Goal: Task Accomplishment & Management: Manage account settings

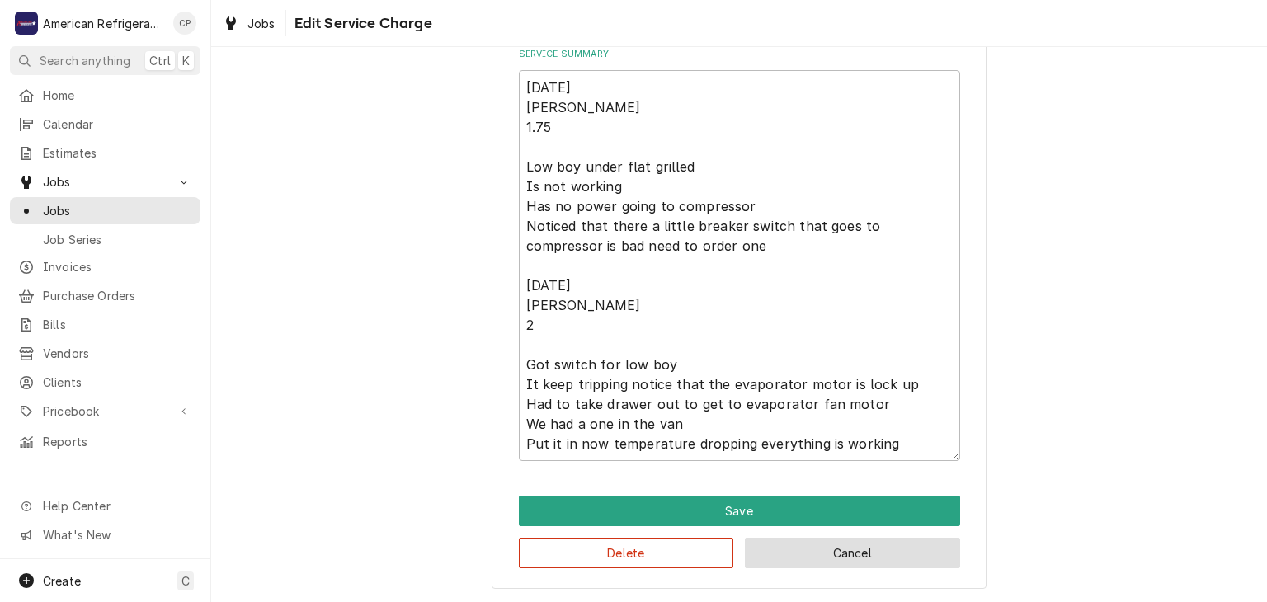
click at [905, 546] on button "Cancel" at bounding box center [852, 553] width 215 height 31
type textarea "x"
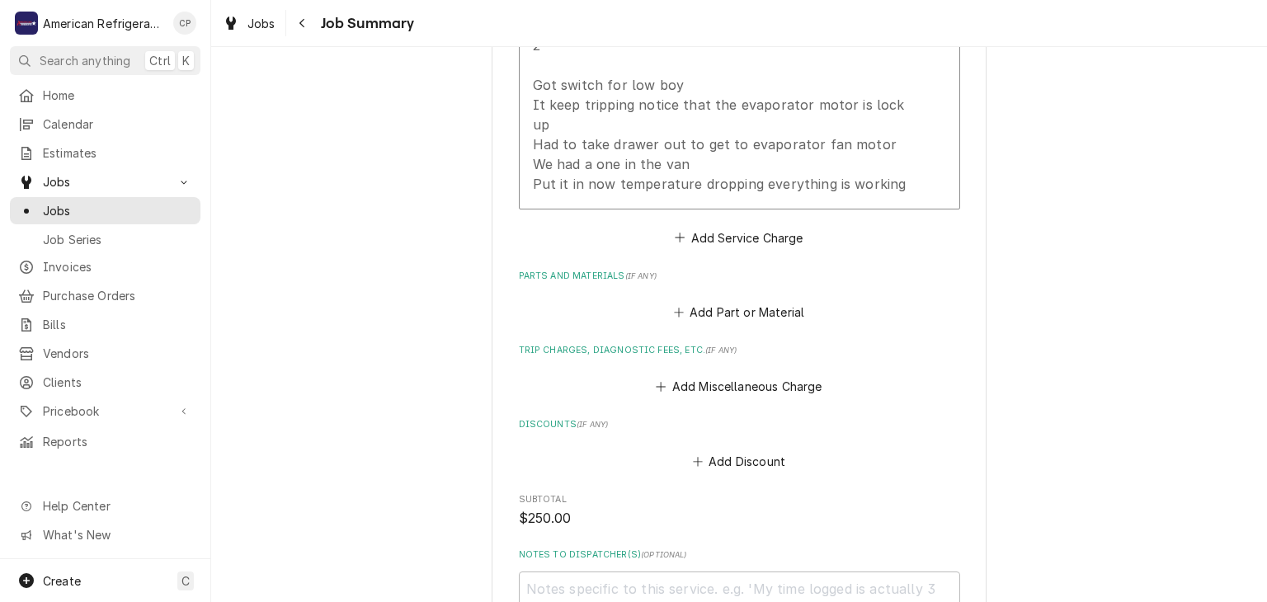
scroll to position [1109, 0]
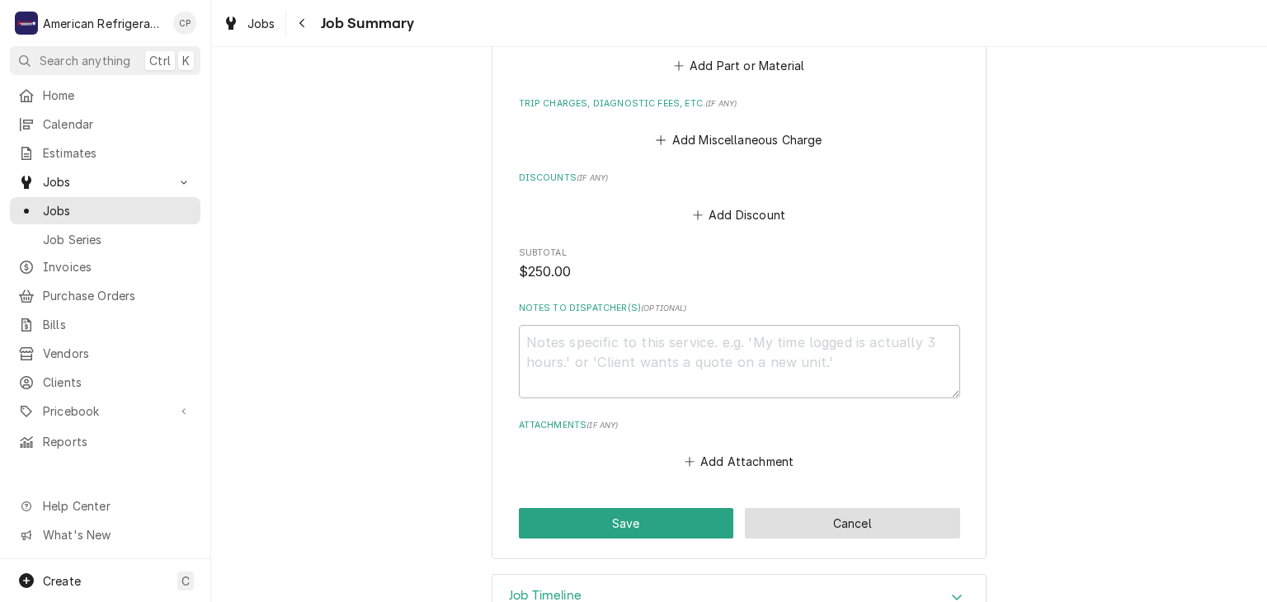
click at [907, 508] on button "Cancel" at bounding box center [852, 523] width 215 height 31
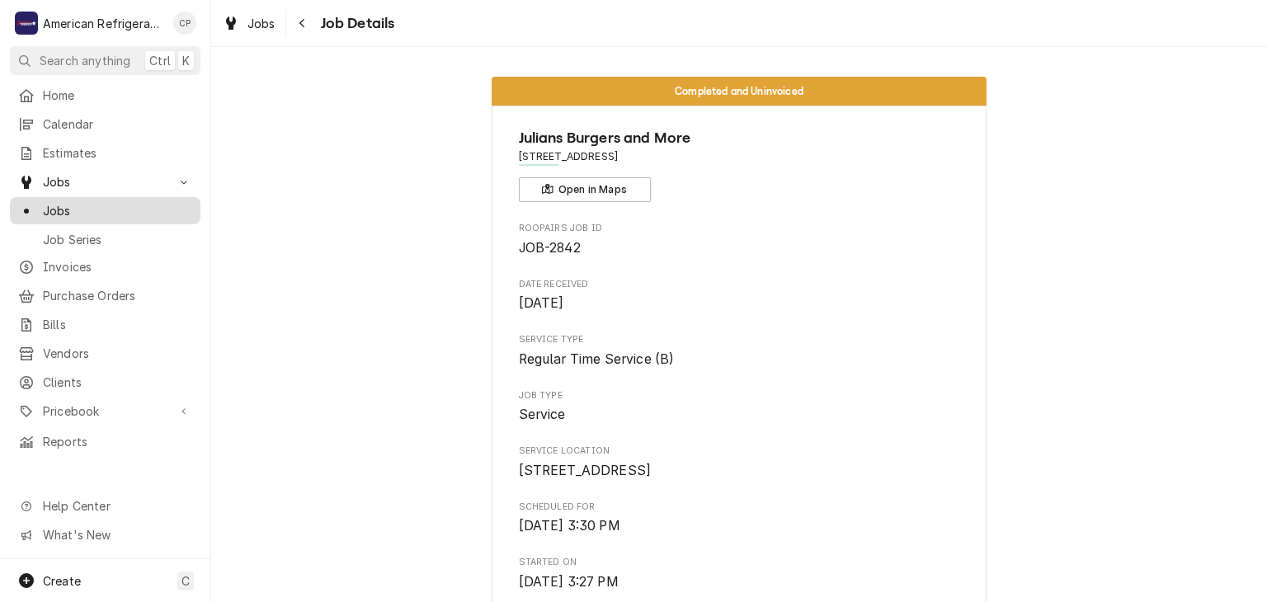
click at [164, 206] on span "Jobs" at bounding box center [117, 210] width 149 height 17
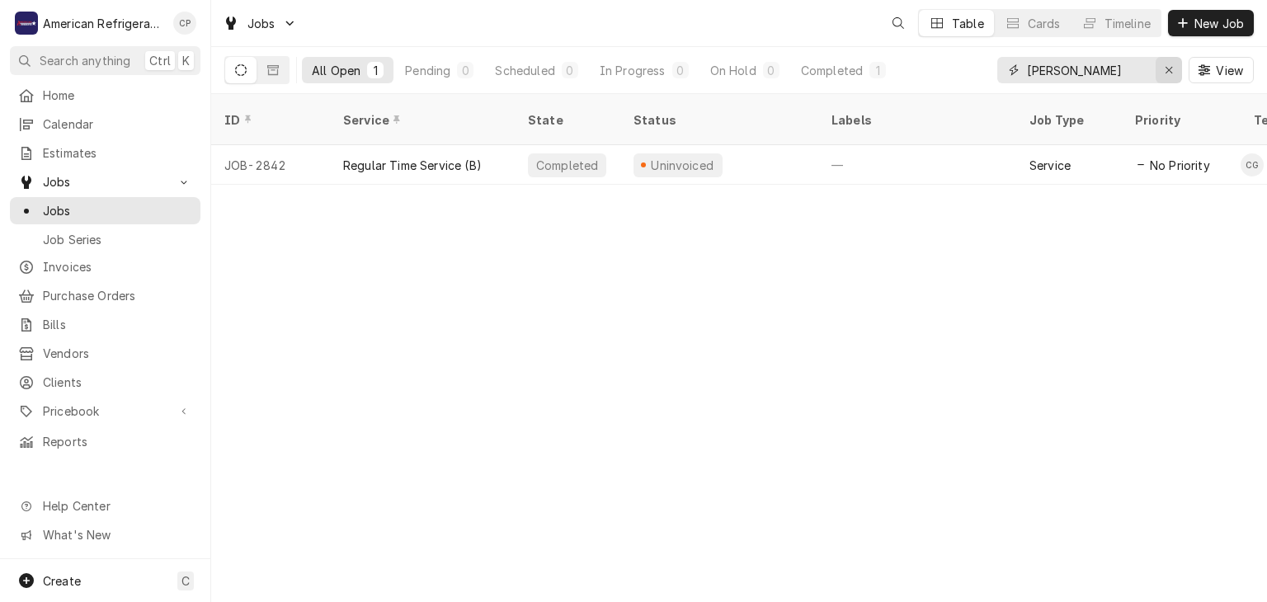
click at [1165, 66] on icon "Erase input" at bounding box center [1169, 70] width 9 height 12
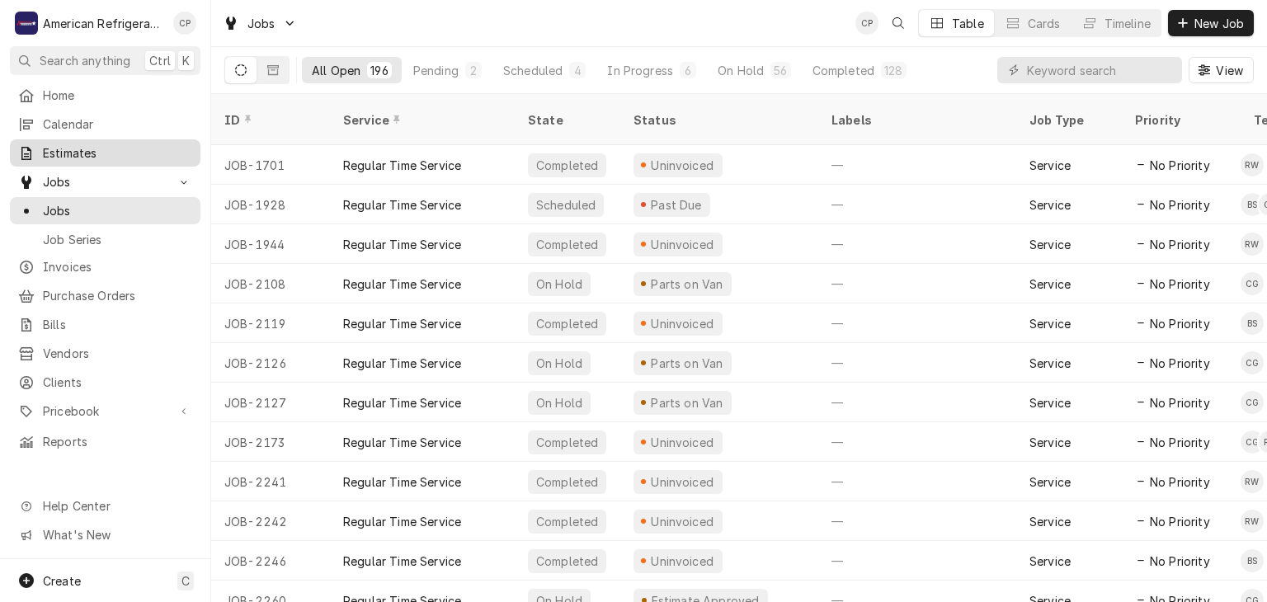
click at [140, 158] on div "Estimates" at bounding box center [105, 153] width 184 height 21
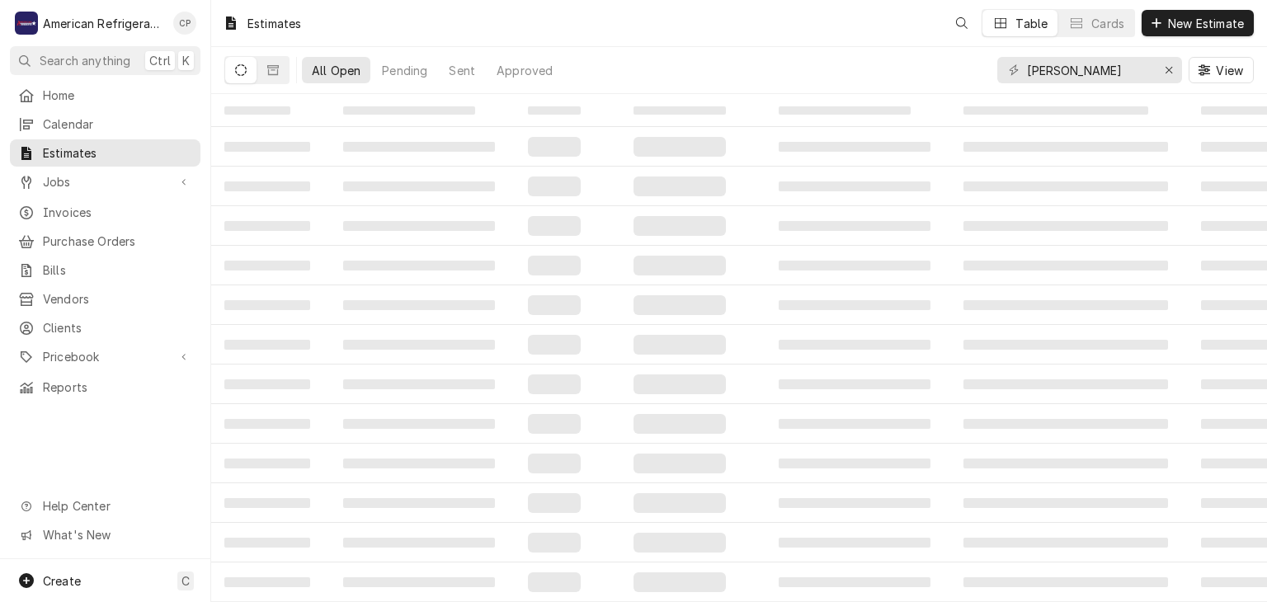
click at [1089, 68] on input "[PERSON_NAME]" at bounding box center [1089, 70] width 124 height 26
click at [1089, 68] on input "Freddy corrales" at bounding box center [1089, 70] width 124 height 26
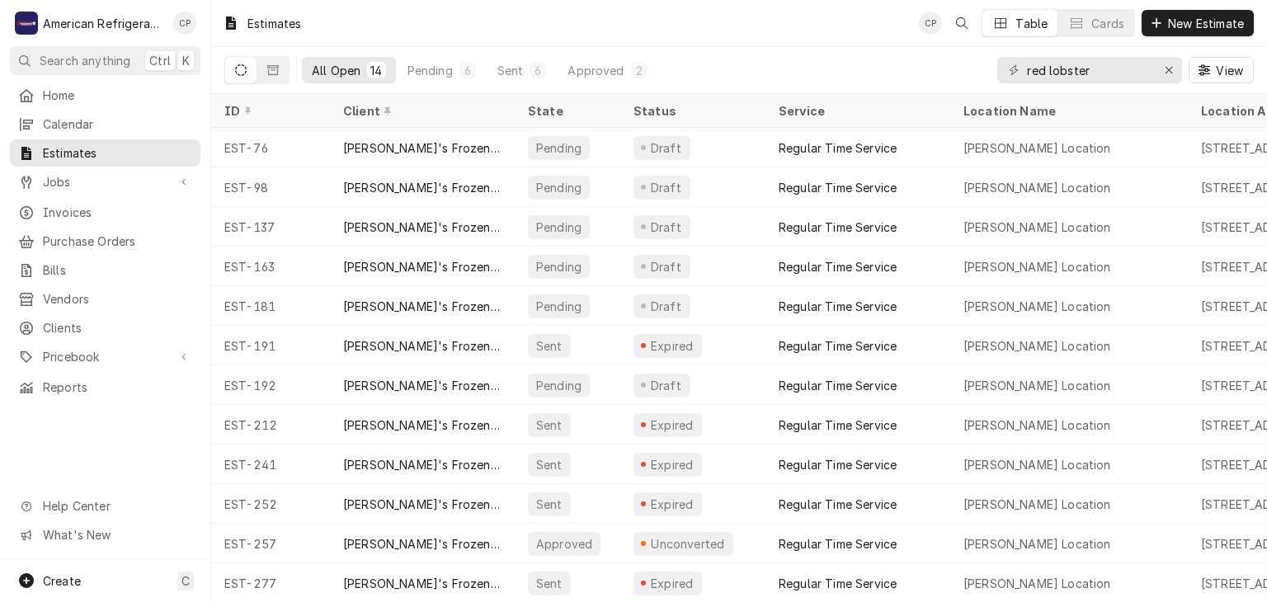
type input "red lobster"
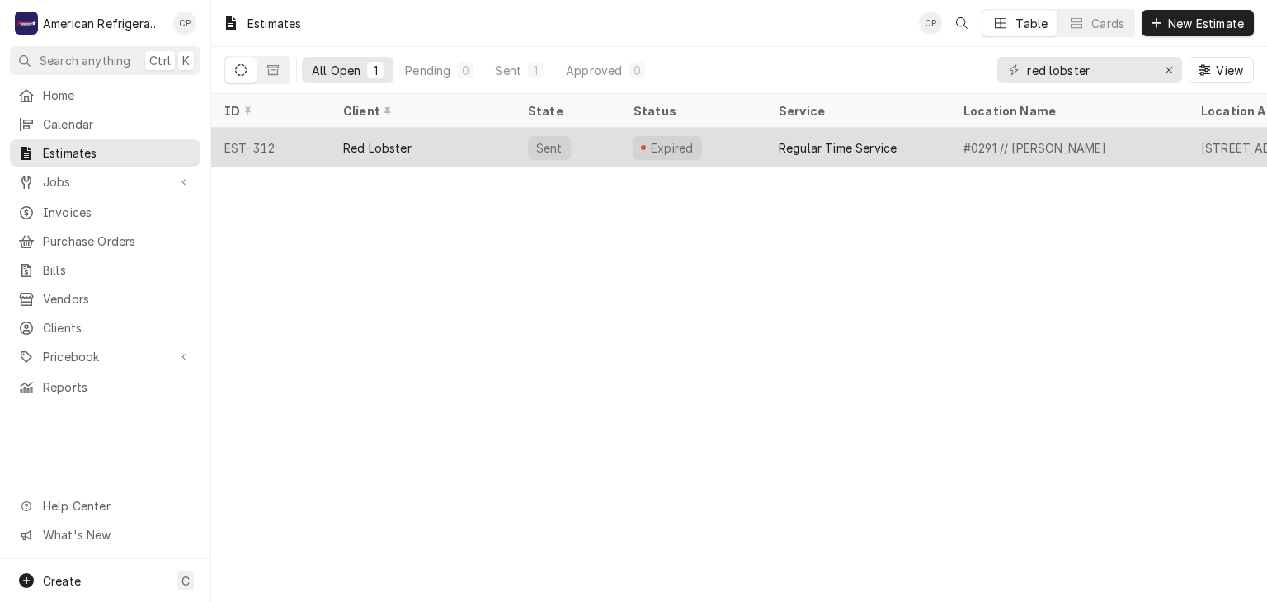
click at [451, 143] on div "Red Lobster" at bounding box center [422, 148] width 185 height 40
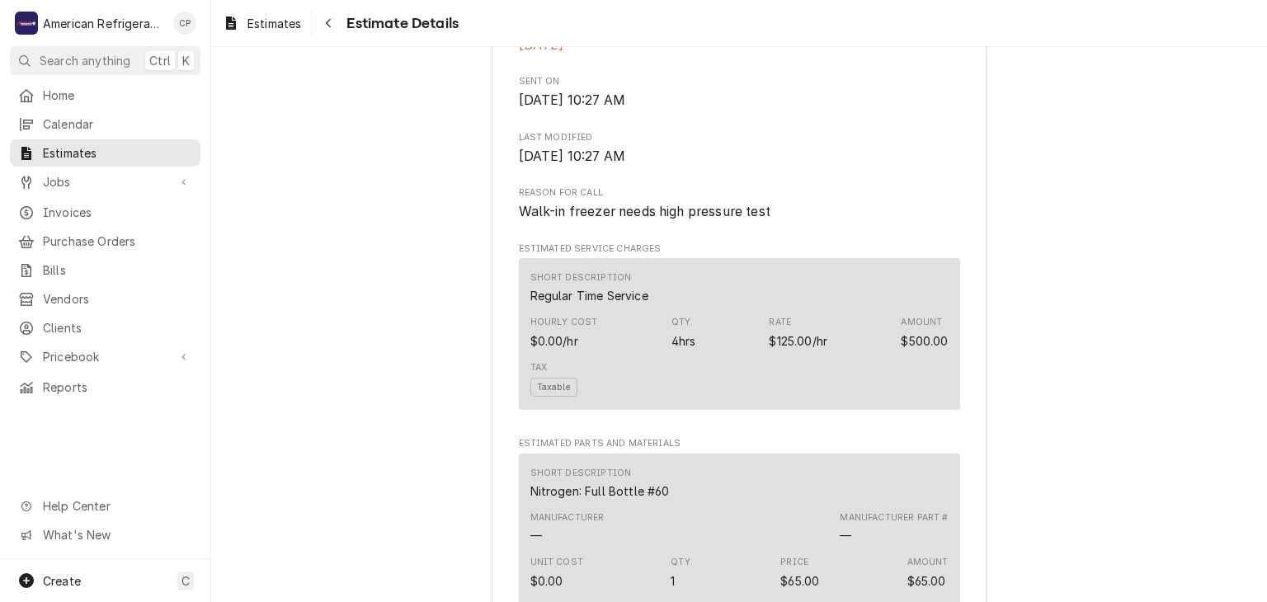
scroll to position [1310, 0]
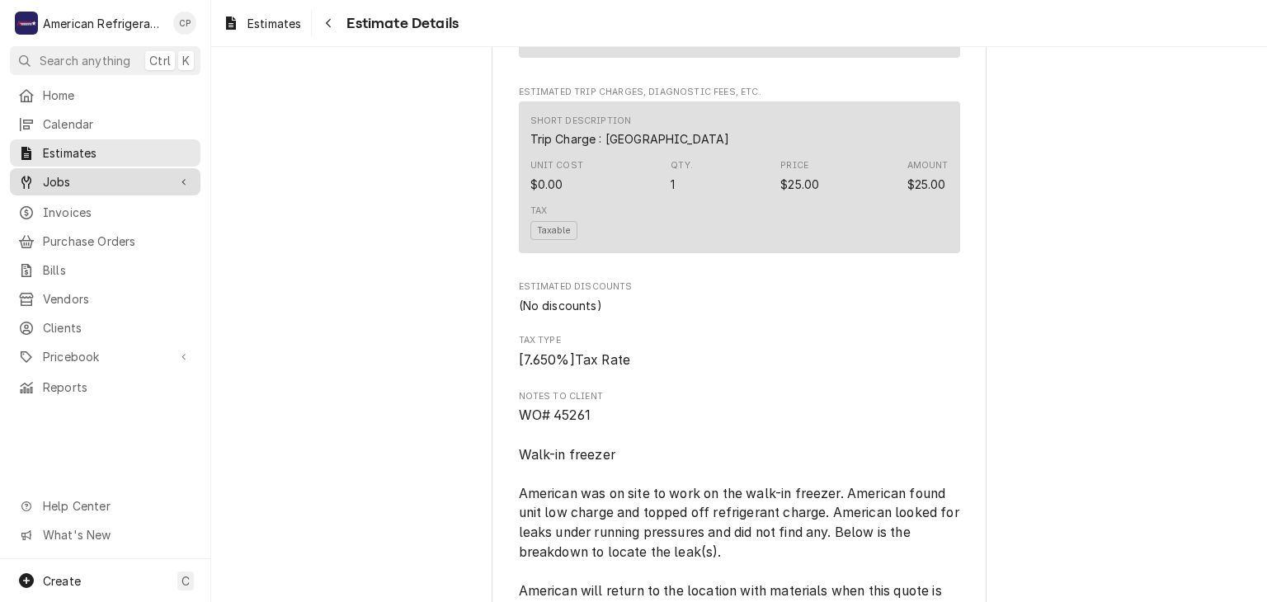
click at [141, 184] on span "Jobs" at bounding box center [105, 181] width 125 height 17
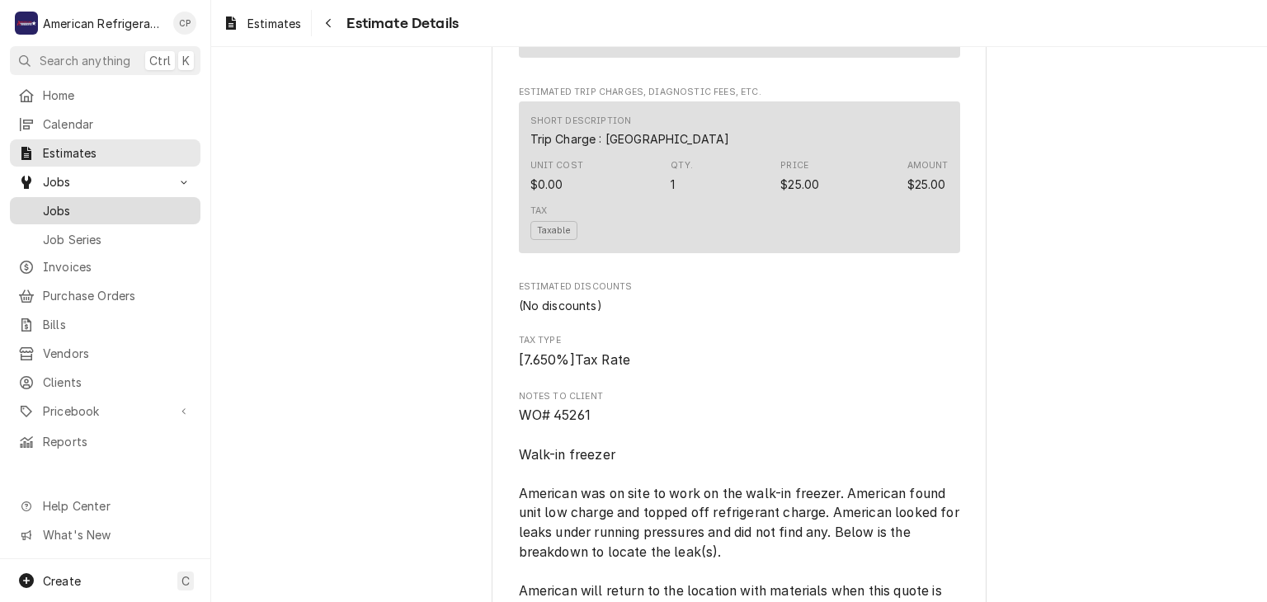
click at [107, 215] on link "Jobs" at bounding box center [105, 210] width 191 height 27
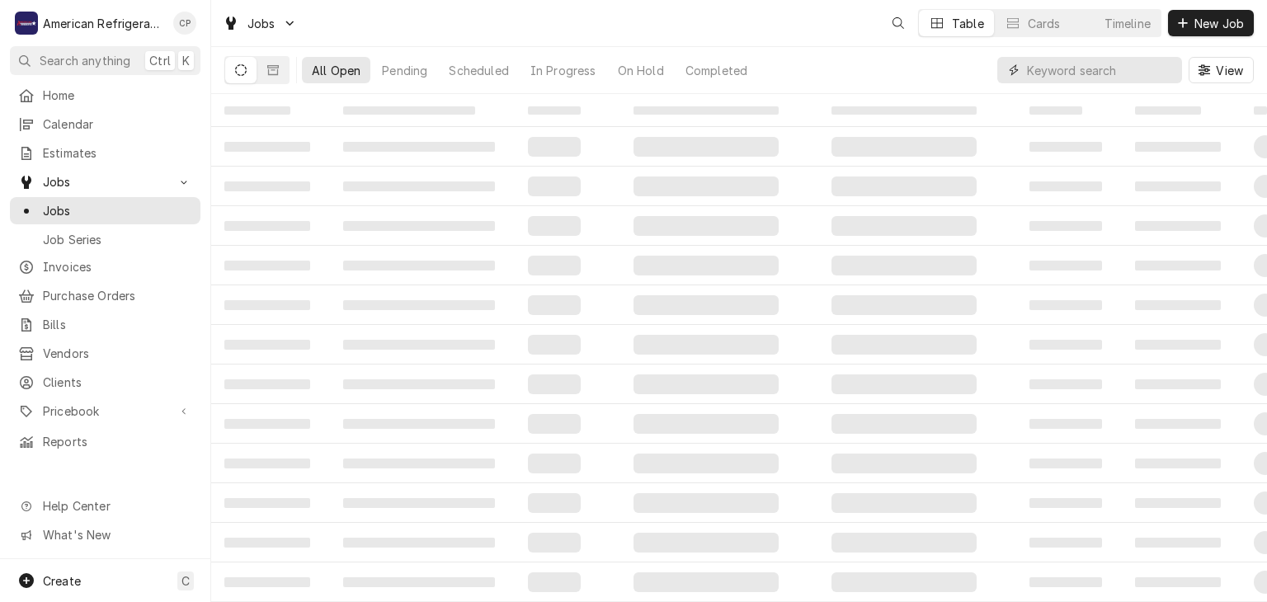
click at [1070, 76] on input "Dynamic Content Wrapper" at bounding box center [1100, 70] width 147 height 26
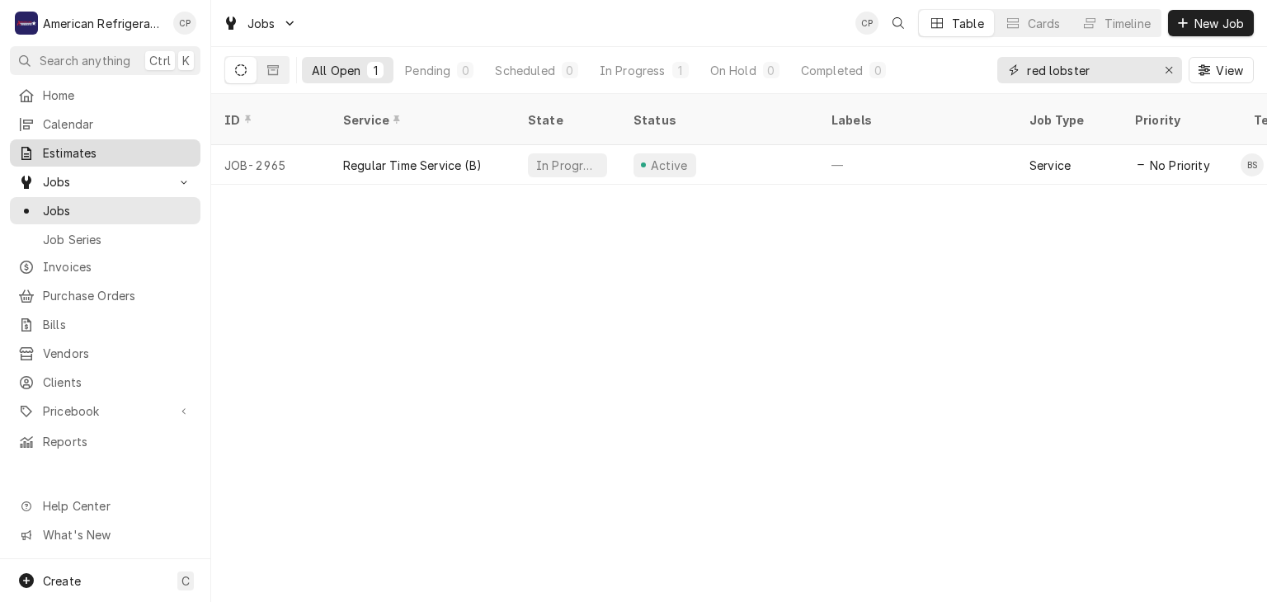
type input "red lobster"
click at [109, 151] on span "Estimates" at bounding box center [117, 152] width 149 height 17
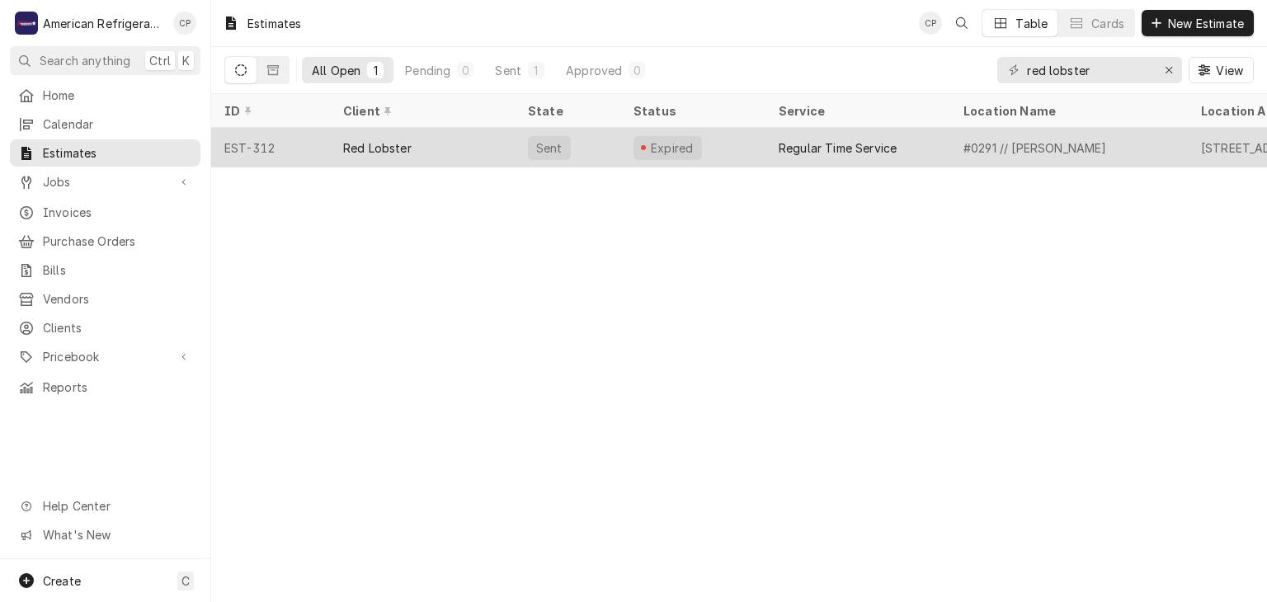
click at [454, 148] on div "Red Lobster" at bounding box center [422, 148] width 185 height 40
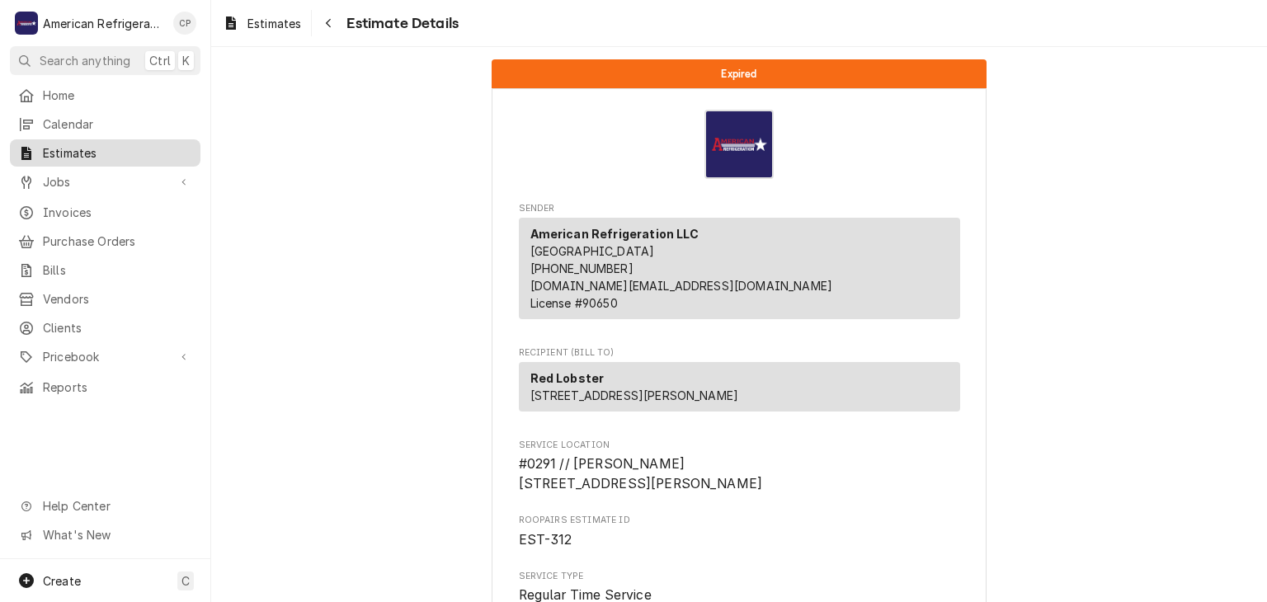
click at [68, 147] on span "Estimates" at bounding box center [117, 152] width 149 height 17
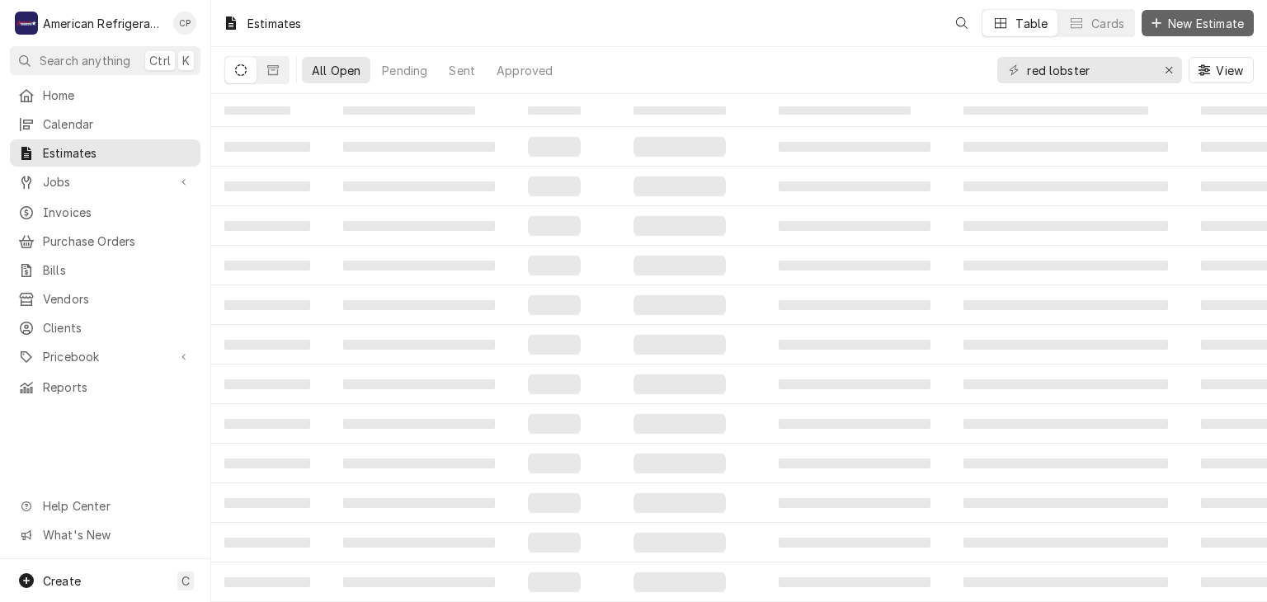
click at [1214, 30] on span "New Estimate" at bounding box center [1206, 23] width 82 height 17
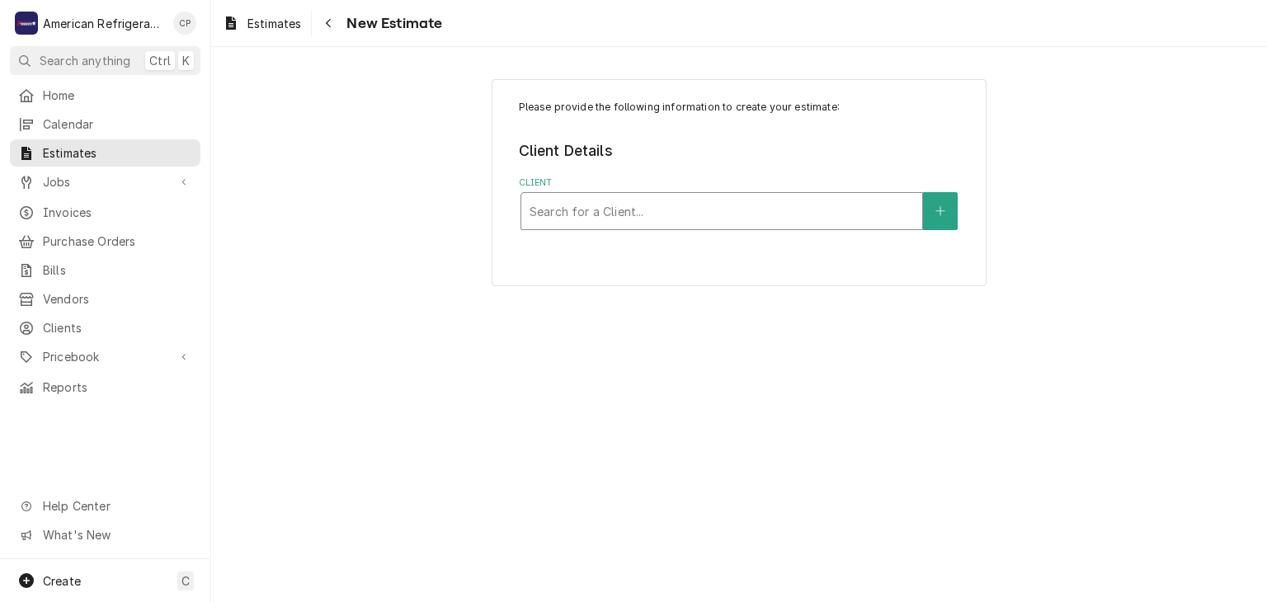
click at [594, 217] on div "Client" at bounding box center [722, 211] width 384 height 30
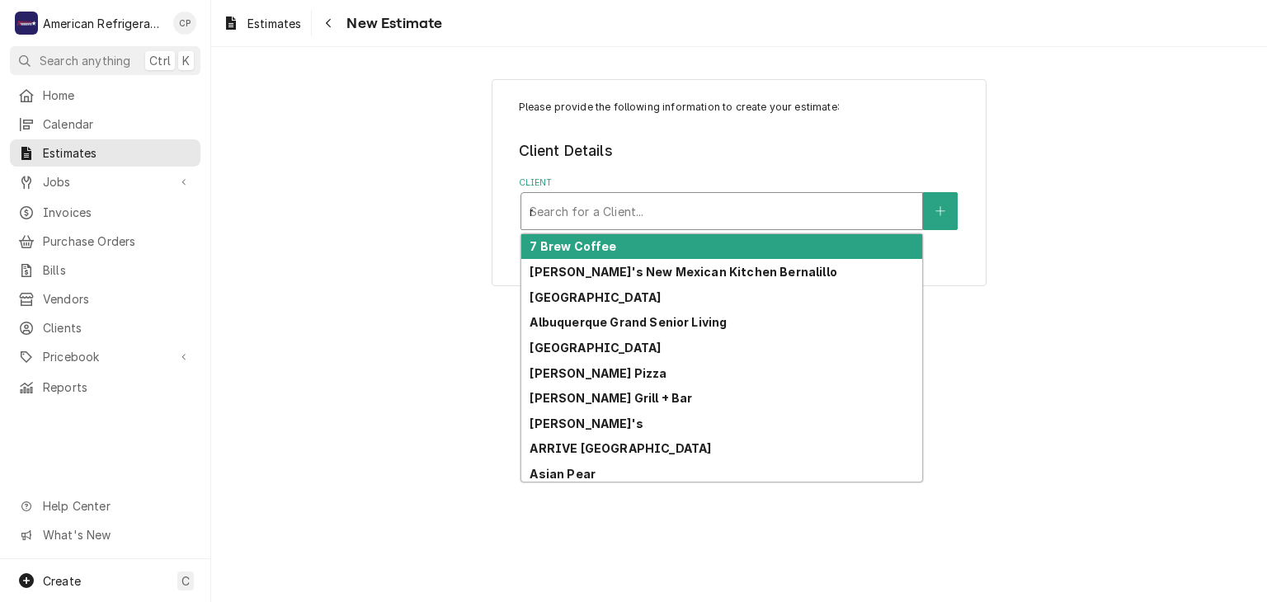
type input "red"
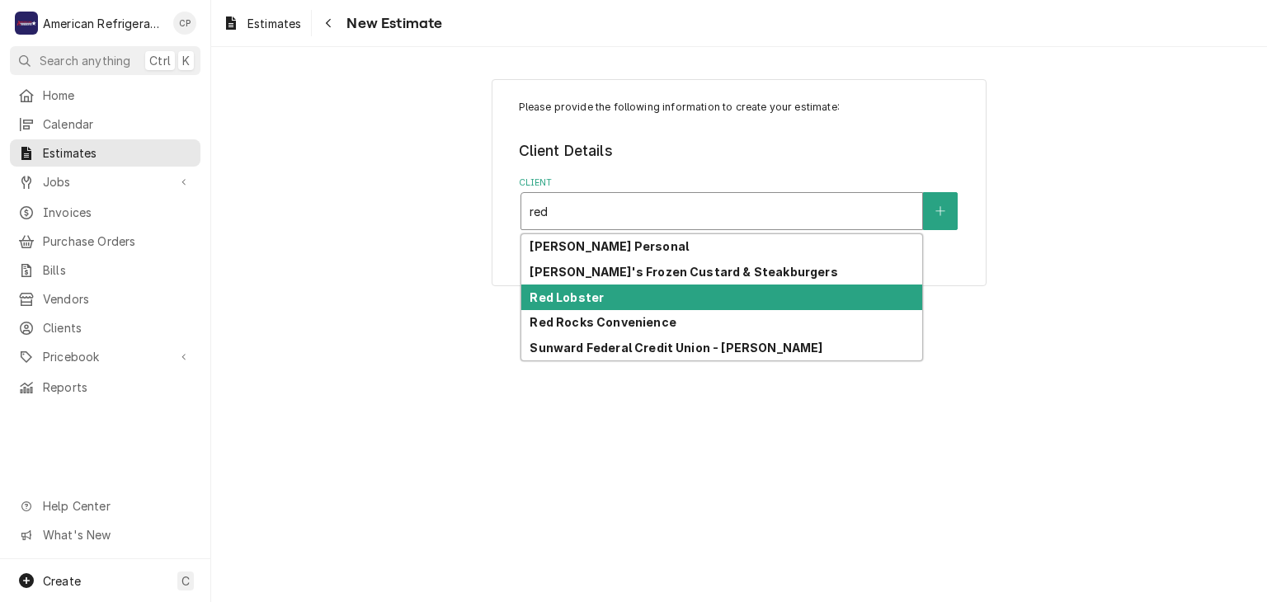
click at [624, 302] on div "Red Lobster" at bounding box center [721, 298] width 401 height 26
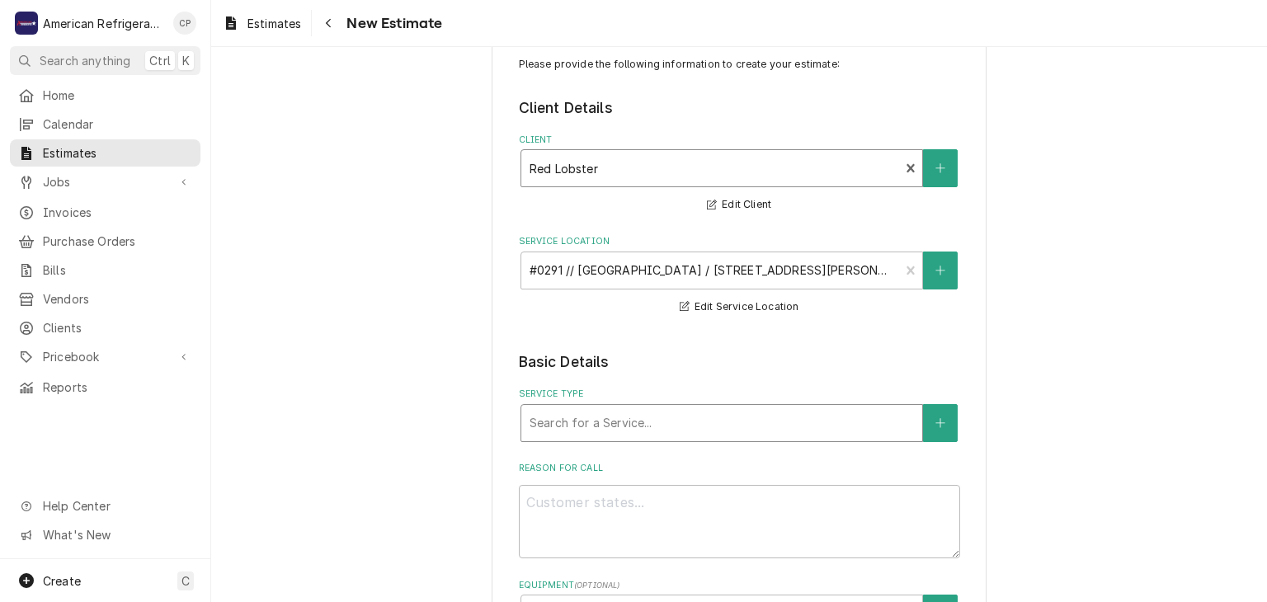
scroll to position [129, 0]
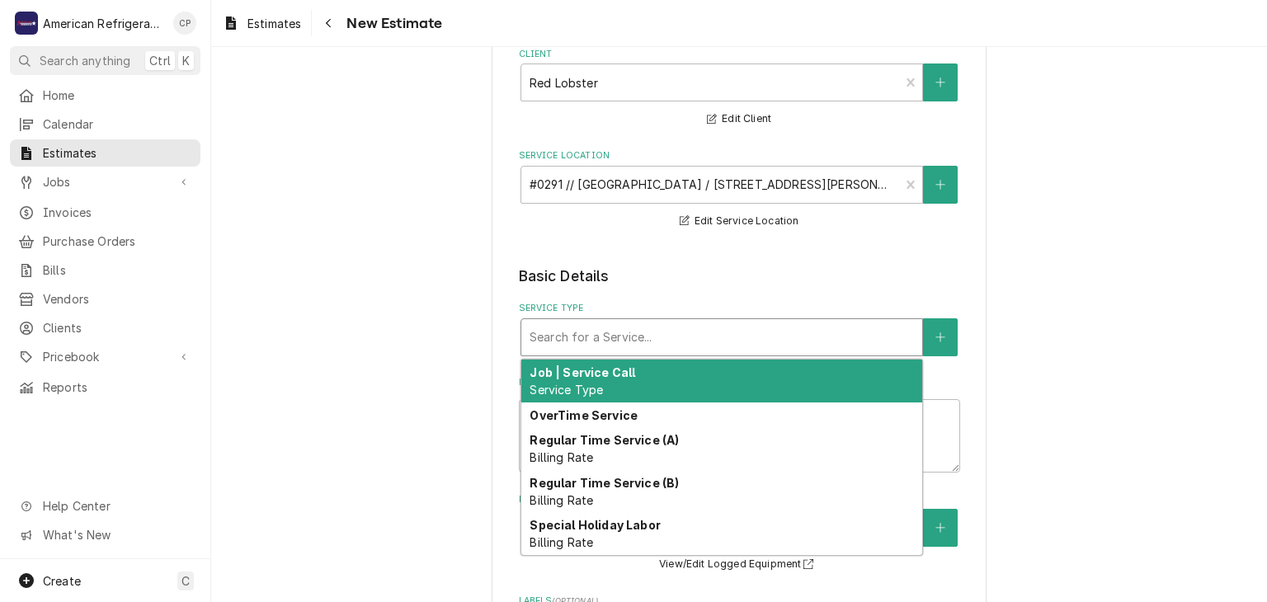
click at [641, 329] on div "Service Type" at bounding box center [722, 338] width 384 height 30
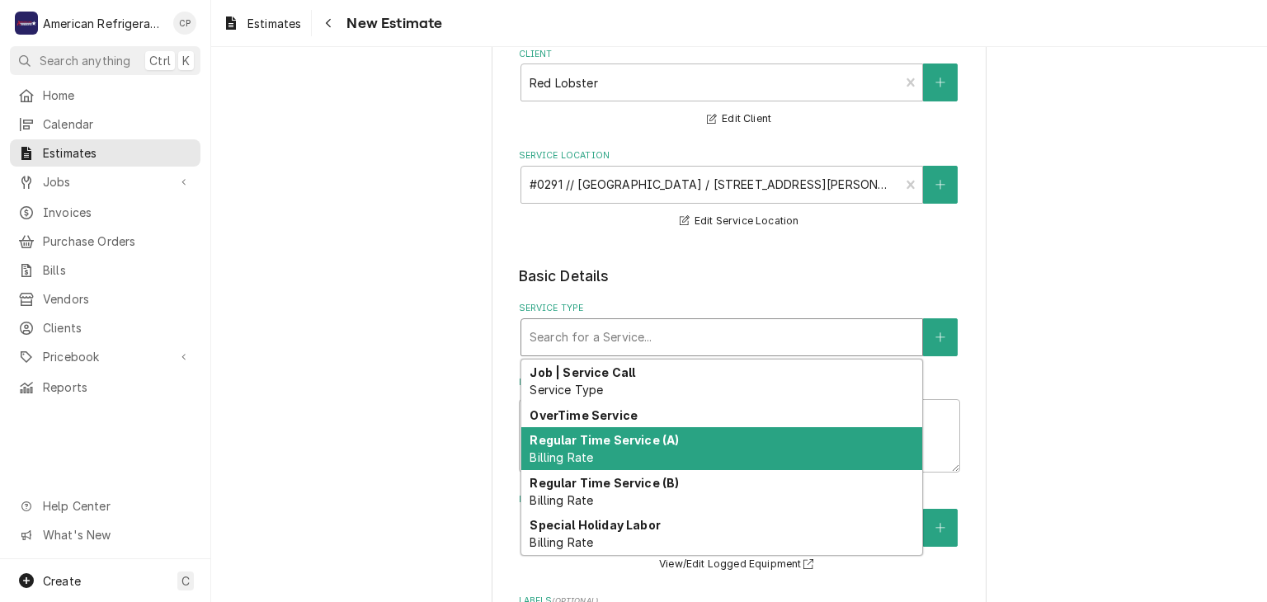
click at [628, 446] on div "Regular Time Service (A) Billing Rate" at bounding box center [721, 448] width 401 height 43
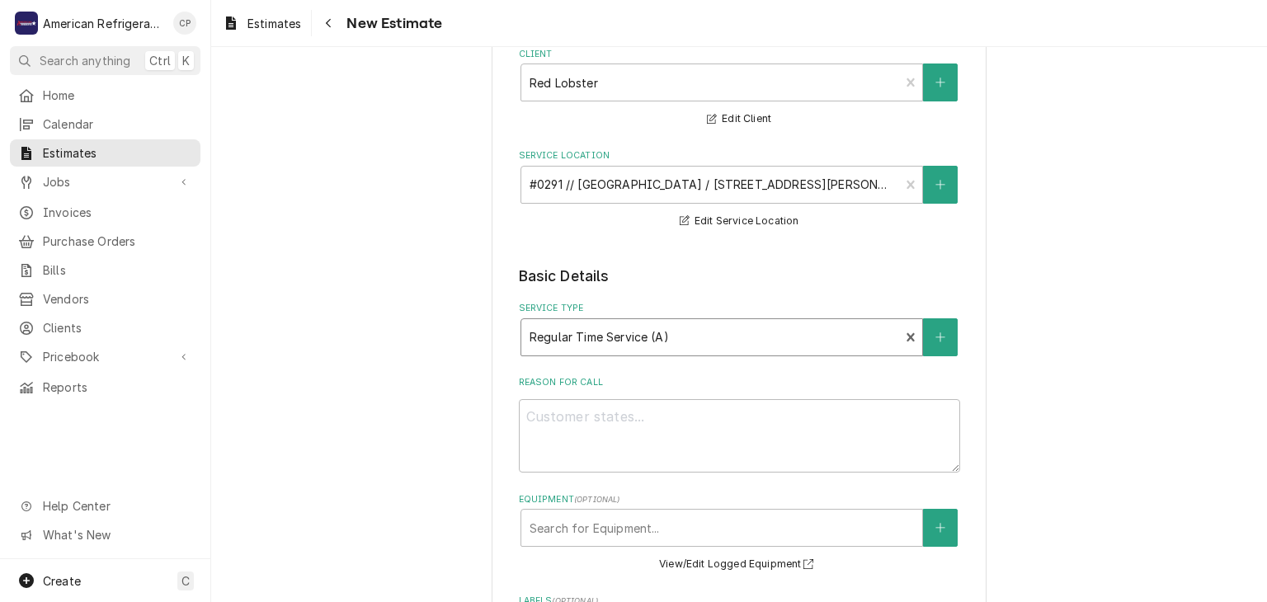
type textarea "x"
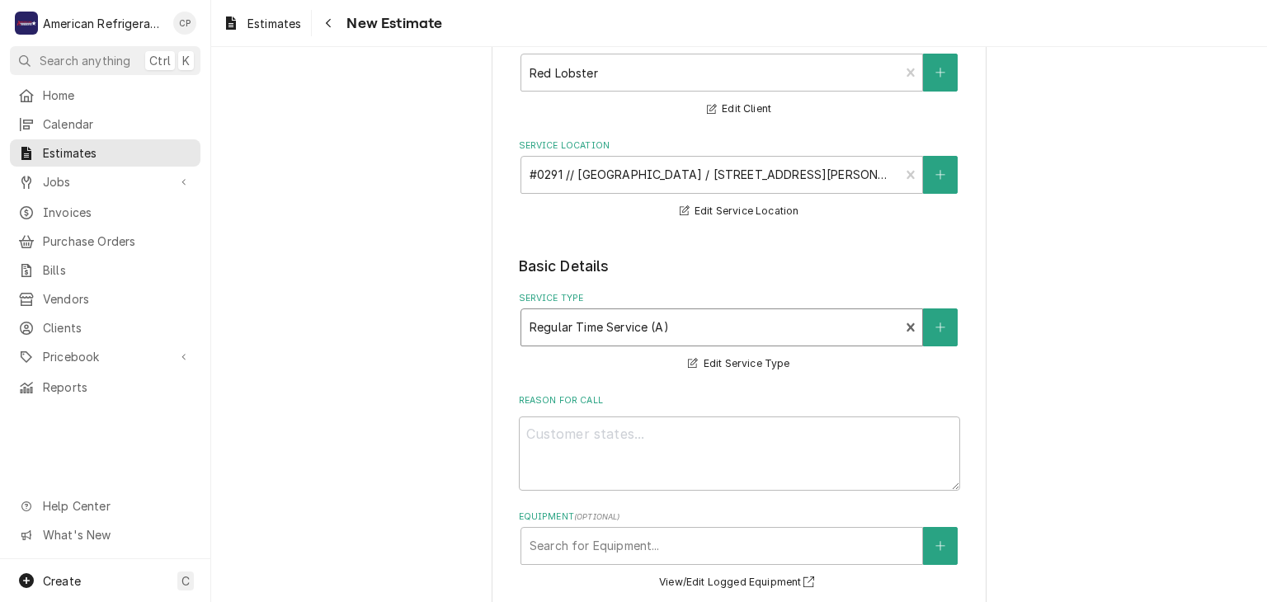
scroll to position [155, 0]
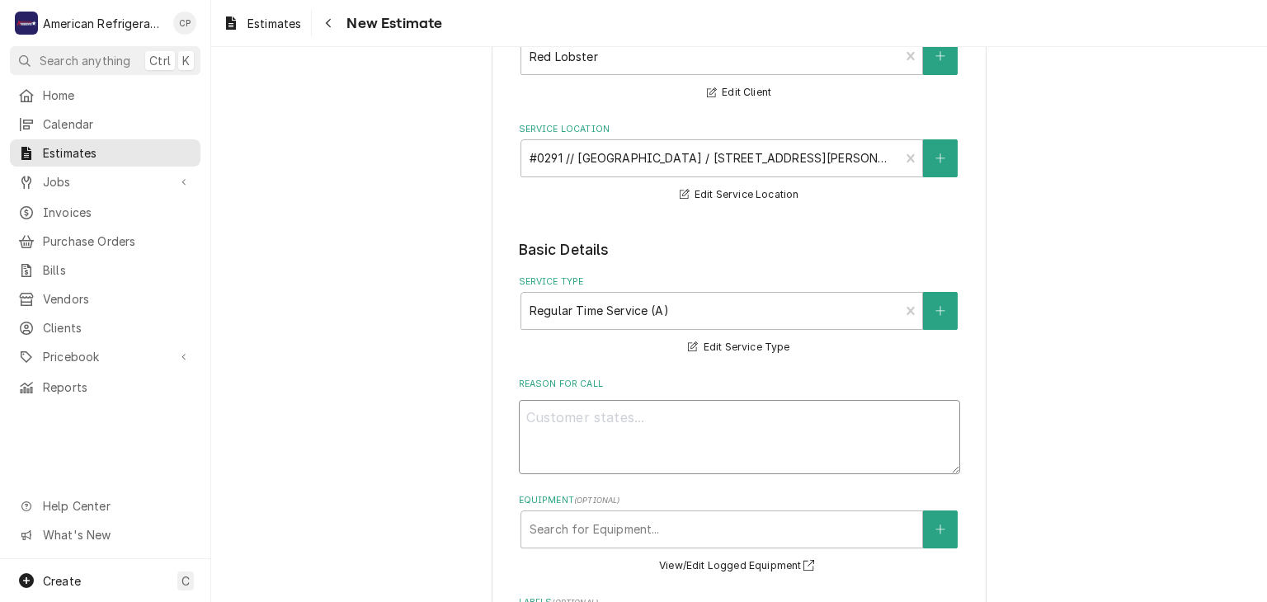
click at [606, 432] on textarea "Reason For Call" at bounding box center [739, 437] width 441 height 74
click at [617, 356] on div "Service Type Regular Time Service (A) Billing Rate Edit Service Type" at bounding box center [739, 317] width 441 height 82
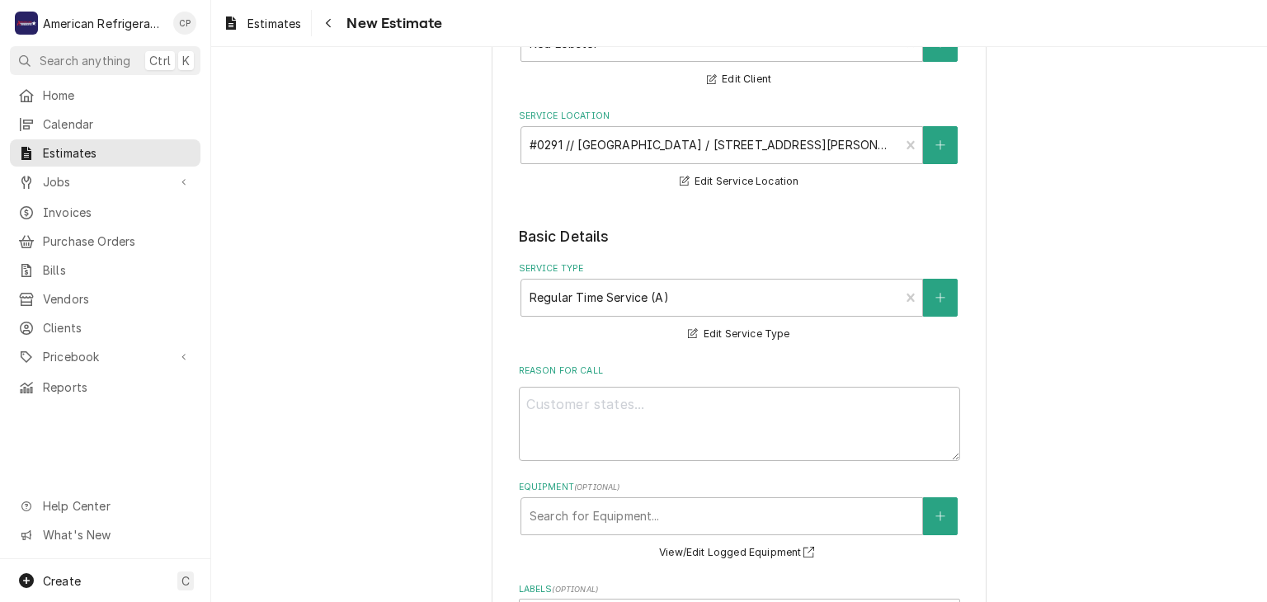
scroll to position [181, 0]
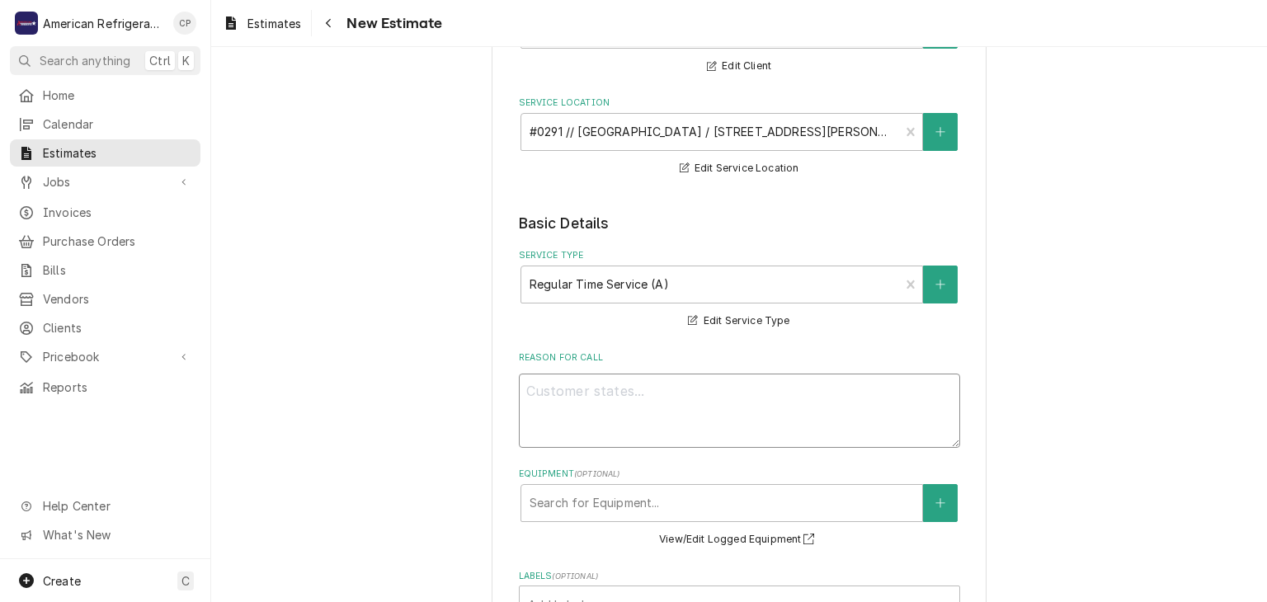
click at [606, 387] on textarea "Reason For Call" at bounding box center [739, 411] width 441 height 74
click at [634, 342] on fieldset "Basic Details Service Type Regular Time Service (A) Billing Rate Edit Service T…" at bounding box center [739, 567] width 441 height 708
click at [582, 415] on textarea "Reason For Call" at bounding box center [739, 411] width 441 height 74
click at [618, 319] on div "Service Type Regular Time Service (A) Billing Rate Edit Service Type" at bounding box center [739, 290] width 441 height 82
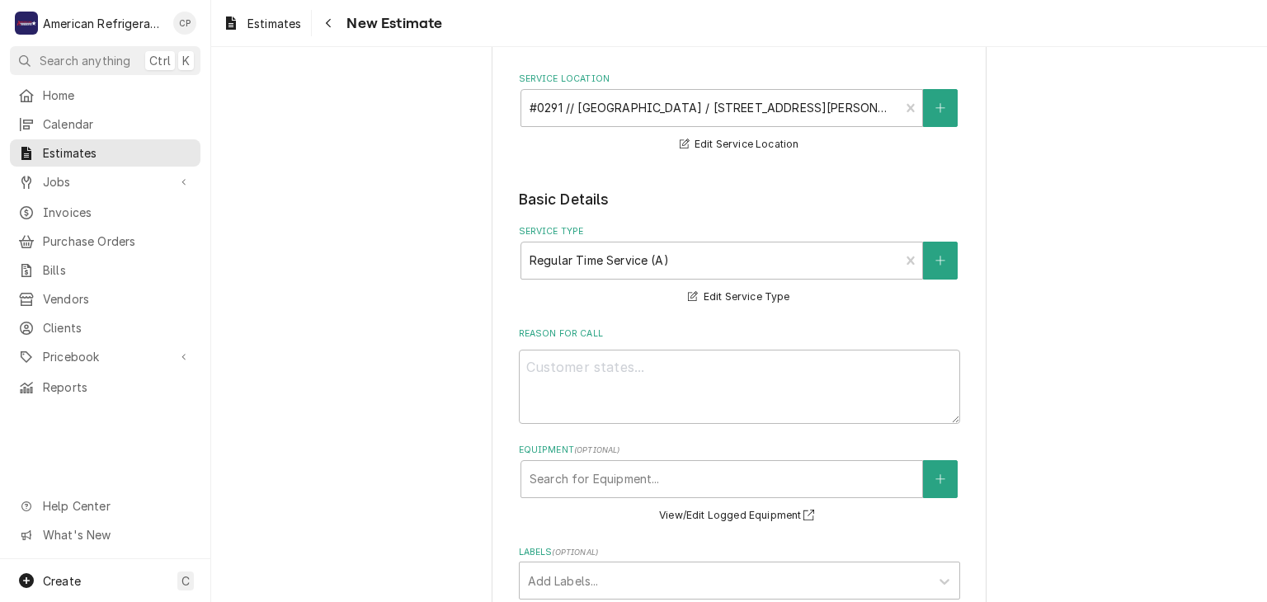
scroll to position [210, 0]
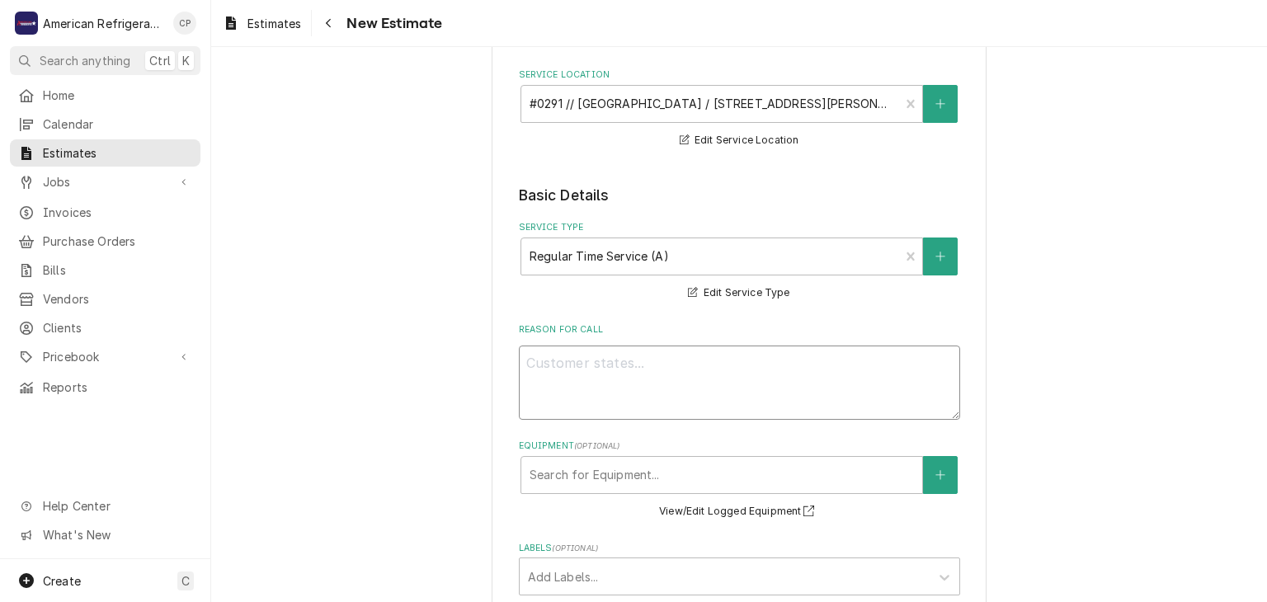
click at [601, 380] on textarea "Reason For Call" at bounding box center [739, 383] width 441 height 74
click at [621, 332] on label "Reason For Call" at bounding box center [739, 329] width 441 height 13
click at [621, 346] on textarea "Reason For Call" at bounding box center [739, 383] width 441 height 74
click at [603, 379] on textarea "Reason For Call" at bounding box center [739, 383] width 441 height 74
click at [631, 324] on label "Reason For Call" at bounding box center [739, 329] width 441 height 13
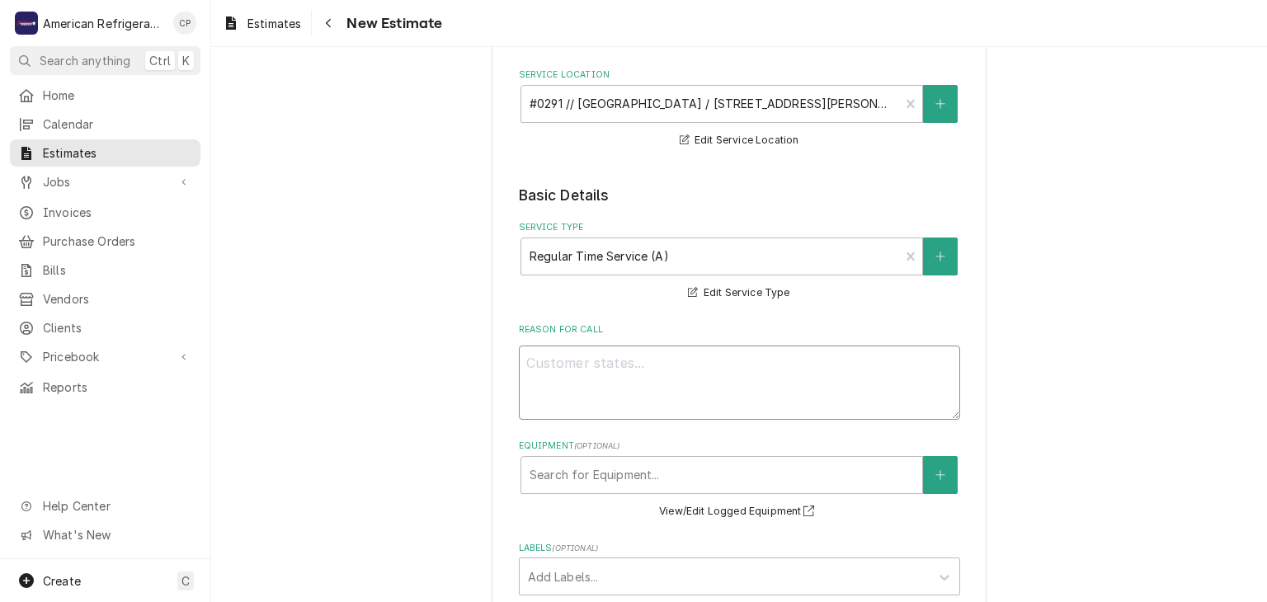
click at [631, 346] on textarea "Reason For Call" at bounding box center [739, 383] width 441 height 74
click at [616, 363] on textarea "Reason For Call" at bounding box center [739, 383] width 441 height 74
click at [601, 302] on fieldset "Basic Details Service Type Regular Time Service (A) Billing Rate Edit Service T…" at bounding box center [739, 539] width 441 height 708
click at [593, 367] on textarea "Reason For Call" at bounding box center [739, 383] width 441 height 74
click at [575, 293] on div "Service Type Regular Time Service (A) Billing Rate Edit Service Type" at bounding box center [739, 262] width 441 height 82
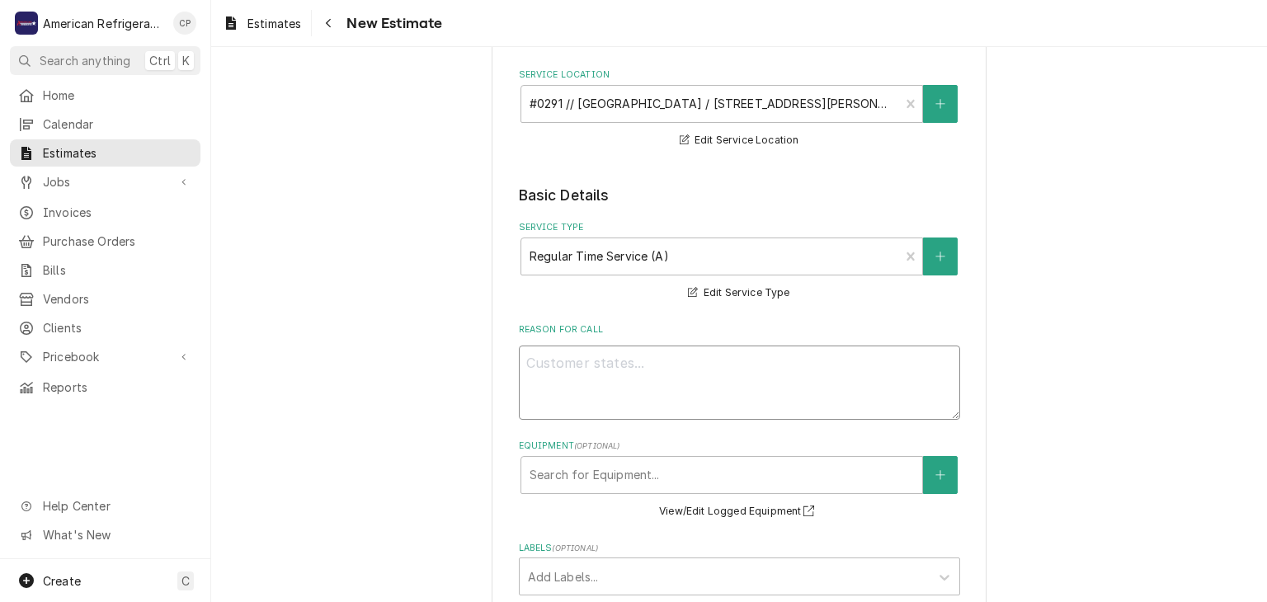
click at [560, 362] on textarea "Reason For Call" at bounding box center [739, 383] width 441 height 74
click at [544, 310] on fieldset "Basic Details Service Type Regular Time Service (A) Billing Rate Edit Service T…" at bounding box center [739, 539] width 441 height 708
click at [554, 375] on textarea "Reason For Call" at bounding box center [739, 383] width 441 height 74
click at [544, 304] on fieldset "Basic Details Service Type Regular Time Service (A) Billing Rate Edit Service T…" at bounding box center [739, 539] width 441 height 708
click at [535, 365] on textarea "Reason For Call" at bounding box center [739, 383] width 441 height 74
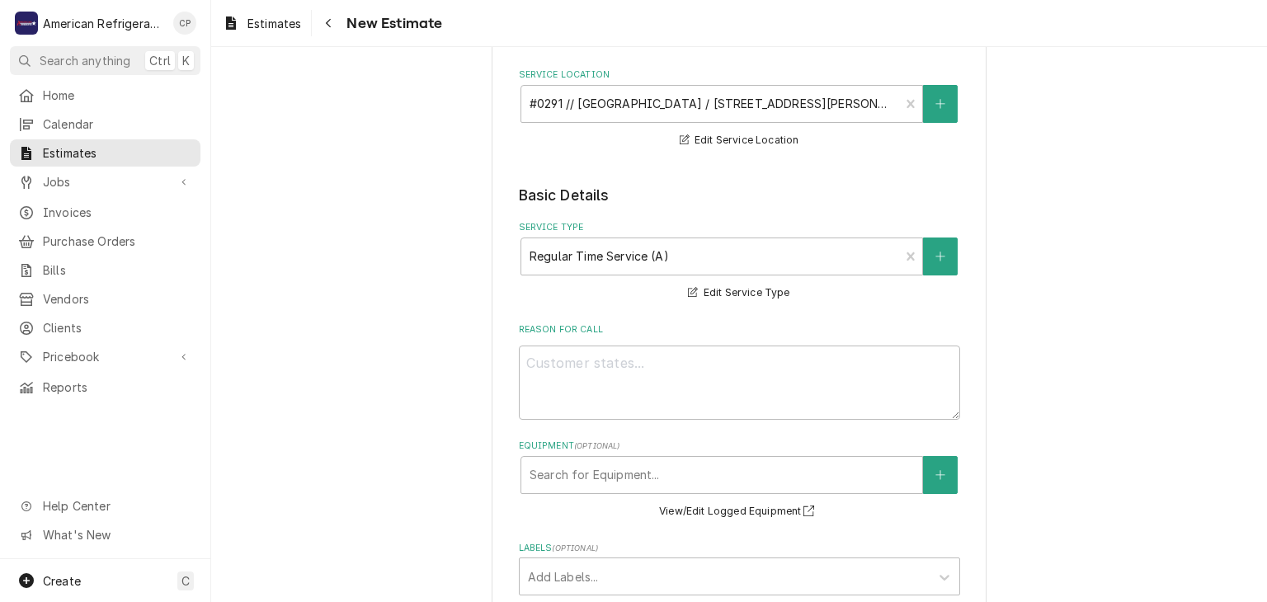
click at [539, 307] on fieldset "Basic Details Service Type Regular Time Service (A) Billing Rate Edit Service T…" at bounding box center [739, 539] width 441 height 708
click at [550, 380] on textarea "Reason For Call" at bounding box center [739, 383] width 441 height 74
click at [605, 362] on textarea "Reason For Call" at bounding box center [739, 383] width 441 height 74
click at [606, 362] on textarea "Reason For Call" at bounding box center [739, 383] width 441 height 74
type textarea "R"
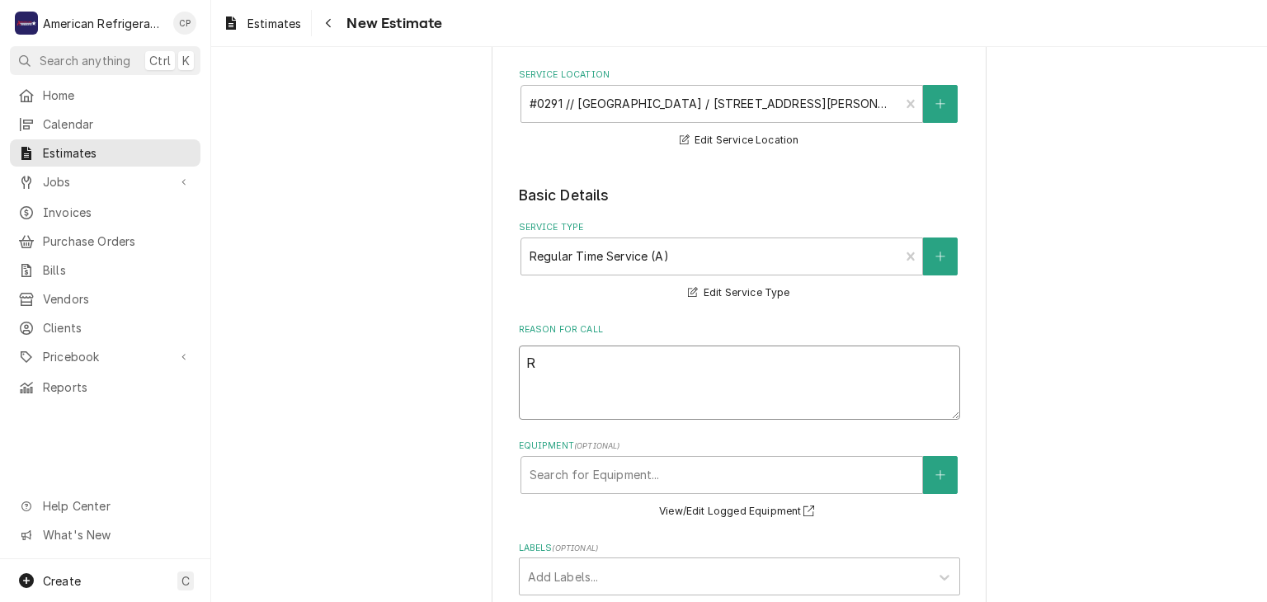
type textarea "x"
type textarea "Re"
type textarea "x"
type textarea "Rep"
type textarea "x"
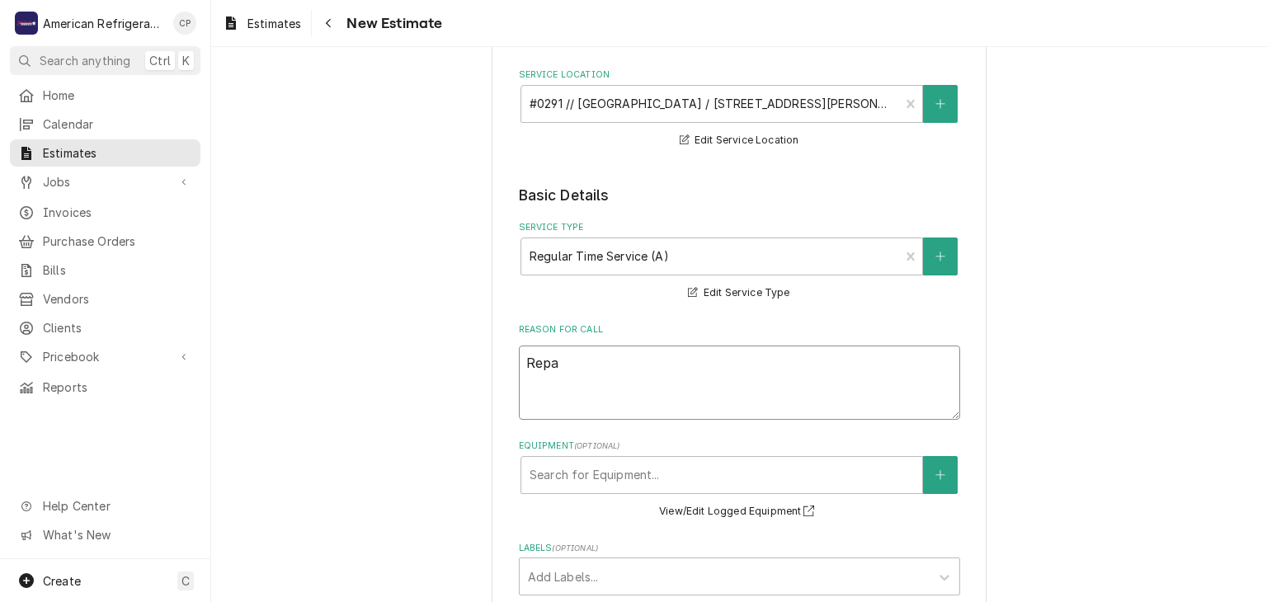
type textarea "Repai"
type textarea "x"
type textarea "Repair"
type textarea "x"
type textarea "Repairs"
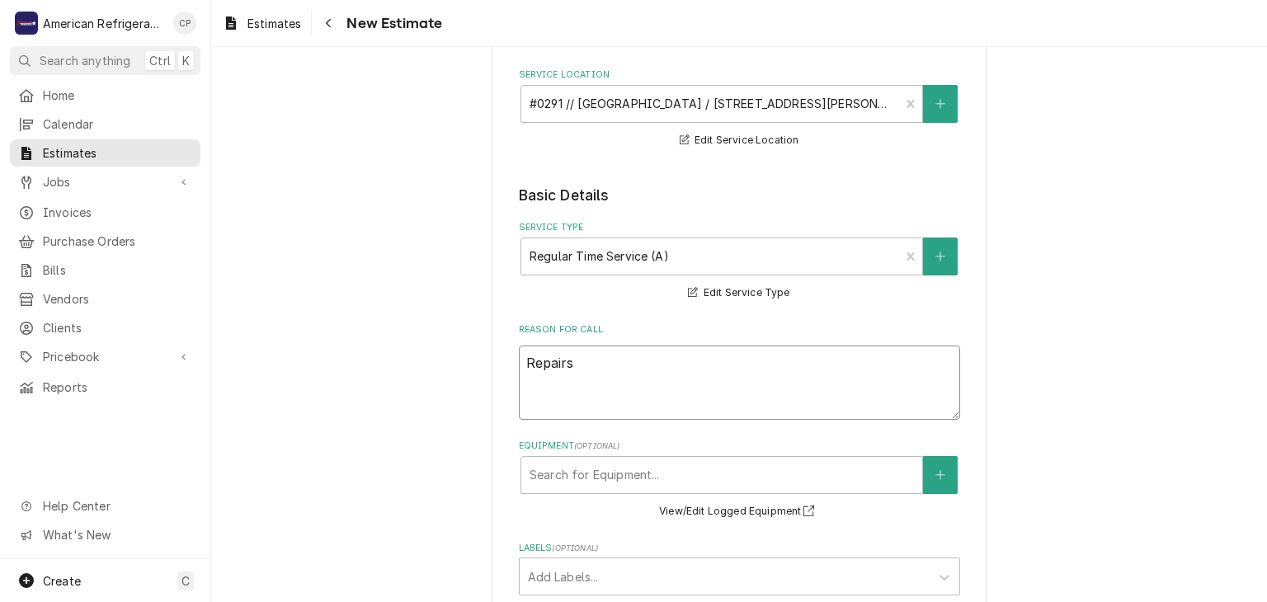
type textarea "x"
type textarea "Repairs n"
type textarea "x"
type textarea "Repairs ne"
type textarea "x"
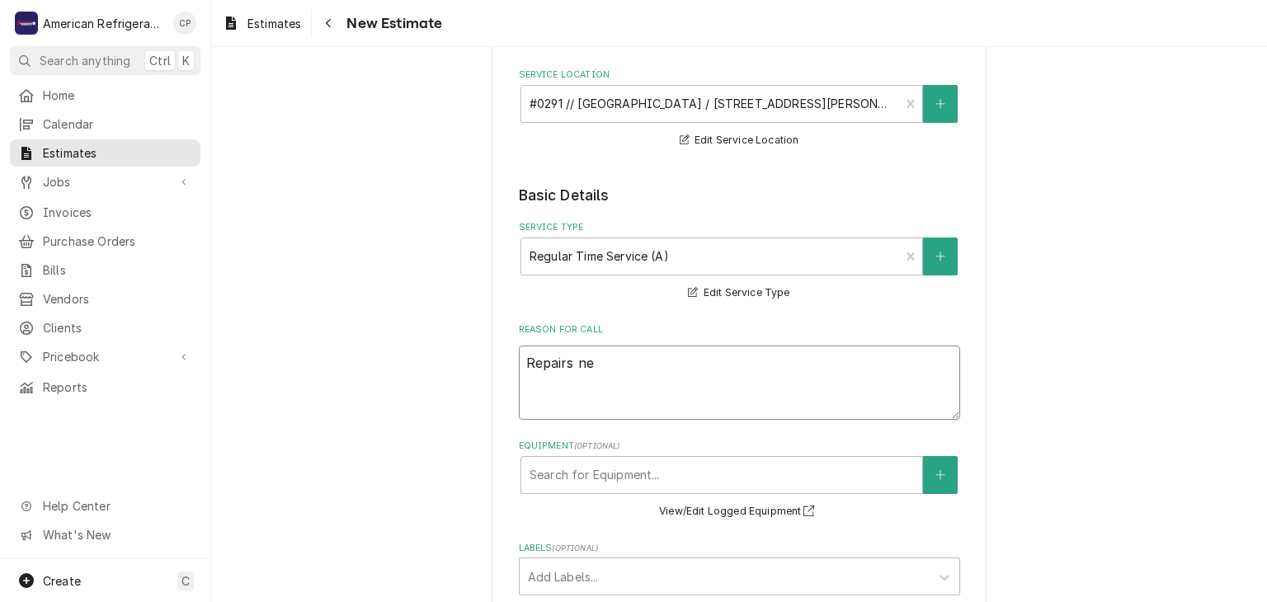
type textarea "Repairs nee"
type textarea "x"
type textarea "Repairs need"
type textarea "x"
type textarea "Repairs neede"
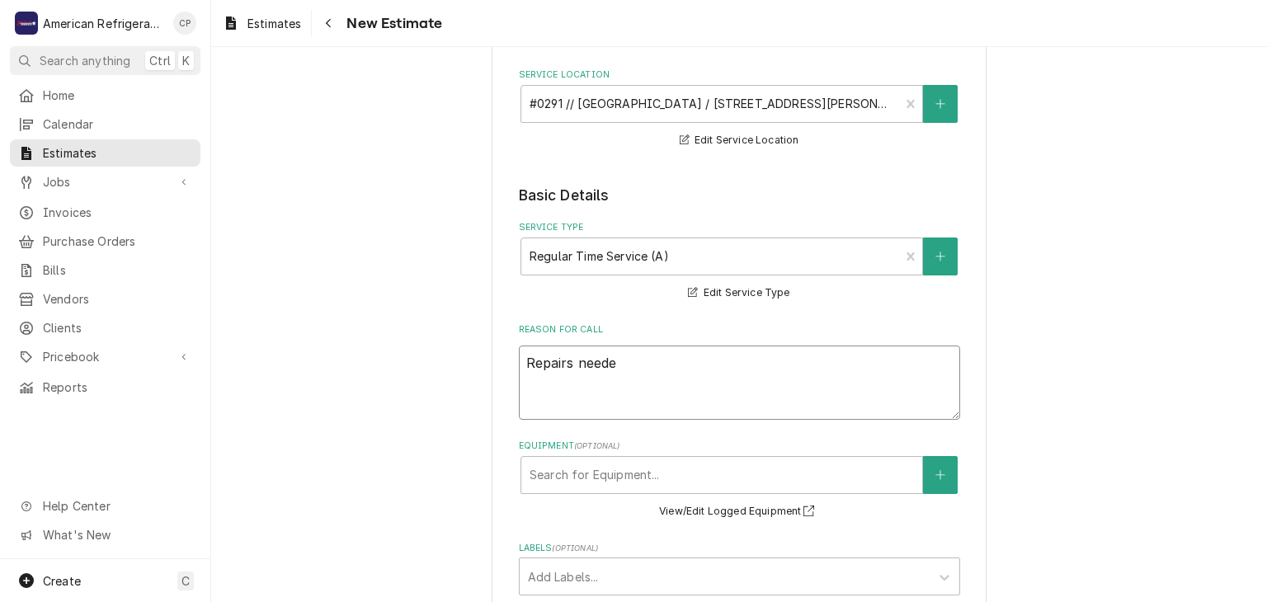
type textarea "x"
type textarea "Repairs needed"
type textarea "x"
type textarea "Repairs needed"
type textarea "x"
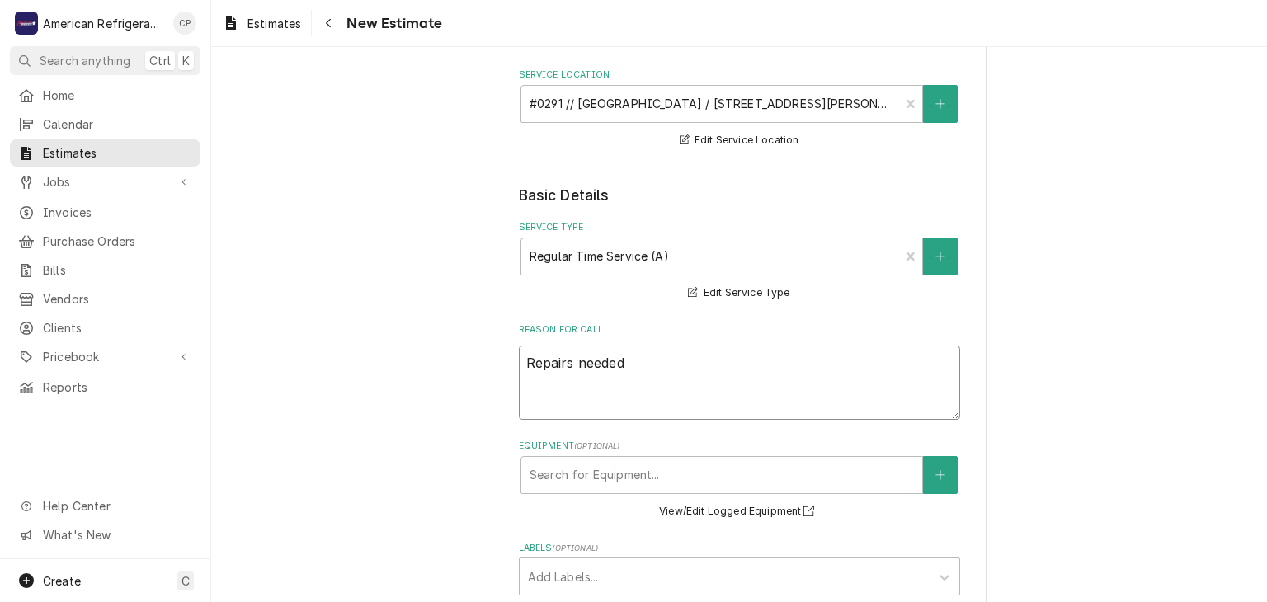
type textarea "Repairs needed o"
type textarea "x"
type textarea "Repairs needed on"
type textarea "x"
type textarea "Repairs needed on"
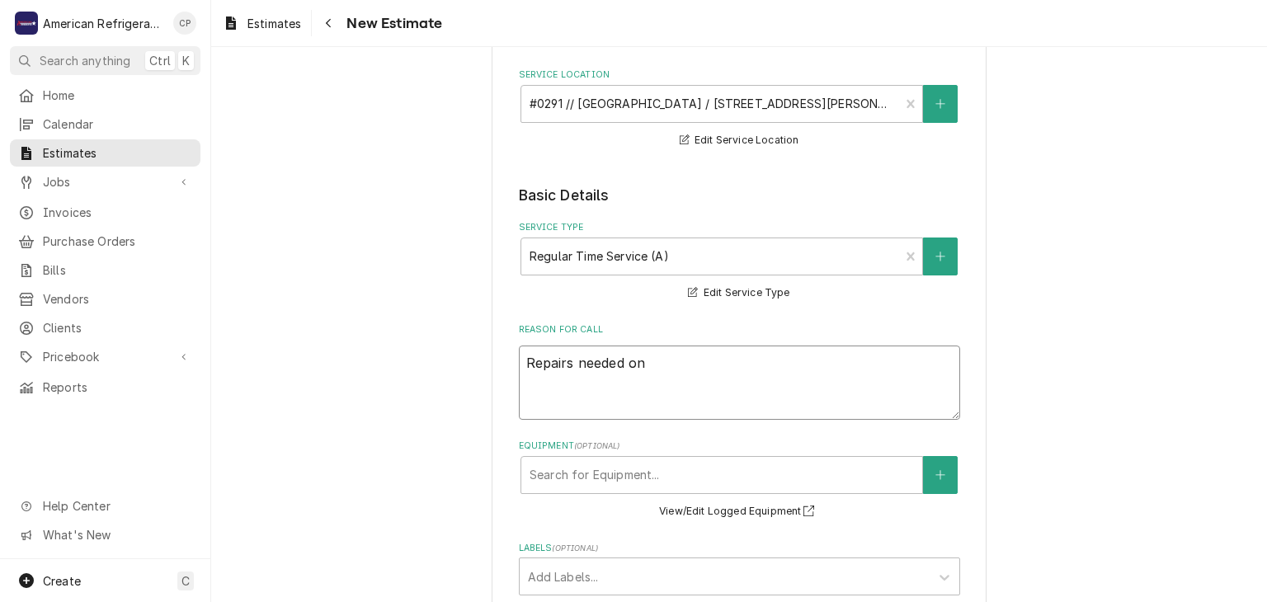
type textarea "x"
type textarea "Repairs needed on W"
type textarea "x"
type textarea "Repairs needed on Wal"
type textarea "x"
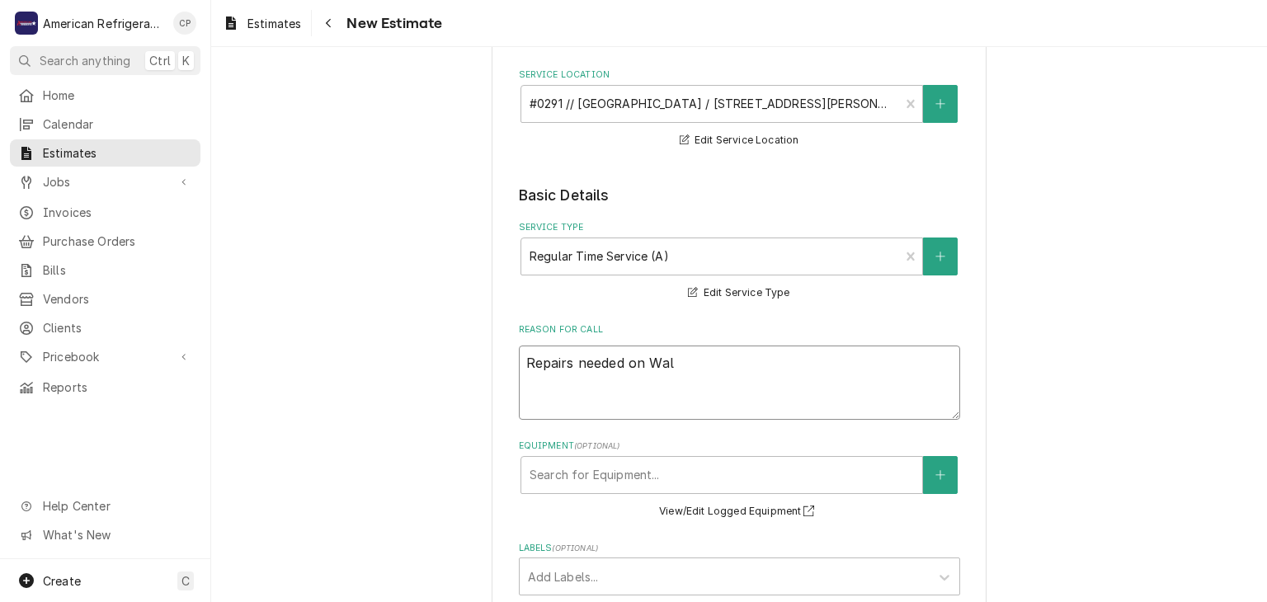
type textarea "Repairs needed on Walk"
type textarea "x"
type textarea "Repairs needed on Walk-"
type textarea "x"
type textarea "Repairs needed on Walk-i"
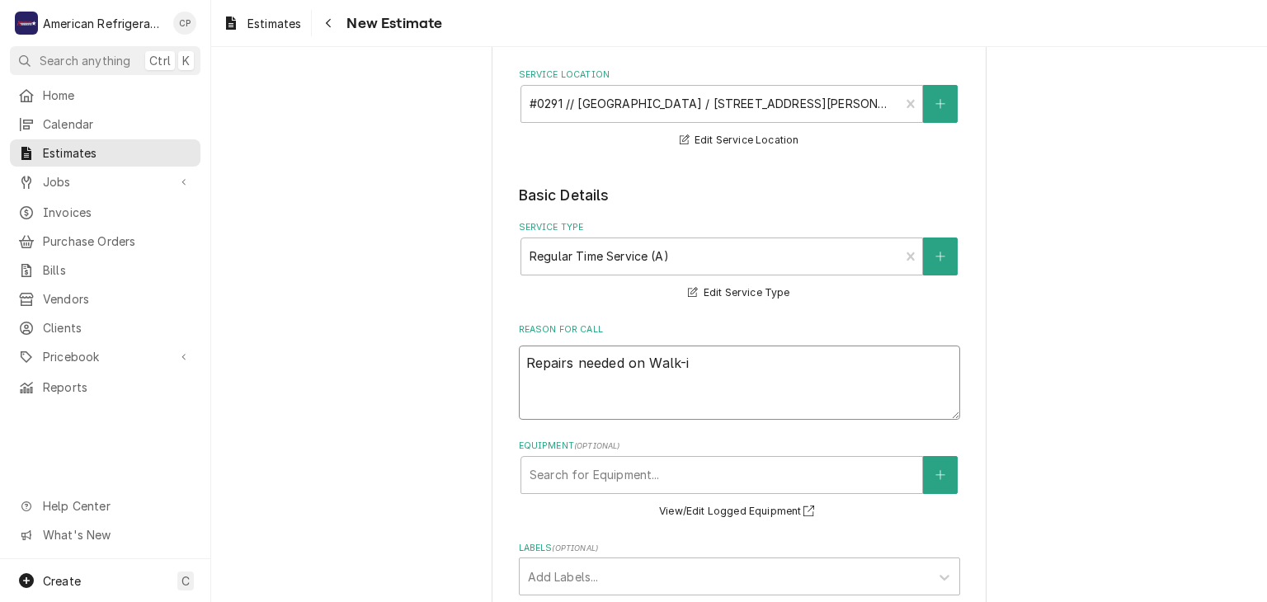
type textarea "x"
type textarea "Repairs needed on Walk-in"
type textarea "x"
type textarea "Repairs needed on Walk-in F"
type textarea "x"
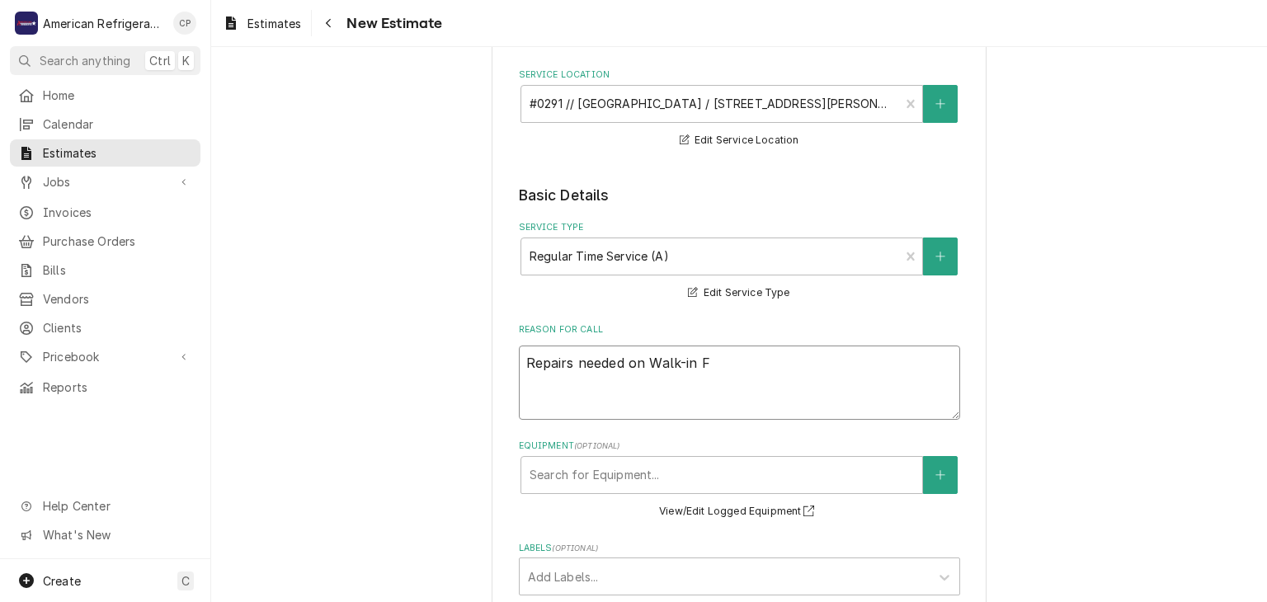
type textarea "Repairs needed on Walk-in Fr"
type textarea "x"
type textarea "Repairs needed on Walk-in Fre"
type textarea "x"
type textarea "Repairs needed on Walk-in Free"
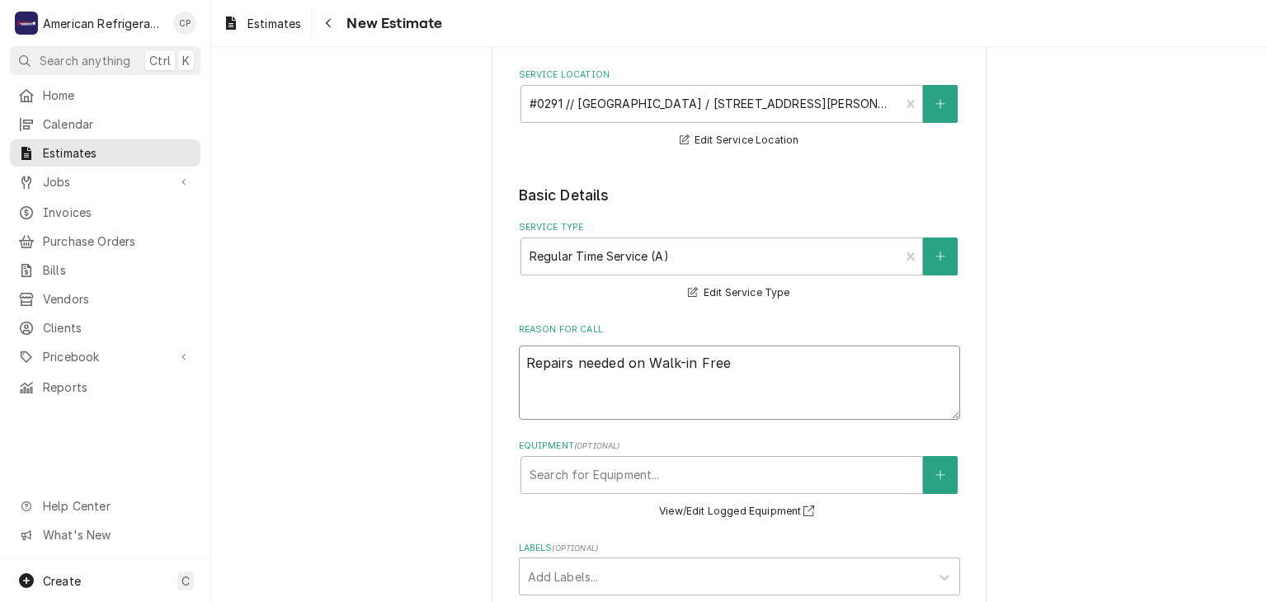
type textarea "x"
type textarea "Repairs needed on Walk-in Freez"
type textarea "x"
type textarea "Repairs needed on Walk-in Freeze"
type textarea "x"
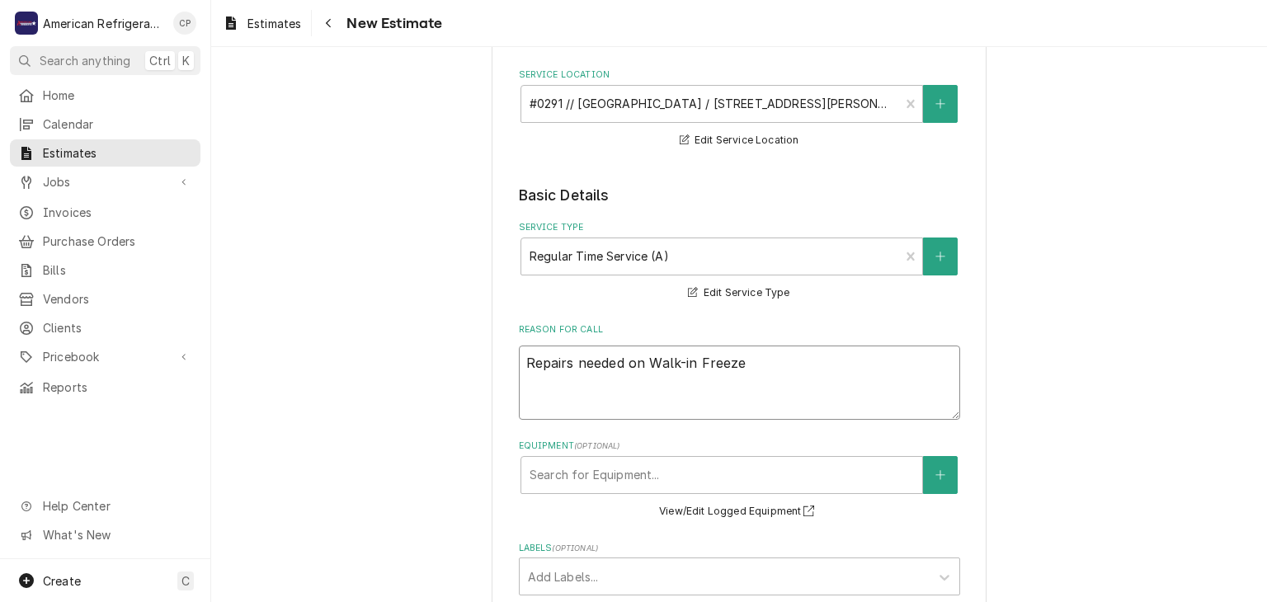
type textarea "Repairs needed on Walk-in Freezer"
type textarea "x"
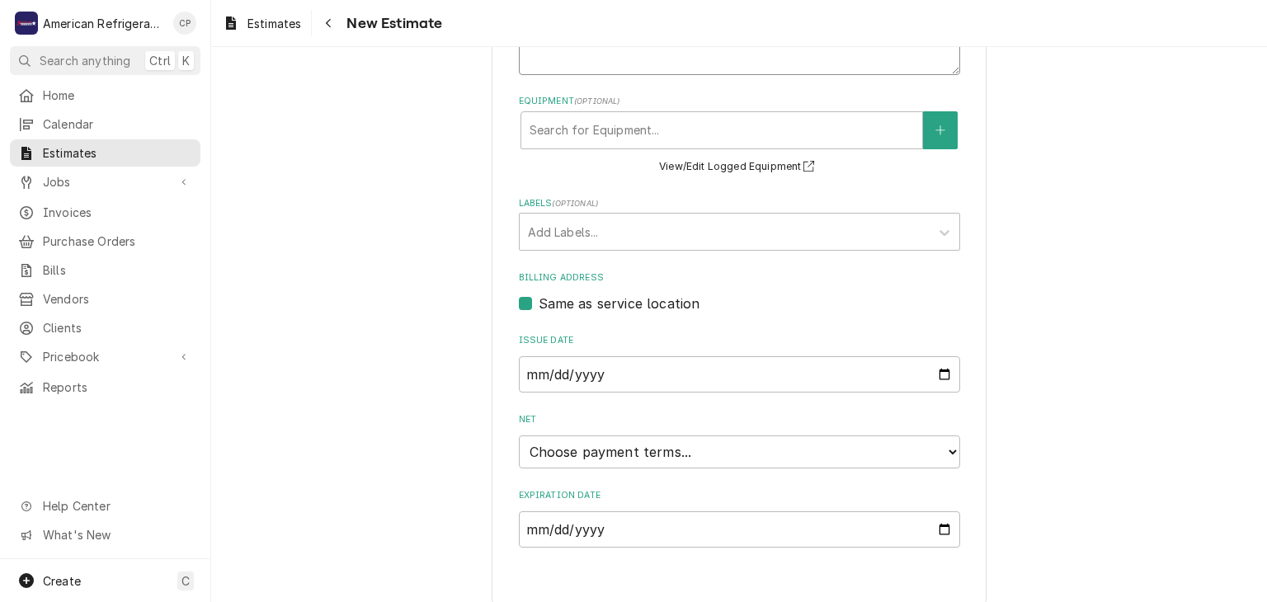
scroll to position [567, 0]
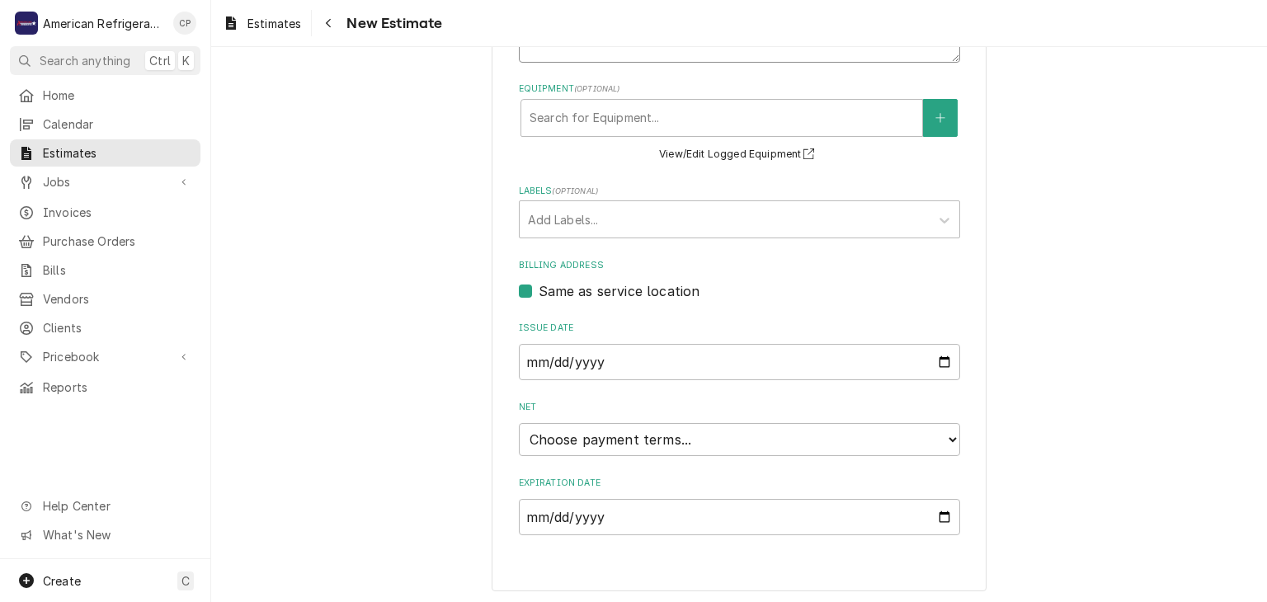
type textarea "Repairs needed on Walk-in Freezer"
click at [761, 442] on select "Choose payment terms... Same Day Net 7 Net 14 Net 21 Net 30 Net 45 Net 60 Net 90" at bounding box center [739, 439] width 441 height 33
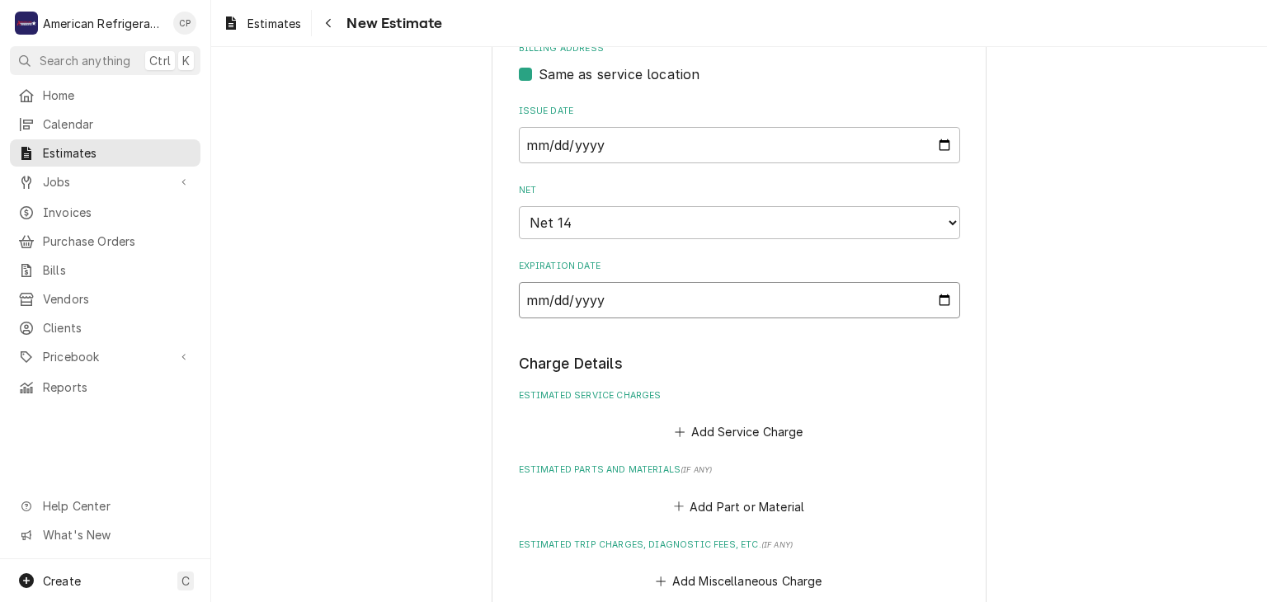
click at [940, 293] on input "2025-09-18" at bounding box center [739, 300] width 441 height 36
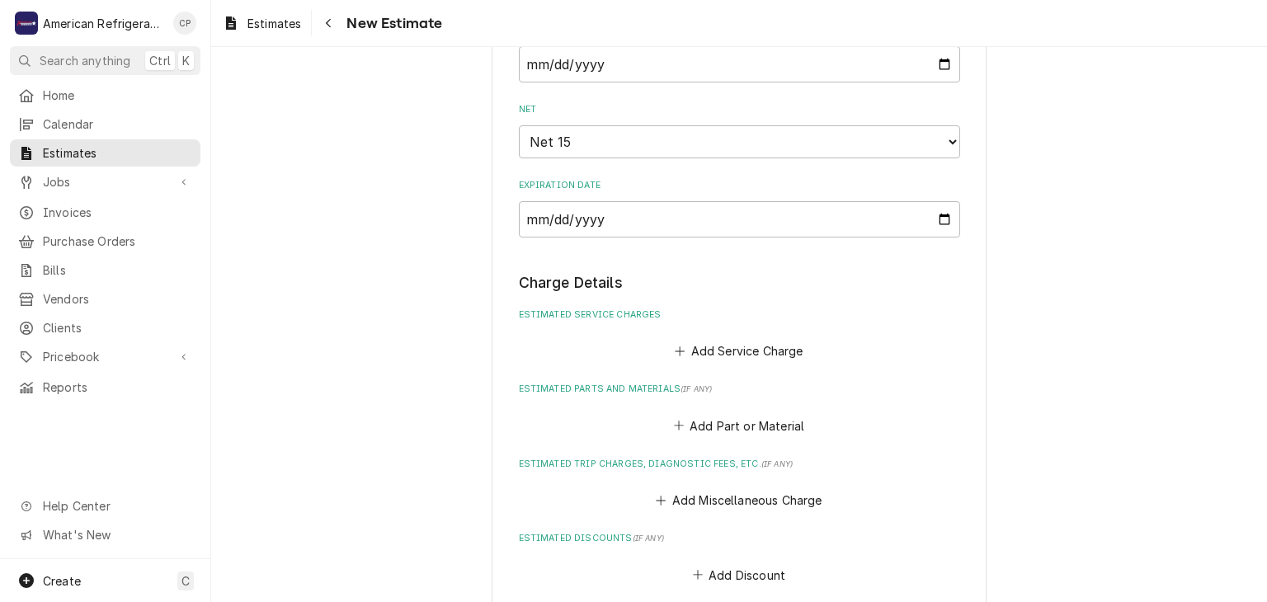
scroll to position [866, 0]
click at [733, 347] on button "Add Service Charge" at bounding box center [739, 349] width 134 height 23
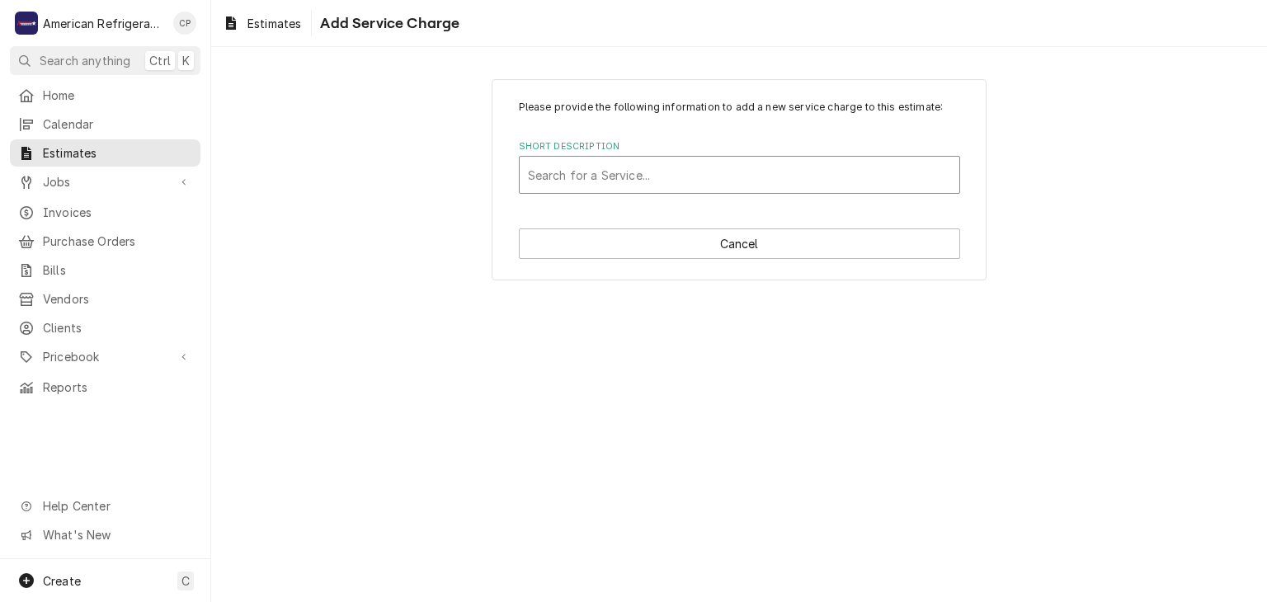
click at [646, 179] on div "Short Description" at bounding box center [739, 175] width 423 height 30
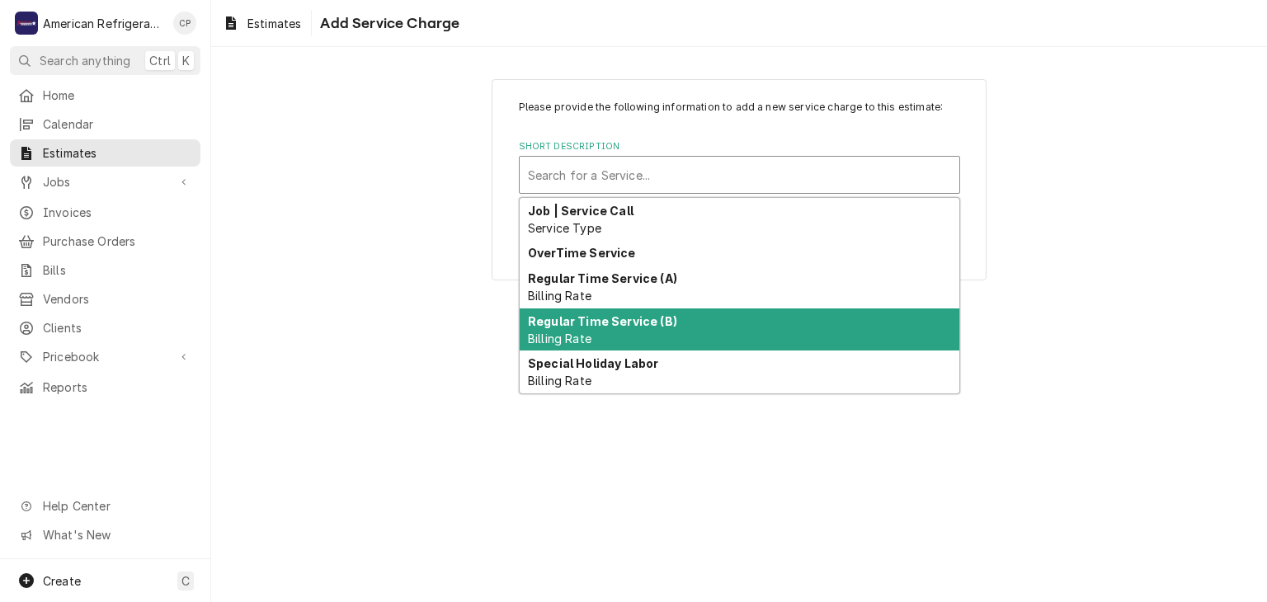
click at [636, 316] on strong "Regular Time Service (B)" at bounding box center [602, 321] width 149 height 14
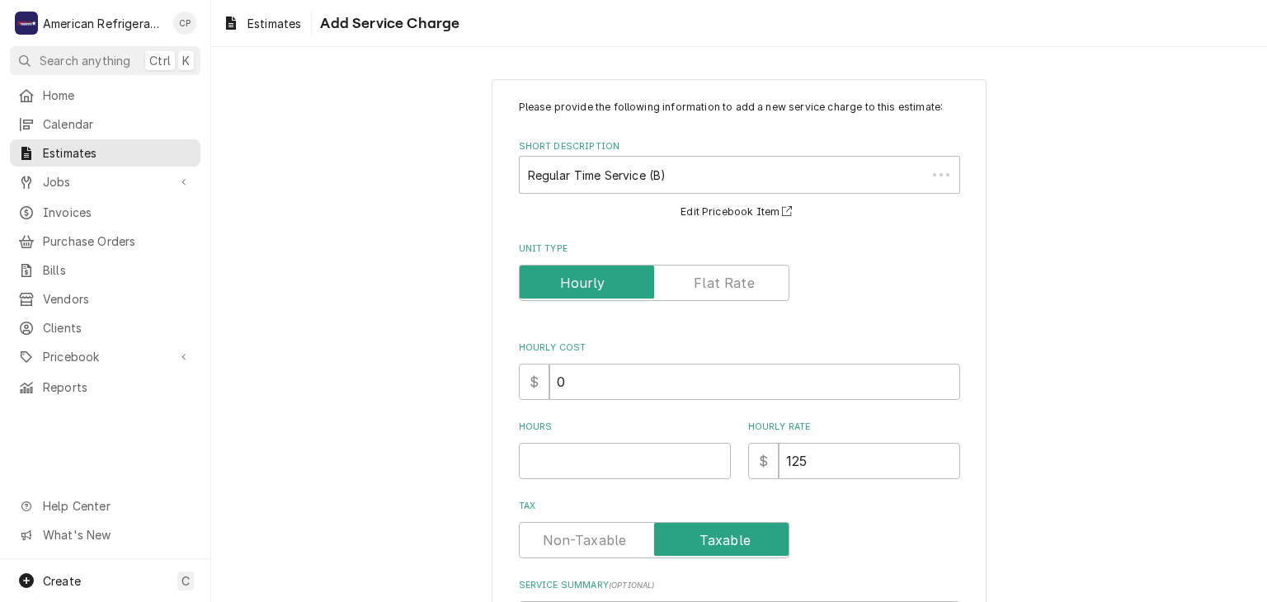
scroll to position [119, 0]
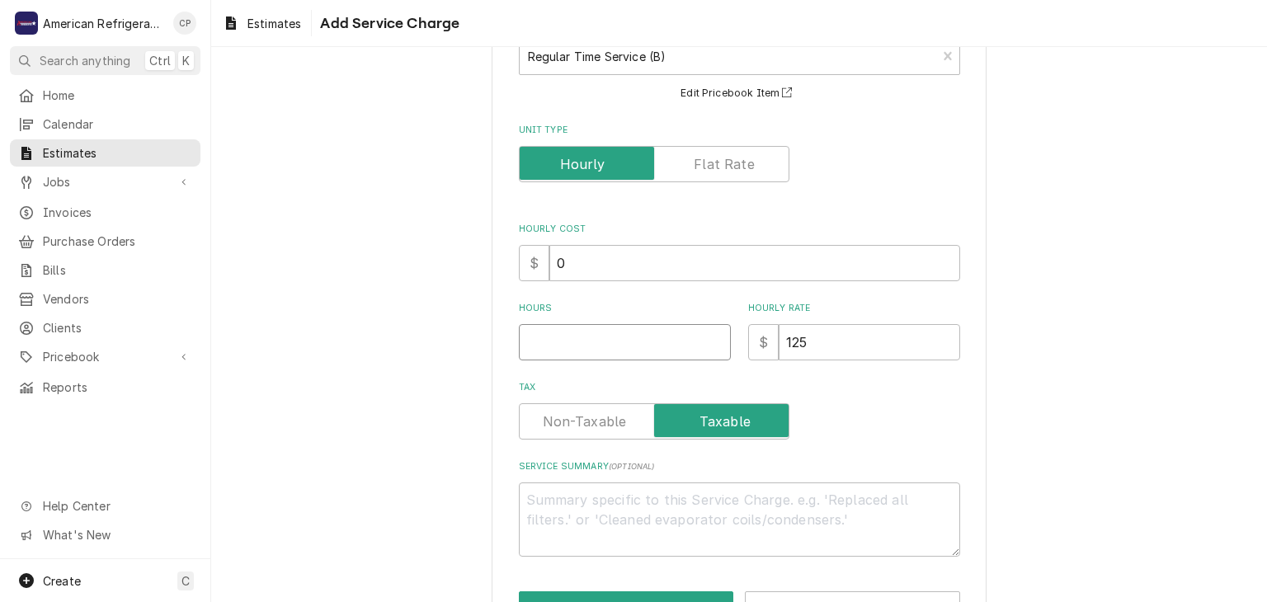
click at [618, 341] on input "Hours" at bounding box center [625, 342] width 212 height 36
type textarea "x"
type input "4"
type textarea "x"
type input "4"
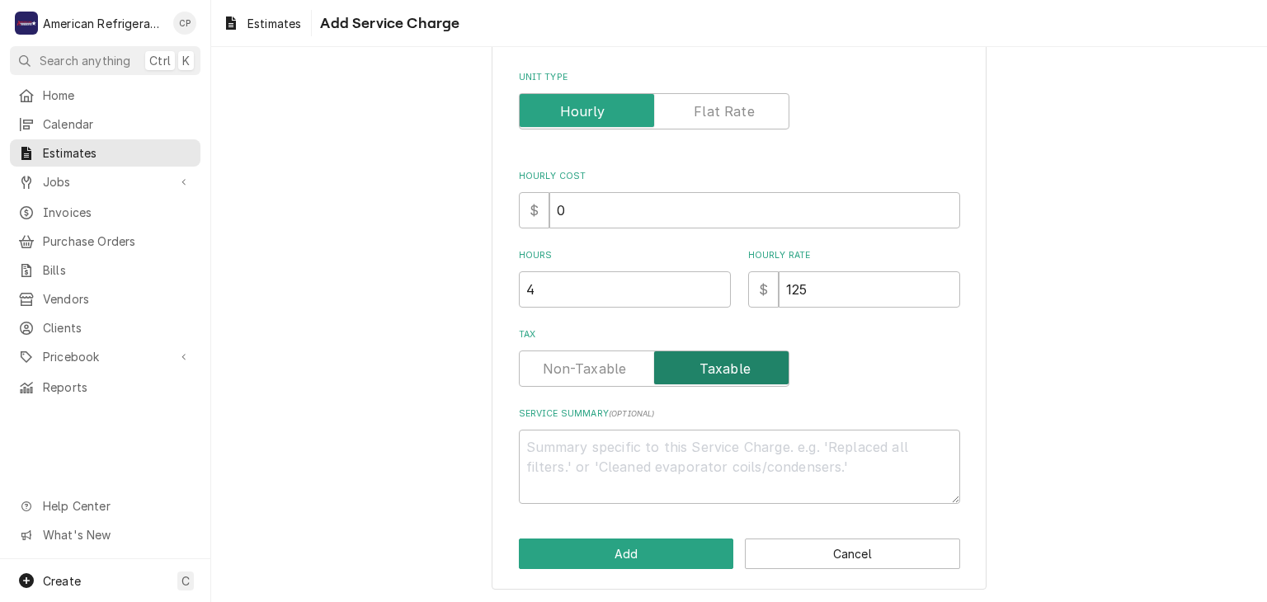
scroll to position [172, 0]
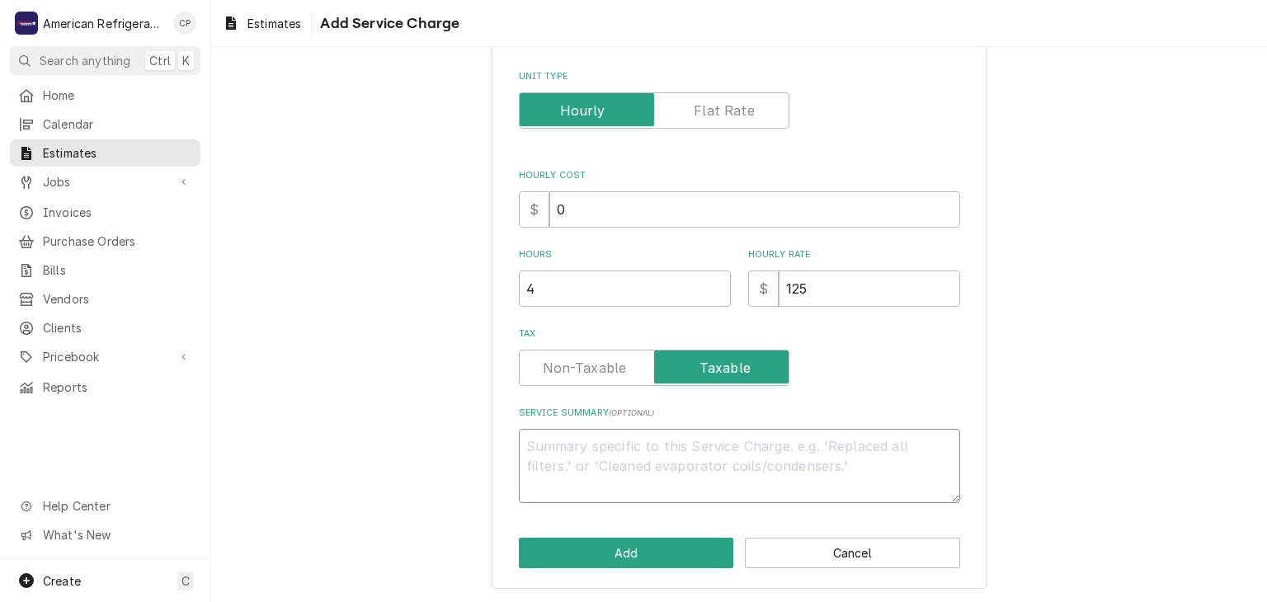
click at [563, 480] on textarea "Service Summary ( optional )" at bounding box center [739, 466] width 441 height 74
click at [630, 287] on input "4" at bounding box center [625, 289] width 212 height 36
type textarea "x"
type input "5"
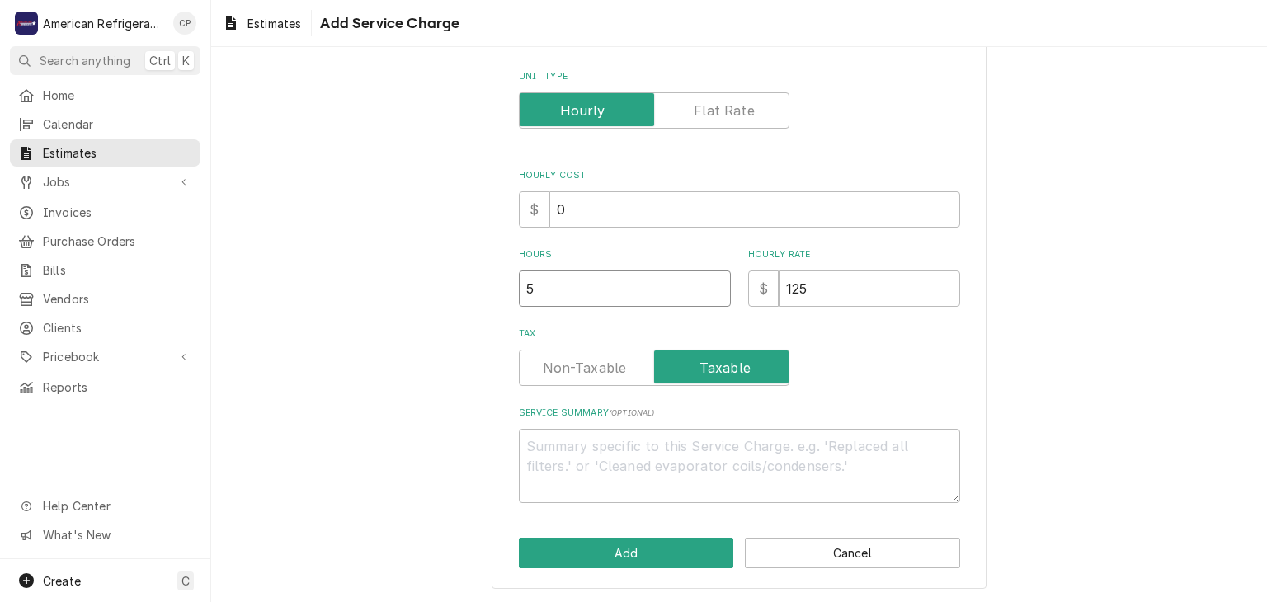
type textarea "x"
type input "5"
click at [615, 462] on textarea "Service Summary ( optional )" at bounding box center [739, 466] width 441 height 74
type textarea "x"
type textarea "L"
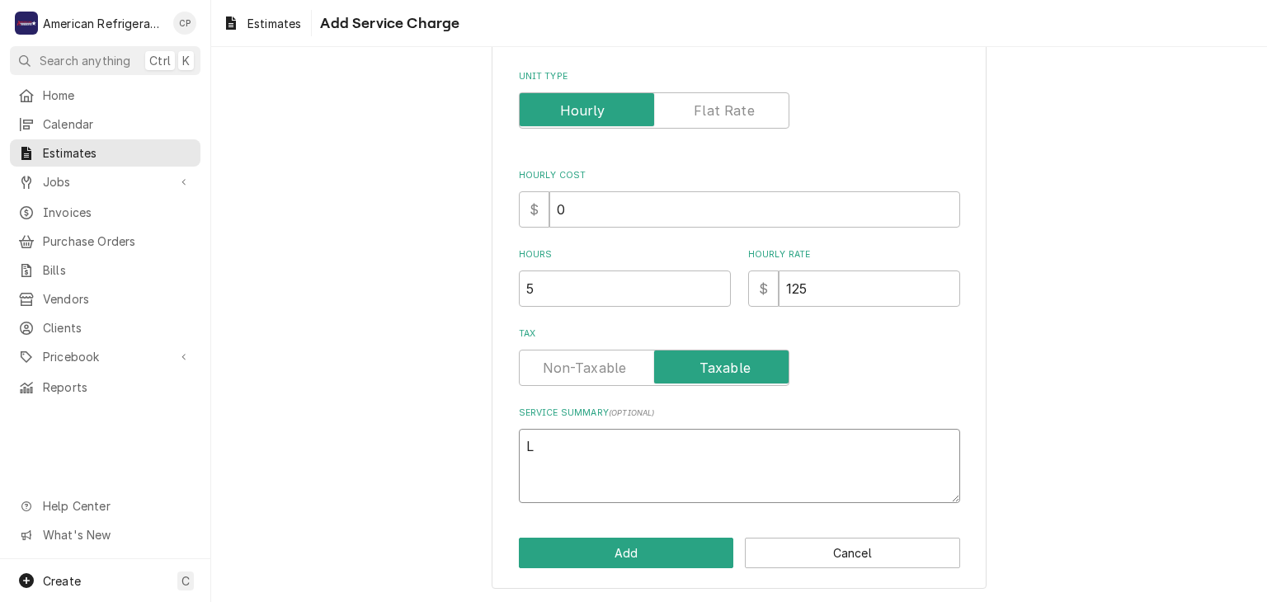
type textarea "x"
type textarea "La"
type textarea "x"
type textarea "Lab"
type textarea "x"
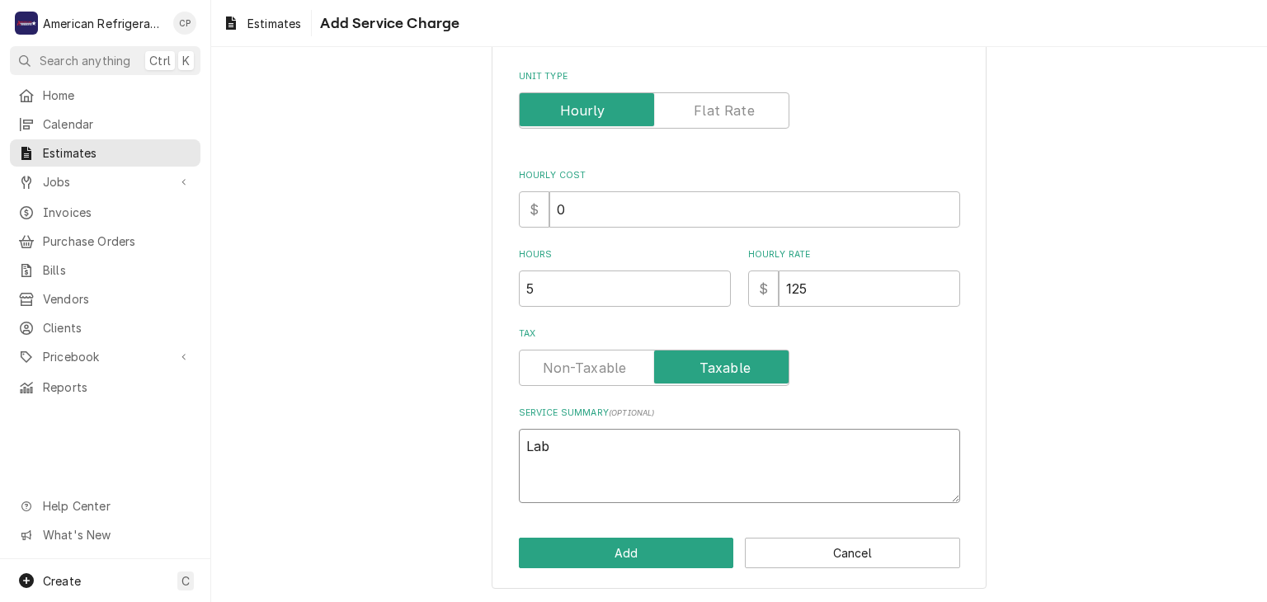
type textarea "Labo"
type textarea "x"
type textarea "Labor"
type textarea "x"
type textarea "Labor"
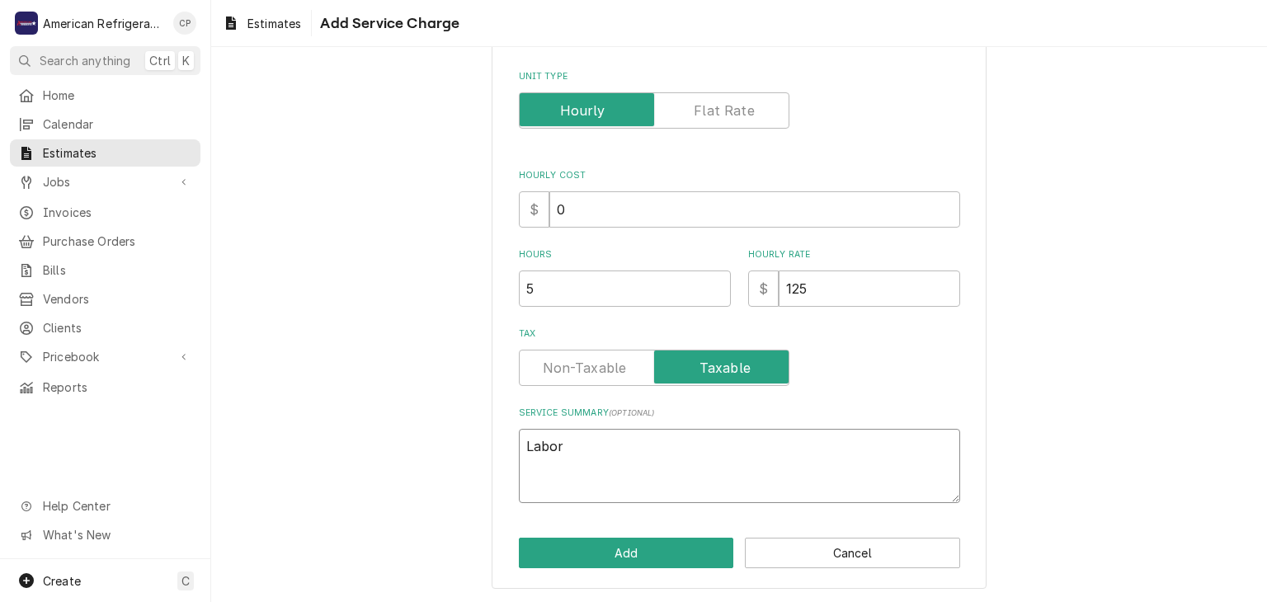
type textarea "x"
type textarea "Labor R"
type textarea "x"
type textarea "Labor Re"
type textarea "x"
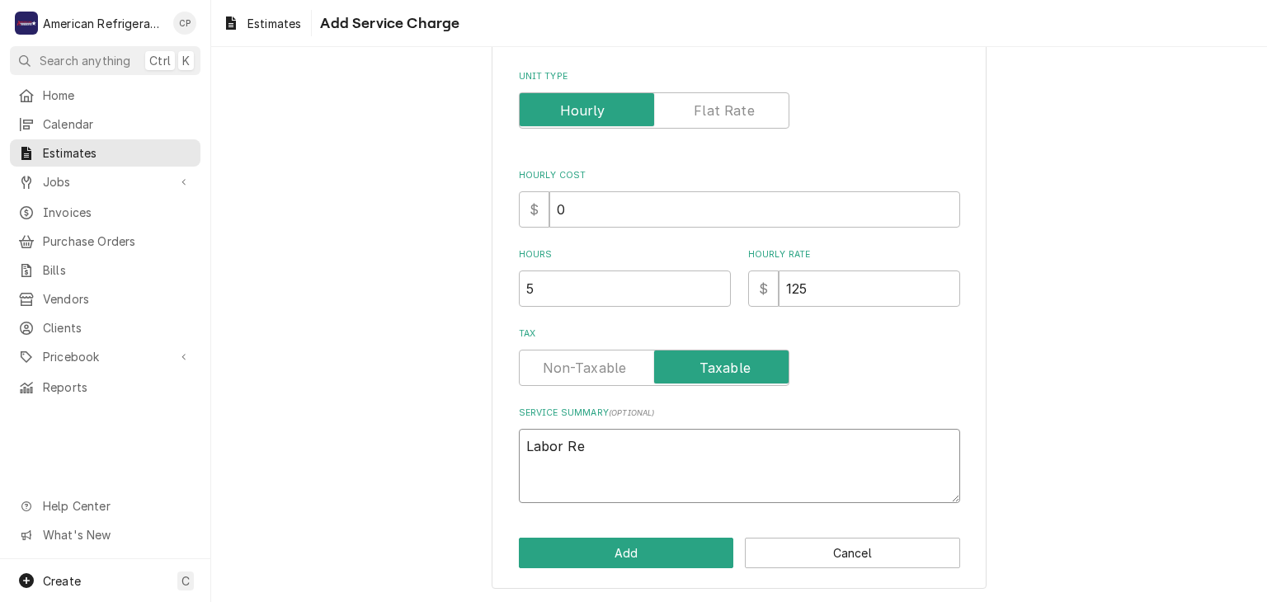
type textarea "Labor Req"
type textarea "x"
type textarea "Labor Requ"
type textarea "x"
type textarea "Labor Requi"
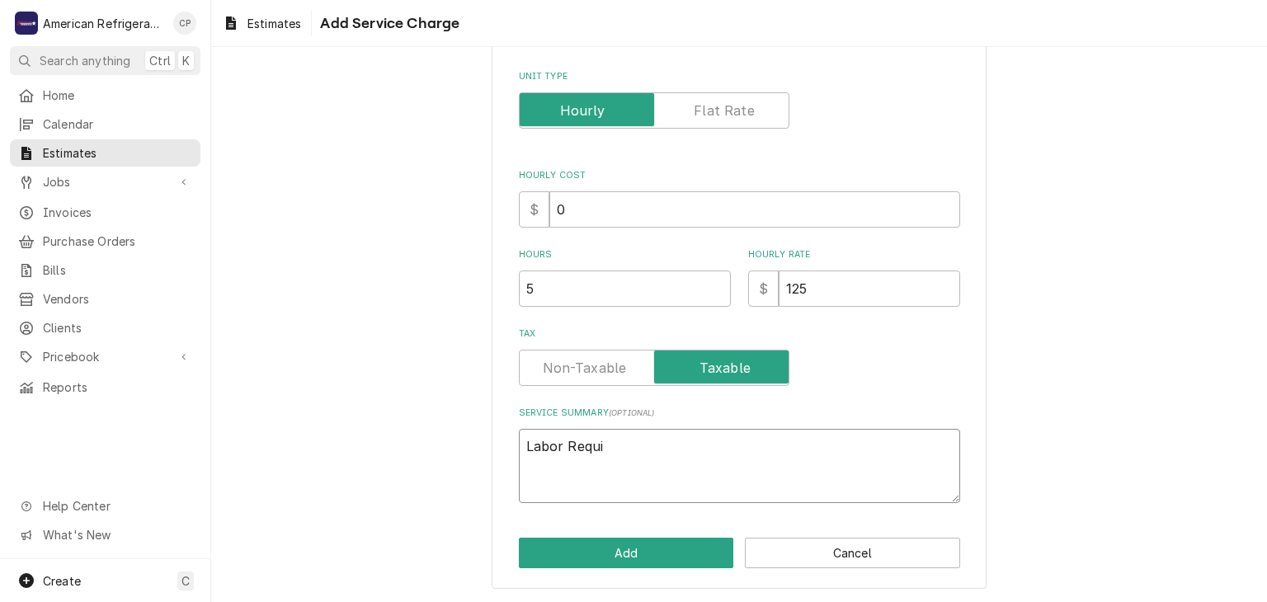
type textarea "x"
type textarea "Labor Requir"
type textarea "x"
type textarea "Labor Require"
type textarea "x"
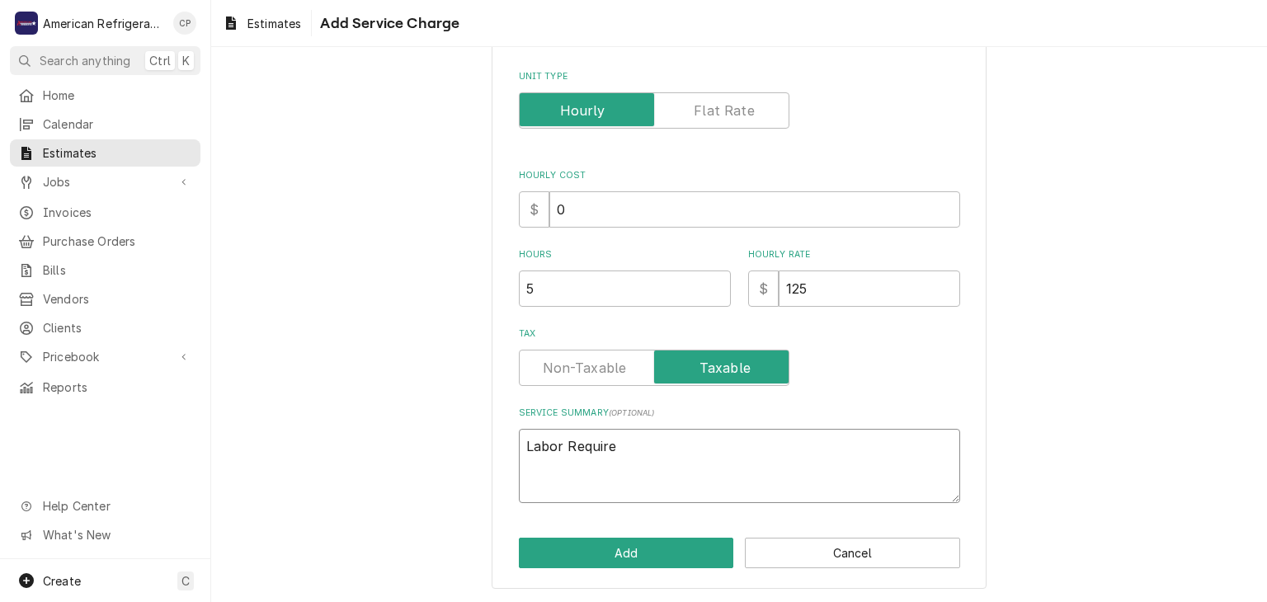
type textarea "Labor Required"
type textarea "x"
type textarea "Labor Required"
type textarea "x"
type textarea "Labor Required to"
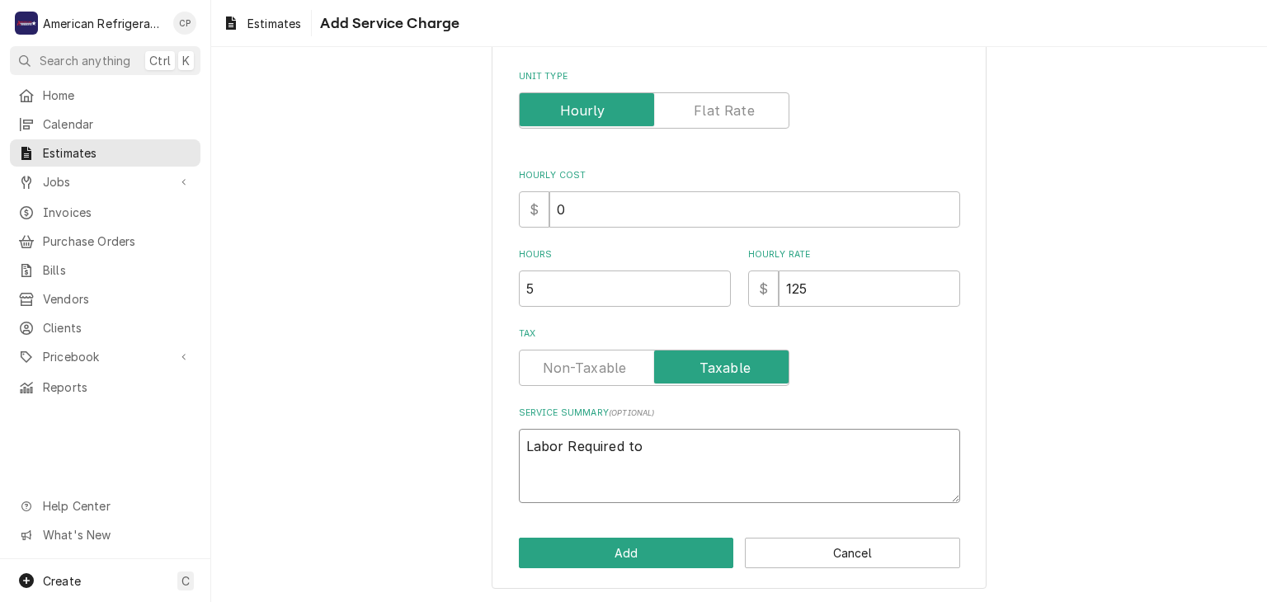
type textarea "x"
type textarea "Labor Required to"
type textarea "x"
type textarea "Labor Required to m"
type textarea "x"
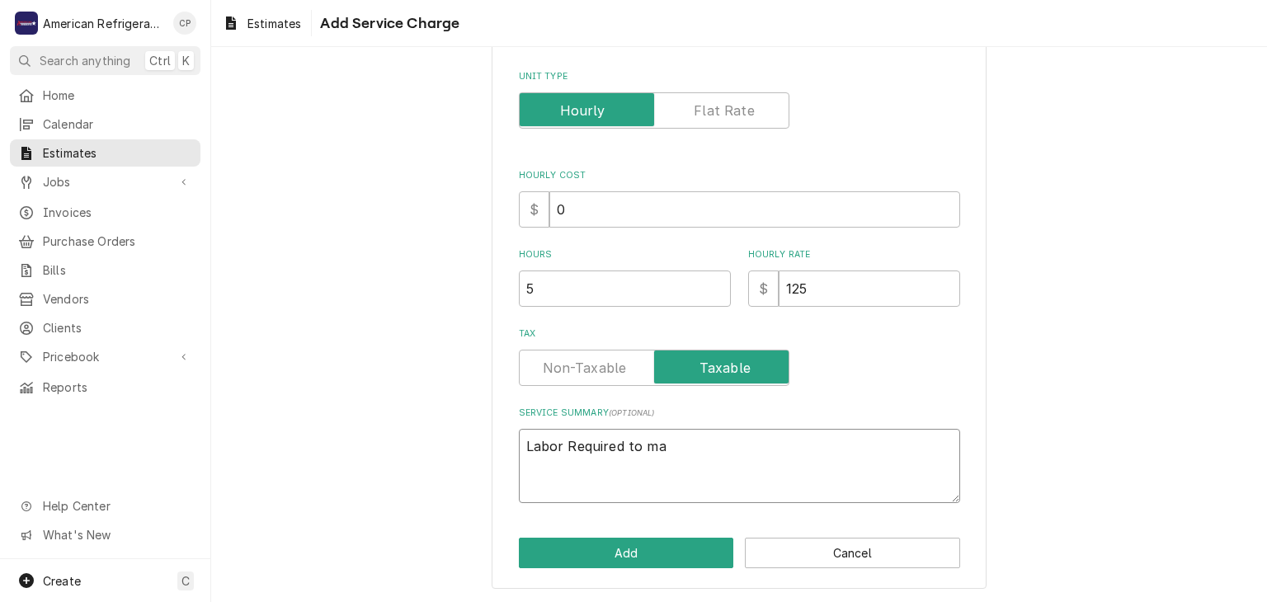
type textarea "Labor Required to mak"
type textarea "x"
type textarea "Labor Required to make"
type textarea "x"
type textarea "Labor Required to make"
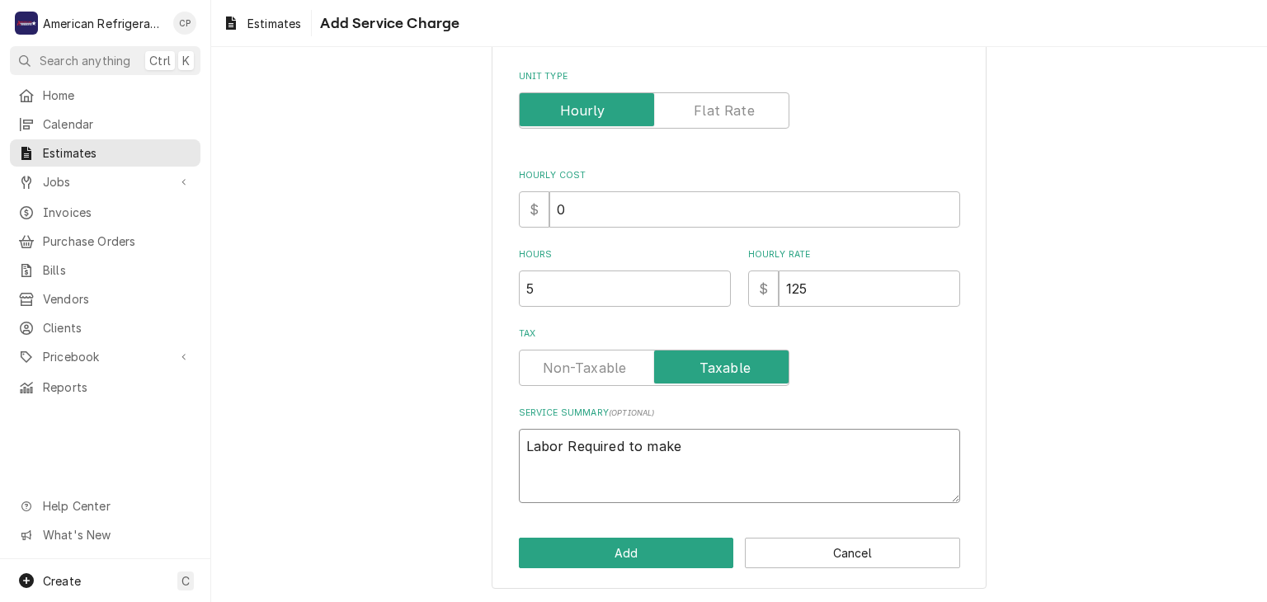
type textarea "x"
type textarea "Labor Required to make fi"
type textarea "x"
type textarea "Labor Required to make fin"
type textarea "x"
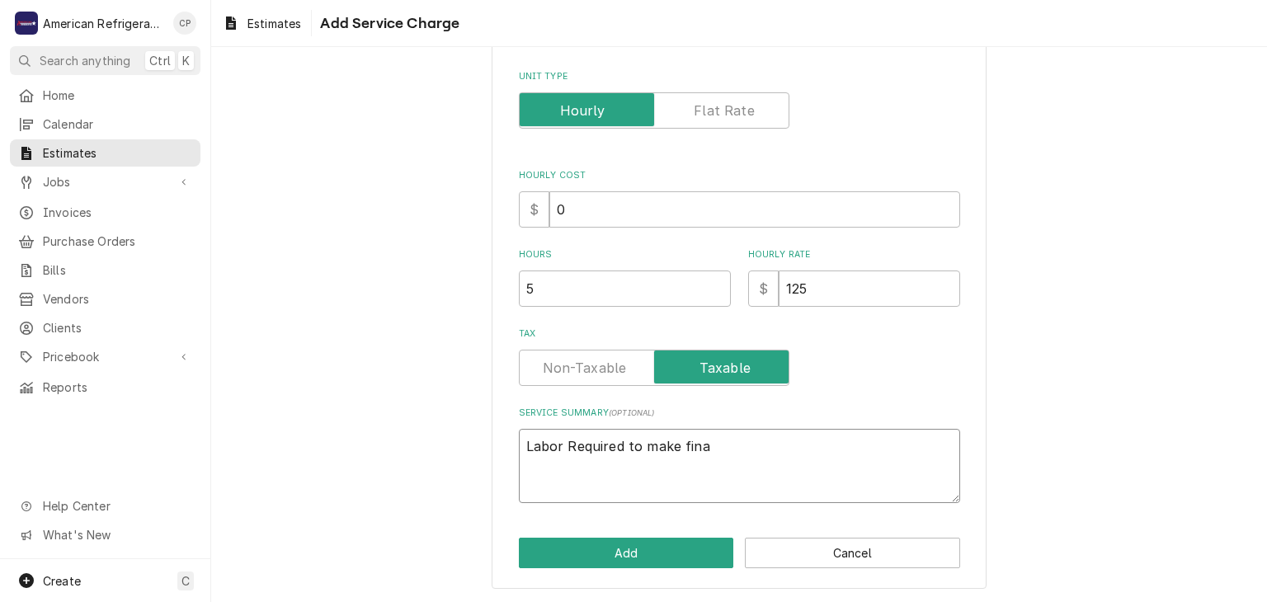
type textarea "Labor Required to make final"
type textarea "x"
type textarea "Labor Required to make final"
type textarea "x"
type textarea "Labor Required to make final r"
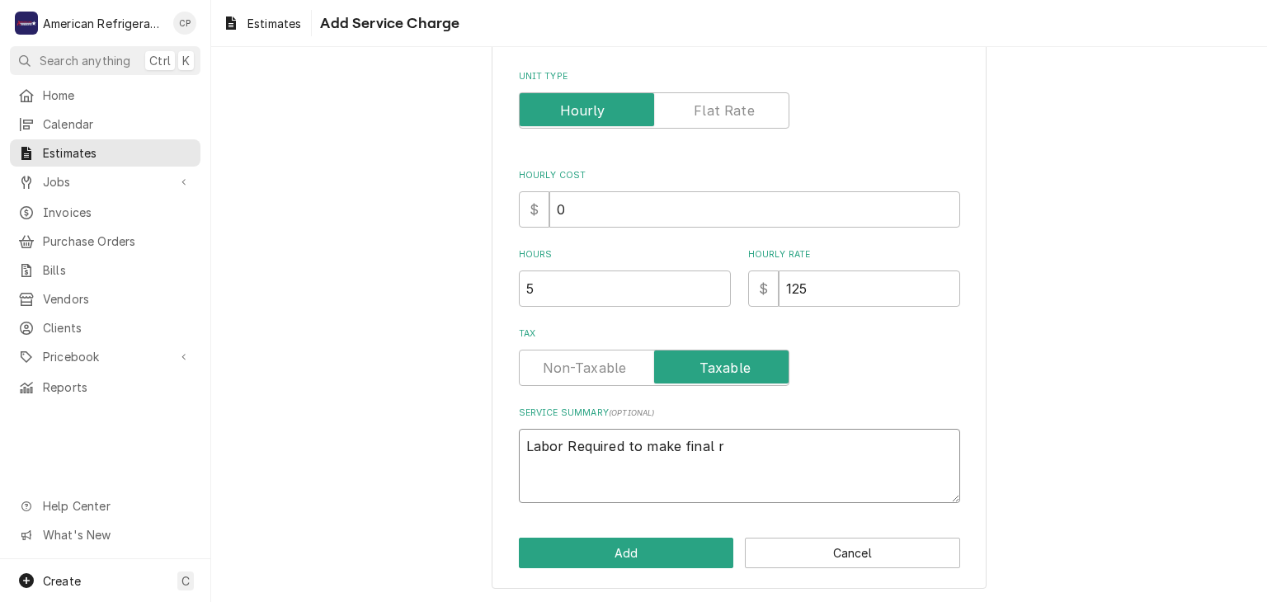
type textarea "x"
type textarea "Labor Required to make final re"
type textarea "x"
type textarea "Labor Required to make final rep"
type textarea "x"
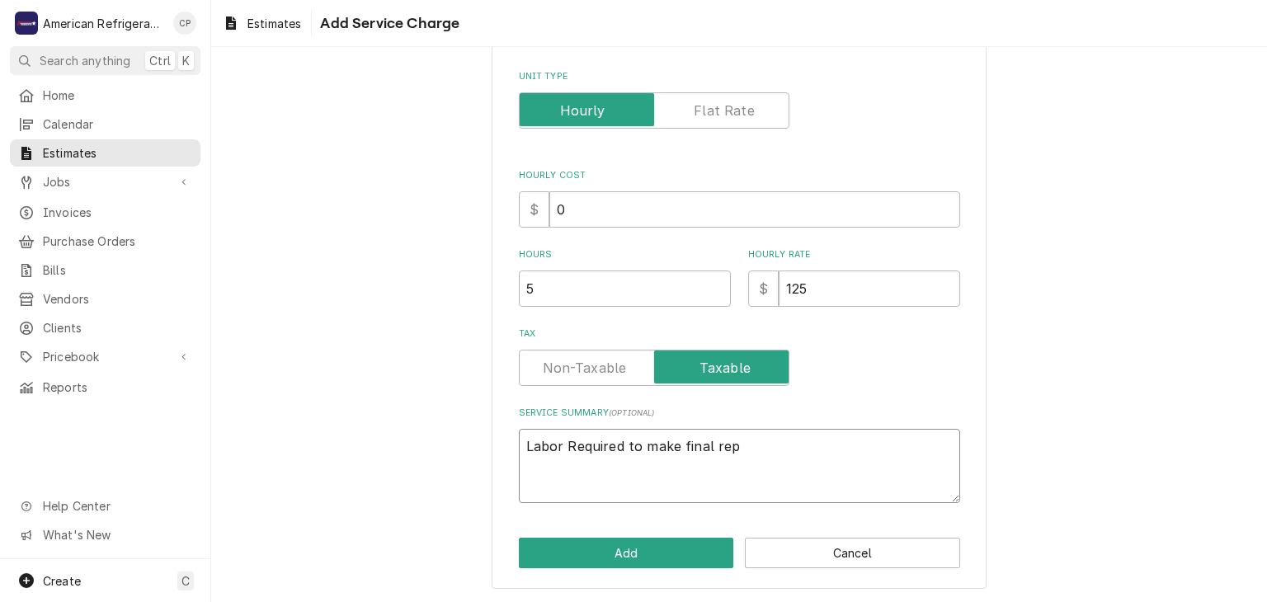
type textarea "Labor Required to make final repa"
type textarea "x"
type textarea "Labor Required to make final repai"
type textarea "x"
type textarea "Labor Required to make final repairs"
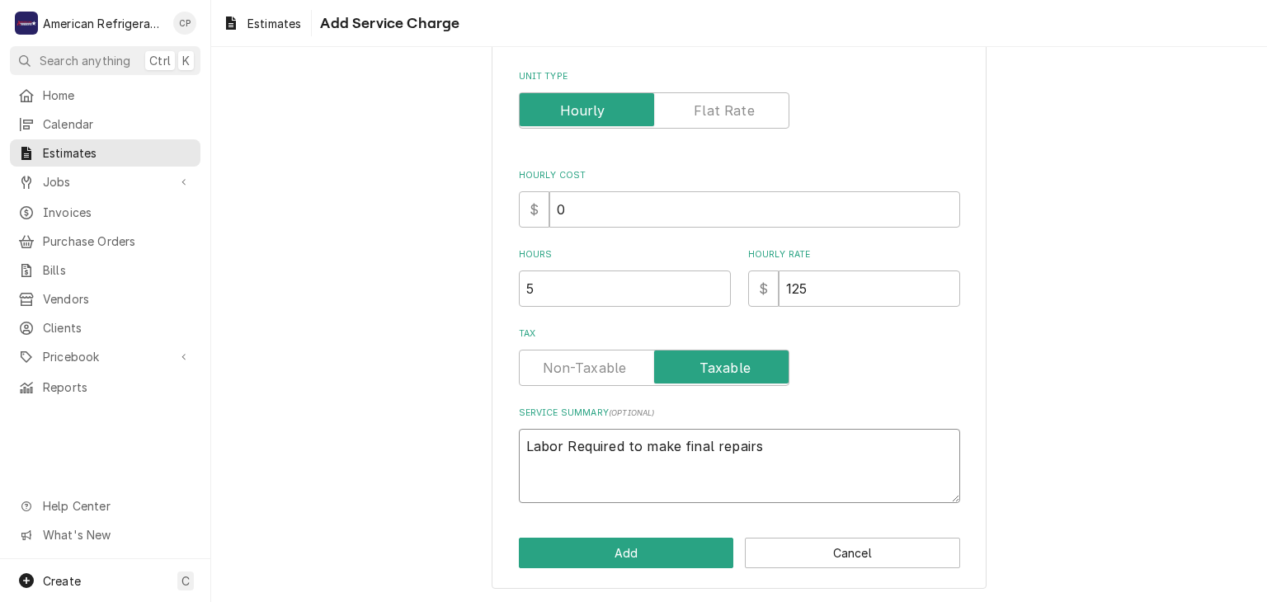
type textarea "x"
type textarea "Labor Required to make final repairs"
click button "Add" at bounding box center [626, 553] width 215 height 31
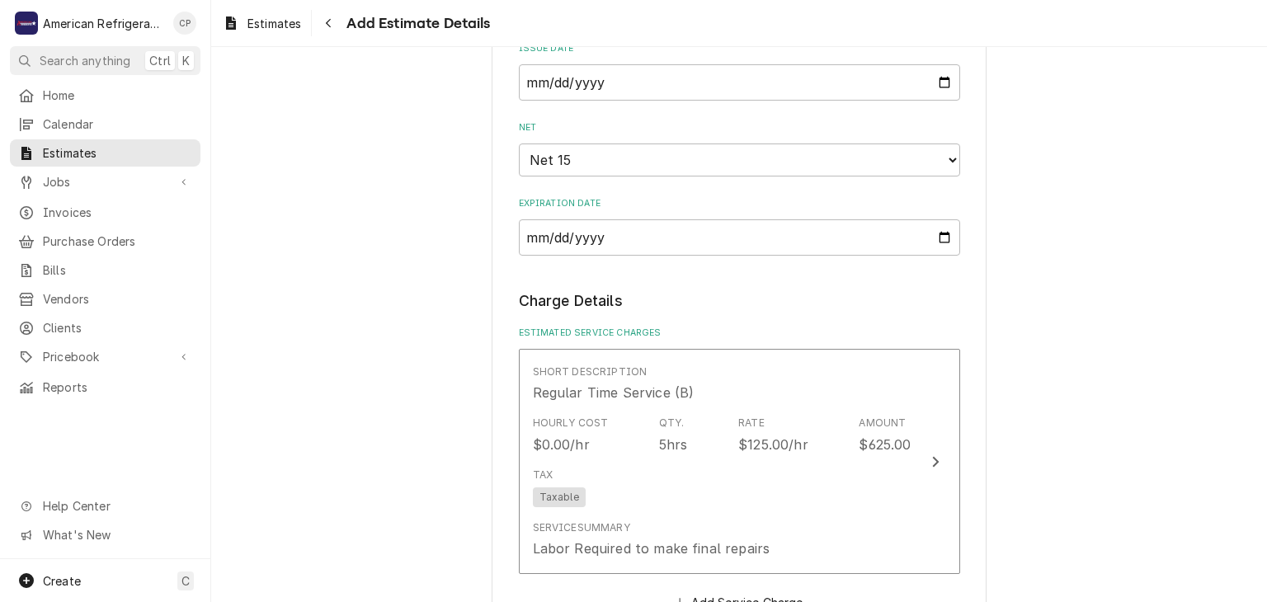
type textarea "x"
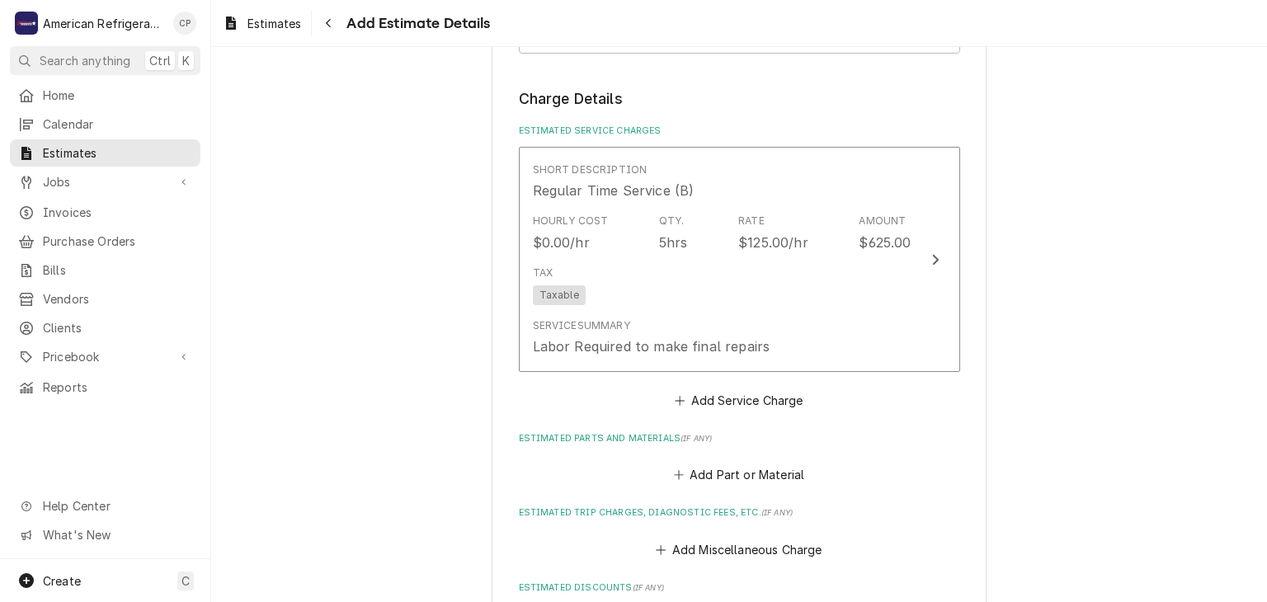
scroll to position [1077, 0]
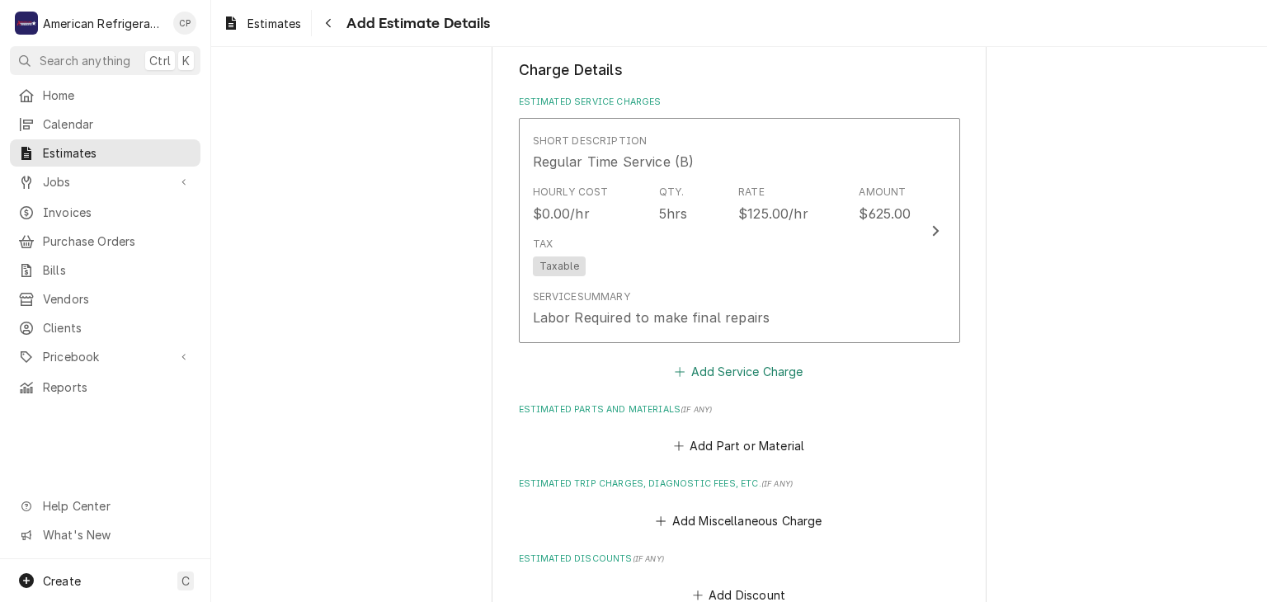
drag, startPoint x: 706, startPoint y: 357, endPoint x: 704, endPoint y: 337, distance: 20.8
click at [706, 360] on button "Add Service Charge" at bounding box center [739, 371] width 134 height 23
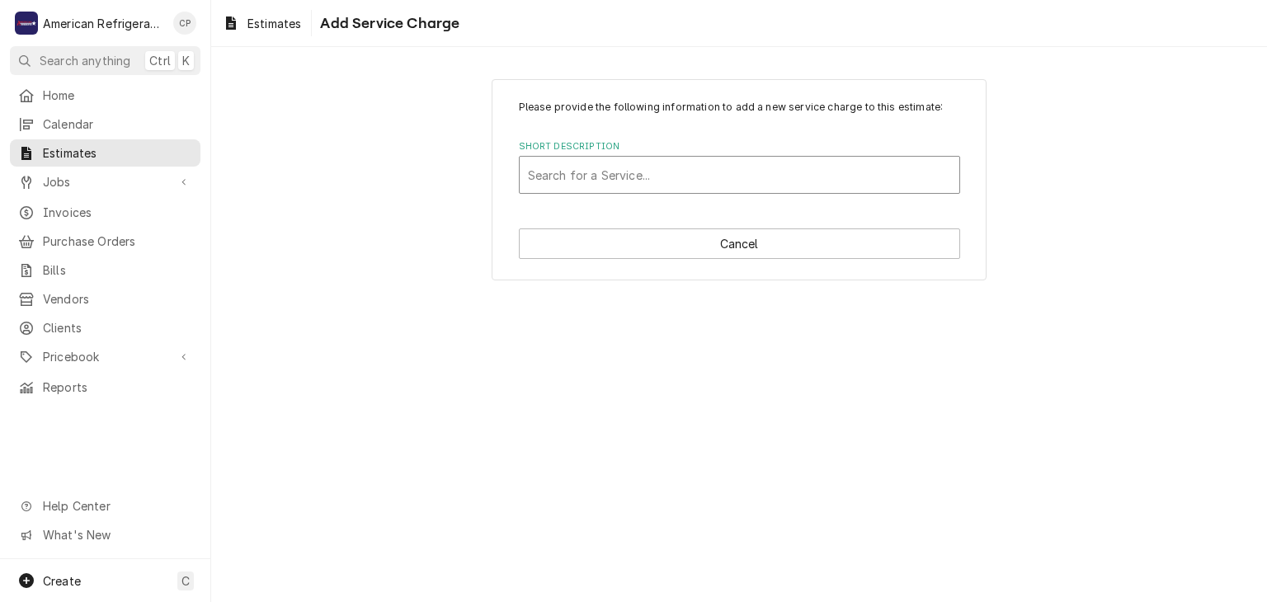
click at [592, 179] on div "Short Description" at bounding box center [739, 175] width 423 height 30
type input "Incurred Labor"
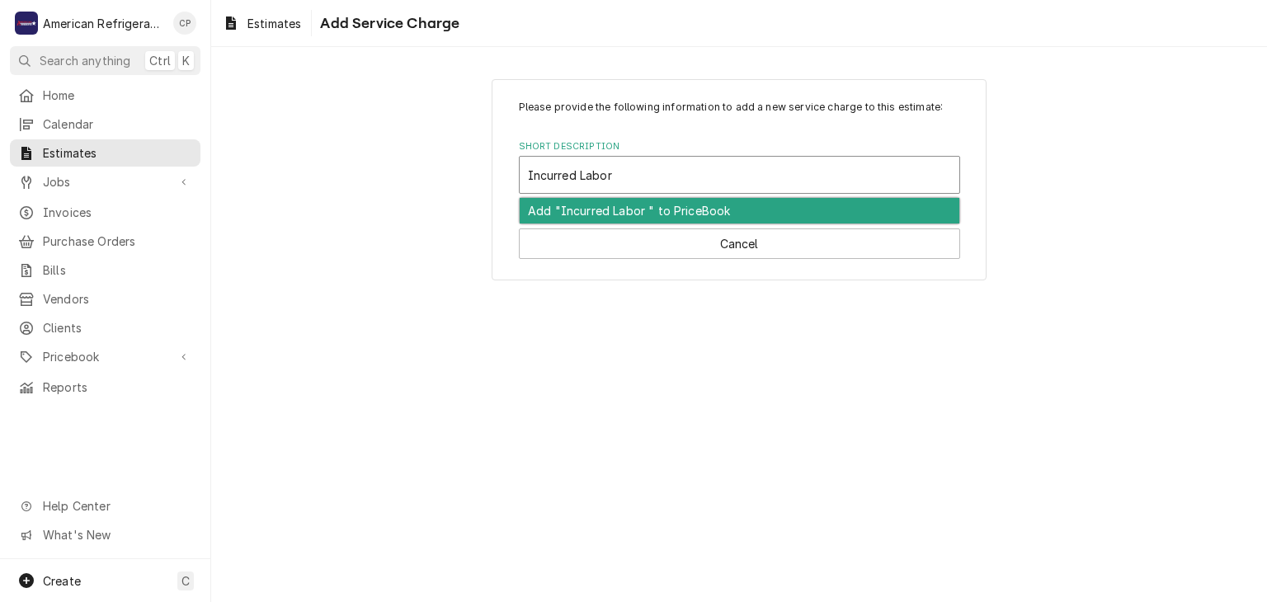
click at [608, 210] on div "Add "Incurred Labor " to PriceBook" at bounding box center [740, 211] width 440 height 26
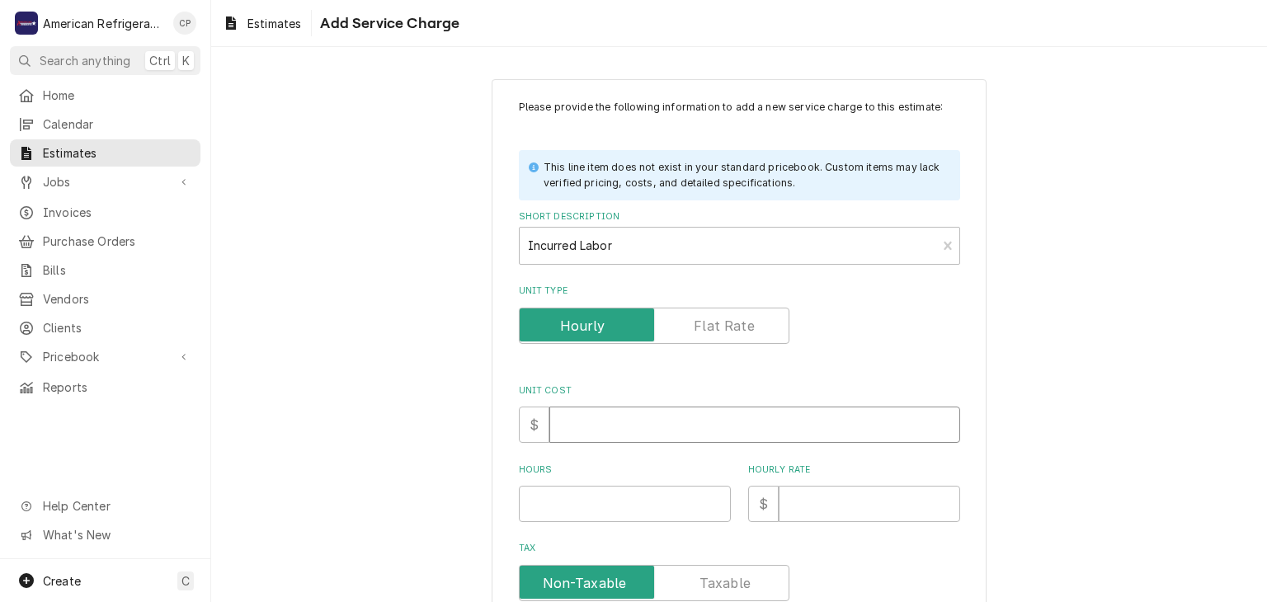
click at [606, 436] on input "Unit Cost" at bounding box center [754, 425] width 411 height 36
type textarea "x"
type input "0"
type textarea "x"
type input "1"
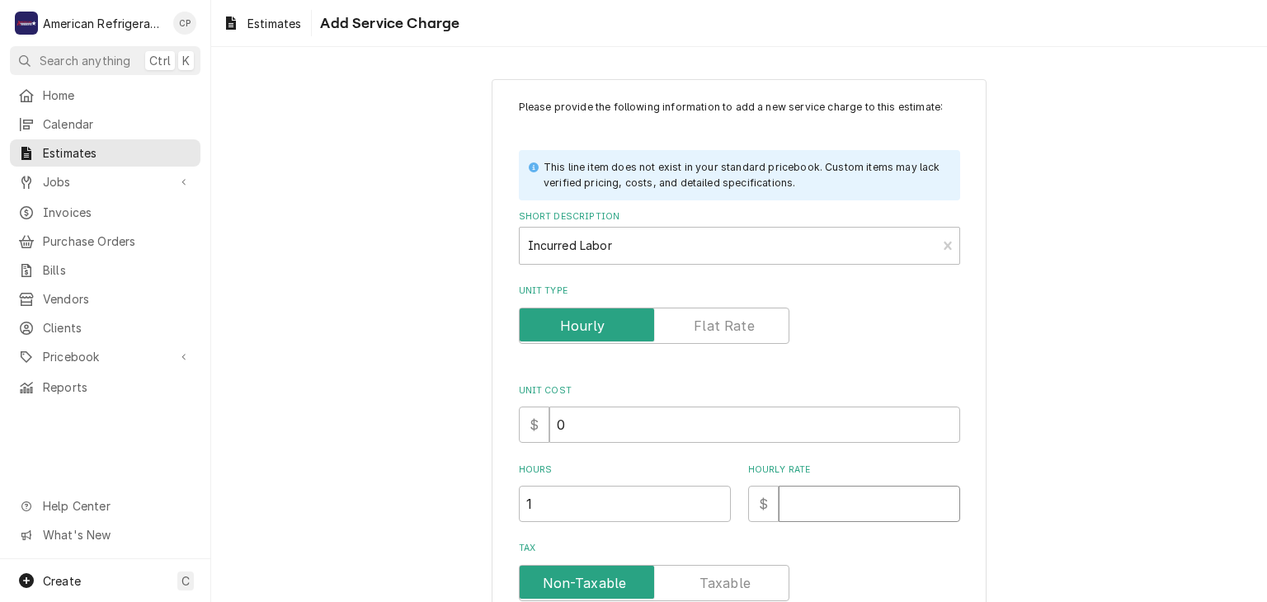
type textarea "x"
type input "1"
type textarea "x"
type input "12"
type textarea "x"
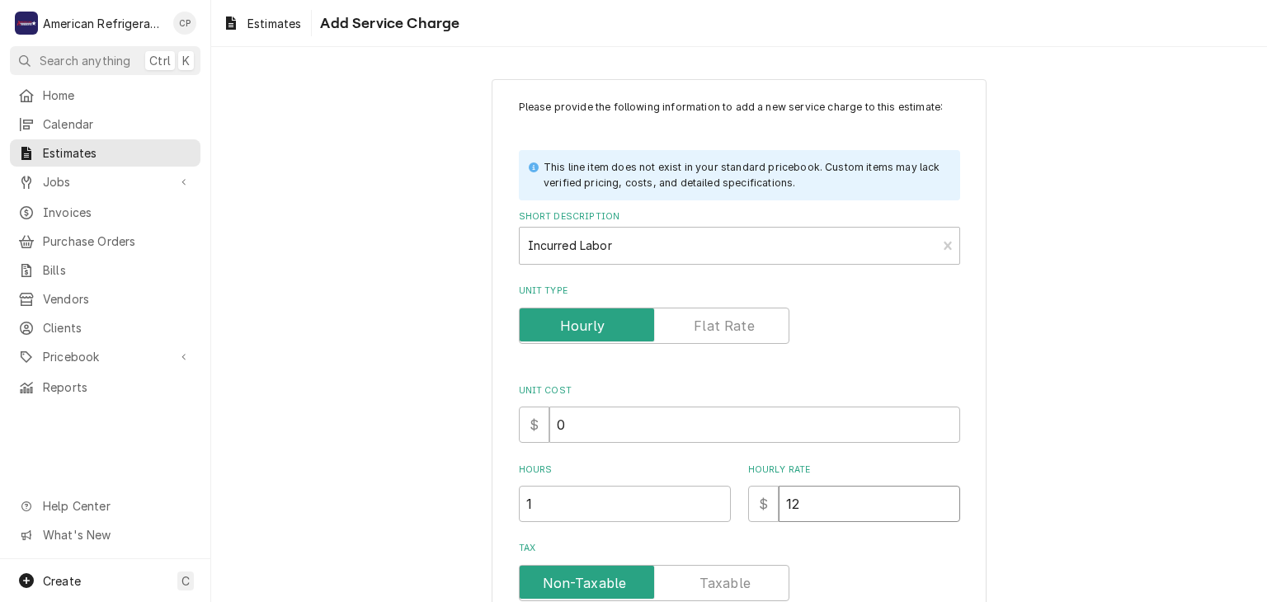
type input "12"
click at [582, 498] on input "1" at bounding box center [625, 504] width 212 height 36
type textarea "x"
type input "4"
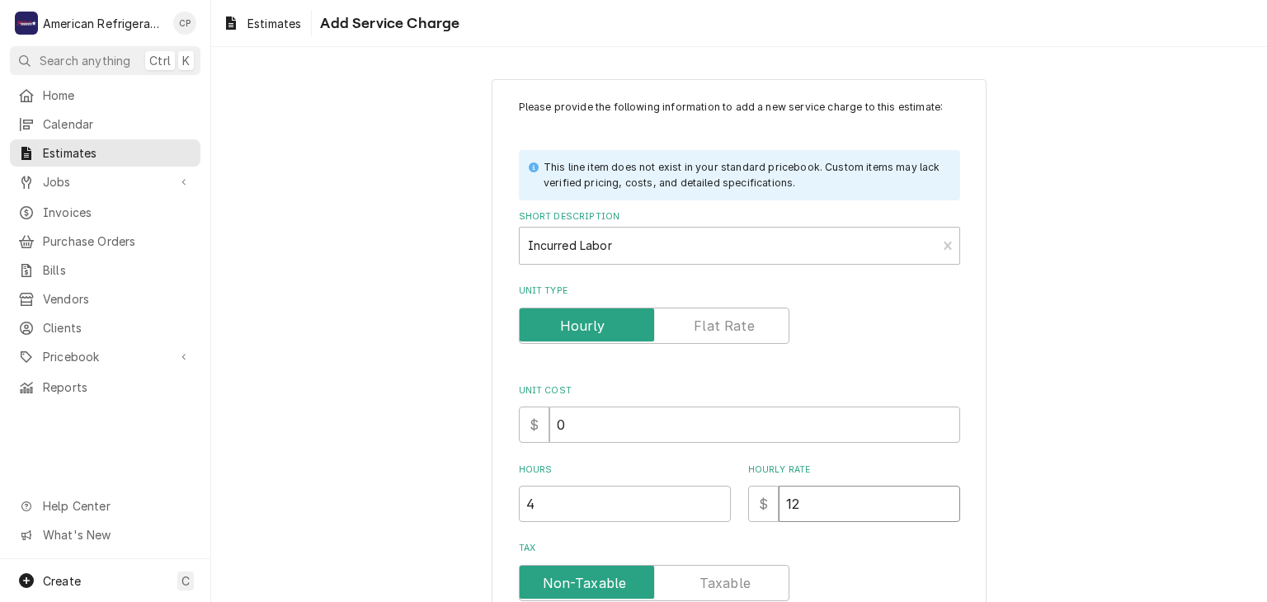
type textarea "x"
type input "1"
type textarea "x"
type input "12"
type textarea "x"
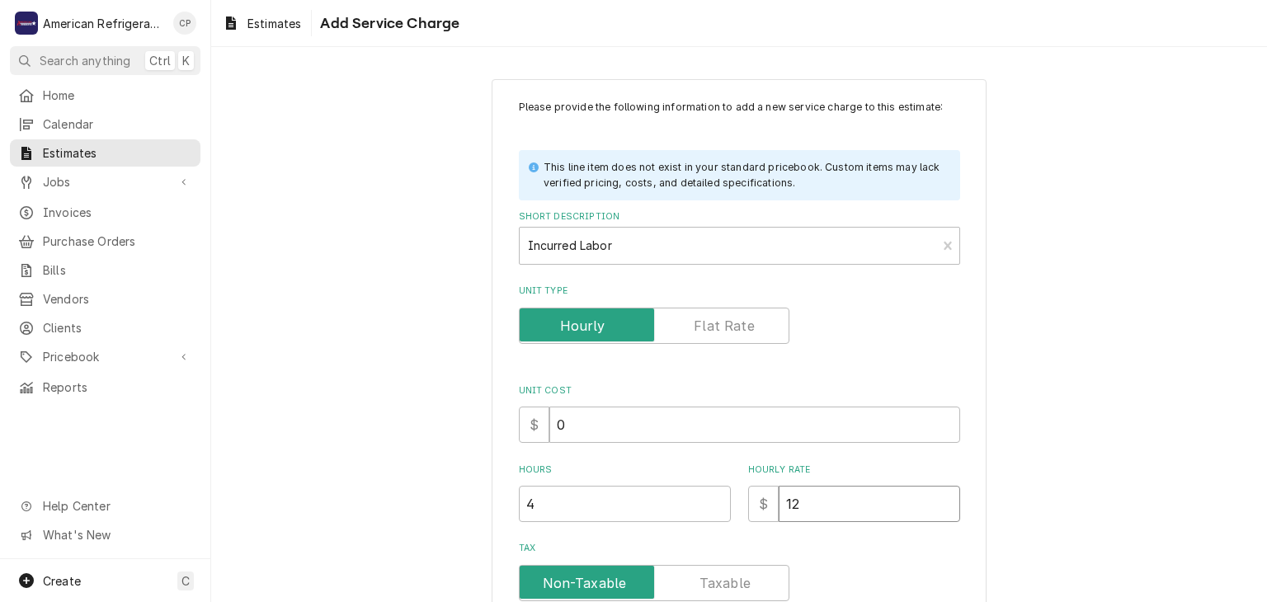
type input "125"
type textarea "x"
type input "125"
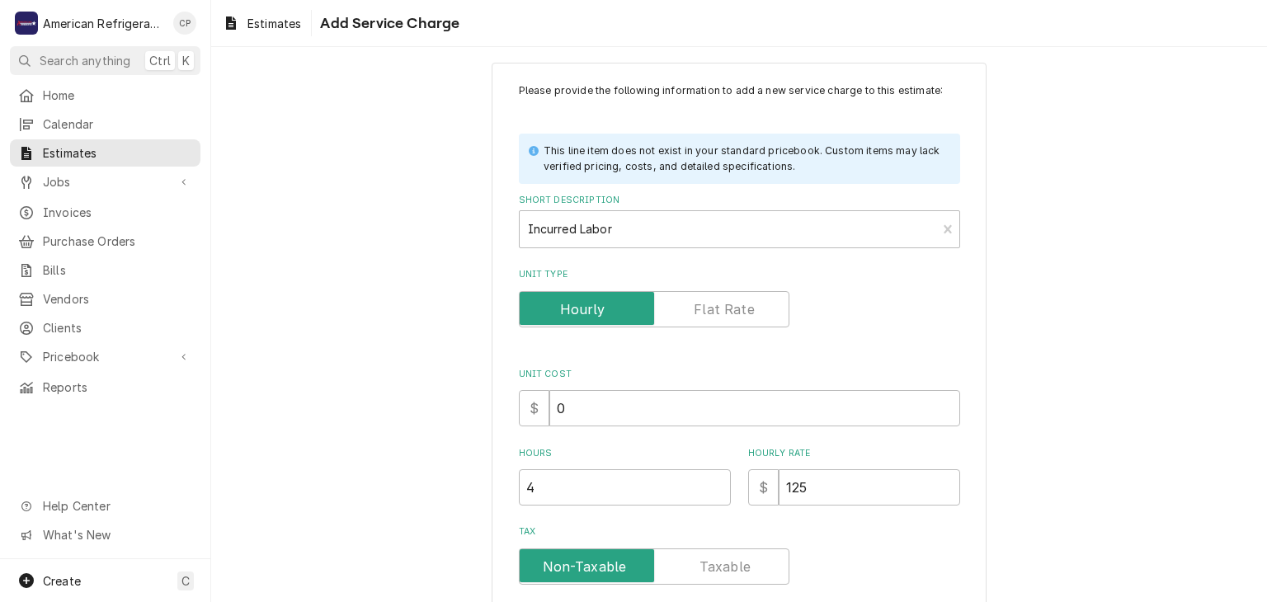
click at [716, 572] on label "Tax" at bounding box center [654, 567] width 271 height 36
click at [716, 572] on input "Tax" at bounding box center [654, 567] width 256 height 36
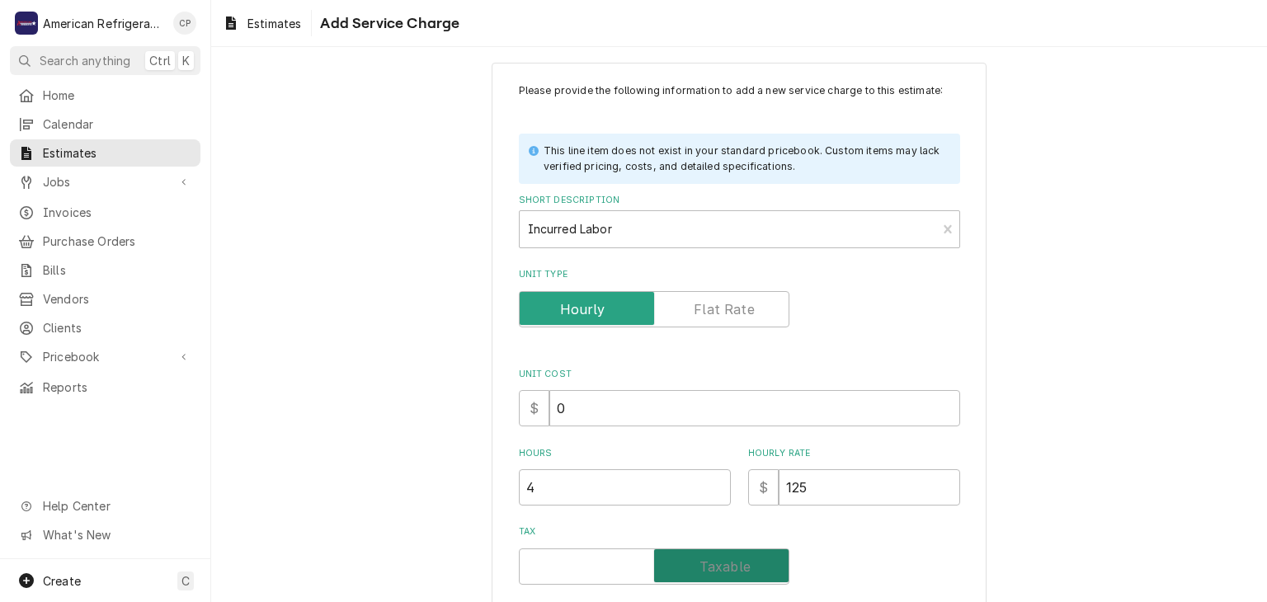
checkbox input "true"
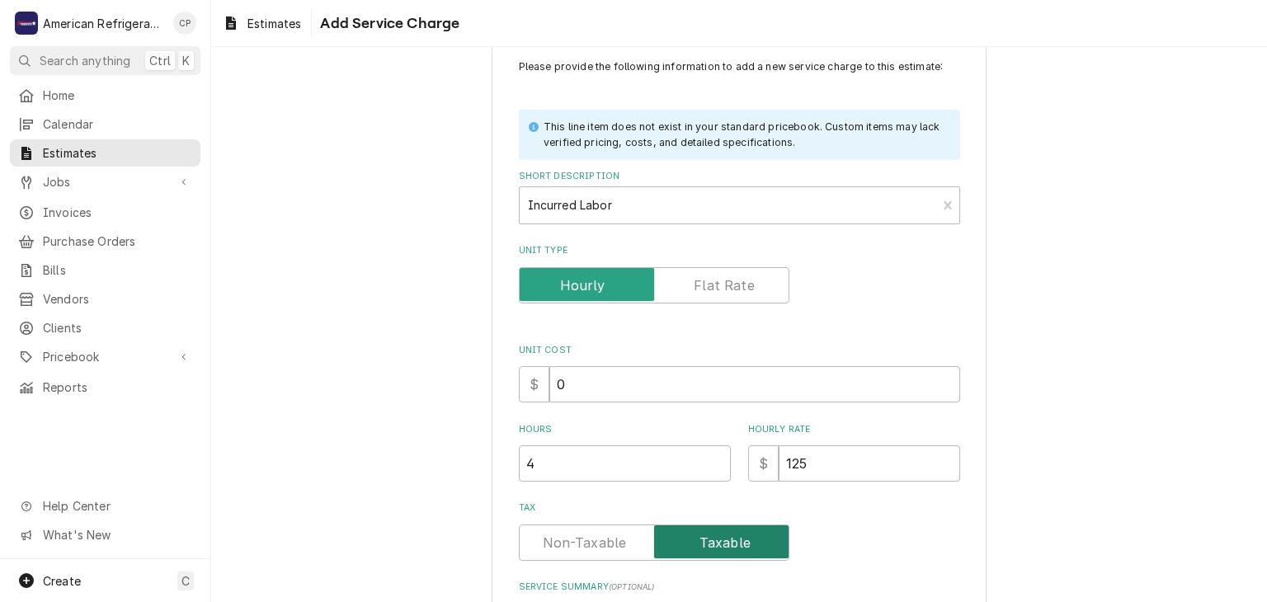
type textarea "x"
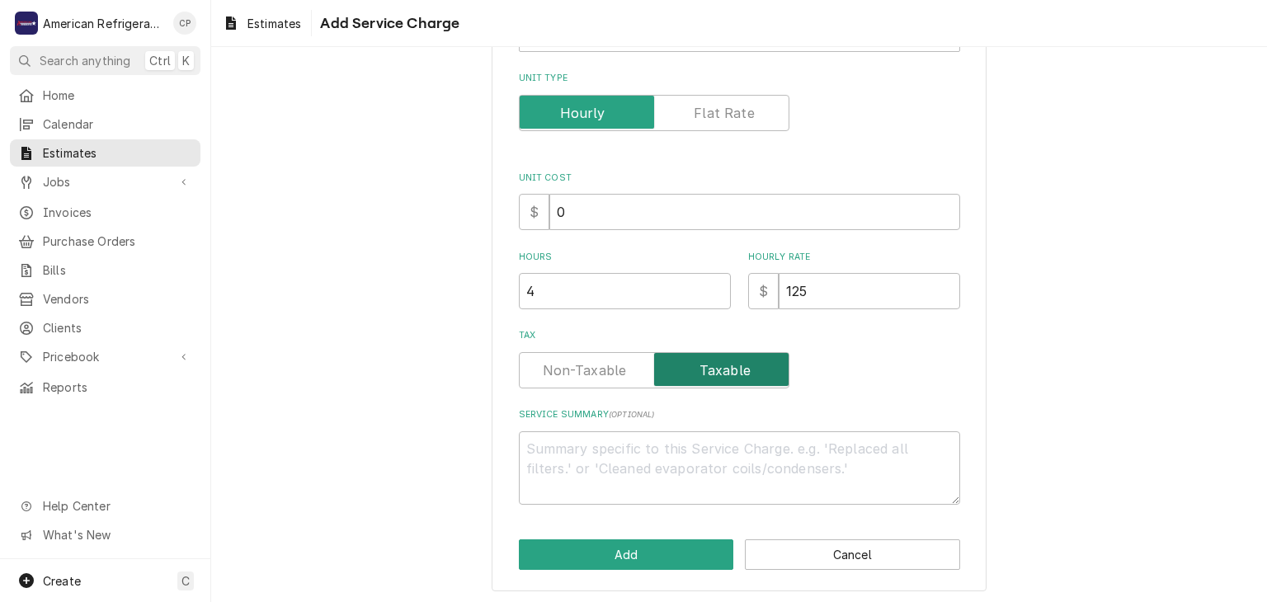
scroll to position [215, 0]
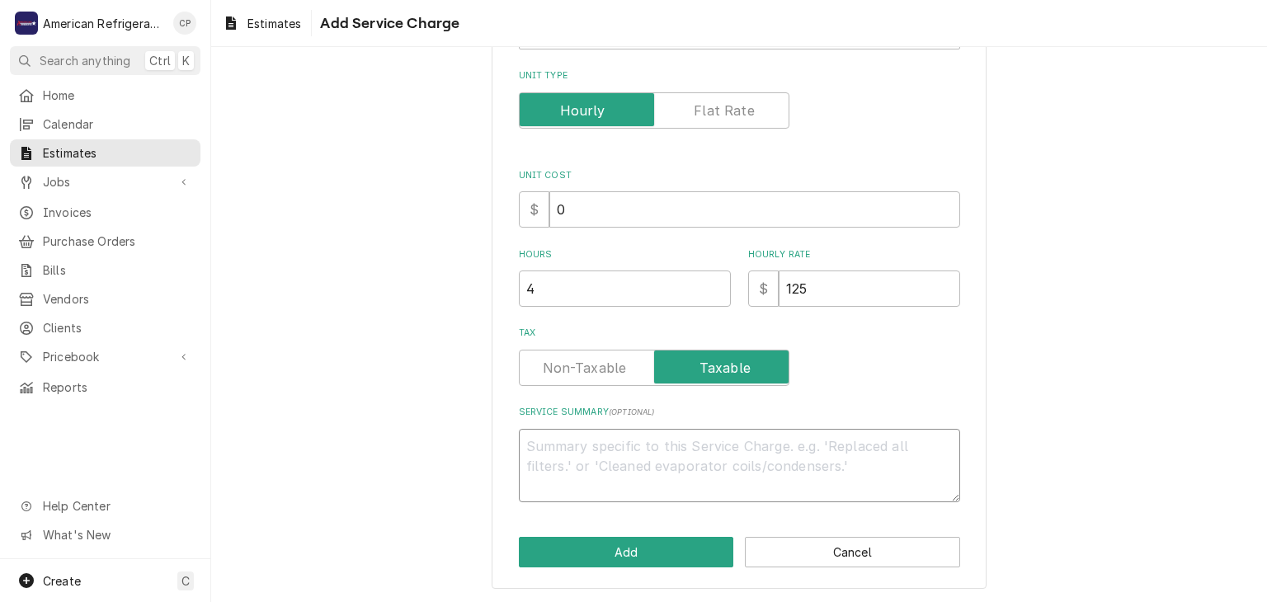
click at [595, 478] on textarea "Service Summary ( optional )" at bounding box center [739, 466] width 441 height 74
type textarea "T"
type textarea "x"
type textarea "Th"
type textarea "x"
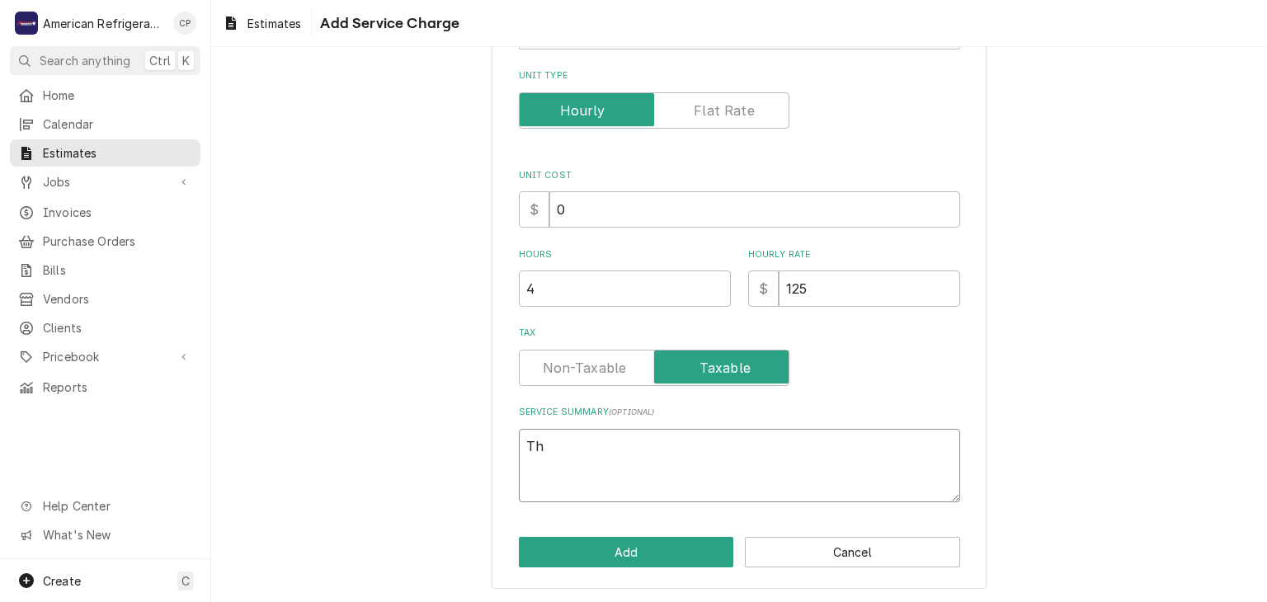
type textarea "Thi"
type textarea "x"
type textarea "This"
type textarea "x"
type textarea "This i"
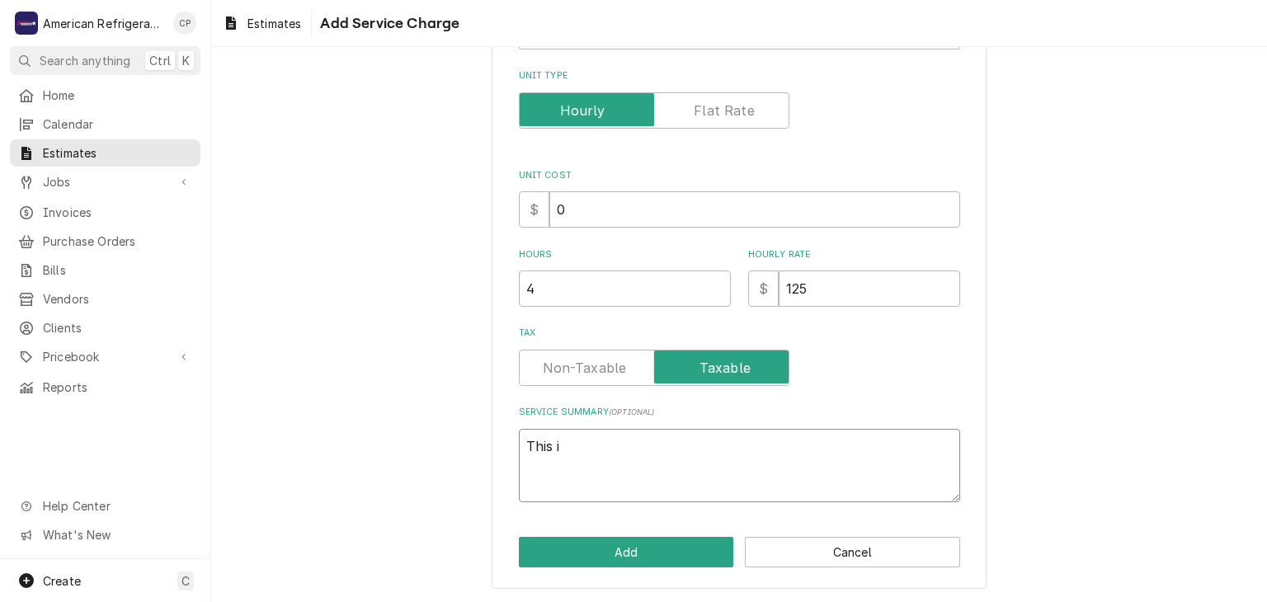
type textarea "x"
type textarea "This is"
type textarea "x"
type textarea "This is i"
type textarea "x"
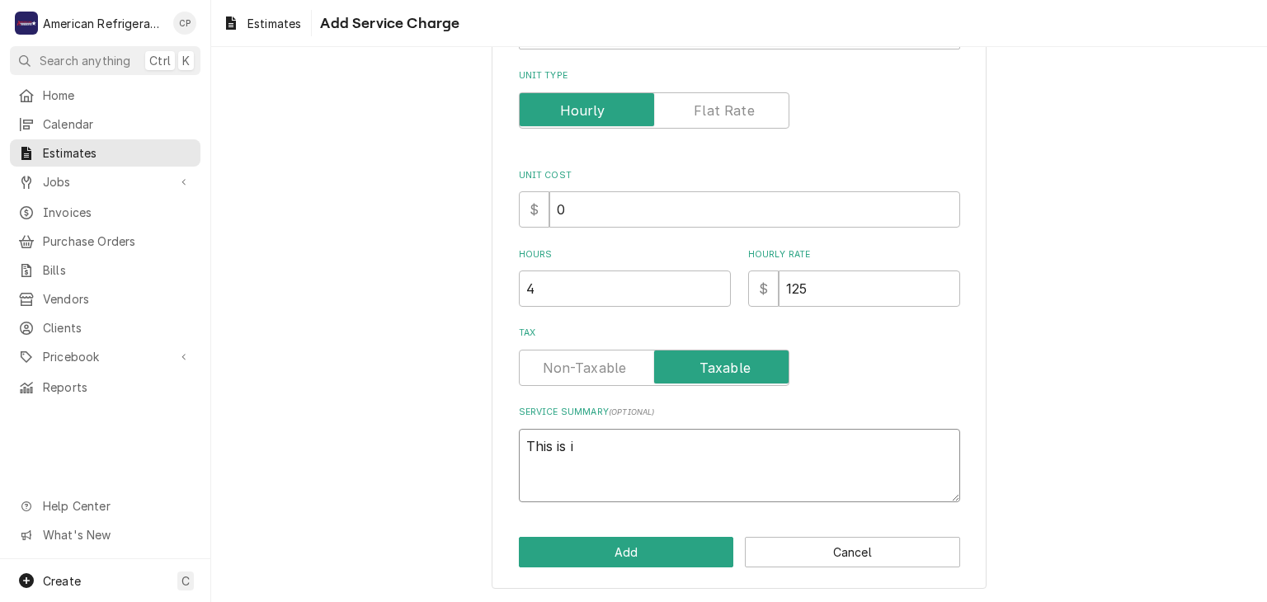
type textarea "This is in"
type textarea "x"
type textarea "This is inv"
type textarea "x"
type textarea "This is inv"
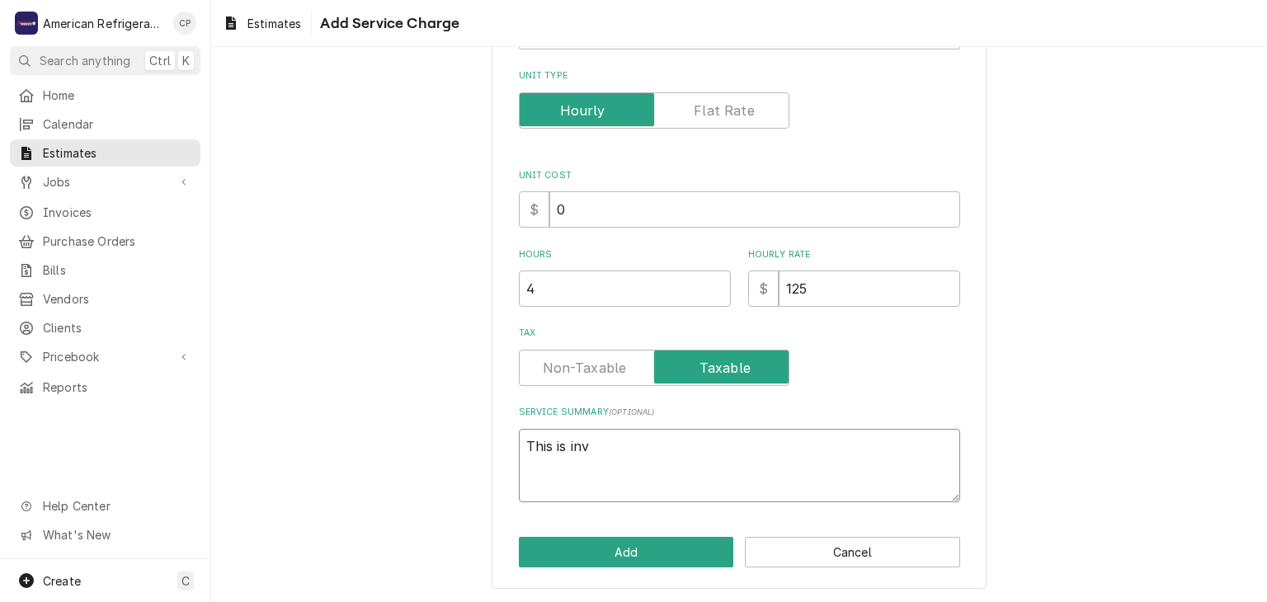
type textarea "x"
type textarea "This is in"
type textarea "x"
type textarea "This is incu"
type textarea "x"
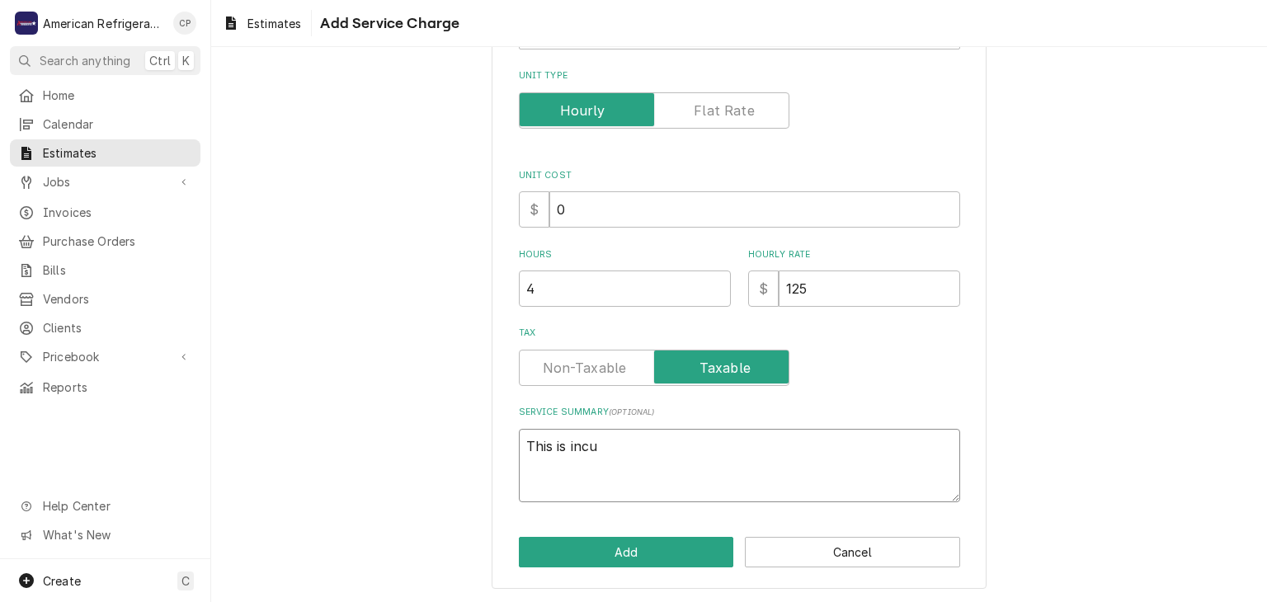
type textarea "This is incur"
type textarea "x"
type textarea "This is incurr"
type textarea "x"
type textarea "This is incurre"
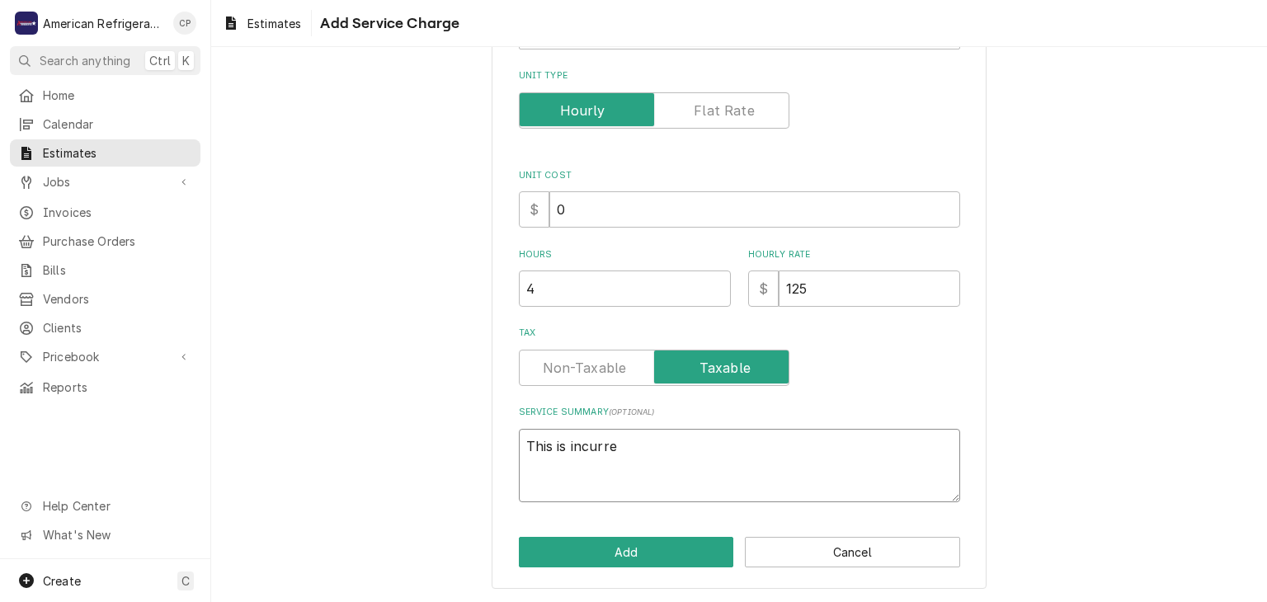
type textarea "x"
type textarea "This is incurred"
type textarea "x"
type textarea "This is incurred"
type textarea "x"
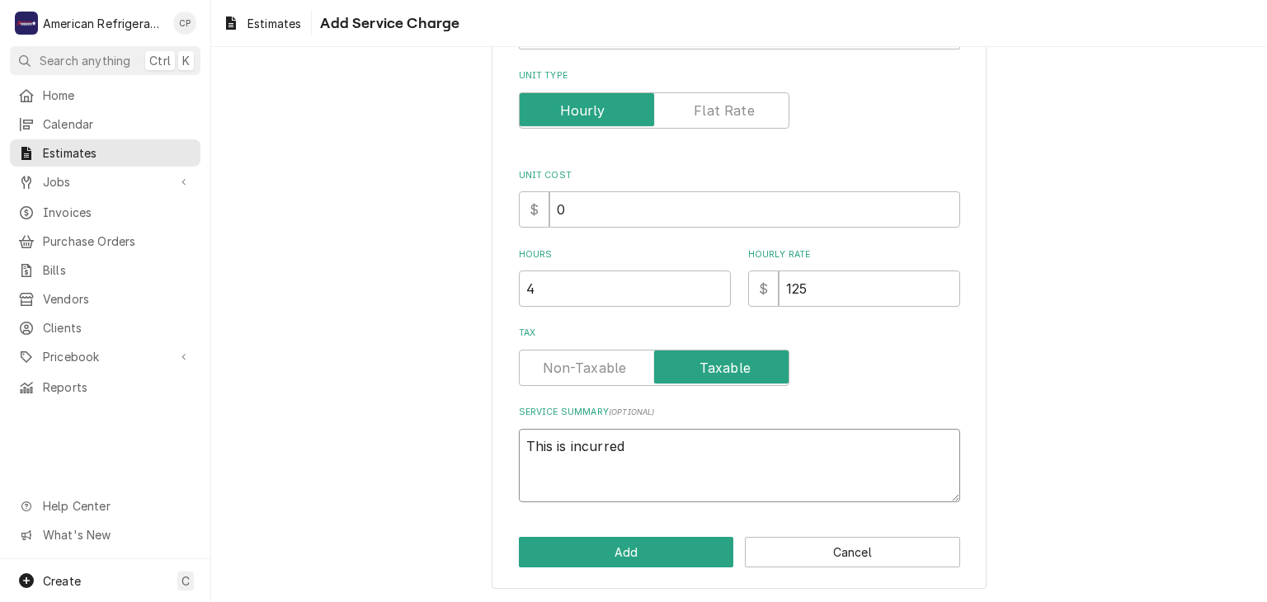
type textarea "This is incurred"
click button "Add" at bounding box center [626, 552] width 215 height 31
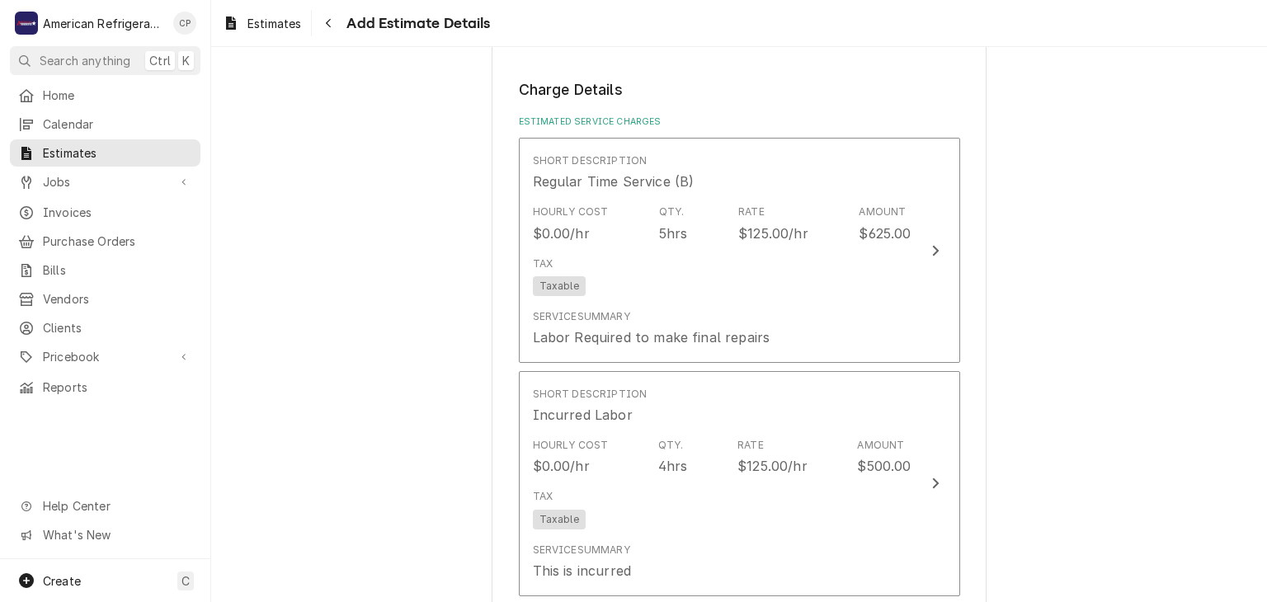
type textarea "x"
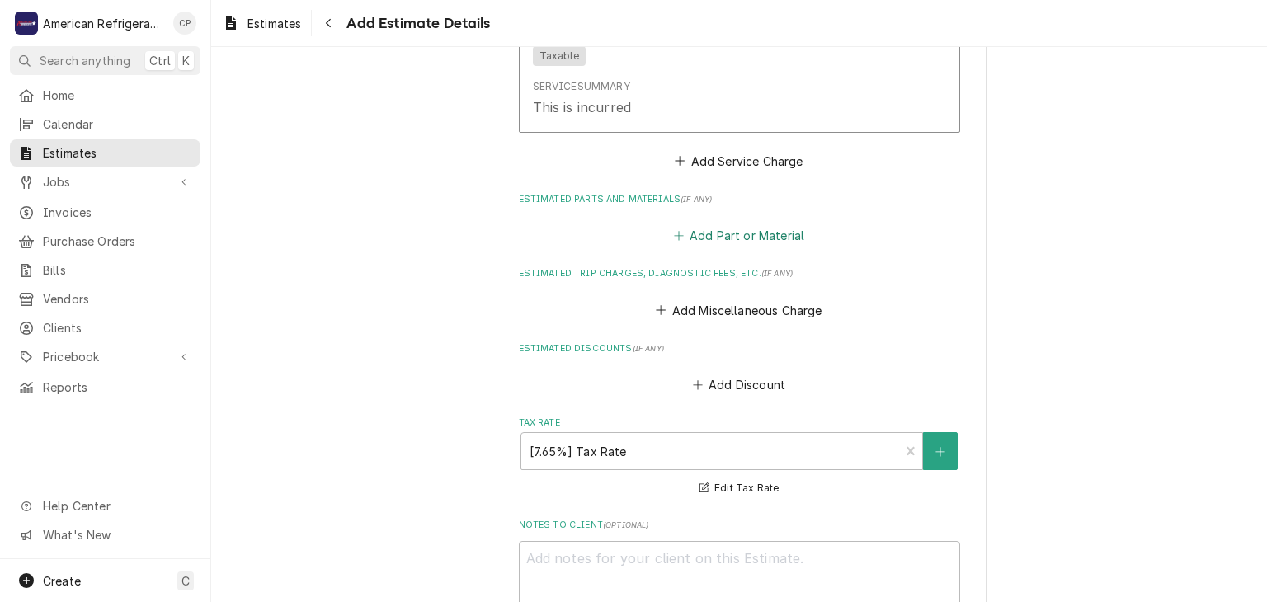
scroll to position [1621, 0]
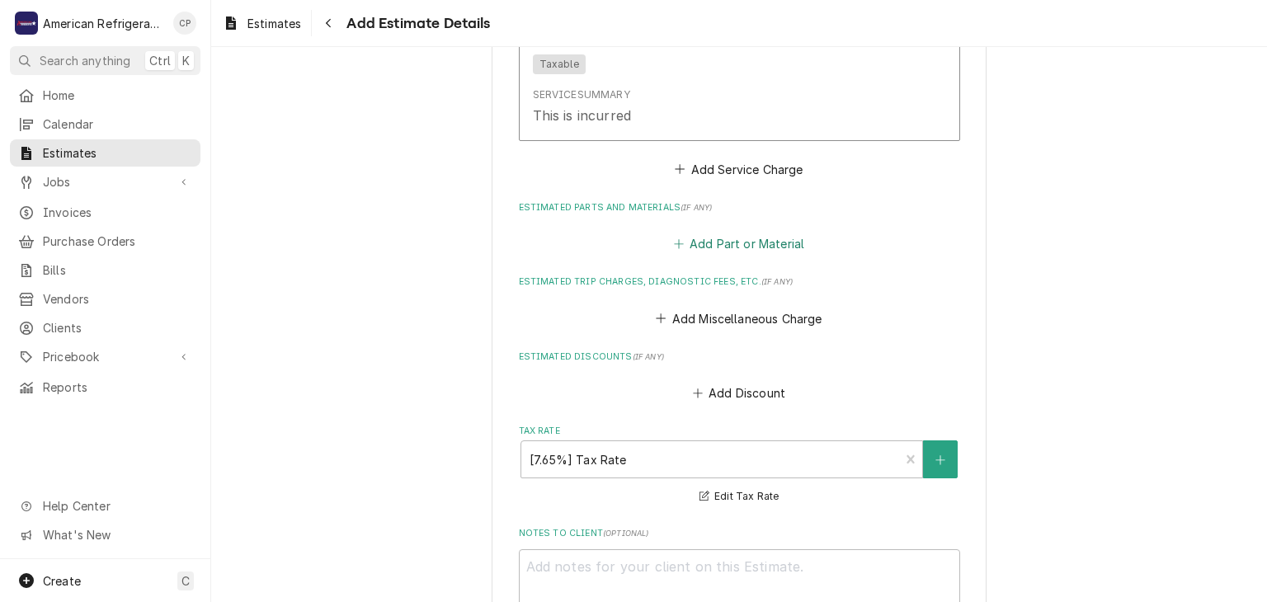
click at [734, 239] on button "Add Part or Material" at bounding box center [739, 244] width 136 height 23
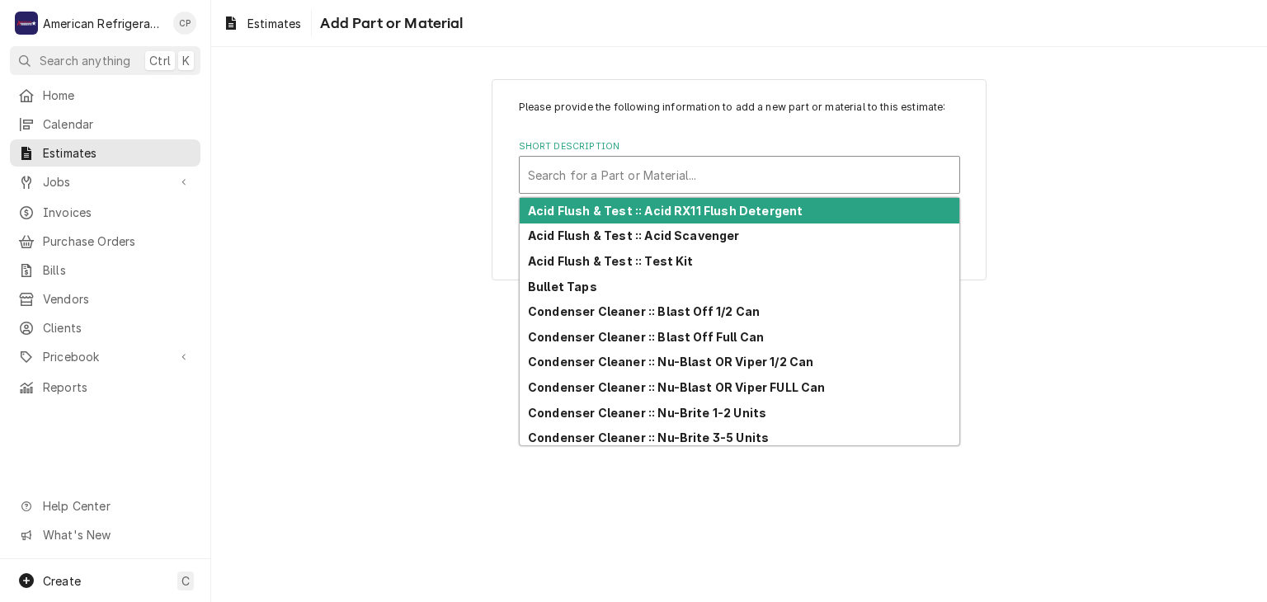
click at [644, 174] on div "Short Description" at bounding box center [739, 175] width 423 height 30
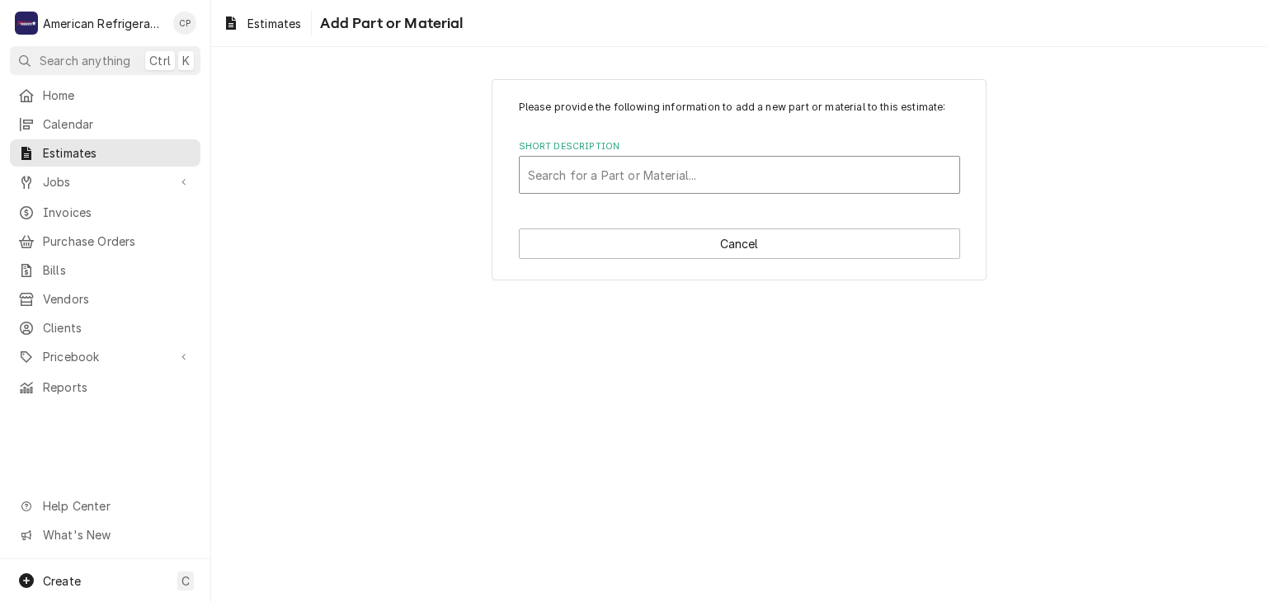
click at [644, 174] on div "Short Description" at bounding box center [739, 175] width 423 height 30
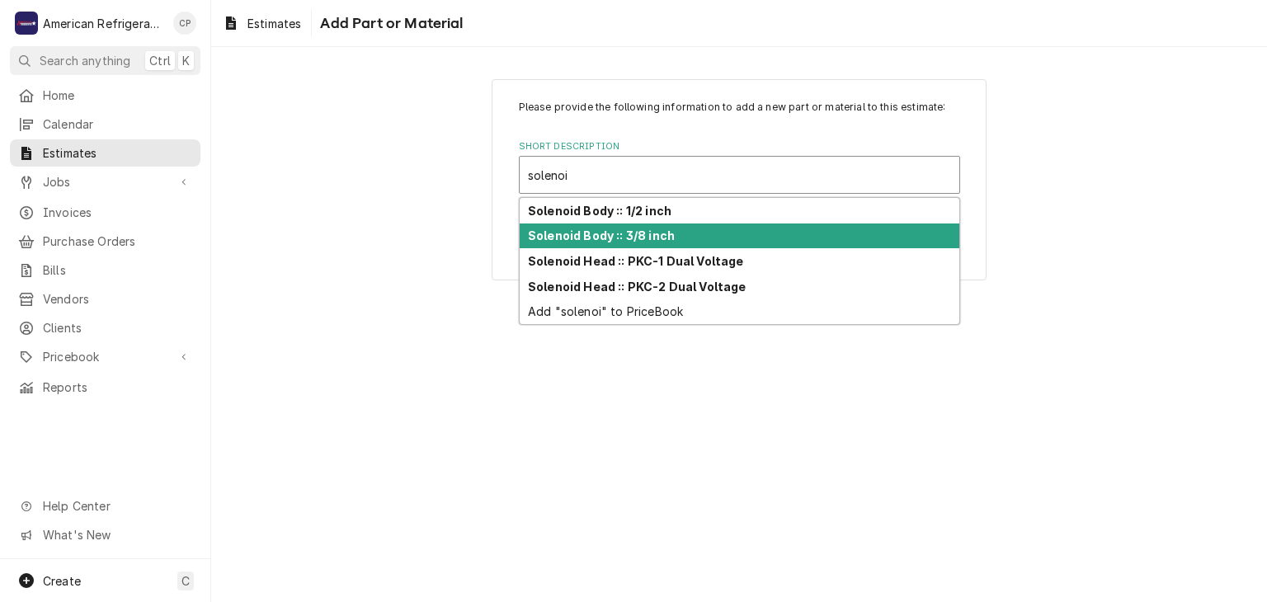
click at [681, 236] on div "Solenoid Body :: 3/8 inch" at bounding box center [740, 237] width 440 height 26
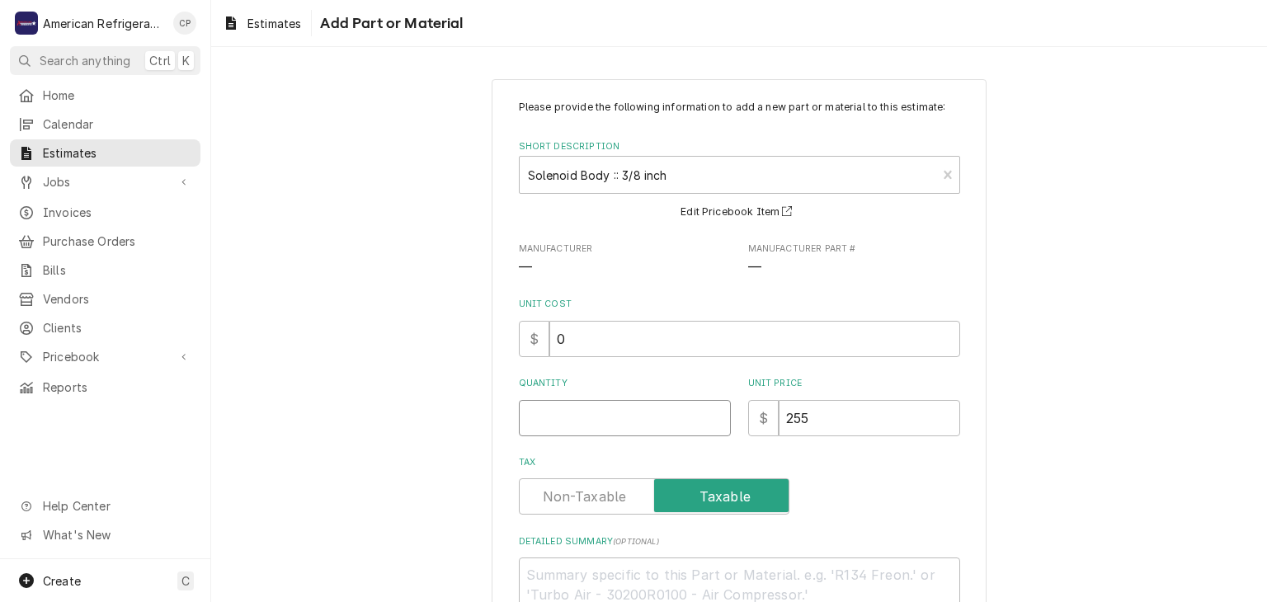
click at [585, 413] on input "Quantity" at bounding box center [625, 418] width 212 height 36
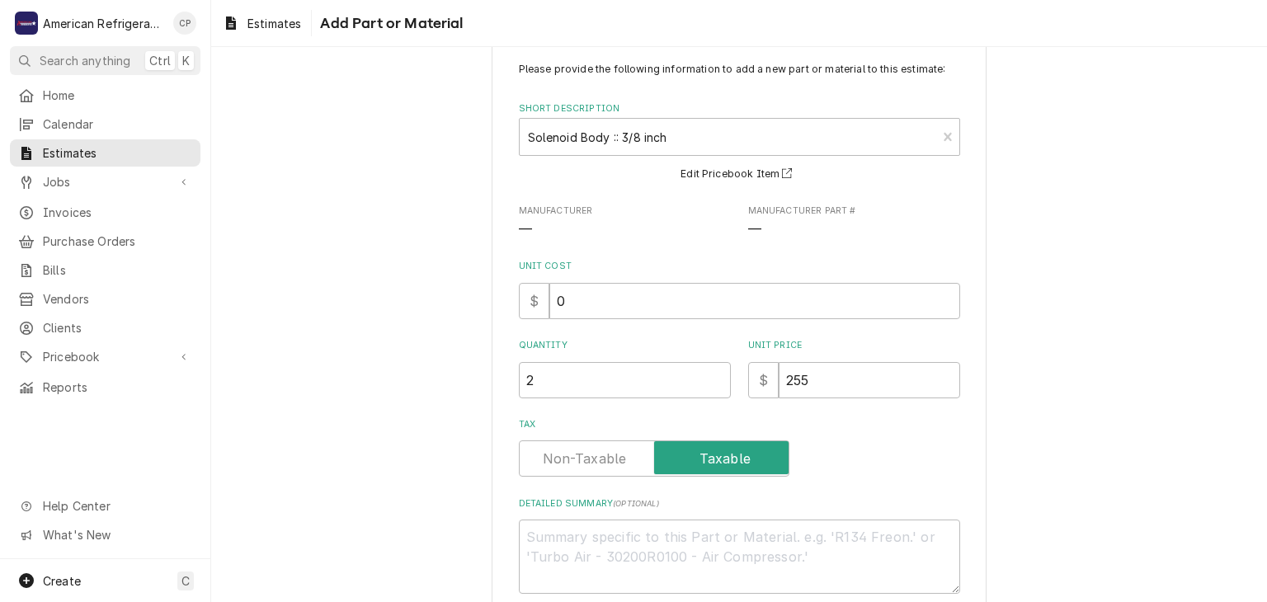
scroll to position [129, 0]
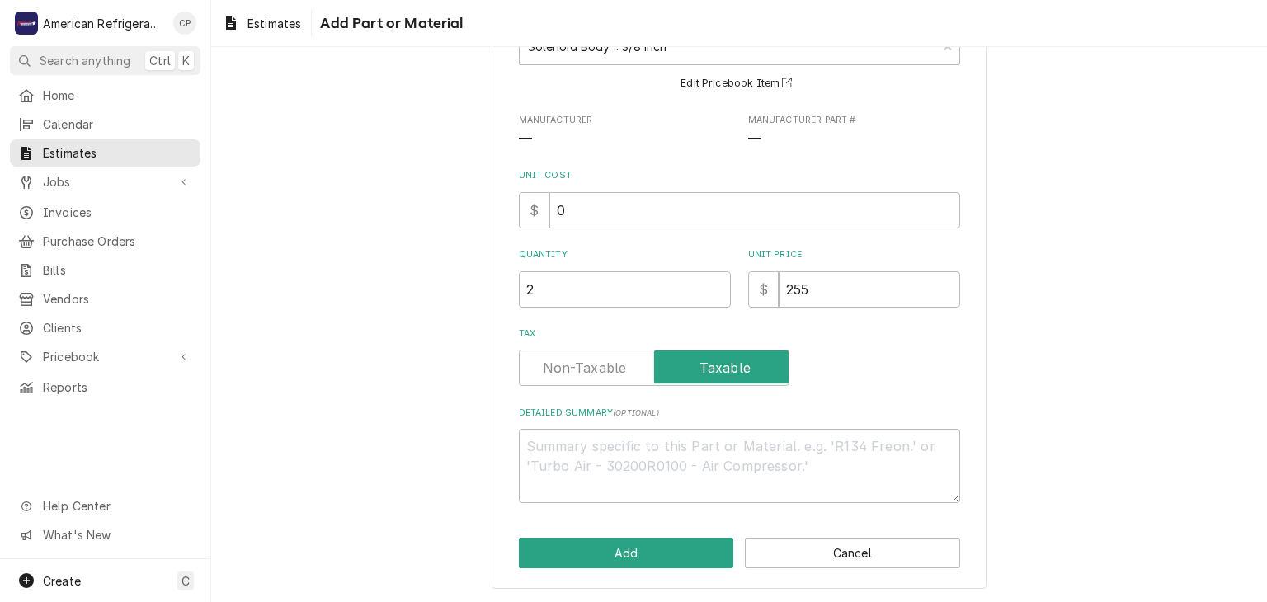
click at [609, 532] on div "Please provide the following information to add a new part or material to this …" at bounding box center [739, 270] width 495 height 639
click at [608, 543] on button "Add" at bounding box center [626, 553] width 215 height 31
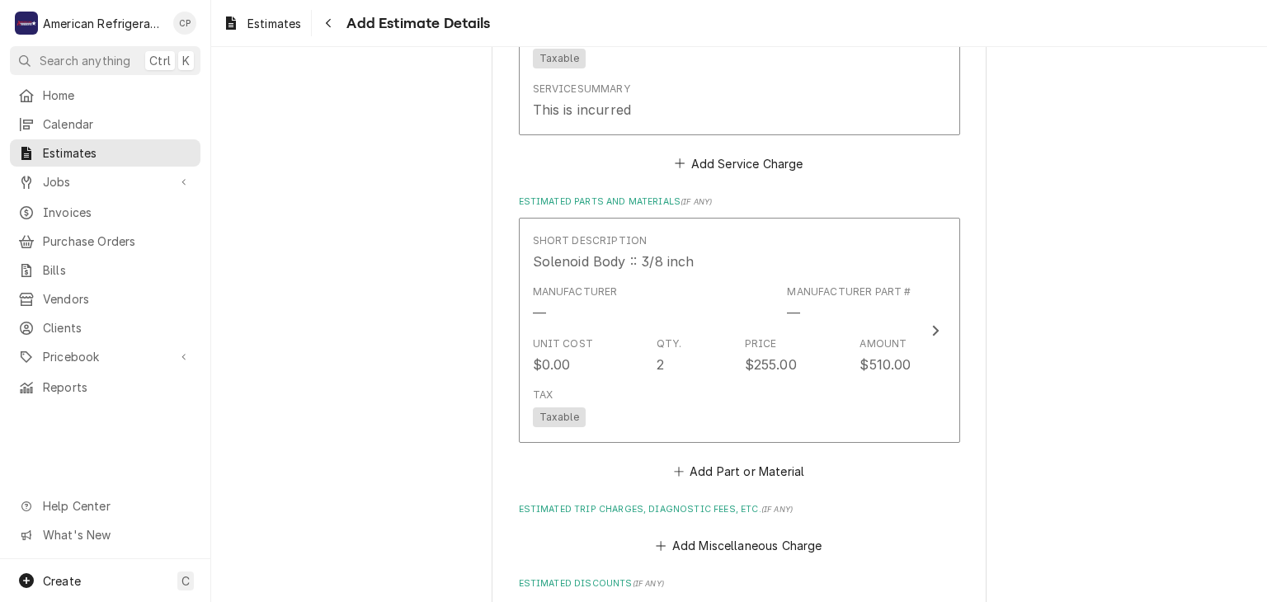
scroll to position [1703, 0]
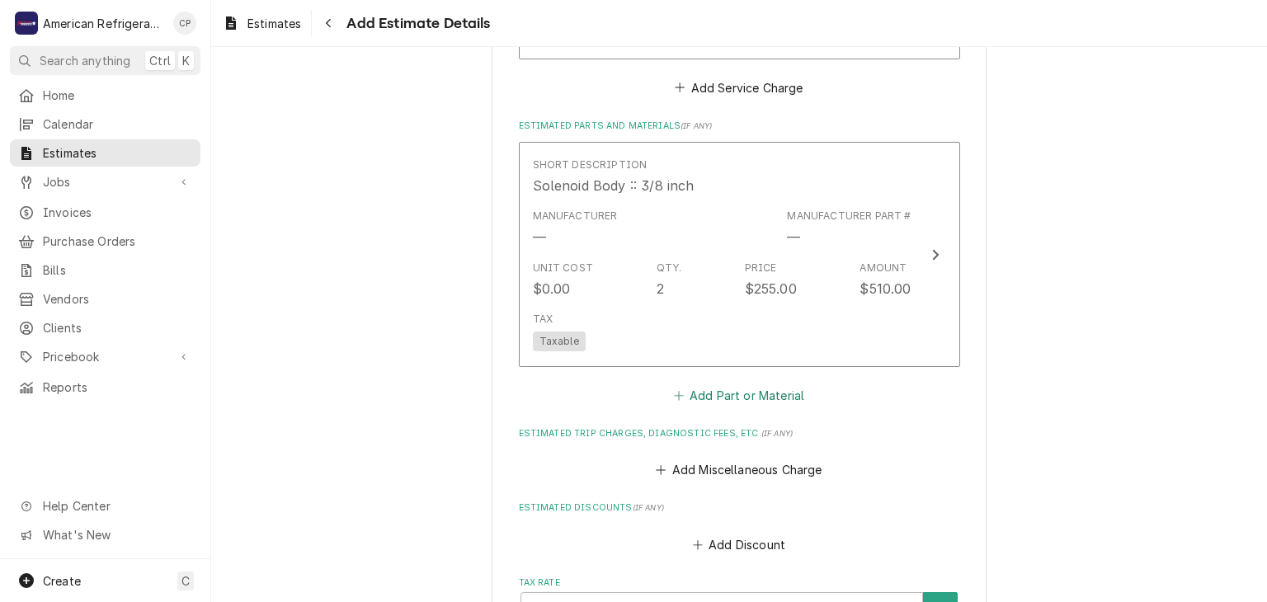
click at [781, 389] on button "Add Part or Material" at bounding box center [739, 395] width 136 height 23
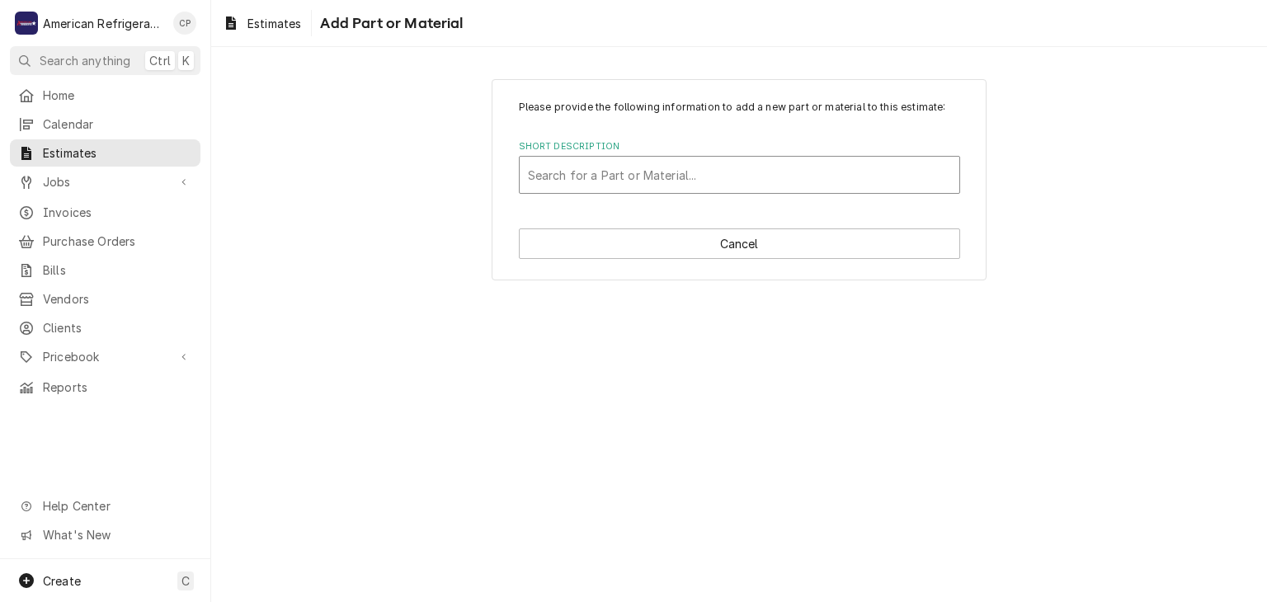
click at [615, 186] on div "Short Description" at bounding box center [739, 175] width 423 height 30
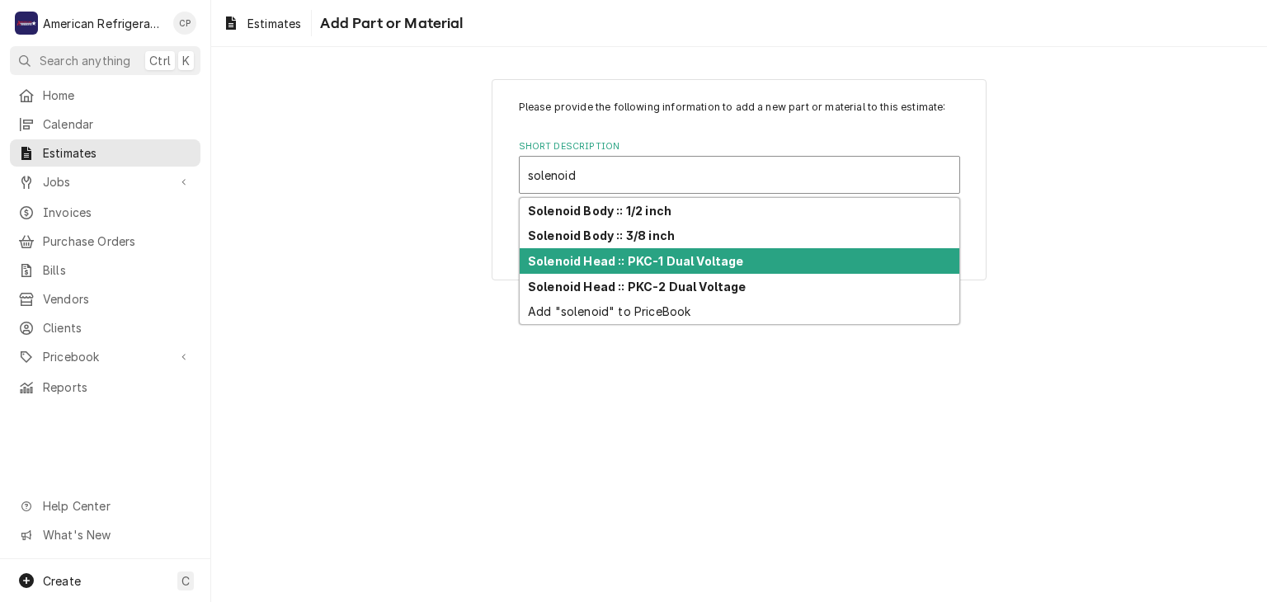
click at [657, 266] on strong "Solenoid Head :: PKC-1 Dual Voltage" at bounding box center [636, 261] width 216 height 14
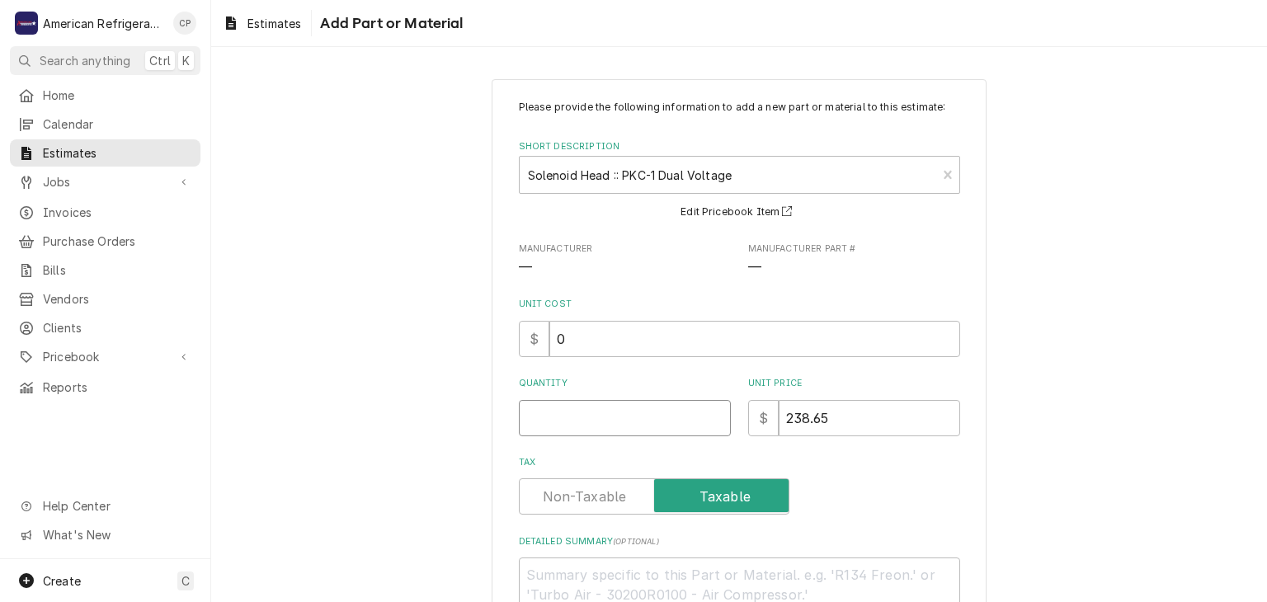
click at [610, 430] on input "Quantity" at bounding box center [625, 418] width 212 height 36
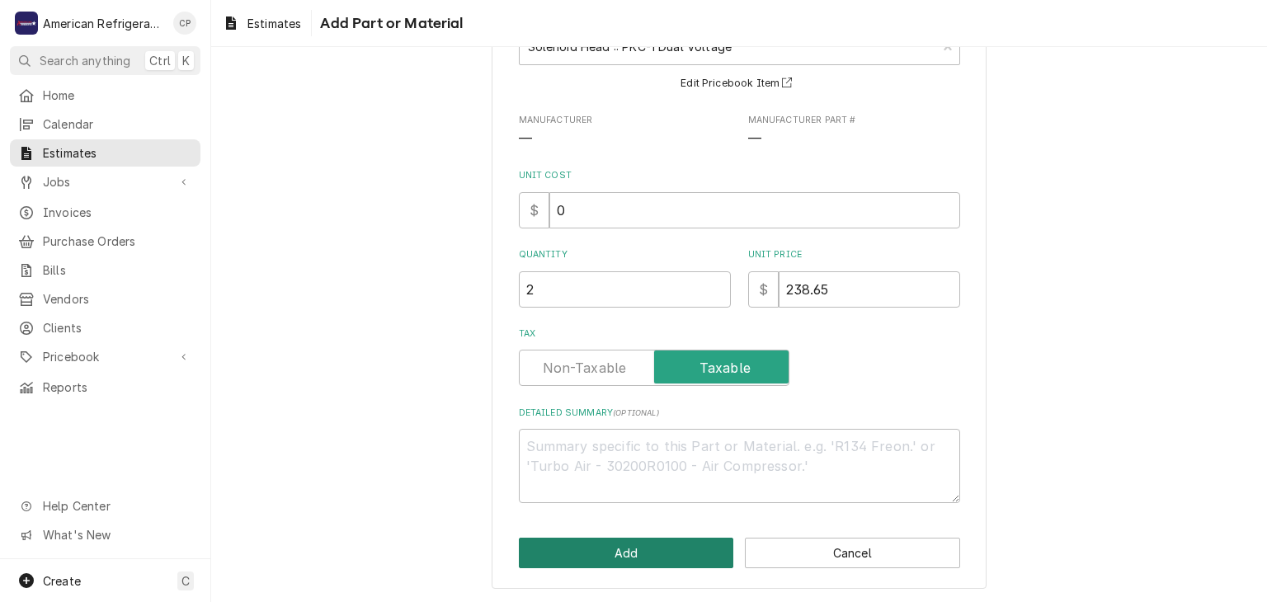
click at [623, 550] on button "Add" at bounding box center [626, 553] width 215 height 31
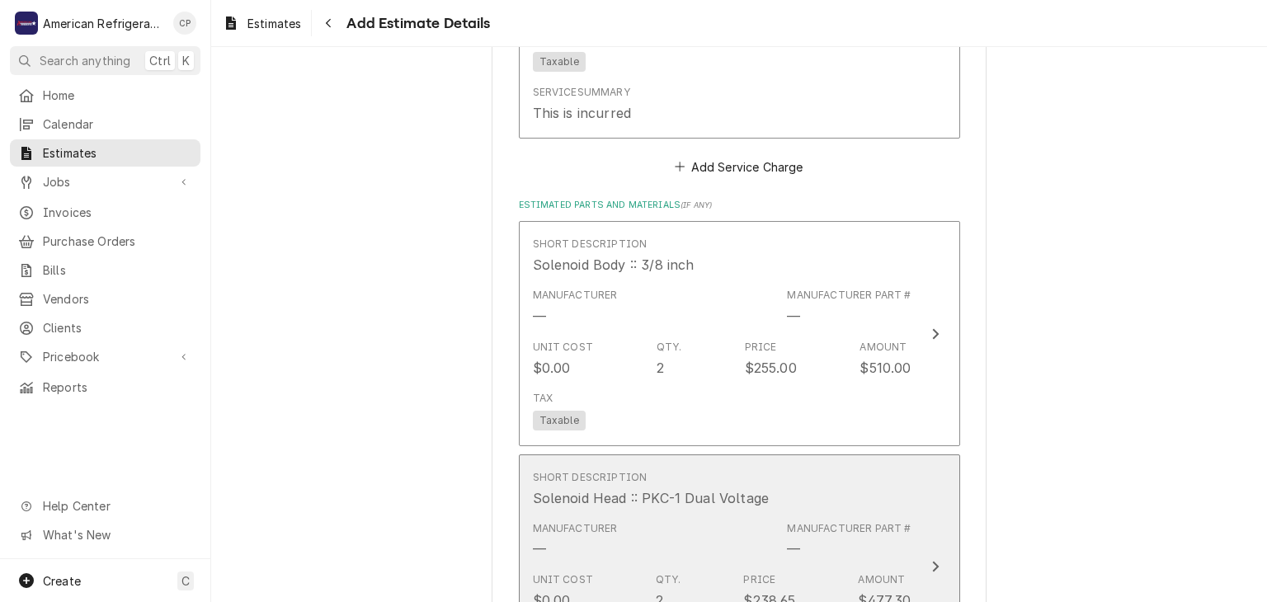
scroll to position [1825, 0]
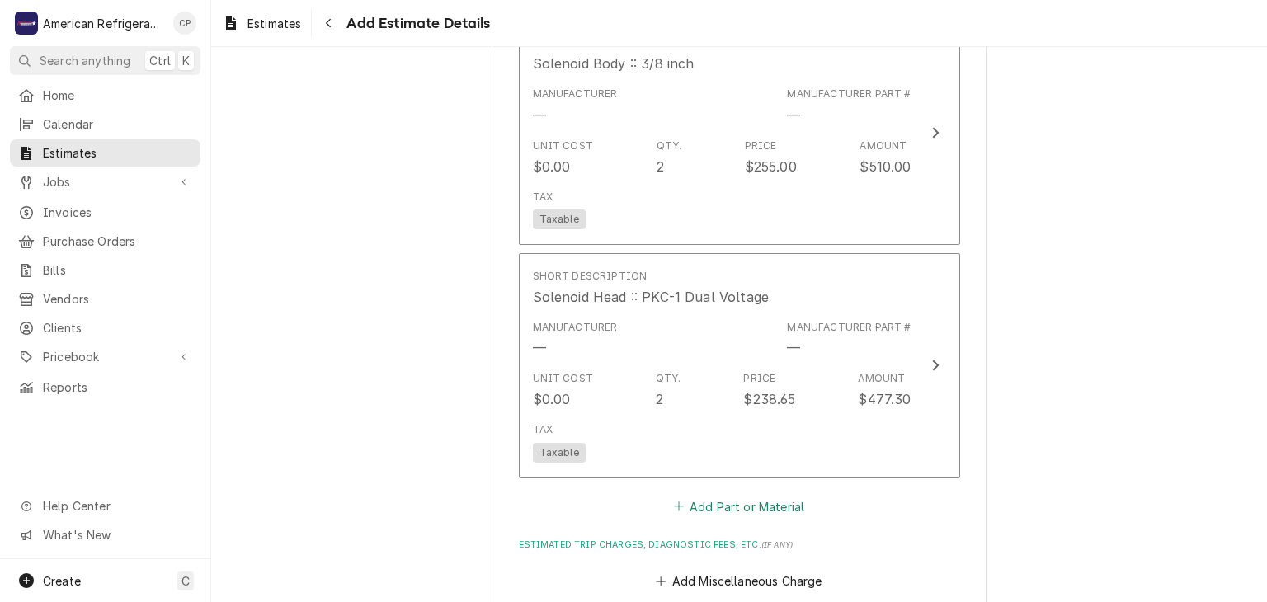
drag, startPoint x: 732, startPoint y: 504, endPoint x: 726, endPoint y: 491, distance: 14.4
click at [731, 498] on button "Add Part or Material" at bounding box center [739, 506] width 136 height 23
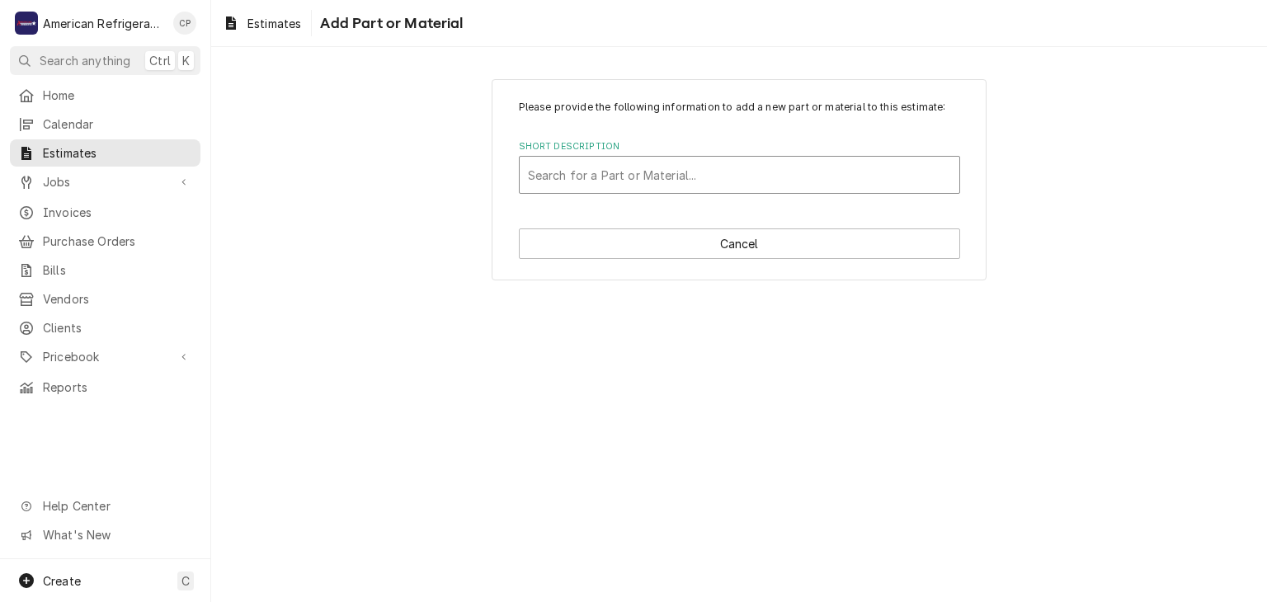
click at [590, 191] on div "Search for a Part or Material..." at bounding box center [740, 175] width 440 height 36
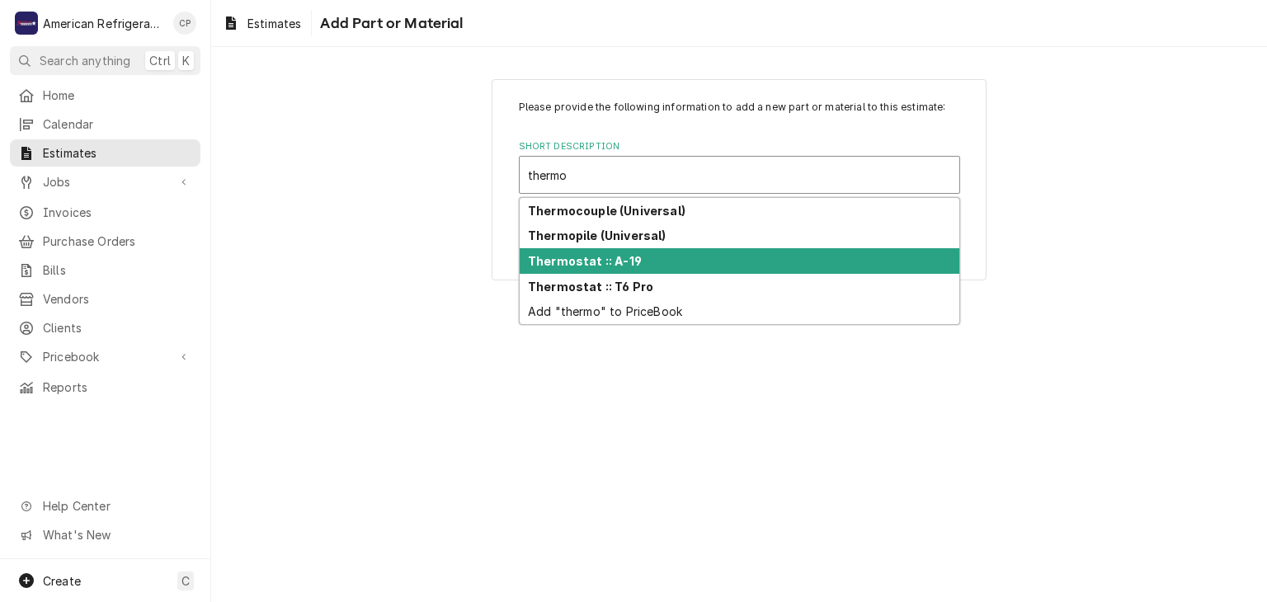
click at [606, 257] on strong "Thermostat :: A-19" at bounding box center [585, 261] width 114 height 14
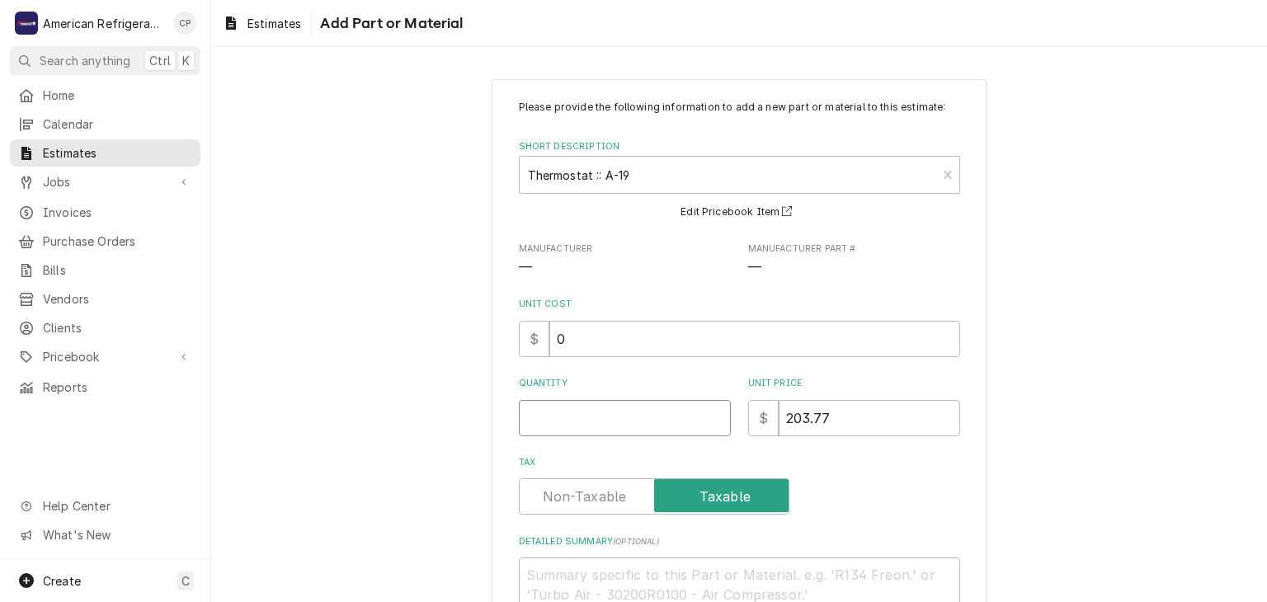
click at [556, 412] on input "Quantity" at bounding box center [625, 418] width 212 height 36
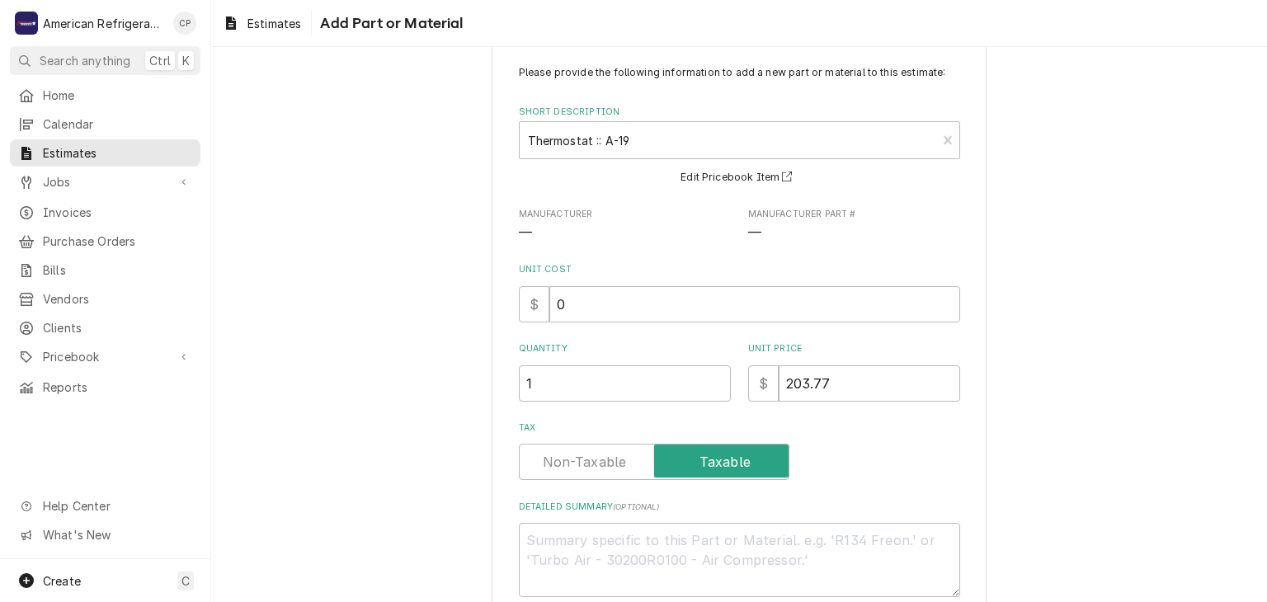
scroll to position [119, 0]
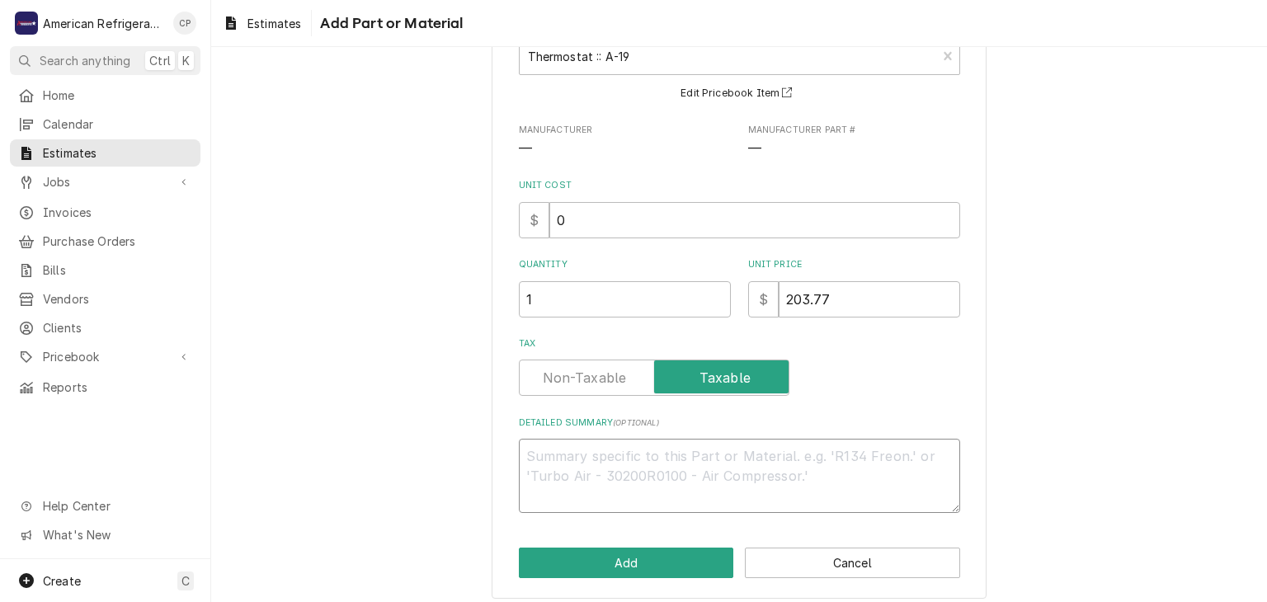
click at [635, 484] on textarea "Detailed Summary ( optional )" at bounding box center [739, 476] width 441 height 74
click at [606, 554] on button "Add" at bounding box center [626, 563] width 215 height 31
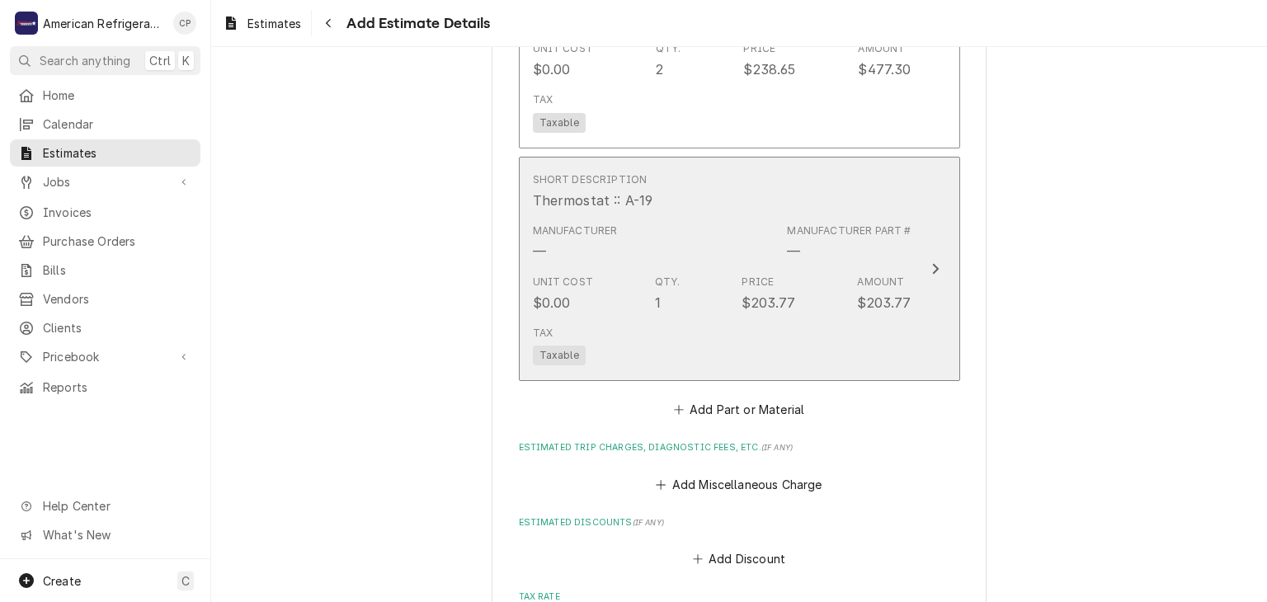
scroll to position [2164, 0]
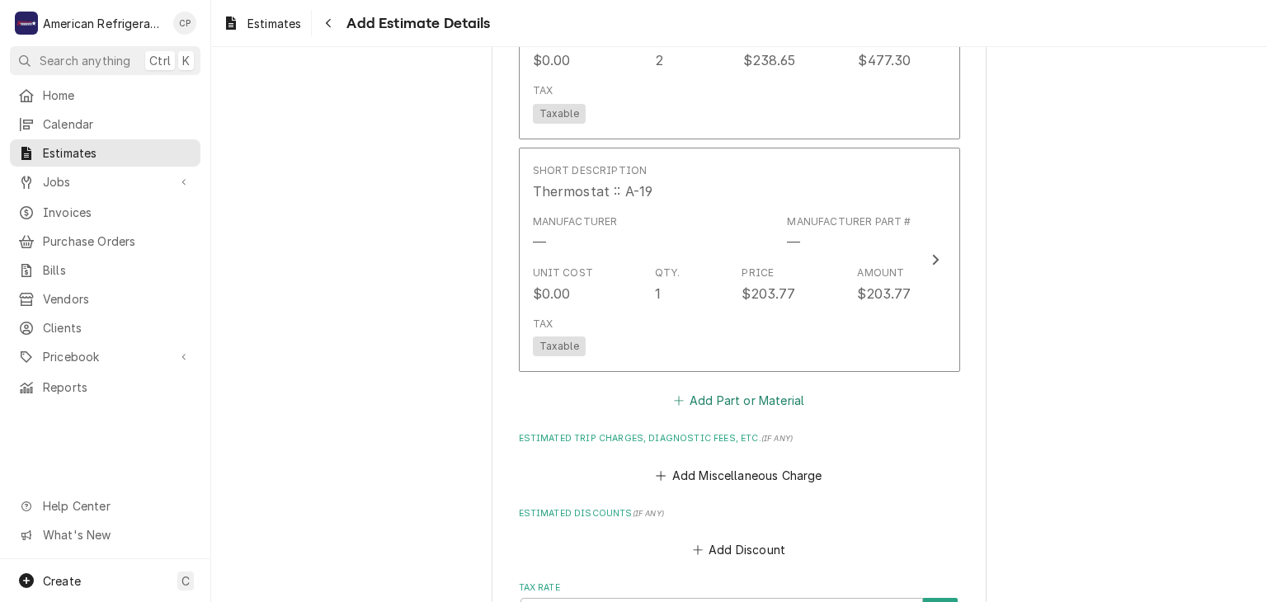
drag, startPoint x: 728, startPoint y: 397, endPoint x: 706, endPoint y: 381, distance: 26.6
click at [727, 397] on button "Add Part or Material" at bounding box center [739, 400] width 136 height 23
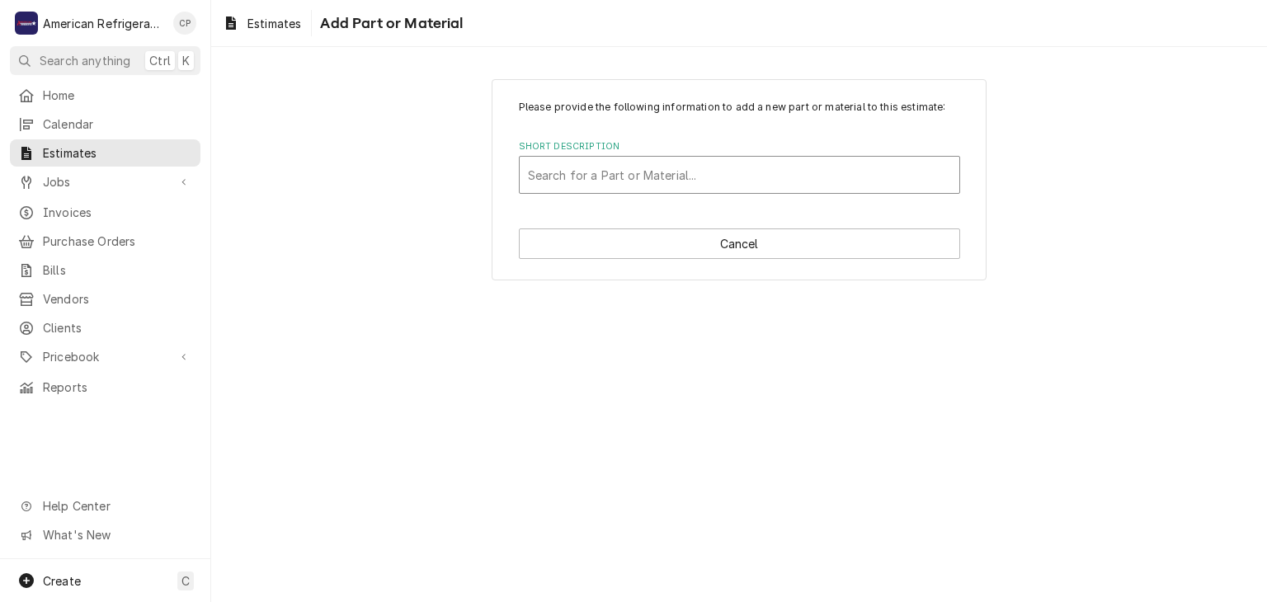
click at [605, 167] on div "Short Description" at bounding box center [739, 175] width 423 height 30
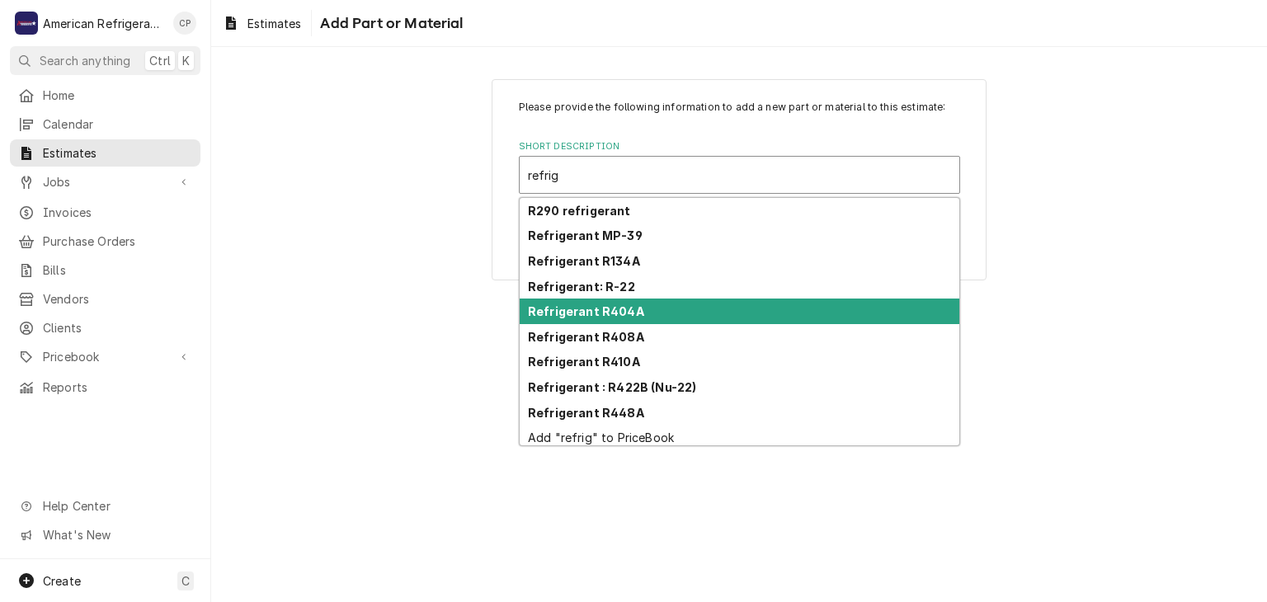
click at [651, 316] on div "Refrigerant R404A" at bounding box center [740, 312] width 440 height 26
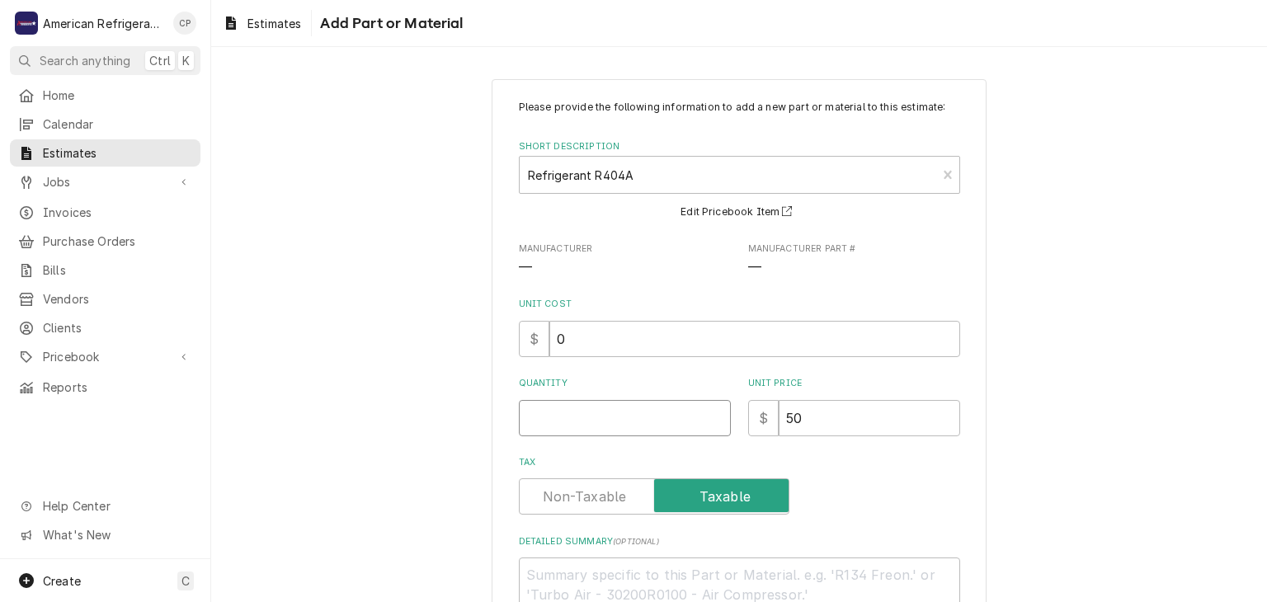
click at [592, 413] on input "Quantity" at bounding box center [625, 418] width 212 height 36
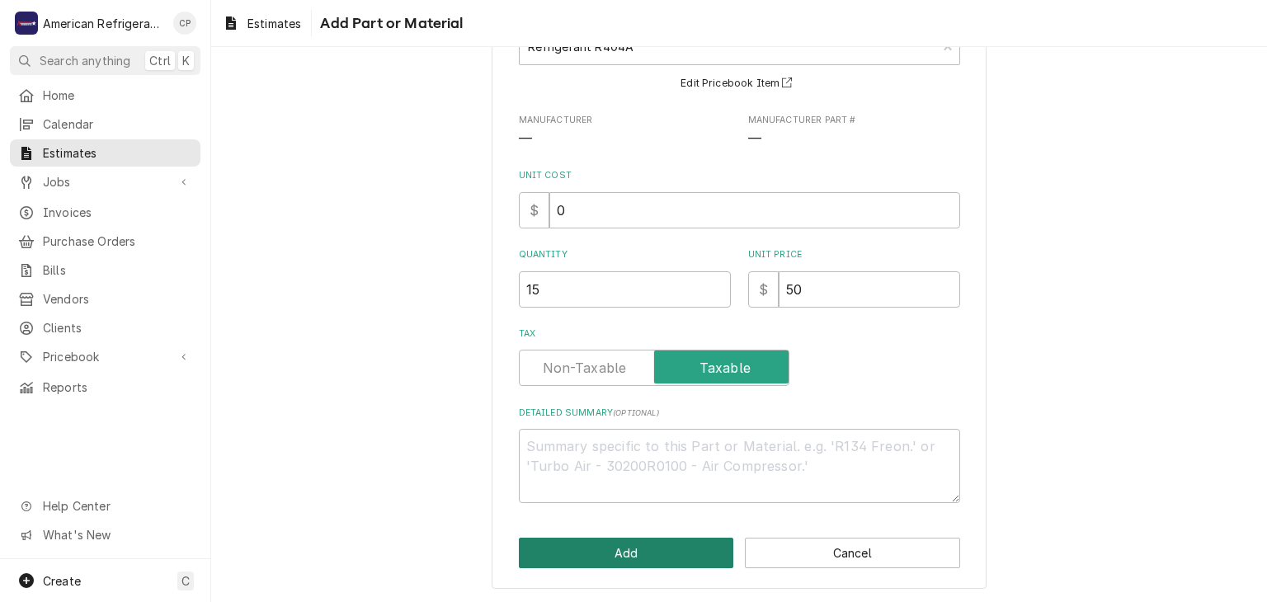
click at [611, 553] on button "Add" at bounding box center [626, 553] width 215 height 31
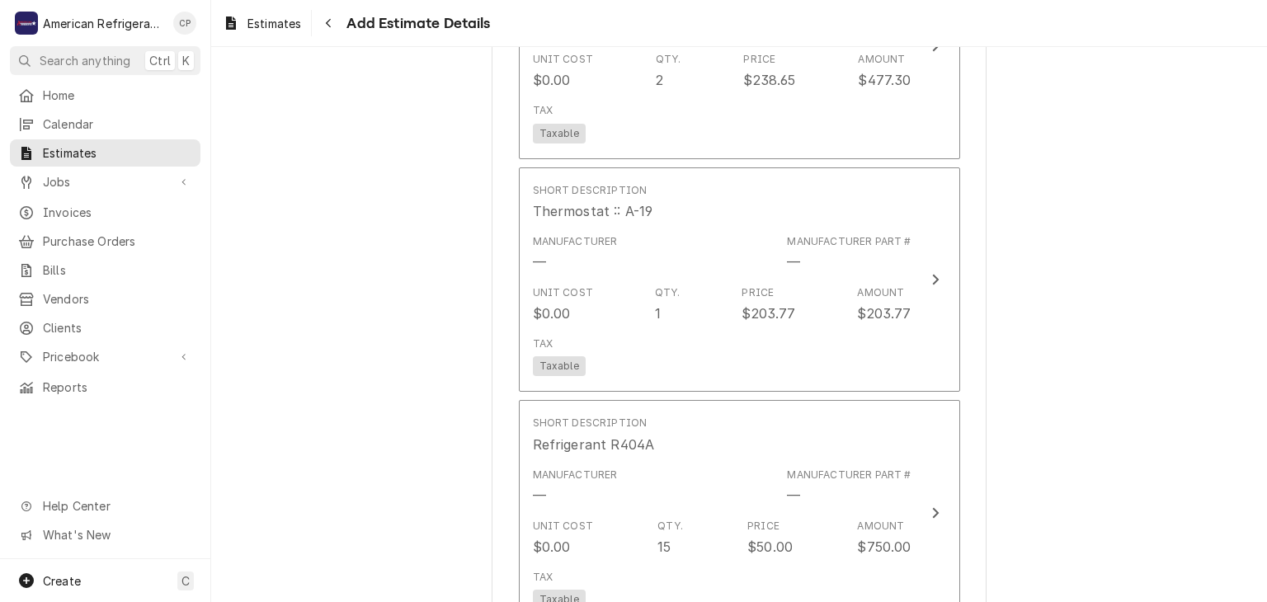
scroll to position [2144, 0]
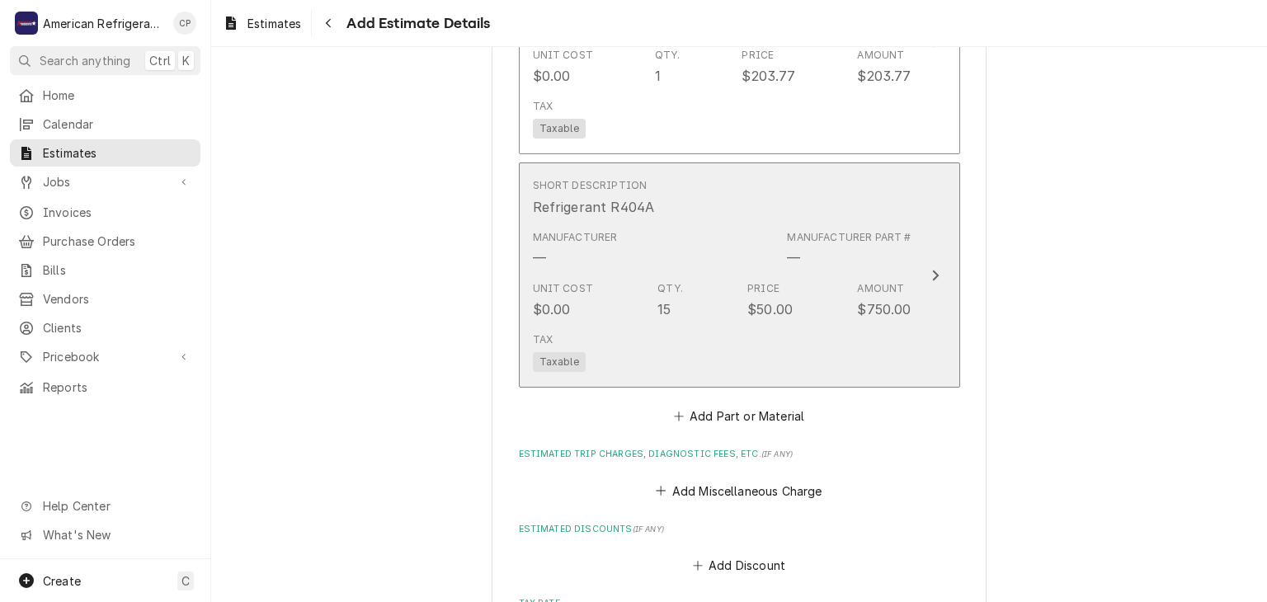
click at [646, 305] on div "Unit Cost $0.00 Qty. 15 Price $50.00 Amount $750.00" at bounding box center [722, 300] width 379 height 51
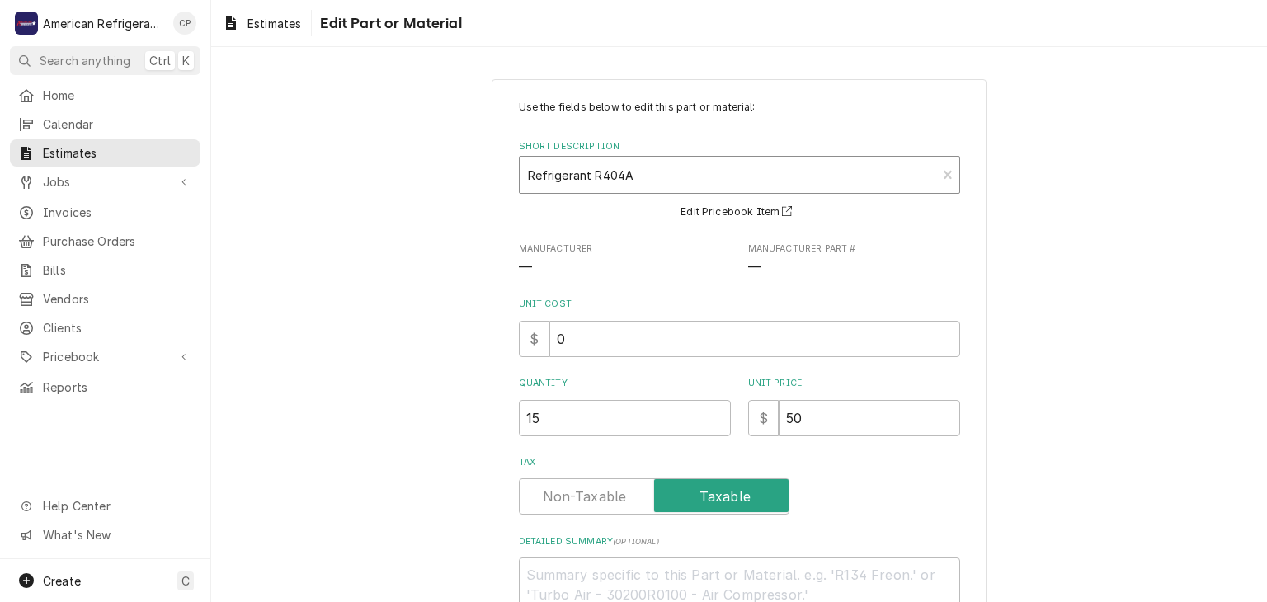
click at [612, 176] on div "Short Description" at bounding box center [728, 175] width 401 height 30
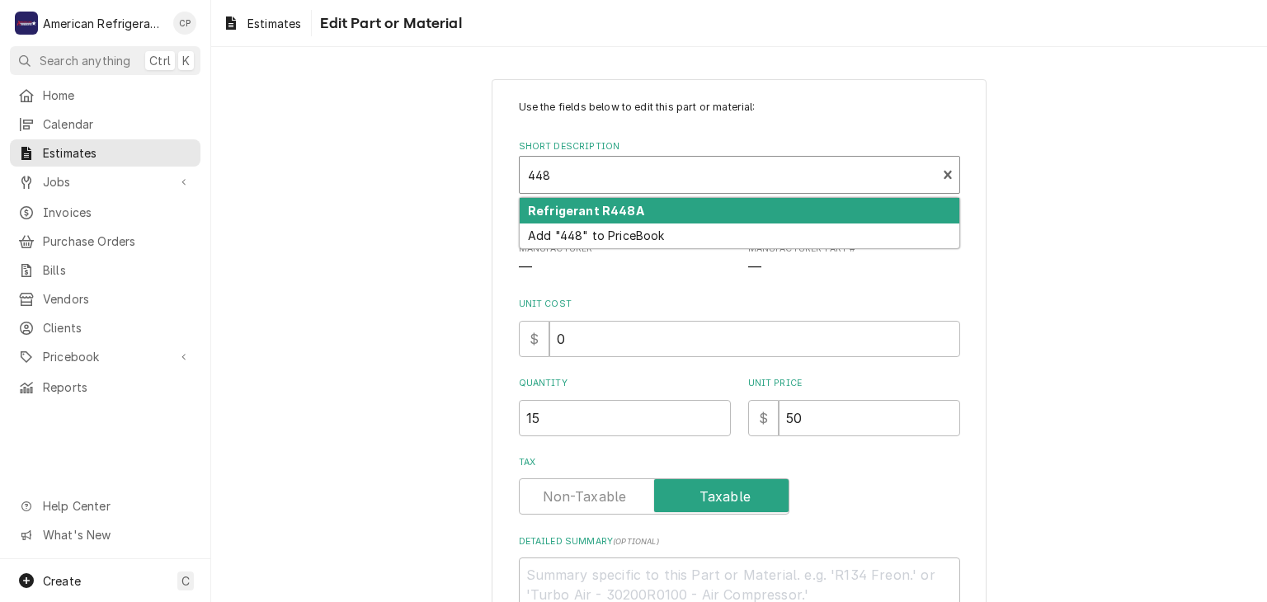
click at [600, 211] on strong "Refrigerant R448A" at bounding box center [586, 211] width 116 height 14
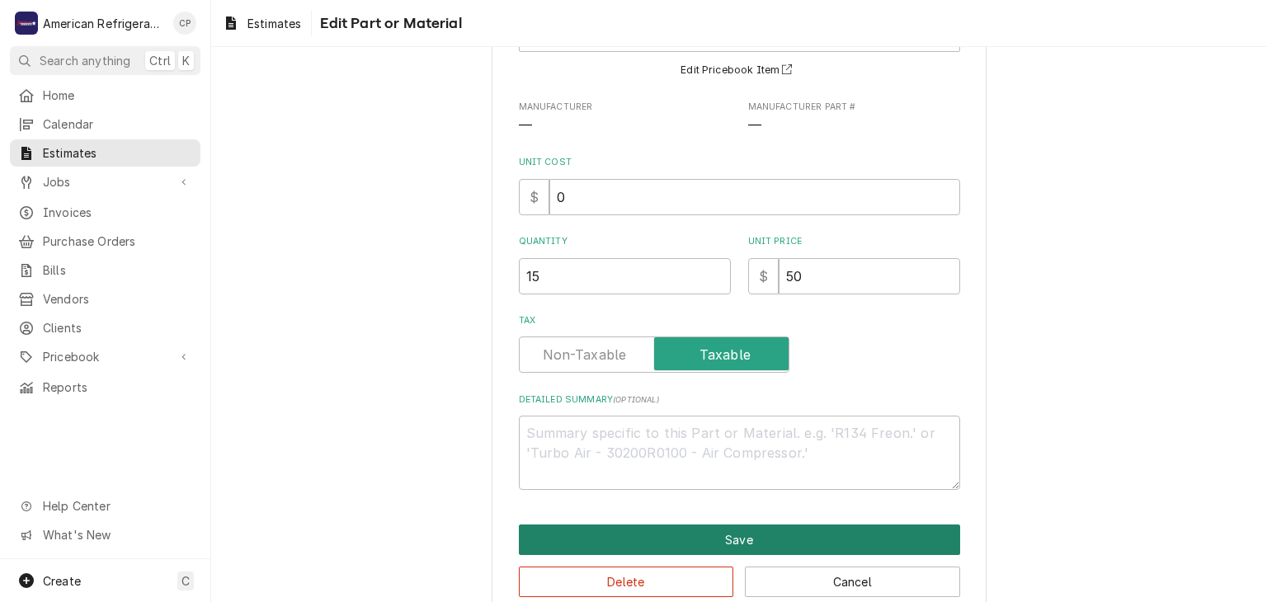
click at [634, 526] on button "Save" at bounding box center [739, 540] width 441 height 31
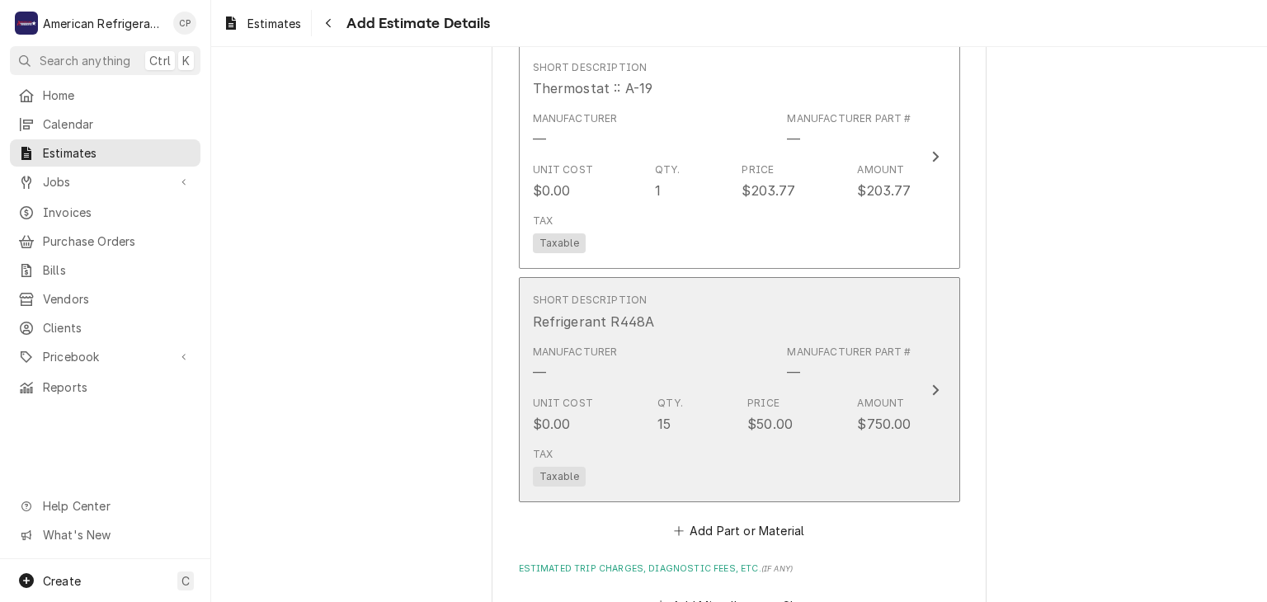
scroll to position [2391, 0]
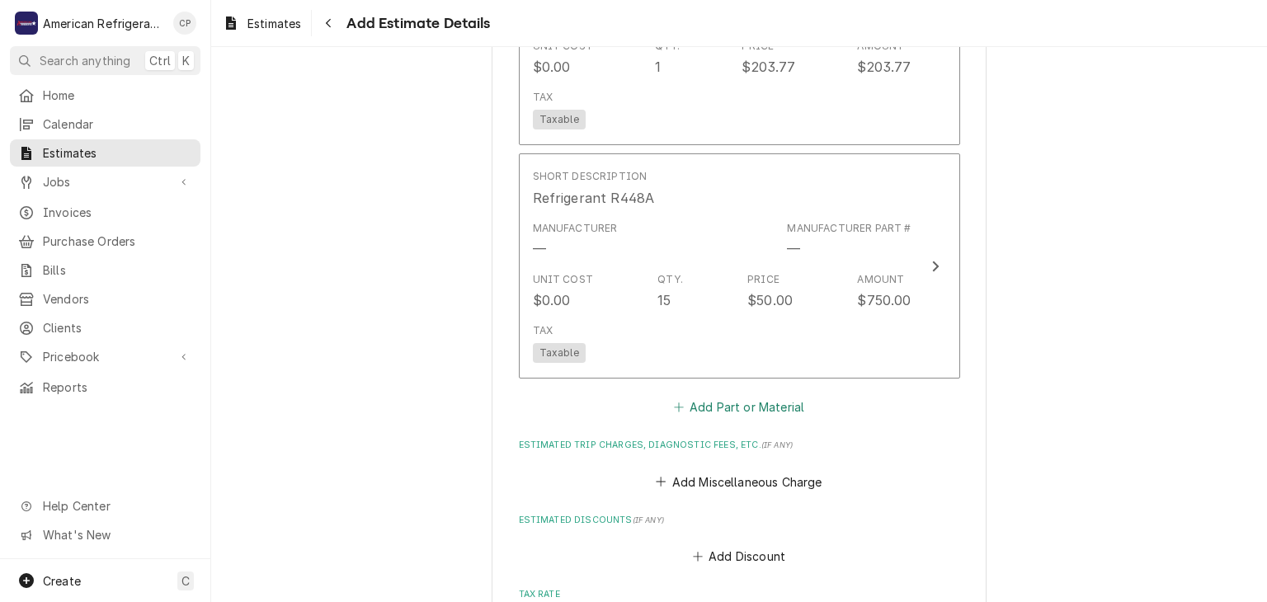
click at [728, 401] on button "Add Part or Material" at bounding box center [739, 407] width 136 height 23
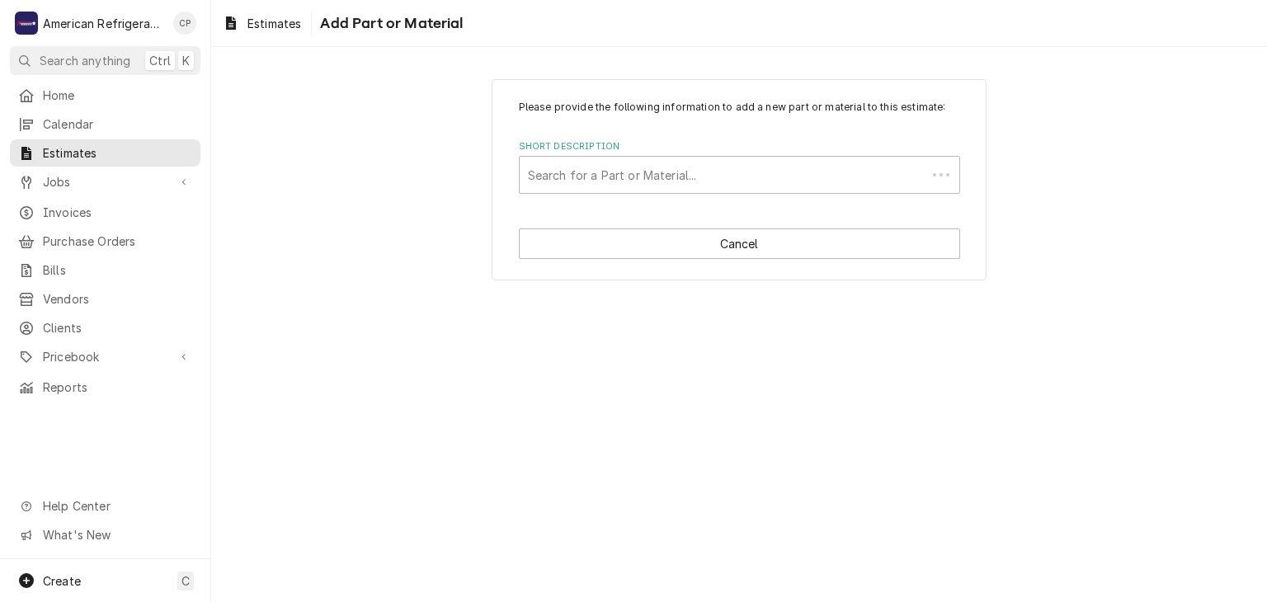
click at [642, 185] on div "Search for a Part or Material..." at bounding box center [739, 175] width 441 height 38
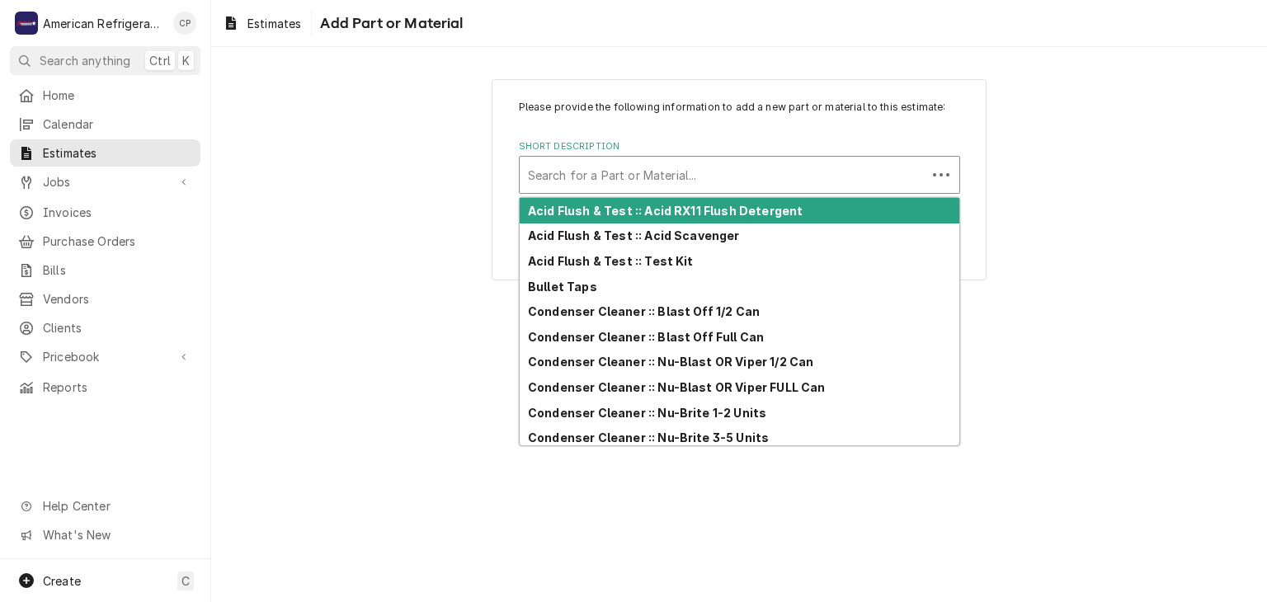
click at [642, 185] on div "Short Description" at bounding box center [723, 175] width 390 height 30
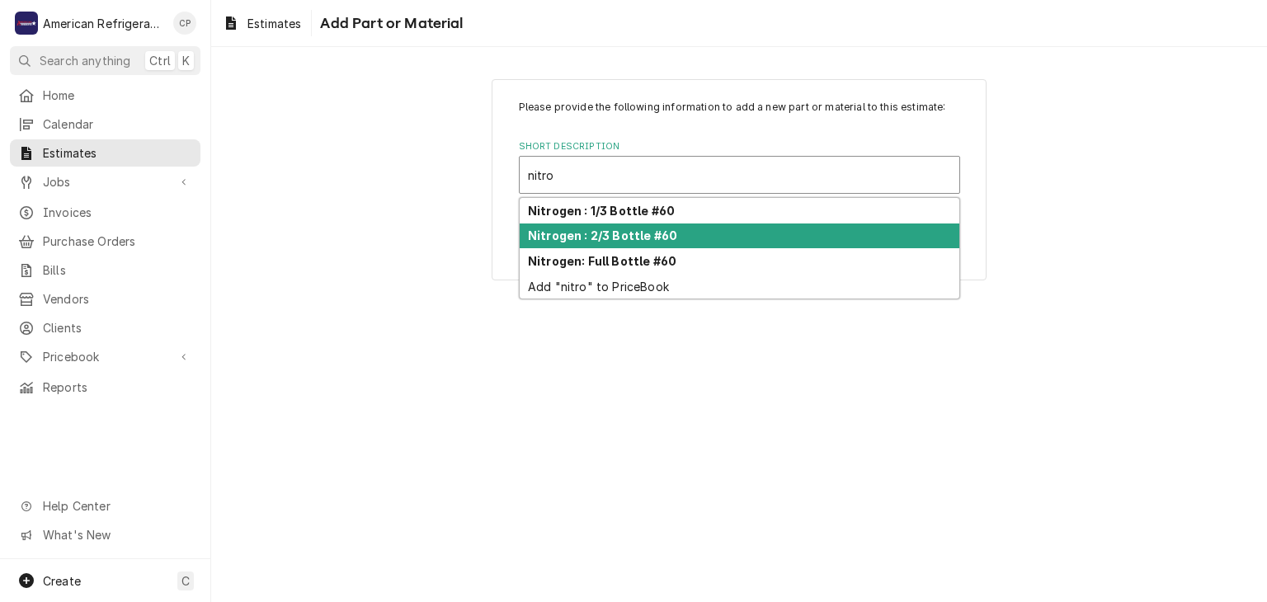
click at [653, 234] on strong "Nitrogen : 2/3 Bottle #60" at bounding box center [602, 236] width 149 height 14
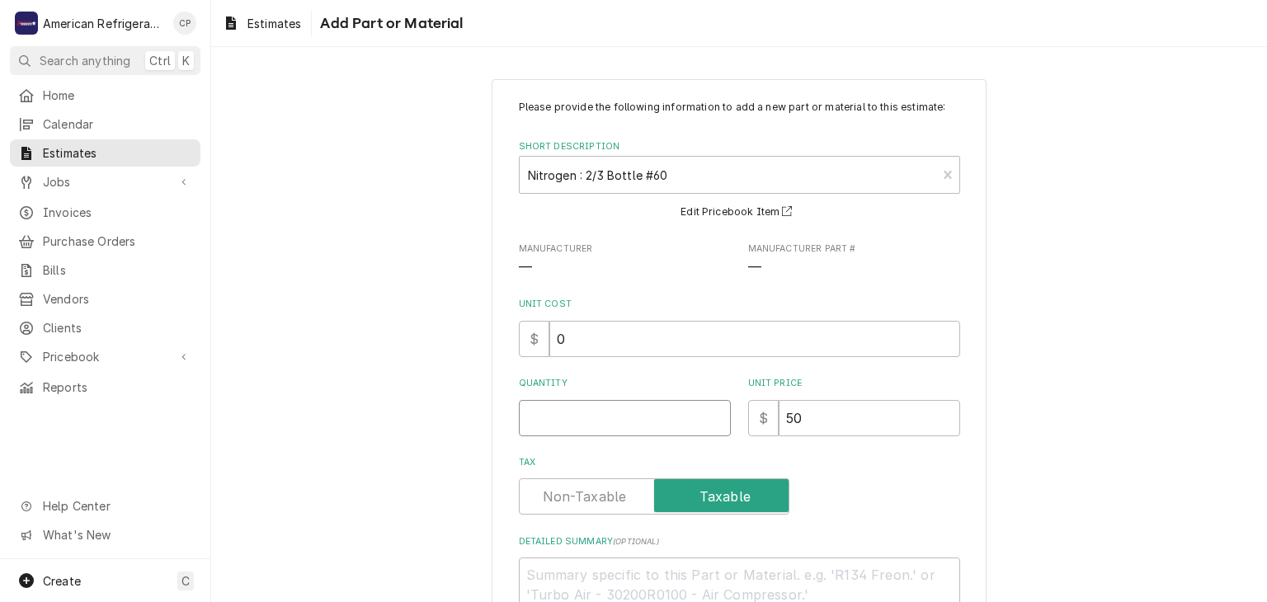
click at [586, 426] on input "Quantity" at bounding box center [625, 418] width 212 height 36
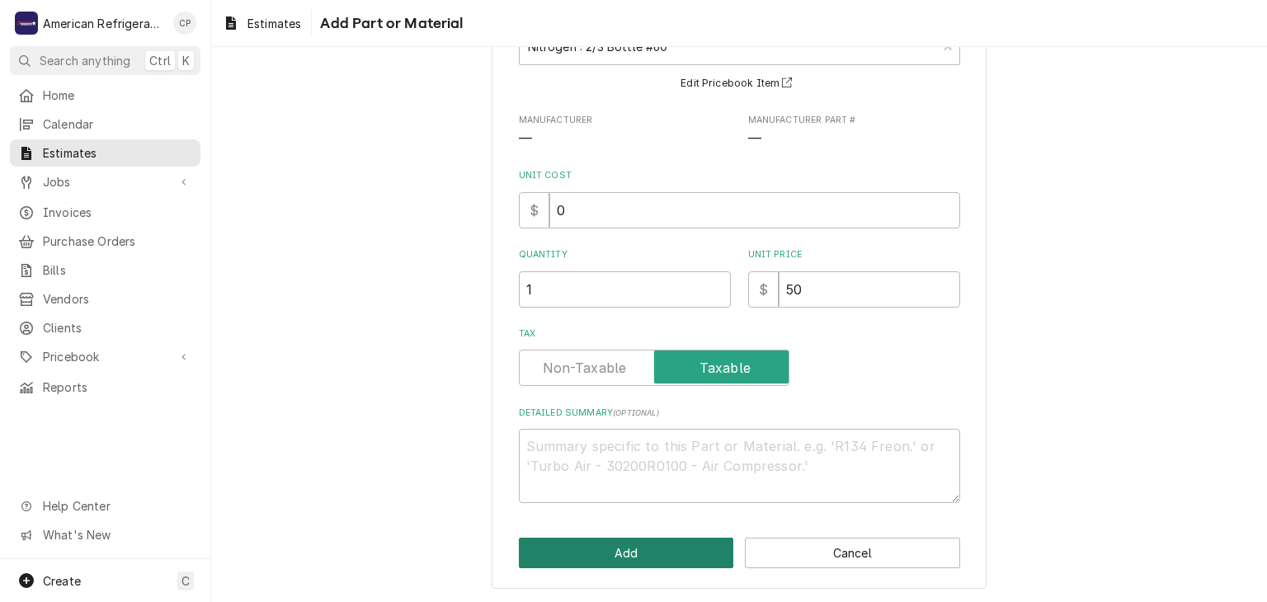
click at [568, 561] on button "Add" at bounding box center [626, 553] width 215 height 31
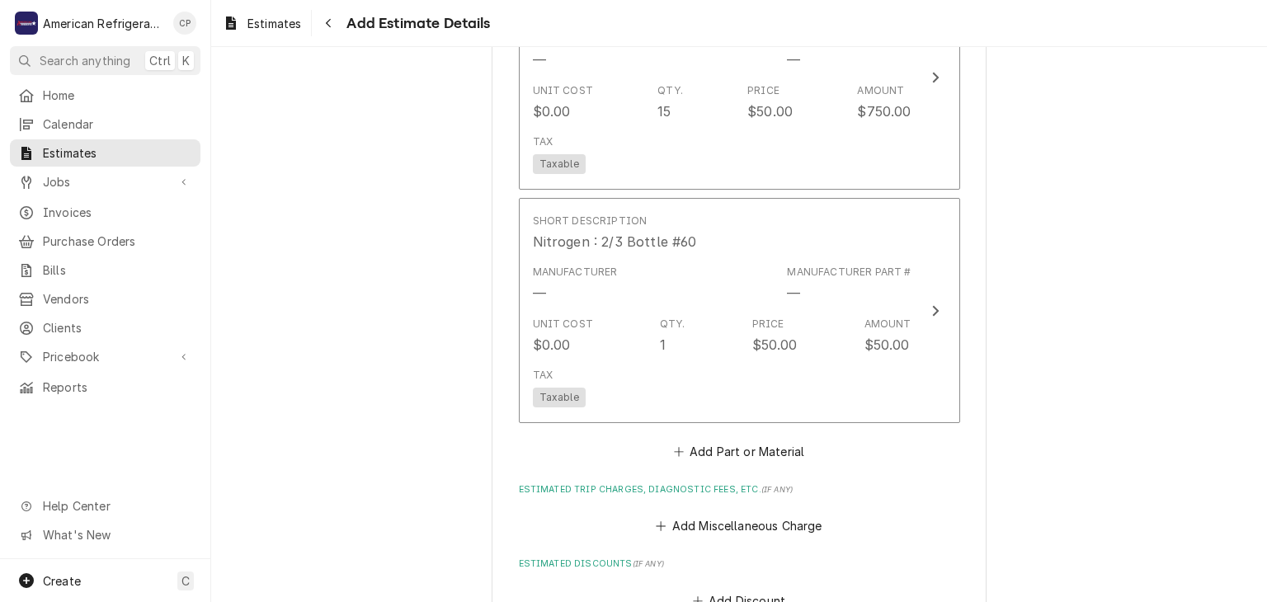
scroll to position [2581, 0]
click at [738, 515] on button "Add Miscellaneous Charge" at bounding box center [739, 525] width 172 height 23
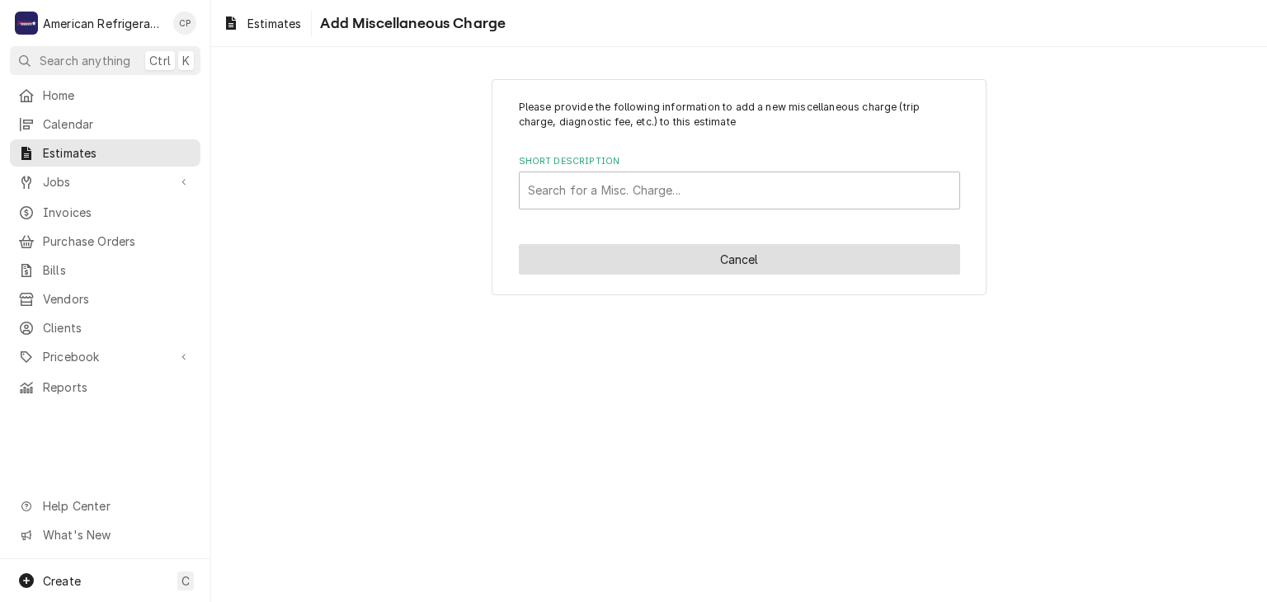
click at [658, 262] on button "Cancel" at bounding box center [739, 259] width 441 height 31
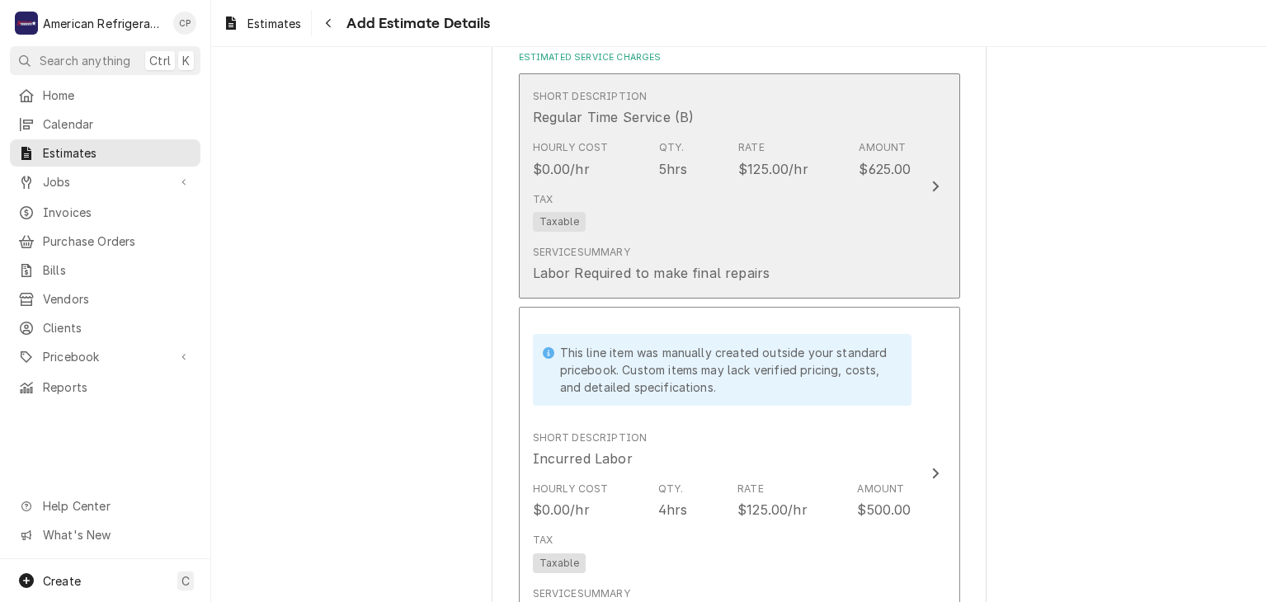
scroll to position [1127, 0]
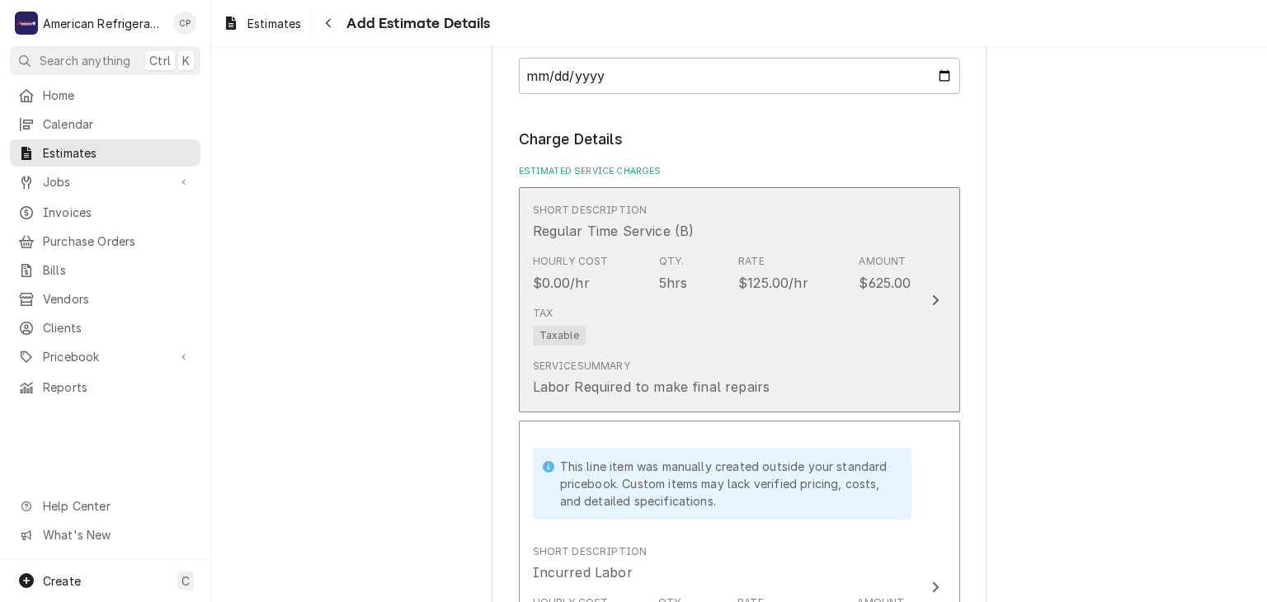
click at [729, 299] on div "Tax Taxable" at bounding box center [722, 325] width 379 height 53
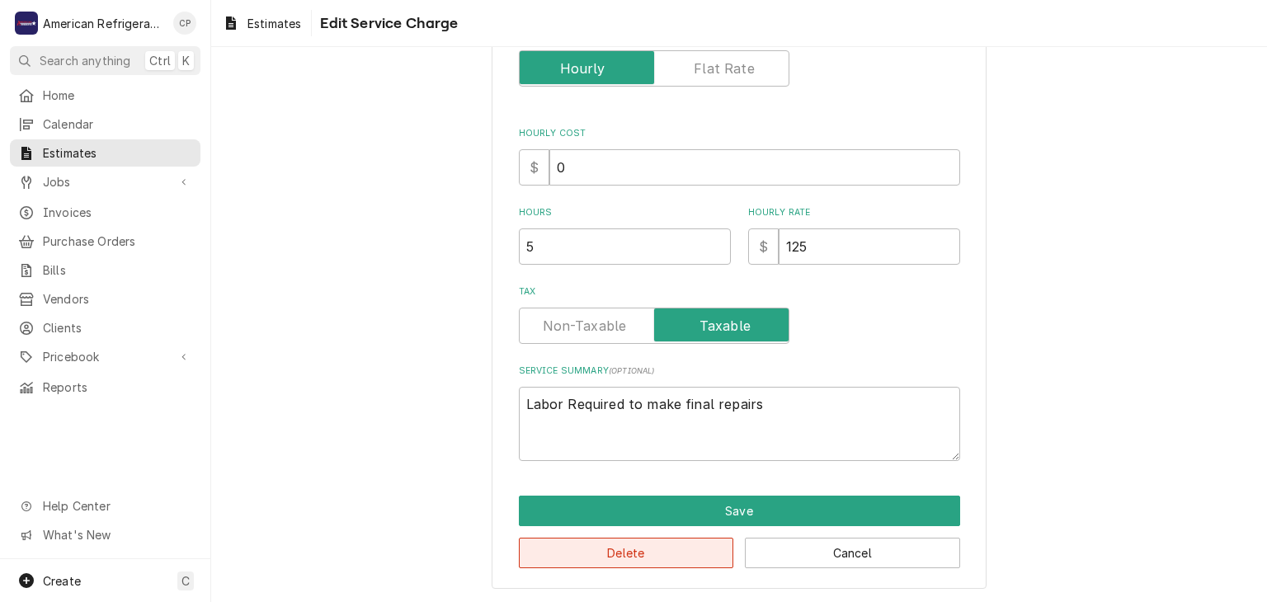
click at [640, 549] on button "Delete" at bounding box center [626, 553] width 215 height 31
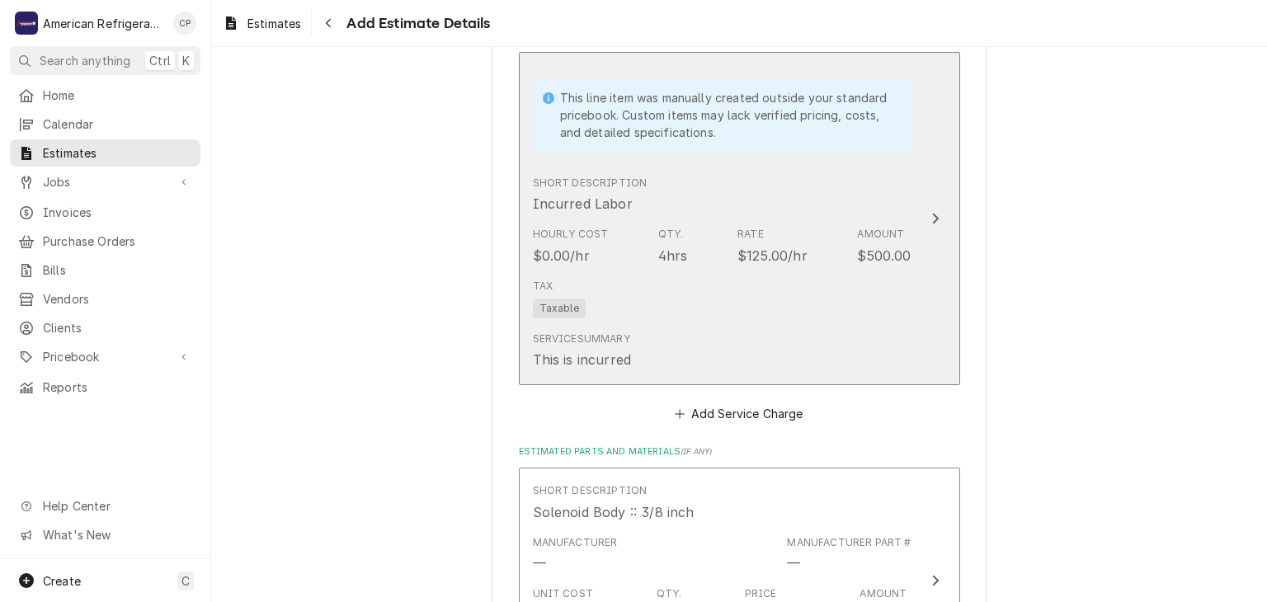
scroll to position [1145, 0]
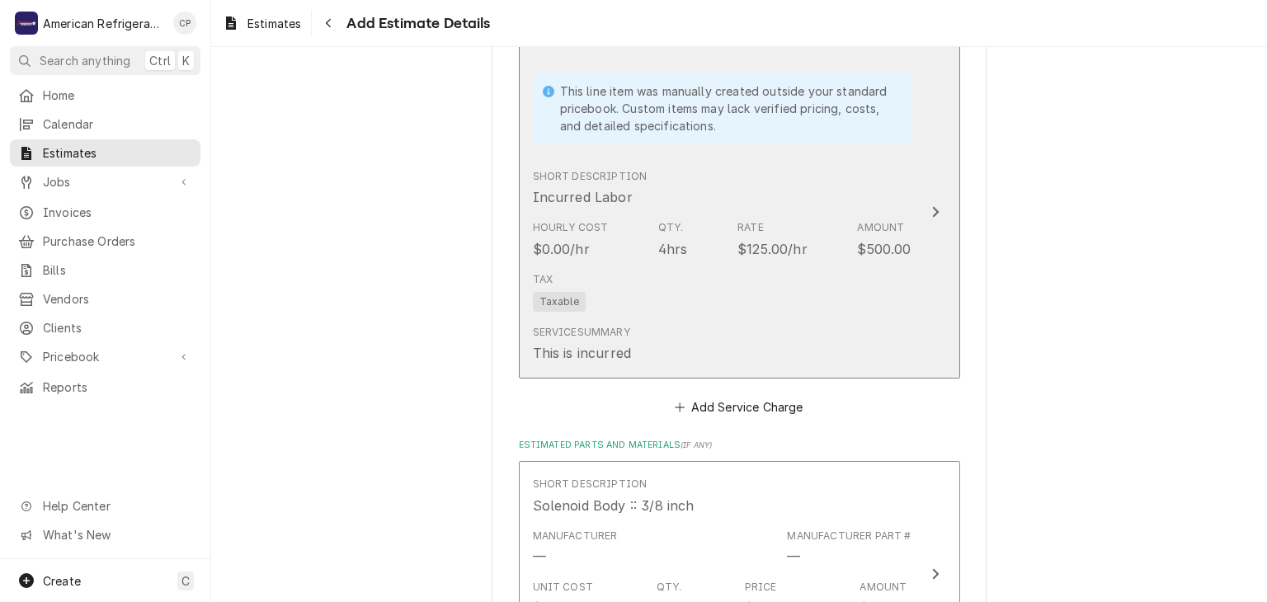
click at [729, 304] on div "Tax Taxable" at bounding box center [722, 292] width 379 height 53
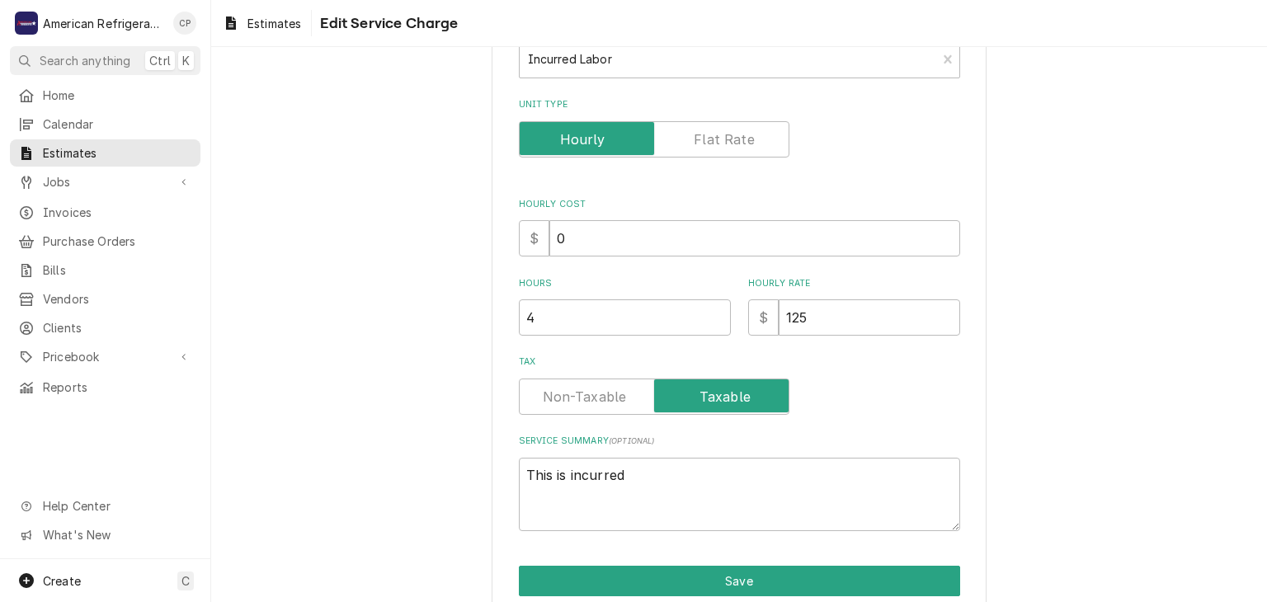
scroll to position [257, 0]
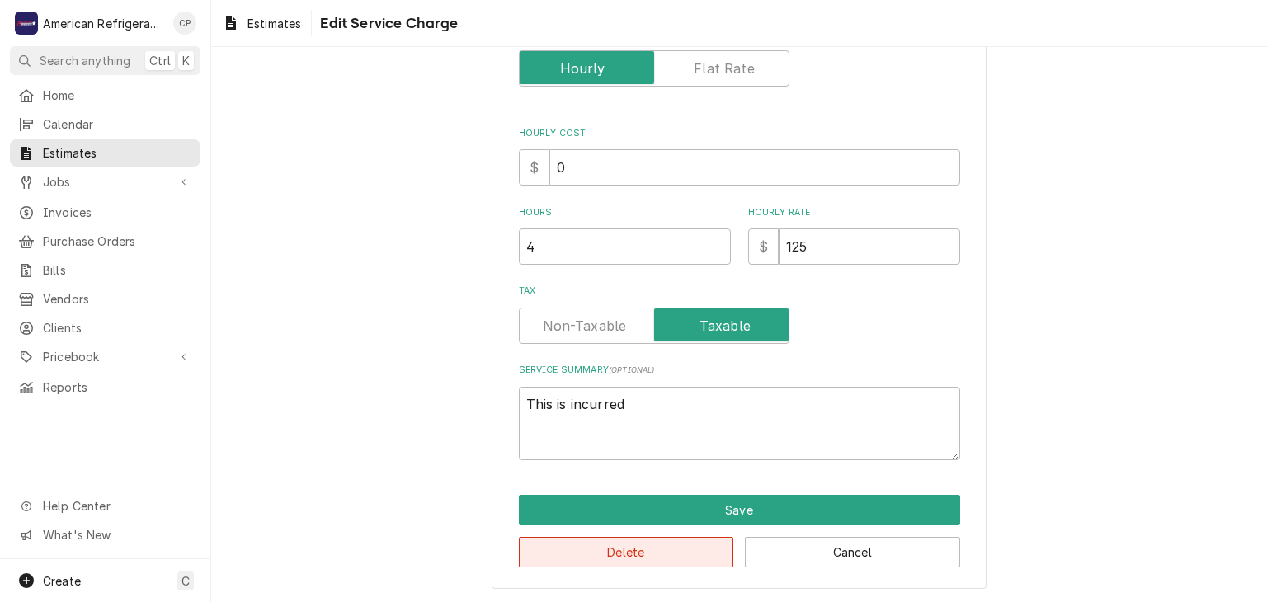
click at [639, 546] on button "Delete" at bounding box center [626, 552] width 215 height 31
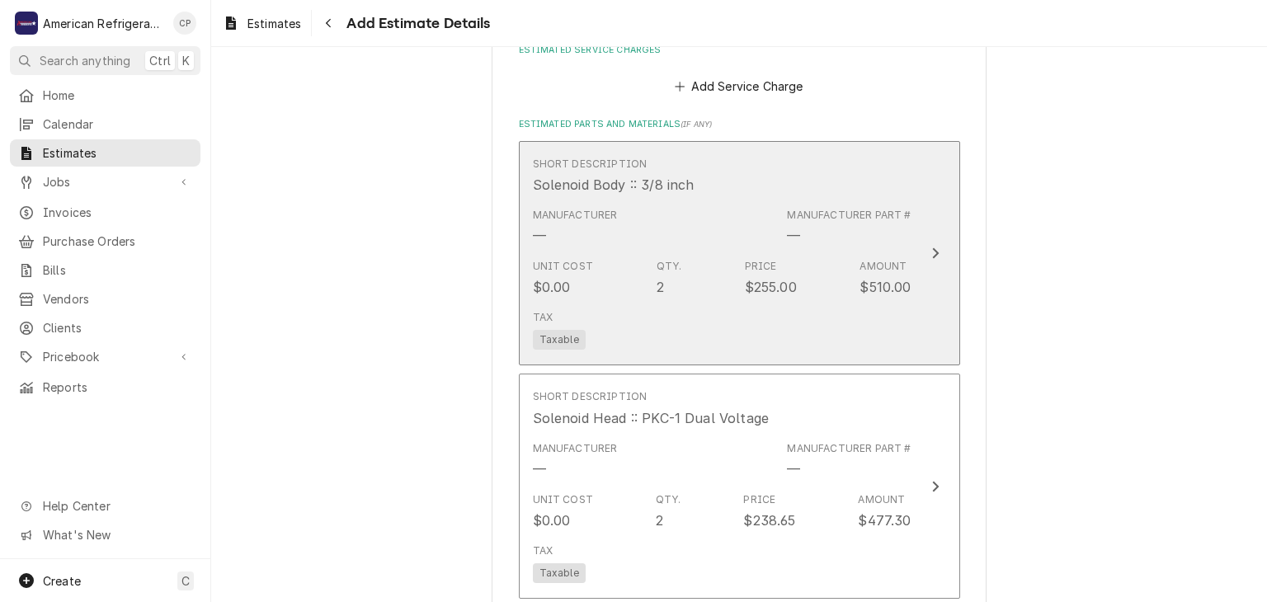
scroll to position [921, 0]
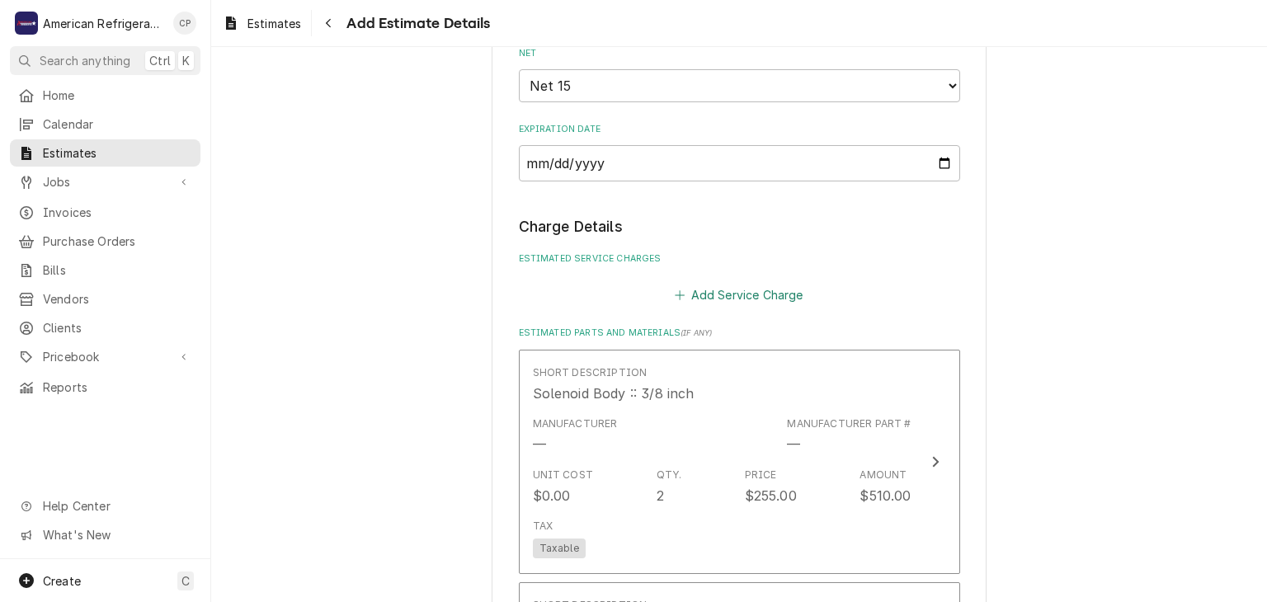
click at [735, 295] on button "Add Service Charge" at bounding box center [739, 295] width 134 height 23
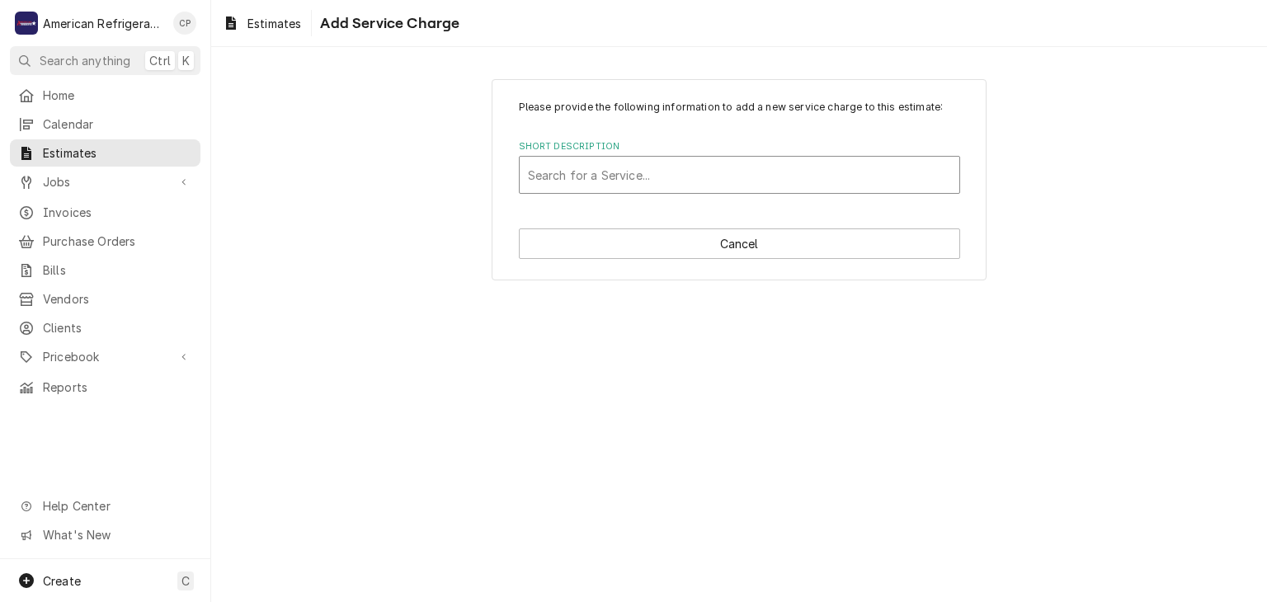
click at [621, 178] on div "Short Description" at bounding box center [739, 175] width 423 height 30
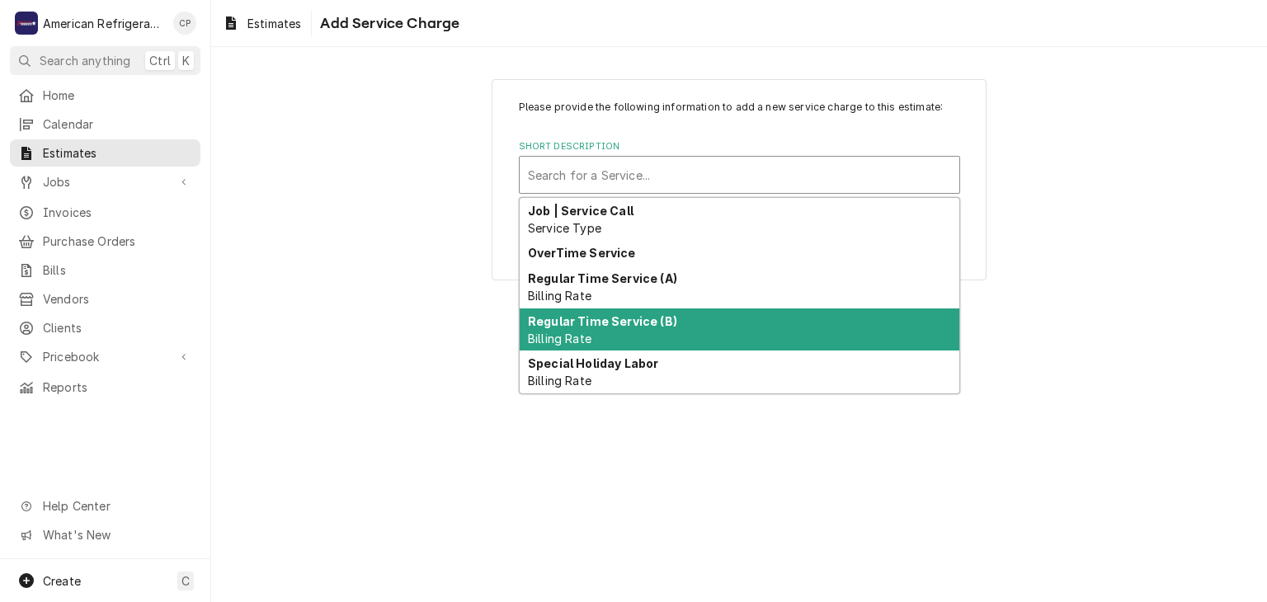
click at [633, 329] on div "Regular Time Service (B) Billing Rate" at bounding box center [740, 330] width 440 height 43
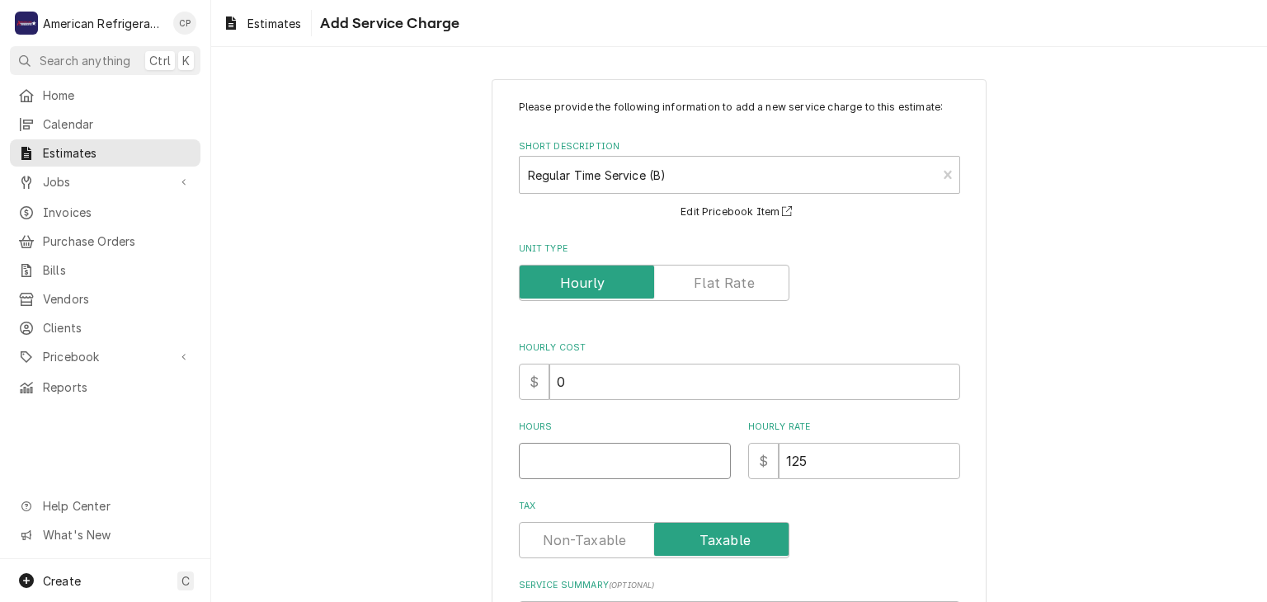
click at [581, 470] on input "Hours" at bounding box center [625, 461] width 212 height 36
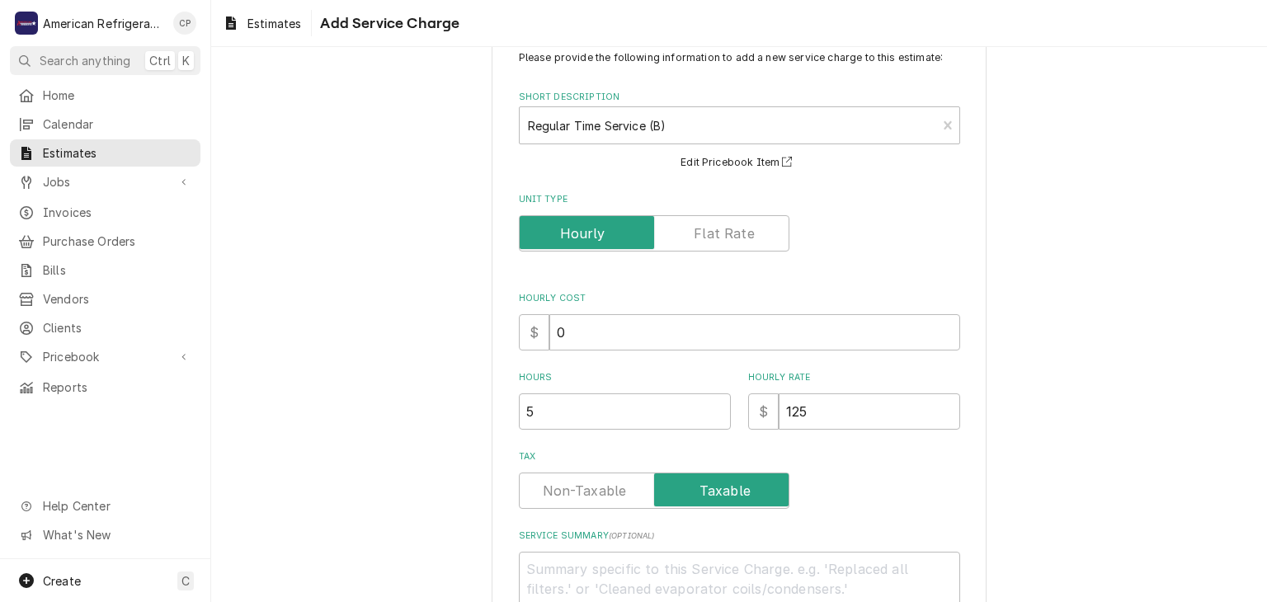
scroll to position [172, 0]
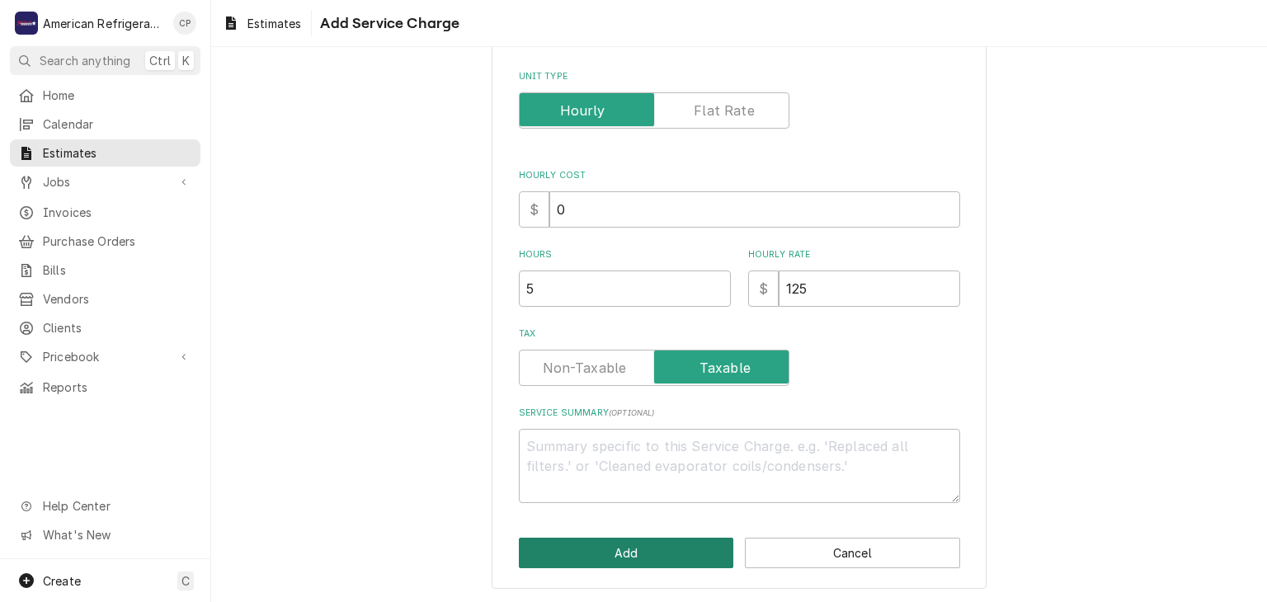
click at [610, 547] on button "Add" at bounding box center [626, 553] width 215 height 31
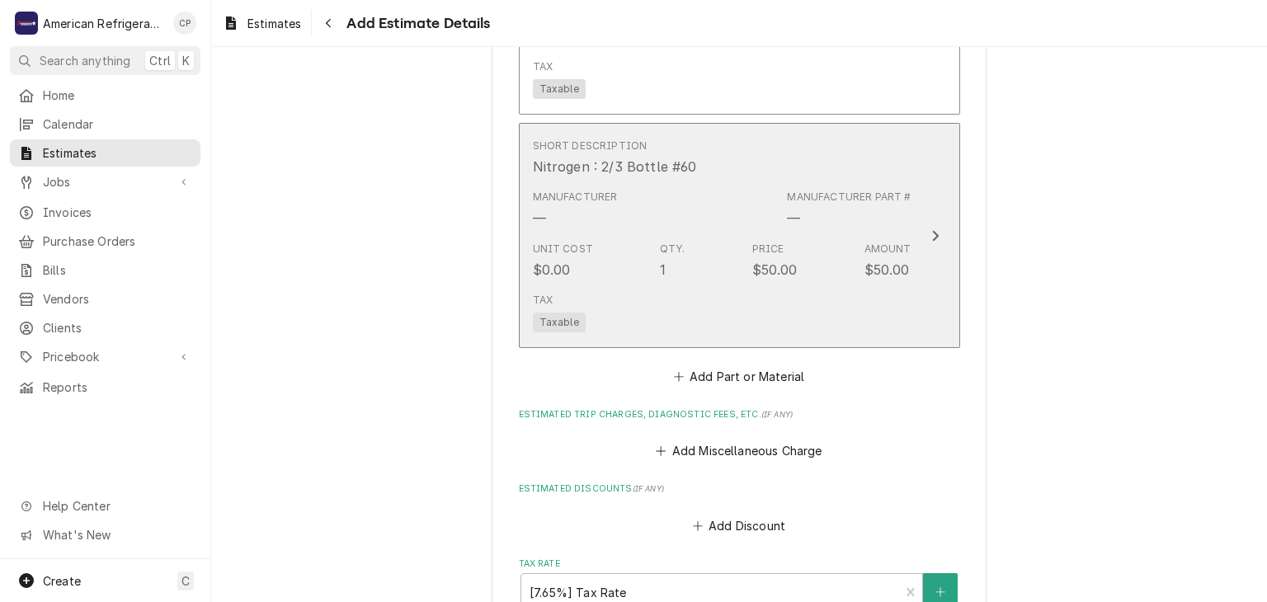
scroll to position [2359, 0]
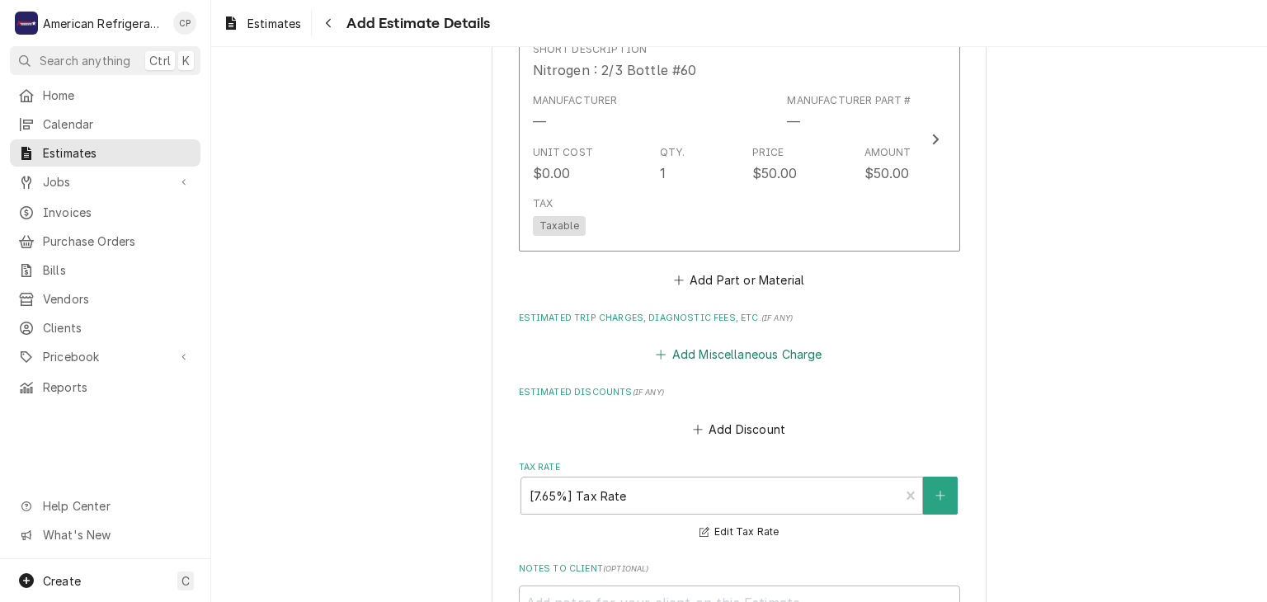
click at [681, 343] on button "Add Miscellaneous Charge" at bounding box center [739, 354] width 172 height 23
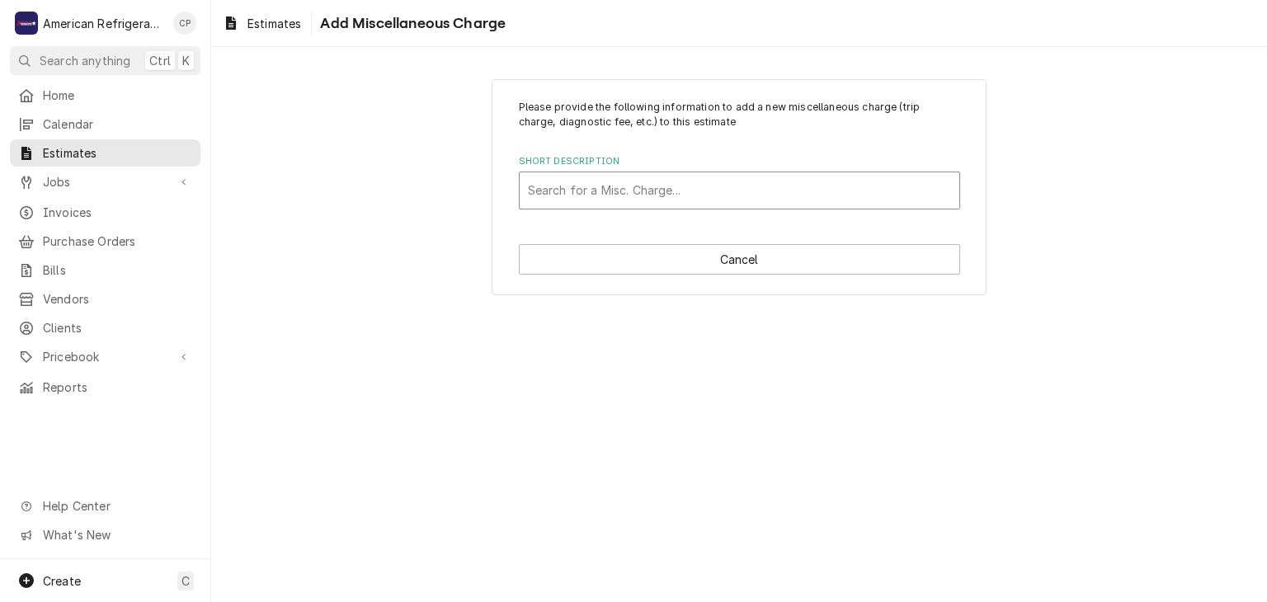
click at [613, 187] on div "Short Description" at bounding box center [739, 191] width 423 height 30
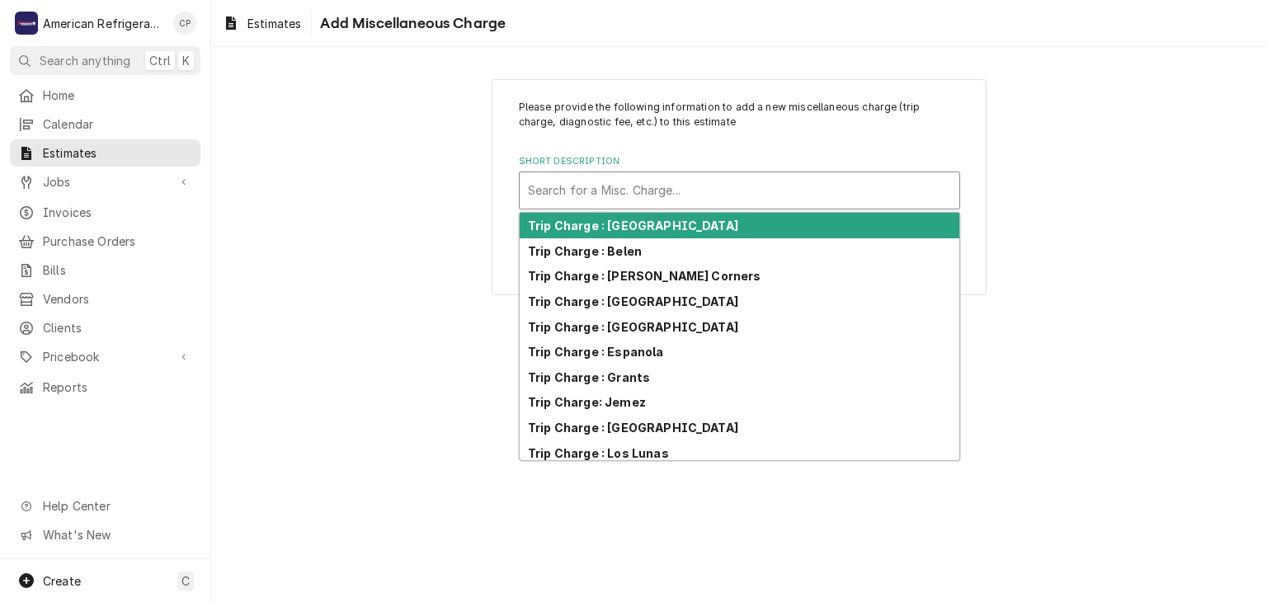
click at [614, 224] on strong "Trip Charge : Albuquerque" at bounding box center [633, 226] width 210 height 14
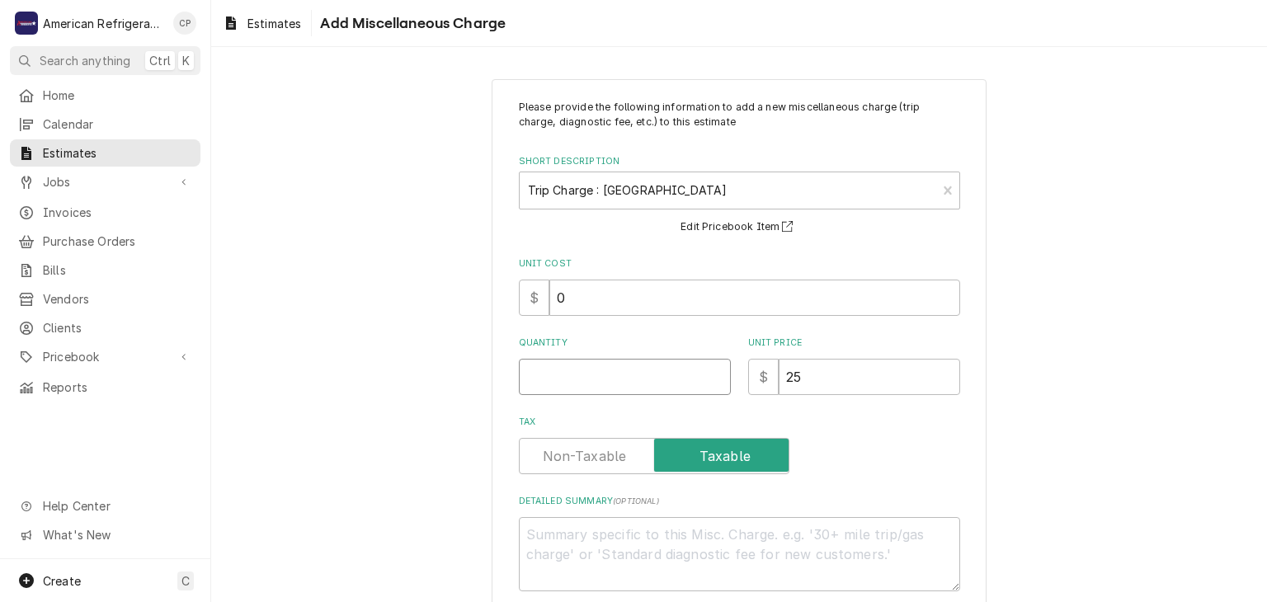
click at [597, 368] on input "Quantity" at bounding box center [625, 377] width 212 height 36
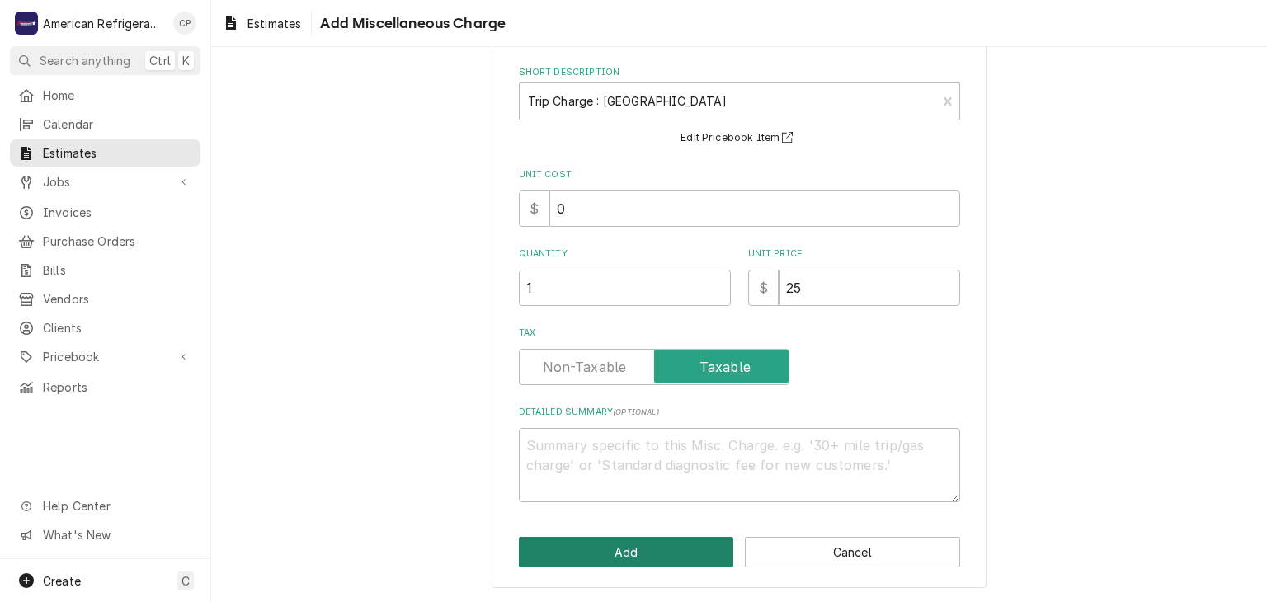
click at [638, 563] on button "Add" at bounding box center [626, 552] width 215 height 31
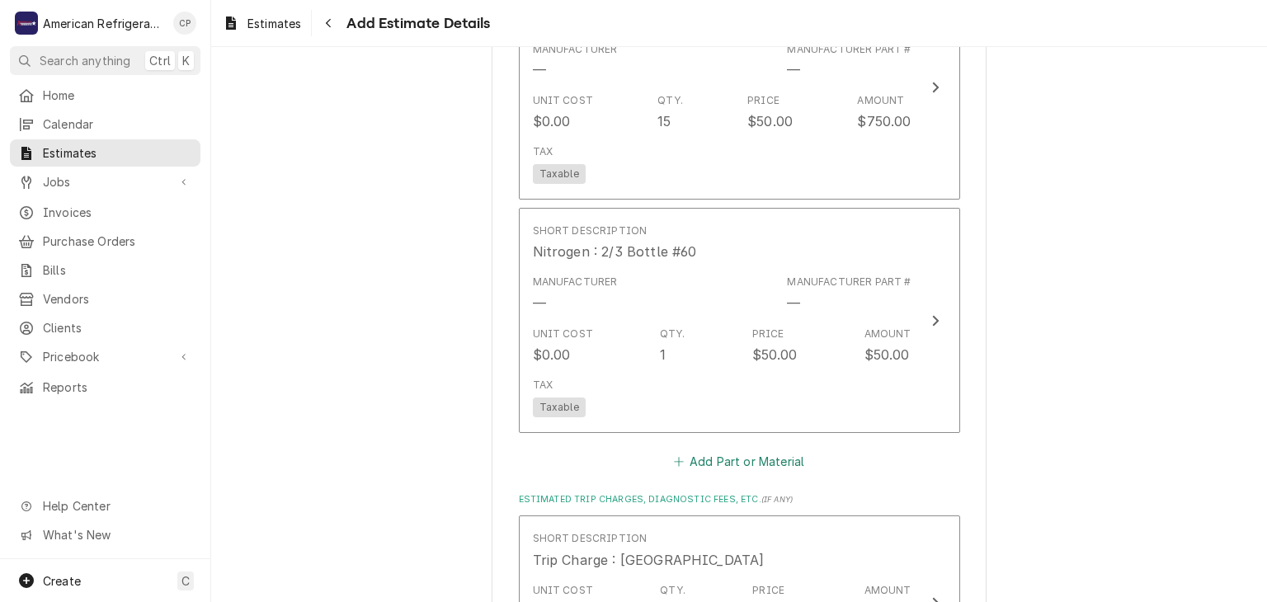
scroll to position [2186, 0]
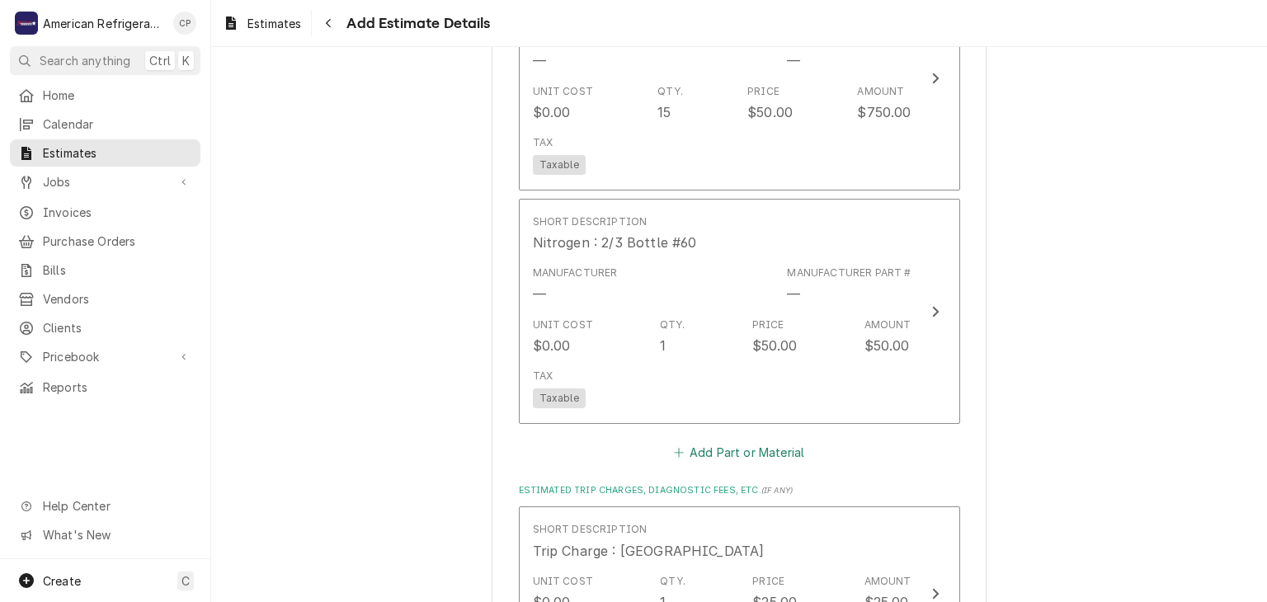
click at [700, 441] on button "Add Part or Material" at bounding box center [739, 452] width 136 height 23
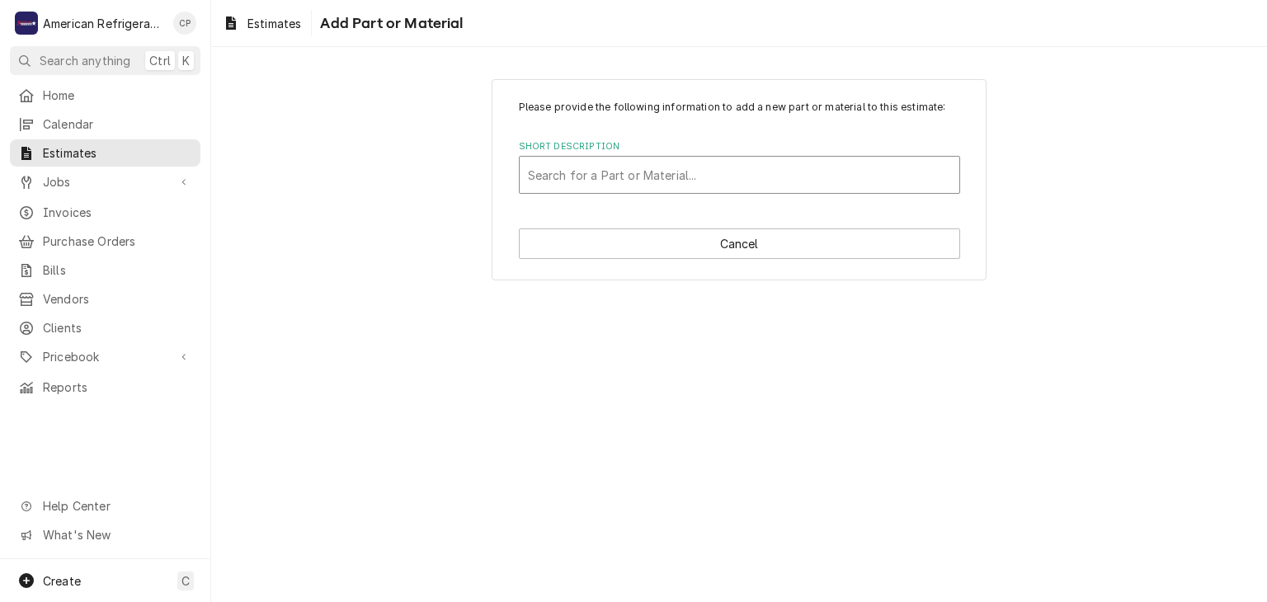
click at [623, 184] on div "Short Description" at bounding box center [739, 175] width 423 height 30
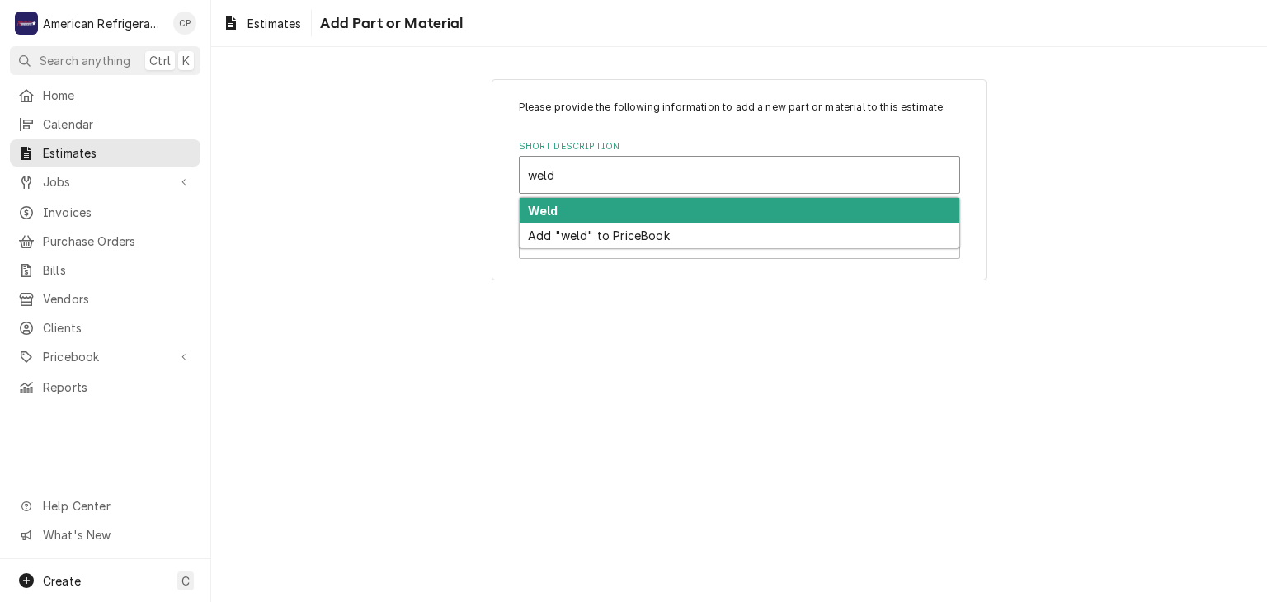
click at [602, 214] on div "Weld" at bounding box center [740, 211] width 440 height 26
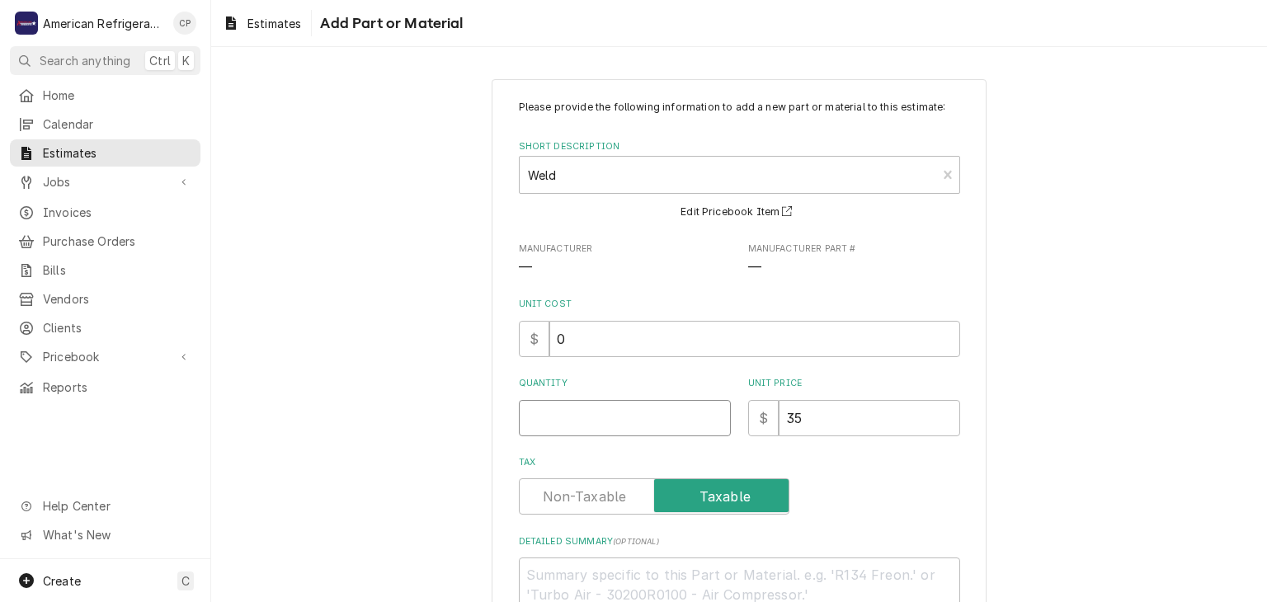
click at [594, 414] on input "Quantity" at bounding box center [625, 418] width 212 height 36
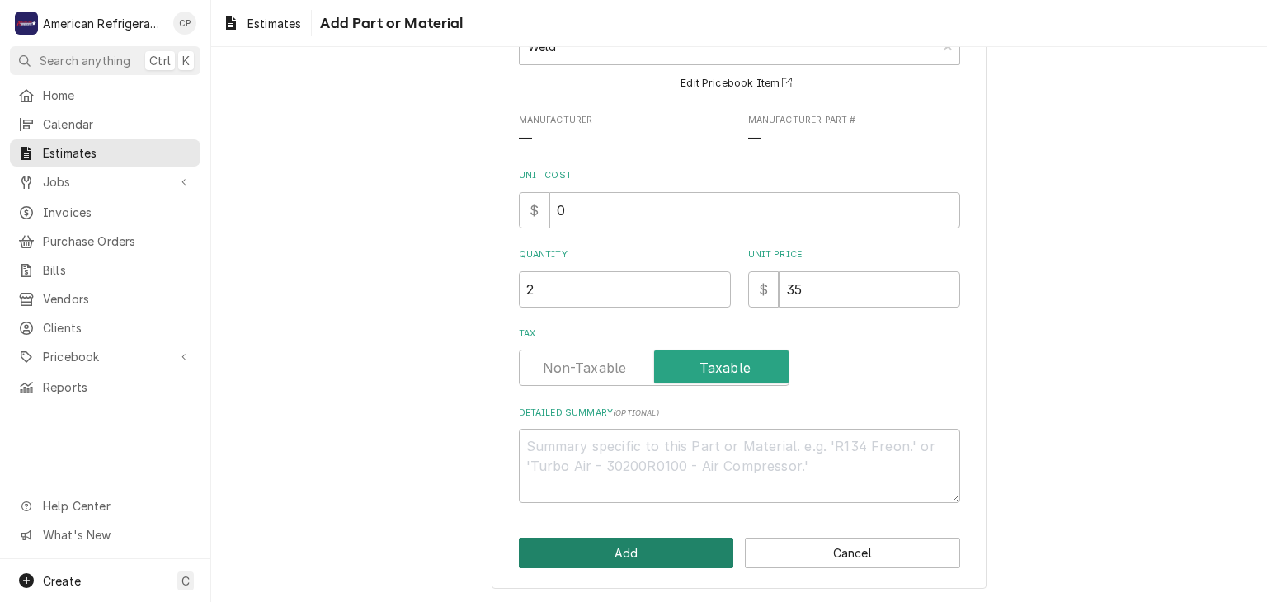
click at [614, 543] on button "Add" at bounding box center [626, 553] width 215 height 31
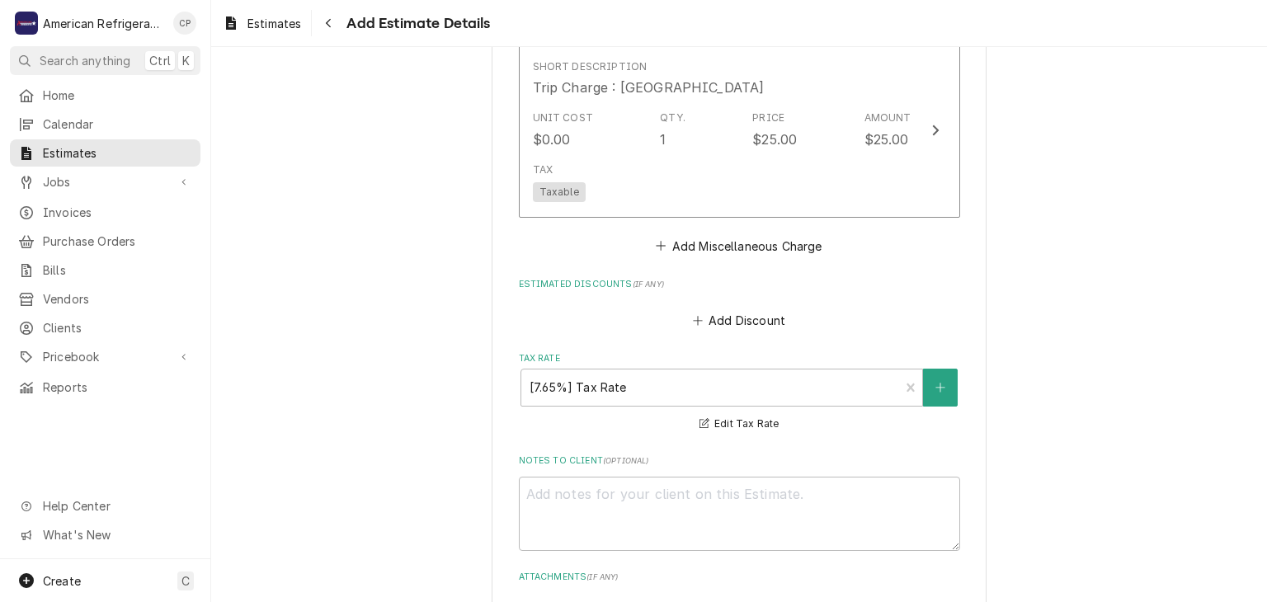
scroll to position [2968, 0]
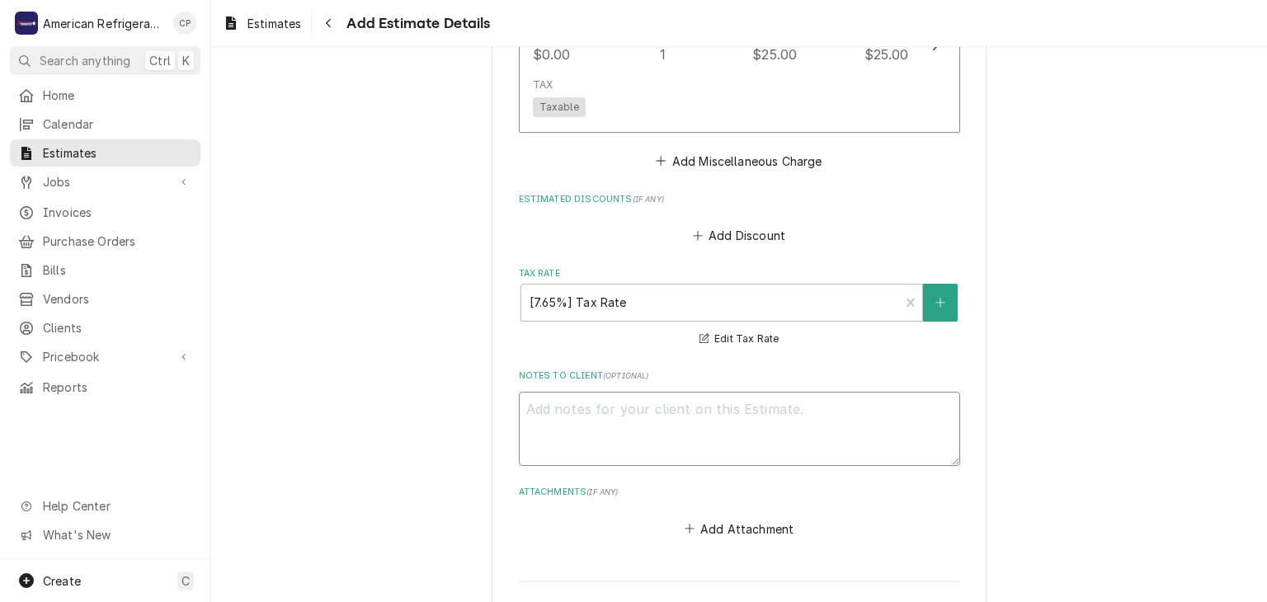
click at [628, 392] on textarea "Notes to Client ( optional )" at bounding box center [739, 429] width 441 height 74
click at [549, 448] on textarea "Walk-in Freezer" at bounding box center [739, 429] width 441 height 74
click at [602, 450] on textarea "Walk-in Freezer American" at bounding box center [739, 429] width 441 height 74
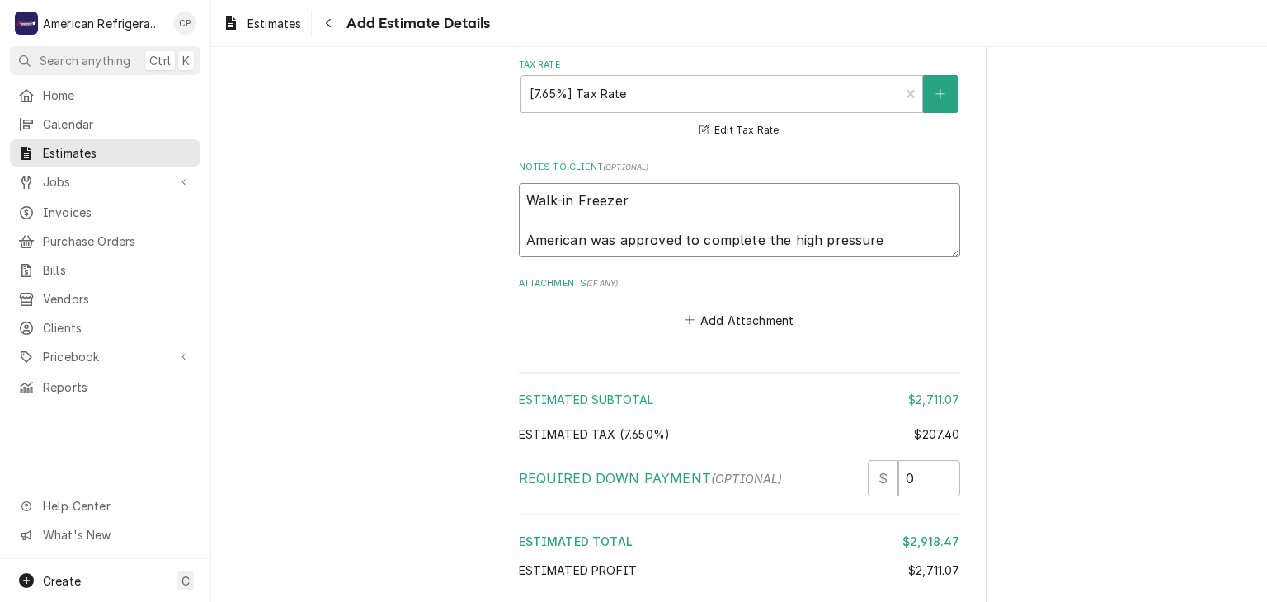
scroll to position [3300, 0]
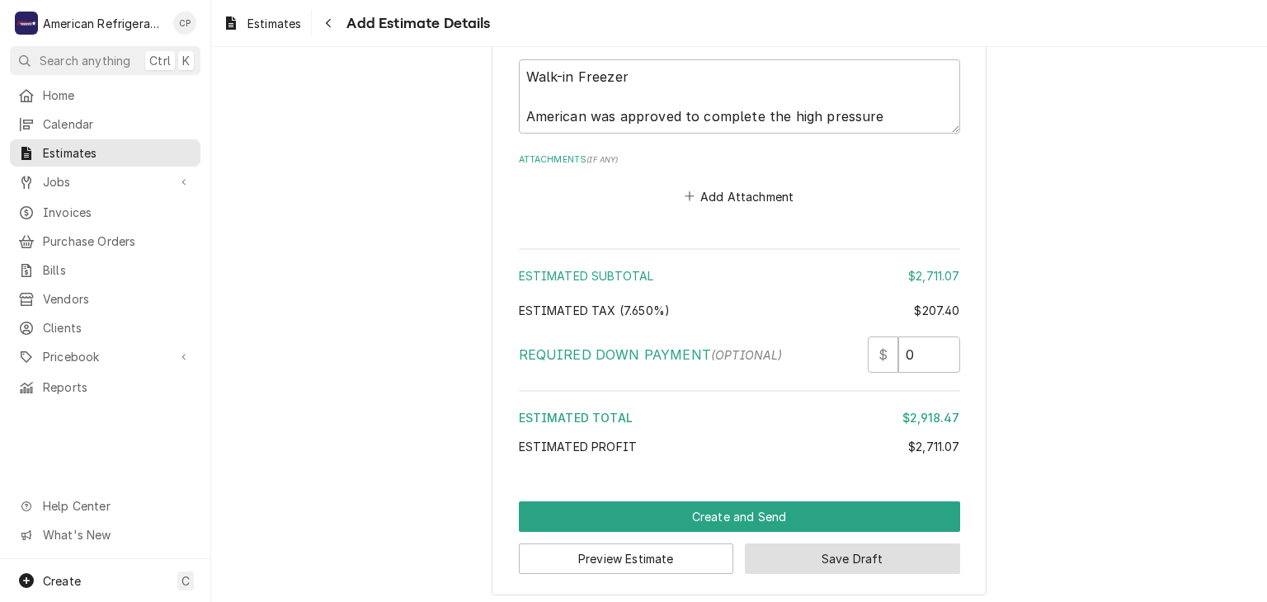
click at [828, 546] on button "Save Draft" at bounding box center [852, 559] width 215 height 31
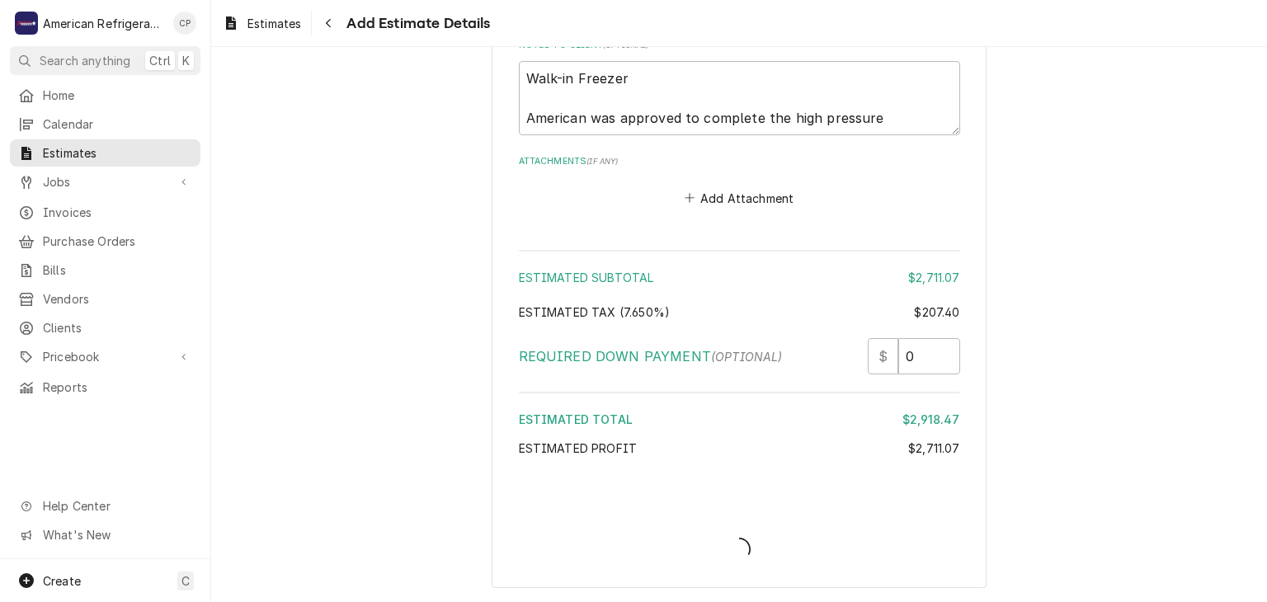
scroll to position [3291, 0]
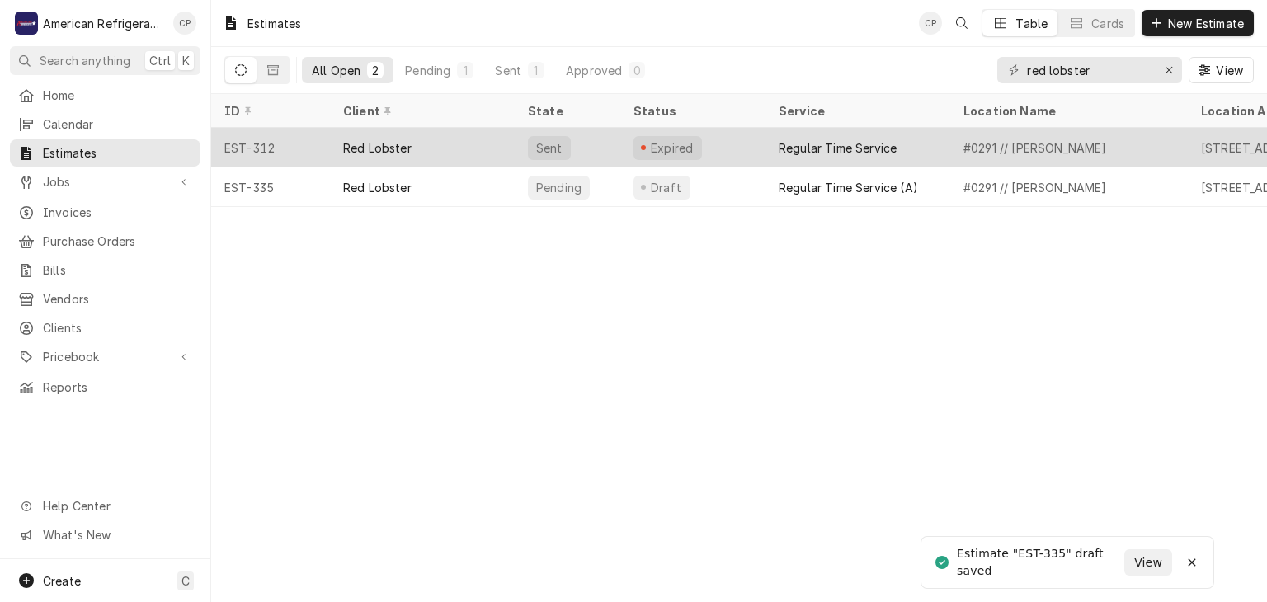
click at [452, 144] on div "Red Lobster" at bounding box center [422, 148] width 185 height 40
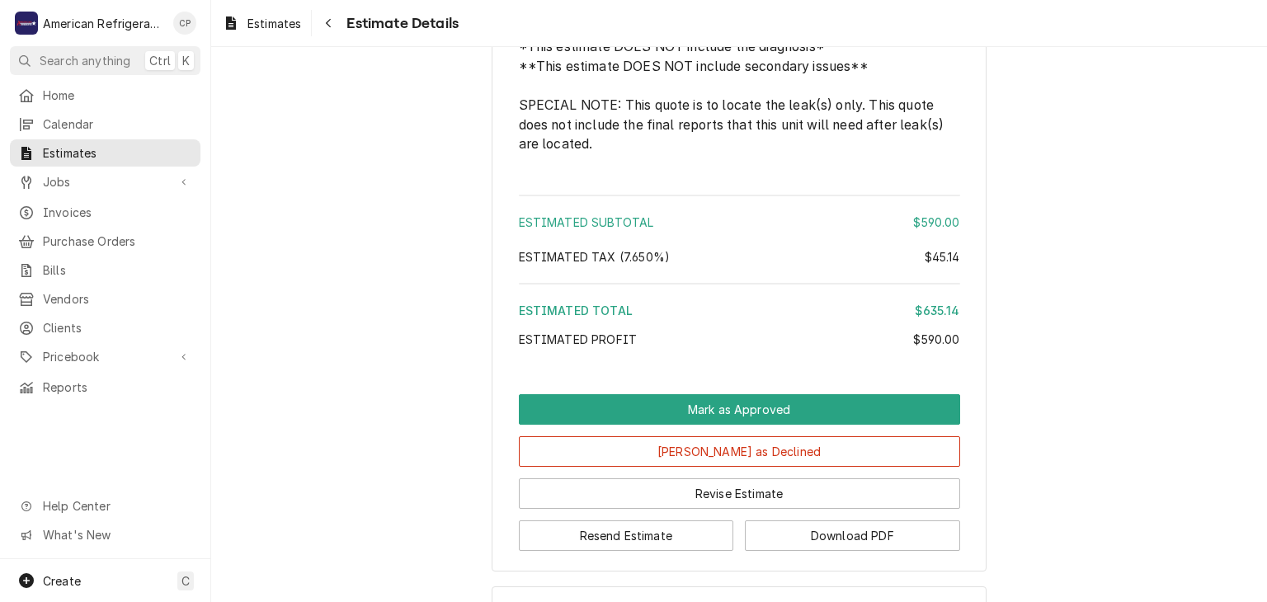
scroll to position [2062, 0]
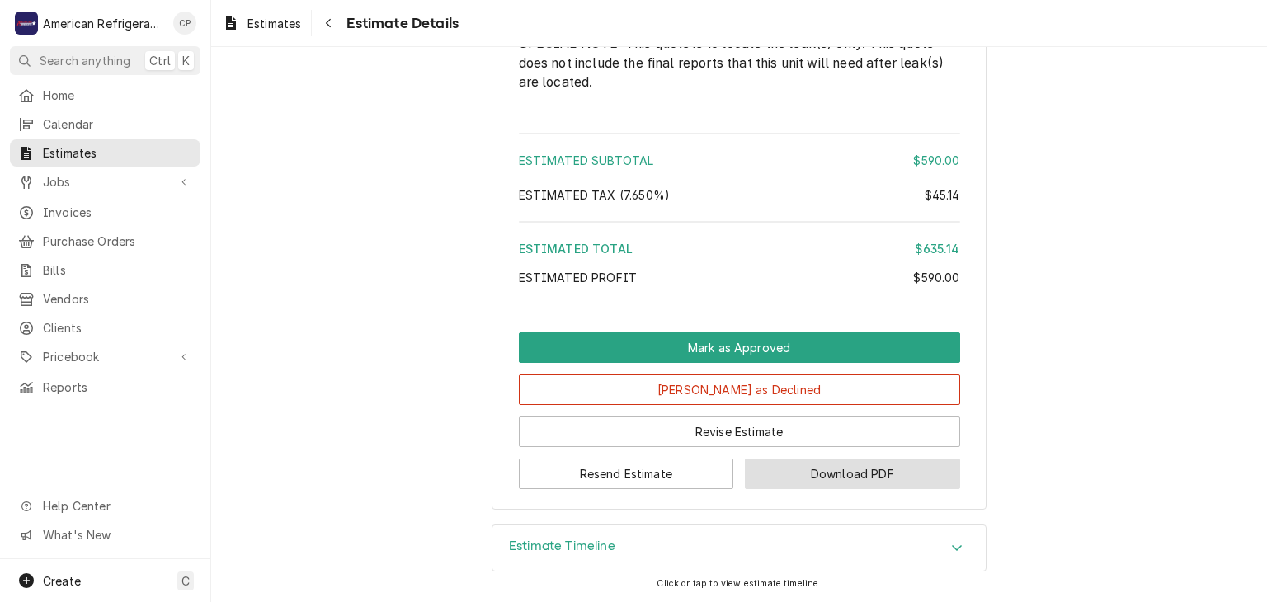
click at [783, 474] on button "Download PDF" at bounding box center [852, 474] width 215 height 31
click at [818, 477] on button "Download PDF" at bounding box center [852, 474] width 215 height 31
click at [767, 481] on button "Download PDF" at bounding box center [852, 474] width 215 height 31
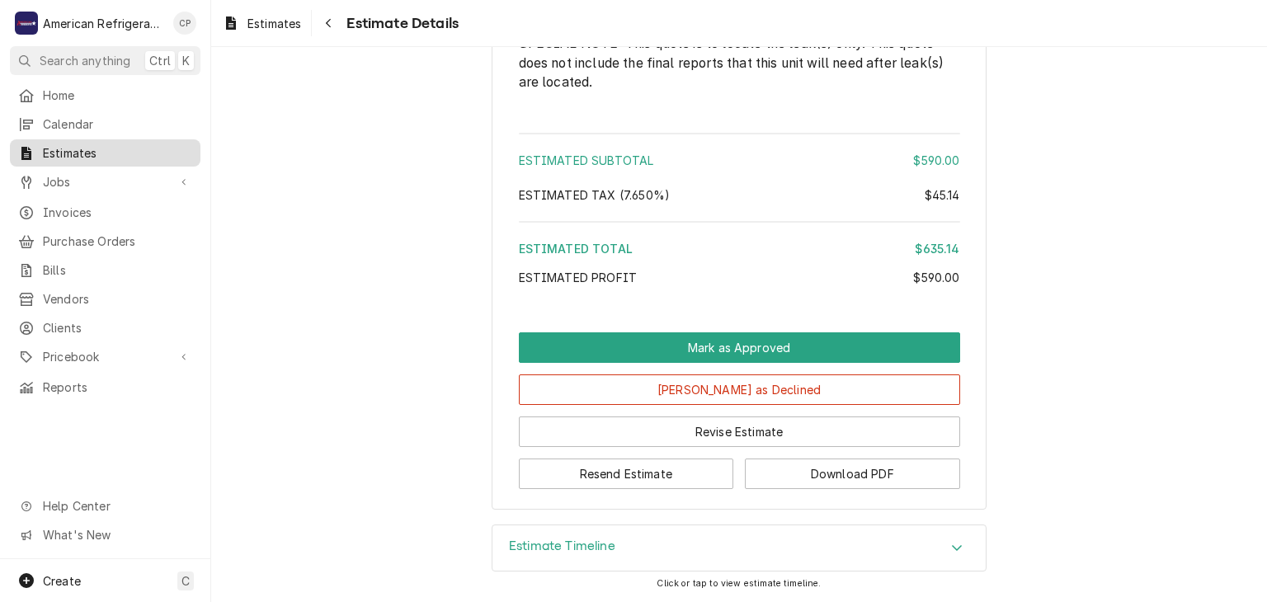
click at [170, 152] on span "Estimates" at bounding box center [117, 152] width 149 height 17
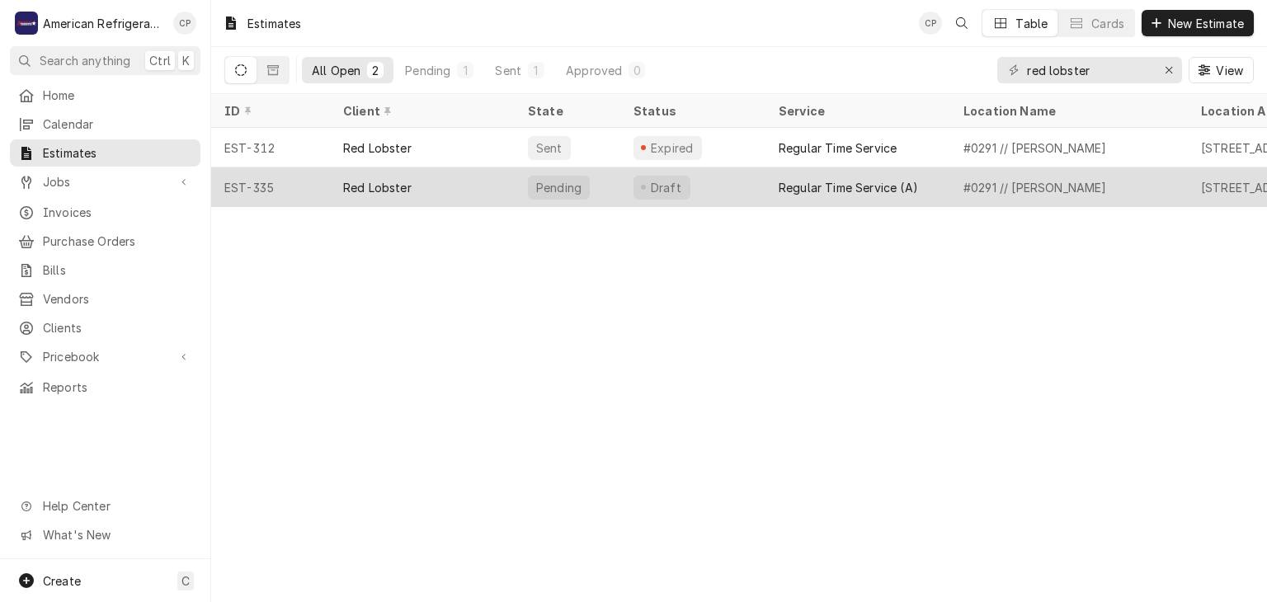
click at [384, 181] on div "Red Lobster" at bounding box center [377, 187] width 68 height 17
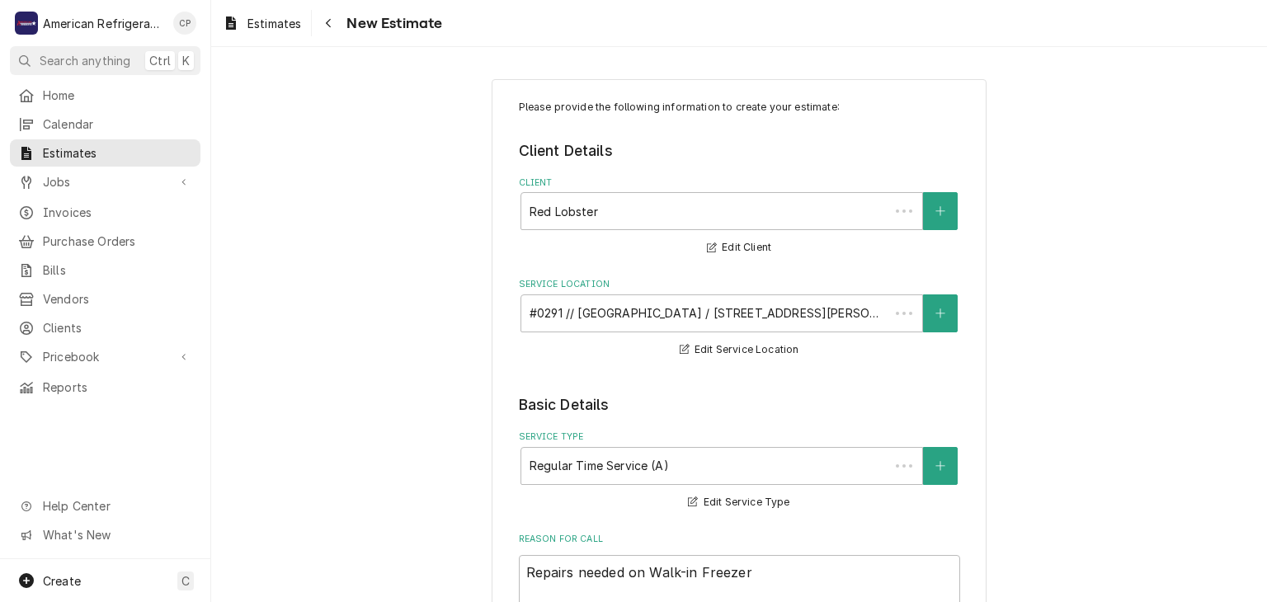
type textarea "x"
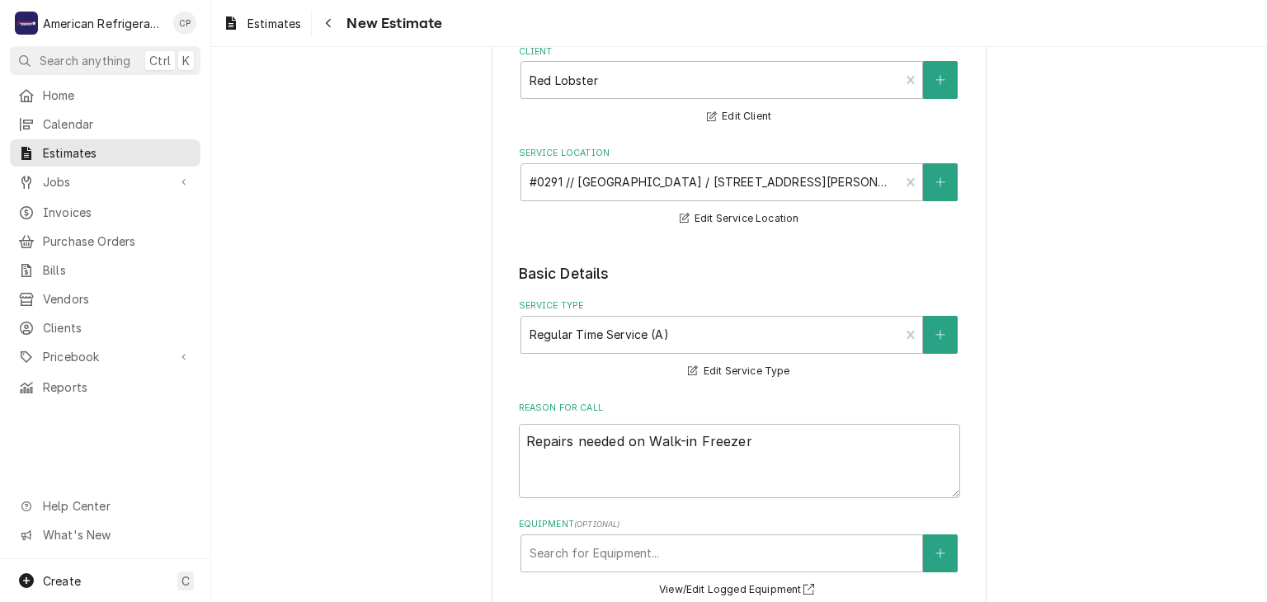
scroll to position [234, 0]
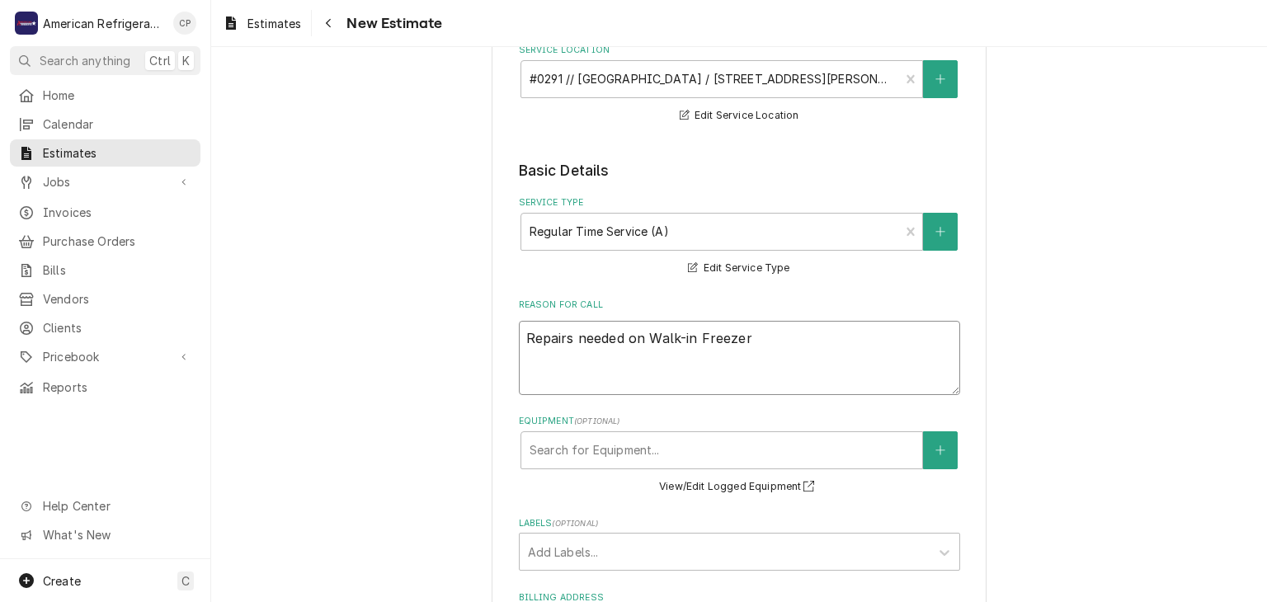
click at [793, 351] on textarea "Repairs needed on Walk-in Freezer" at bounding box center [739, 358] width 441 height 74
type textarea "Repairs needed on Walk-in Freezer"
type textarea "x"
type textarea "Repairs needed on Walk-in Freezer N"
type textarea "x"
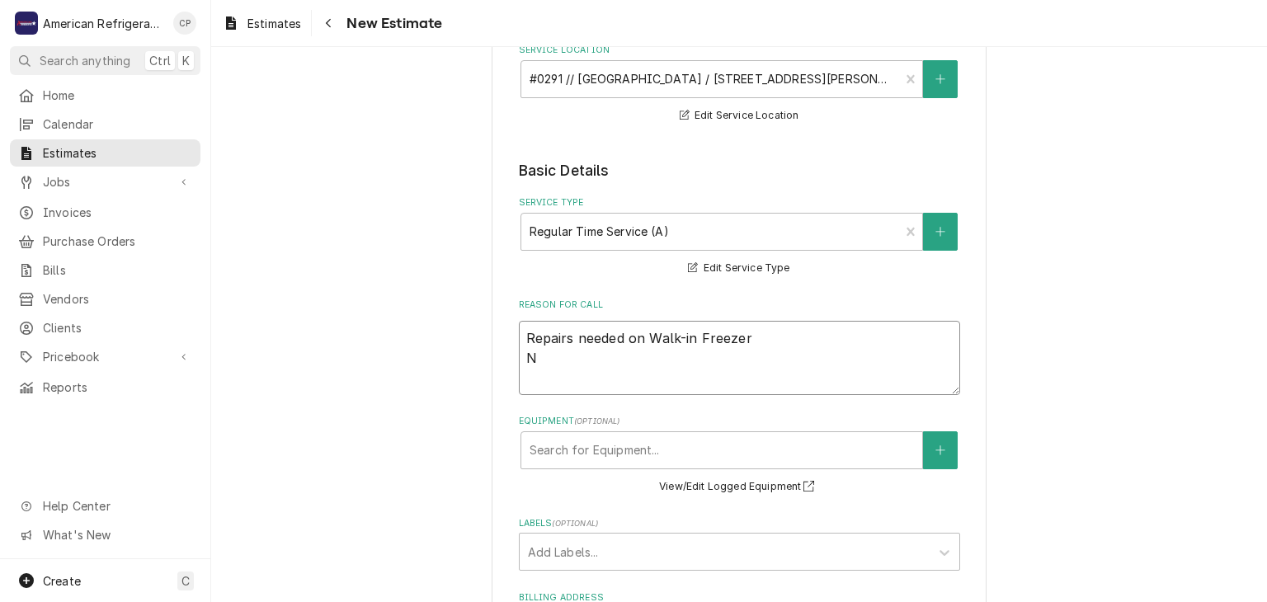
type textarea "Repairs needed on Walk-in Freezer Ne"
type textarea "x"
type textarea "Repairs needed on Walk-in Freezer Nee"
type textarea "x"
type textarea "Repairs needed on Walk-in Freezer Need"
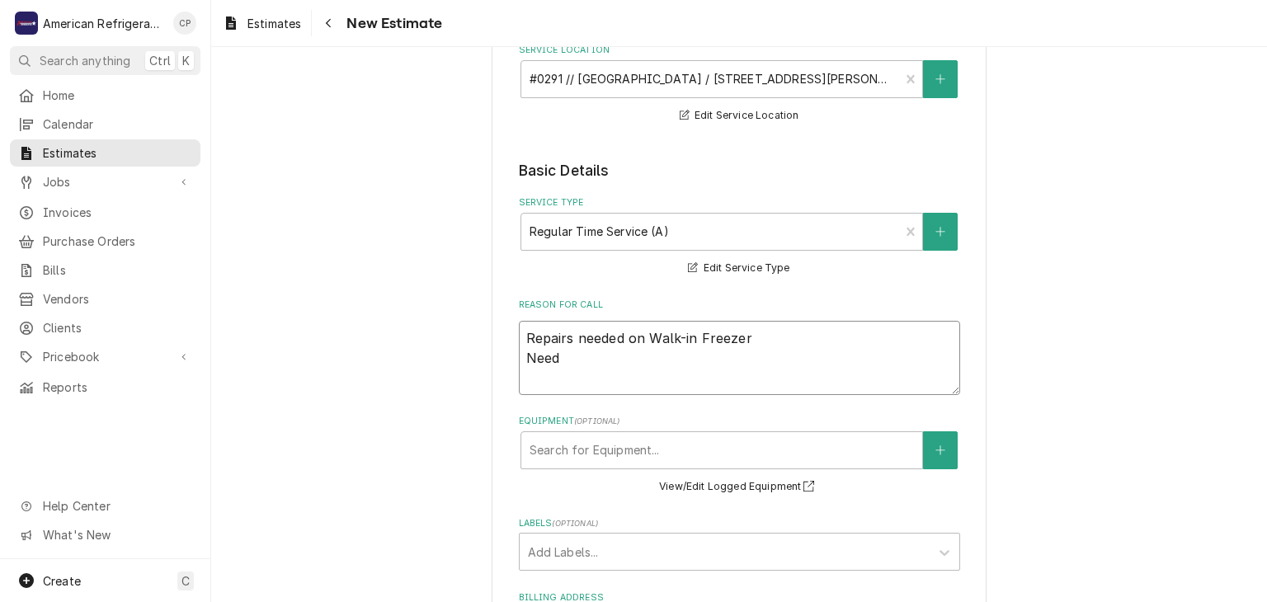
type textarea "x"
type textarea "Repairs needed on Walk-in Freezer Need"
type textarea "x"
type textarea "Repairs needed on Walk-in Freezer Need to"
type textarea "x"
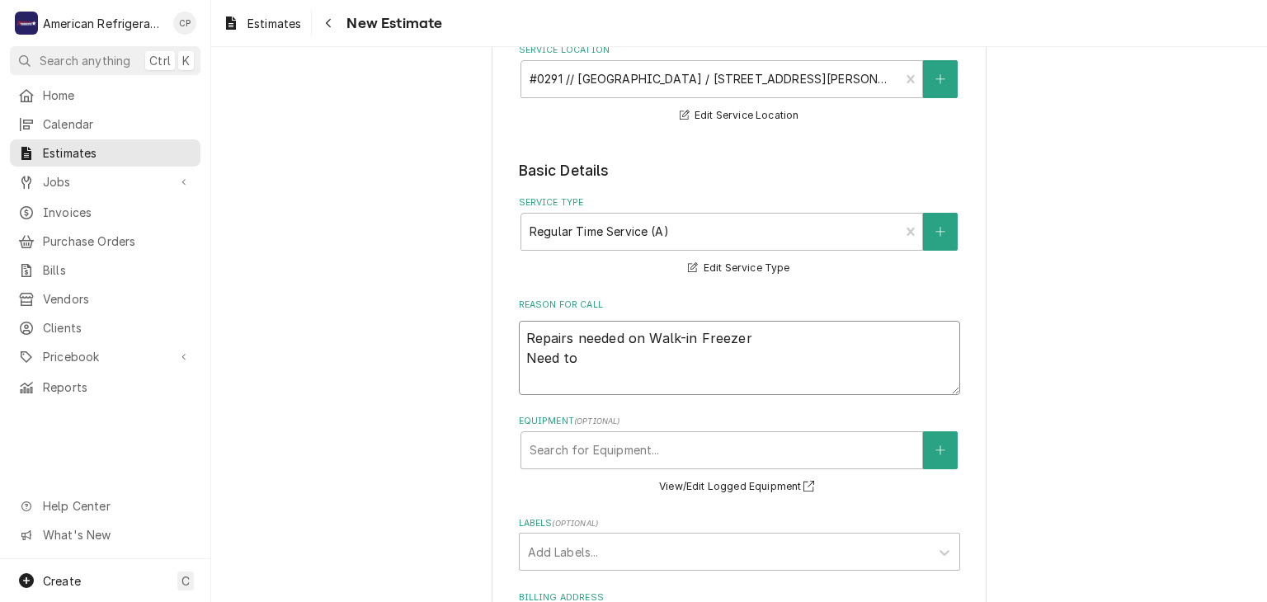
type textarea "Repairs needed on Walk-in Freezer Need to"
type textarea "x"
type textarea "Repairs needed on Walk-in Freezer Need to r"
type textarea "x"
type textarea "Repairs needed on Walk-in Freezer Need to rep"
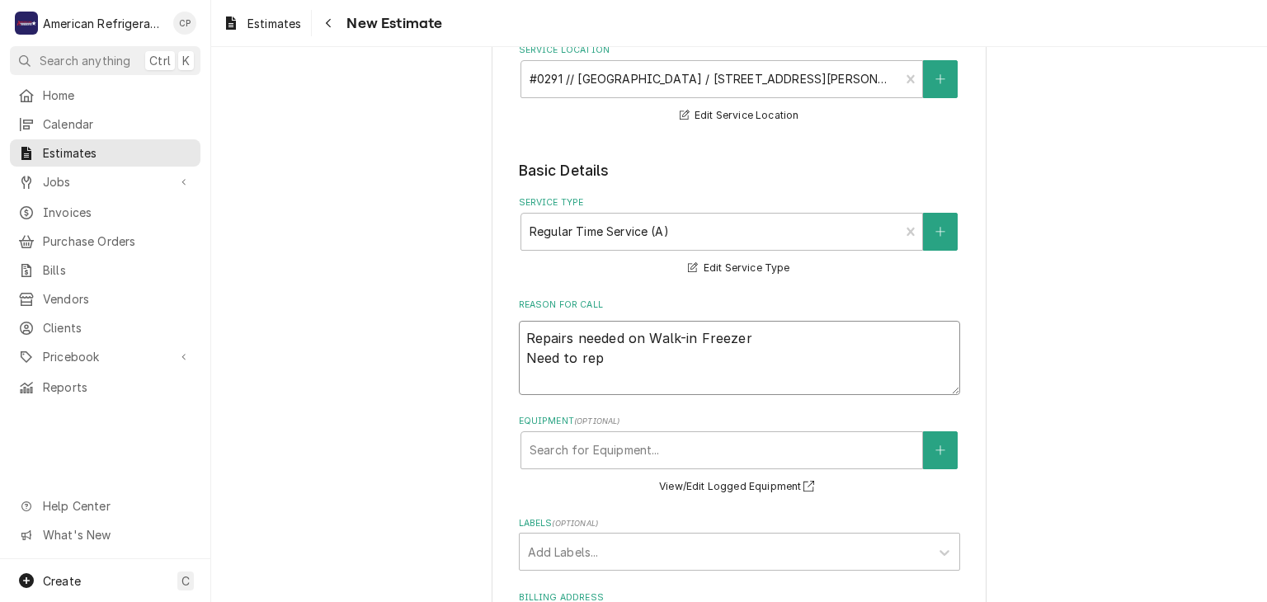
type textarea "x"
type textarea "Repairs needed on Walk-in Freezer Need to repla"
type textarea "x"
type textarea "Repairs needed on Walk-in Freezer Need to replac"
type textarea "x"
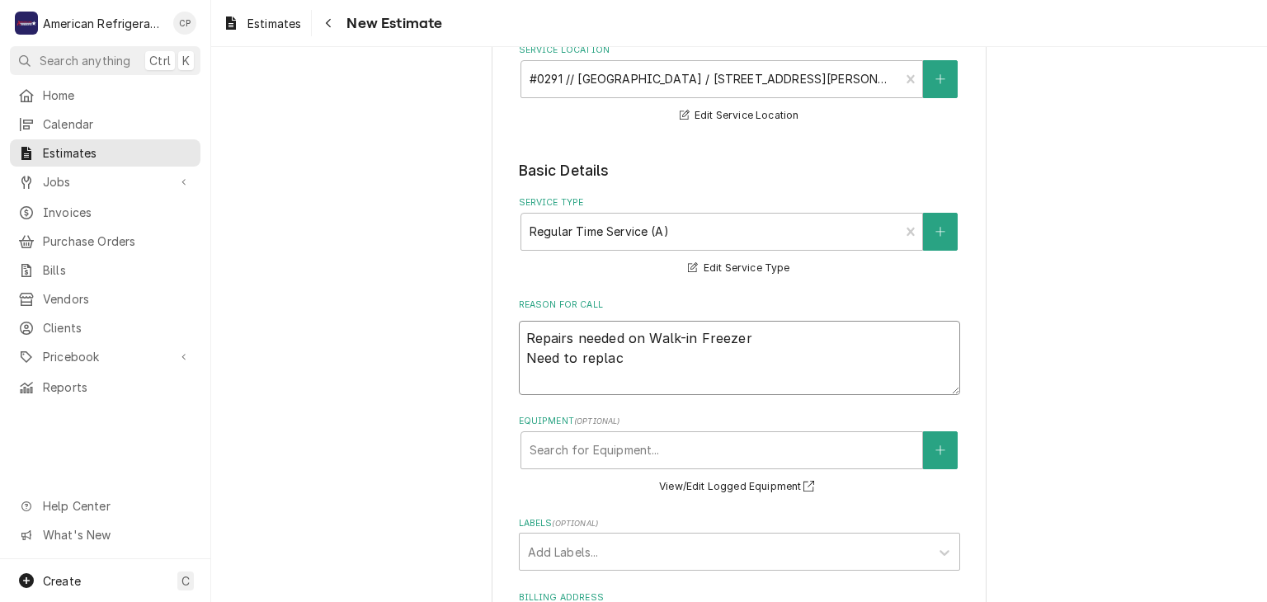
type textarea "Repairs needed on Walk-in Freezer Need to replace"
type textarea "x"
type textarea "Repairs needed on Walk-in Freezer Need to replacede"
type textarea "x"
type textarea "Repairs needed on Walk-in Freezer Need to replaced"
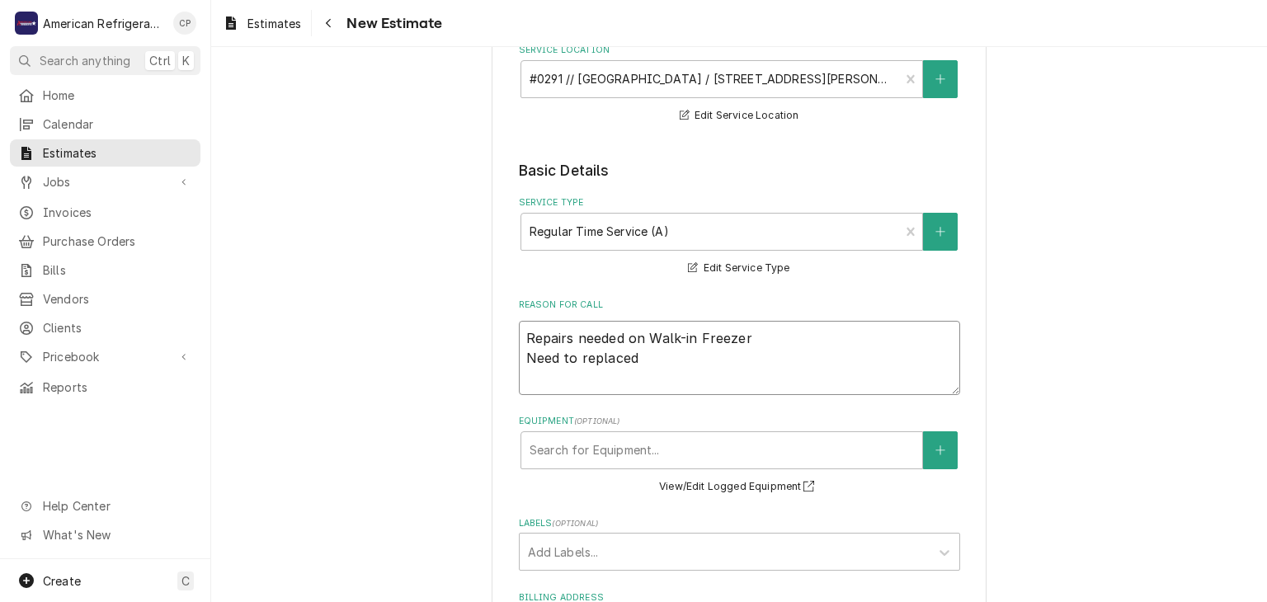
type textarea "x"
type textarea "Repairs needed on Walk-in Freezer Need to replace"
type textarea "x"
type textarea "Repairs needed on Walk-in Freezer Need to replace"
type textarea "x"
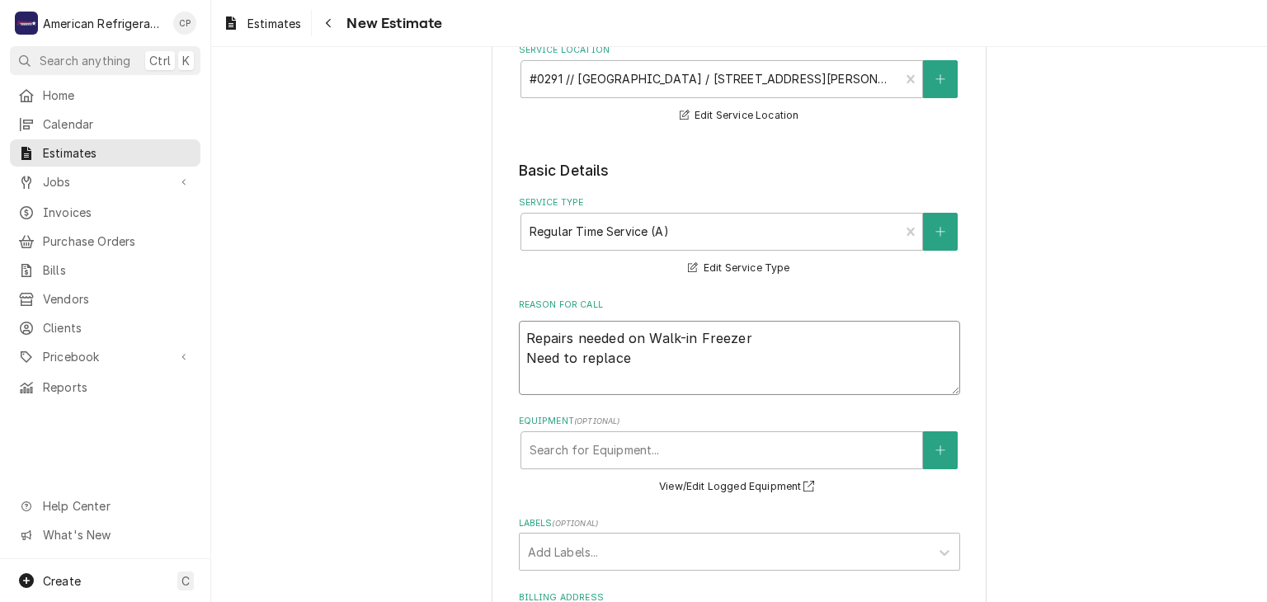
type textarea "Repairs needed on Walk-in Freezer Need to replace 2"
type textarea "x"
type textarea "Repairs needed on Walk-in Freezer Need to replace 2 s"
type textarea "x"
type textarea "Repairs needed on Walk-in Freezer Need to replace 2 so"
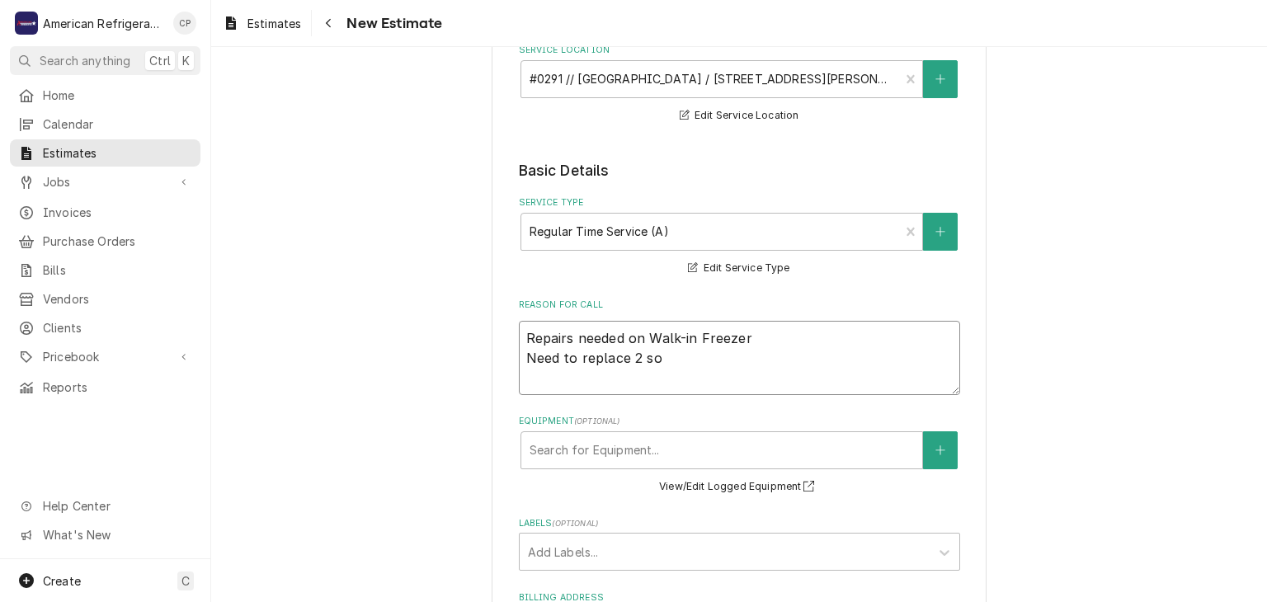
type textarea "x"
type textarea "Repairs needed on Walk-in Freezer Need to replace 2 sole"
type textarea "x"
type textarea "Repairs needed on Walk-in Freezer Need to replace 2 solen"
type textarea "x"
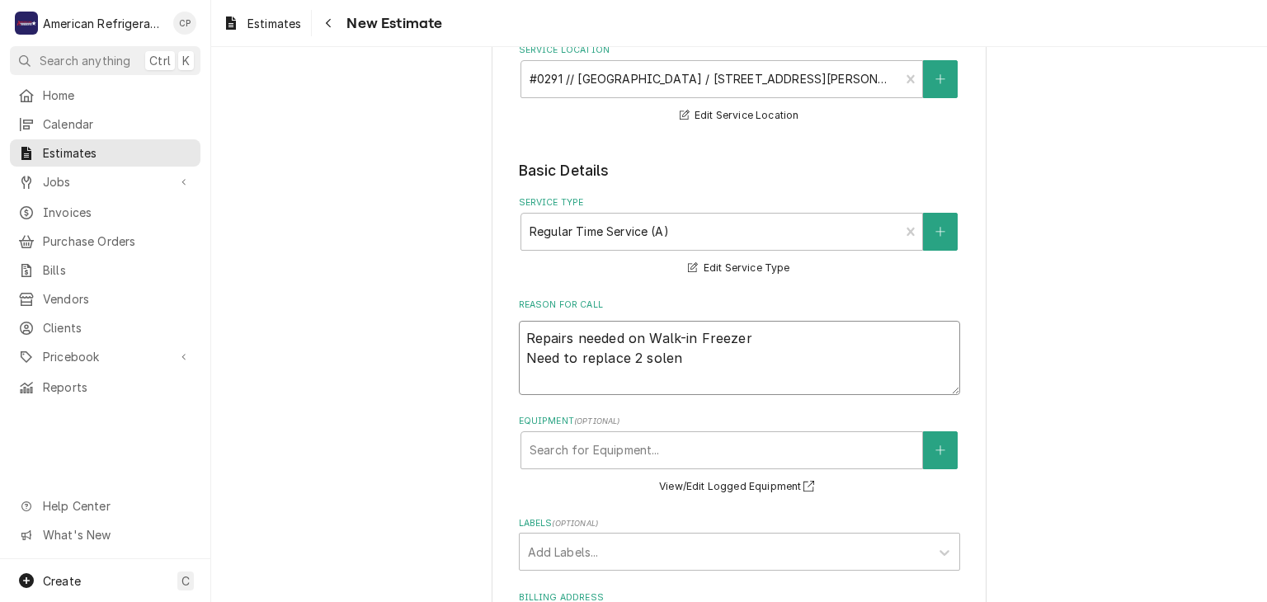
type textarea "Repairs needed on Walk-in Freezer Need to replace 2 soleno"
type textarea "x"
type textarea "Repairs needed on Walk-in Freezer Need to replace 2 solenoi"
type textarea "x"
type textarea "Repairs needed on Walk-in Freezer Need to replace 2 solenoid"
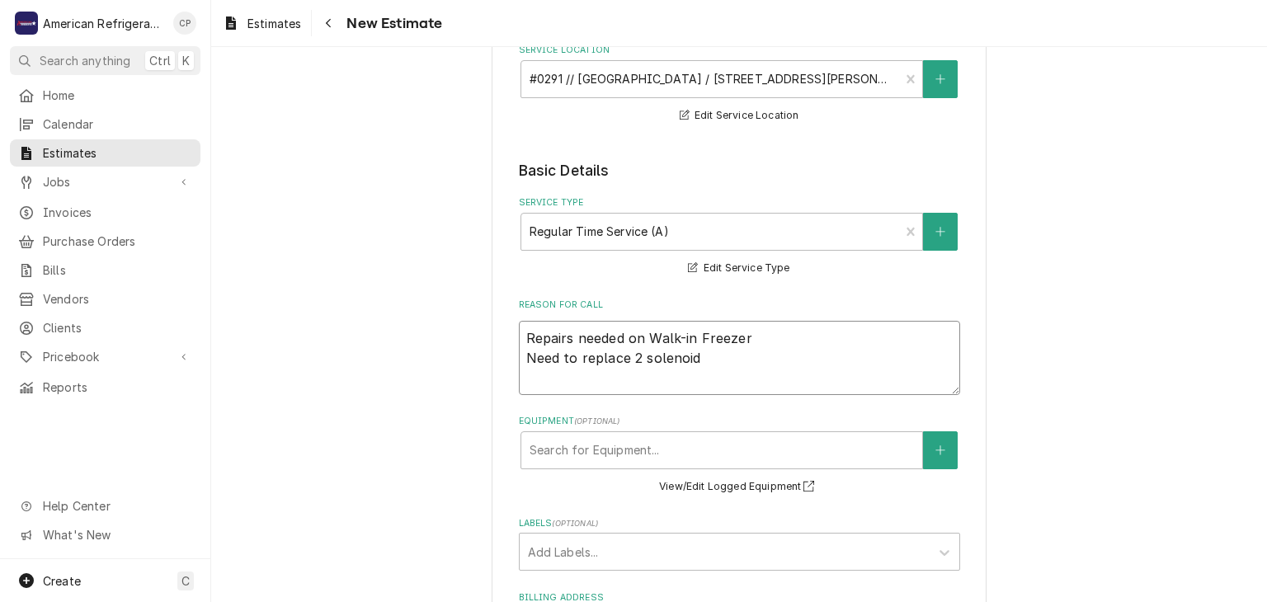
type textarea "x"
type textarea "Repairs needed on Walk-in Freezer Need to replace 2 solenoid"
type textarea "x"
type textarea "Repairs needed on Walk-in Freezer Need to replace 2 solenoid co"
type textarea "x"
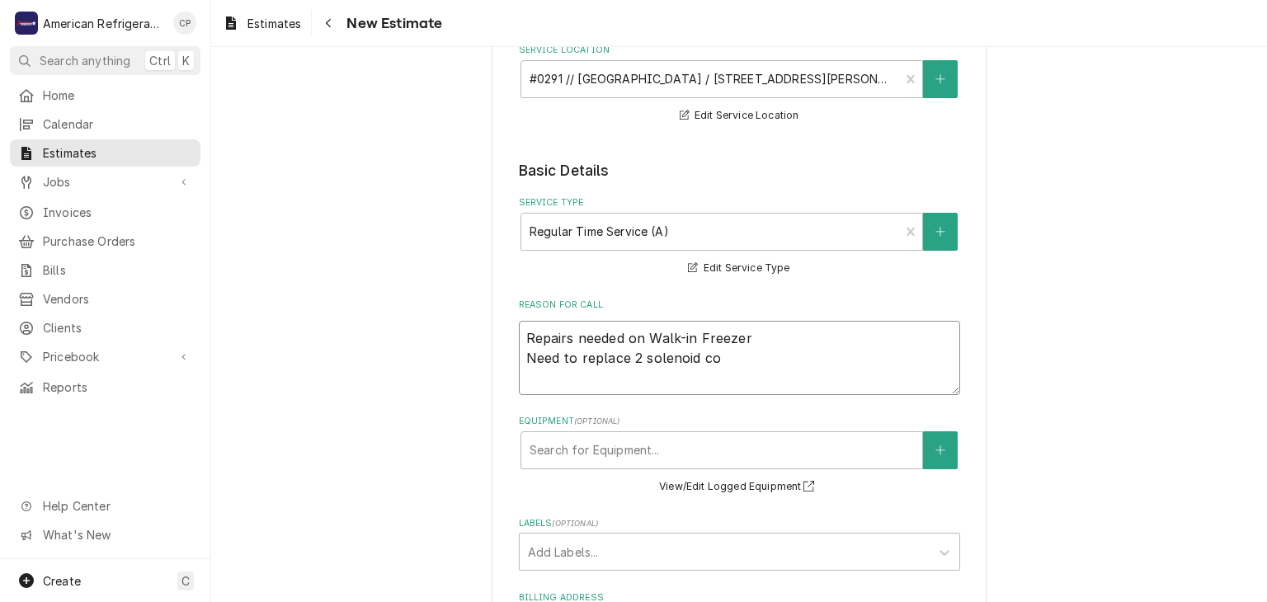
type textarea "Repairs needed on Walk-in Freezer Need to replace 2 solenoid coi"
type textarea "x"
type textarea "Repairs needed on Walk-in Freezer Need to replace 2 solenoid coil"
type textarea "x"
type textarea "Repairs needed on Walk-in Freezer Need to replace 2 solenoid coils"
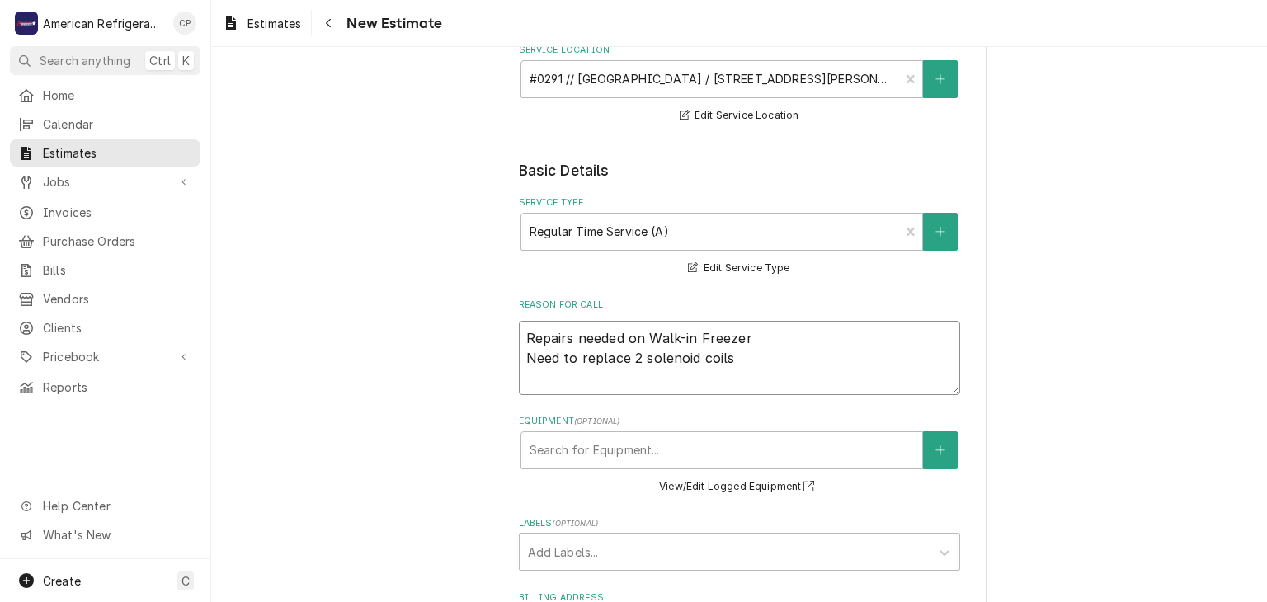
type textarea "x"
type textarea "Repairs needed on Walk-in Freezer Need to replace 2 solenoid coils,"
type textarea "x"
type textarea "Repairs needed on Walk-in Freezer Need to replace 2 solenoid coils,"
type textarea "x"
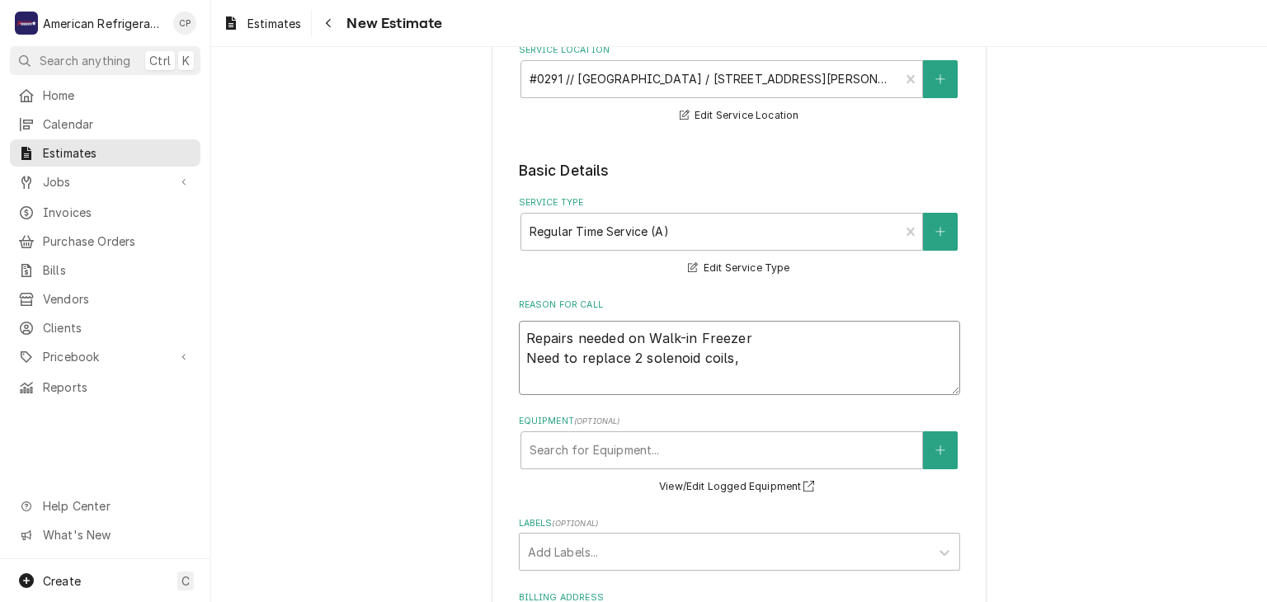
type textarea "Repairs needed on Walk-in Freezer Need to replace 2 solenoid coils, b"
type textarea "x"
type textarea "Repairs needed on Walk-in Freezer Need to replace 2 solenoid coils, bo"
type textarea "x"
type textarea "Repairs needed on Walk-in Freezer Need to replace 2 solenoid coils, body"
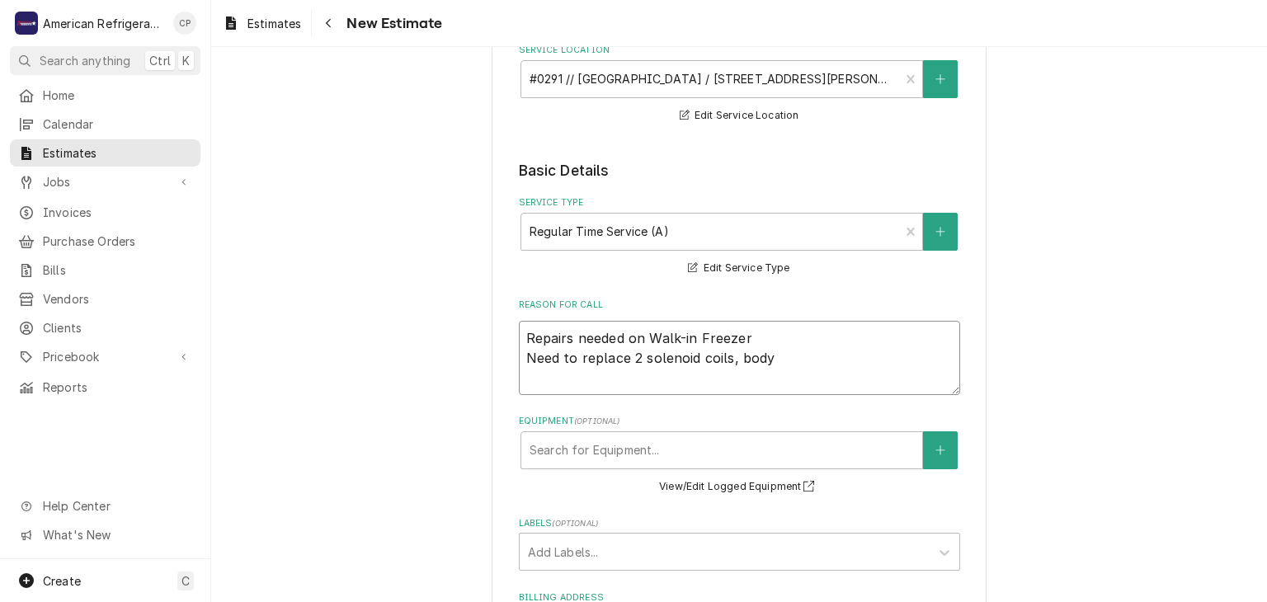
type textarea "x"
type textarea "Repairs needed on Walk-in Freezer Need to replace 2 solenoid coils, body'"
type textarea "x"
type textarea "Repairs needed on Walk-in Freezer Need to replace 2 solenoid coils, body's"
type textarea "x"
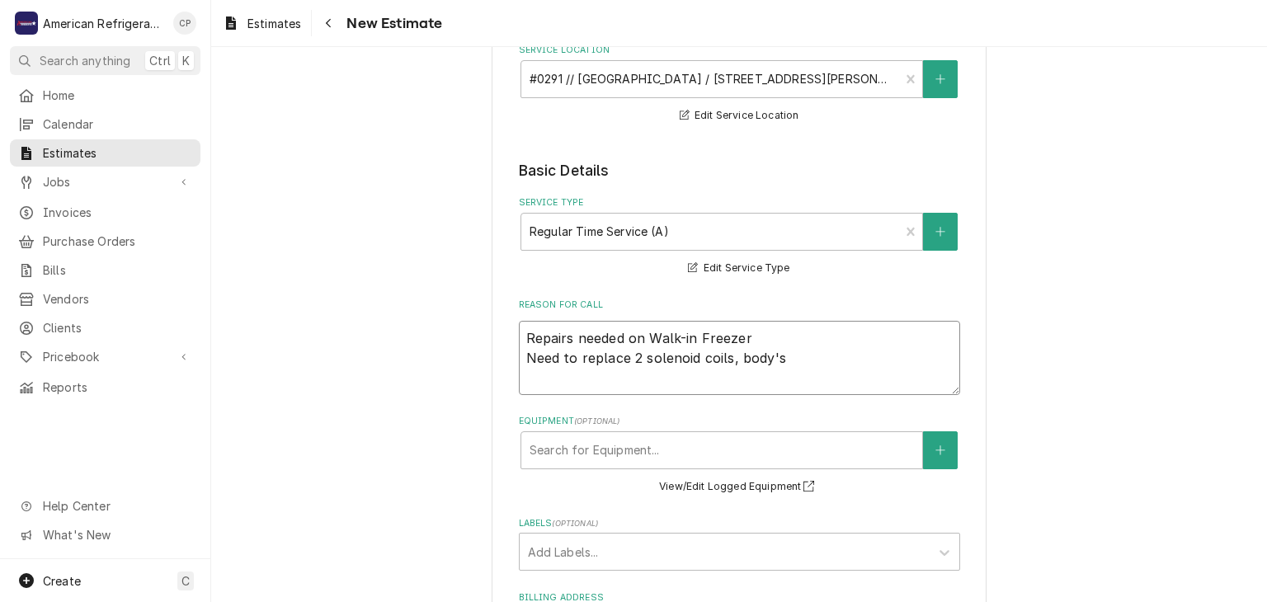
type textarea "Repairs needed on Walk-in Freezer Need to replace 2 solenoid coils, body's"
type textarea "x"
type textarea "Repairs needed on Walk-in Freezer Need to replace 2 solenoid coils, body's"
type textarea "x"
type textarea "Repairs needed on Walk-in Freezer Need to replace 2 solenoid coils, body's,"
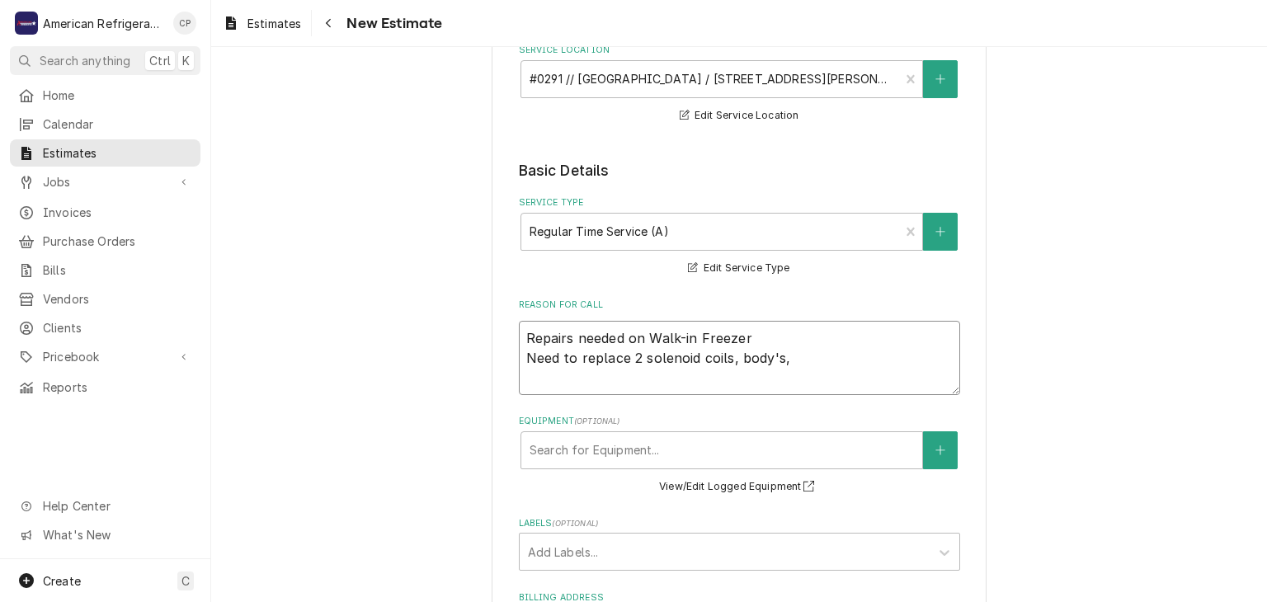
type textarea "x"
type textarea "Repairs needed on Walk-in Freezer Need to replace 2 solenoid coils, body's,"
type textarea "x"
type textarea "Repairs needed on Walk-in Freezer Need to replace 2 solenoid coils, body's, th"
type textarea "x"
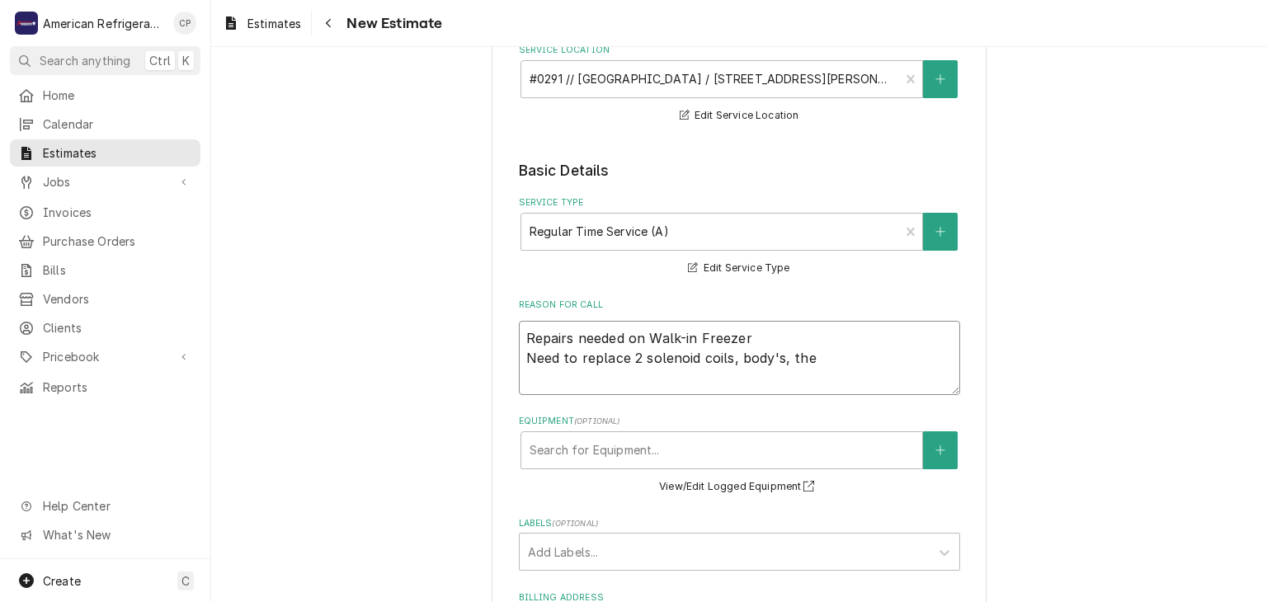
type textarea "Repairs needed on Walk-in Freezer Need to replace 2 solenoid coils, body's, ther"
type textarea "x"
type textarea "Repairs needed on Walk-in Freezer Need to replace 2 solenoid coils, body's, the…"
type textarea "x"
type textarea "Repairs needed on Walk-in Freezer Need to replace 2 solenoid coils, body's, the…"
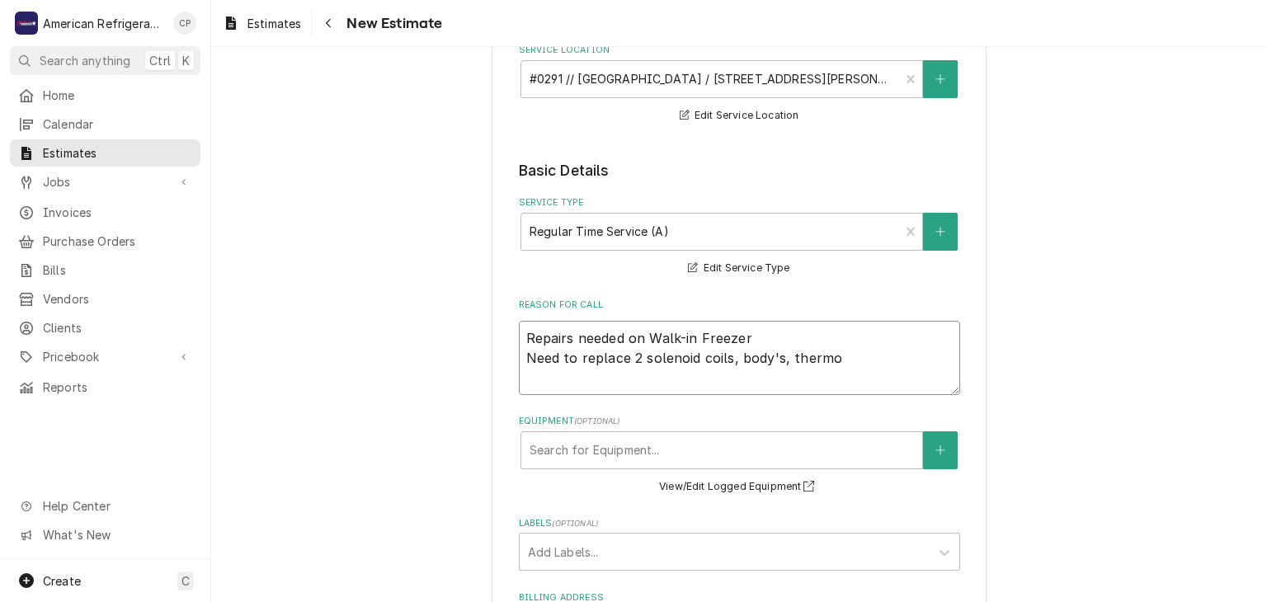
type textarea "x"
type textarea "Repairs needed on Walk-in Freezer Need to replace 2 solenoid coils, body's, the…"
type textarea "x"
type textarea "Repairs needed on Walk-in Freezer Need to replace 2 solenoid coils, body's, the…"
type textarea "x"
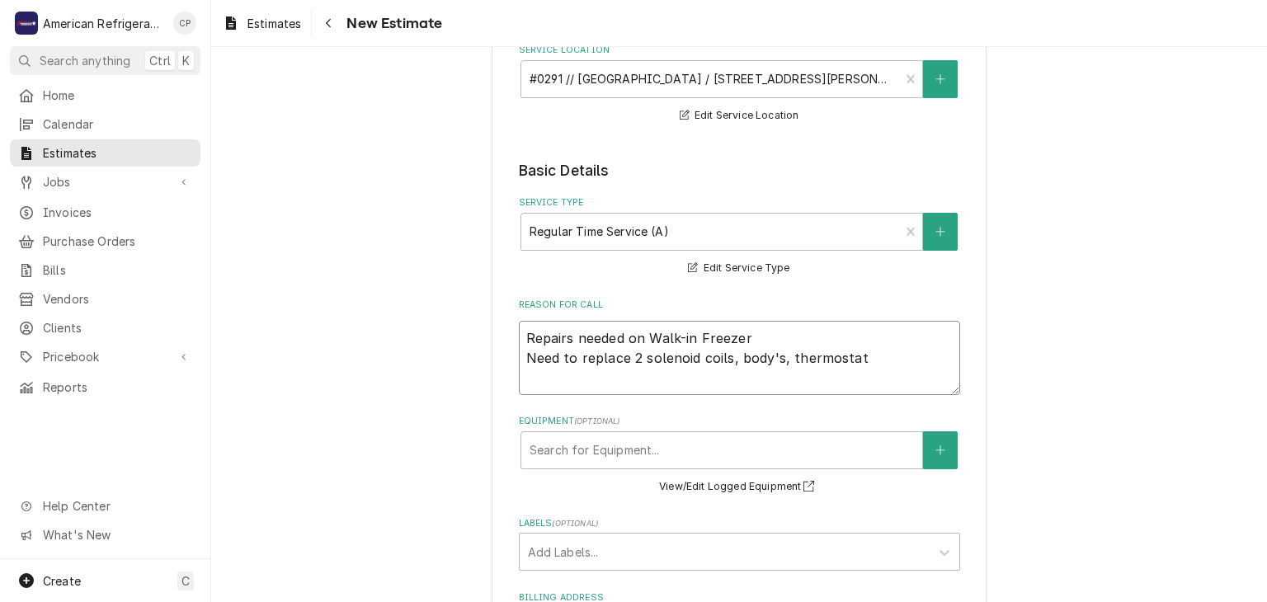
type textarea "Repairs needed on Walk-in Freezer Need to replace 2 solenoid coils, body's, the…"
type textarea "x"
type textarea "Repairs needed on Walk-in Freezer Need to replace 2 solenoid coils, body's, the…"
type textarea "x"
type textarea "Repairs needed on Walk-in Freezer Need to replace 2 solenoid coils, body's, the…"
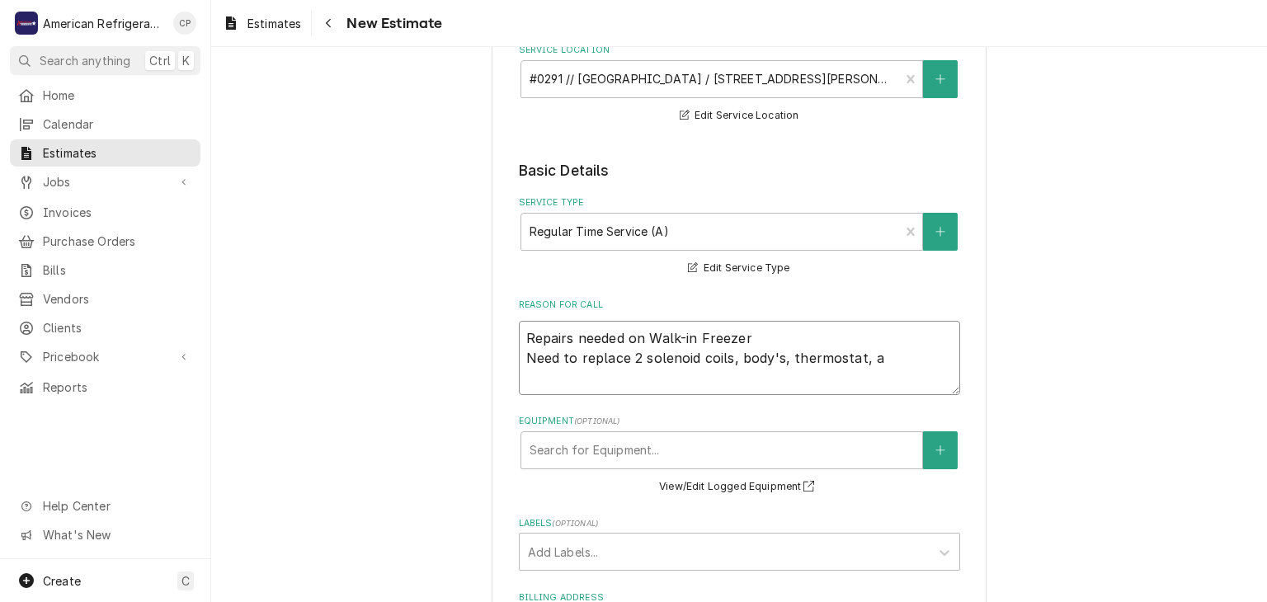
type textarea "x"
type textarea "Repairs needed on Walk-in Freezer Need to replace 2 solenoid coils, body's, the…"
type textarea "x"
type textarea "Repairs needed on Walk-in Freezer Need to replace 2 solenoid coils, body's, the…"
type textarea "x"
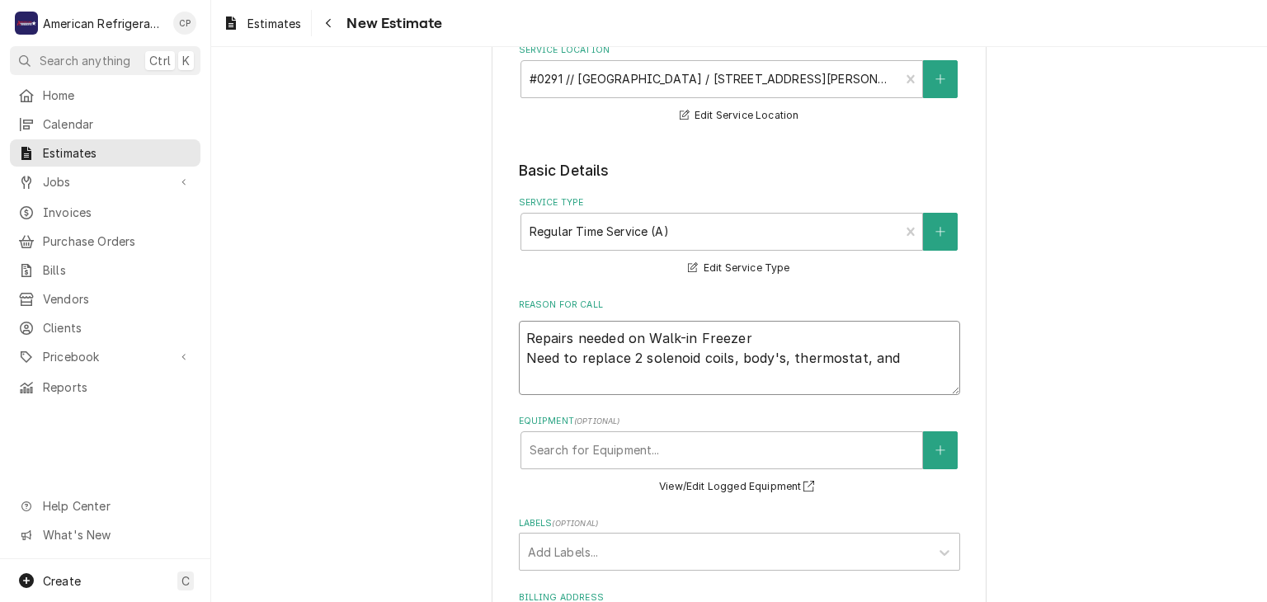
type textarea "Repairs needed on Walk-in Freezer Need to replace 2 solenoid coils, body's, the…"
type textarea "x"
type textarea "Repairs needed on Walk-in Freezer Need to replace 2 solenoid coils, body's, the…"
type textarea "x"
type textarea "Repairs needed on Walk-in Freezer Need to replace 2 solenoid coils, body's, the…"
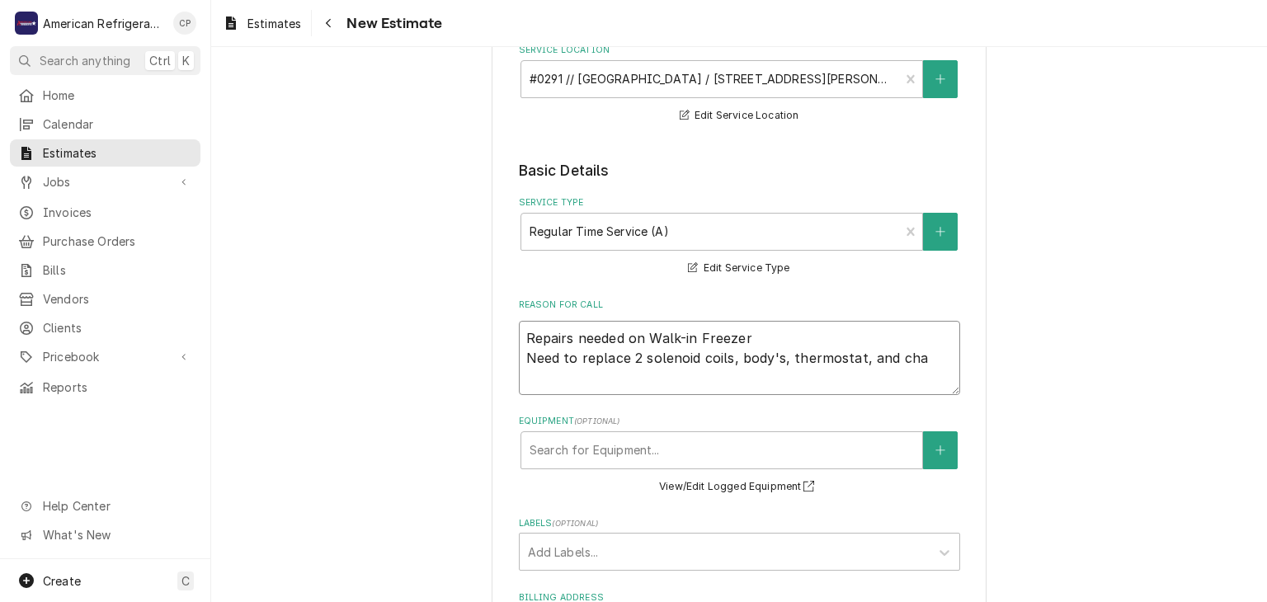
type textarea "x"
type textarea "Repairs needed on Walk-in Freezer Need to replace 2 solenoid coils, body's, the…"
type textarea "x"
type textarea "Repairs needed on Walk-in Freezer Need to replace 2 solenoid coils, body's, the…"
type textarea "x"
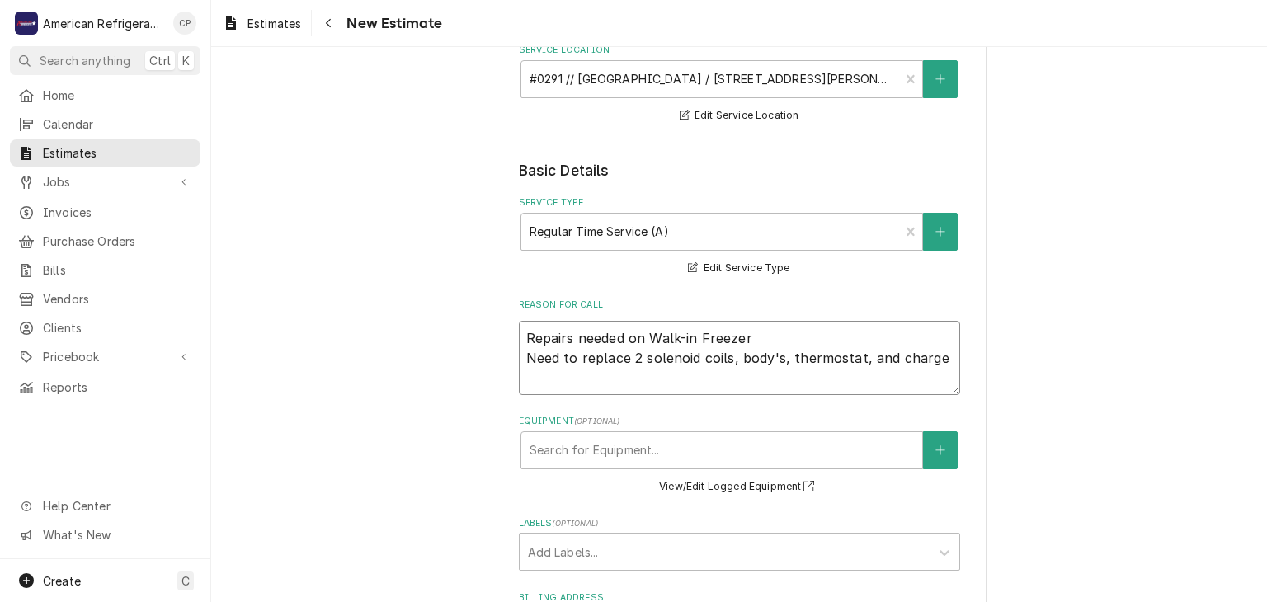
type textarea "Repairs needed on Walk-in Freezer Need to replace 2 solenoid coils, body's, the…"
type textarea "x"
type textarea "Repairs needed on Walk-in Freezer Need to replace 2 solenoid coils, body's, the…"
type textarea "x"
type textarea "Repairs needed on Walk-in Freezer Need to replace 2 solenoid coils, body's, the…"
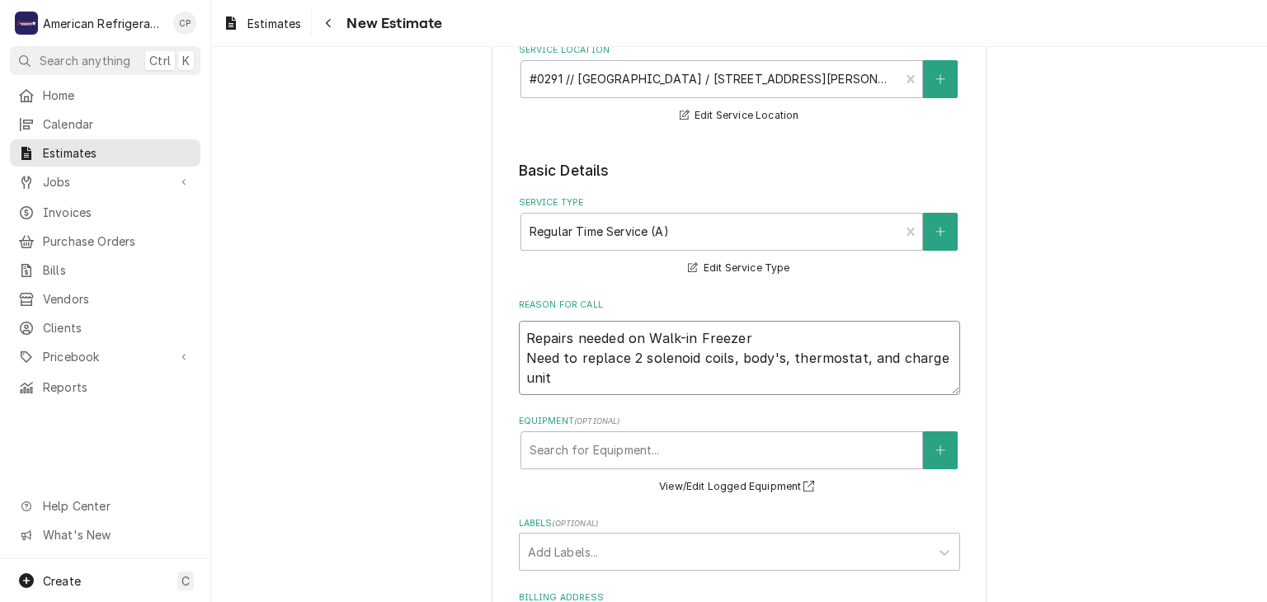
type textarea "x"
type textarea "Repairs needed on Walk-in Freezer Need to replace 2 solenoid coils, body's, the…"
type textarea "x"
type textarea "Repairs needed on Walk-in Freezer Need to replace 2 solenoid coils, body's, the…"
type textarea "x"
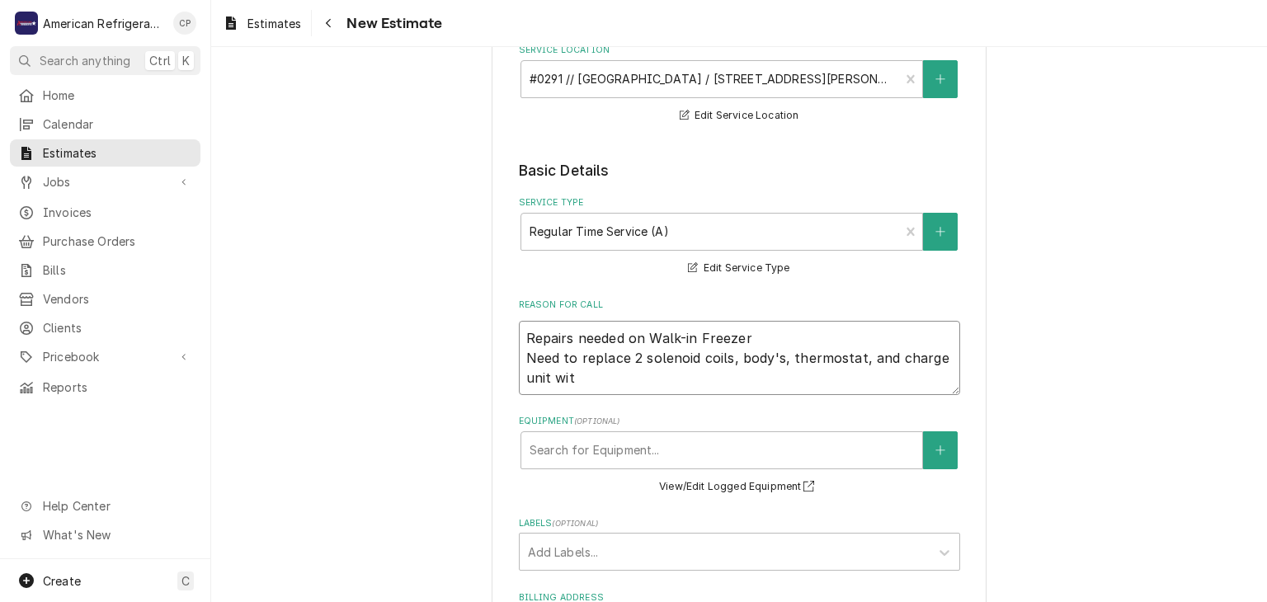
type textarea "Repairs needed on Walk-in Freezer Need to replace 2 solenoid coils, body's, the…"
type textarea "x"
type textarea "Repairs needed on Walk-in Freezer Need to replace 2 solenoid coils, body's, the…"
type textarea "x"
type textarea "Repairs needed on Walk-in Freezer Need to replace 2 solenoid coils, body's, the…"
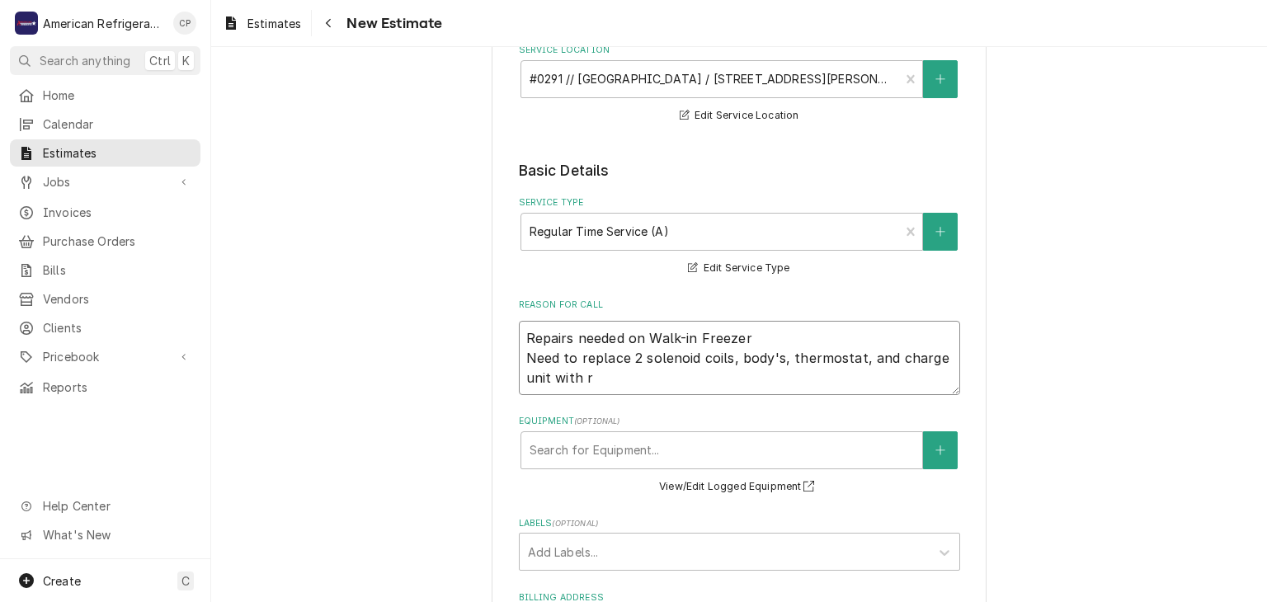
type textarea "x"
type textarea "Repairs needed on Walk-in Freezer Need to replace 2 solenoid coils, body's, the…"
type textarea "x"
type textarea "Repairs needed on Walk-in Freezer Need to replace 2 solenoid coils, body's, the…"
type textarea "x"
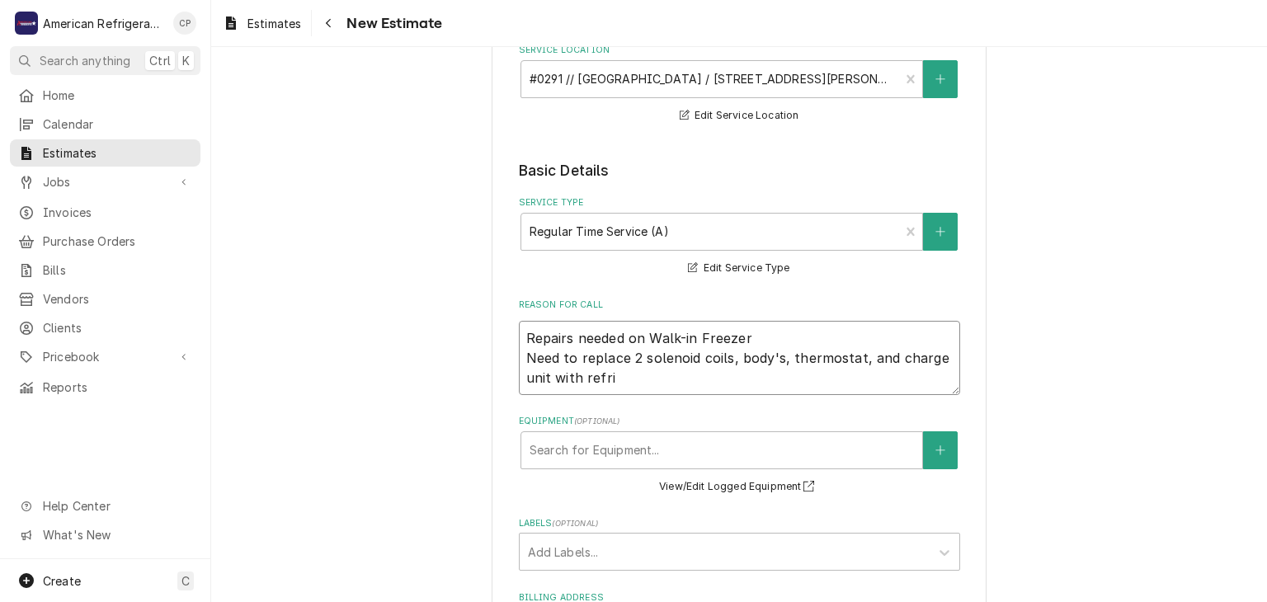
type textarea "Repairs needed on Walk-in Freezer Need to replace 2 solenoid coils, body's, the…"
type textarea "x"
type textarea "Repairs needed on Walk-in Freezer Need to replace 2 solenoid coils, body's, the…"
type textarea "x"
type textarea "Repairs needed on Walk-in Freezer Need to replace 2 solenoid coils, body's, the…"
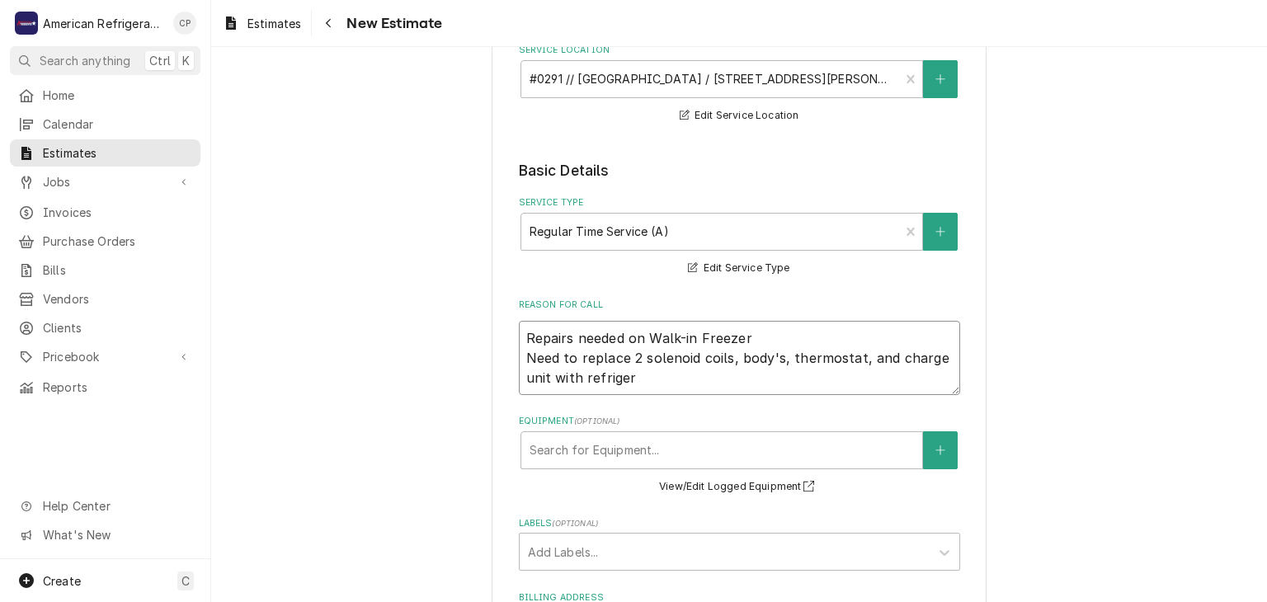
type textarea "x"
type textarea "Repairs needed on Walk-in Freezer Need to replace 2 solenoid coils, body's, the…"
type textarea "x"
type textarea "Repairs needed on Walk-in Freezer Need to replace 2 solenoid coils, body's, the…"
type textarea "x"
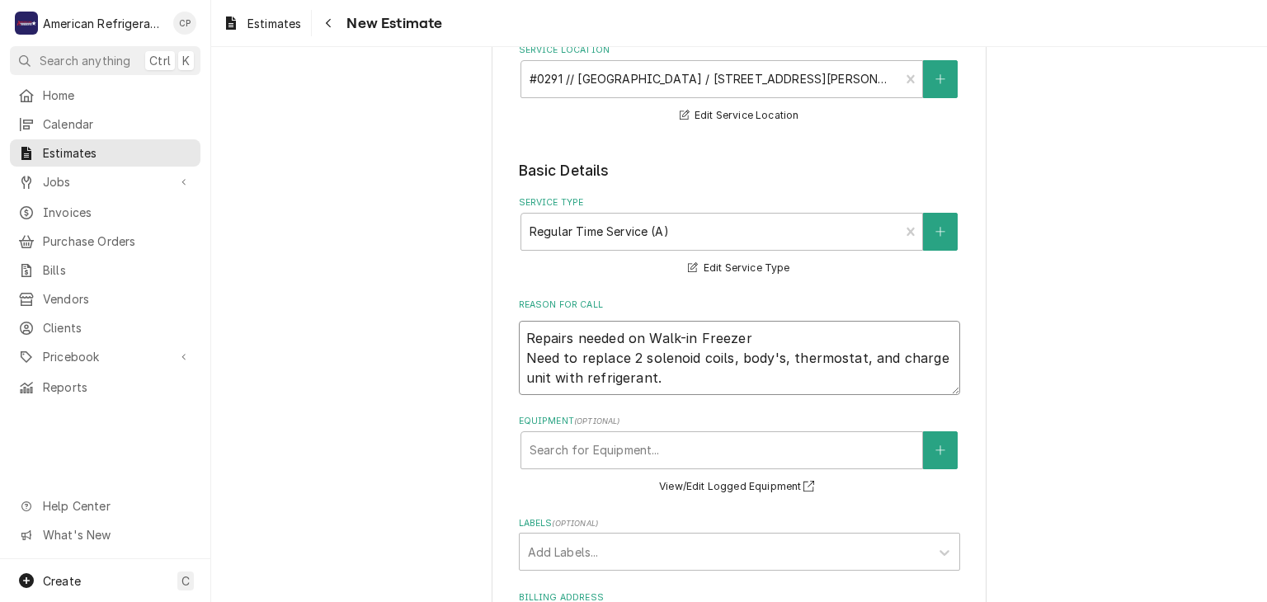
type textarea "Repairs needed on Walk-in Freezer Need to replace 2 solenoid coils, body's, the…"
type textarea "x"
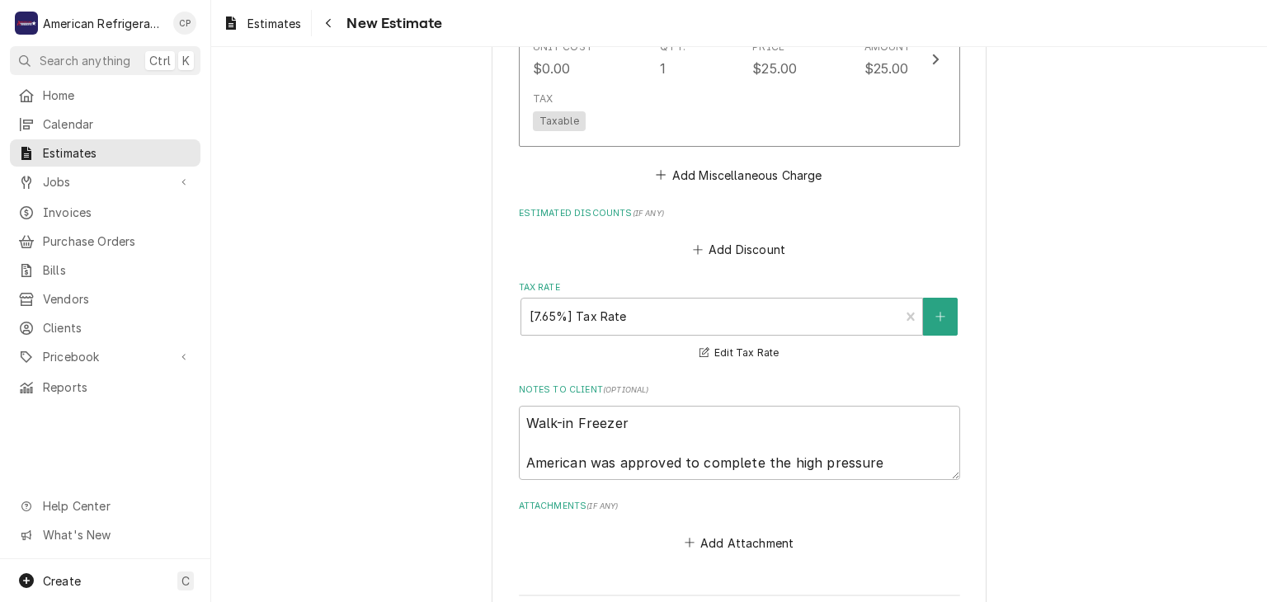
scroll to position [3102, 0]
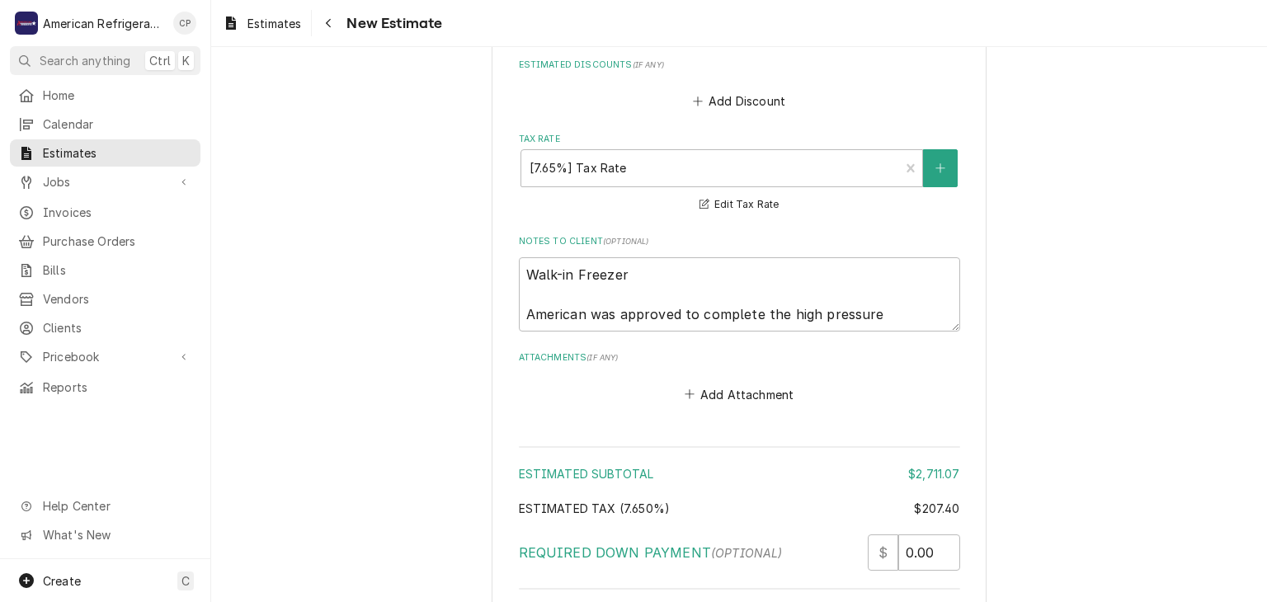
type textarea "Repairs needed on Walk-in Freezer Need to replace 2 solenoid coils, body's, the…"
click at [936, 315] on textarea "Walk-in Freezer American was approved to complete the high pressure" at bounding box center [739, 294] width 441 height 74
type textarea "Walk-in Freezer American was approved to complete the high pressure"
type textarea "x"
type textarea "Walk-in Freezer American was approved to complete the high pressure l"
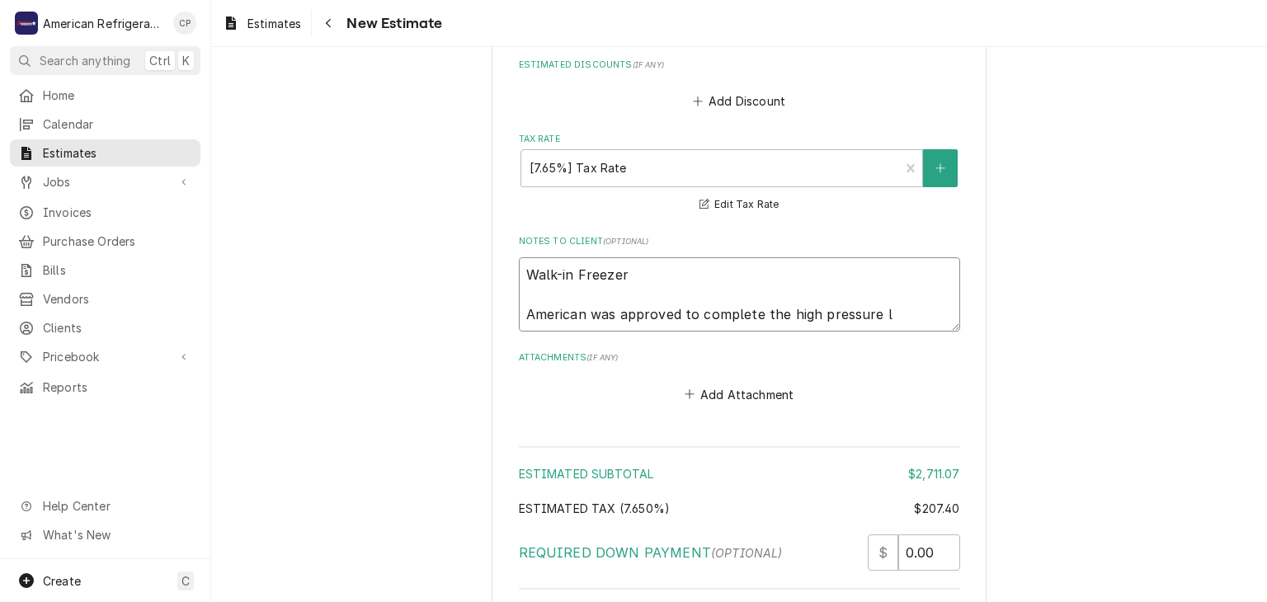
type textarea "x"
type textarea "Walk-in Freezer American was approved to complete the high pressure lea"
type textarea "x"
type textarea "Walk-in Freezer American was approved to complete the high pressure leak"
type textarea "x"
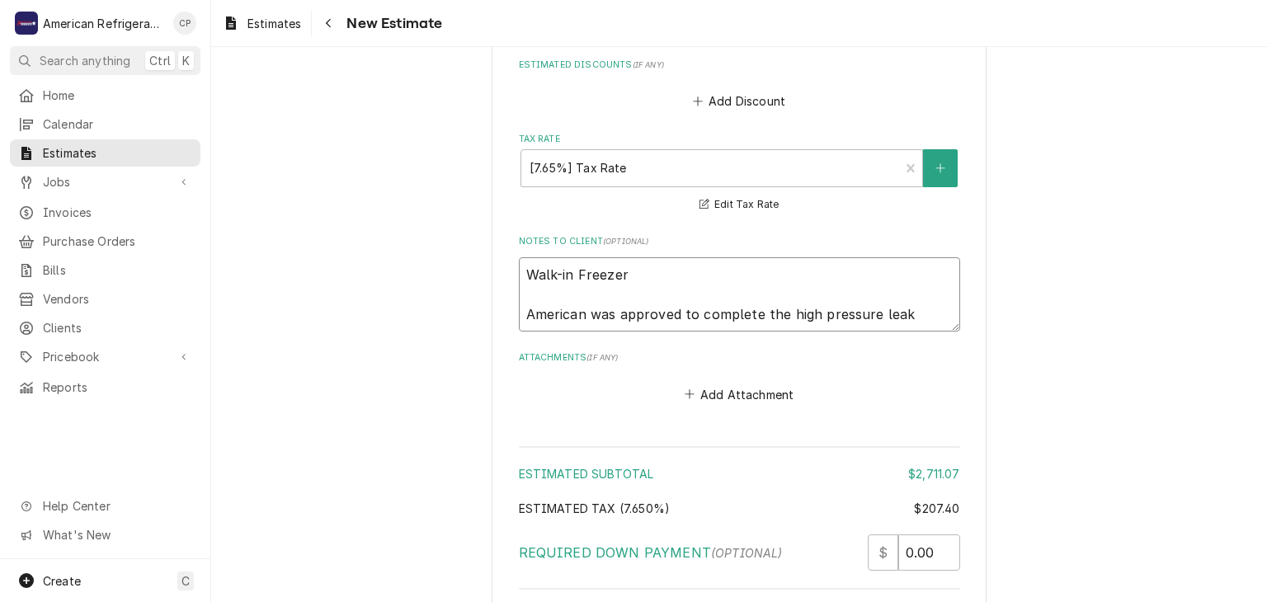
type textarea "Walk-in Freezer American was approved to complete the high pressure leak t"
type textarea "x"
type textarea "Walk-in Freezer American was approved to complete the high pressure leak te"
type textarea "x"
type textarea "Walk-in Freezer American was approved to complete the high pressure leak tes"
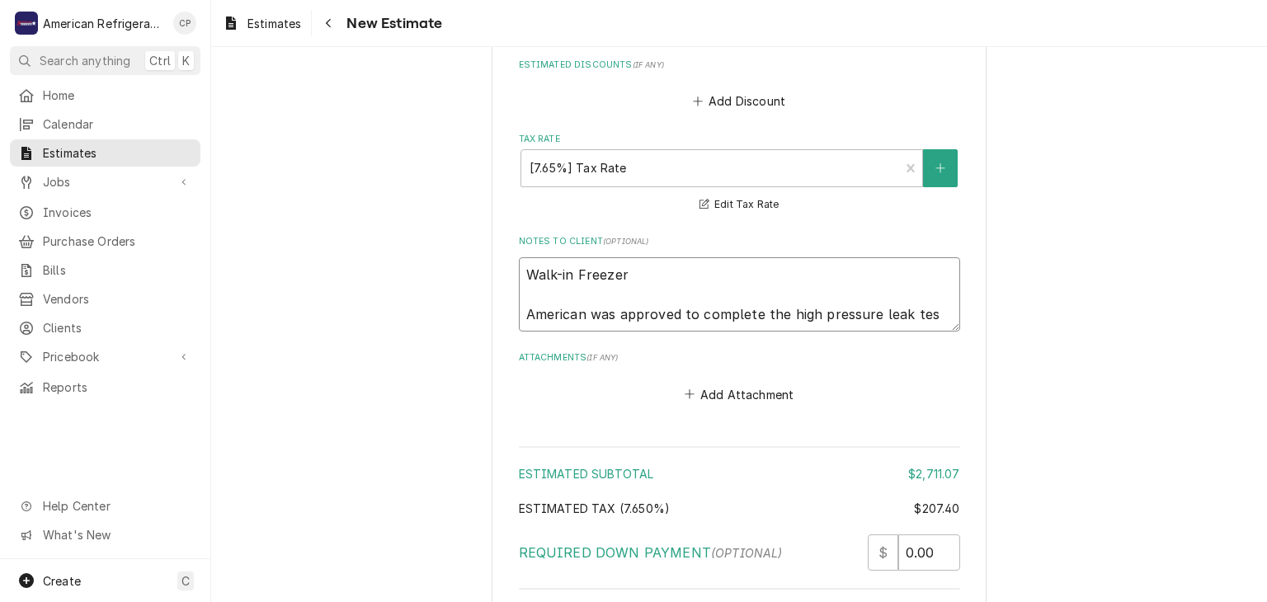
type textarea "x"
type textarea "Walk-in Freezer American was approved to complete the high pressure leak test."
type textarea "x"
type textarea "Walk-in Freezer American was approved to complete the high pressure leak test."
type textarea "x"
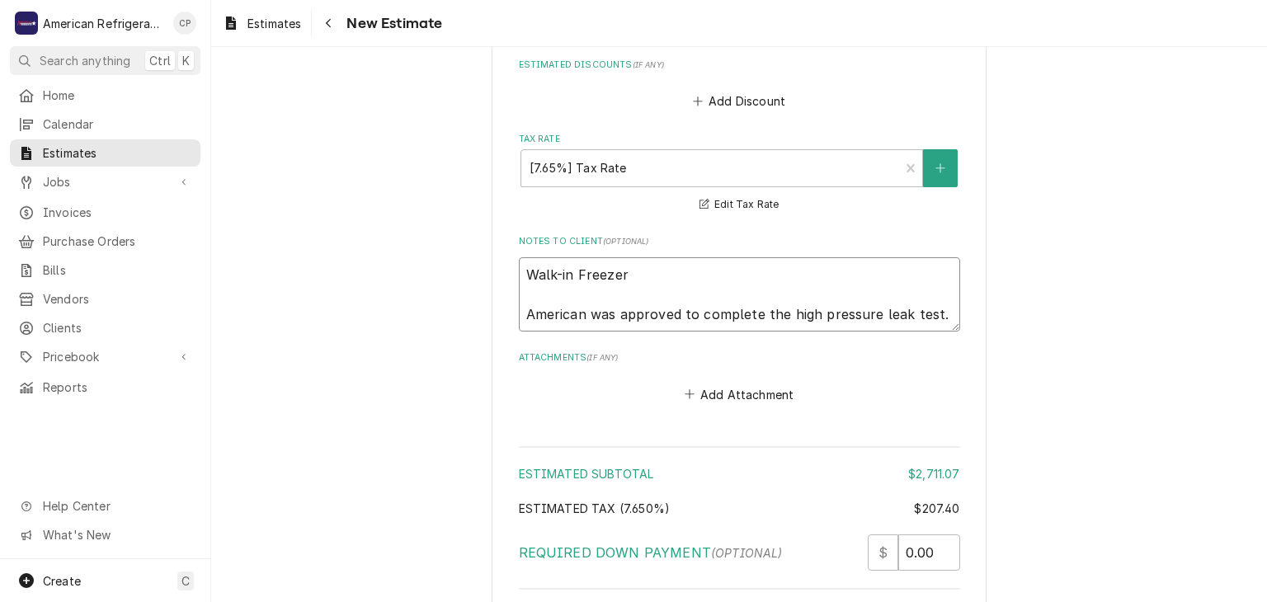
type textarea "Walk-in Freezer American was approved to complete the high pressure leak test. O"
type textarea "x"
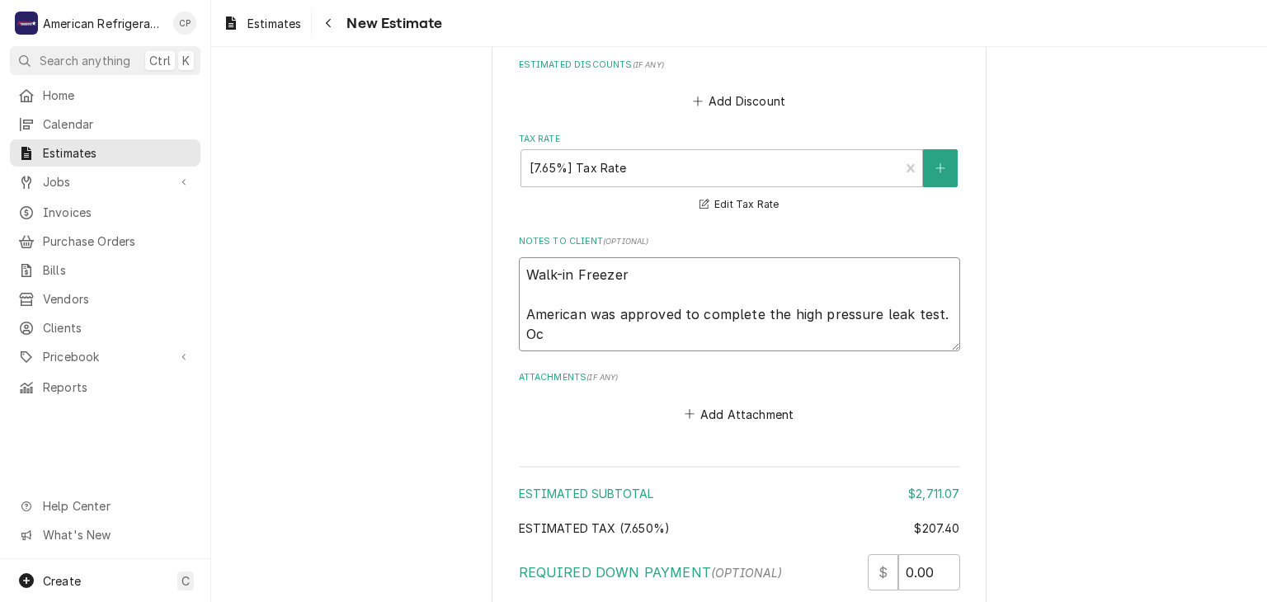
type textarea "Walk-in Freezer American was approved to complete the high pressure leak test. O"
type textarea "x"
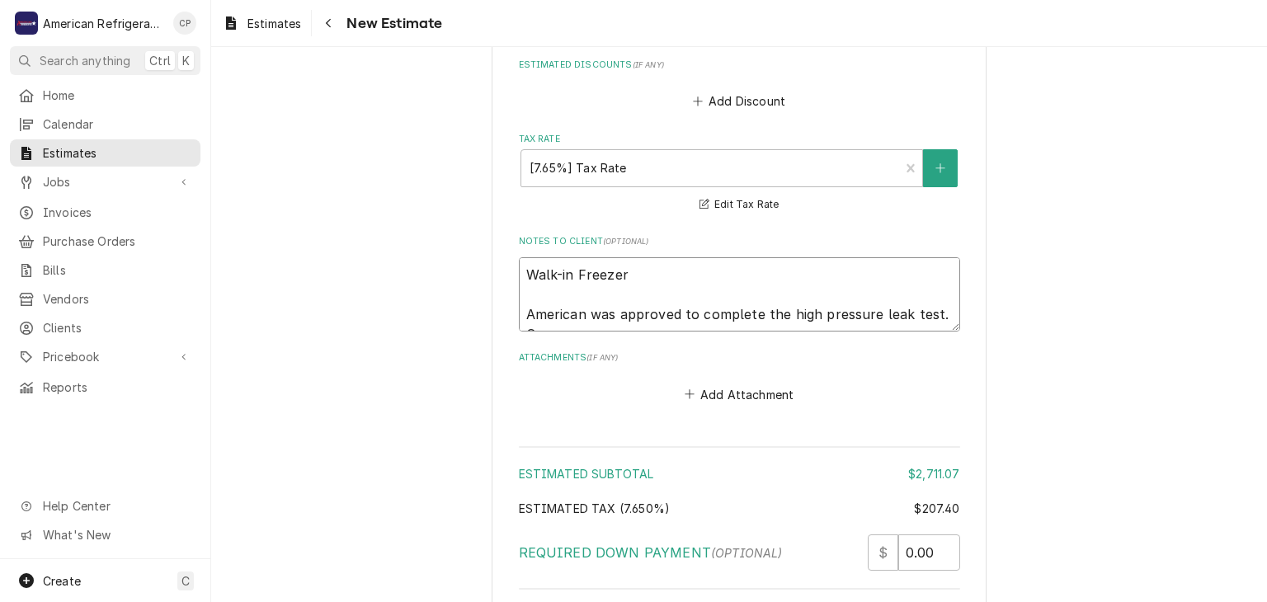
type textarea "Walk-in Freezer American was approved to complete the high pressure leak test. …"
type textarea "x"
type textarea "Walk-in Freezer American was approved to complete the high pressure leak test. …"
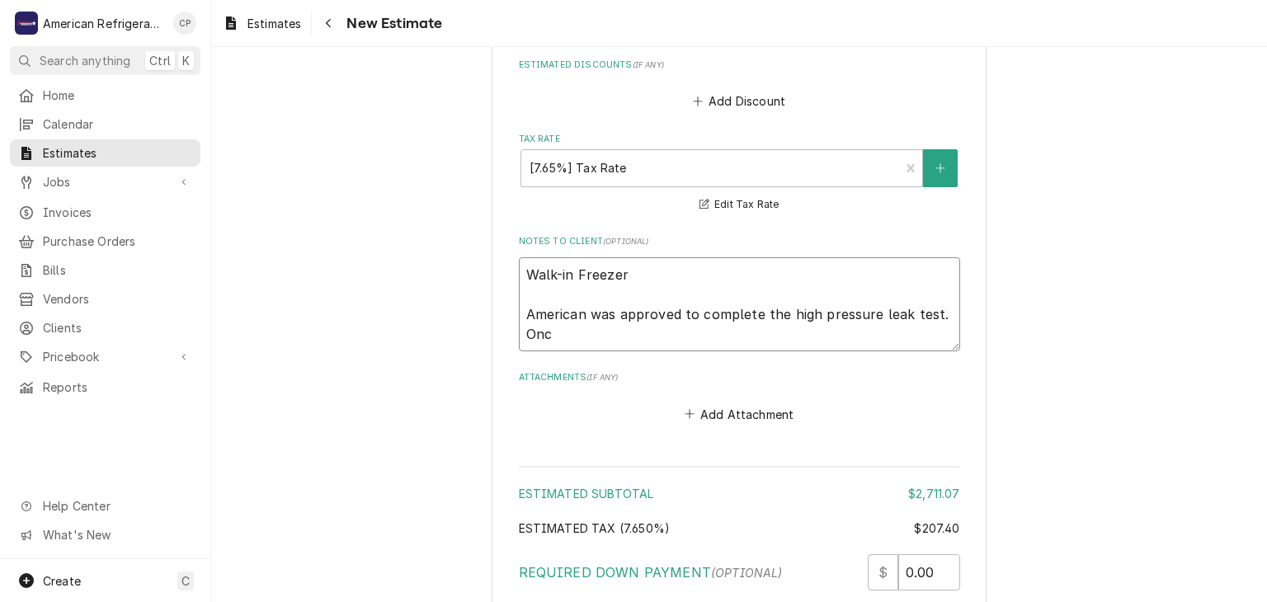
type textarea "x"
type textarea "Walk-in Freezer American was approved to complete the high pressure leak test. …"
type textarea "x"
type textarea "Walk-in Freezer American was approved to complete the high pressure leak test. …"
type textarea "x"
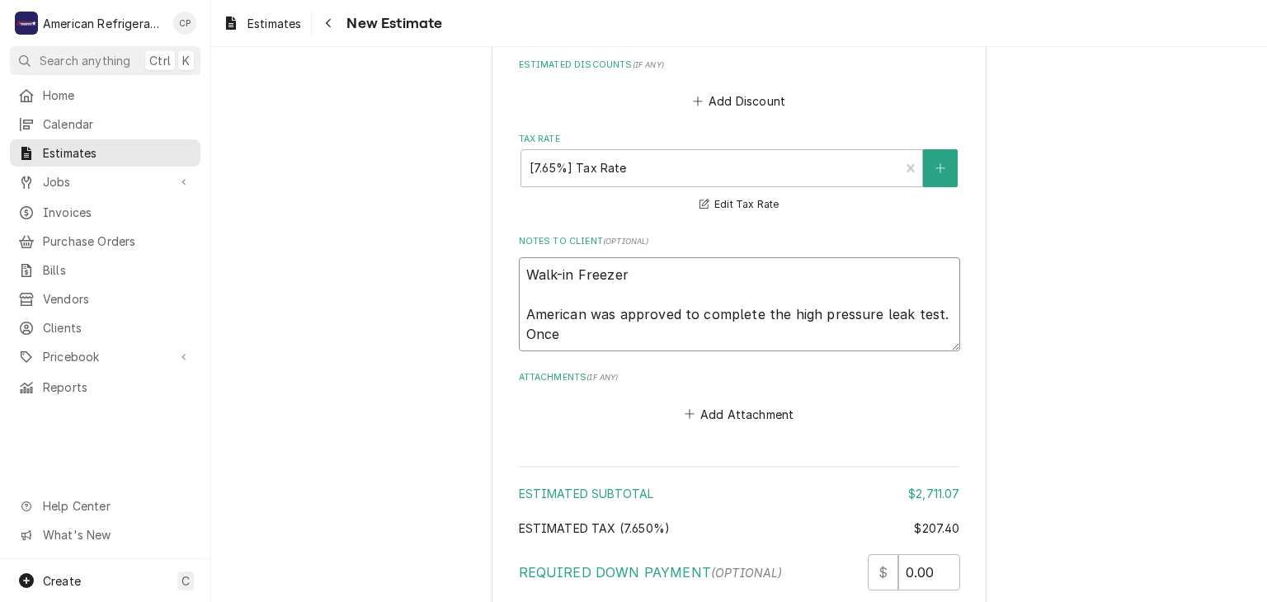
type textarea "Walk-in Freezer American was approved to complete the high pressure leak test. …"
type textarea "x"
type textarea "Walk-in Freezer American was approved to complete the high pressure leak test. …"
type textarea "x"
type textarea "Walk-in Freezer American was approved to complete the high pressure leak test. …"
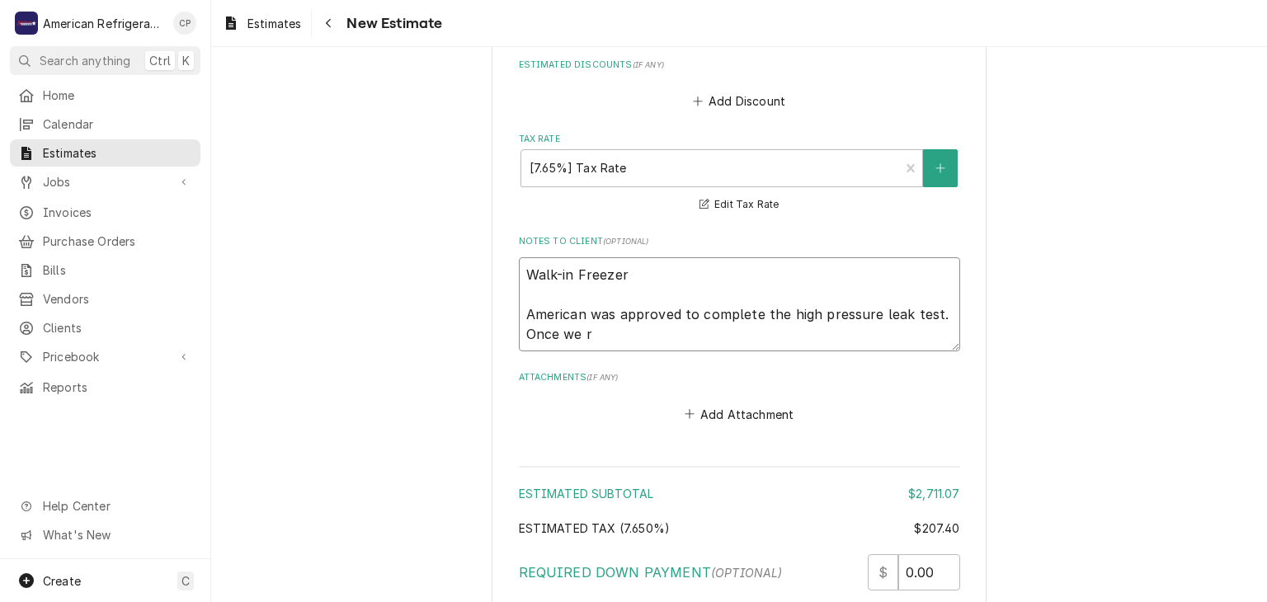
type textarea "x"
type textarea "Walk-in Freezer American was approved to complete the high pressure leak test. …"
type textarea "x"
type textarea "Walk-in Freezer American was approved to complete the high pressure leak test. …"
type textarea "x"
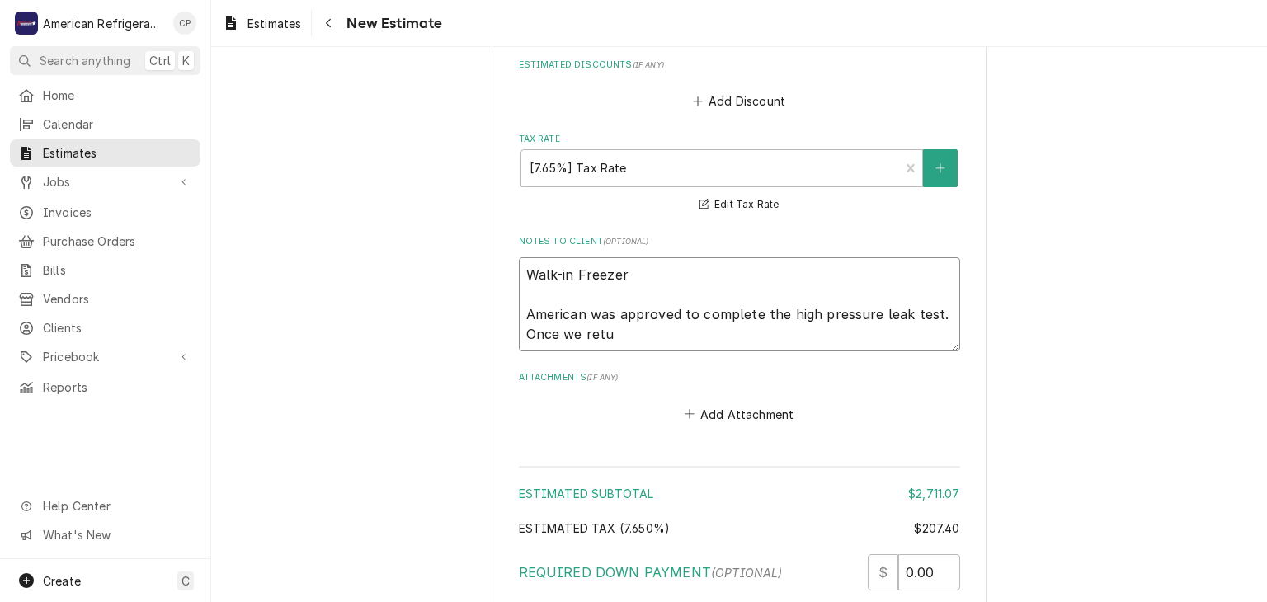
type textarea "Walk-in Freezer American was approved to complete the high pressure leak test. …"
type textarea "x"
type textarea "Walk-in Freezer American was approved to complete the high pressure leak test. …"
type textarea "x"
type textarea "Walk-in Freezer American was approved to complete the high pressure leak test. …"
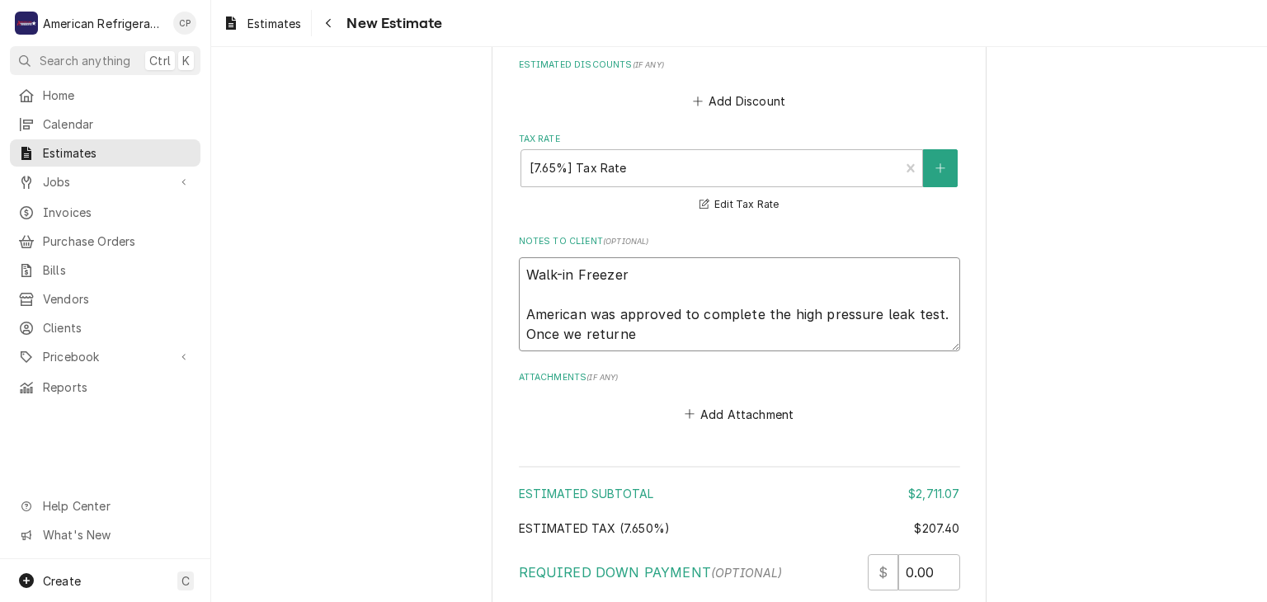
type textarea "x"
type textarea "Walk-in Freezer American was approved to complete the high pressure leak test. …"
type textarea "x"
type textarea "Walk-in Freezer American was approved to complete the high pressure leak test. …"
type textarea "x"
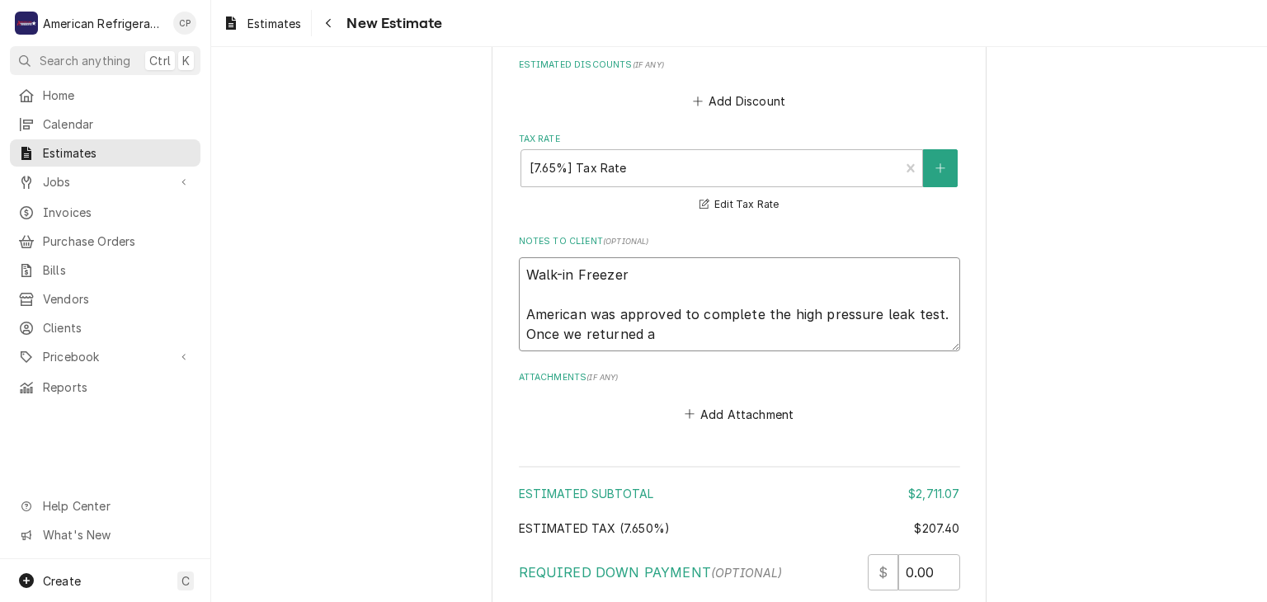
type textarea "Walk-in Freezer American was approved to complete the high pressure leak test. …"
type textarea "x"
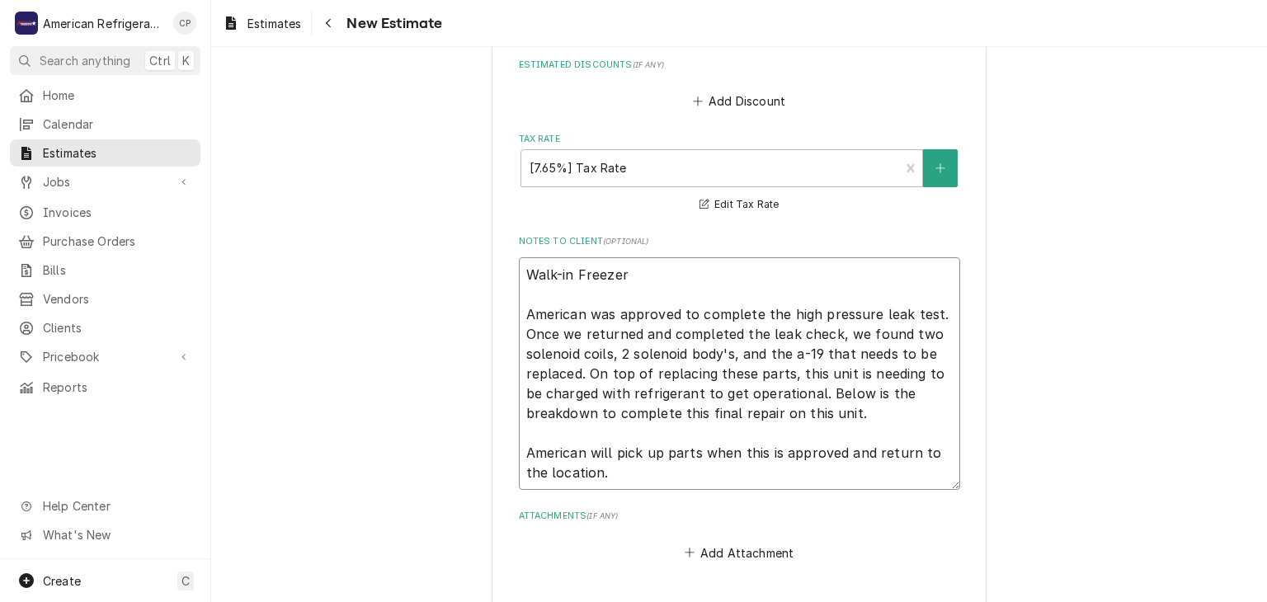
click at [651, 459] on textarea "Walk-in Freezer American was approved to complete the high pressure leak test. …" at bounding box center [739, 373] width 441 height 233
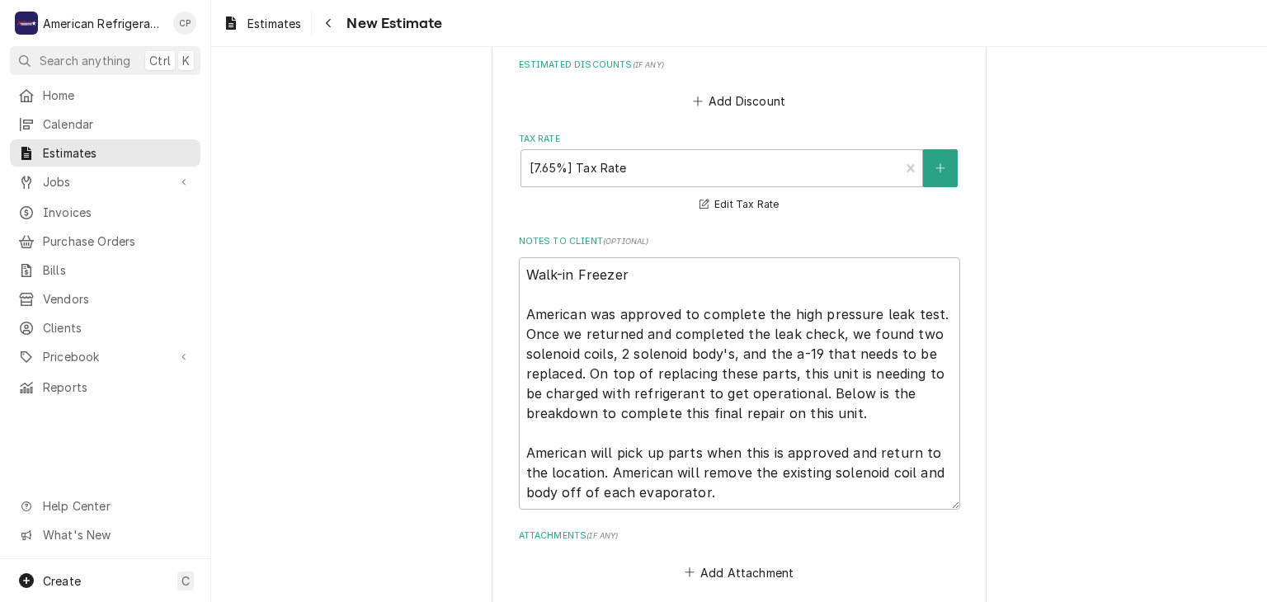
click at [700, 489] on textarea "Walk-in Freezer American was approved to complete the high pressure leak test. …" at bounding box center [739, 383] width 441 height 252
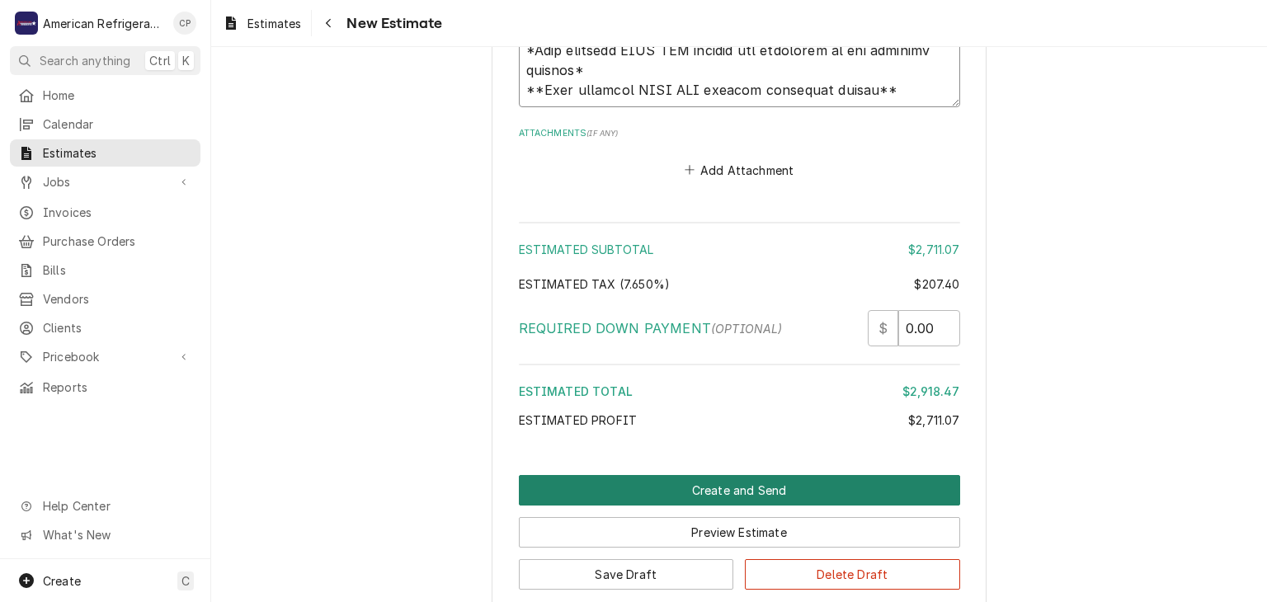
scroll to position [3795, 0]
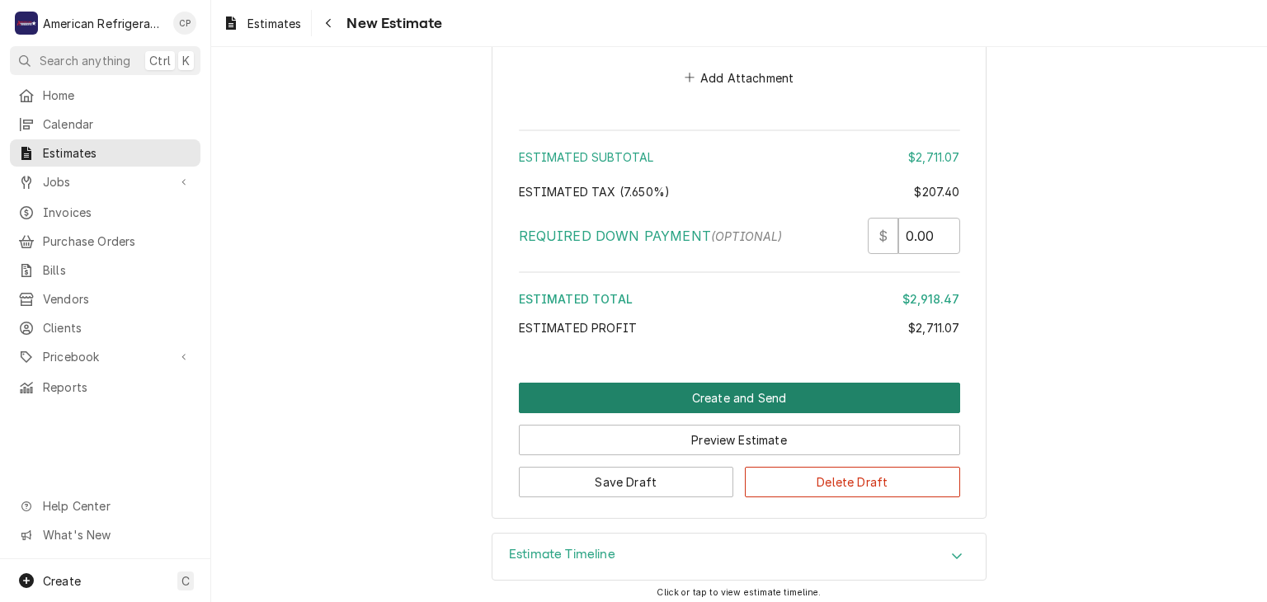
click at [638, 400] on button "Create and Send" at bounding box center [739, 398] width 441 height 31
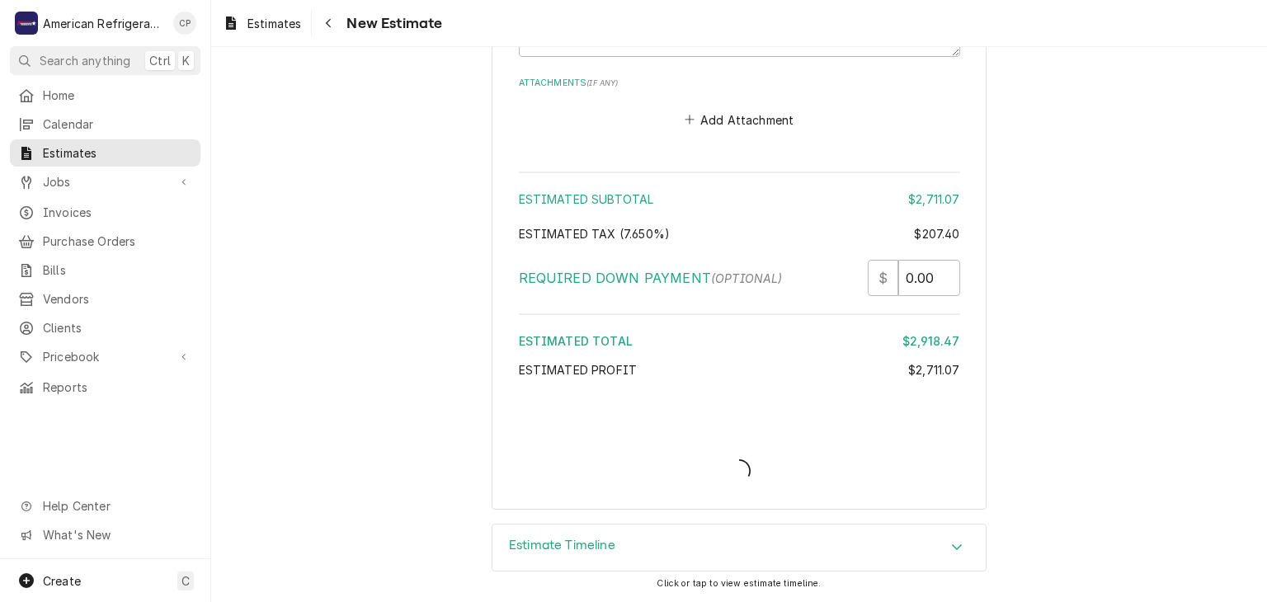
scroll to position [3745, 0]
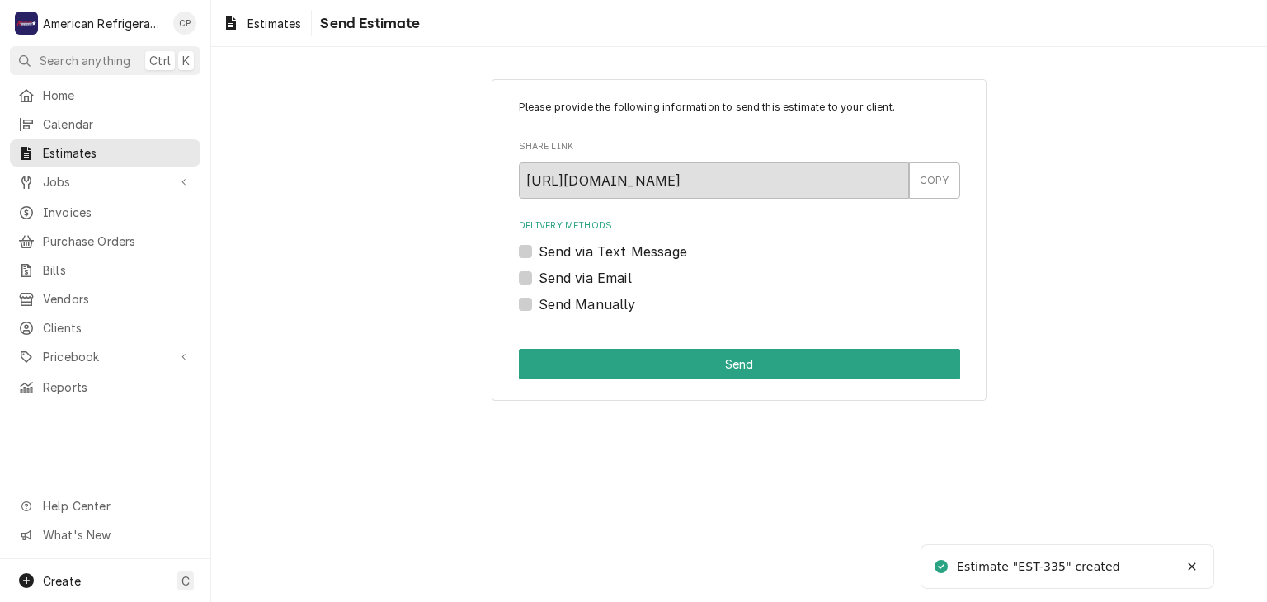
click at [596, 301] on label "Send Manually" at bounding box center [587, 305] width 97 height 20
click at [596, 301] on input "Send Manually" at bounding box center [759, 313] width 441 height 36
checkbox input "true"
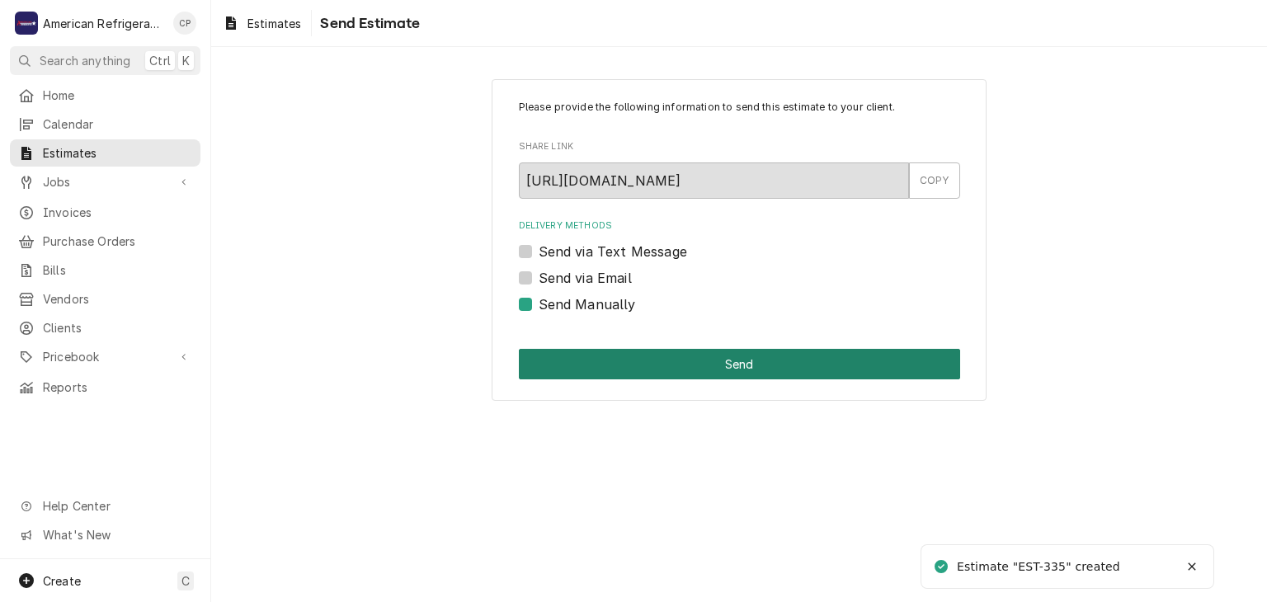
click at [657, 356] on button "Send" at bounding box center [739, 364] width 441 height 31
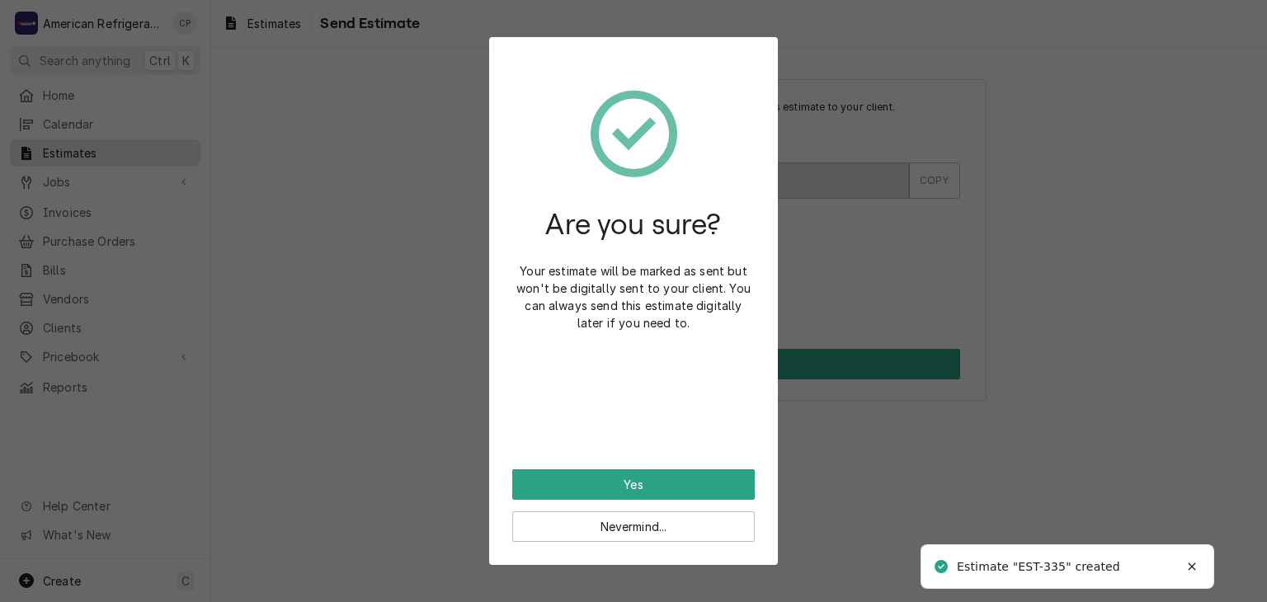
click at [643, 463] on div "Are you sure? Your estimate will be marked as sent but won't be digitally sent …" at bounding box center [633, 264] width 243 height 409
click at [643, 464] on div "Are you sure? Your estimate will be marked as sent but won't be digitally sent …" at bounding box center [633, 264] width 243 height 409
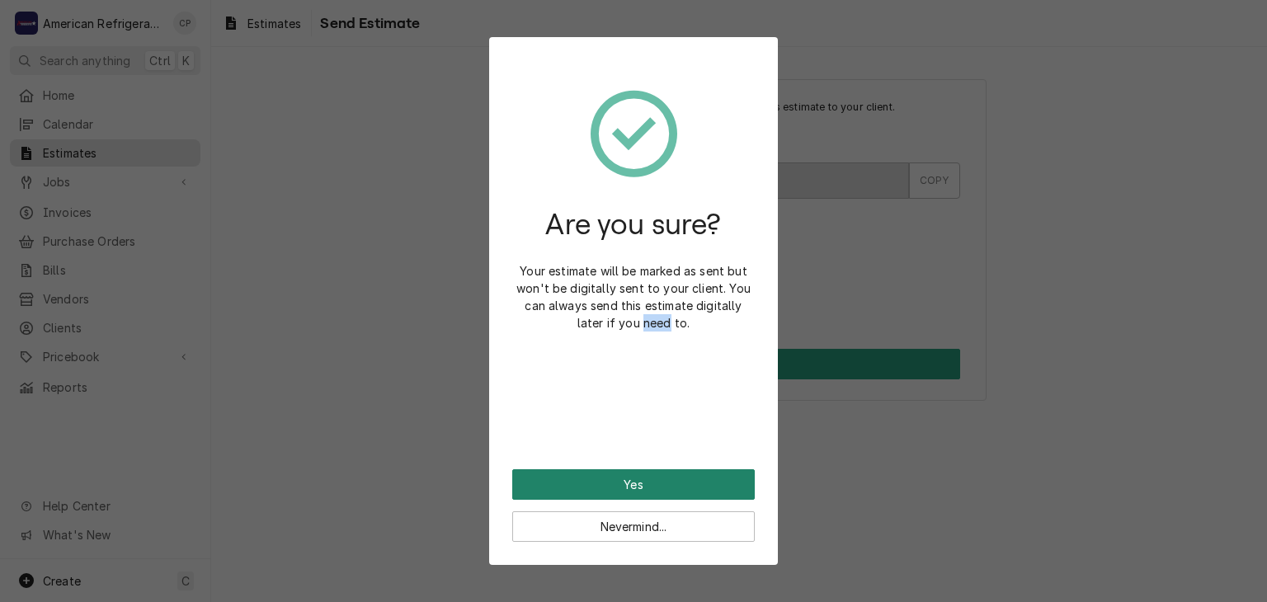
click at [643, 479] on button "Yes" at bounding box center [633, 484] width 243 height 31
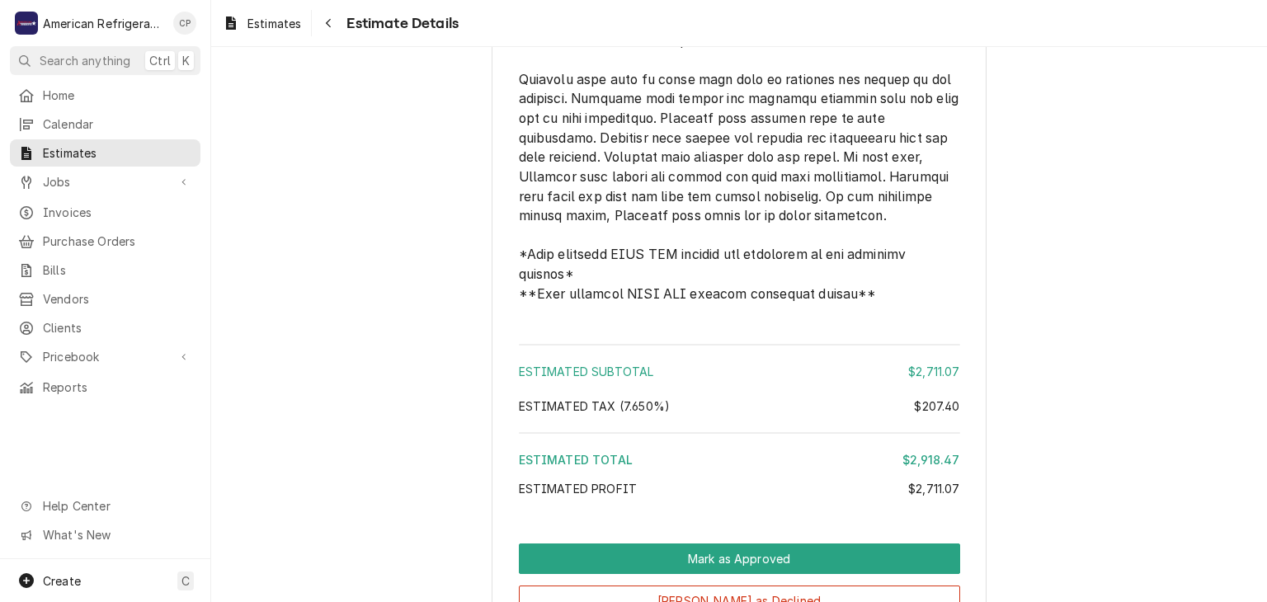
scroll to position [3137, 0]
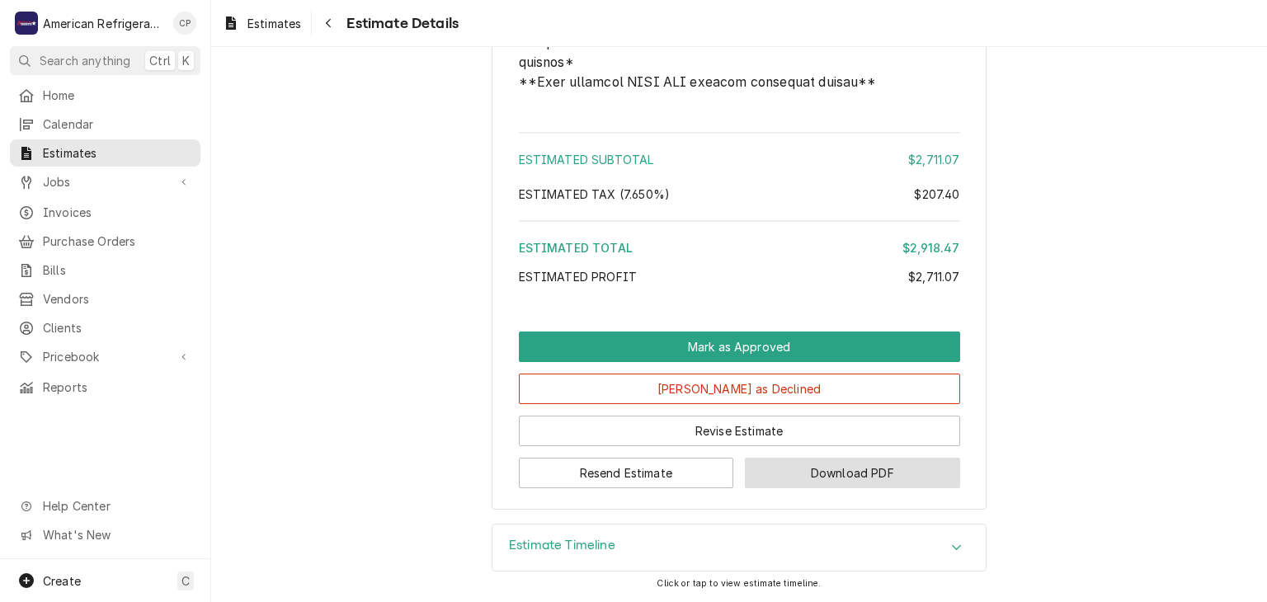
click at [865, 478] on button "Download PDF" at bounding box center [852, 473] width 215 height 31
click at [794, 474] on button "Download PDF" at bounding box center [852, 473] width 215 height 31
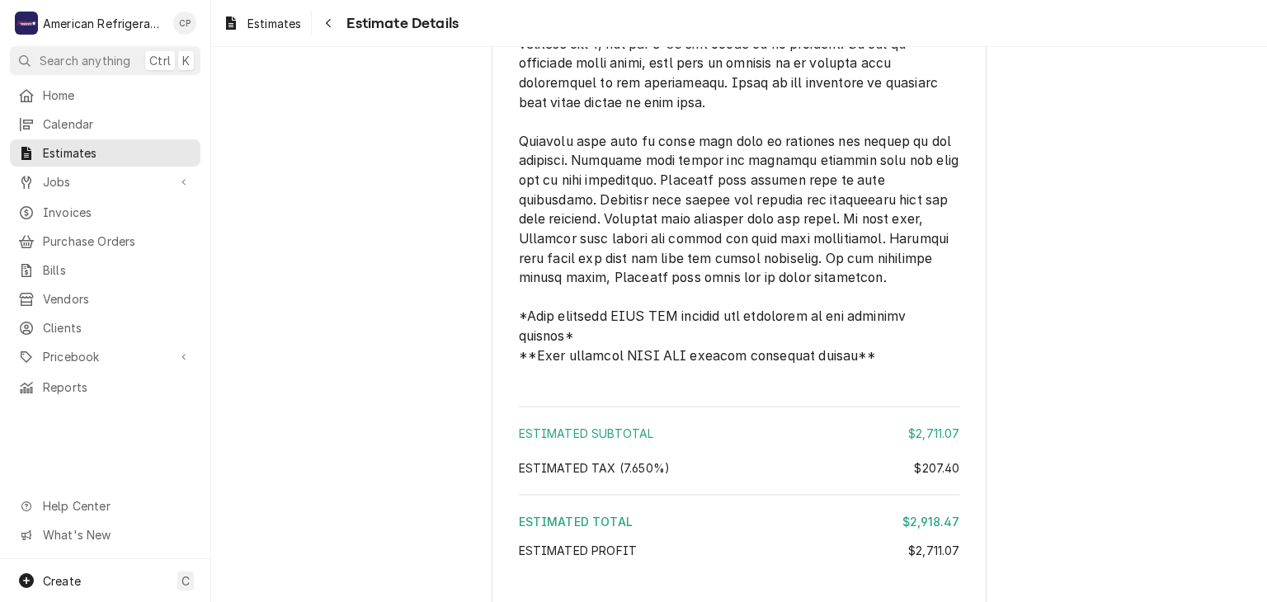
scroll to position [2532, 0]
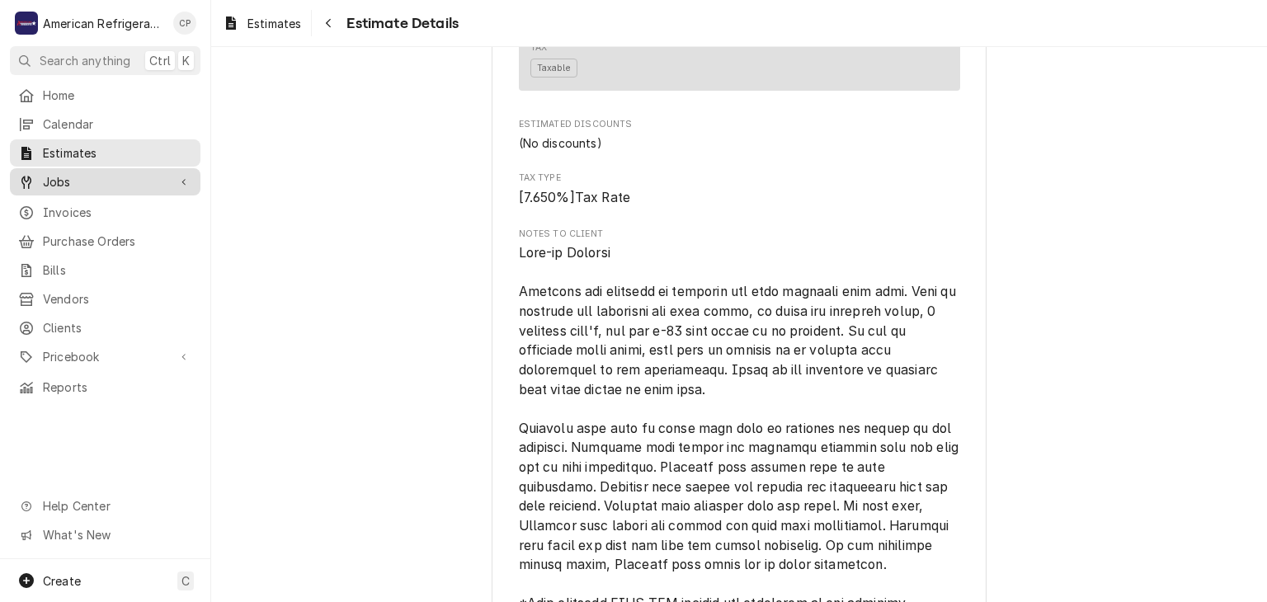
click at [139, 187] on link "Jobs" at bounding box center [105, 181] width 191 height 27
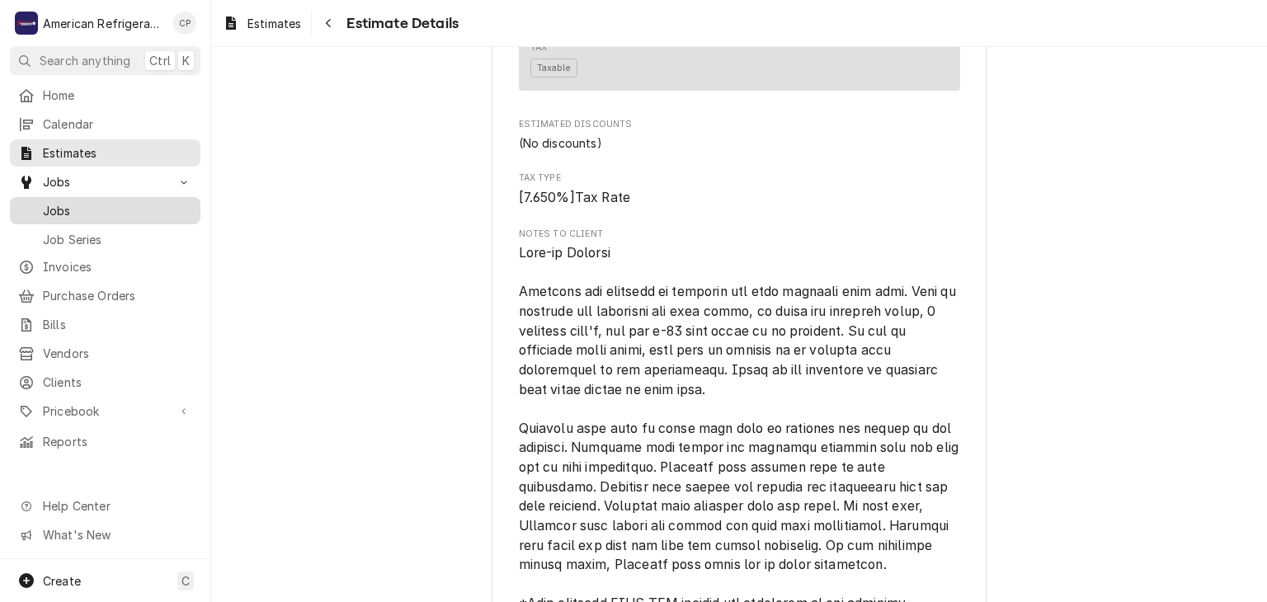
click at [131, 205] on span "Jobs" at bounding box center [117, 210] width 149 height 17
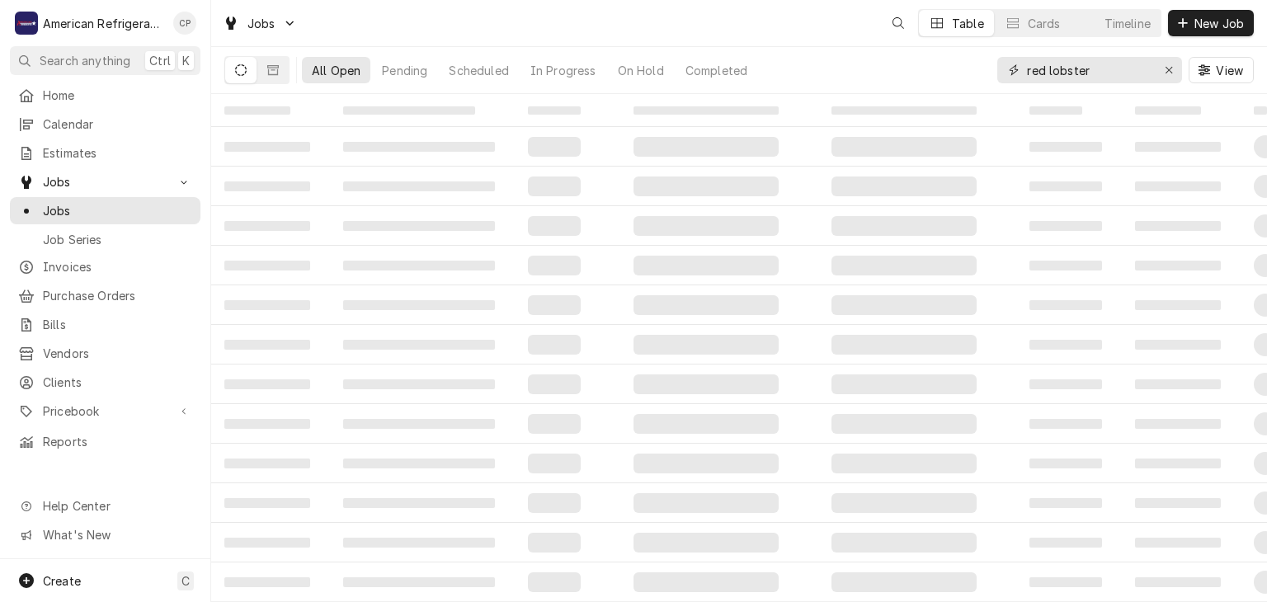
click at [1074, 78] on input "red lobster" at bounding box center [1089, 70] width 124 height 26
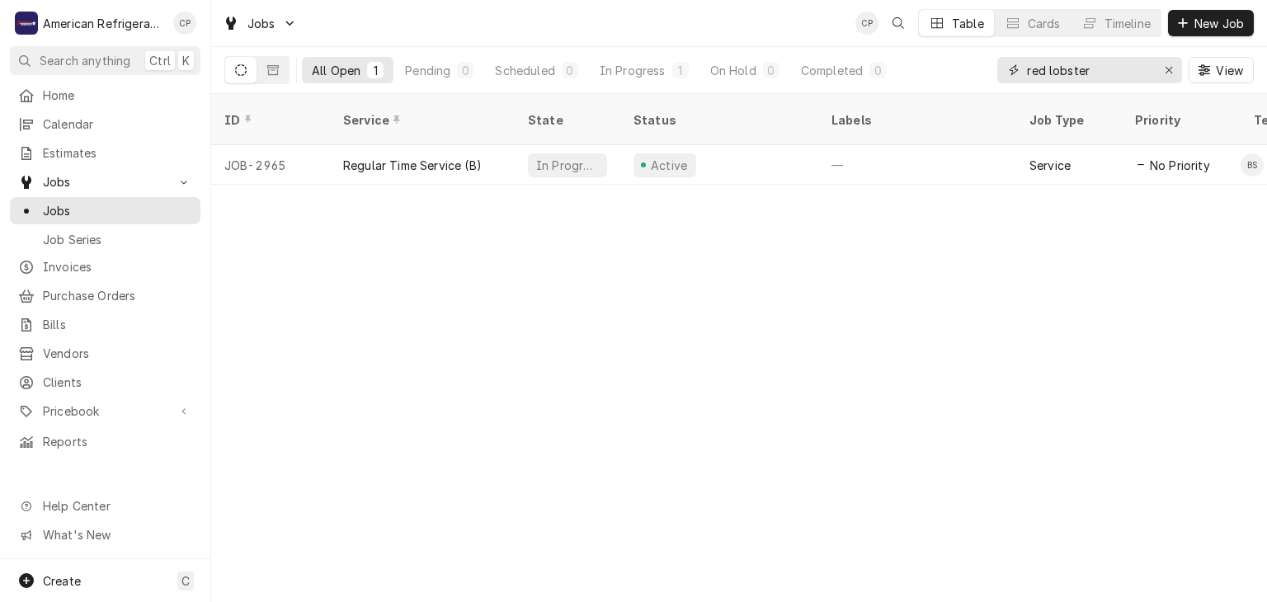
click at [1130, 78] on input "red lobster" at bounding box center [1089, 70] width 124 height 26
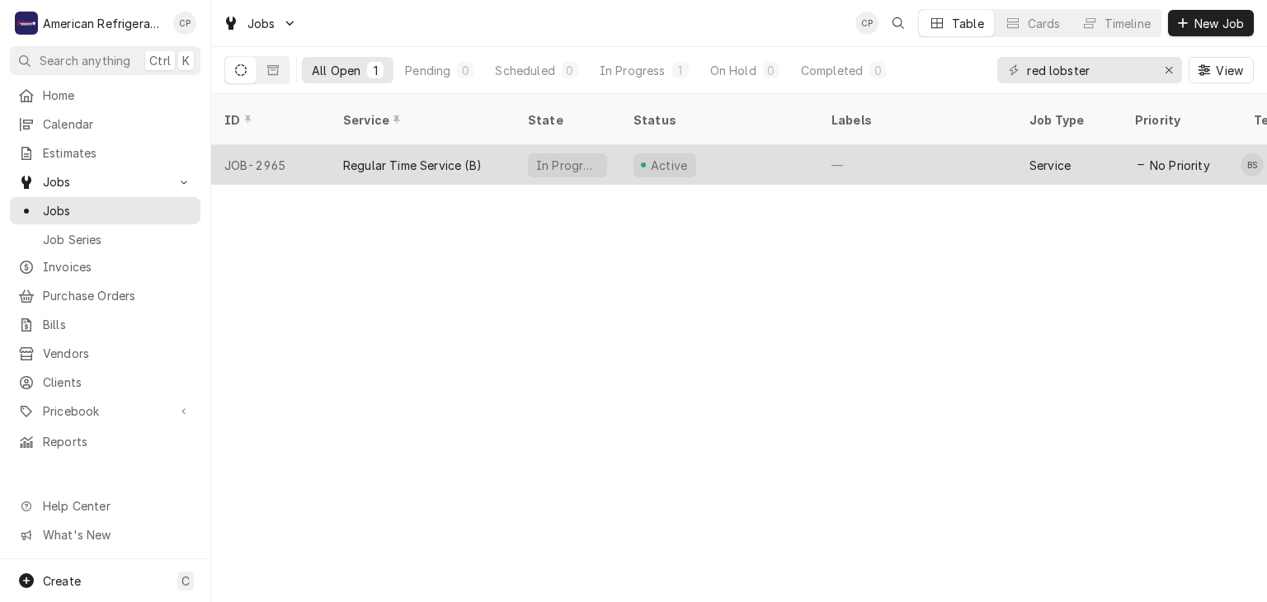
click at [386, 157] on div "Regular Time Service (B)" at bounding box center [412, 165] width 139 height 17
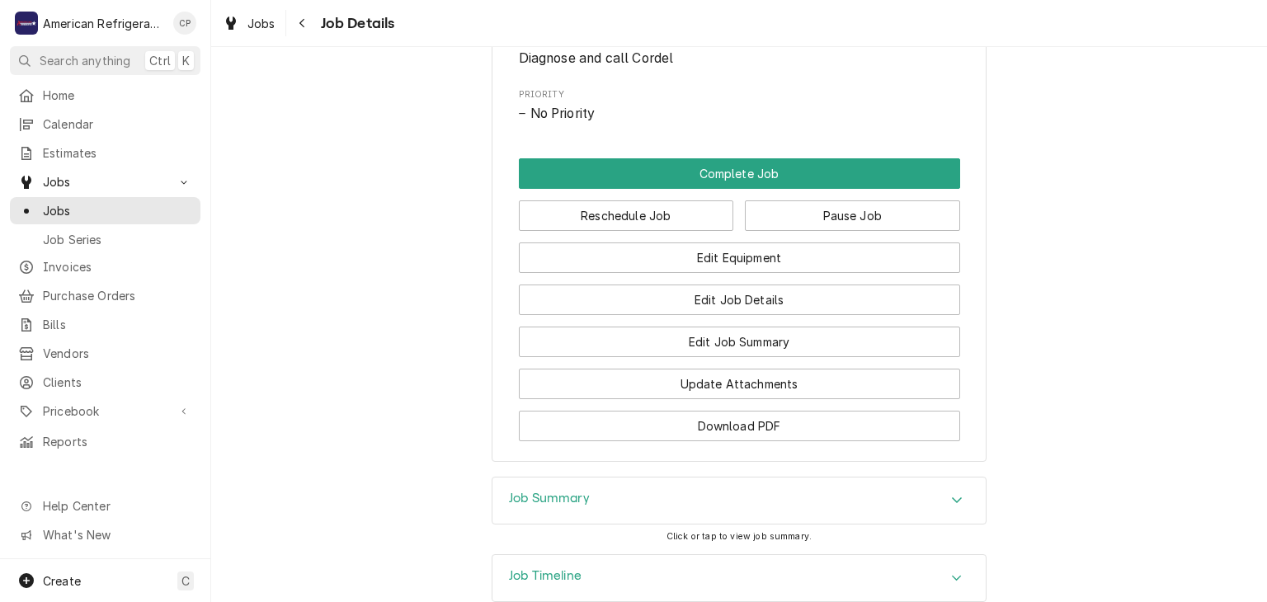
scroll to position [891, 0]
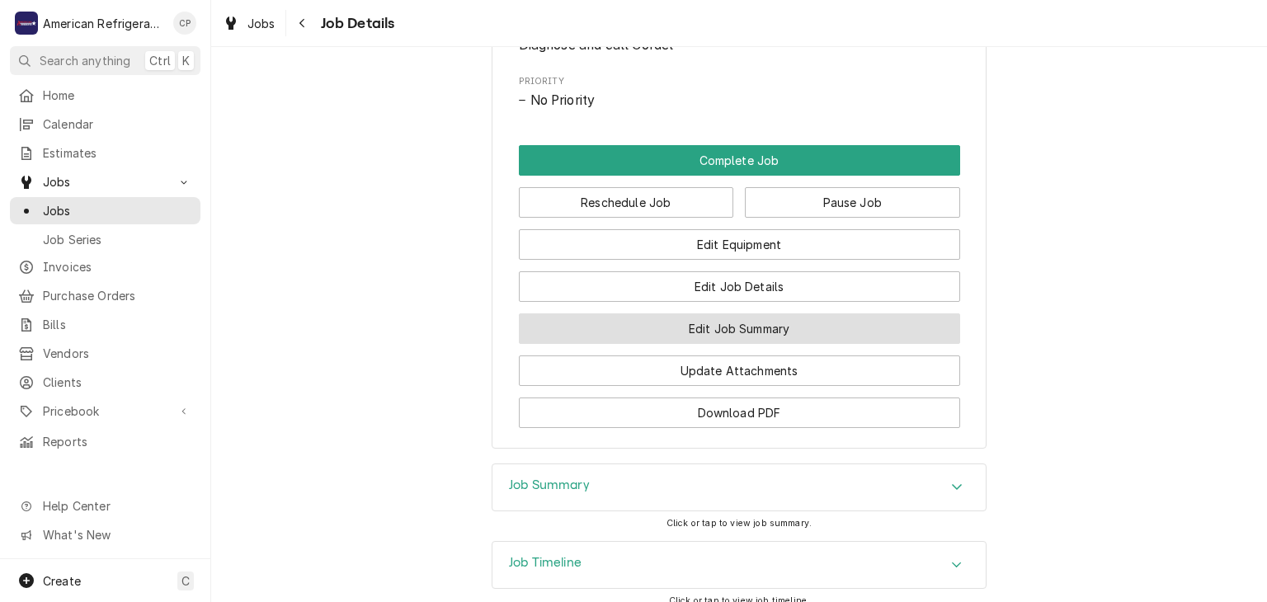
click at [641, 344] on button "Edit Job Summary" at bounding box center [739, 328] width 441 height 31
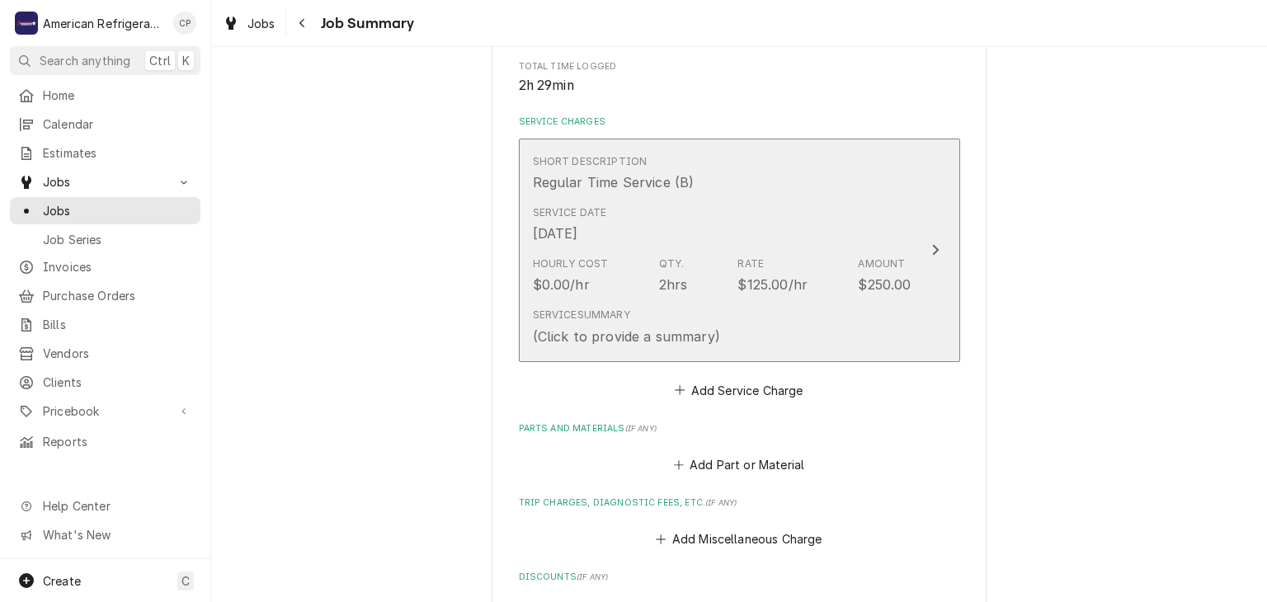
scroll to position [332, 0]
click at [635, 259] on div "Hourly Cost $0.00/hr Qty. 2hrs Rate $125.00/hr Amount $250.00" at bounding box center [722, 276] width 379 height 51
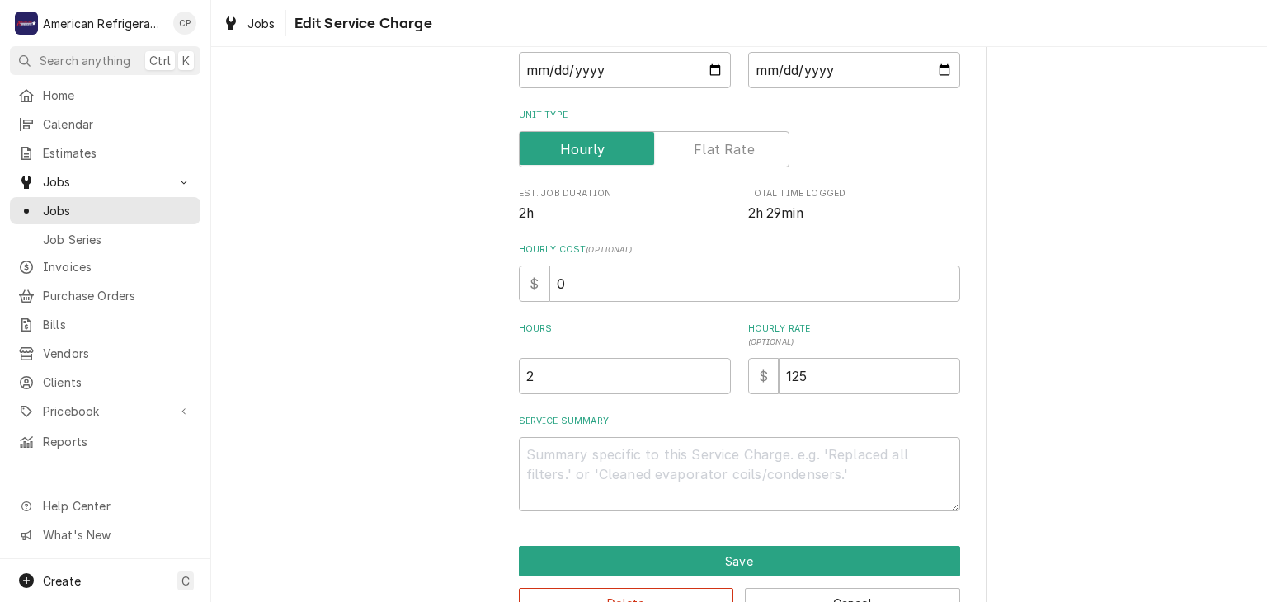
scroll to position [263, 0]
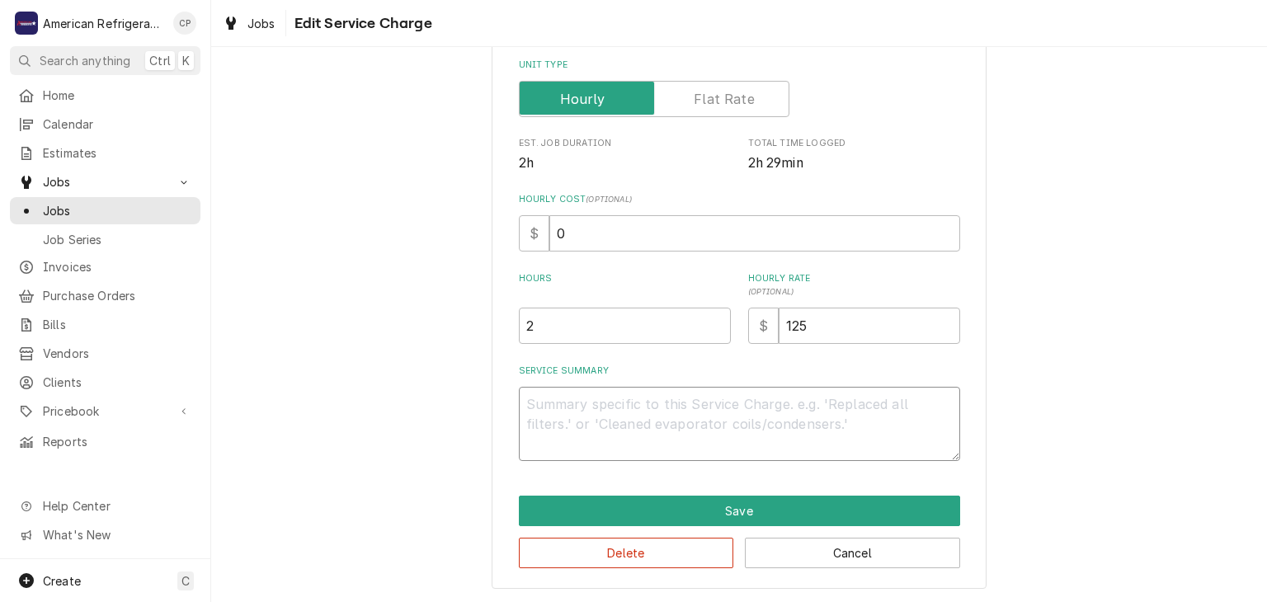
click at [599, 402] on textarea "Service Summary" at bounding box center [739, 424] width 441 height 74
type textarea "x"
type textarea "8"
type textarea "x"
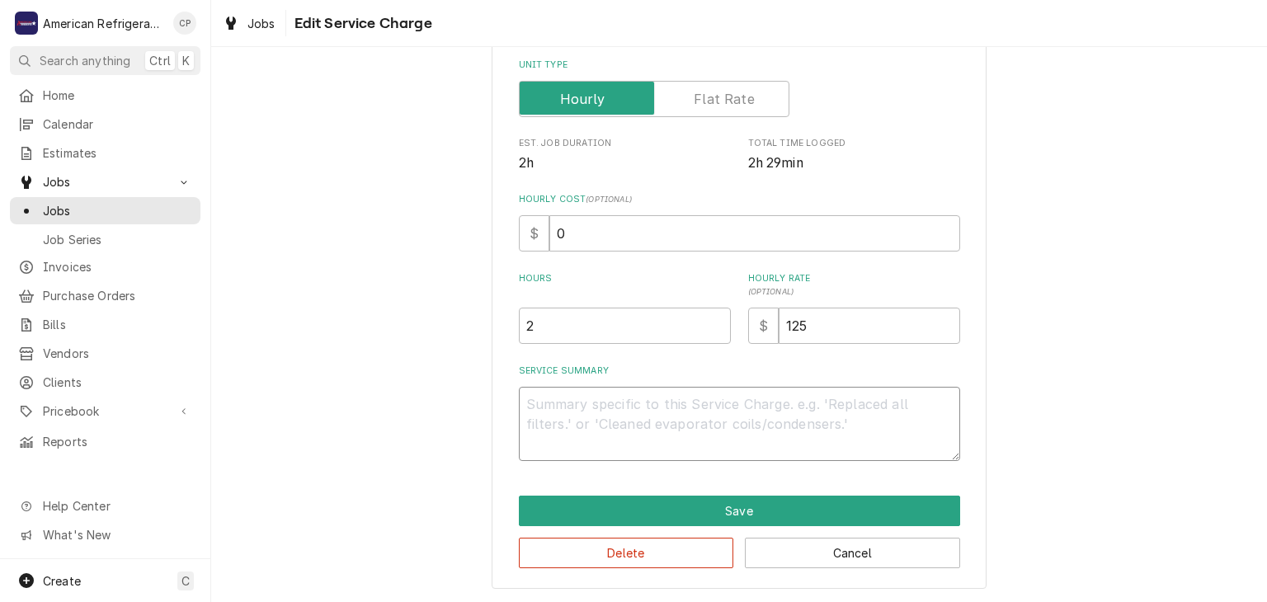
type textarea "9"
type textarea "x"
type textarea "9/"
type textarea "x"
type textarea "9/4"
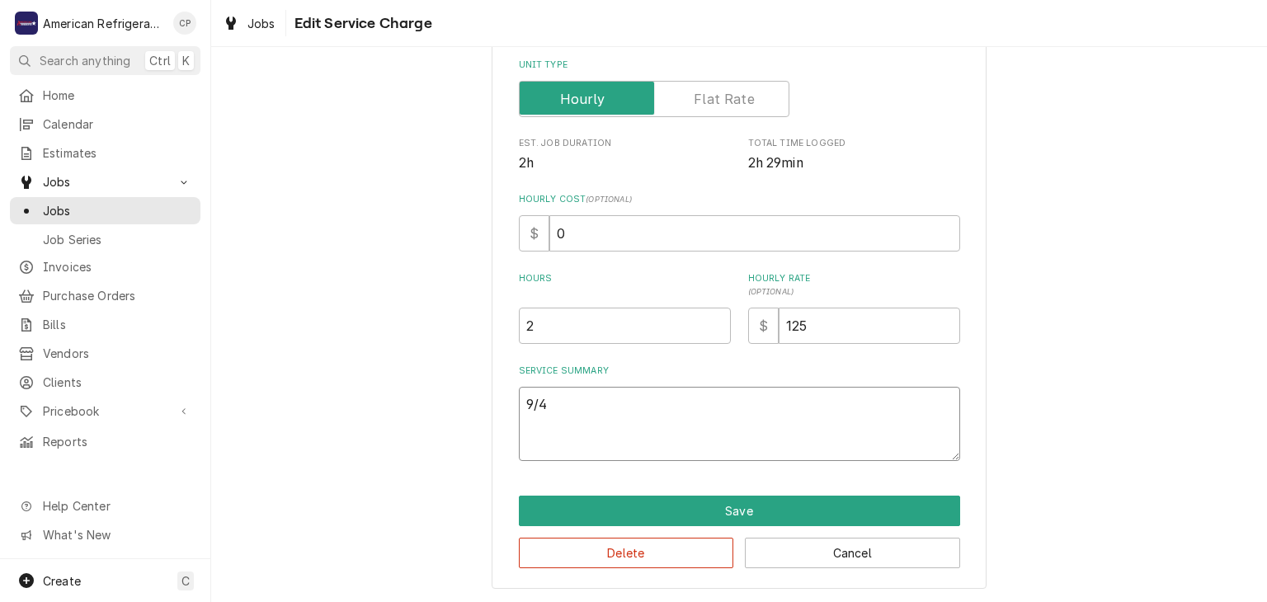
type textarea "x"
type textarea "9/4/"
type textarea "x"
type textarea "9/4/2"
type textarea "x"
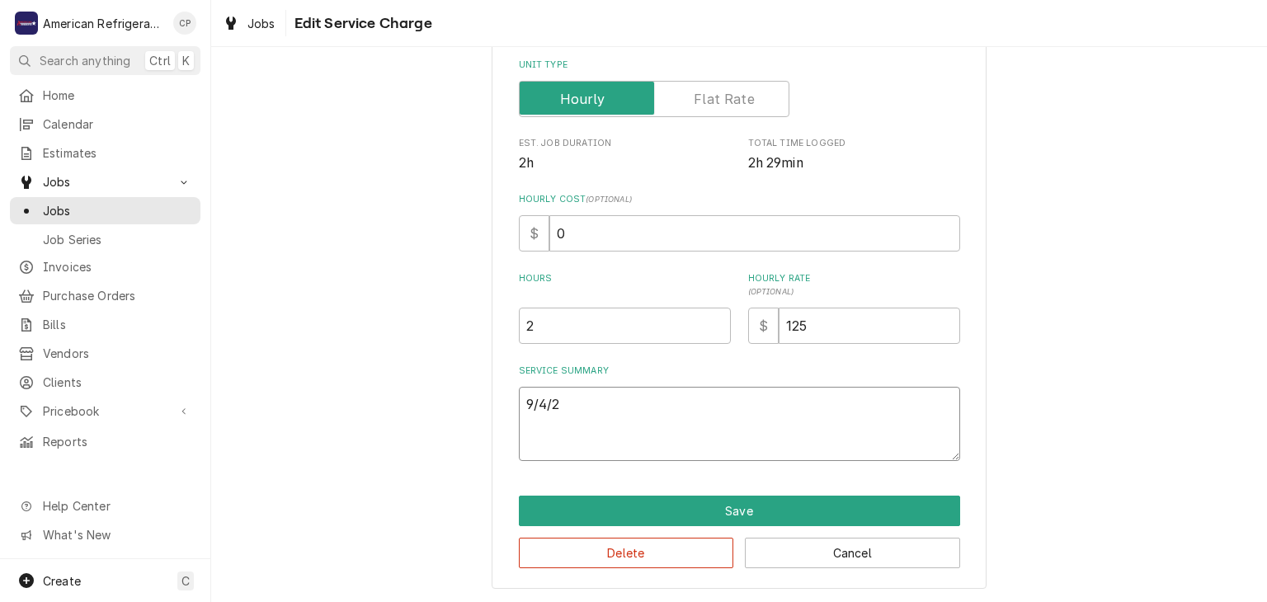
type textarea "[DATE]"
type textarea "x"
type textarea "9/4/25"
type textarea "x"
type textarea "9/4/25 B"
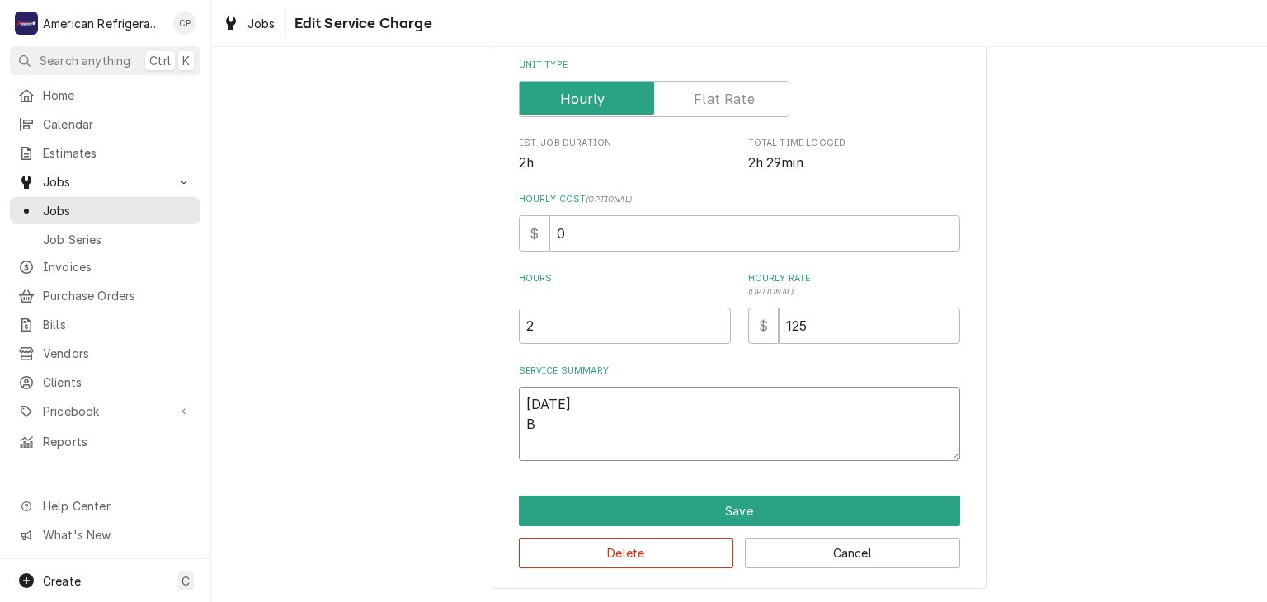
type textarea "x"
type textarea "9/4/25 Br"
type textarea "x"
type textarea "9/4/25 Bra"
type textarea "x"
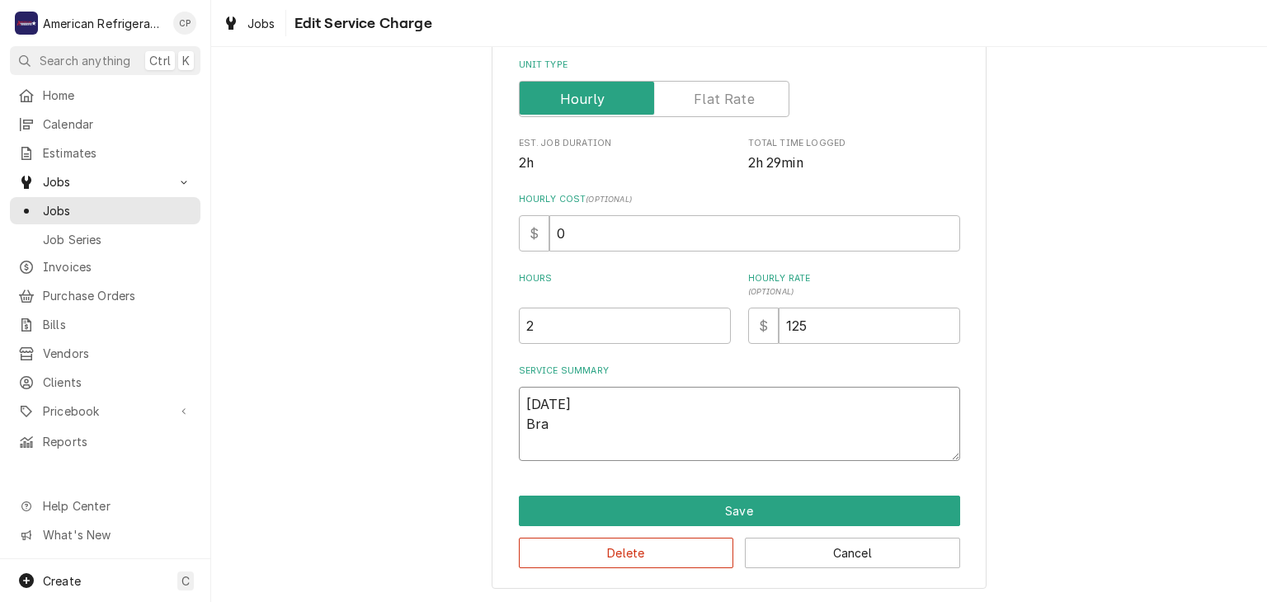
type textarea "9/4/25 Bran"
type textarea "x"
type textarea "9/4/25 Brand"
type textarea "x"
type textarea "9/4/25 Brando"
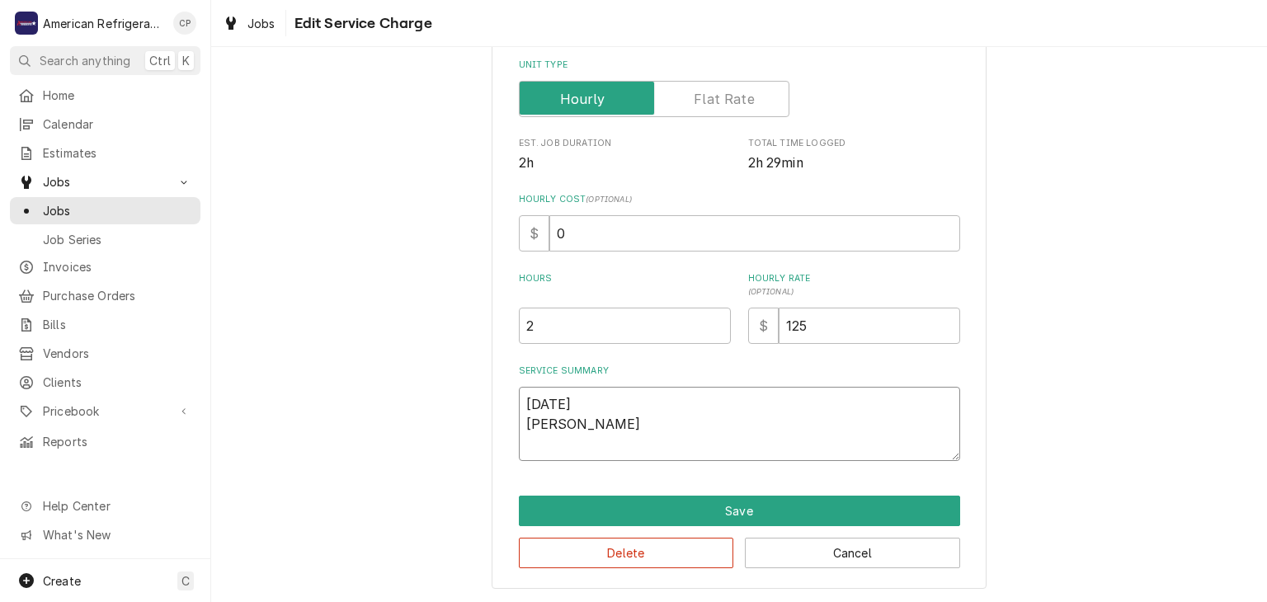
type textarea "x"
type textarea "9/4/25 Brandon"
type textarea "x"
type textarea "9/4/25 Brandon"
type textarea "x"
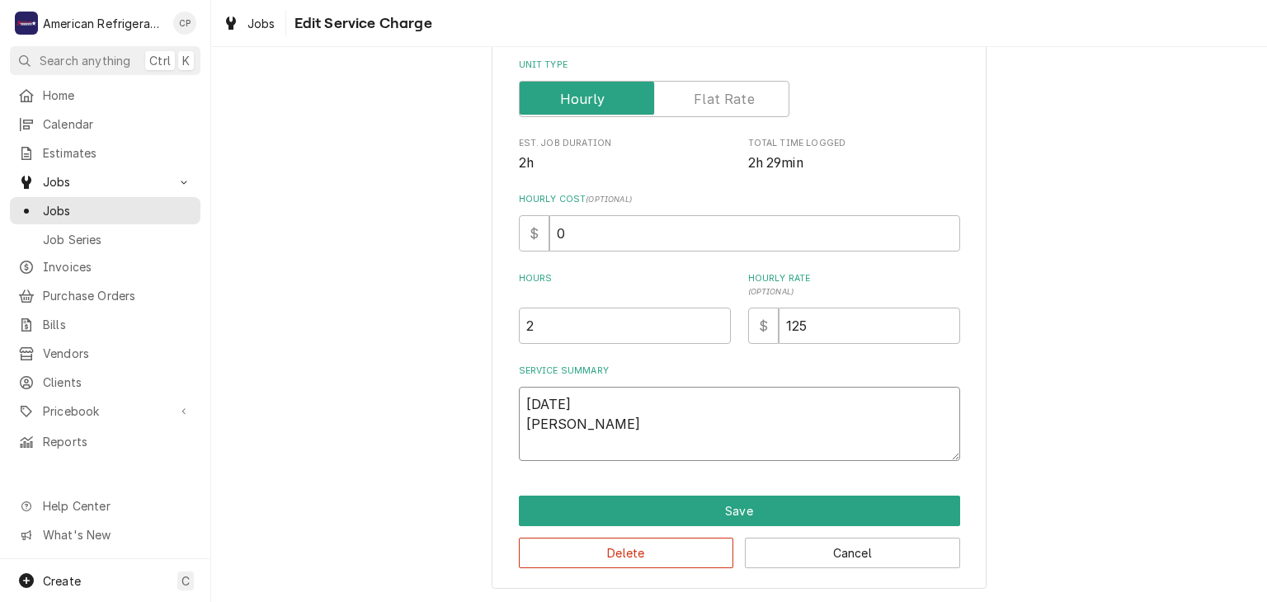
type textarea "9/4/25 Brandon &"
type textarea "x"
type textarea "9/4/25 Brandon &"
type textarea "x"
type textarea "9/4/25 Brandon & C"
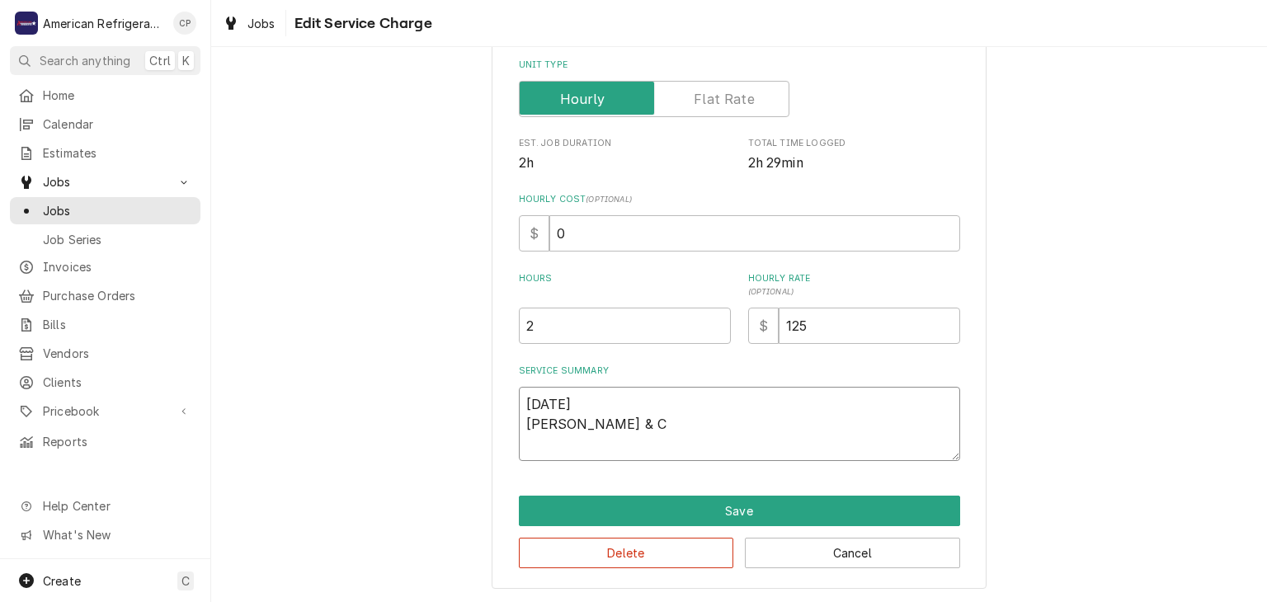
type textarea "x"
type textarea "9/4/25 Brandon & Co"
type textarea "x"
type textarea "9/4/25 Brandon & Cor"
type textarea "x"
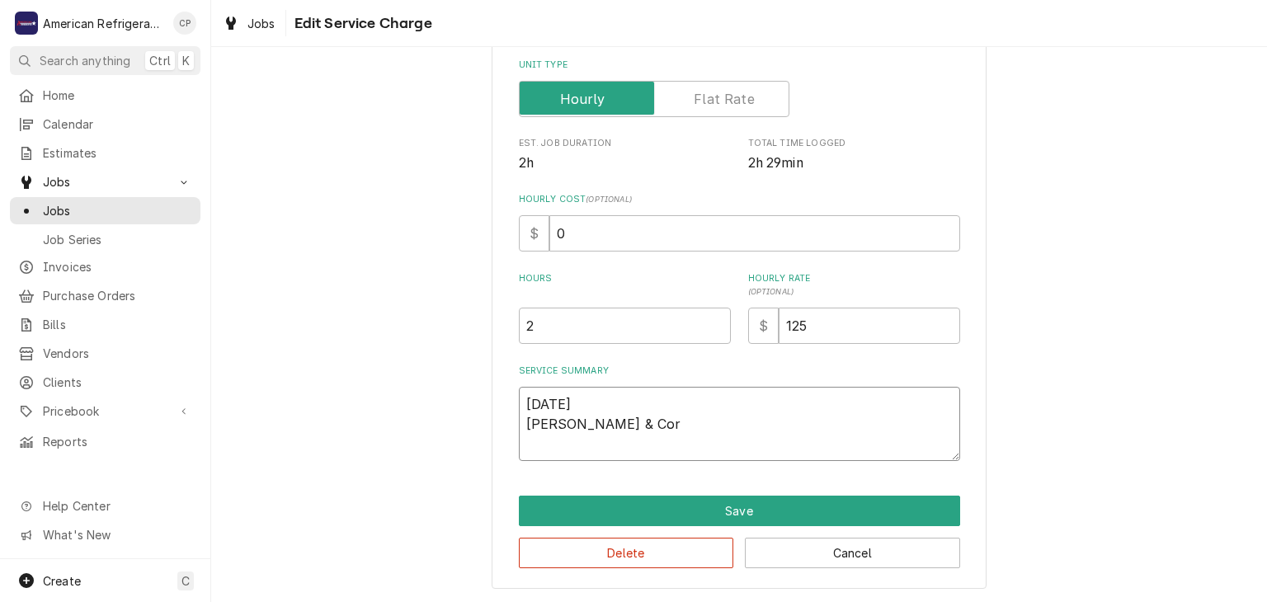
type textarea "9/4/25 Brandon & Cord"
type textarea "x"
type textarea "9/4/25 Brandon & Corde"
type textarea "x"
type textarea "9/4/25 Brandon & Cordel\"
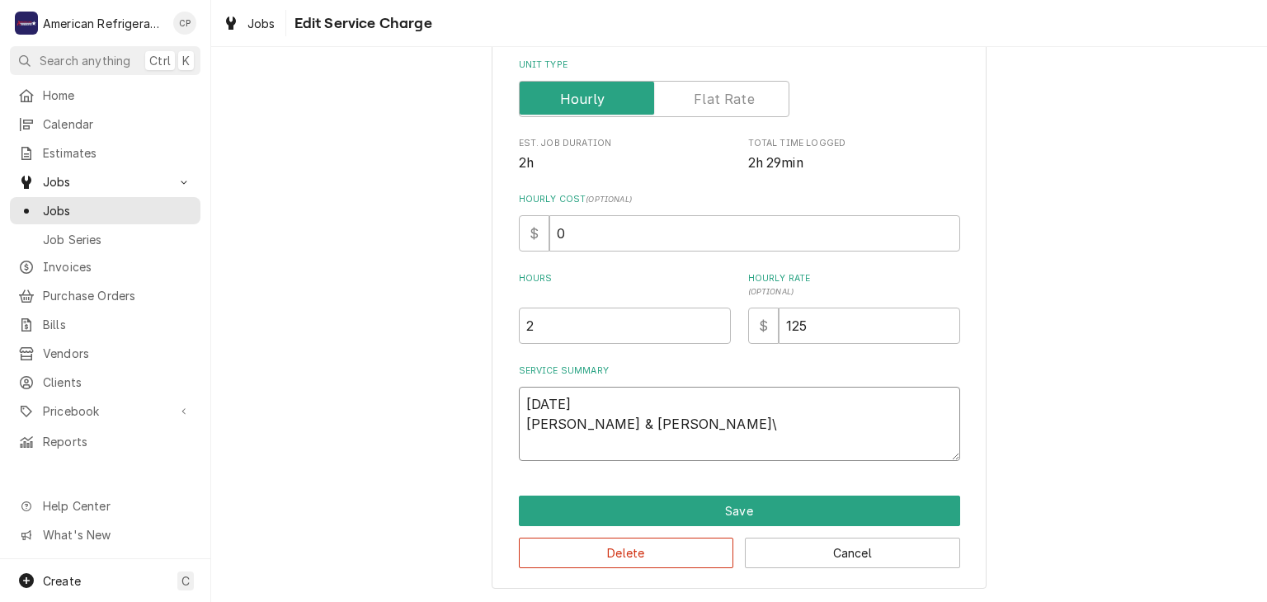
type textarea "x"
type textarea "9/4/25 Brandon & Cordel"
type textarea "x"
type textarea "9/4/25 Brandon & Corde"
type textarea "x"
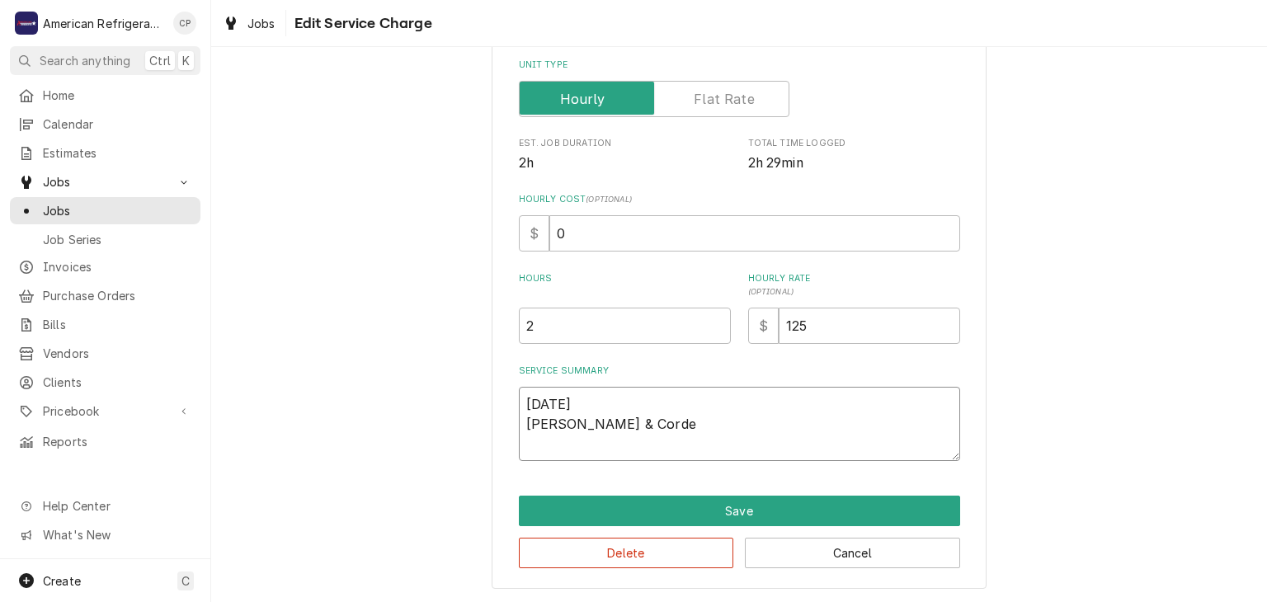
type textarea "9/4/25 Brandon & Cordel"
type textarea "x"
type textarea "9/4/25 Brandon & Cordel"
type textarea "x"
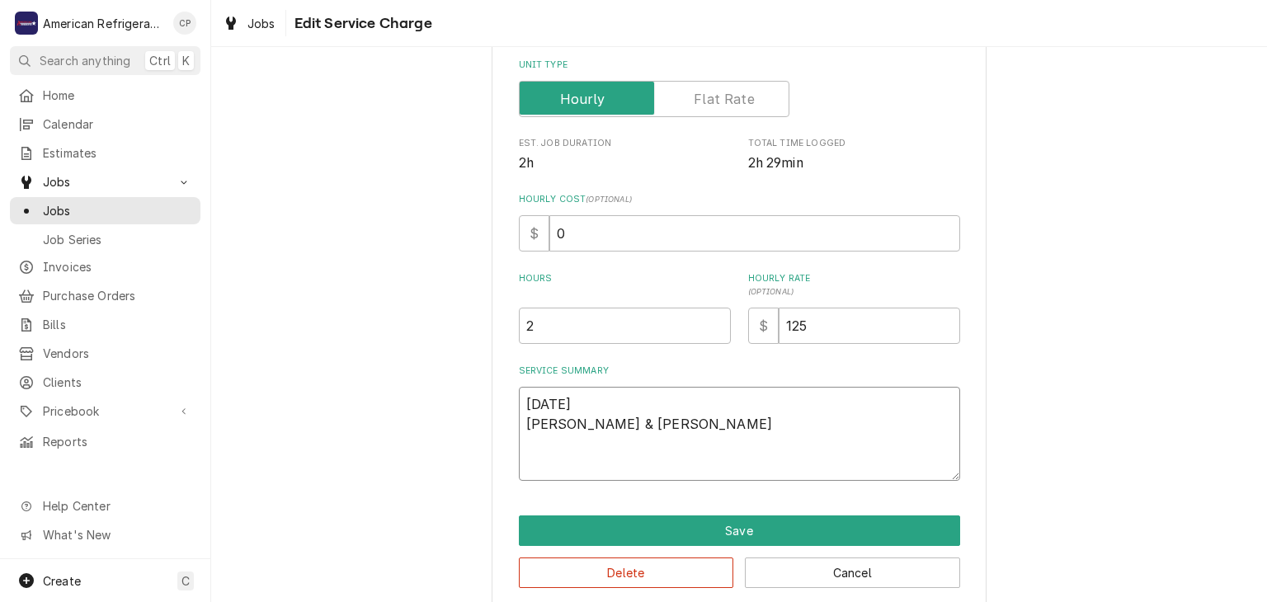
type textarea "9/4/25 Brandon & Cordel W"
type textarea "x"
type textarea "9/4/25 Brandon & Cordel We"
type textarea "x"
type textarea "9/4/25 Brandon & Cordel We"
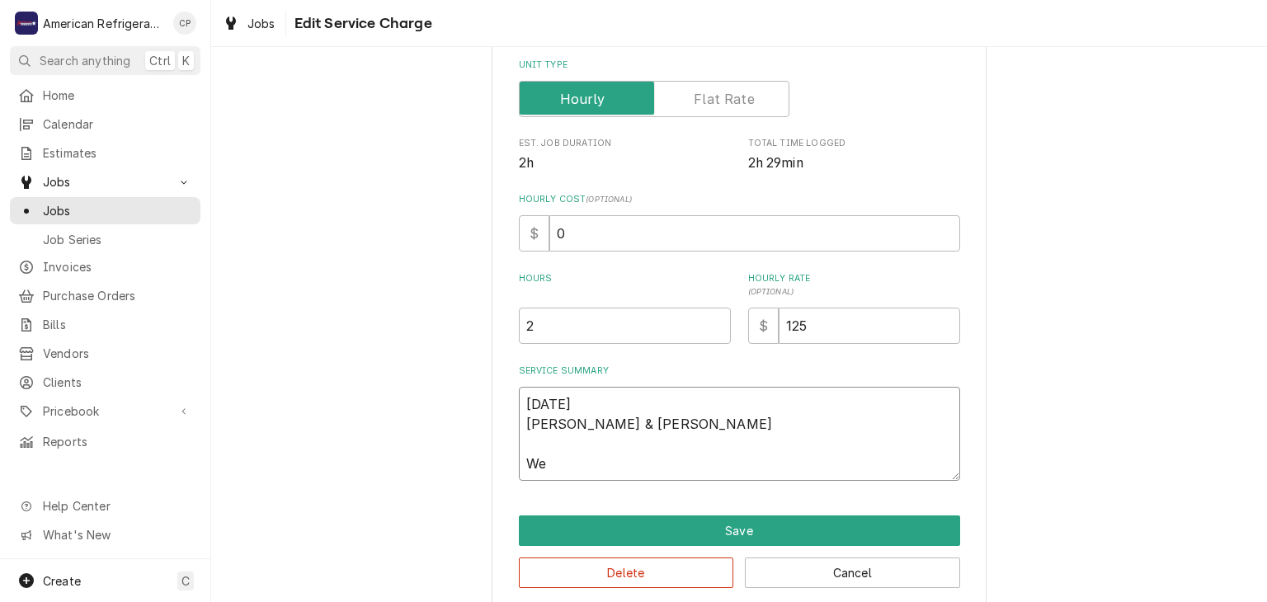
type textarea "x"
type textarea "9/4/25 Brandon & Cordel We r"
type textarea "x"
type textarea "9/4/25 Brandon & Cordel We re"
type textarea "x"
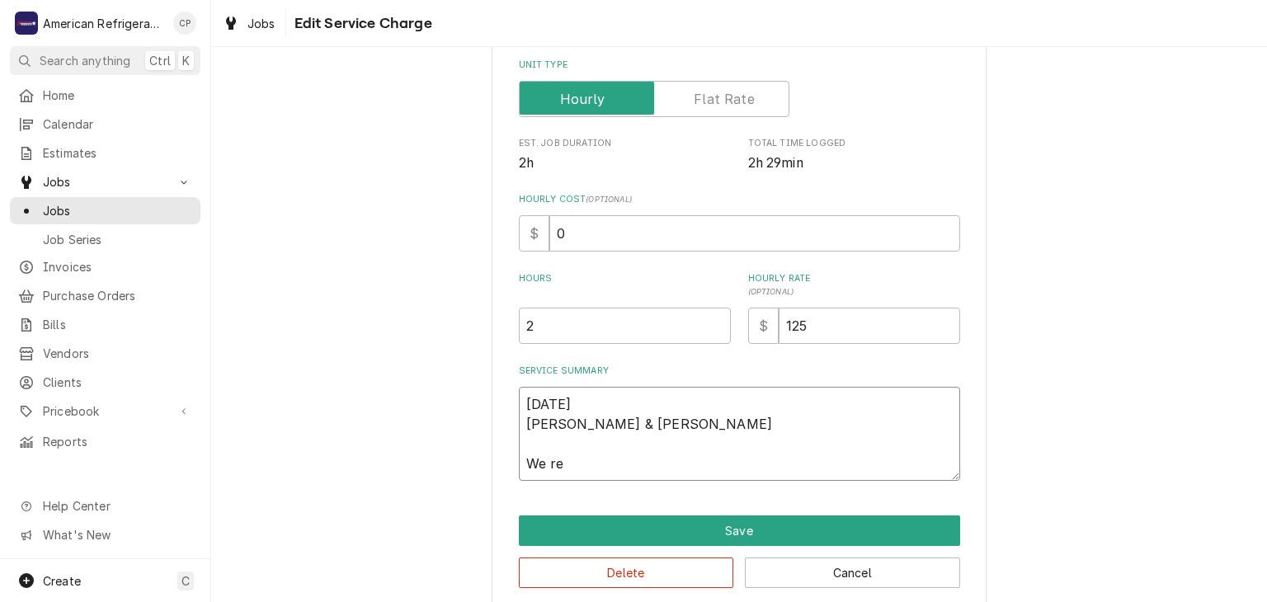
type textarea "9/4/25 Brandon & Cordel We rec"
type textarea "x"
type textarea "9/4/25 Brandon & Cordel We rece"
type textarea "x"
type textarea "9/4/25 Brandon & Cordel We recei"
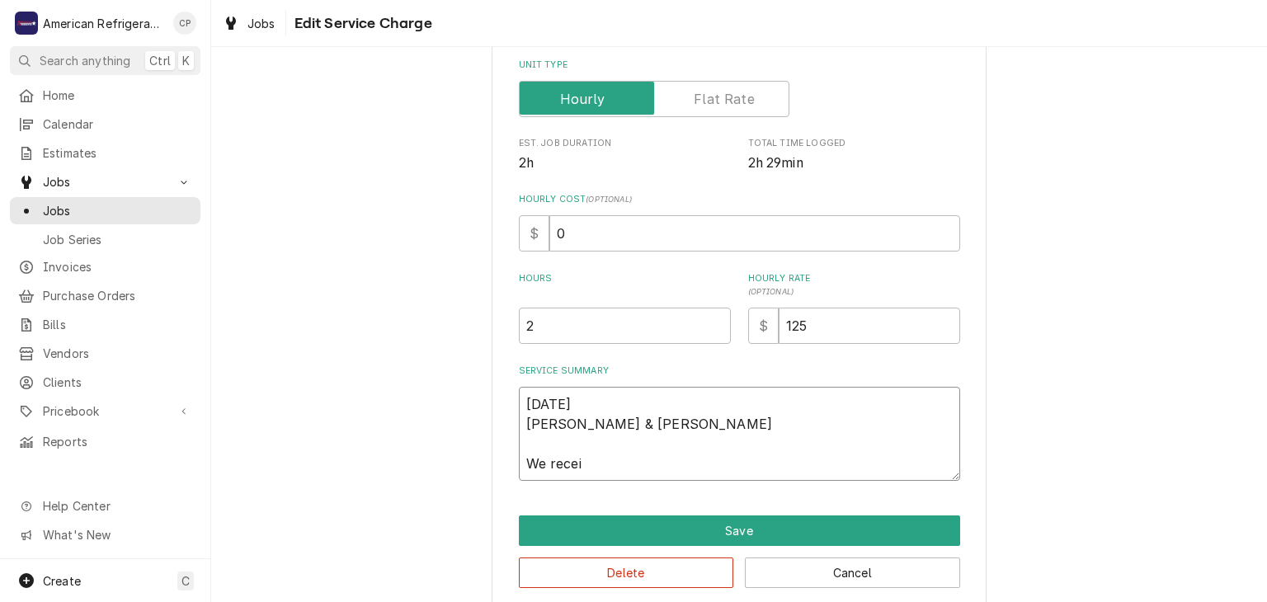
type textarea "x"
type textarea "9/4/25 Brandon & Cordel We receiv"
type textarea "x"
type textarea "9/4/25 Brandon & Cordel We receive"
type textarea "x"
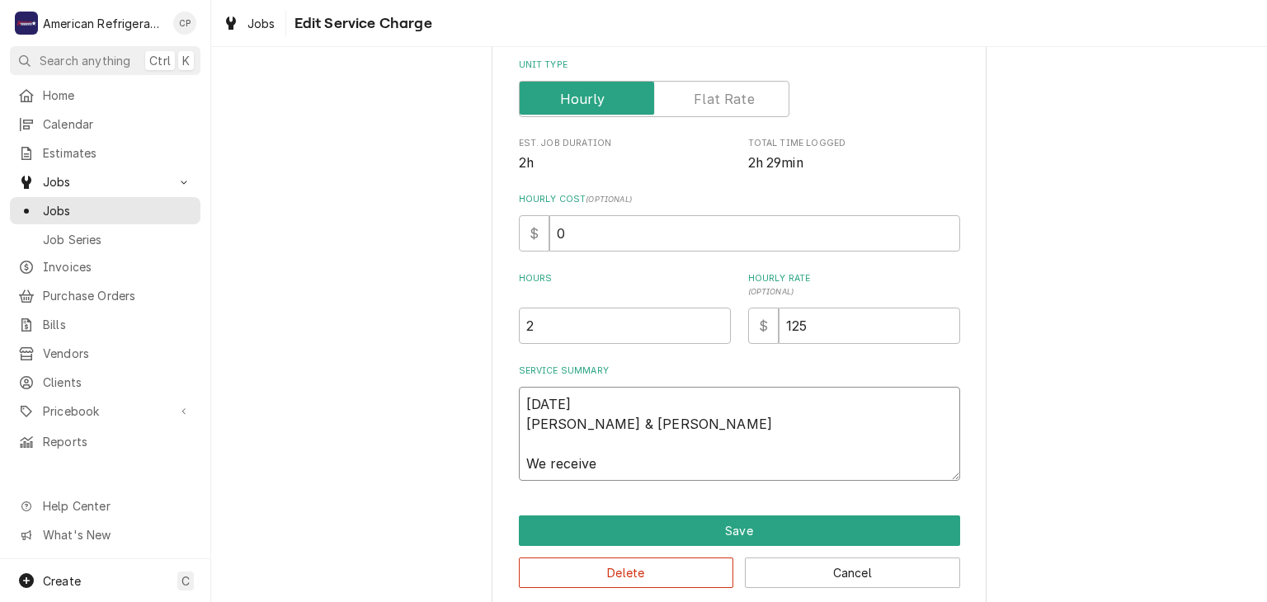
type textarea "9/4/25 Brandon & Cordel We received"
type textarea "x"
type textarea "9/4/25 Brandon & Cordel We received"
type textarea "x"
type textarea "9/4/25 Brandon & Cordel We received a"
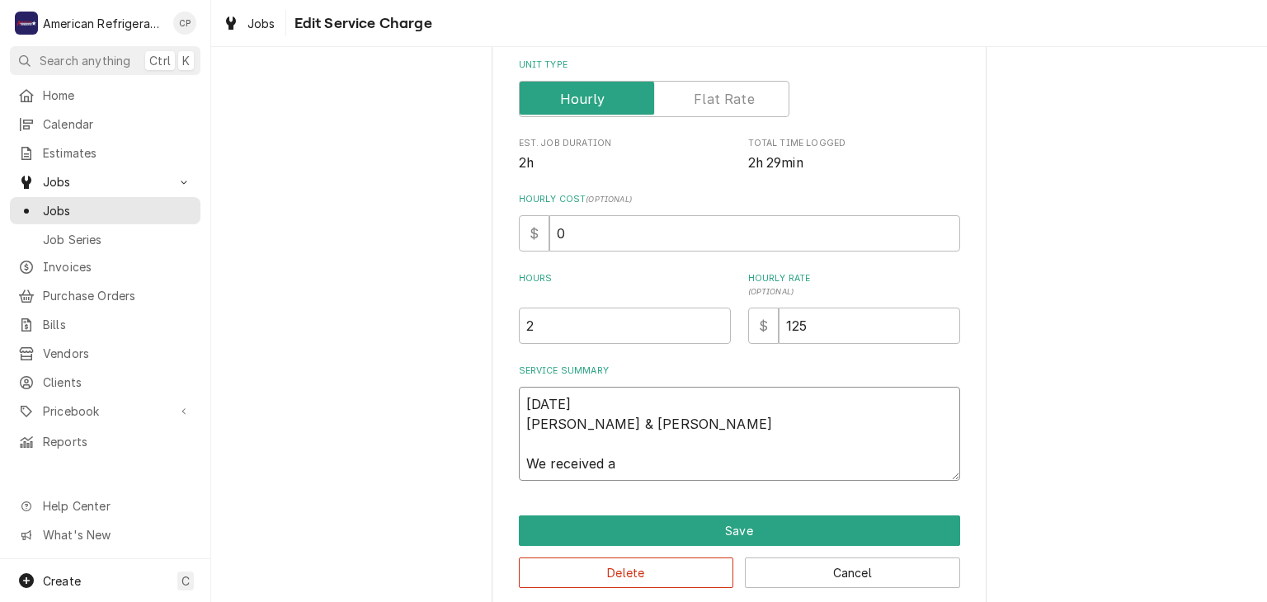
type textarea "x"
type textarea "9/4/25 Brandon & Cordel We received al"
type textarea "x"
type textarea "9/4/25 Brandon & Cordel We received a"
type textarea "x"
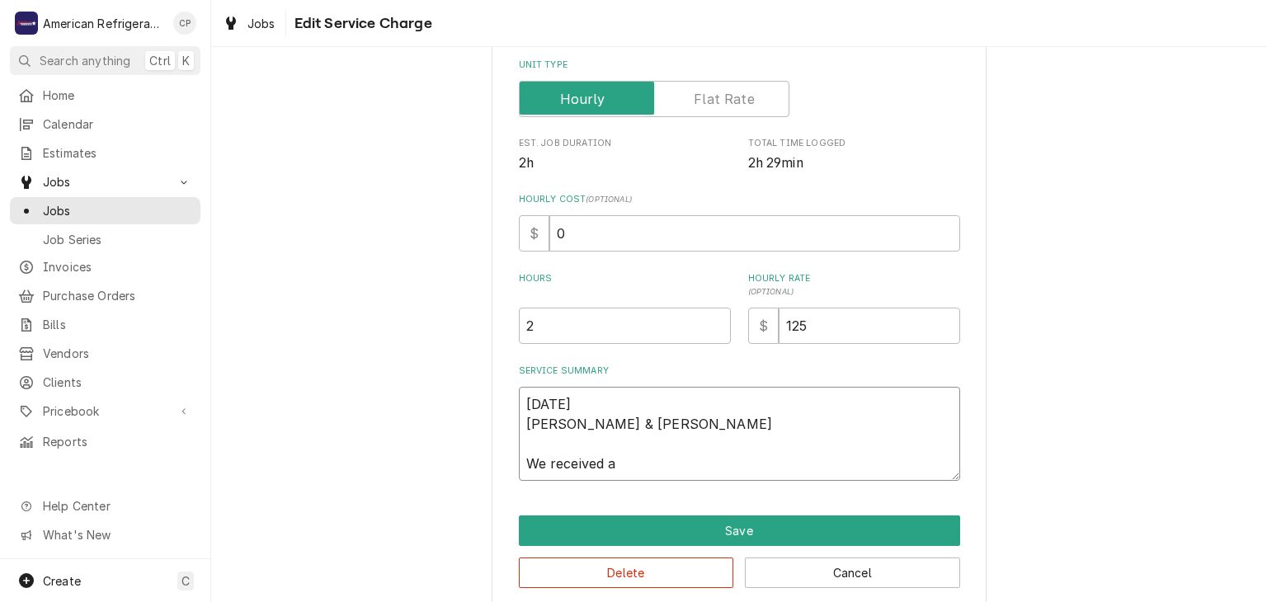
type textarea "9/4/25 Brandon & Cordel We received ap"
type textarea "x"
type textarea "9/4/25 Brandon & Cordel We received app"
type textarea "x"
type textarea "9/4/25 Brandon & Cordel We received appr"
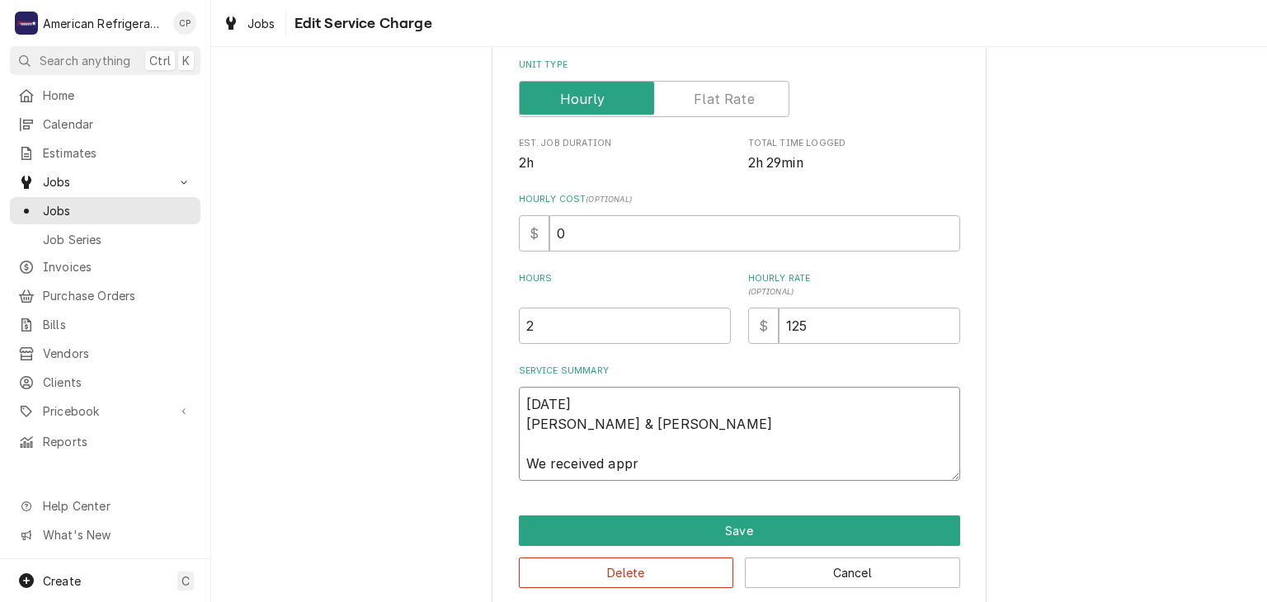
type textarea "x"
type textarea "9/4/25 Brandon & Cordel We received appro"
type textarea "x"
type textarea "9/4/25 Brandon & Cordel We received approv"
type textarea "x"
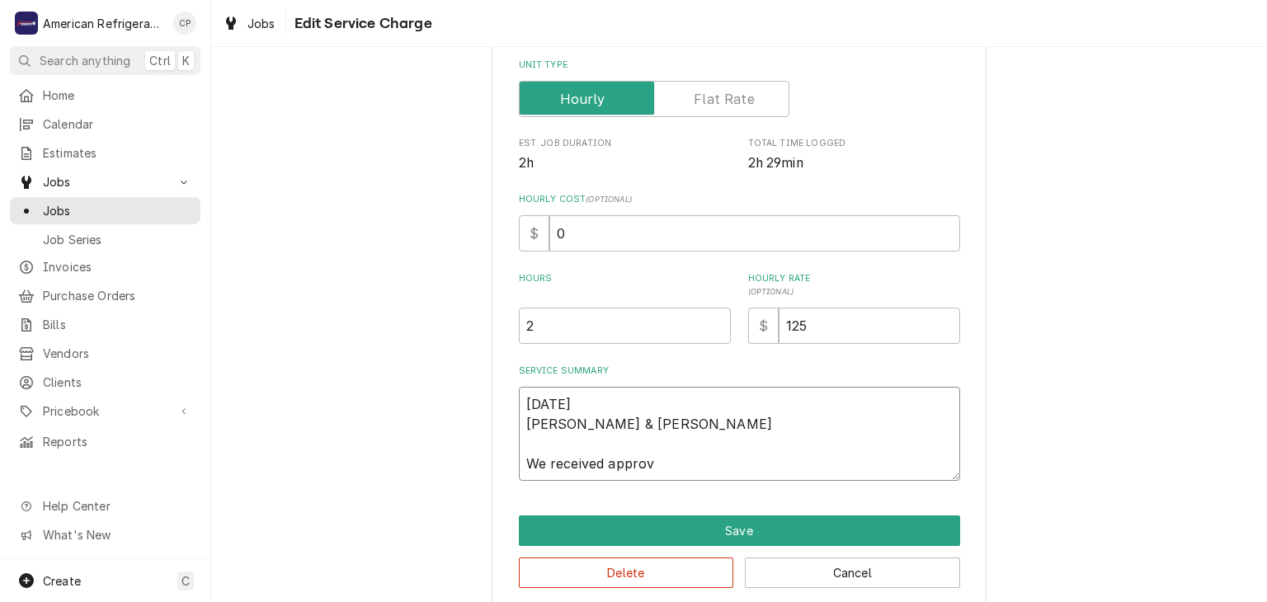
type textarea "9/4/25 Brandon & Cordel We received approva"
type textarea "x"
type textarea "9/4/25 Brandon & Cordel We received approval"
type textarea "x"
type textarea "9/4/25 Brandon & Cordel We received approval"
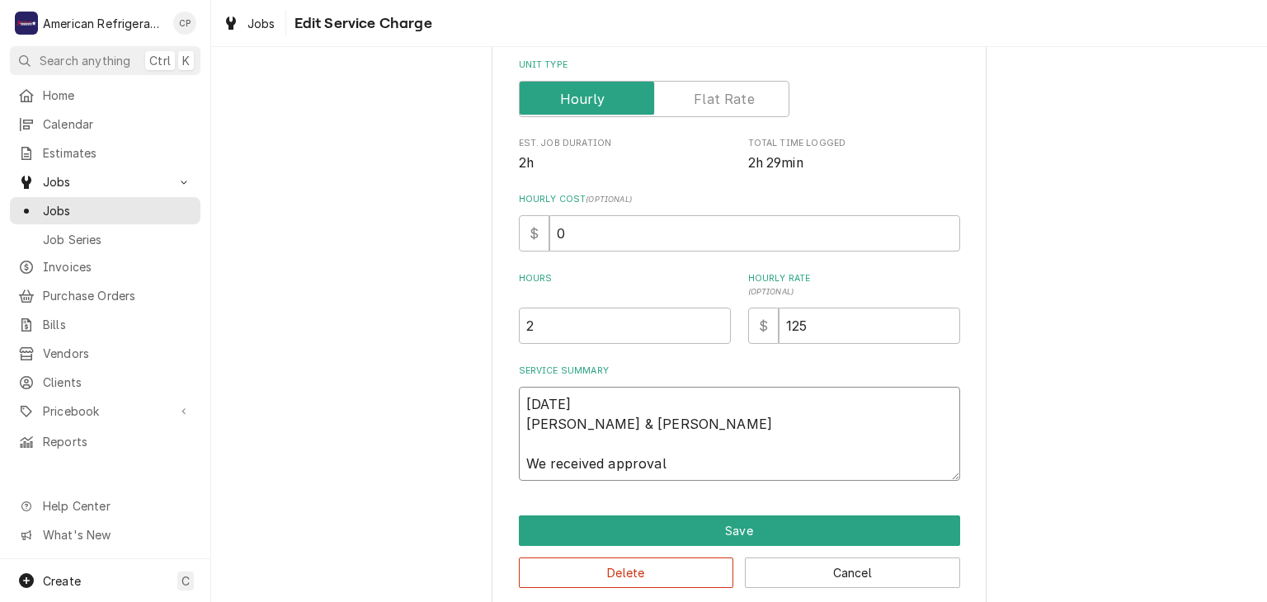
type textarea "x"
type textarea "9/4/25 Brandon & Cordel We received approval f"
type textarea "x"
type textarea "9/4/25 Brandon & Cordel We received approval fr"
type textarea "x"
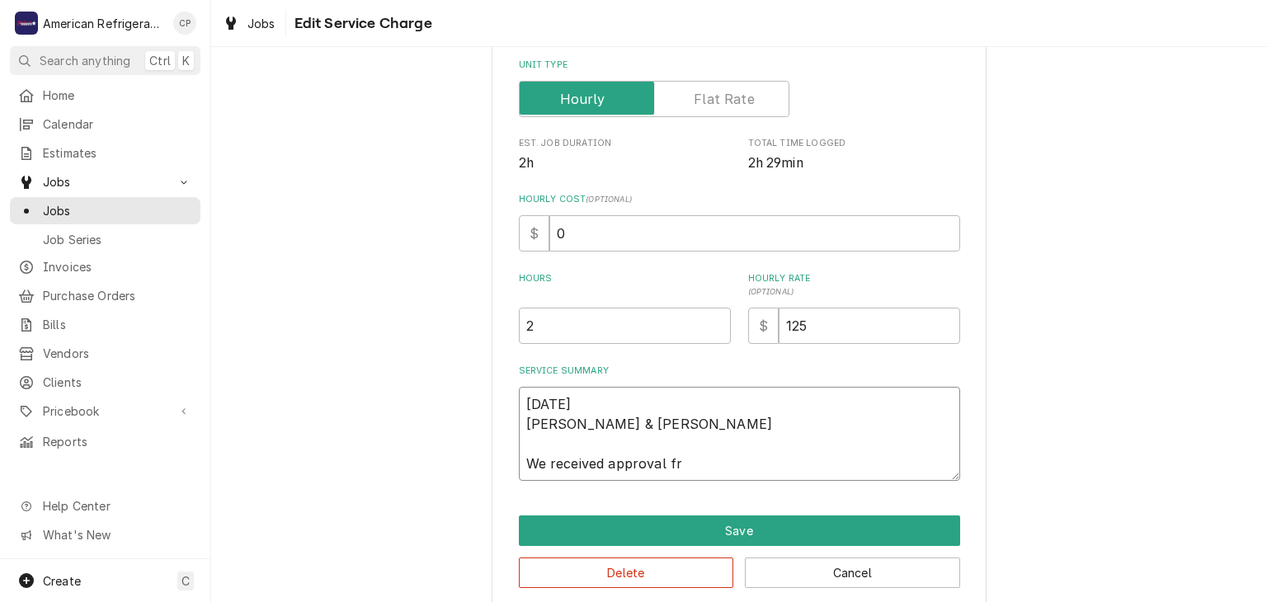
type textarea "9/4/25 Brandon & Cordel We received approval fro"
type textarea "x"
type textarea "9/4/25 Brandon & Cordel We received approval from"
type textarea "x"
type textarea "9/4/25 Brandon & Cordel We received approval from"
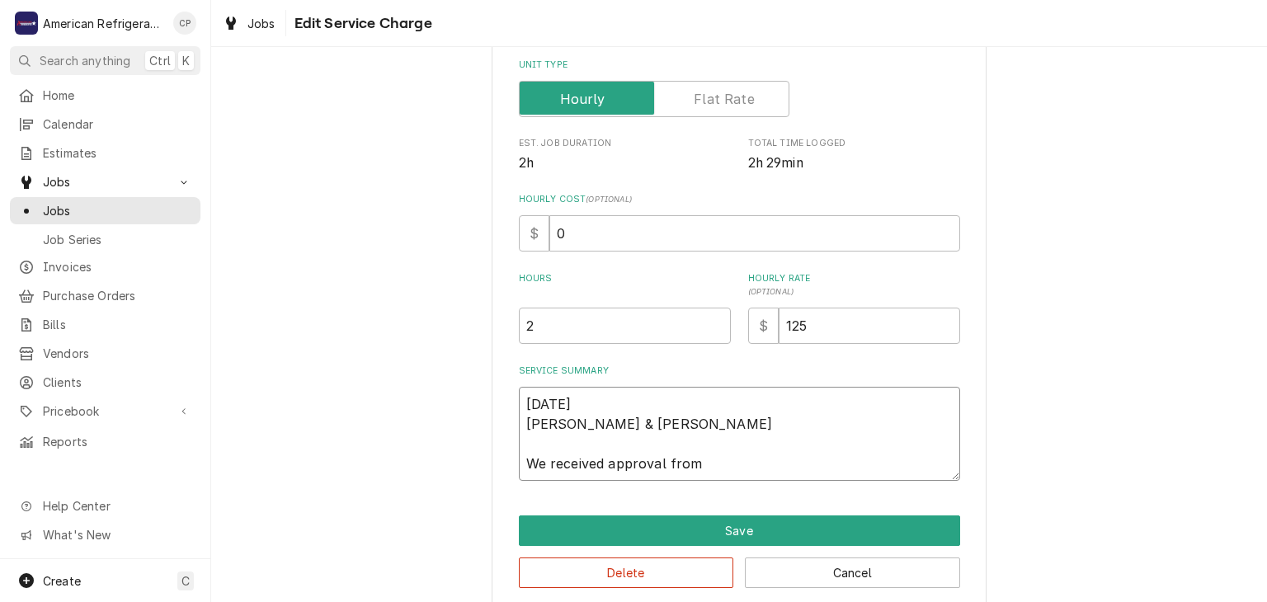
type textarea "x"
type textarea "9/4/25 Brandon & Cordel We received approval from G"
type textarea "x"
type textarea "9/4/25 Brandon & Cordel We received approval from Ga"
type textarea "x"
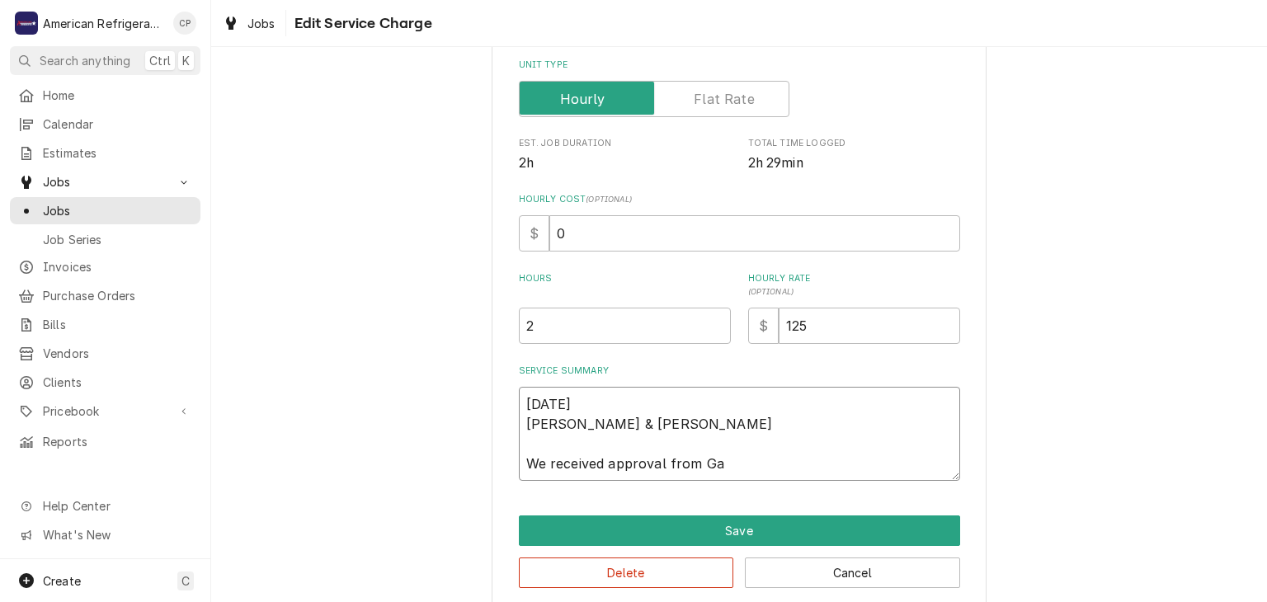
type textarea "9/4/25 Brandon & Cordel We received approval from Gar"
type textarea "x"
type textarea "9/4/25 Brandon & Cordel We received approval from Garr"
type textarea "x"
type textarea "9/4/25 Brandon & Cordel We received approval from Garry"
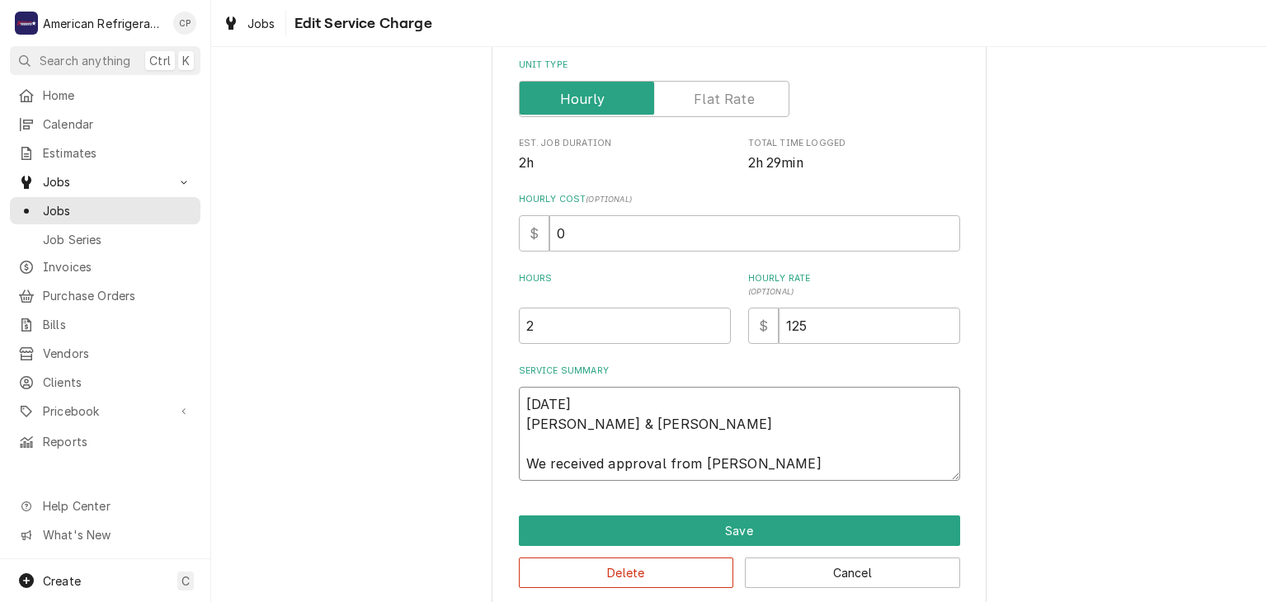
type textarea "x"
type textarea "9/4/25 Brandon & Cordel We received approval from Garr"
type textarea "x"
type textarea "9/4/25 Brandon & Cordel We received approval from Gar"
type textarea "x"
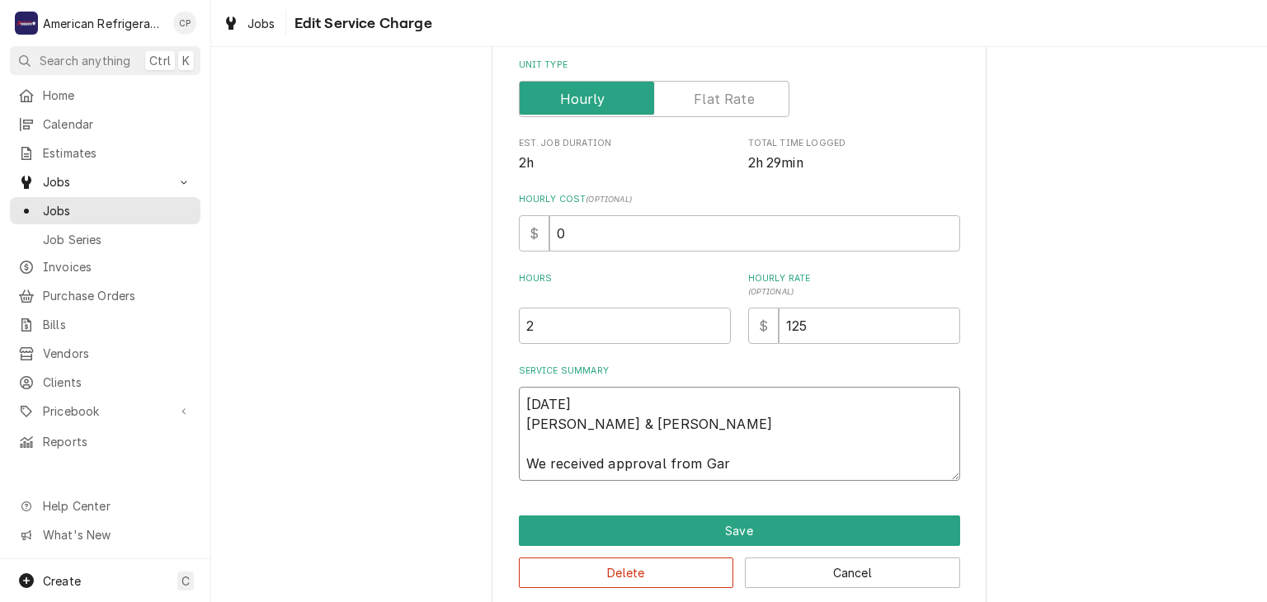
type textarea "9/4/25 Brandon & Cordel We received approval from Gary"
type textarea "x"
type textarea "9/4/25 Brandon & Cordel We received approval from Gary"
type textarea "x"
type textarea "9/4/25 Brandon & Cordel We received approval from Gary t"
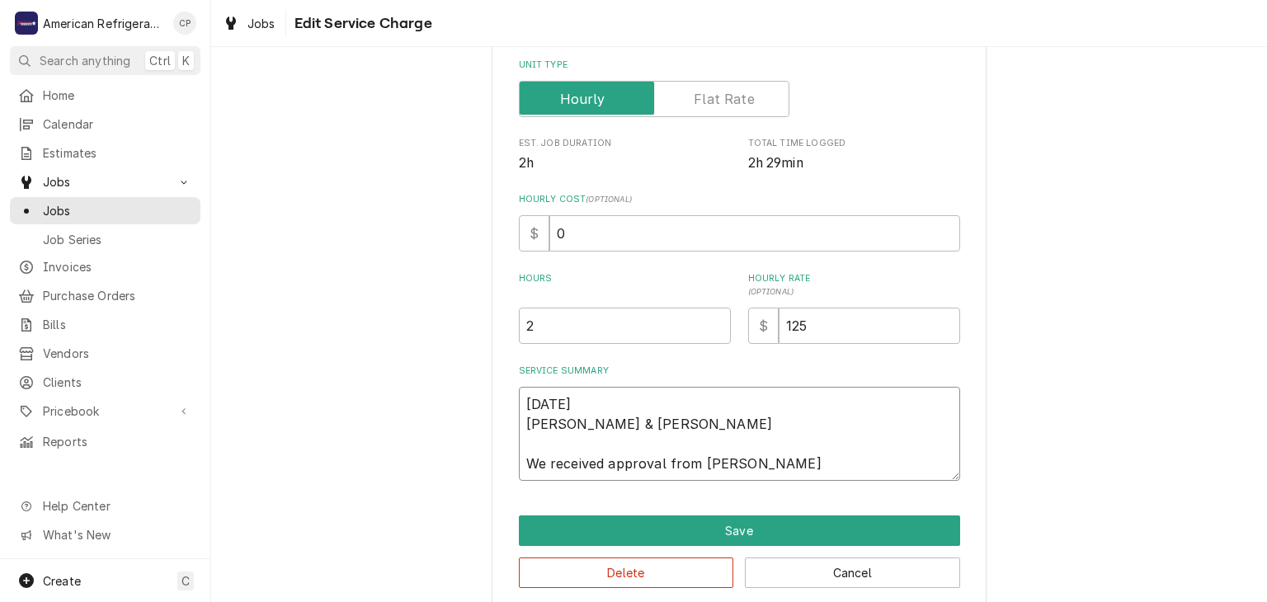
type textarea "x"
type textarea "9/4/25 Brandon & Cordel We received approval from Gary to"
type textarea "x"
type textarea "9/4/25 Brandon & Cordel We received approval from Gary to"
type textarea "x"
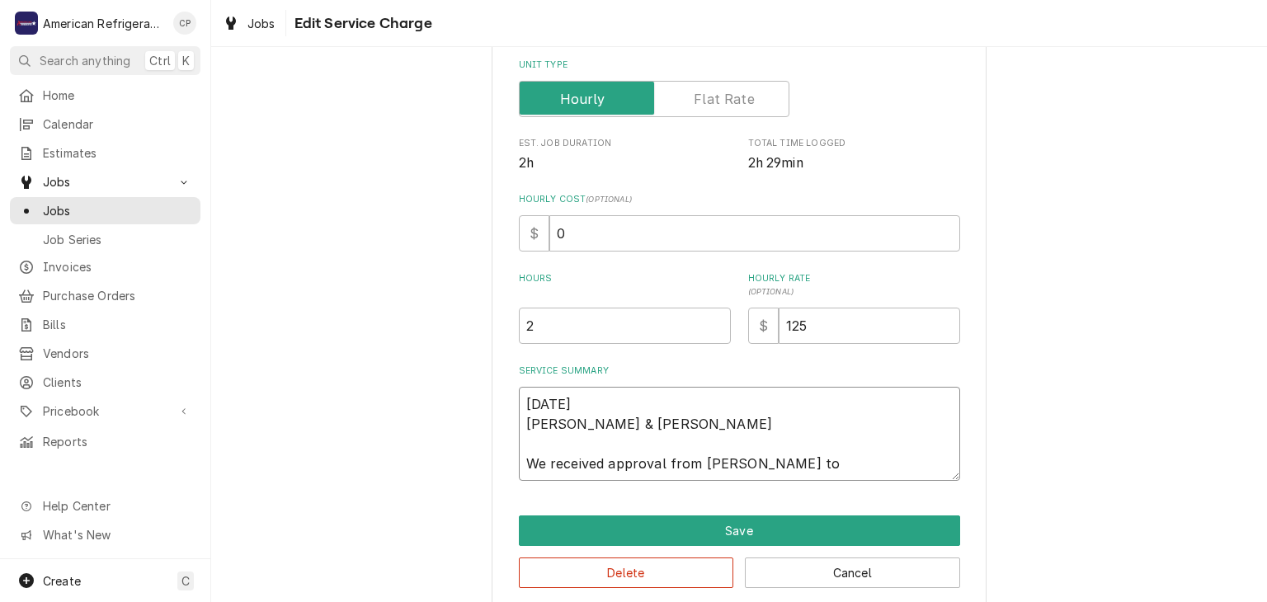
type textarea "9/4/25 Brandon & Cordel We received approval from Gary to c"
type textarea "x"
type textarea "9/4/25 Brandon & Cordel We received approval from Gary to co"
type textarea "x"
type textarea "9/4/25 Brandon & Cordel We received approval from Gary to com"
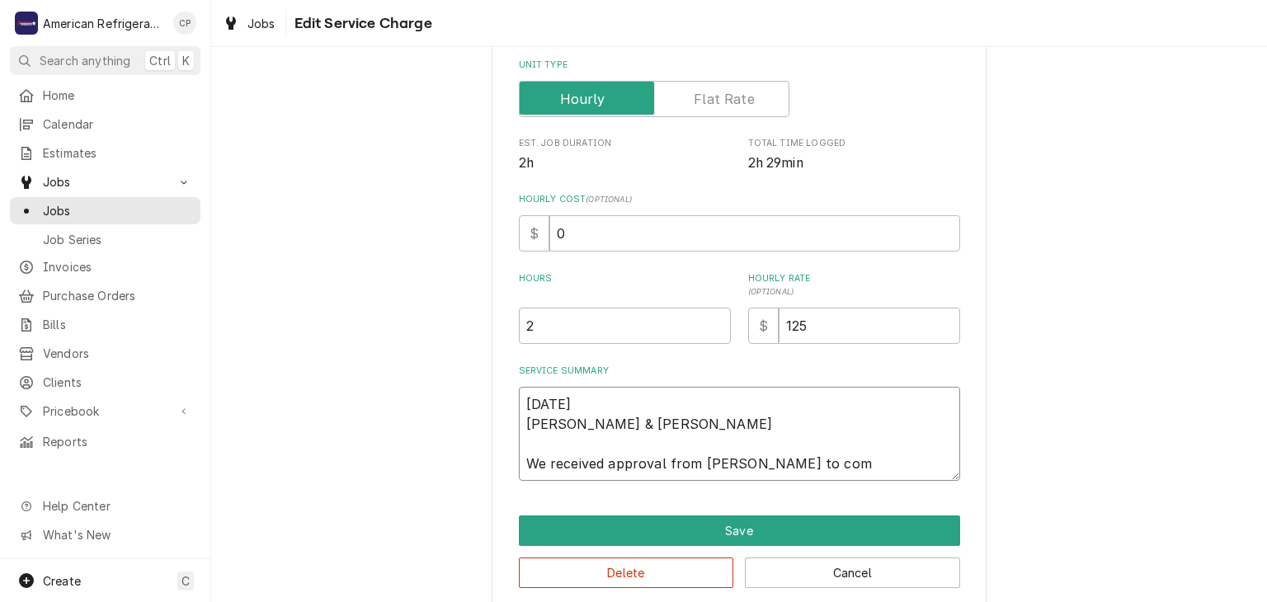
type textarea "x"
type textarea "9/4/25 Brandon & Cordel We received approval from Gary to comp"
type textarea "x"
type textarea "9/4/25 Brandon & Cordel We received approval from Gary to compl"
type textarea "x"
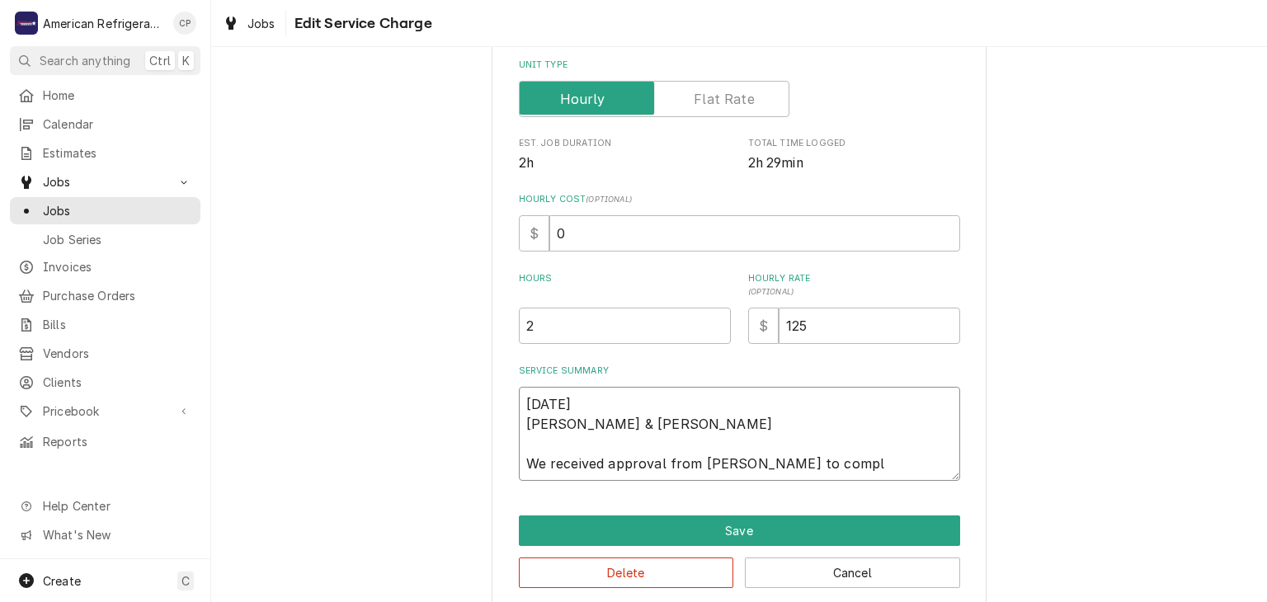
type textarea "9/4/25 Brandon & Cordel We received approval from Gary to comple"
type textarea "x"
type textarea "9/4/25 Brandon & Cordel We received approval from Gary to complete"
type textarea "x"
type textarea "9/4/25 Brandon & Cordel We received approval from Gary to complete"
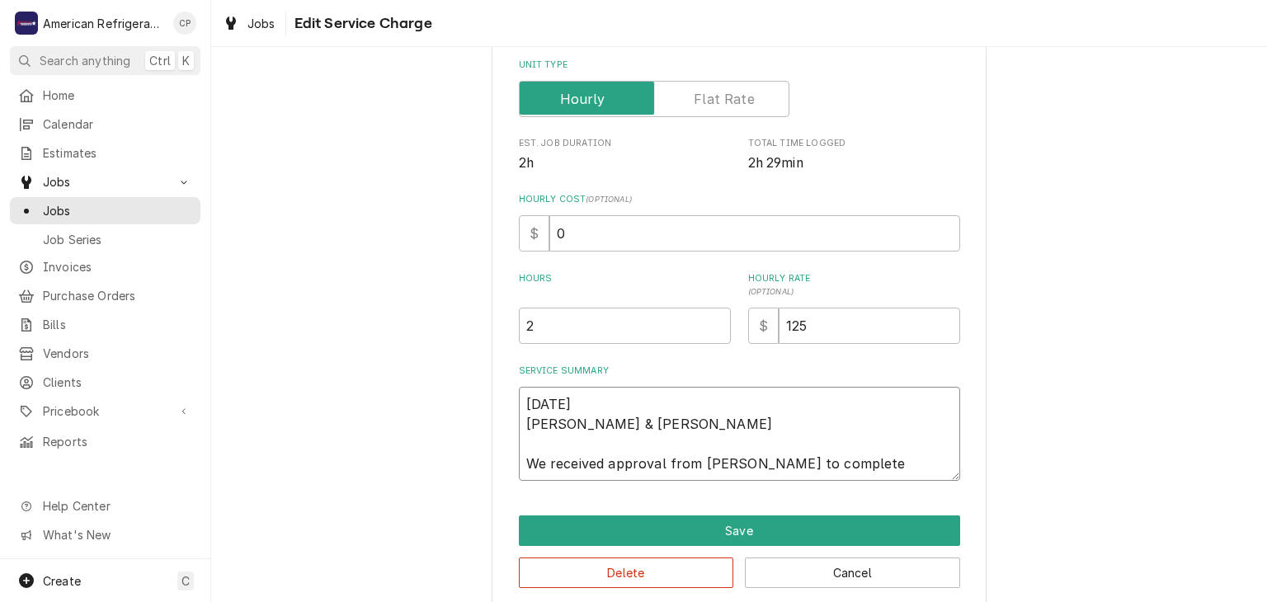
type textarea "x"
type textarea "9/4/25 Brandon & Cordel We received approval from Gary to complete teh"
type textarea "x"
type textarea "9/4/25 Brandon & Cordel We received approval from Gary to complete"
type textarea "x"
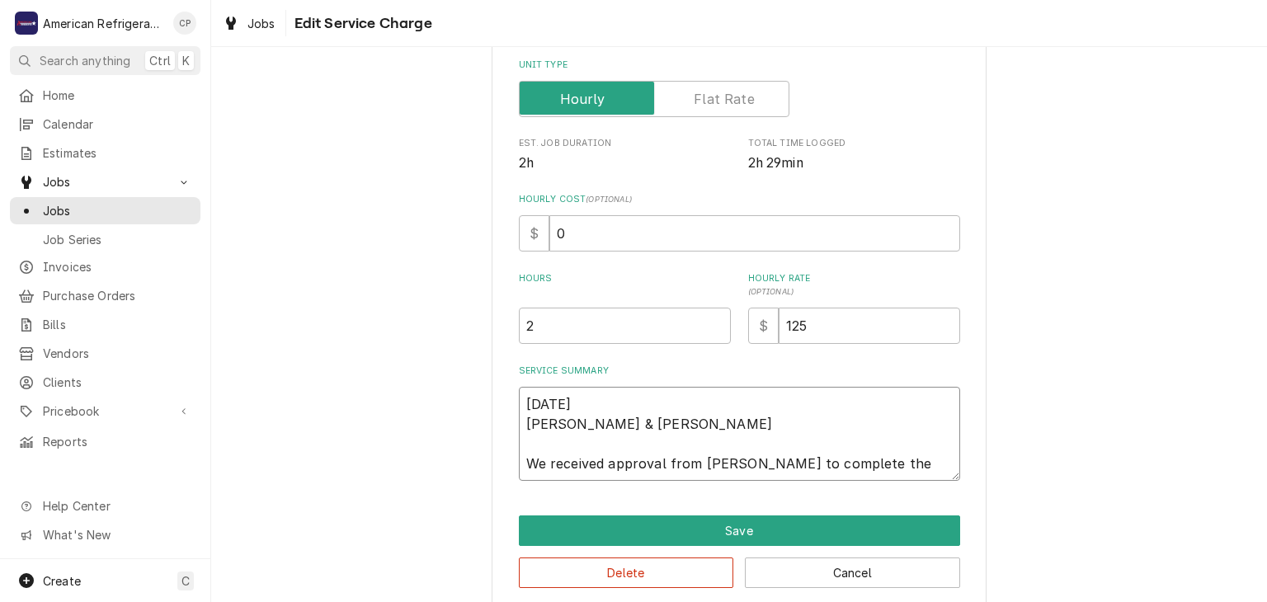
type textarea "9/4/25 Brandon & Cordel We received approval from Gary to complete the h"
type textarea "x"
type textarea "9/4/25 Brandon & Cordel We received approval from Gary to complete the hi"
type textarea "x"
type textarea "9/4/25 Brandon & Cordel We received approval from Gary to complete the high"
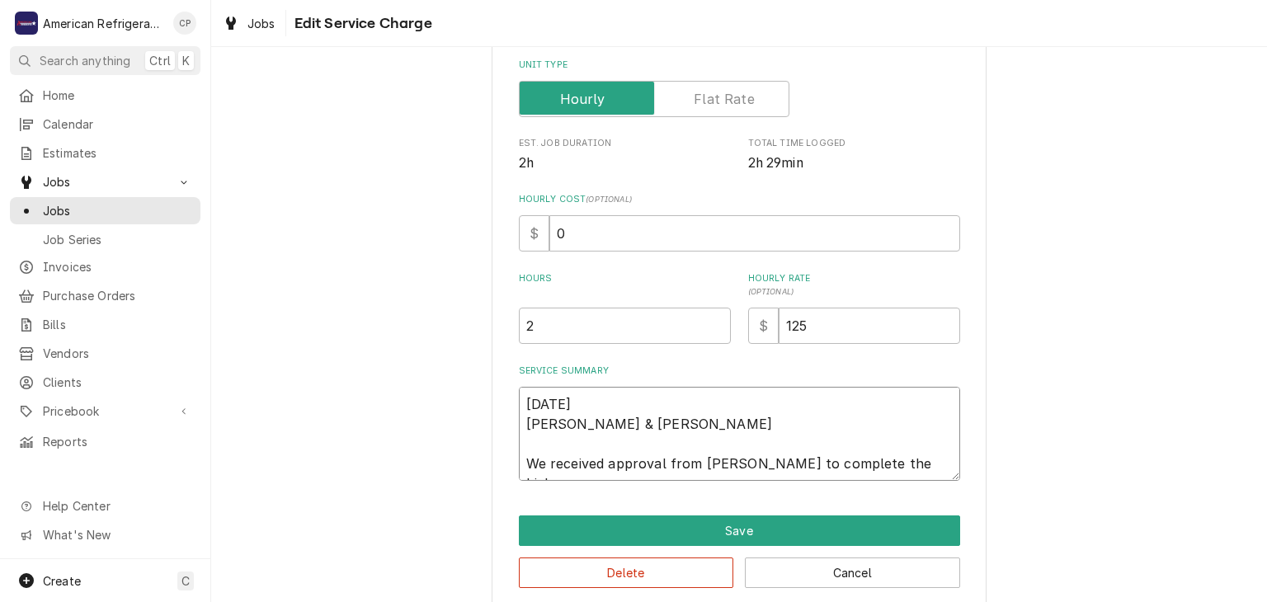
type textarea "x"
type textarea "9/4/25 Brandon & Cordel We received approval from Gary to complete the high"
type textarea "x"
type textarea "9/4/25 Brandon & Cordel We received approval from Gary to complete the high pr"
type textarea "x"
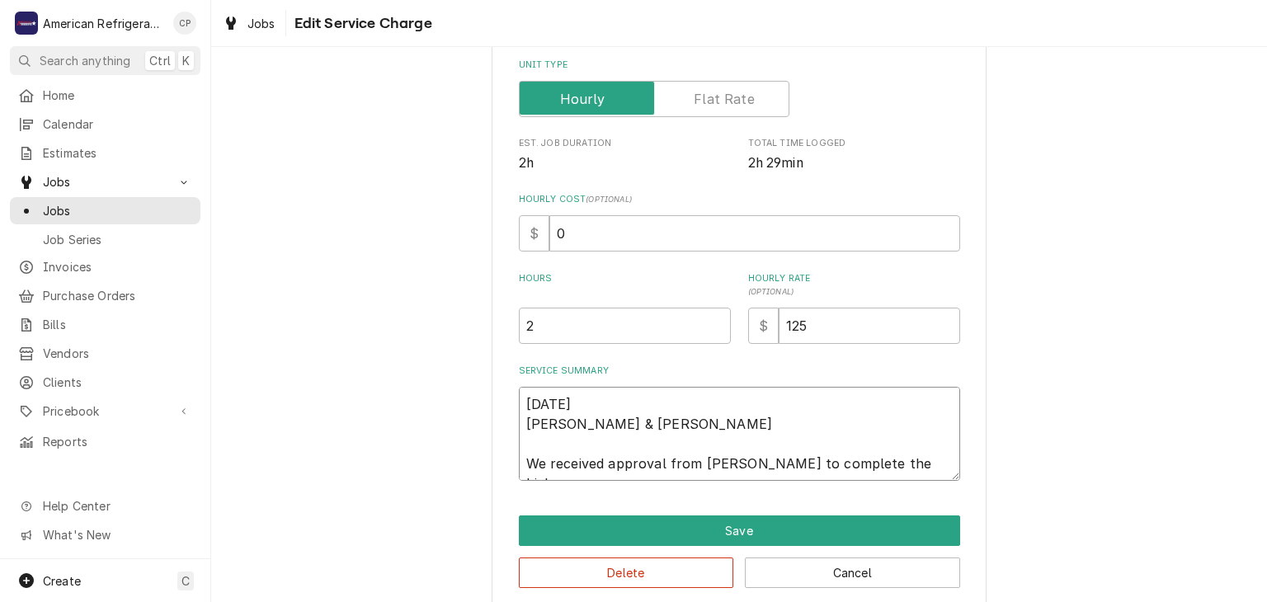
type textarea "9/4/25 Brandon & Cordel We received approval from Gary to complete the high pre"
type textarea "x"
type textarea "9/4/25 Brandon & Cordel We received approval from Gary to complete the high pres"
type textarea "x"
type textarea "9/4/25 Brandon & Cordel We received approval from Gary to complete the high pre…"
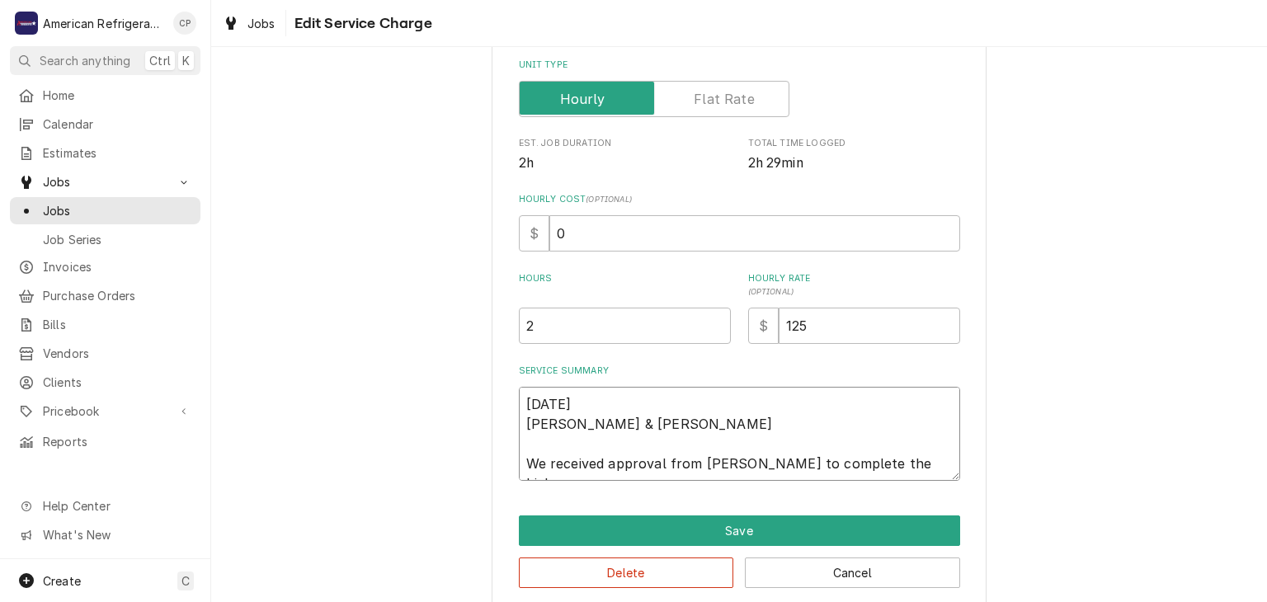
type textarea "x"
type textarea "9/4/25 Brandon & Cordel We received approval from Gary to complete the high pre…"
type textarea "x"
type textarea "9/4/25 Brandon & Cordel We received approval from Gary to complete the high pre…"
type textarea "x"
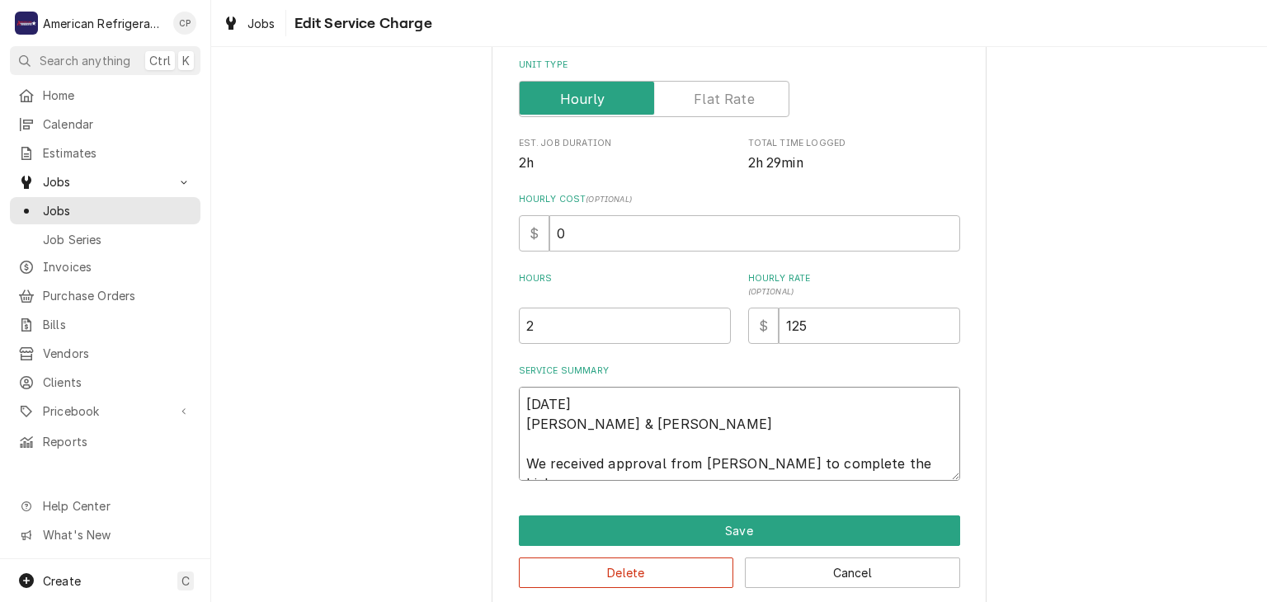
type textarea "9/4/25 Brandon & Cordel We received approval from Gary to complete the high pre…"
type textarea "x"
type textarea "9/4/25 Brandon & Cordel We received approval from Gary to complete the high pre…"
type textarea "x"
type textarea "9/4/25 Brandon & Cordel We received approval from Gary to complete the high pre…"
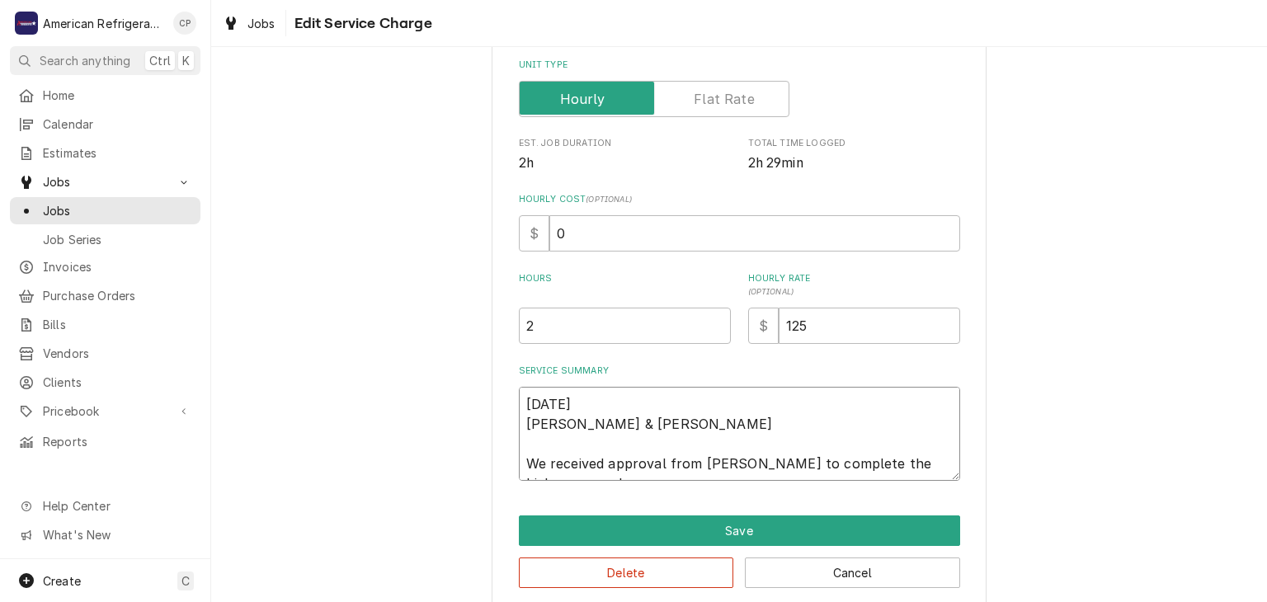
type textarea "x"
type textarea "9/4/25 Brandon & Cordel We received approval from Gary to complete the high pre…"
type textarea "x"
type textarea "9/4/25 Brandon & Cordel We received approval from Gary to complete the high pre…"
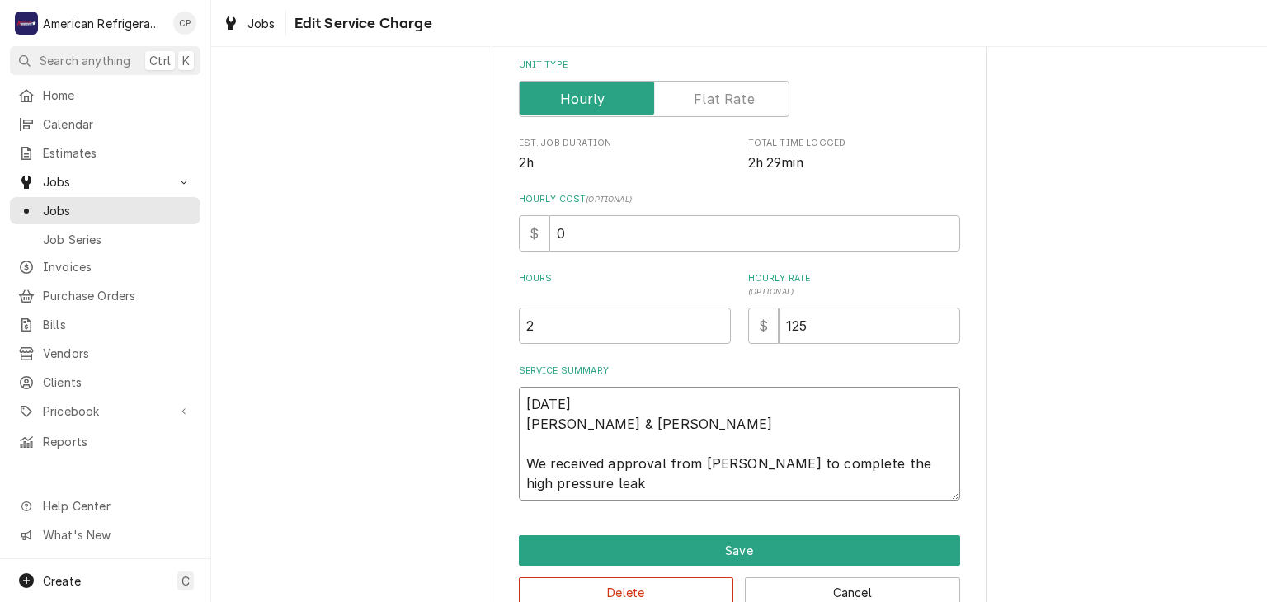
type textarea "x"
type textarea "9/4/25 Brandon & Cordel We received approval from Gary to complete the high pre…"
type textarea "x"
type textarea "9/4/25 Brandon & Cordel We received approval from Gary to complete the high pre…"
type textarea "x"
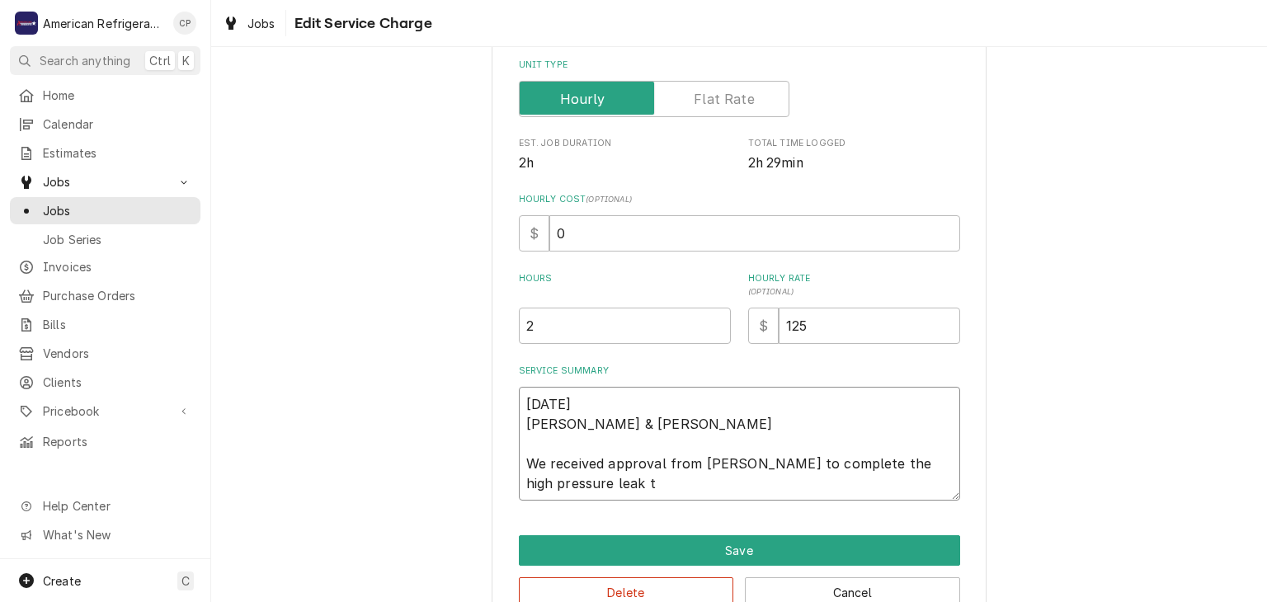
type textarea "9/4/25 Brandon & Cordel We received approval from Gary to complete the high pre…"
type textarea "x"
type textarea "9/4/25 Brandon & Cordel We received approval from Gary to complete the high pre…"
type textarea "x"
type textarea "9/4/25 Brandon & Cordel We received approval from Gary to complete the high pre…"
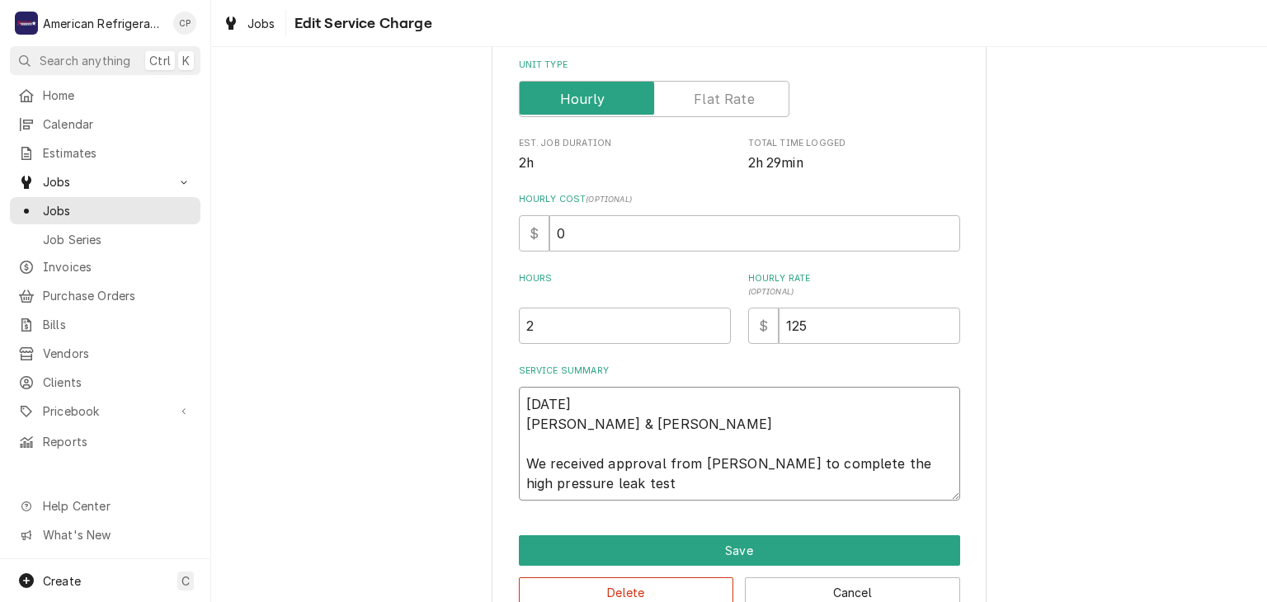
type textarea "x"
type textarea "9/4/25 Brandon & Cordel We received approval from Gary to complete the high pre…"
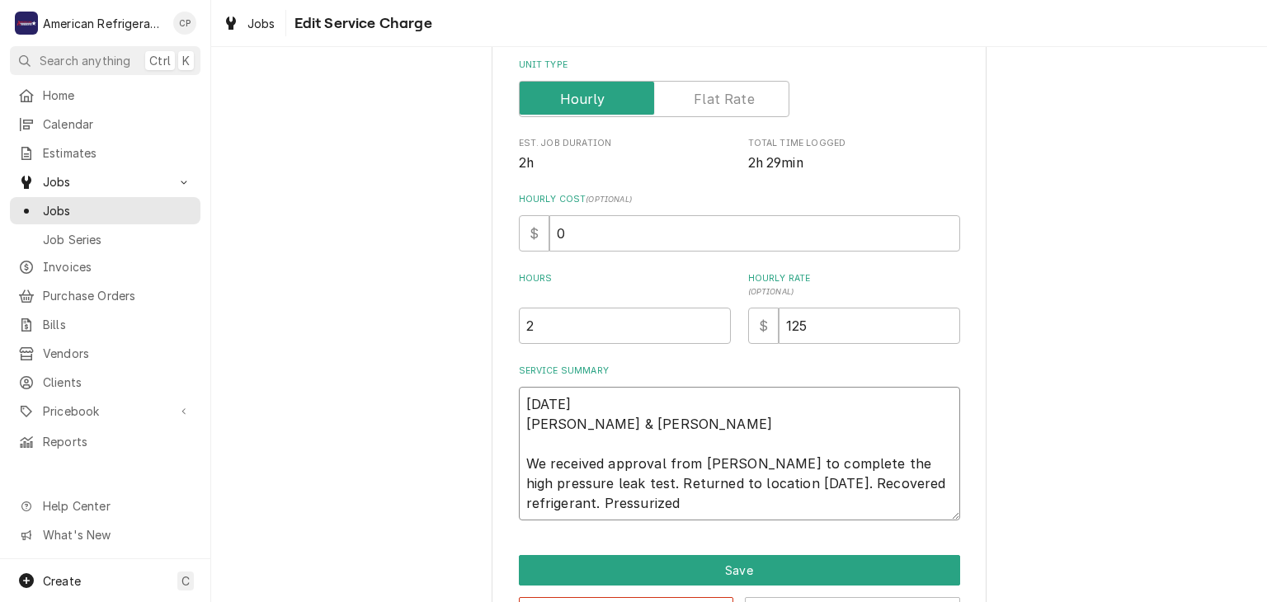
scroll to position [0, 0]
click at [596, 331] on input "2" at bounding box center [625, 326] width 212 height 36
click at [668, 415] on textarea "9/4/25 Brandon & Cordel We received approval from Gary to complete the high pre…" at bounding box center [739, 454] width 441 height 134
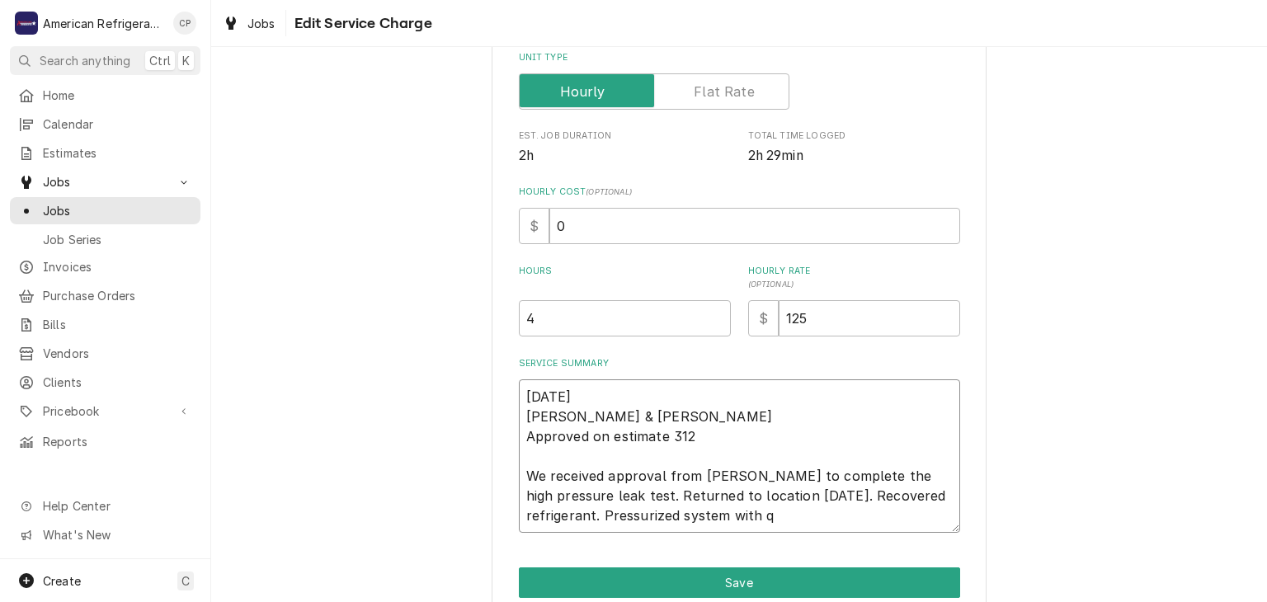
scroll to position [280, 0]
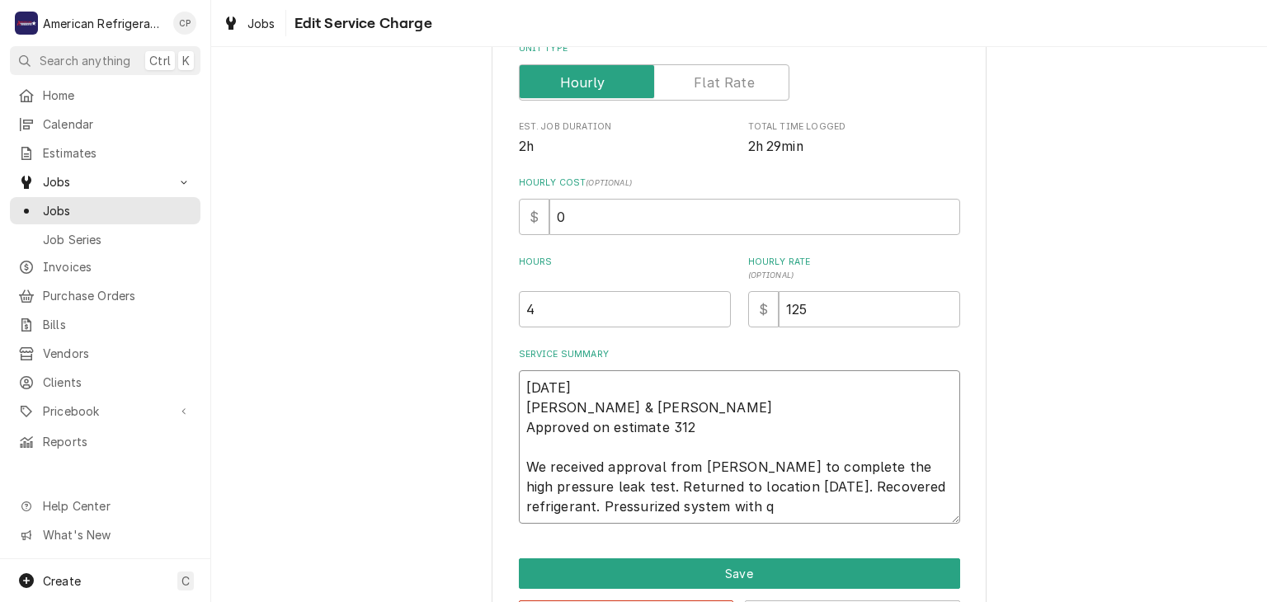
click at [754, 513] on textarea "9/4/25 Brandon & Cordel Approved on estimate 312 We received approval from Gary…" at bounding box center [739, 446] width 441 height 153
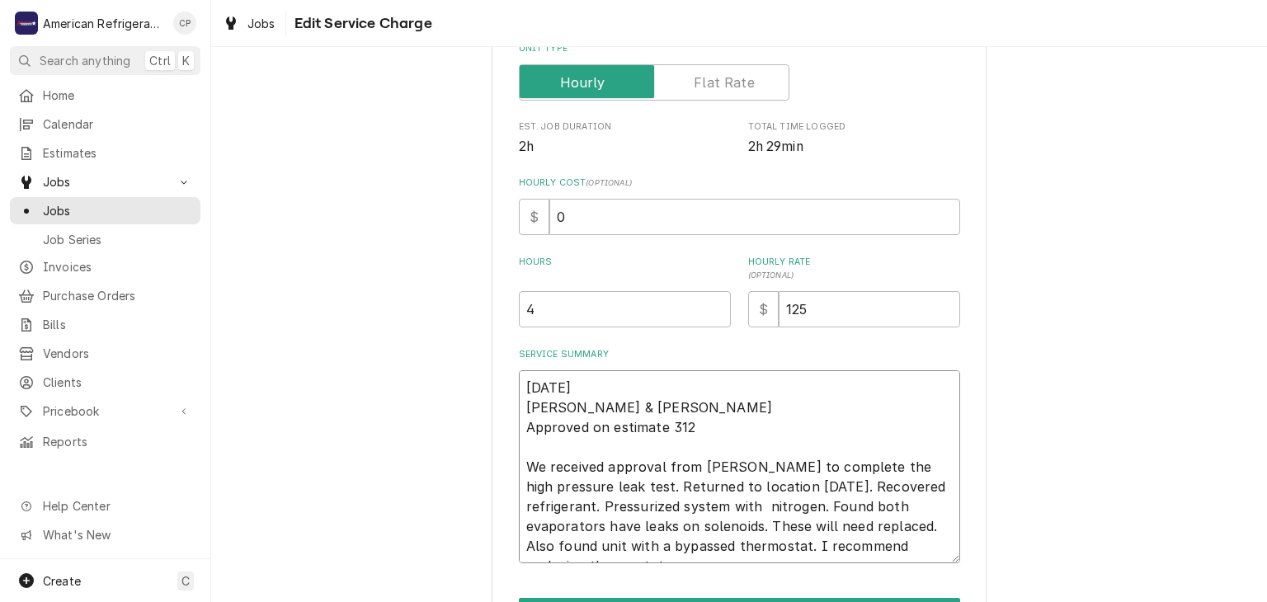
click at [674, 546] on textarea "9/4/25 Brandon & Cordel Approved on estimate 312 We received approval from Gary…" at bounding box center [739, 466] width 441 height 193
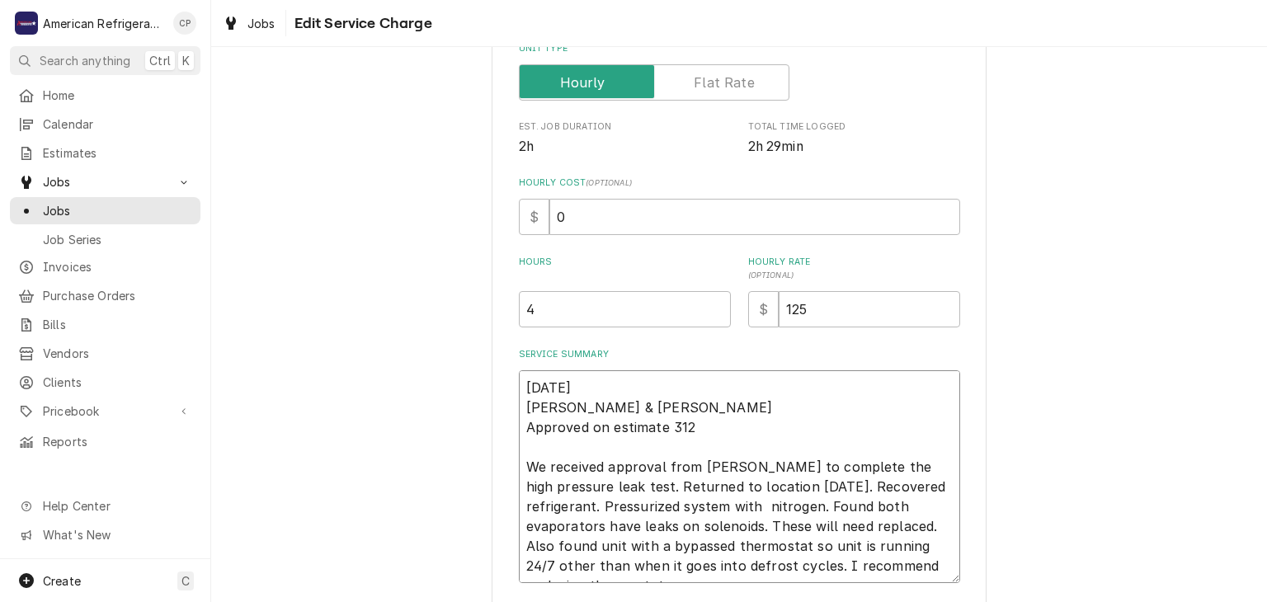
click at [935, 566] on textarea "9/4/25 Brandon & Cordel Approved on estimate 312 We received approval from Gary…" at bounding box center [739, 476] width 441 height 213
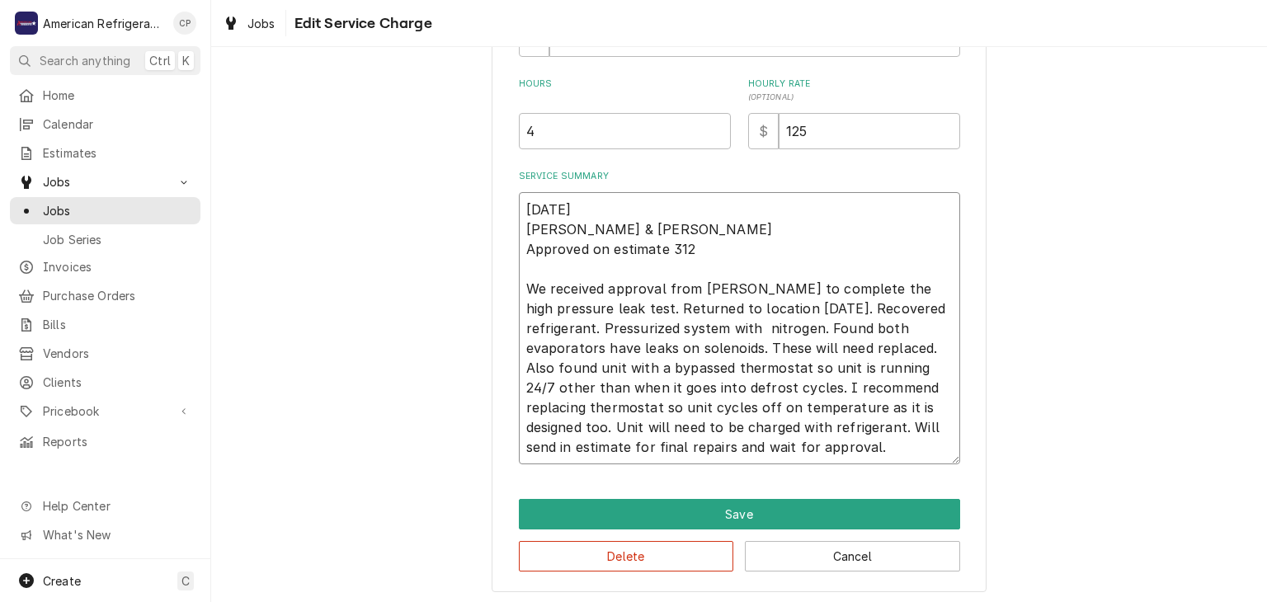
scroll to position [461, 0]
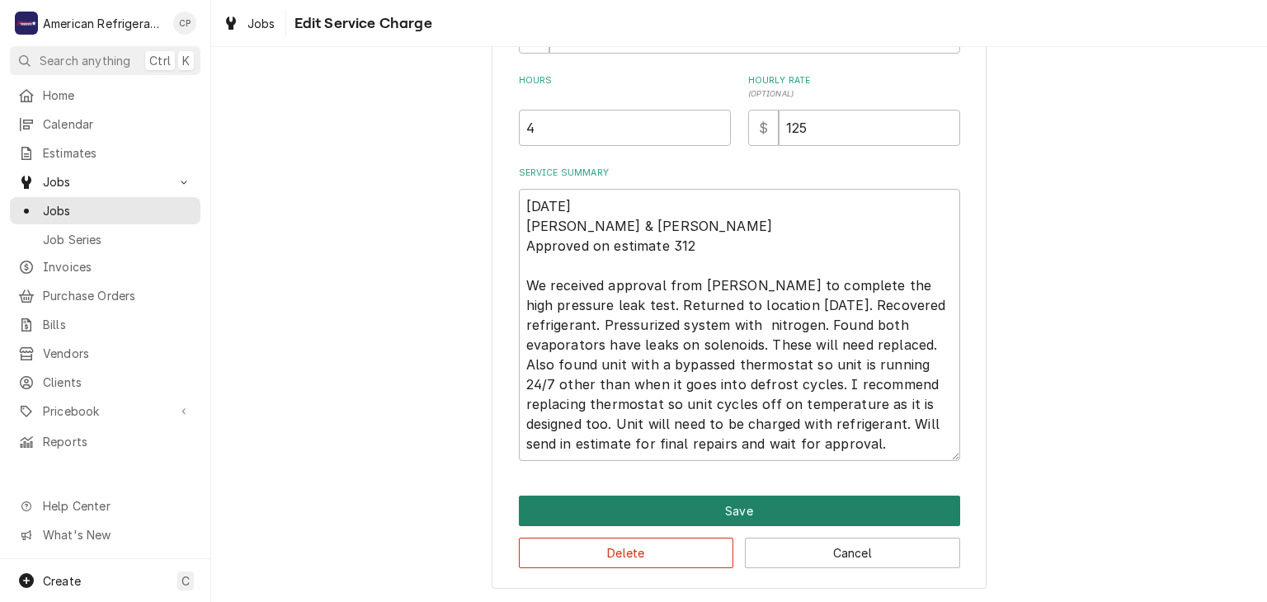
click at [771, 507] on button "Save" at bounding box center [739, 511] width 441 height 31
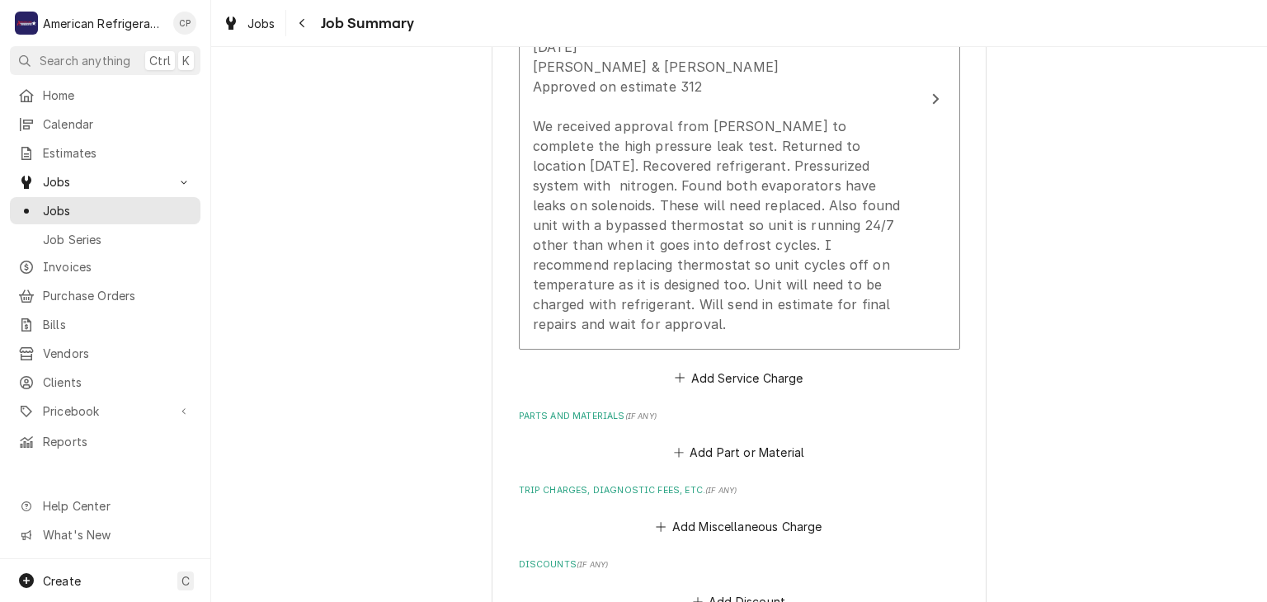
scroll to position [626, 0]
click at [719, 438] on button "Add Part or Material" at bounding box center [739, 449] width 136 height 23
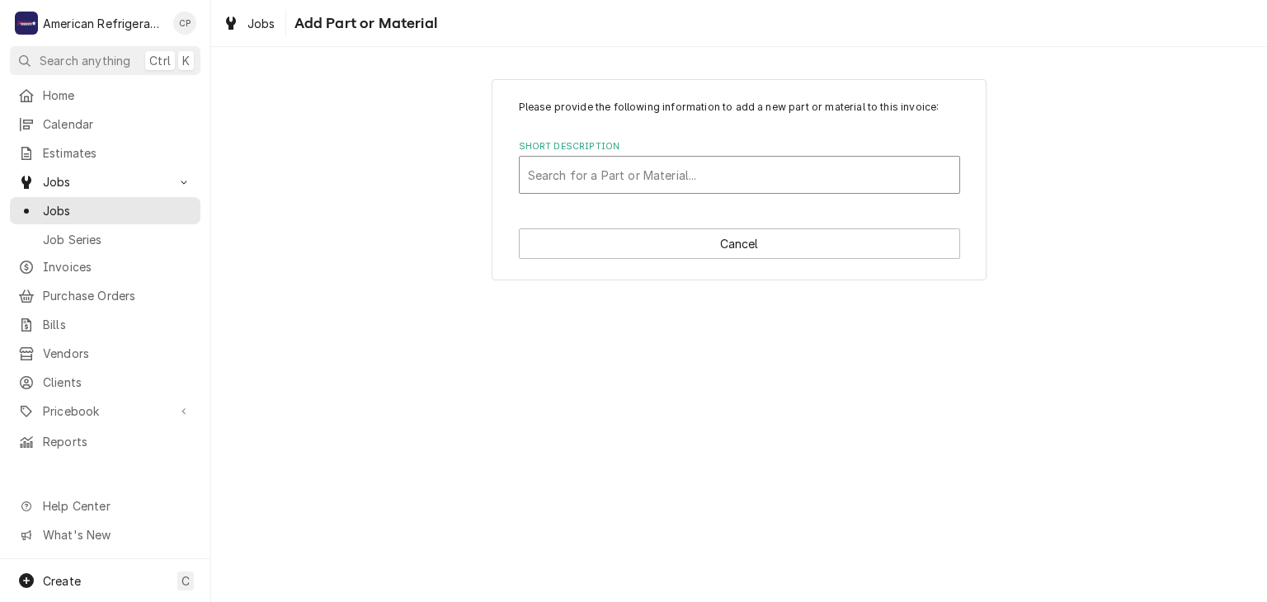
click at [615, 175] on div "Short Description" at bounding box center [739, 175] width 423 height 30
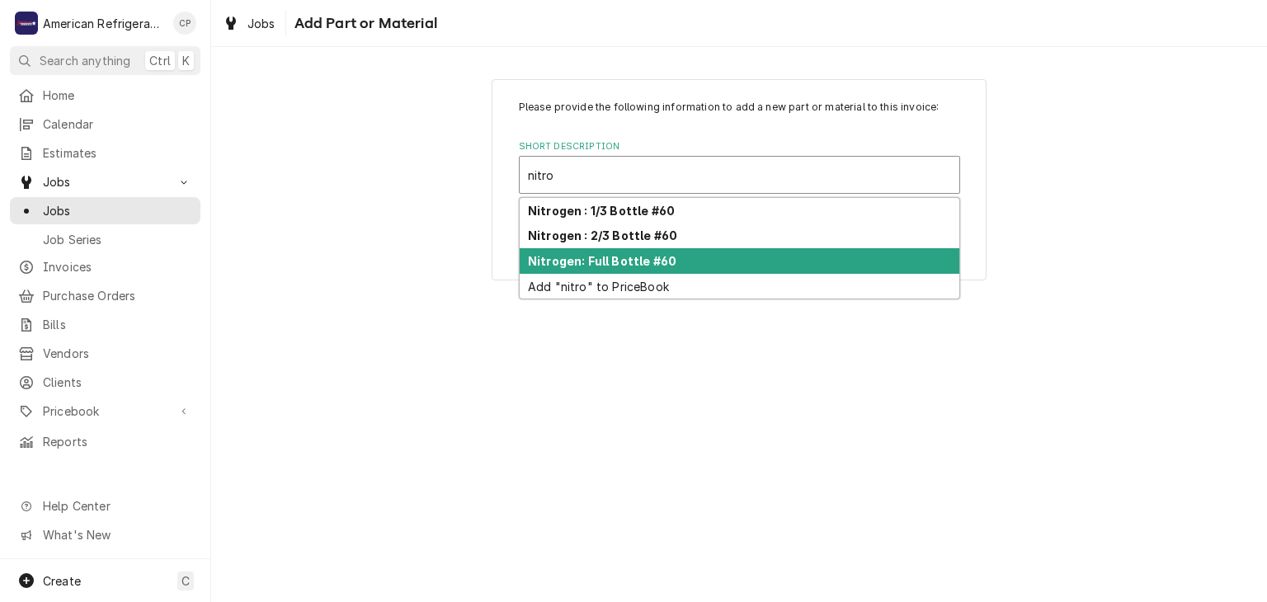
click at [662, 261] on strong "Nitrogen: Full Bottle #60" at bounding box center [602, 261] width 148 height 14
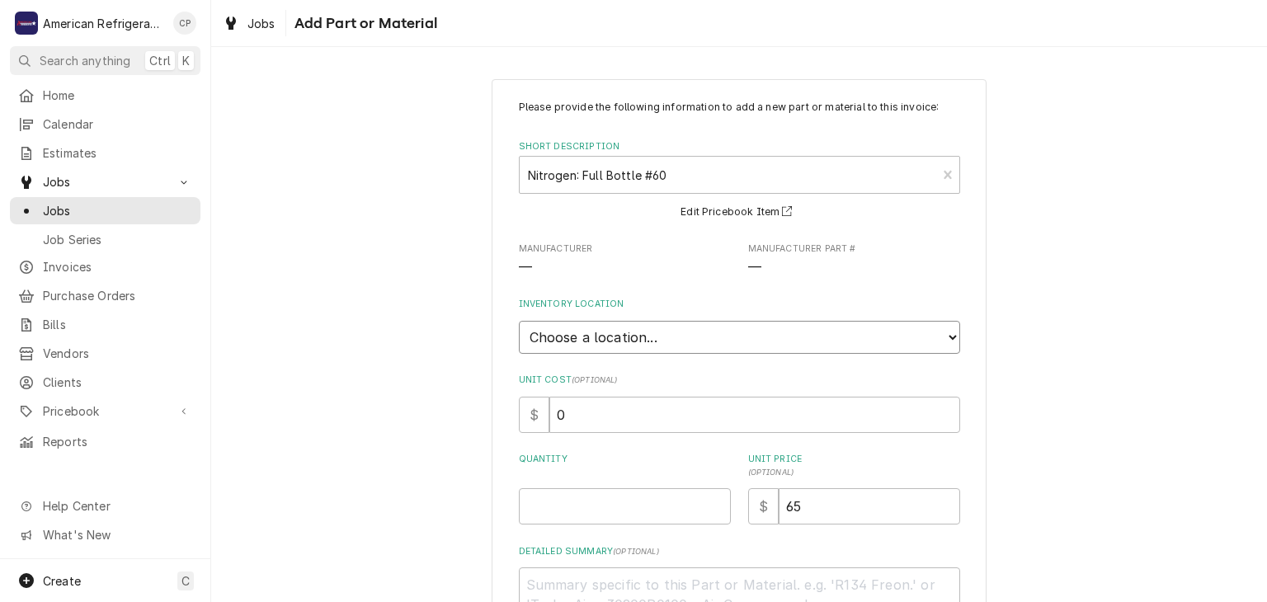
click at [596, 332] on select "Choose a location... American Refrigeration Supply Ed's Refrigeration Johnstone…" at bounding box center [739, 337] width 441 height 33
click at [519, 321] on select "Choose a location... American Refrigeration Supply Ed's Refrigeration Johnstone…" at bounding box center [739, 337] width 441 height 33
click at [563, 495] on input "Quantity" at bounding box center [625, 506] width 212 height 36
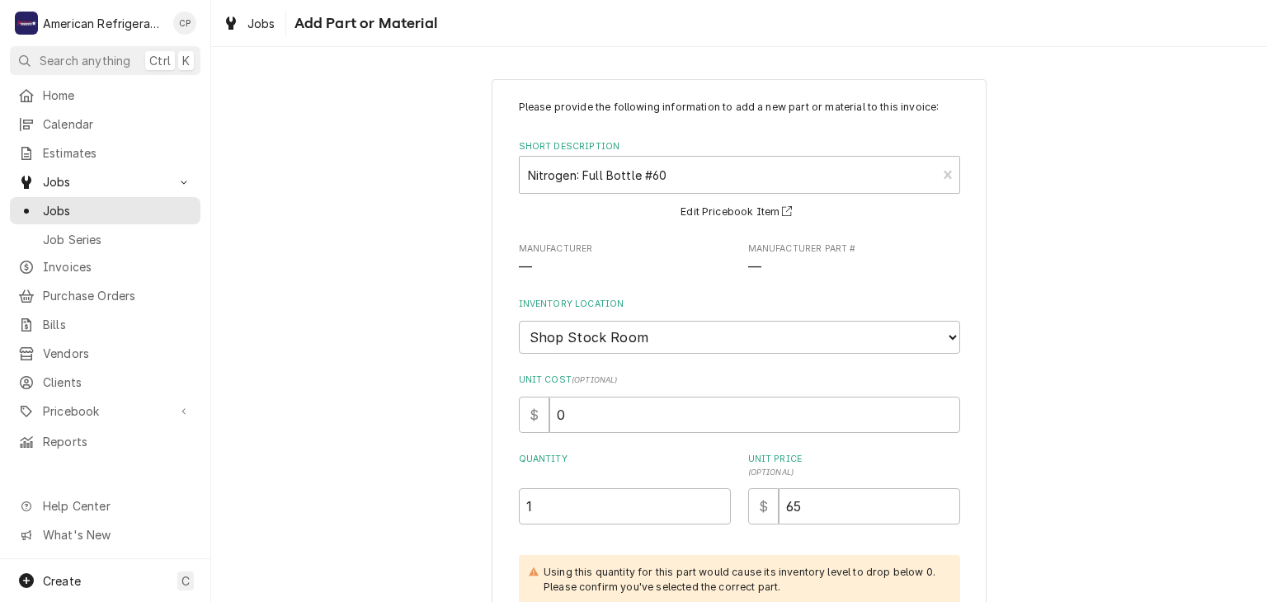
scroll to position [208, 0]
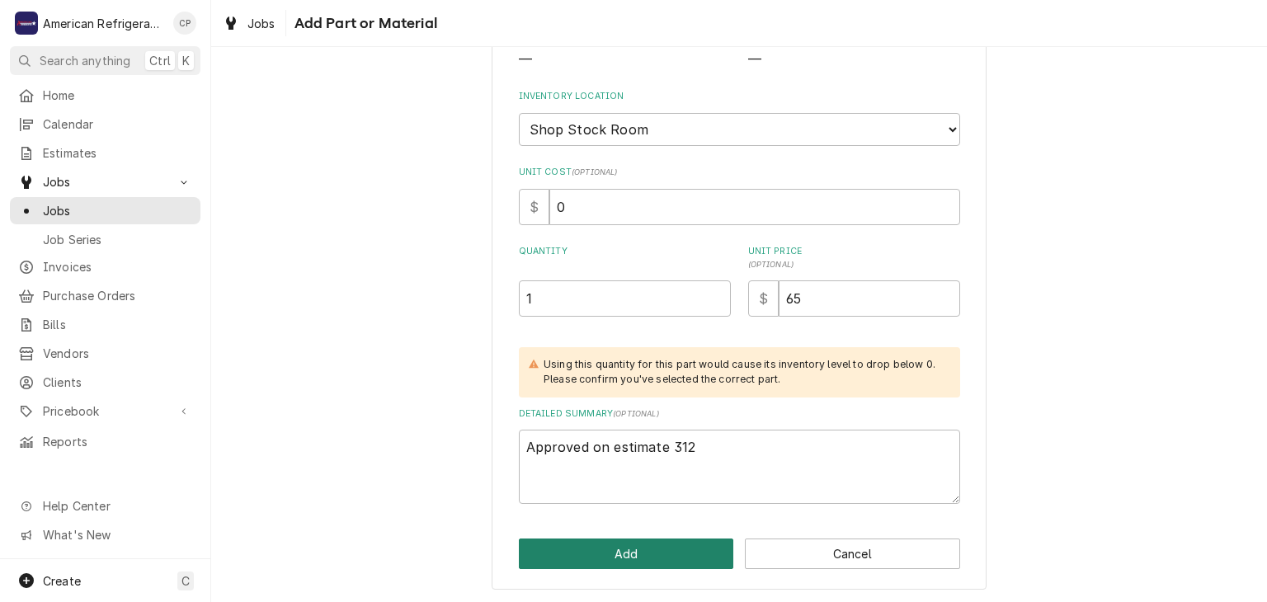
click button "Add" at bounding box center [626, 554] width 215 height 31
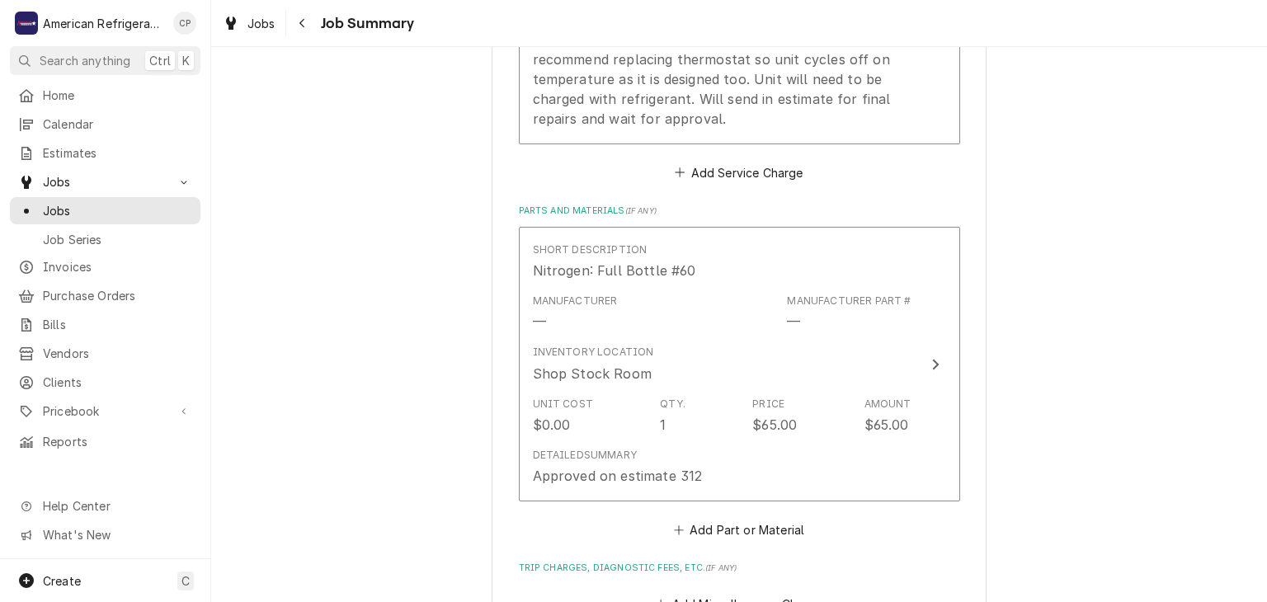
scroll to position [837, 0]
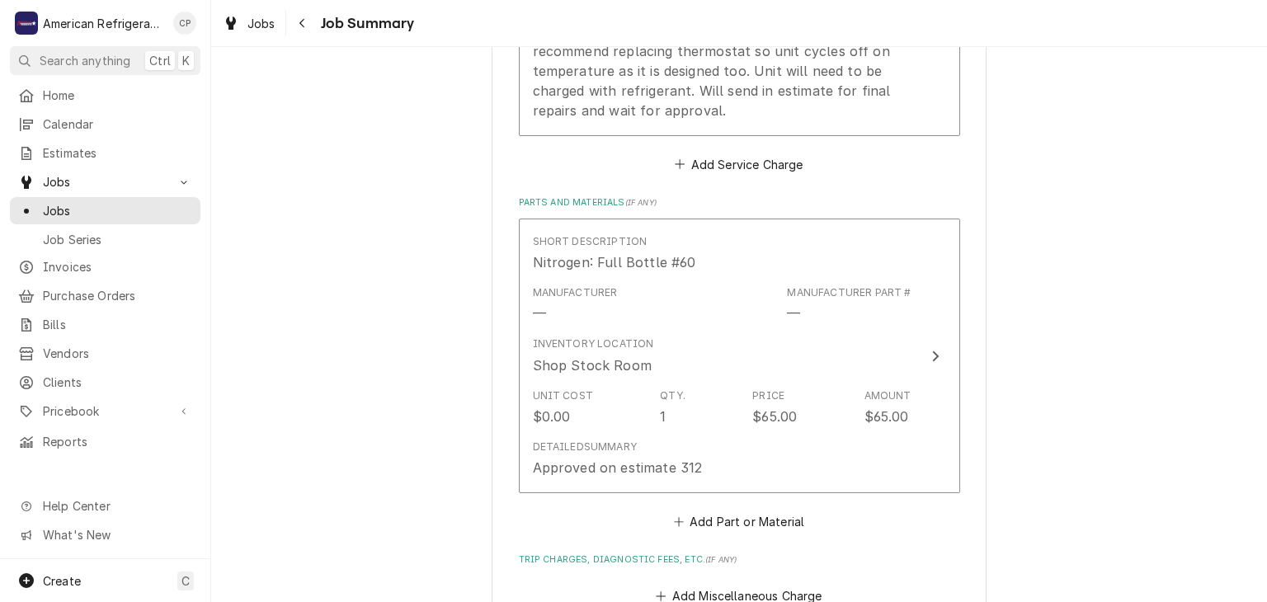
click at [713, 576] on div "Add Miscellaneous Charge" at bounding box center [739, 592] width 441 height 32
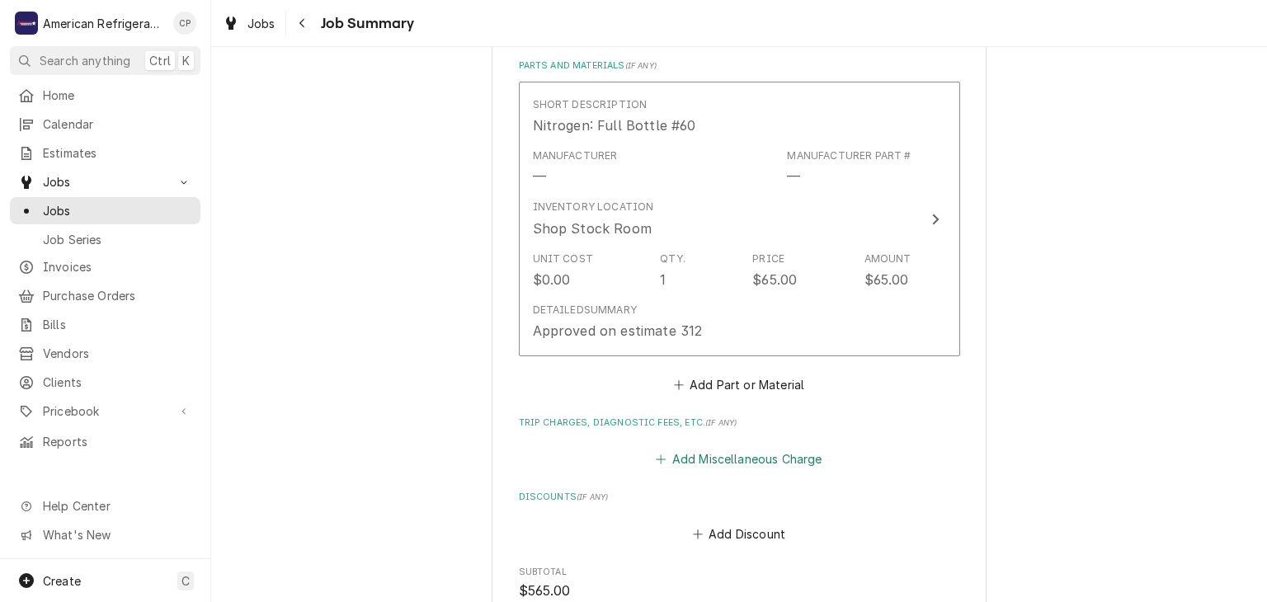
scroll to position [983, 0]
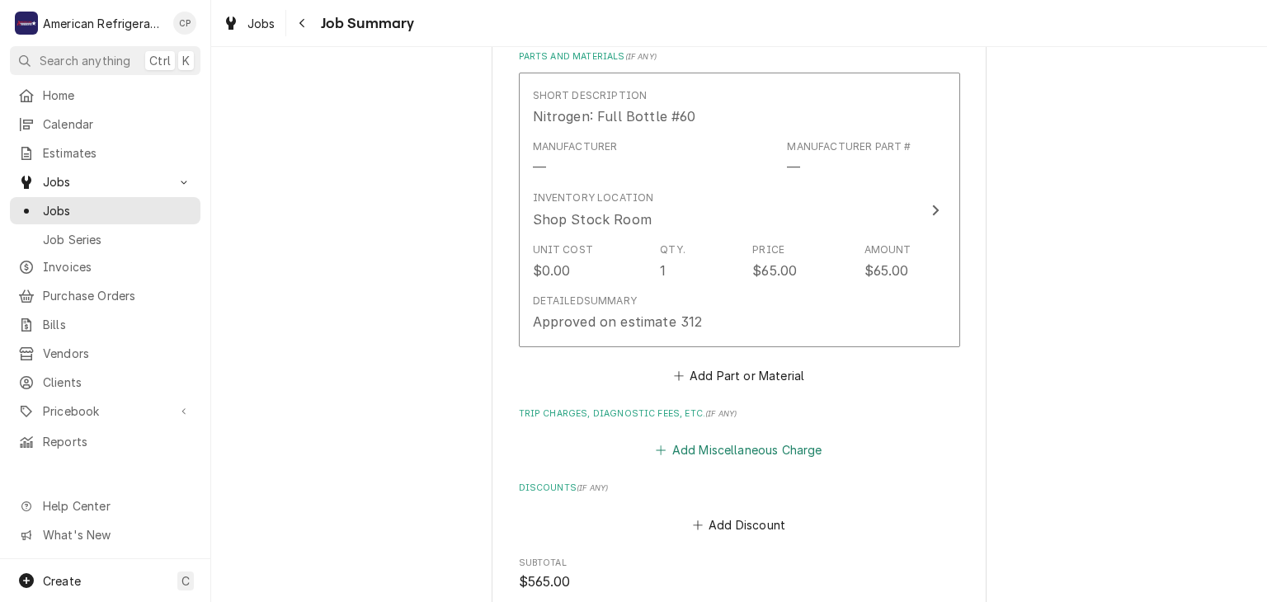
click at [714, 439] on button "Add Miscellaneous Charge" at bounding box center [739, 450] width 172 height 23
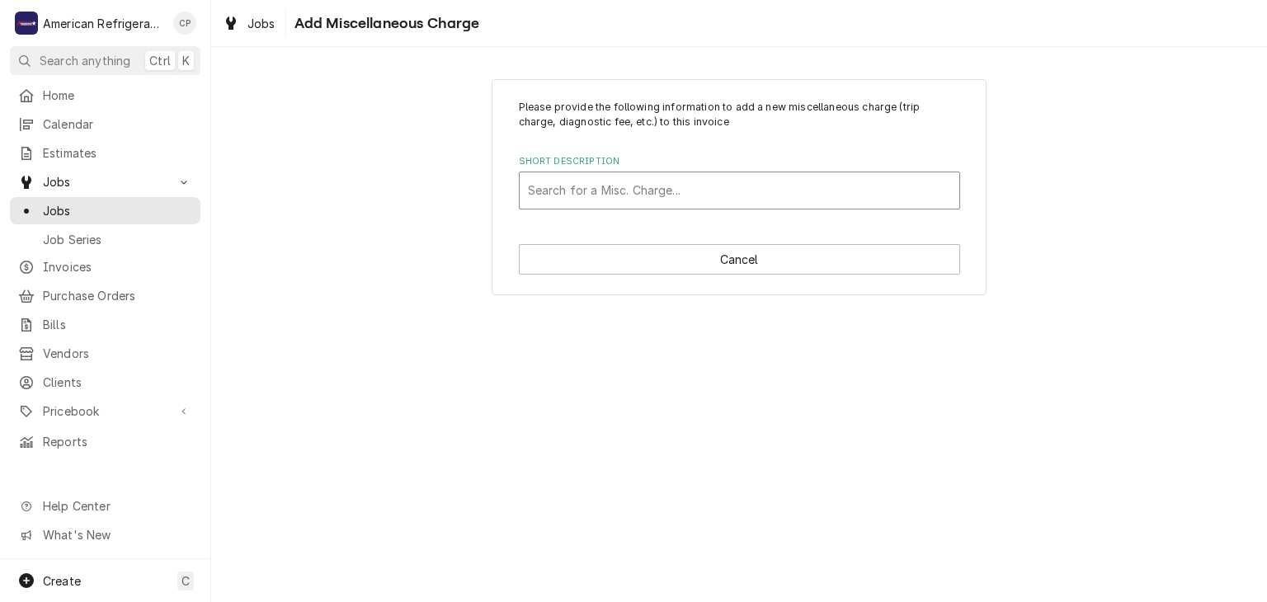
click at [625, 200] on div "Short Description" at bounding box center [739, 191] width 423 height 30
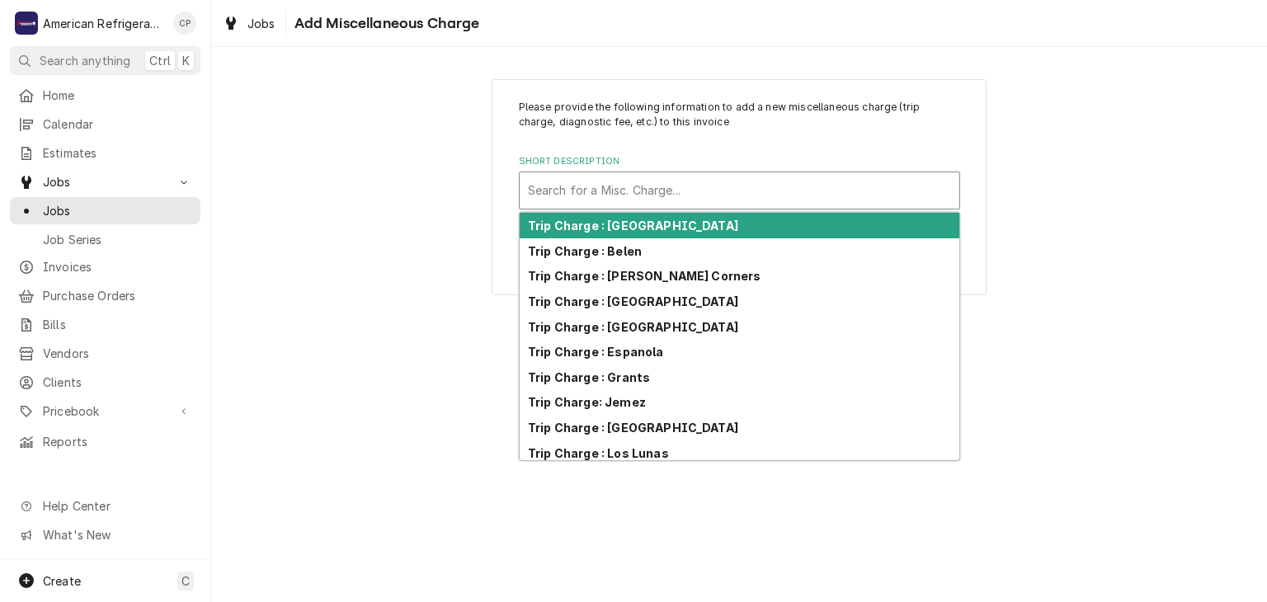
click at [612, 232] on div "Trip Charge : [GEOGRAPHIC_DATA]" at bounding box center [740, 226] width 440 height 26
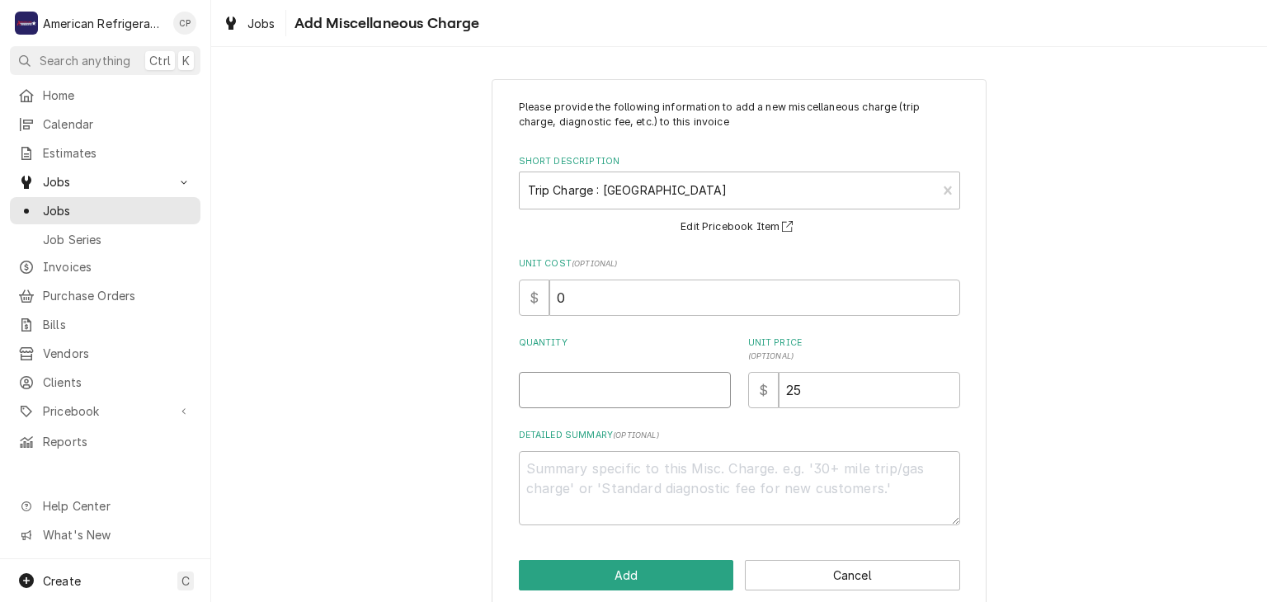
click at [569, 394] on input "Quantity" at bounding box center [625, 390] width 212 height 36
click at [620, 565] on button "Add" at bounding box center [626, 575] width 215 height 31
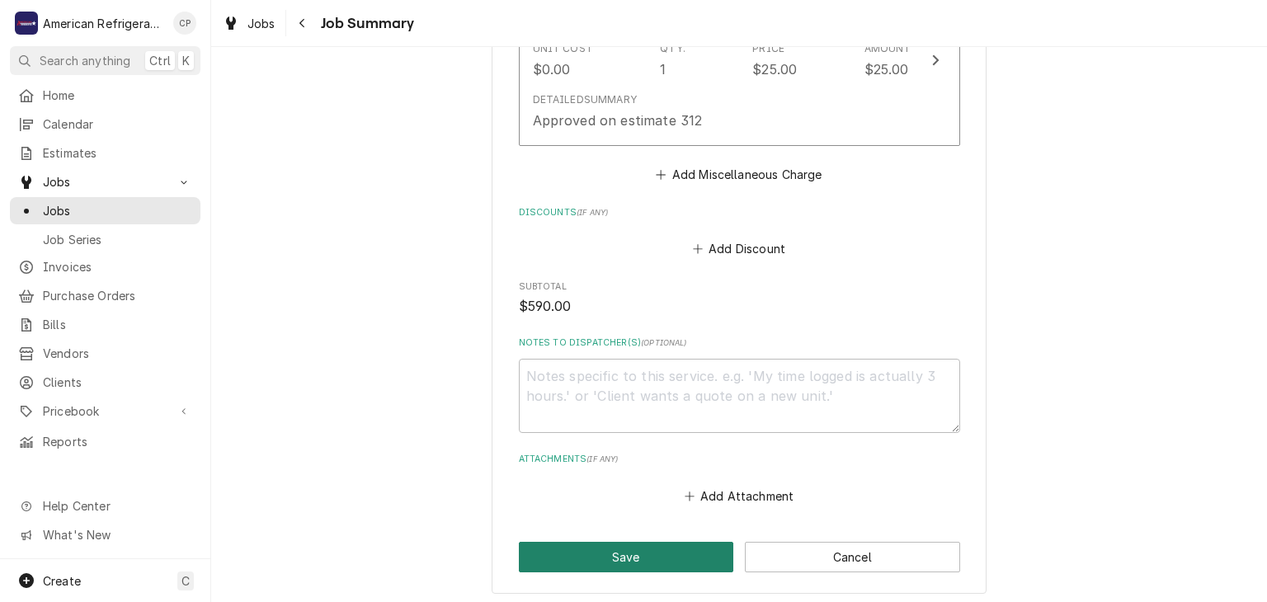
scroll to position [1501, 0]
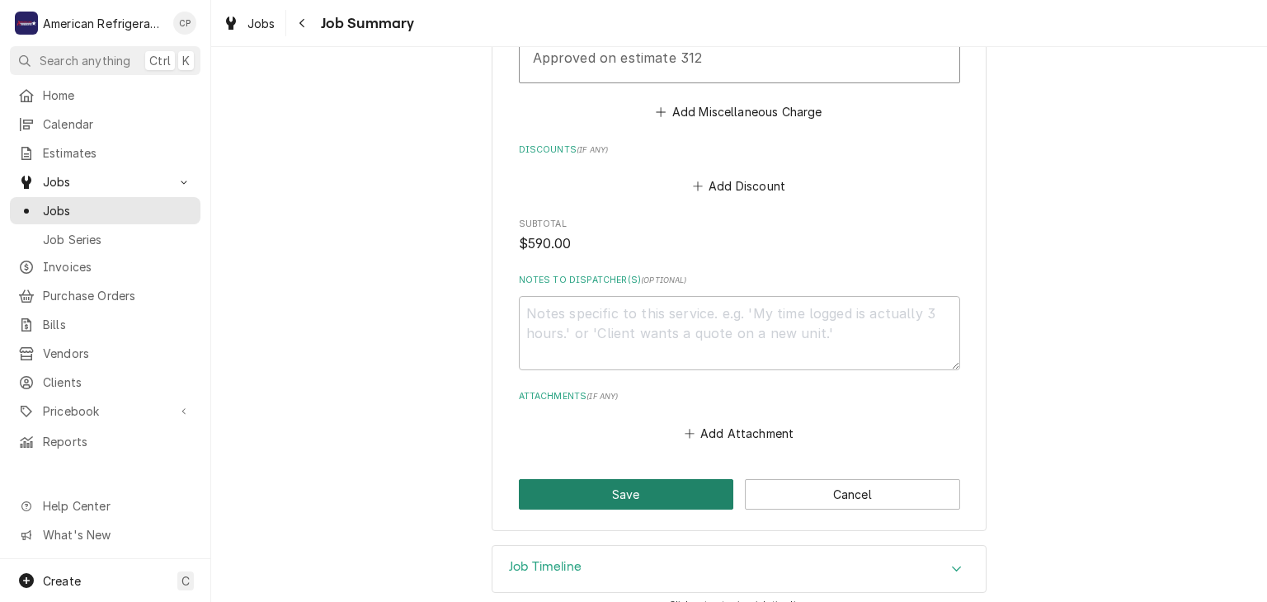
click at [629, 480] on button "Save" at bounding box center [626, 494] width 215 height 31
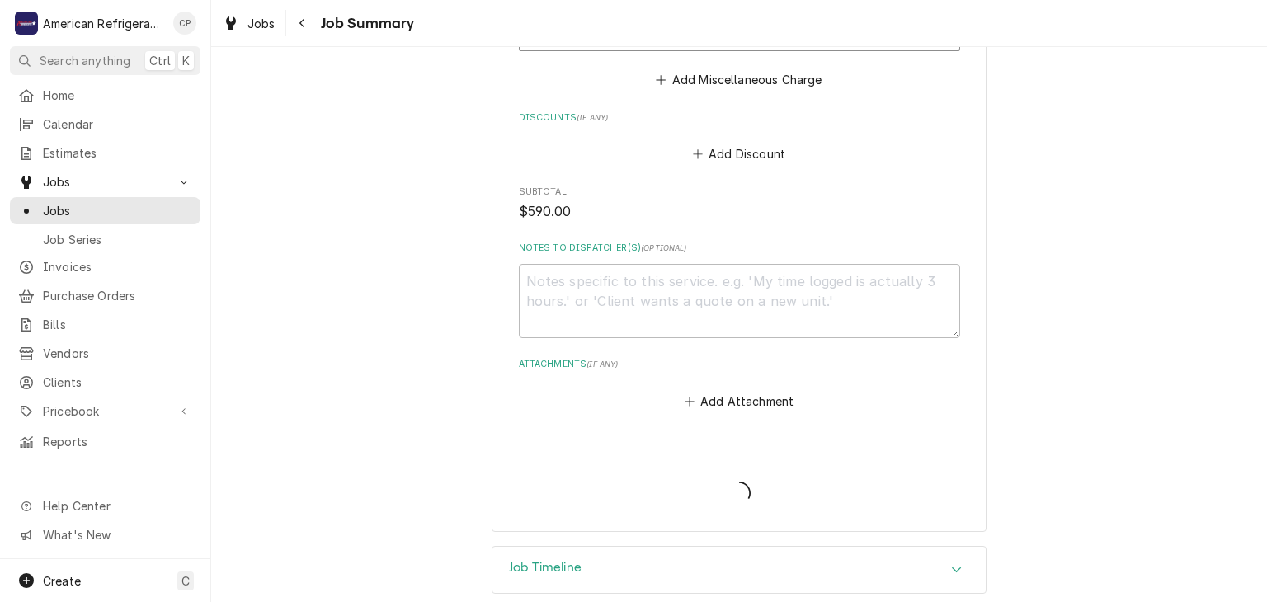
scroll to position [1534, 0]
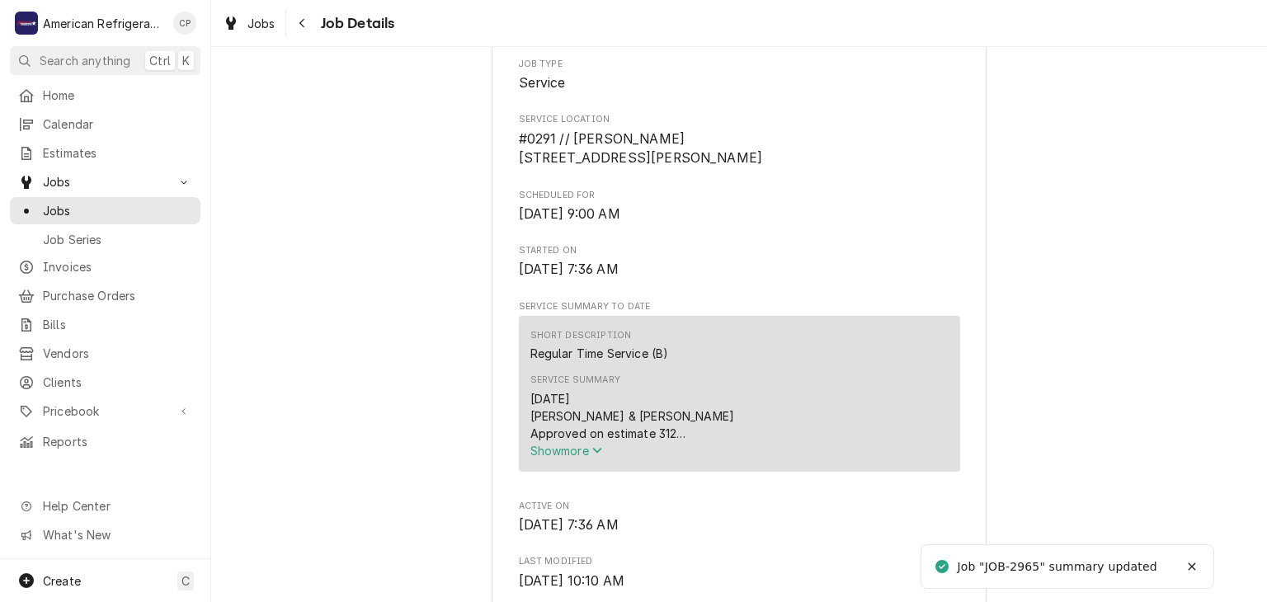
scroll to position [343, 0]
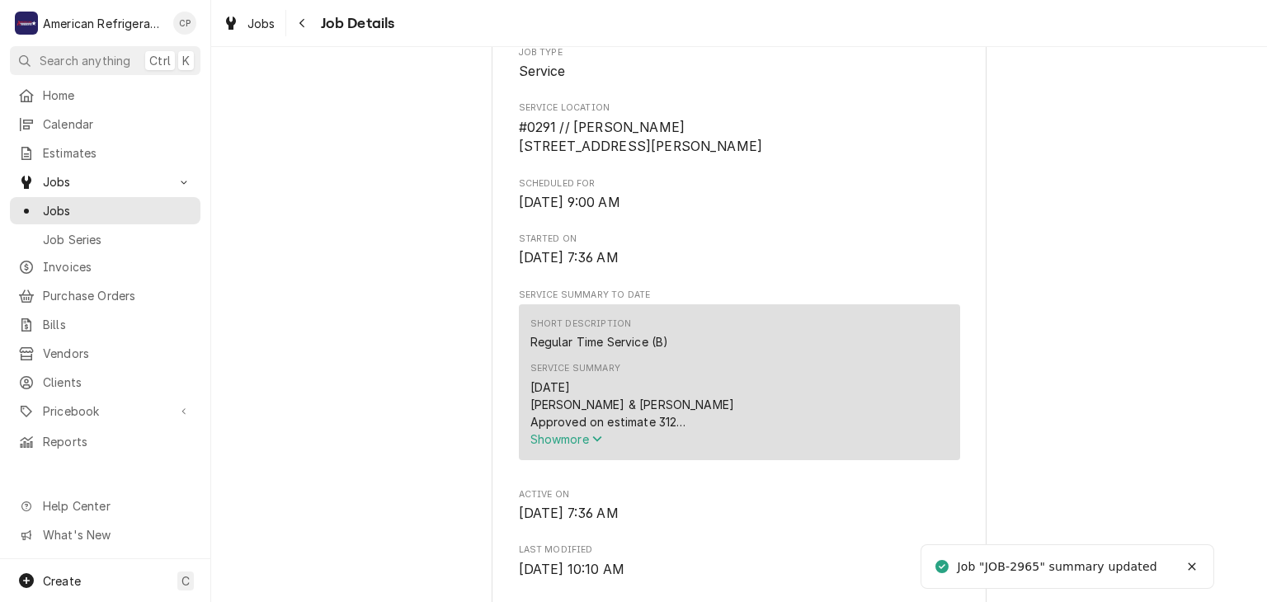
click at [572, 446] on span "Show more" at bounding box center [566, 439] width 73 height 14
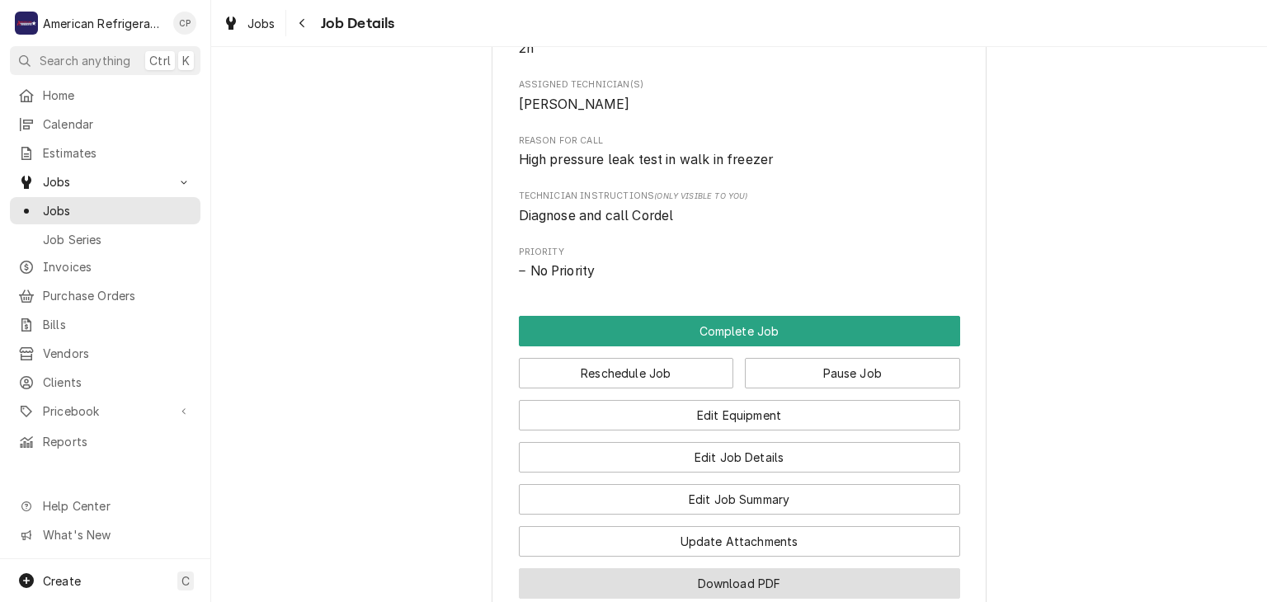
scroll to position [1240, 0]
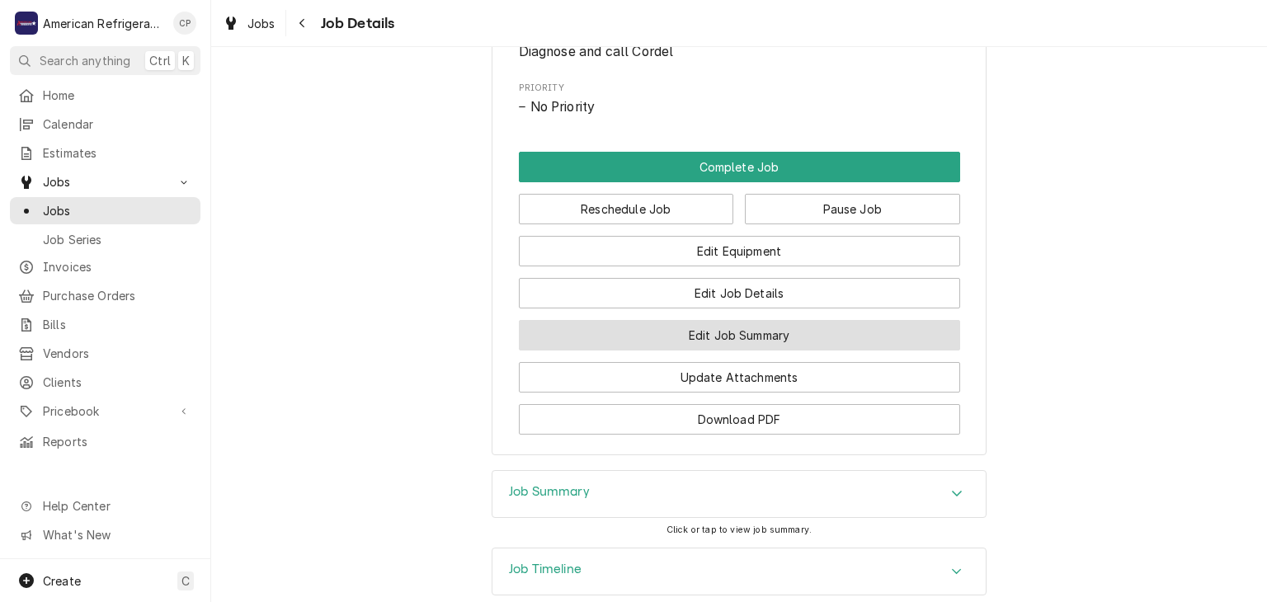
click at [691, 342] on button "Edit Job Summary" at bounding box center [739, 335] width 441 height 31
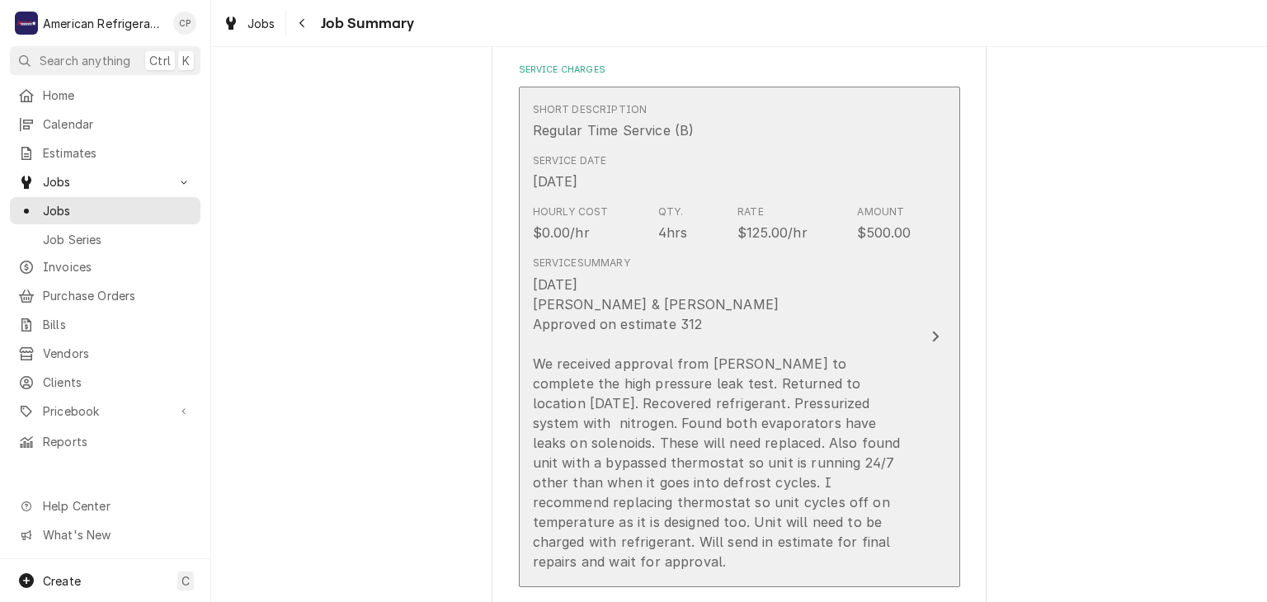
click at [739, 314] on div "[DATE] [PERSON_NAME] & [PERSON_NAME] Approved on estimate 312 We received appro…" at bounding box center [722, 423] width 379 height 297
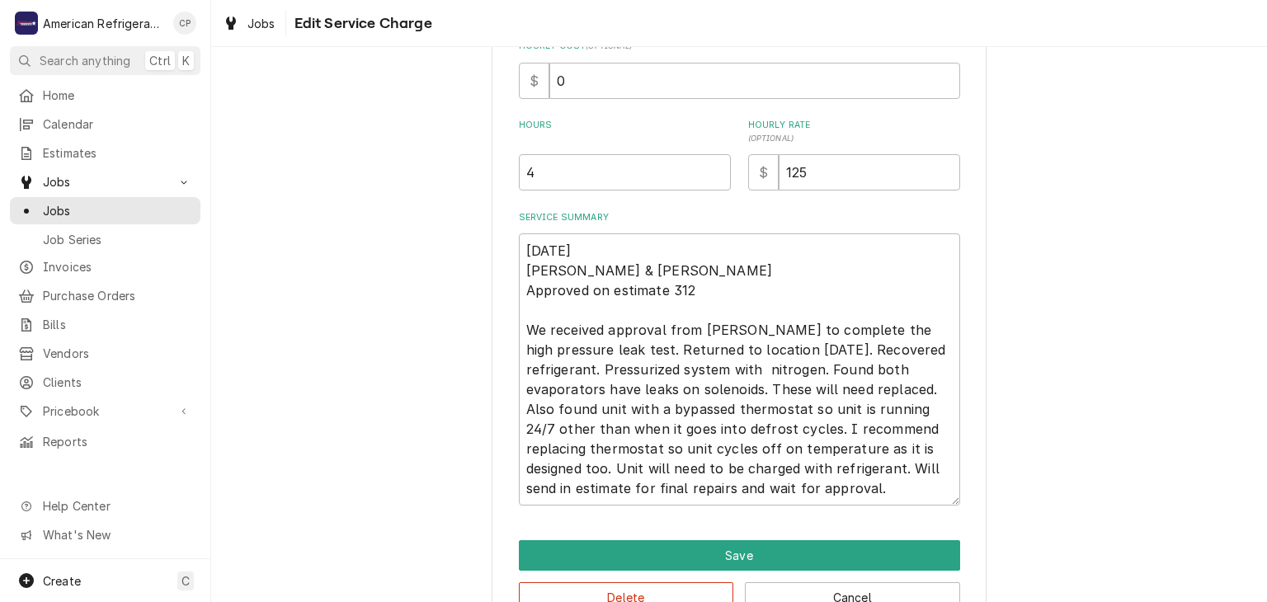
type textarea "x"
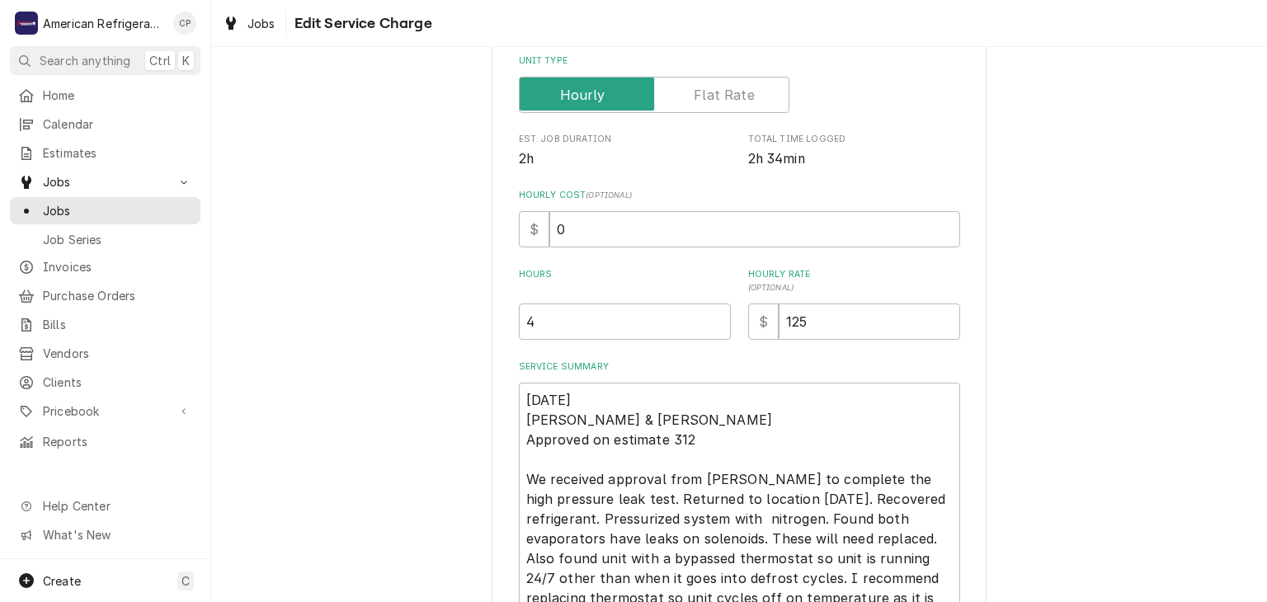
scroll to position [461, 0]
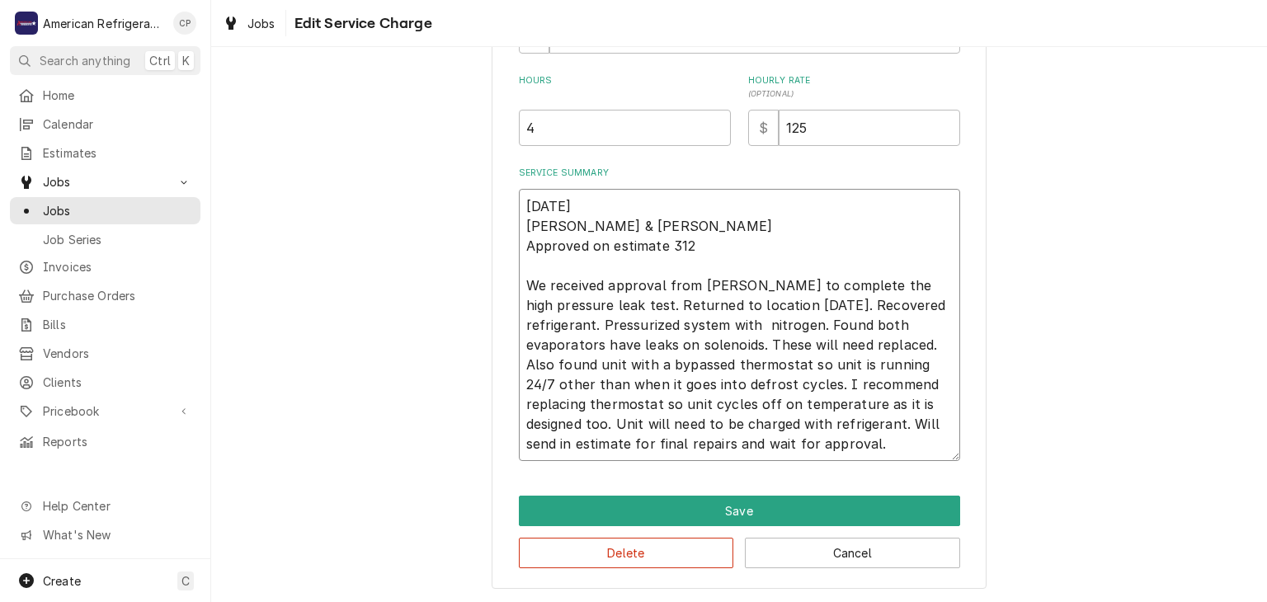
click at [580, 309] on textarea "[DATE] [PERSON_NAME] & [PERSON_NAME] Approved on estimate 312 We received appro…" at bounding box center [739, 325] width 441 height 272
type textarea "[DATE] [PERSON_NAME] & [PERSON_NAME] Approved on estimate 312 We received appro…"
type textarea "x"
type textarea "[DATE] [PERSON_NAME] & [PERSON_NAME] Approved on estimate 312 We received appro…"
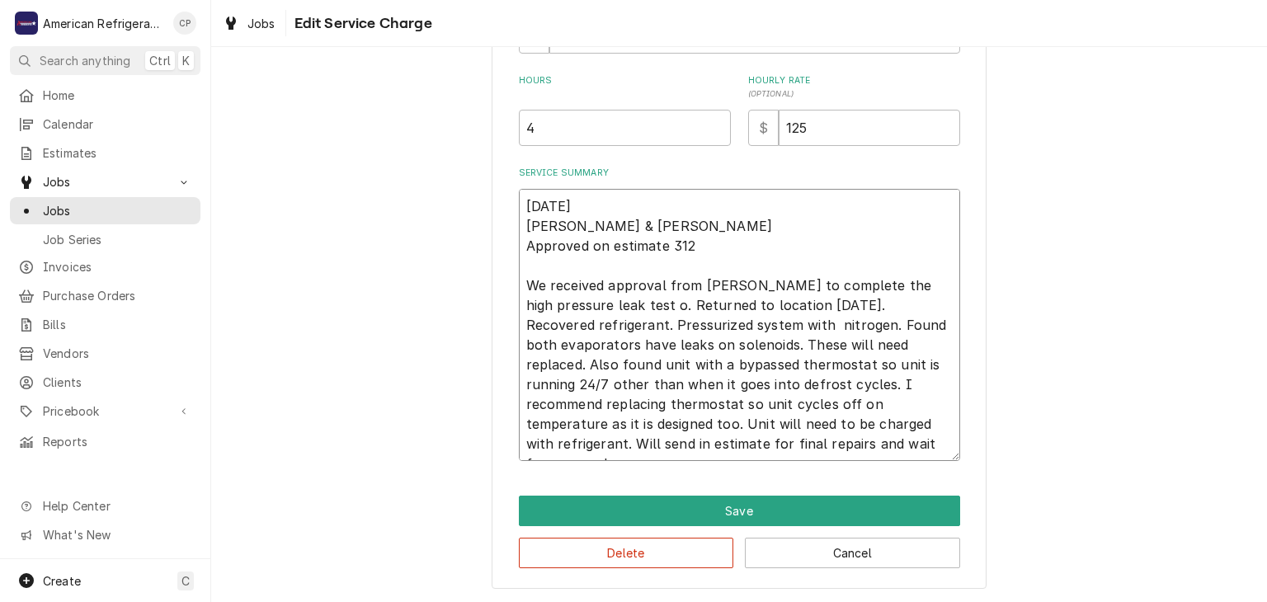
type textarea "x"
type textarea "[DATE] [PERSON_NAME] & [PERSON_NAME] Approved on estimate 312 We received appro…"
type textarea "x"
type textarea "[DATE] [PERSON_NAME] & [PERSON_NAME] Approved on estimate 312 We received appro…"
type textarea "x"
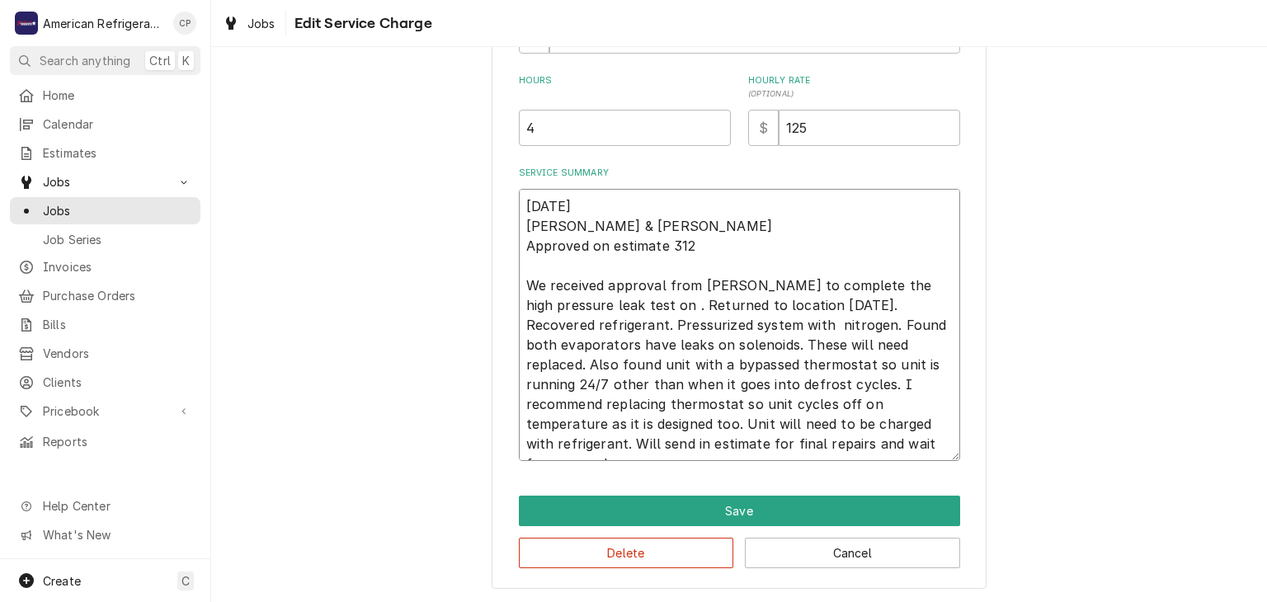
type textarea "[DATE] [PERSON_NAME] & [PERSON_NAME] Approved on estimate 312 We received appro…"
type textarea "x"
type textarea "[DATE] [PERSON_NAME] & [PERSON_NAME] Approved on estimate 312 We received appro…"
type textarea "x"
type textarea "[DATE] [PERSON_NAME] & [PERSON_NAME] Approved on estimate 312 We received appro…"
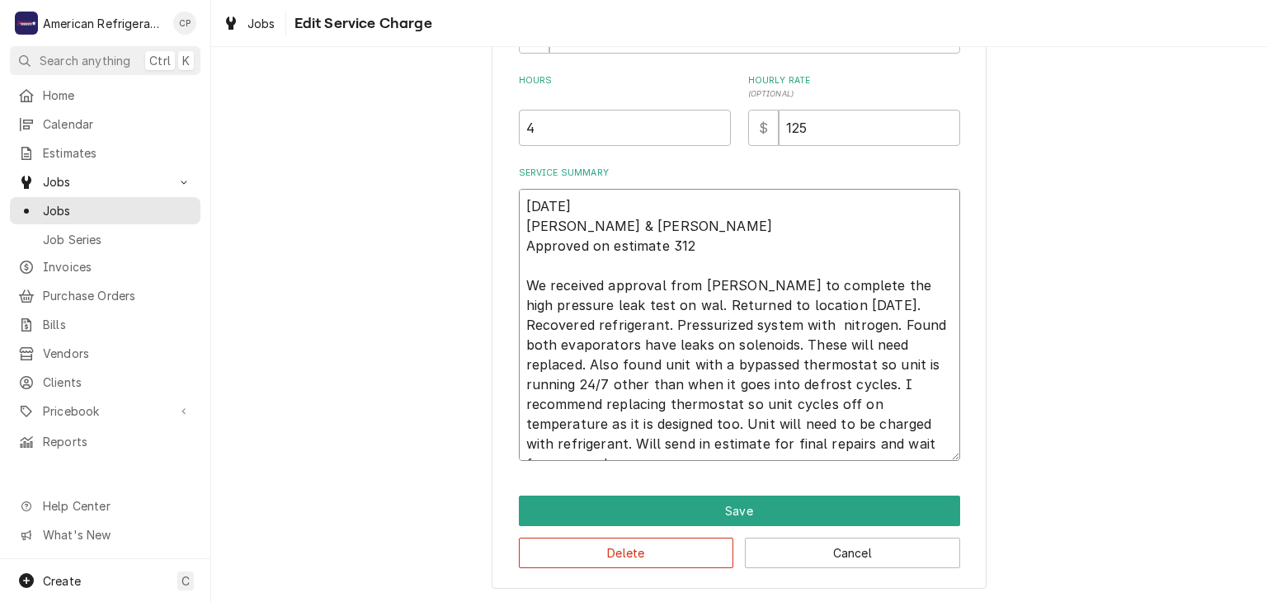
type textarea "x"
type textarea "[DATE] [PERSON_NAME] & [PERSON_NAME] Approved on estimate 312 We received appro…"
type textarea "x"
type textarea "[DATE] [PERSON_NAME] & [PERSON_NAME] Approved on estimate 312 We received appro…"
type textarea "x"
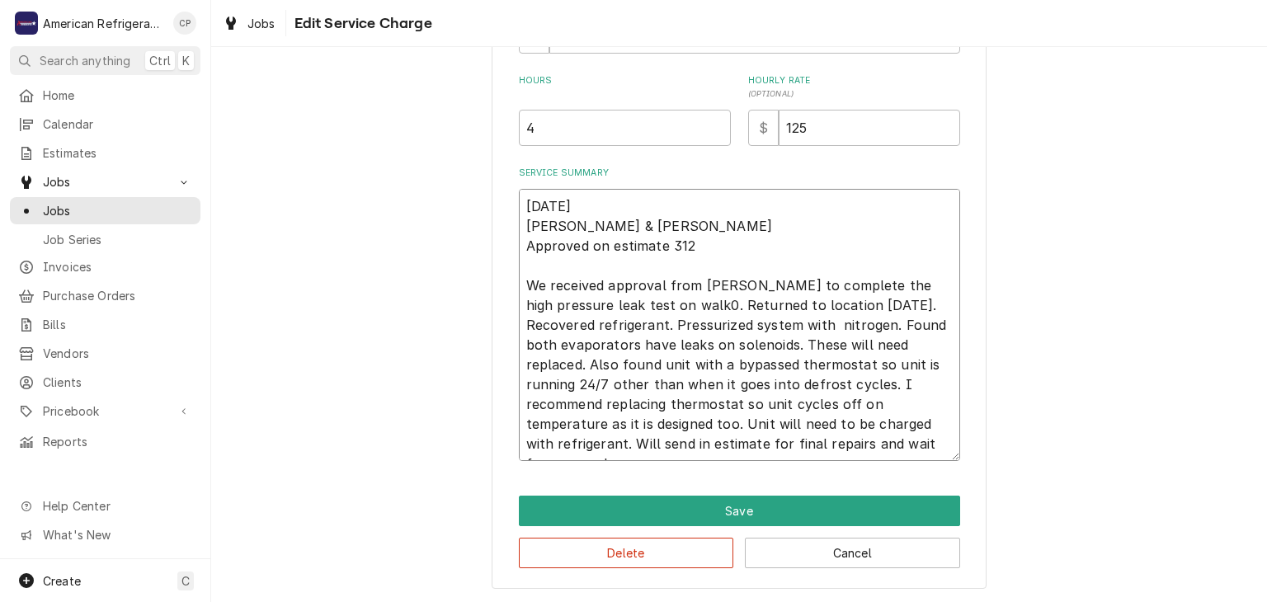
type textarea "[DATE] [PERSON_NAME] & [PERSON_NAME] Approved on estimate 312 We received appro…"
type textarea "x"
type textarea "[DATE] [PERSON_NAME] & [PERSON_NAME] Approved on estimate 312 We received appro…"
type textarea "x"
type textarea "[DATE] [PERSON_NAME] & [PERSON_NAME] Approved on estimate 312 We received appro…"
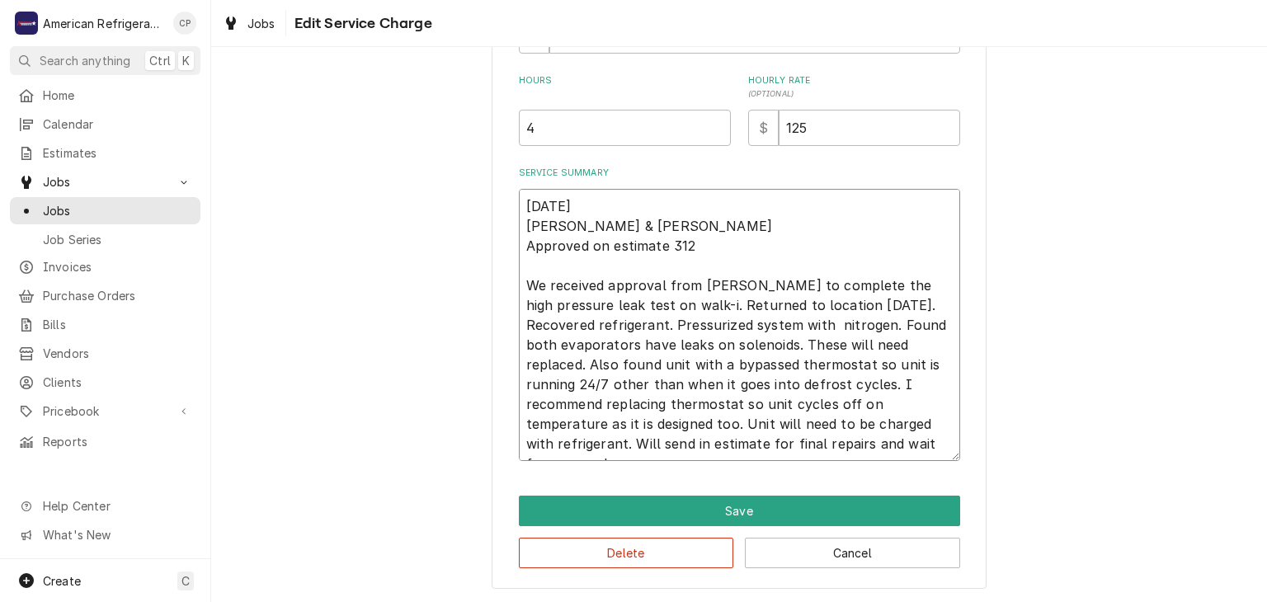
type textarea "x"
type textarea "[DATE] [PERSON_NAME] & [PERSON_NAME] Approved on estimate 312 We received appro…"
type textarea "x"
type textarea "[DATE] [PERSON_NAME] & [PERSON_NAME] Approved on estimate 312 We received appro…"
type textarea "x"
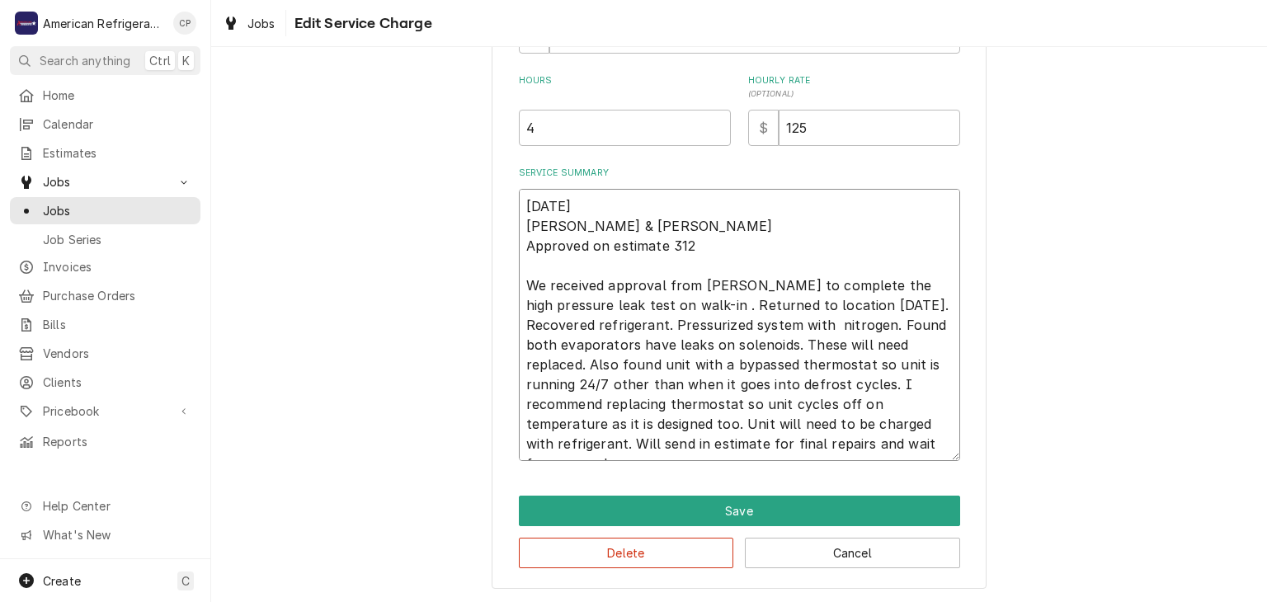
type textarea "[DATE] [PERSON_NAME] & [PERSON_NAME] Approved on estimate 312 We received appro…"
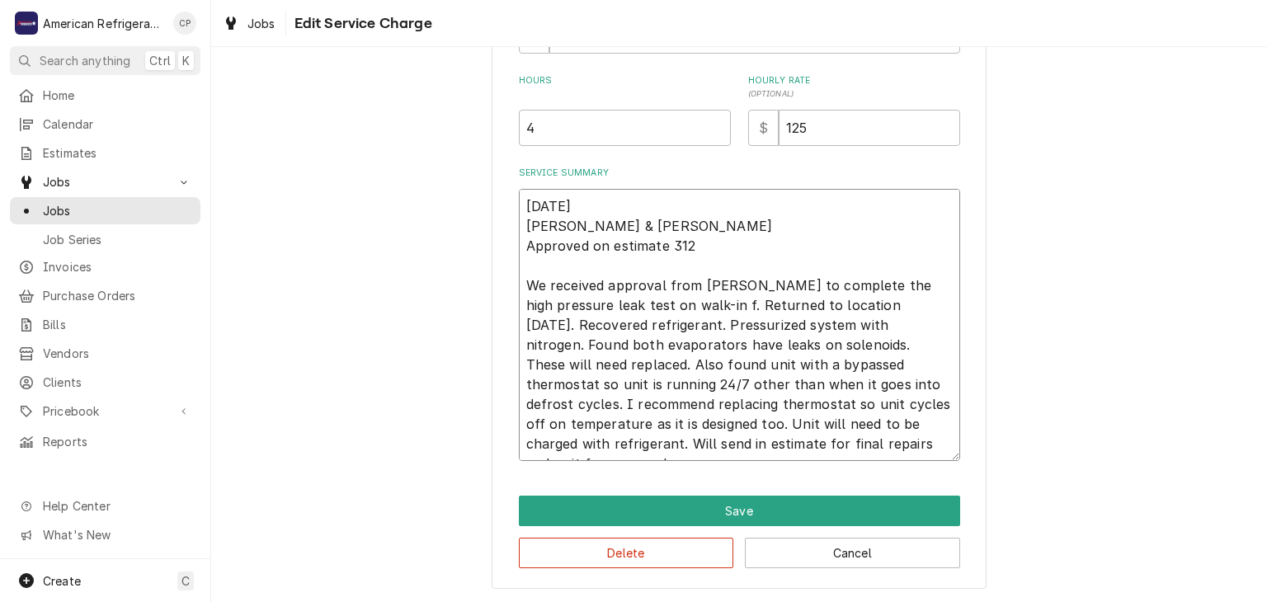
type textarea "x"
type textarea "[DATE] [PERSON_NAME] & [PERSON_NAME] Approved on estimate 312 We received appro…"
type textarea "x"
type textarea "[DATE] [PERSON_NAME] & [PERSON_NAME] Approved on estimate 312 We received appro…"
type textarea "x"
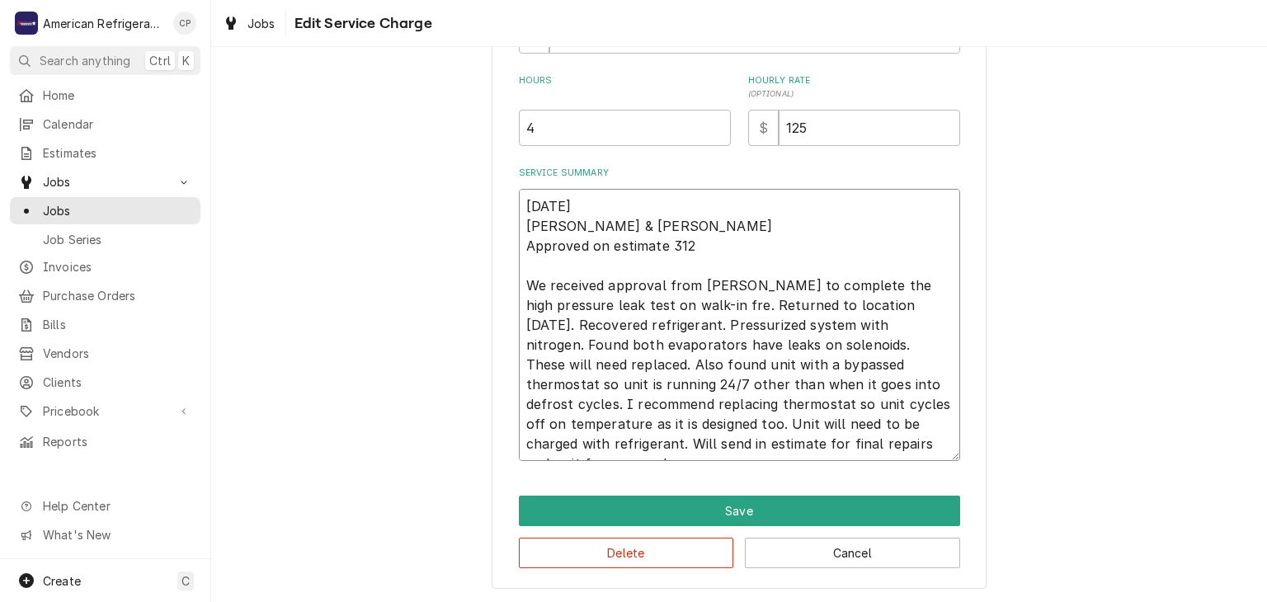
type textarea "[DATE] [PERSON_NAME] & [PERSON_NAME] Approved on estimate 312 We received appro…"
type textarea "x"
type textarea "[DATE] [PERSON_NAME] & [PERSON_NAME] Approved on estimate 312 We received appro…"
type textarea "x"
type textarea "[DATE] [PERSON_NAME] & [PERSON_NAME] Approved on estimate 312 We received appro…"
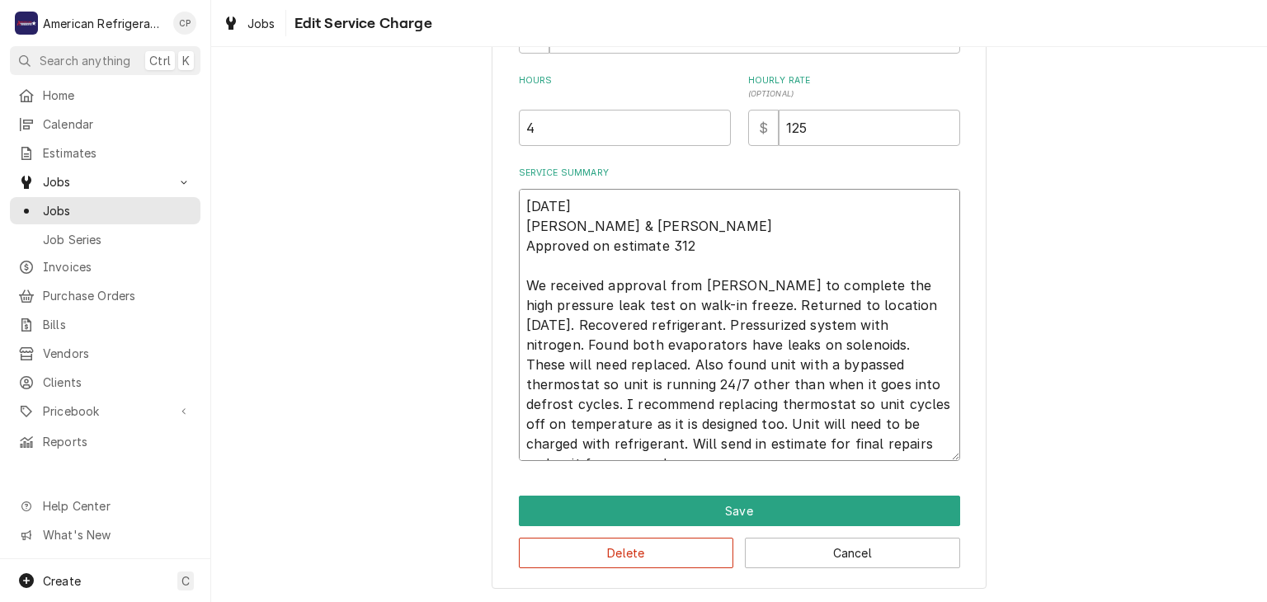
type textarea "x"
type textarea "[DATE] [PERSON_NAME] & [PERSON_NAME] Approved on estimate 312 We received appro…"
click at [850, 304] on textarea "[DATE] [PERSON_NAME] & [PERSON_NAME] Approved on estimate 312 We received appro…" at bounding box center [739, 325] width 441 height 272
type textarea "x"
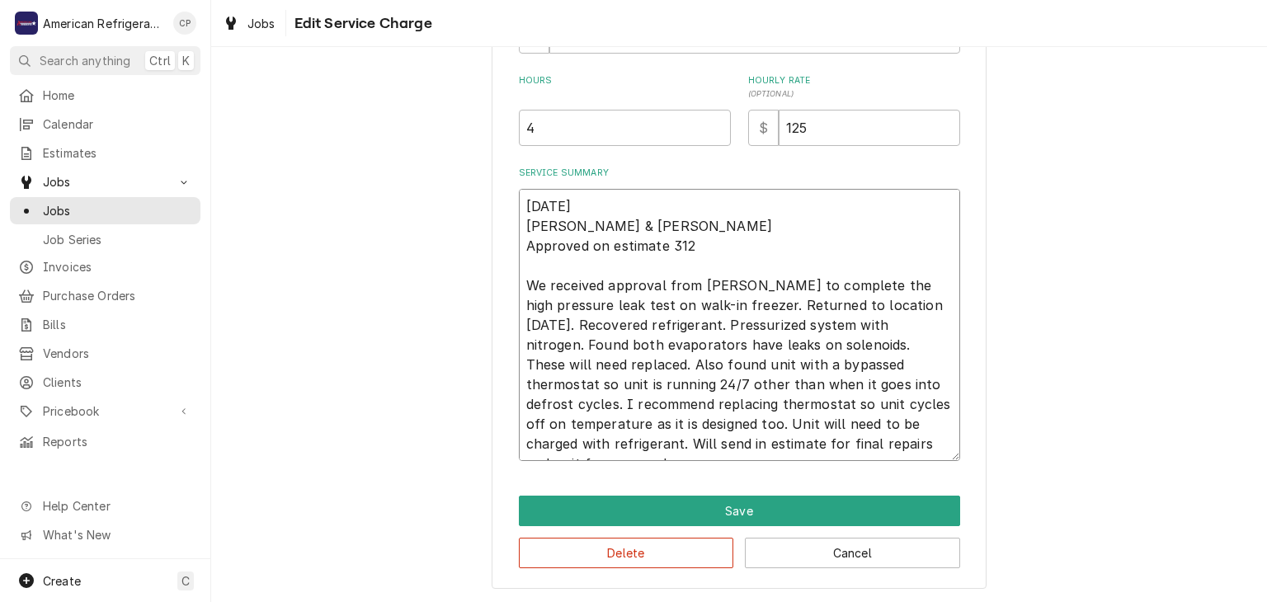
type textarea "[DATE] [PERSON_NAME] & [PERSON_NAME] Approved on estimate 312 We received appro…"
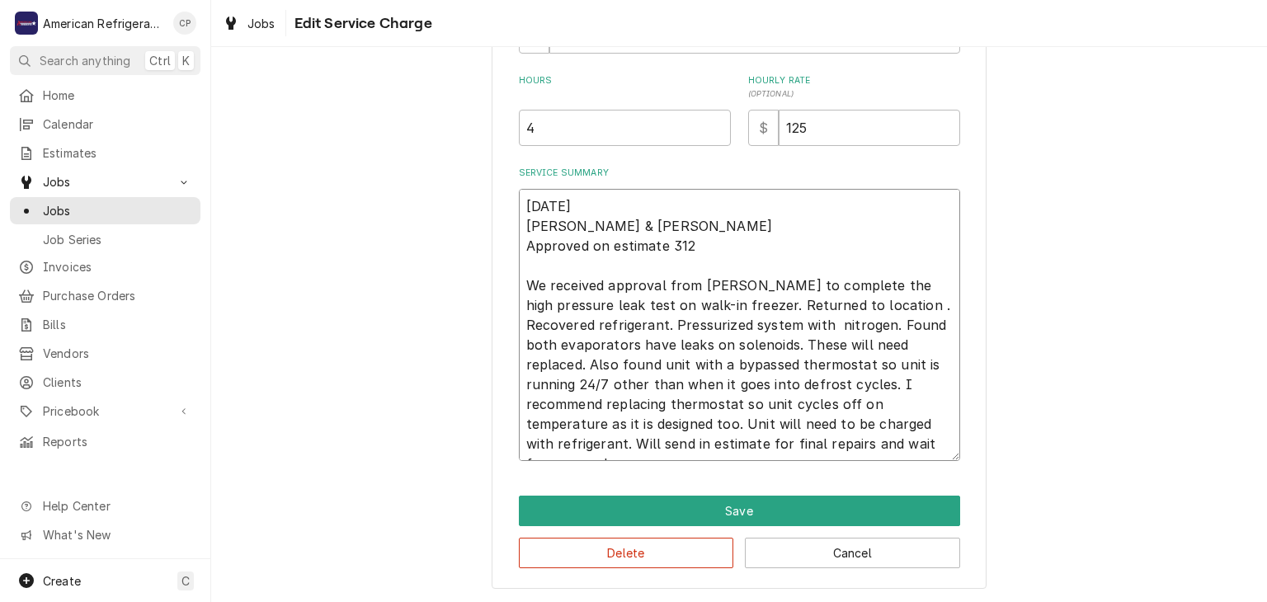
type textarea "x"
type textarea "[DATE] [PERSON_NAME] & [PERSON_NAME] Approved on estimate 312 We received appro…"
click at [757, 350] on textarea "[DATE] [PERSON_NAME] & [PERSON_NAME] Approved on estimate 312 We received appro…" at bounding box center [739, 325] width 441 height 272
type textarea "x"
type textarea "[DATE] [PERSON_NAME] & [PERSON_NAME] Approved on estimate 312 We received appro…"
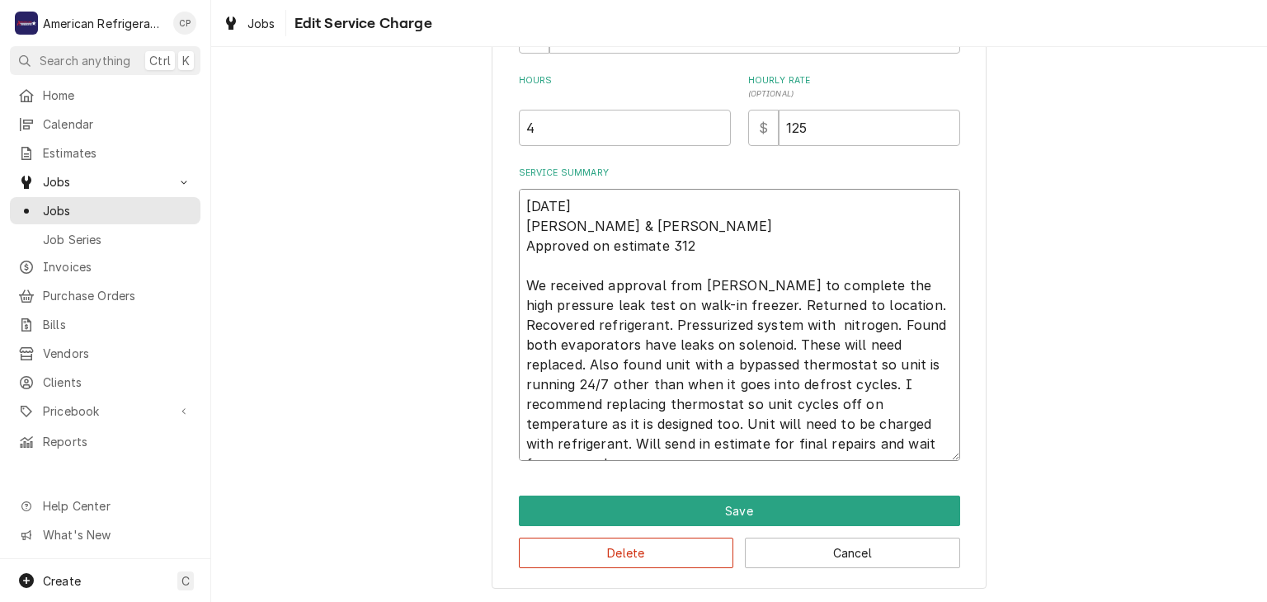
type textarea "x"
type textarea "[DATE] [PERSON_NAME] & [PERSON_NAME] Approved on estimate 312 We received appro…"
type textarea "x"
type textarea "[DATE] [PERSON_NAME] & [PERSON_NAME] Approved on estimate 312 We received appro…"
type textarea "x"
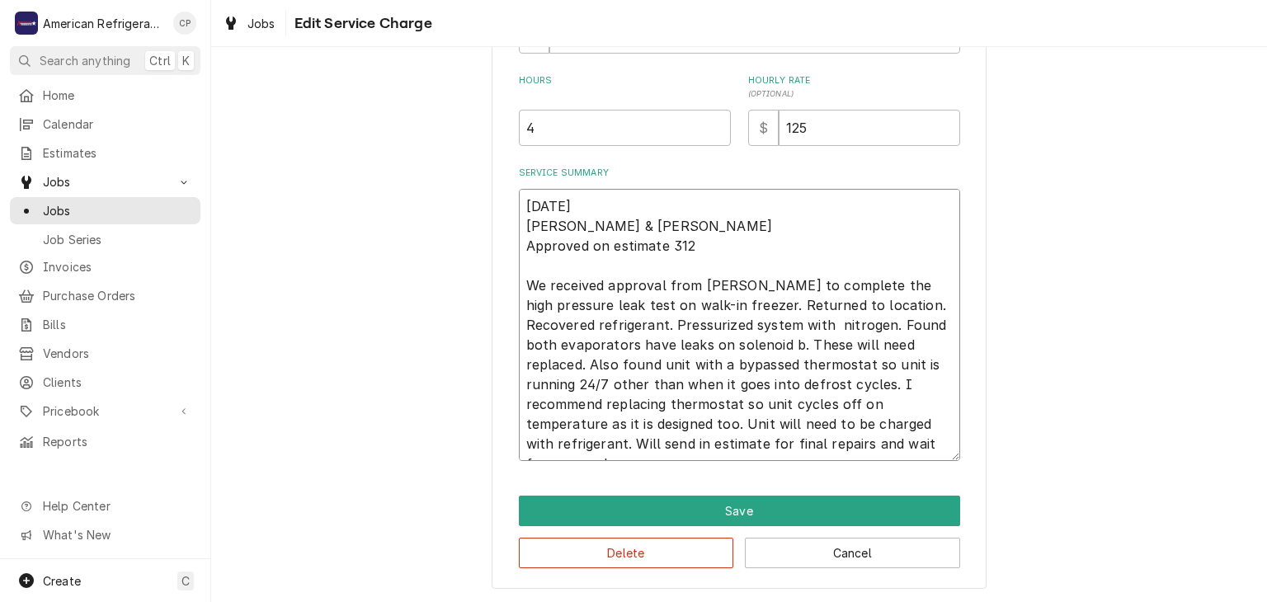
type textarea "[DATE] [PERSON_NAME] & [PERSON_NAME] Approved on estimate 312 We received appro…"
type textarea "x"
type textarea "[DATE] [PERSON_NAME] & [PERSON_NAME] Approved on estimate 312 We received appro…"
type textarea "x"
type textarea "[DATE] [PERSON_NAME] & [PERSON_NAME] Approved on estimate 312 We received appro…"
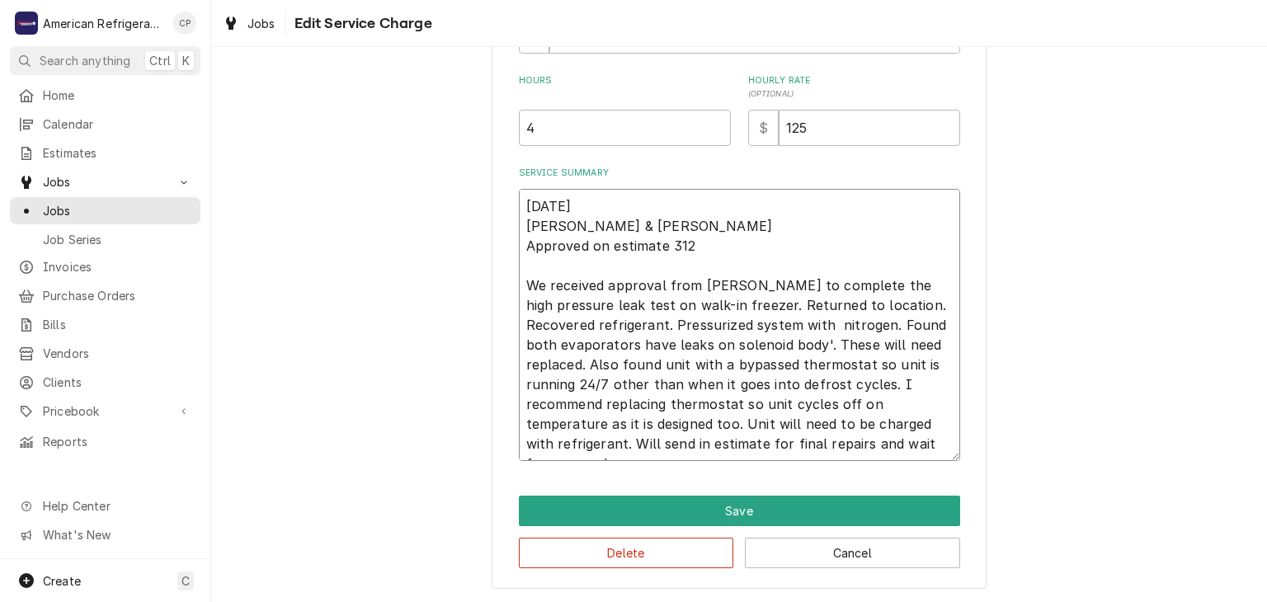
type textarea "x"
type textarea "[DATE] [PERSON_NAME] & [PERSON_NAME] Approved on estimate 312 We received appro…"
click at [903, 381] on textarea "[DATE] [PERSON_NAME] & [PERSON_NAME] Approved on estimate 312 We received appro…" at bounding box center [739, 325] width 441 height 272
type textarea "x"
type textarea "[DATE] [PERSON_NAME] & [PERSON_NAME] Approved on estimate 312 We received appro…"
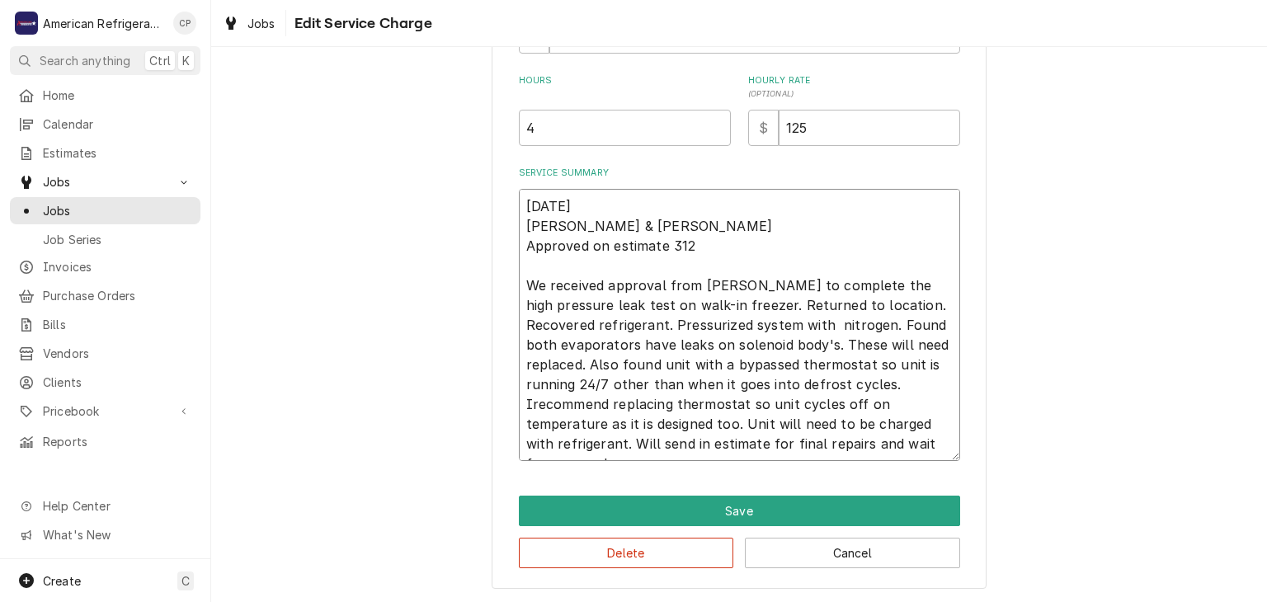
type textarea "x"
type textarea "[DATE] [PERSON_NAME] & [PERSON_NAME] Approved on estimate 312 We received appro…"
type textarea "x"
type textarea "[DATE] [PERSON_NAME] & [PERSON_NAME] Approved on estimate 312 We received appro…"
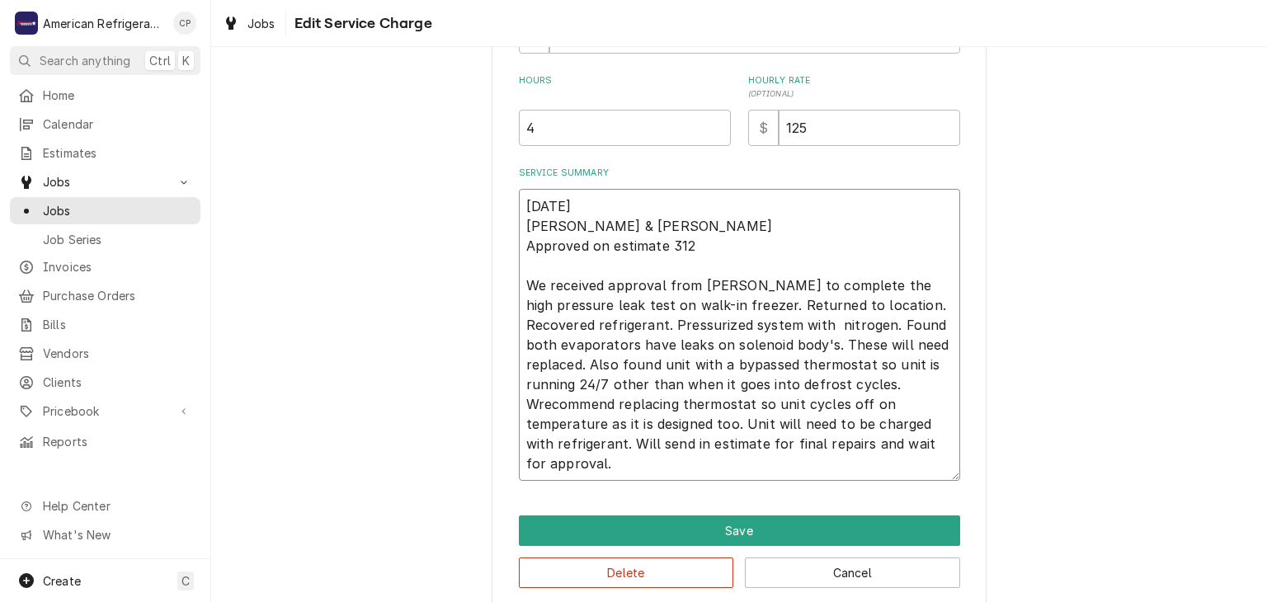
type textarea "x"
type textarea "[DATE] [PERSON_NAME] & [PERSON_NAME] Approved on estimate 312 We received appro…"
type textarea "x"
type textarea "[DATE] [PERSON_NAME] & [PERSON_NAME] Approved on estimate 312 We received appro…"
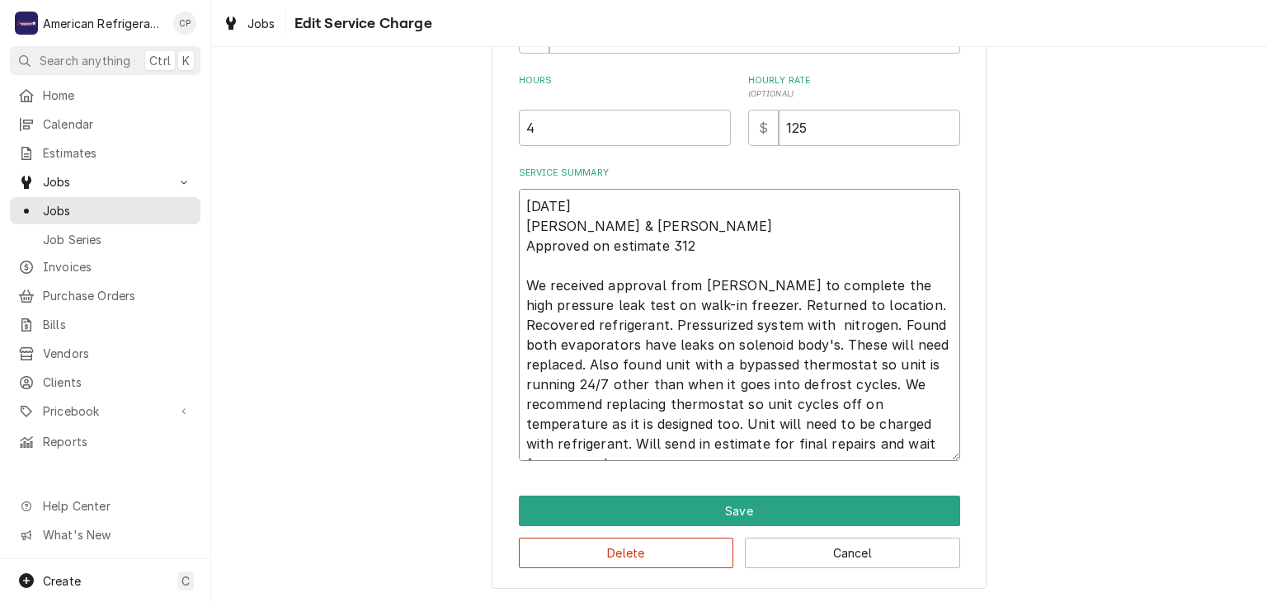
click at [658, 425] on textarea "[DATE] [PERSON_NAME] & [PERSON_NAME] Approved on estimate 312 We received appro…" at bounding box center [739, 325] width 441 height 272
type textarea "x"
type textarea "[DATE] [PERSON_NAME] & [PERSON_NAME] Approved on estimate 312 We received appro…"
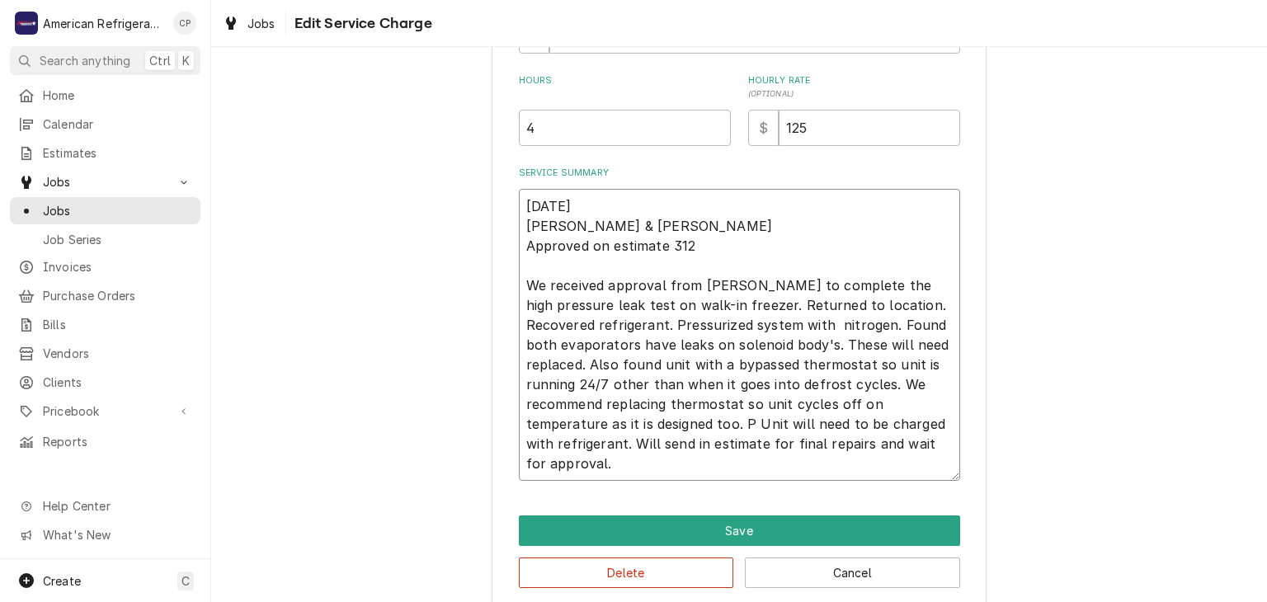
type textarea "x"
type textarea "[DATE] [PERSON_NAME] & [PERSON_NAME] Approved on estimate 312 We received appro…"
type textarea "x"
type textarea "[DATE] [PERSON_NAME] & [PERSON_NAME] Approved on estimate 312 We received appro…"
type textarea "x"
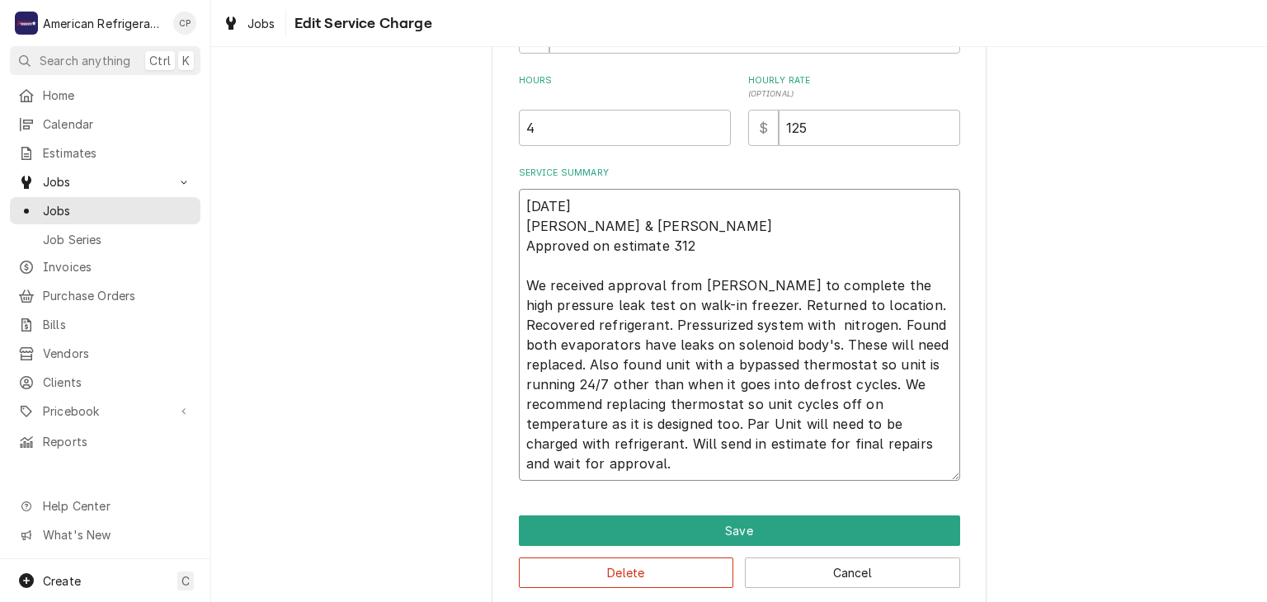
type textarea "[DATE] [PERSON_NAME] & [PERSON_NAME] Approved on estimate 312 We received appro…"
type textarea "x"
type textarea "[DATE] [PERSON_NAME] & [PERSON_NAME] Approved on estimate 312 We received appro…"
type textarea "x"
type textarea "[DATE] [PERSON_NAME] & [PERSON_NAME] Approved on estimate 312 We received appro…"
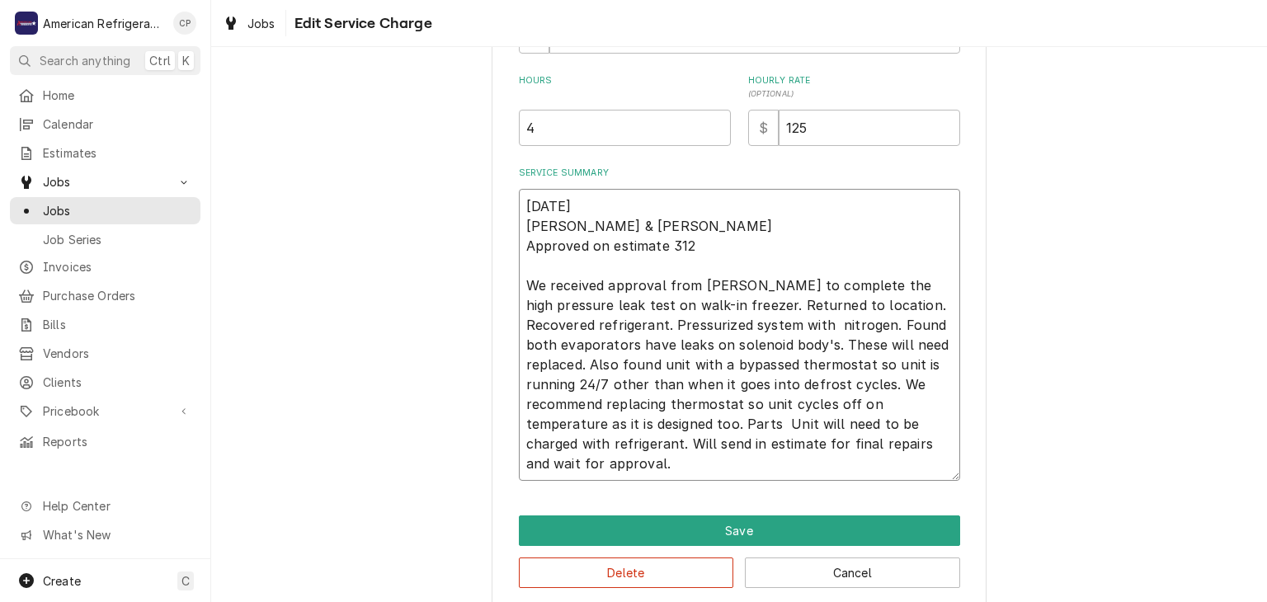
type textarea "x"
type textarea "[DATE] [PERSON_NAME] & [PERSON_NAME] Approved on estimate 312 We received appro…"
type textarea "x"
type textarea "[DATE] [PERSON_NAME] & [PERSON_NAME] Approved on estimate 312 We received appro…"
type textarea "x"
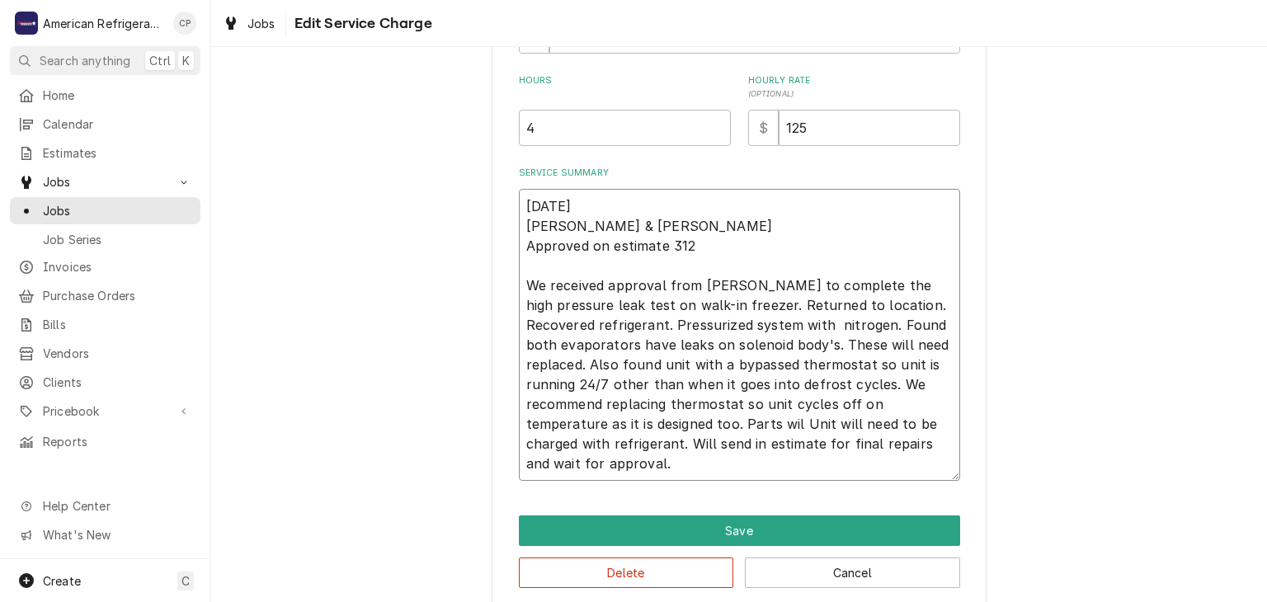
type textarea "[DATE] [PERSON_NAME] & [PERSON_NAME] Approved on estimate 312 We received appro…"
type textarea "x"
type textarea "[DATE] [PERSON_NAME] & [PERSON_NAME] Approved on estimate 312 We received appro…"
type textarea "x"
type textarea "[DATE] [PERSON_NAME] & [PERSON_NAME] Approved on estimate 312 We received appro…"
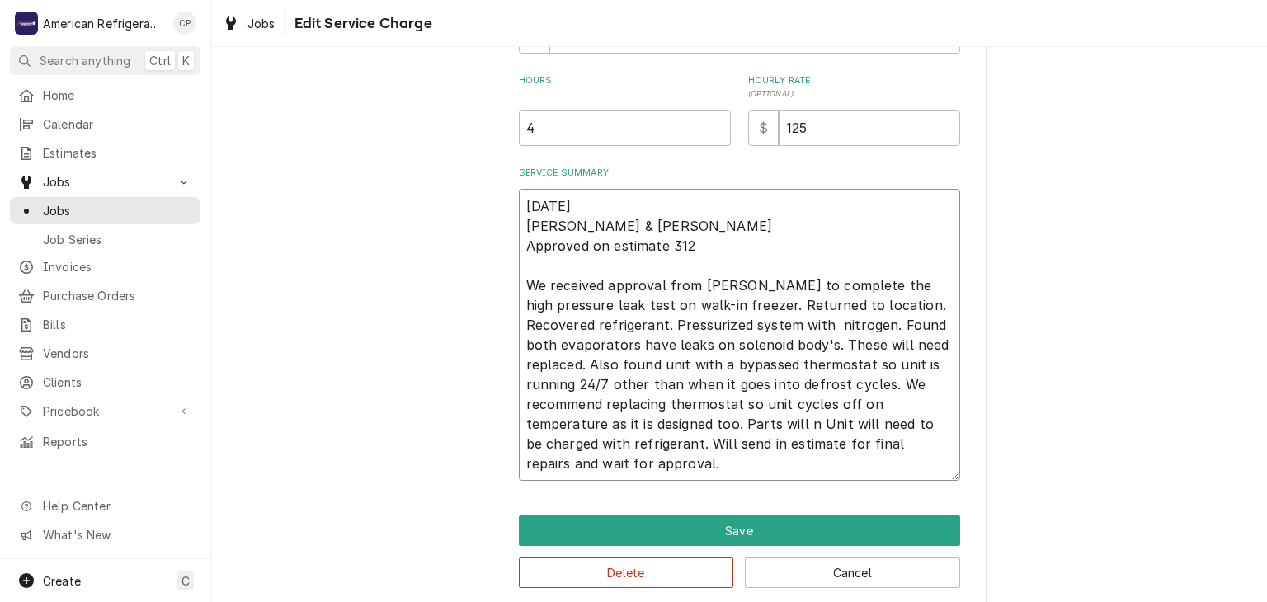
type textarea "x"
type textarea "[DATE] [PERSON_NAME] & [PERSON_NAME] Approved on estimate 312 We received appro…"
type textarea "x"
type textarea "[DATE] [PERSON_NAME] & [PERSON_NAME] Approved on estimate 312 We received appro…"
type textarea "x"
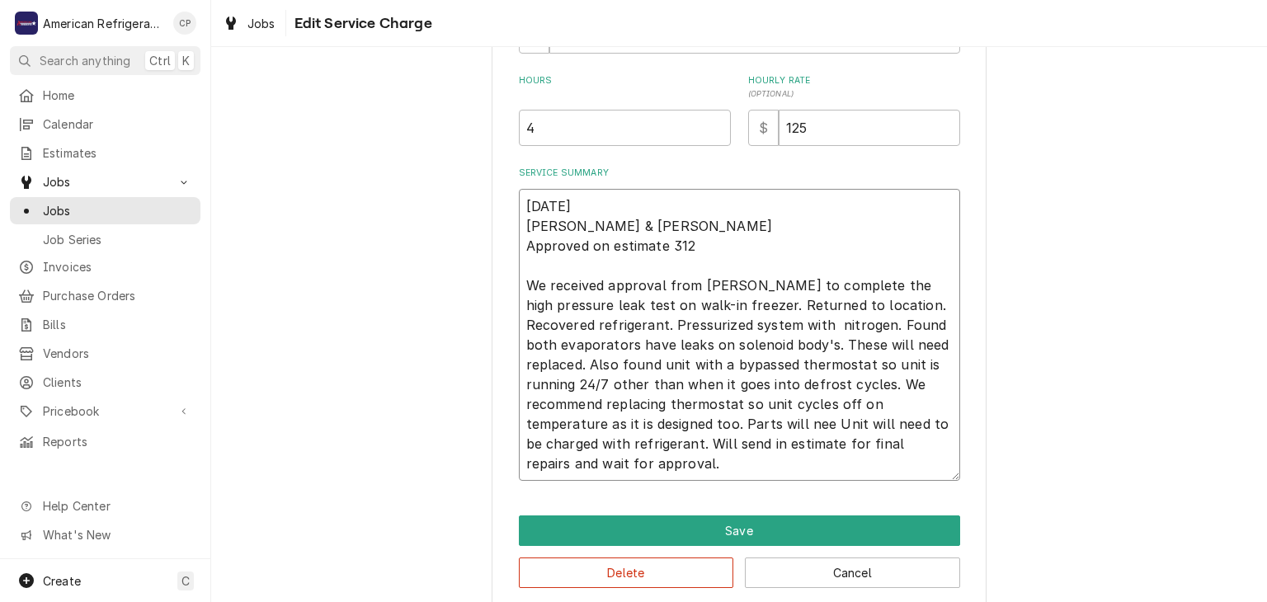
type textarea "[DATE] [PERSON_NAME] & [PERSON_NAME] Approved on estimate 312 We received appro…"
type textarea "x"
type textarea "[DATE] [PERSON_NAME] & [PERSON_NAME] Approved on estimate 312 We received appro…"
type textarea "x"
type textarea "[DATE] [PERSON_NAME] & [PERSON_NAME] Approved on estimate 312 We received appro…"
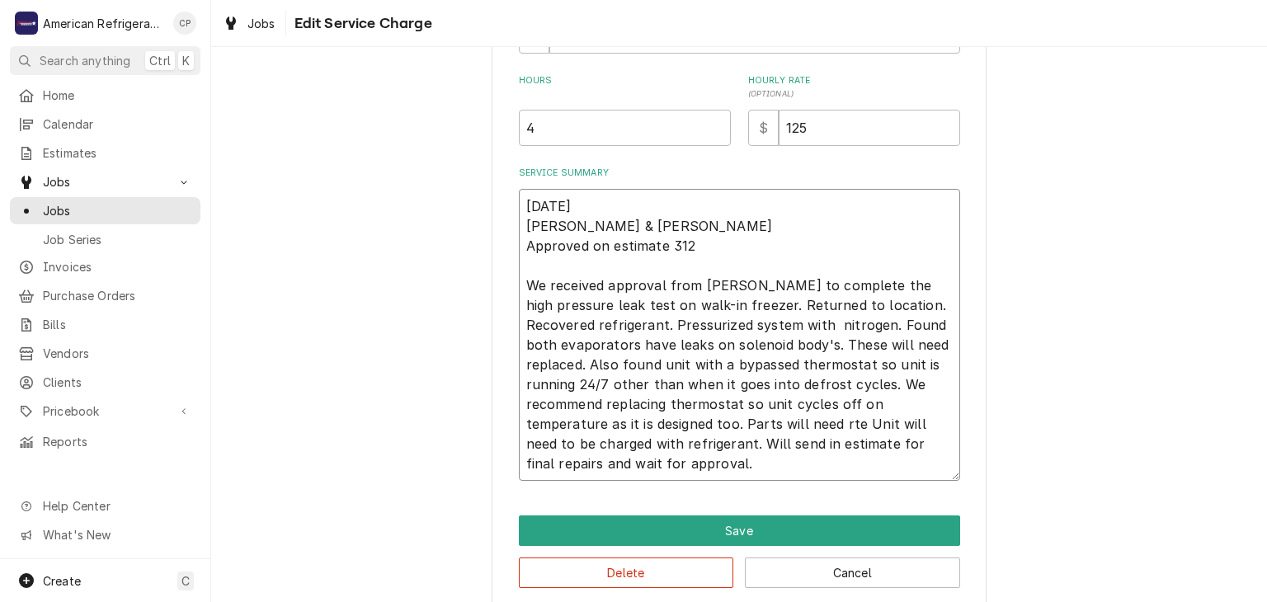
type textarea "x"
type textarea "[DATE] [PERSON_NAME] & [PERSON_NAME] Approved on estimate 312 We received appro…"
type textarea "x"
type textarea "[DATE] [PERSON_NAME] & [PERSON_NAME] Approved on estimate 312 We received appro…"
type textarea "x"
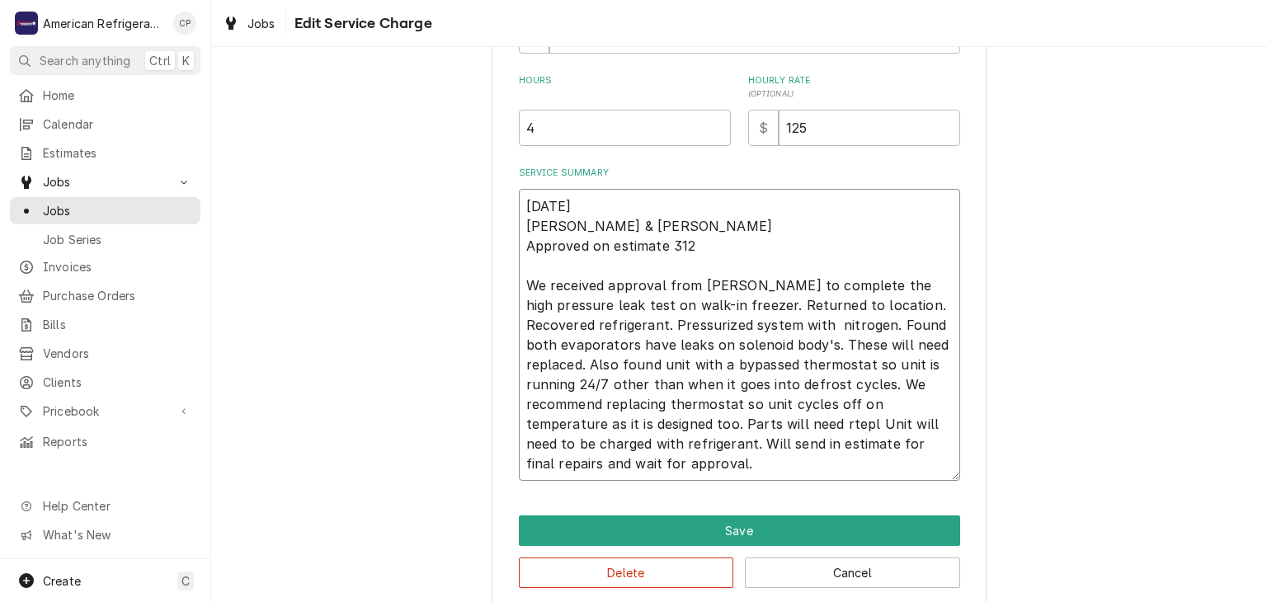
type textarea "[DATE] [PERSON_NAME] & [PERSON_NAME] Approved on estimate 312 We received appro…"
type textarea "x"
type textarea "[DATE] [PERSON_NAME] & [PERSON_NAME] Approved on estimate 312 We received appro…"
type textarea "x"
type textarea "[DATE] [PERSON_NAME] & [PERSON_NAME] Approved on estimate 312 We received appro…"
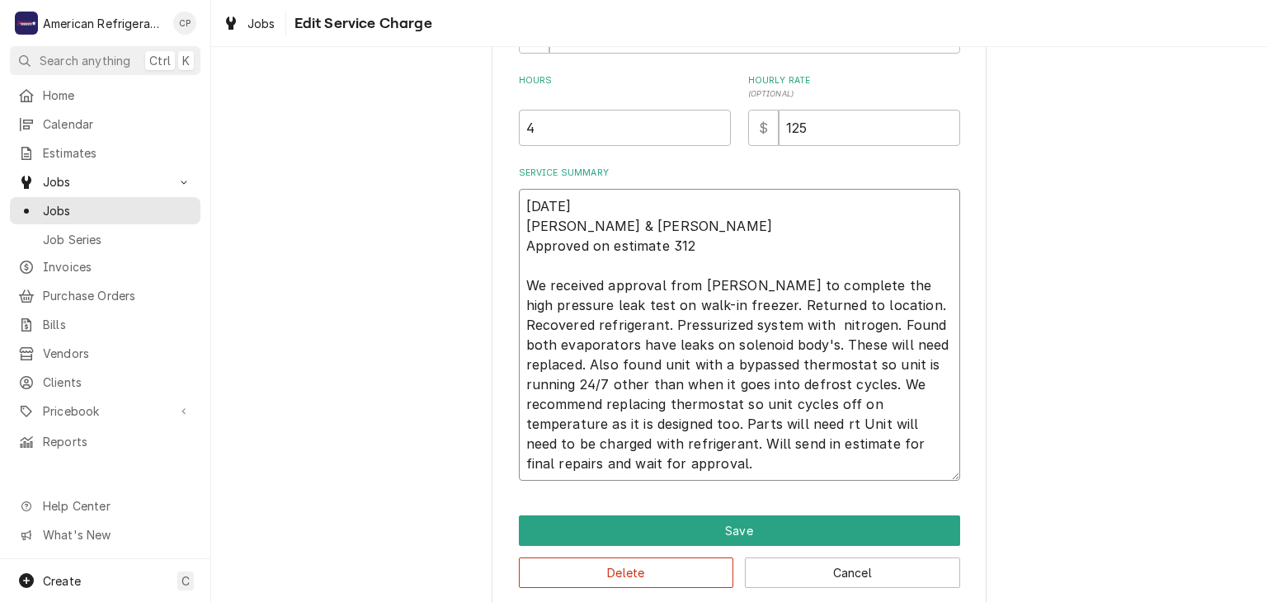
type textarea "x"
type textarea "[DATE] [PERSON_NAME] & [PERSON_NAME] Approved on estimate 312 We received appro…"
type textarea "x"
type textarea "[DATE] [PERSON_NAME] & [PERSON_NAME] Approved on estimate 312 We received appro…"
type textarea "x"
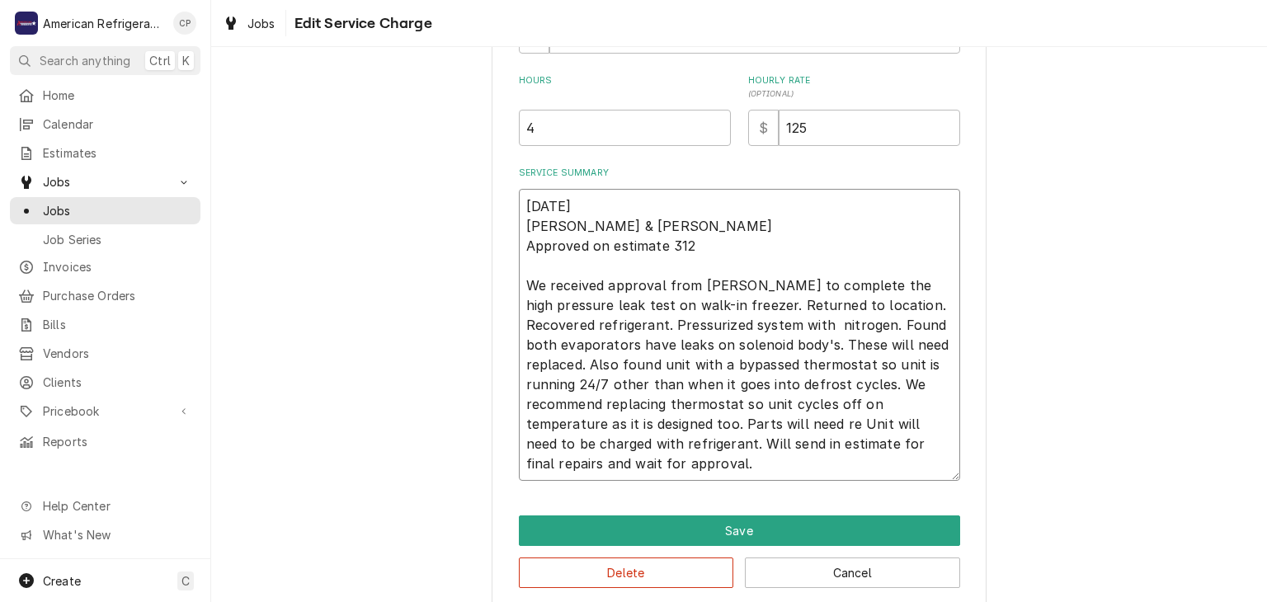
type textarea "[DATE] [PERSON_NAME] & [PERSON_NAME] Approved on estimate 312 We received appro…"
type textarea "x"
type textarea "[DATE] [PERSON_NAME] & [PERSON_NAME] Approved on estimate 312 We received appro…"
type textarea "x"
type textarea "[DATE] [PERSON_NAME] & [PERSON_NAME] Approved on estimate 312 We received appro…"
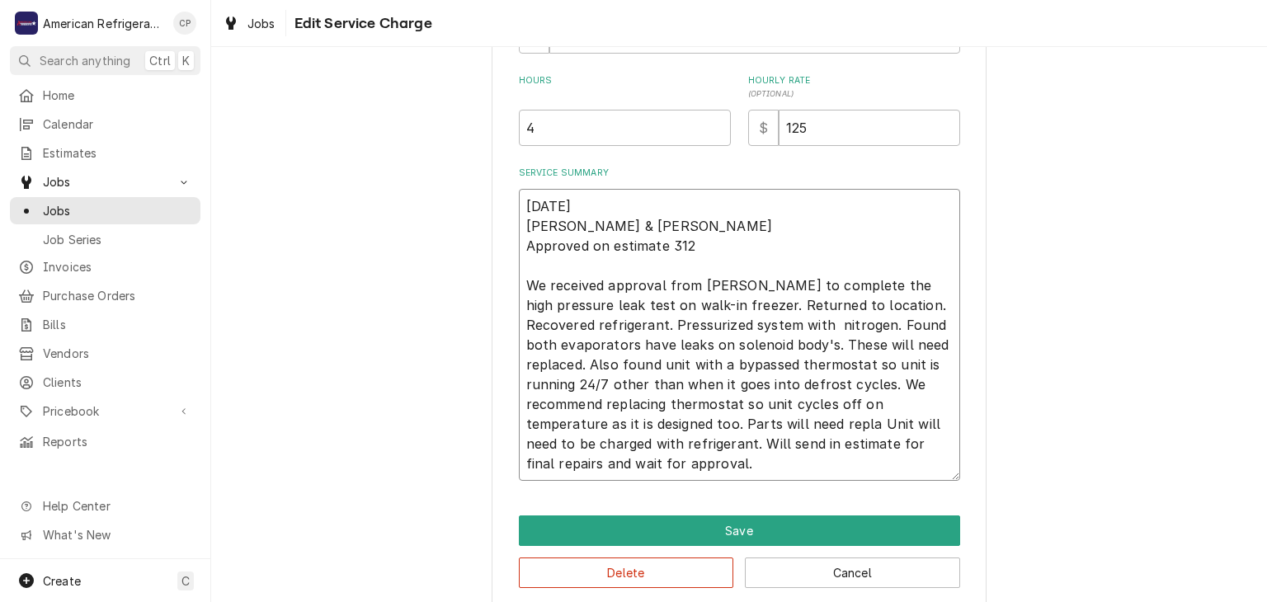
type textarea "x"
type textarea "[DATE] [PERSON_NAME] & [PERSON_NAME] Approved on estimate 312 We received appro…"
type textarea "x"
type textarea "[DATE] [PERSON_NAME] & [PERSON_NAME] Approved on estimate 312 We received appro…"
type textarea "x"
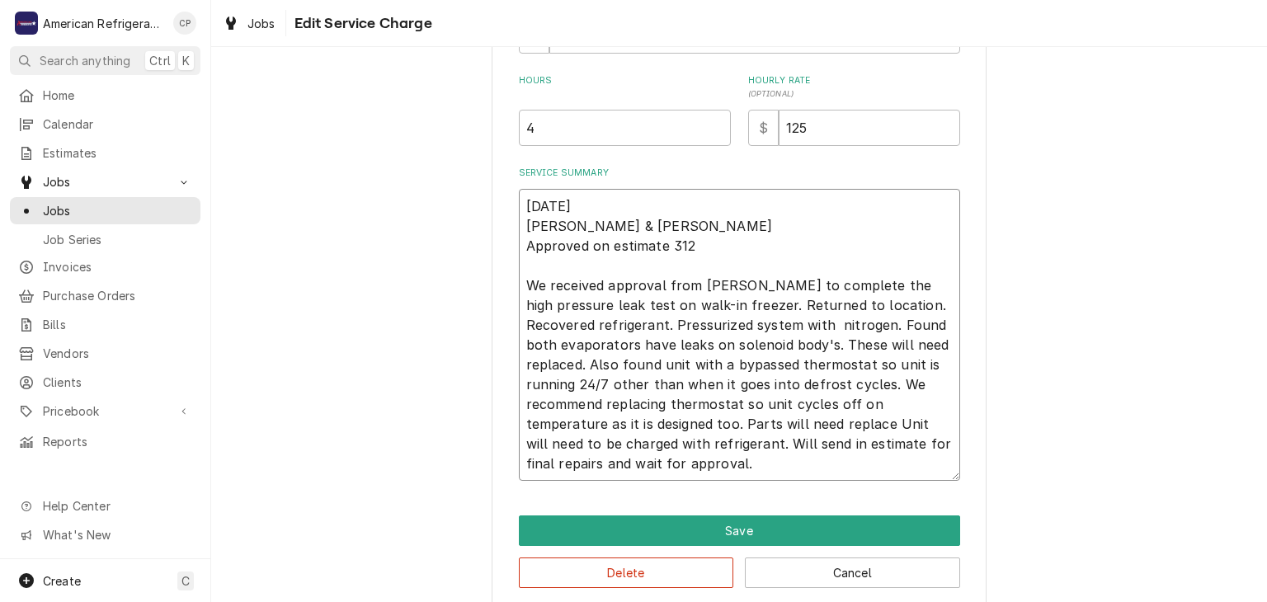
type textarea "[DATE] [PERSON_NAME] & [PERSON_NAME] Approved on estimate 312 We received appro…"
type textarea "x"
type textarea "[DATE] [PERSON_NAME] & [PERSON_NAME] Approved on estimate 312 We received appro…"
type textarea "x"
type textarea "[DATE] [PERSON_NAME] & [PERSON_NAME] Approved on estimate 312 We received appro…"
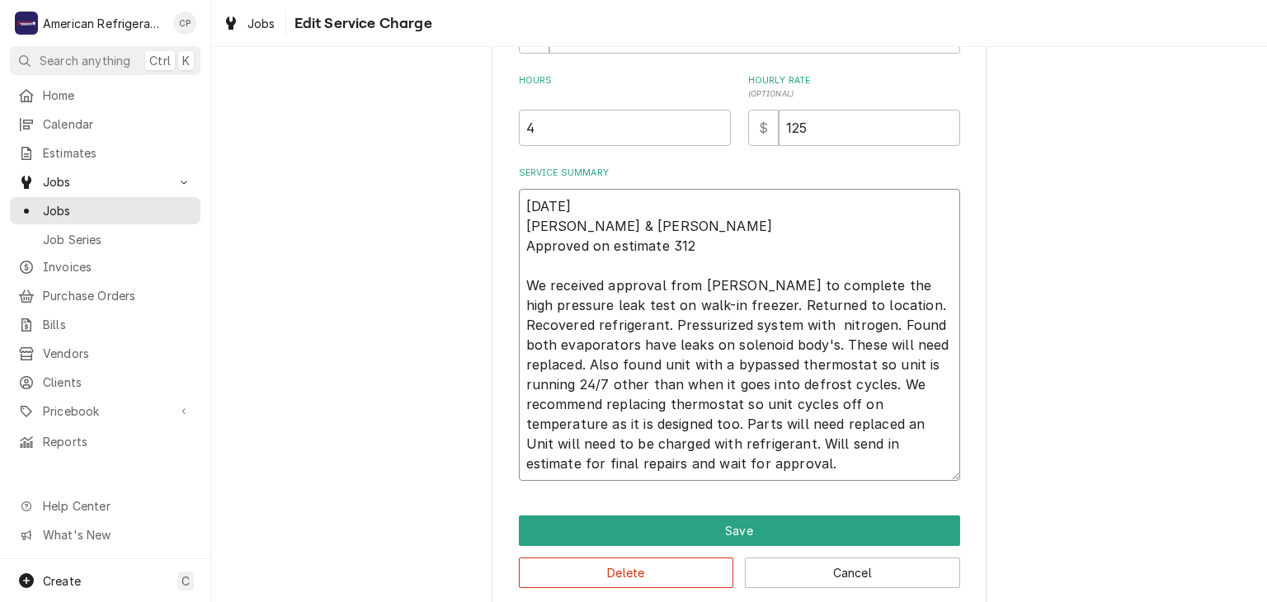
type textarea "x"
type textarea "[DATE] [PERSON_NAME] & [PERSON_NAME] Approved on estimate 312 We received appro…"
type textarea "x"
type textarea "[DATE] [PERSON_NAME] & [PERSON_NAME] Approved on estimate 312 We received appro…"
type textarea "x"
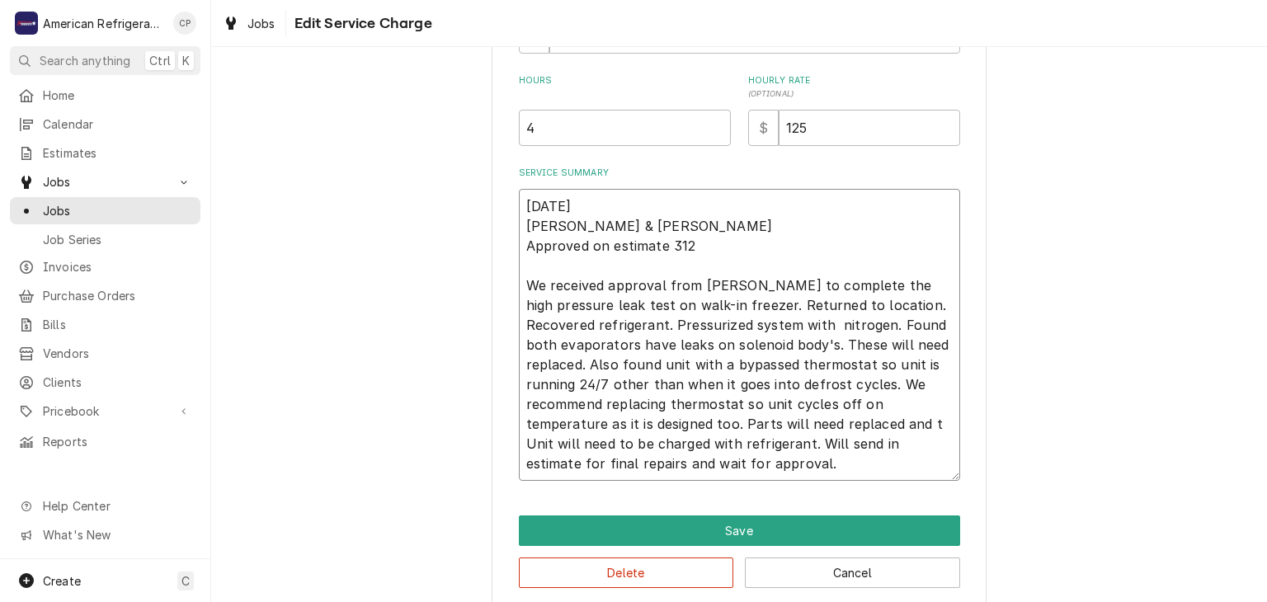
type textarea "[DATE] [PERSON_NAME] & [PERSON_NAME] Approved on estimate 312 We received appro…"
type textarea "x"
type textarea "9/4/25 Brandon & Cordel Approved on estimate 312 We received approval from Gary…"
type textarea "x"
type textarea "9/4/25 Brandon & Cordel Approved on estimate 312 We received approval from Gary…"
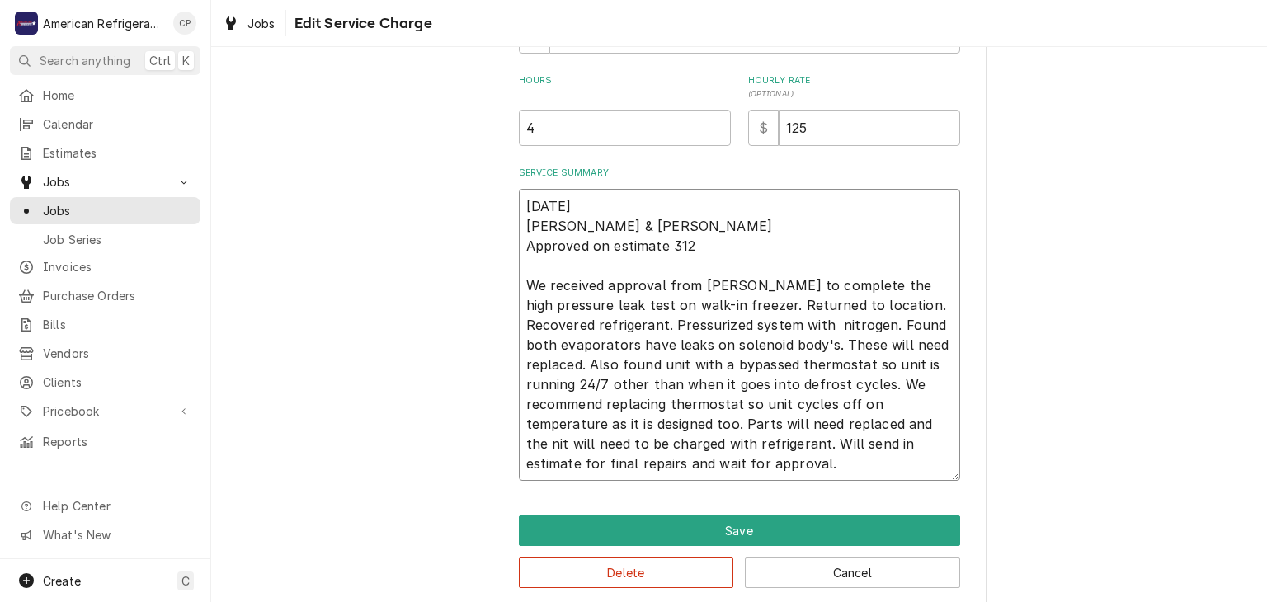
type textarea "x"
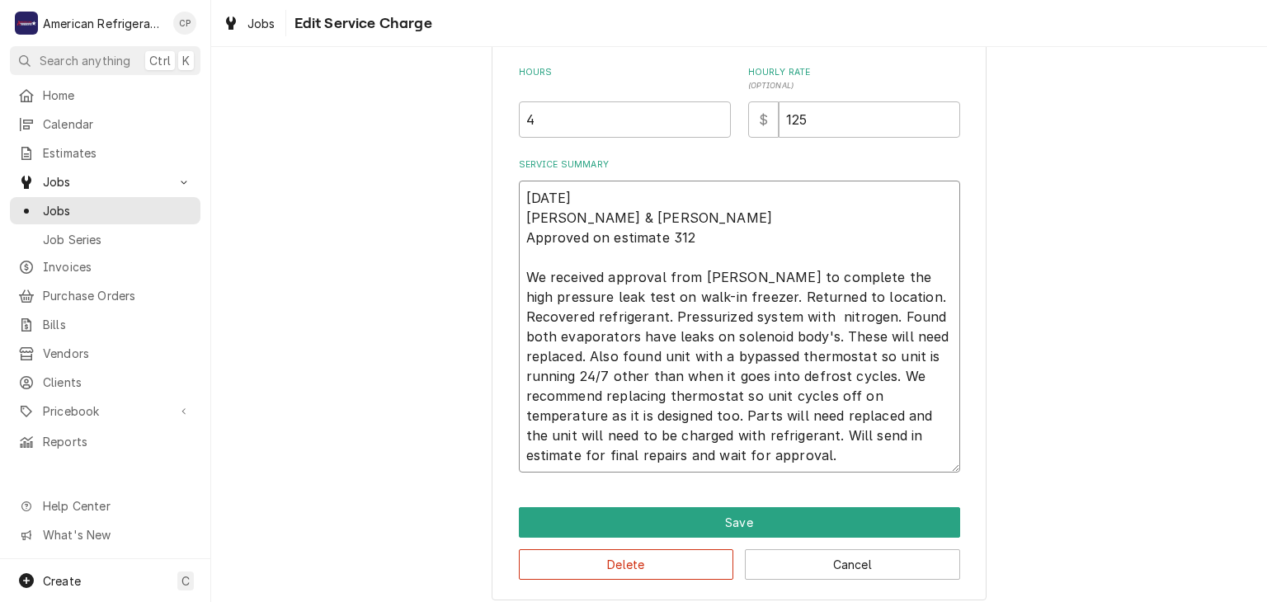
scroll to position [481, 0]
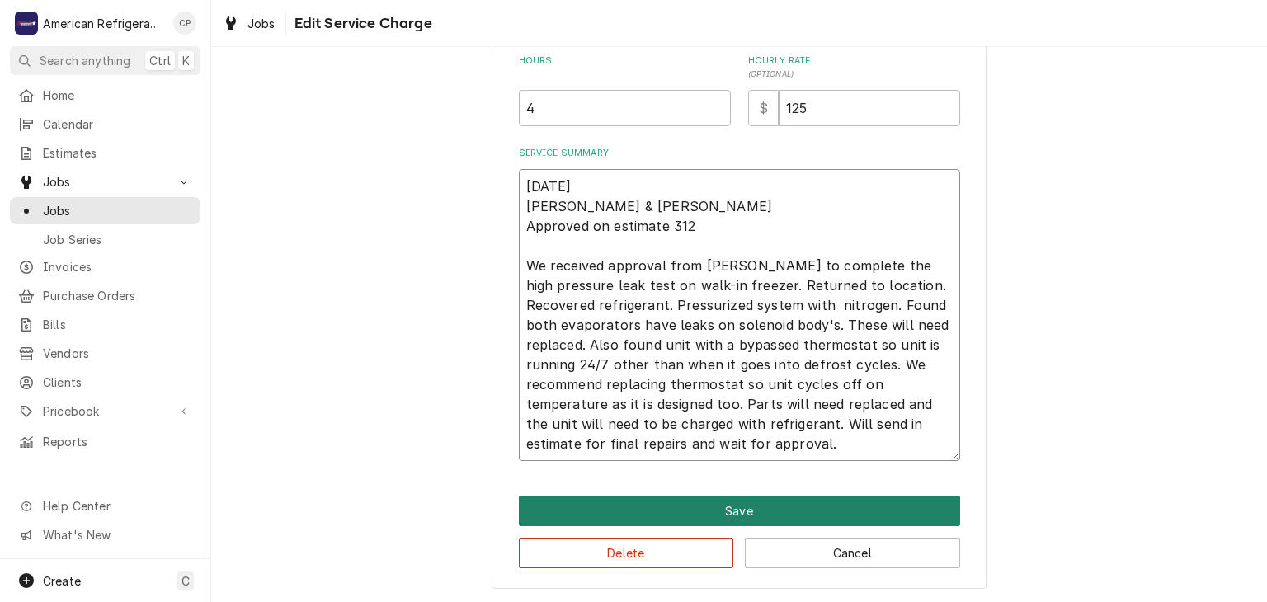
type textarea "[DATE] [PERSON_NAME] & [PERSON_NAME] Approved on estimate 312 We received appro…"
click at [681, 509] on button "Save" at bounding box center [739, 511] width 441 height 31
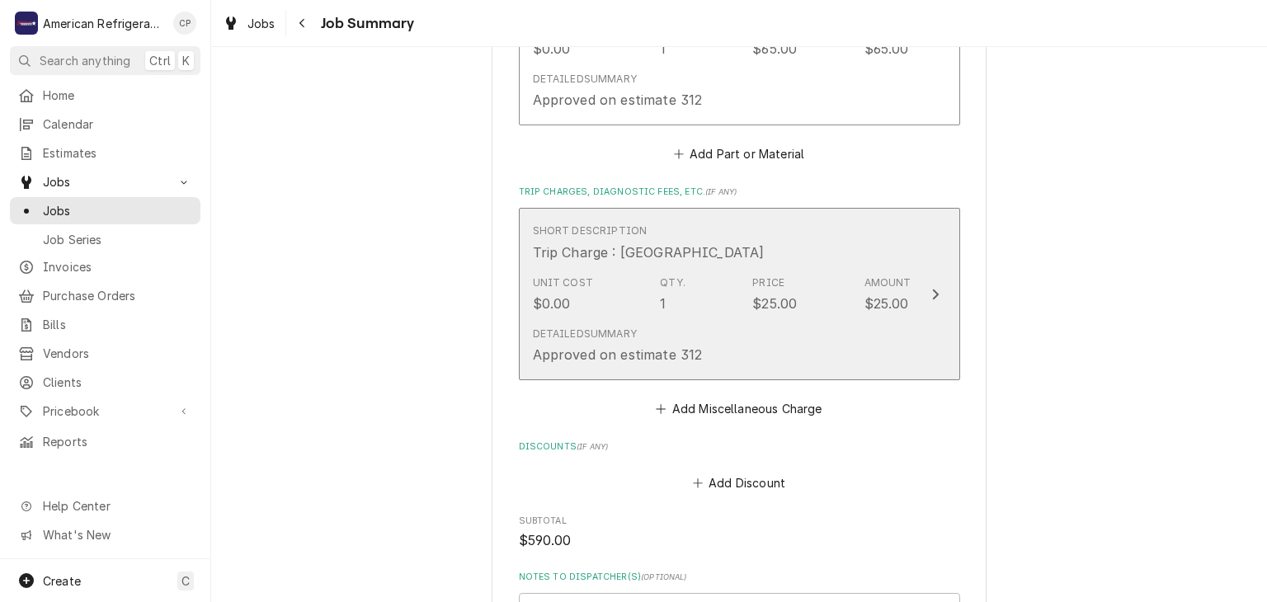
scroll to position [1521, 0]
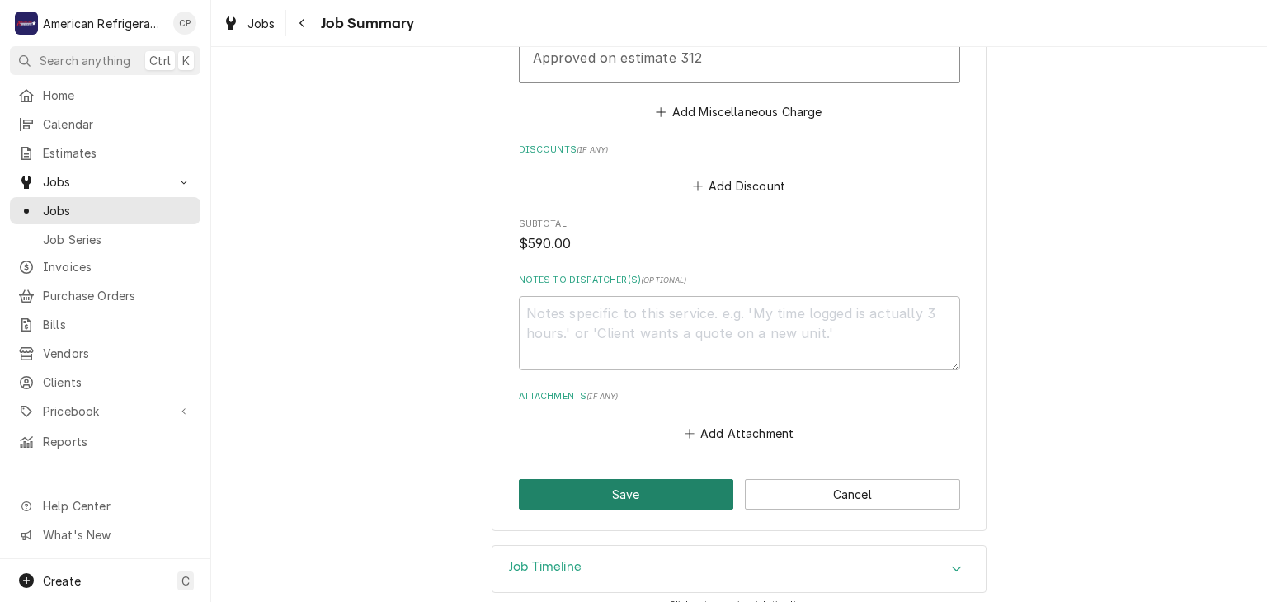
click at [608, 479] on button "Save" at bounding box center [626, 494] width 215 height 31
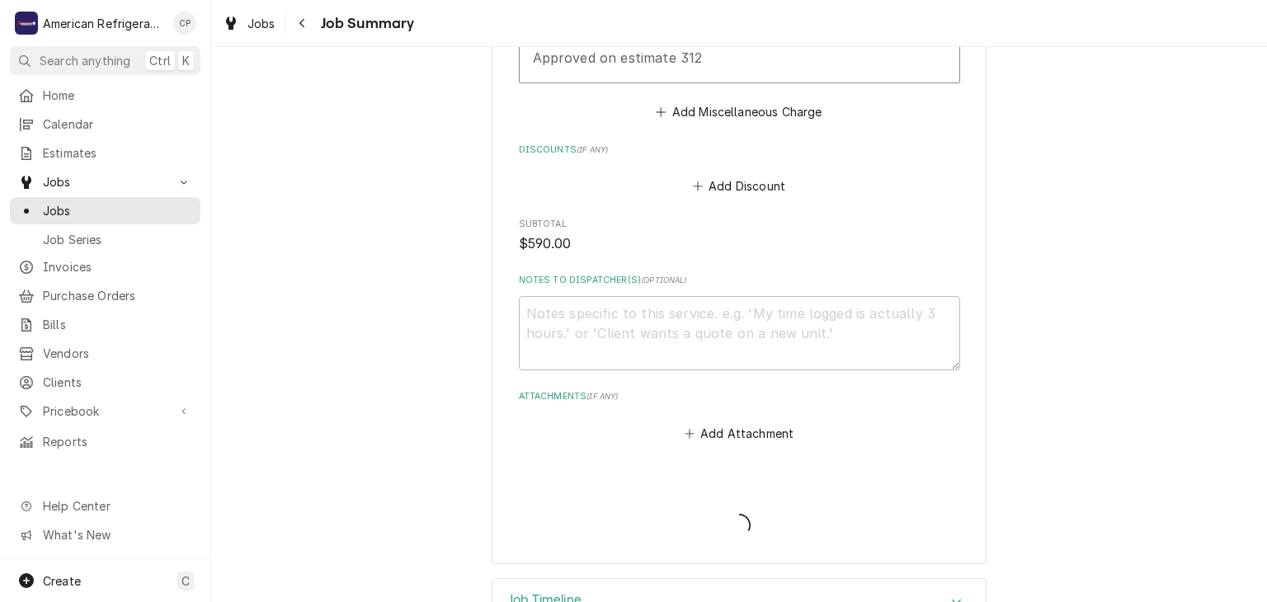
type textarea "x"
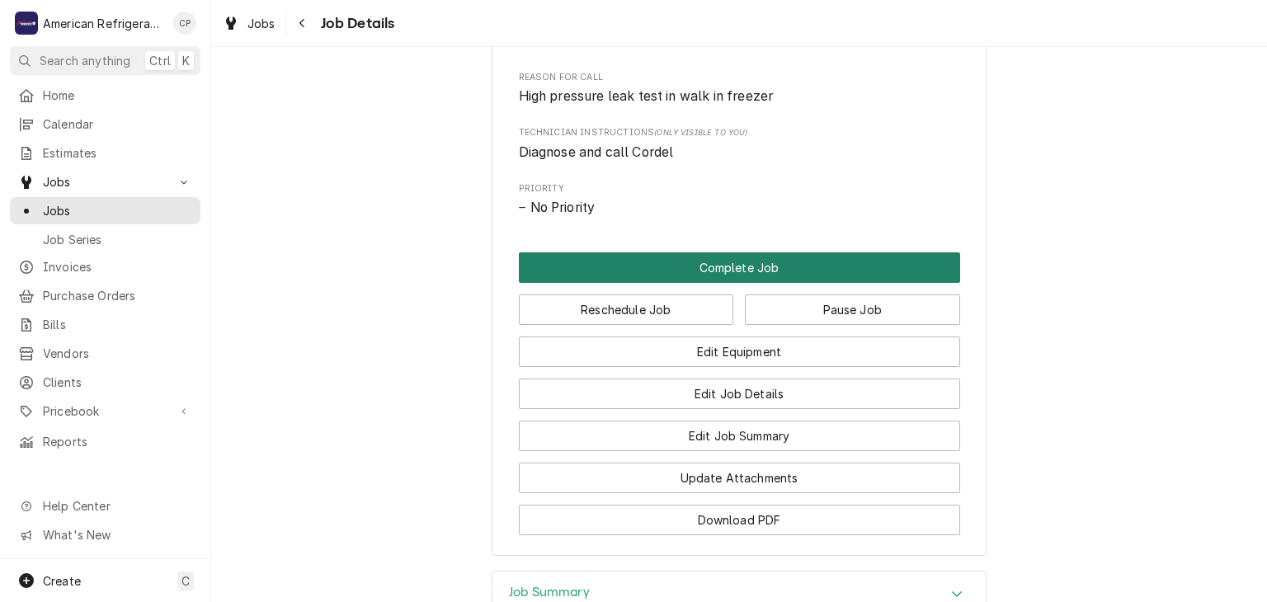
scroll to position [986, 0]
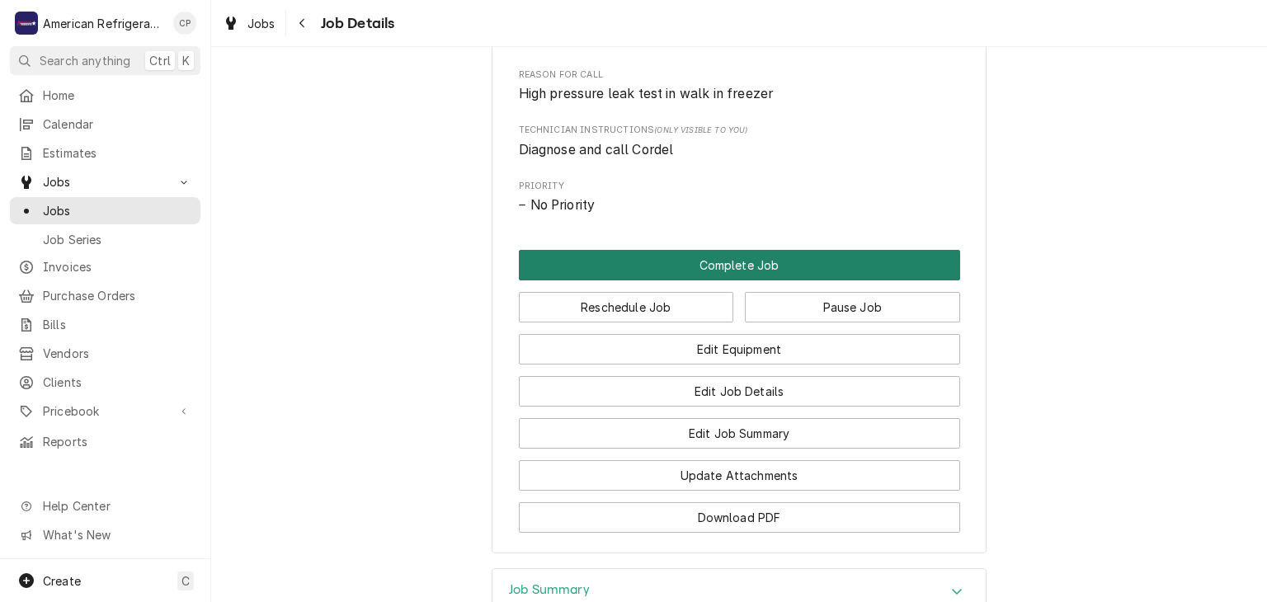
click at [683, 280] on button "Complete Job" at bounding box center [739, 265] width 441 height 31
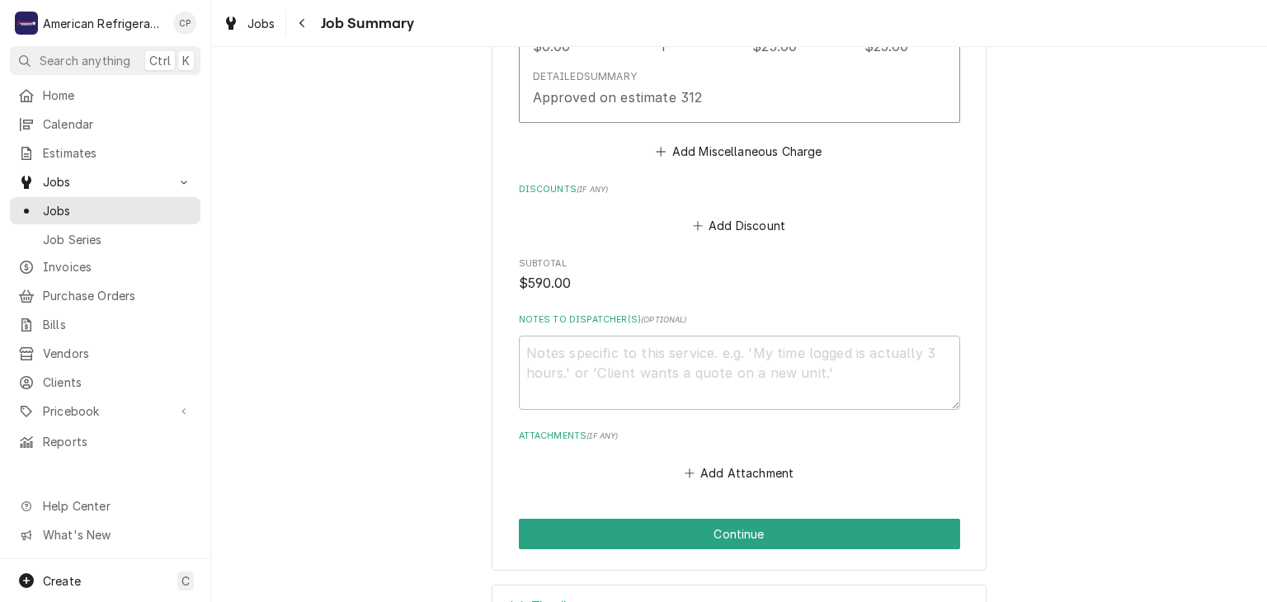
scroll to position [1521, 0]
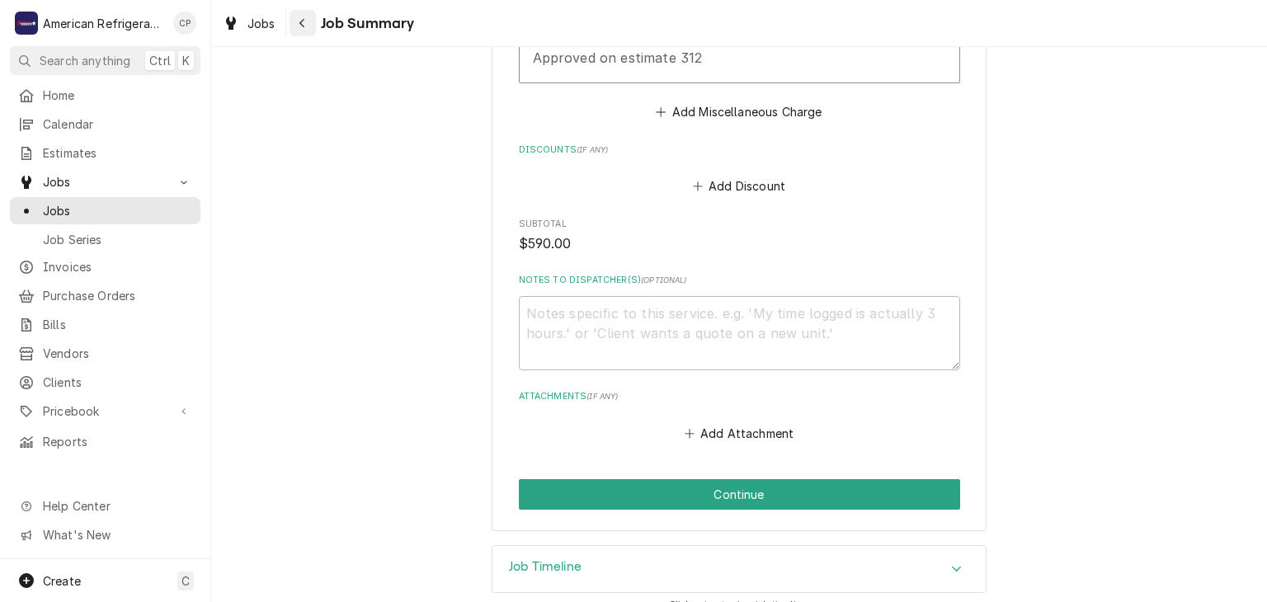
click at [300, 32] on button "Navigate back" at bounding box center [303, 23] width 26 height 26
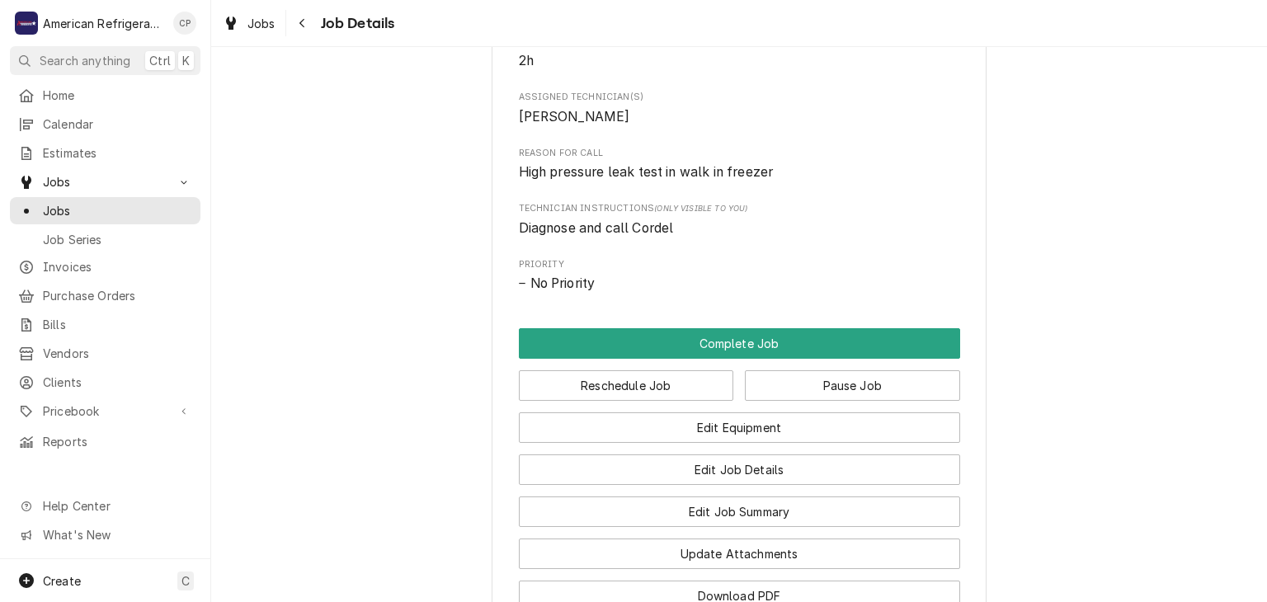
scroll to position [1000, 0]
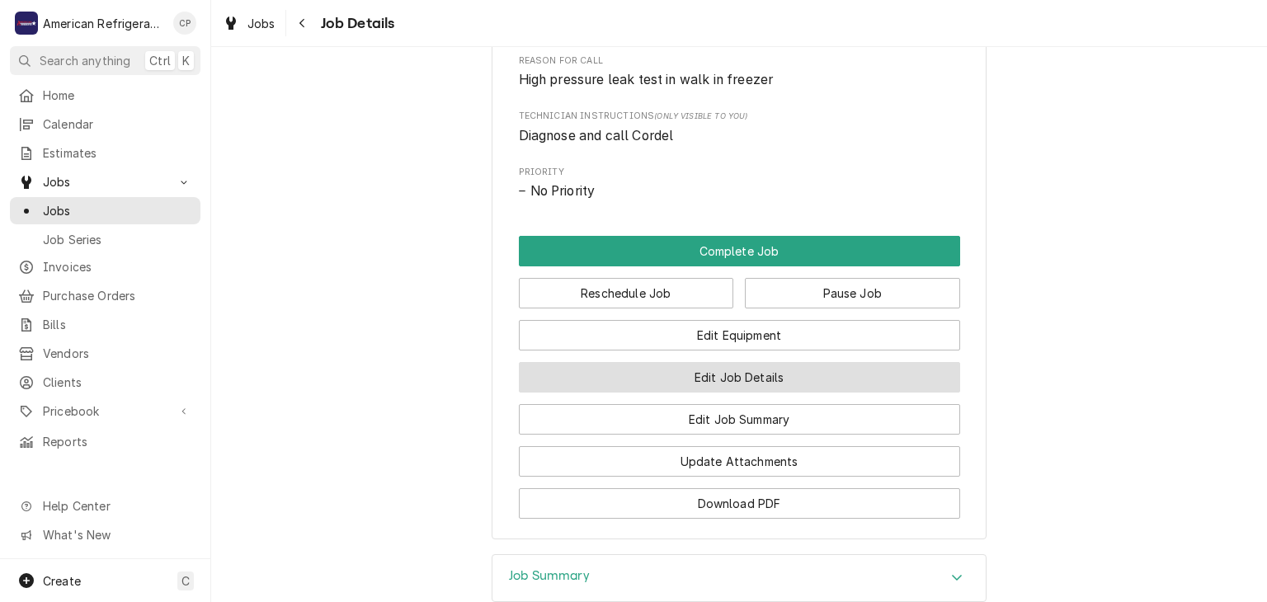
click at [689, 393] on button "Edit Job Details" at bounding box center [739, 377] width 441 height 31
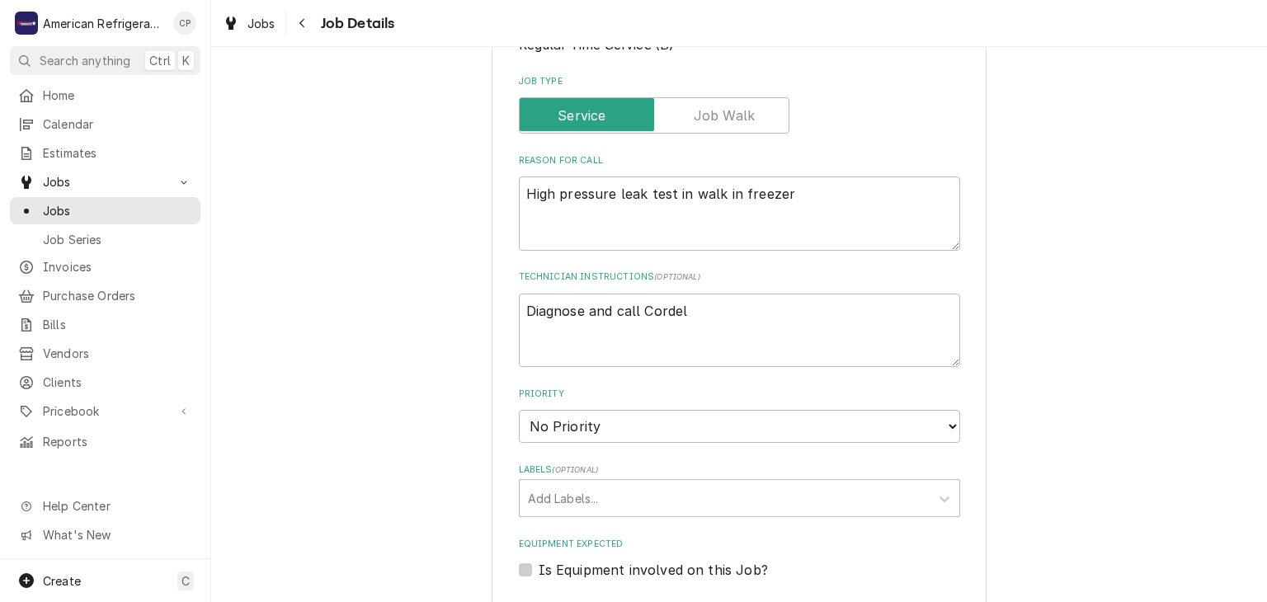
scroll to position [247, 0]
click at [856, 200] on textarea "High pressure leak test in walk in freezer" at bounding box center [739, 214] width 441 height 74
type textarea "x"
type textarea "High pressure leak test in walk in freezer"
type textarea "x"
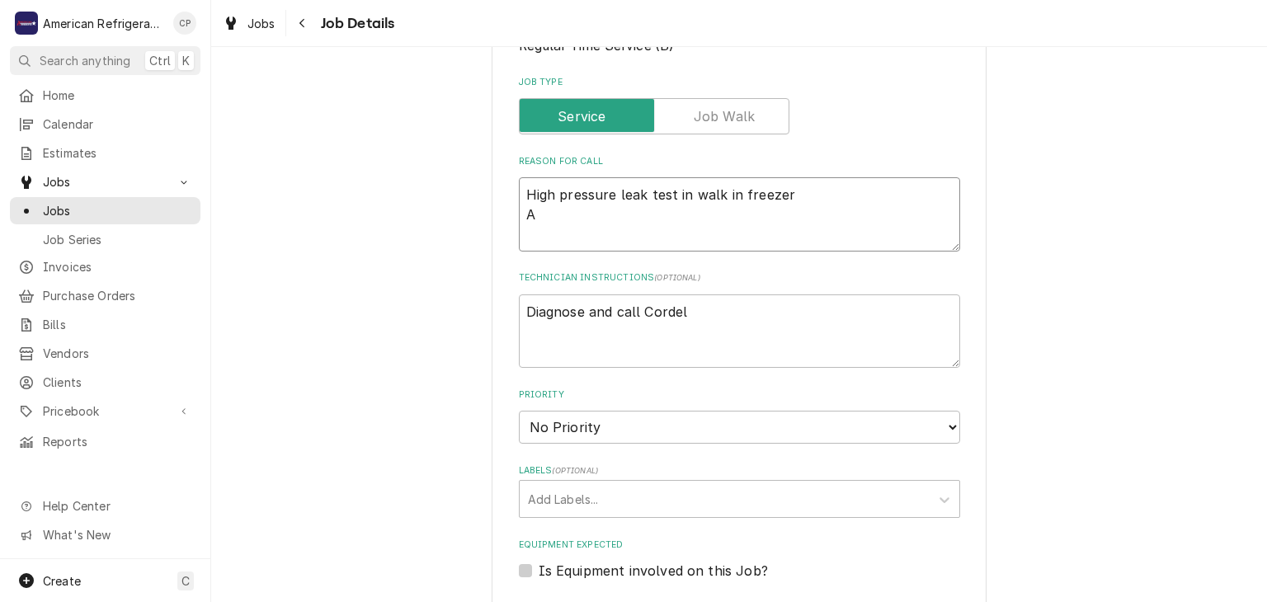
type textarea "High pressure leak test in walk in freezer Al"
type textarea "x"
type textarea "High pressure leak test in walk in freezer All"
type textarea "x"
type textarea "High pressure leak test in walk in freezer All"
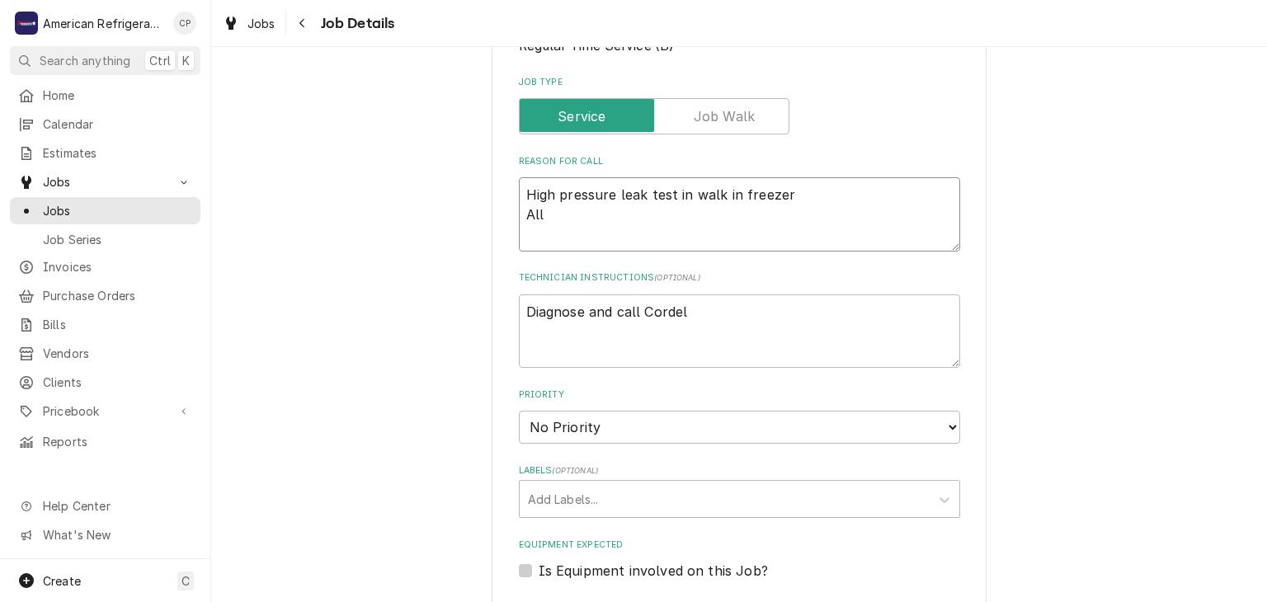
type textarea "x"
type textarea "High pressure leak test in walk in freezer All p"
type textarea "x"
type textarea "High pressure leak test in walk in freezer All pr"
type textarea "x"
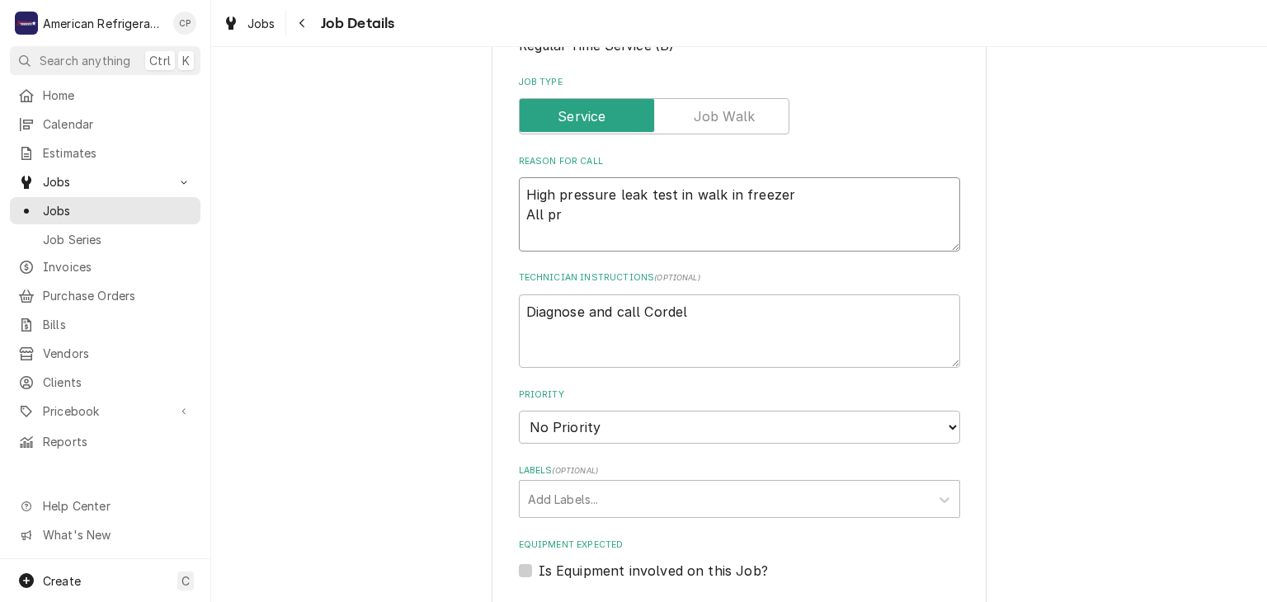
type textarea "High pressure leak test in walk in freezer All pri"
type textarea "x"
type textarea "High pressure leak test in walk in freezer All prici"
type textarea "x"
type textarea "High pressure leak test in walk in freezer All pricin"
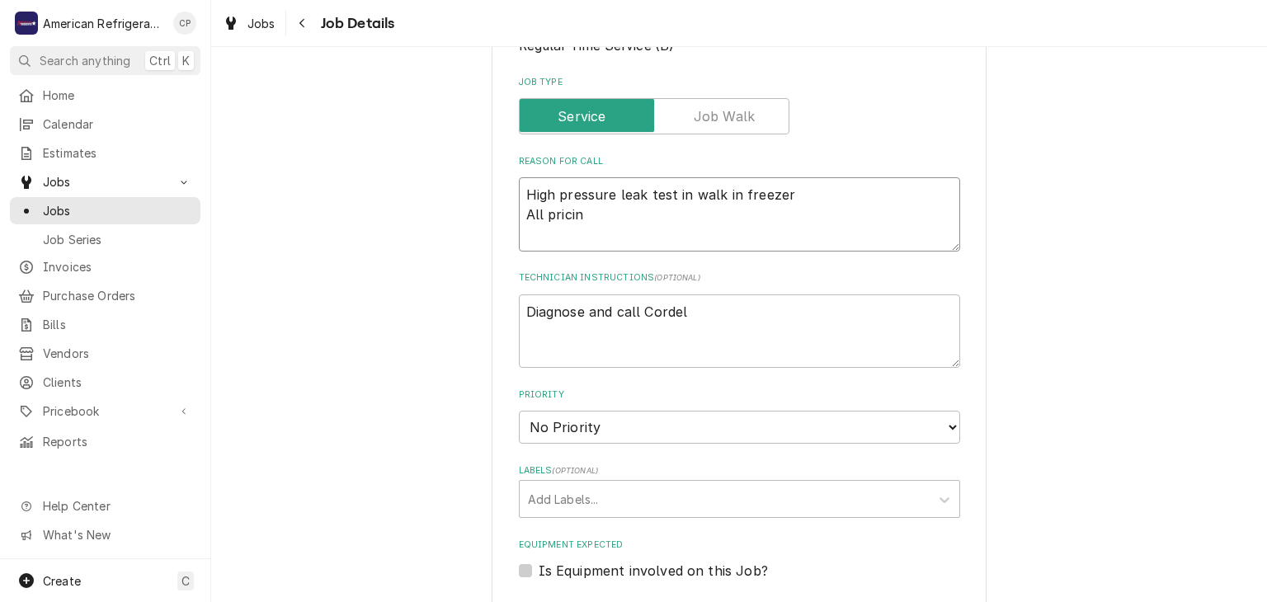
type textarea "x"
type textarea "High pressure leak test in walk in freezer All pricing"
type textarea "x"
type textarea "High pressure leak test in walk in freezer All pricing on"
type textarea "x"
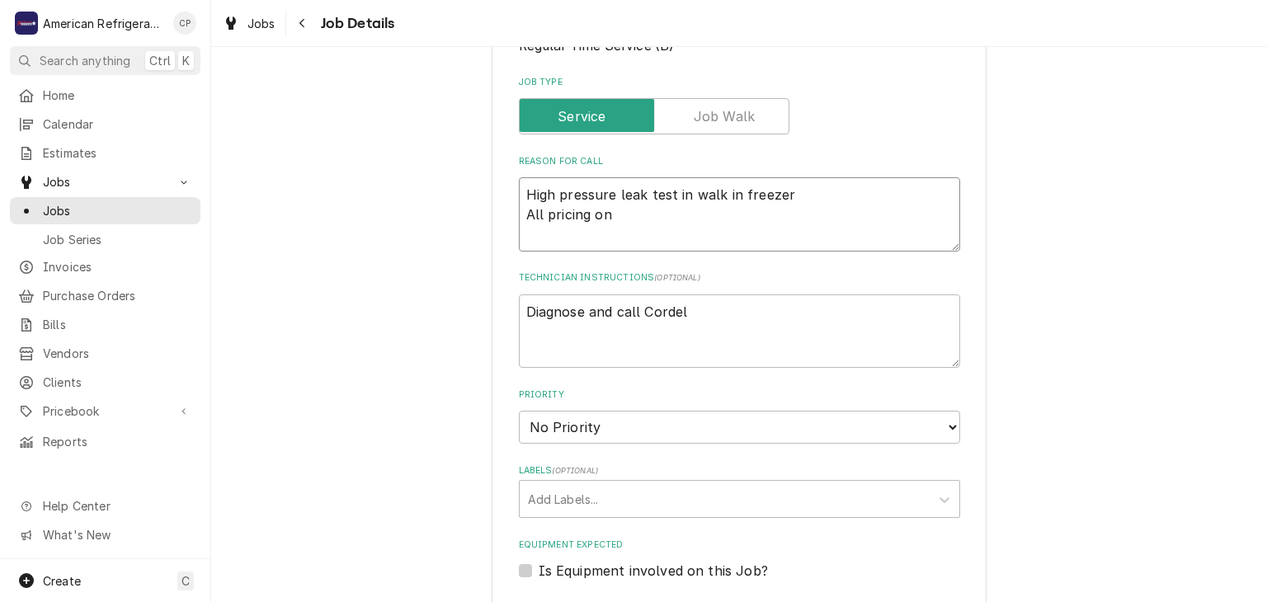
type textarea "High pressure leak test in walk in freezer All pricing on"
type textarea "x"
type textarea "High pressure leak test in walk in freezer All pricing on th"
type textarea "x"
type textarea "High pressure leak test in walk in freezer All pricing on thi"
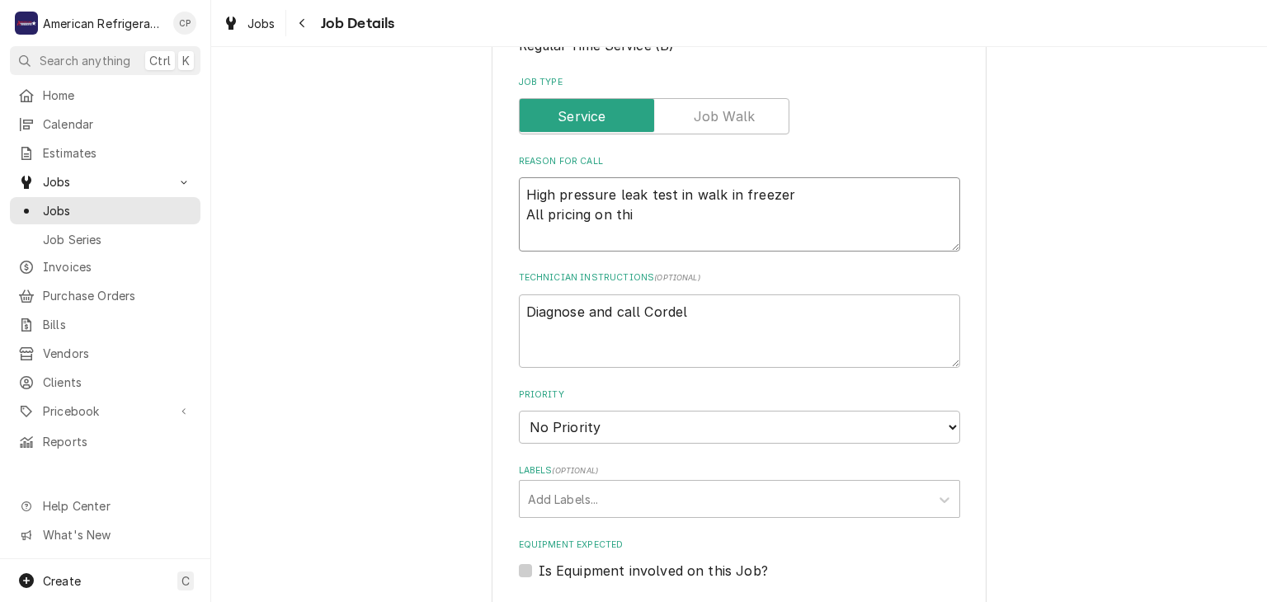
type textarea "x"
type textarea "High pressure leak test in walk in freezer All pricing on this"
type textarea "x"
type textarea "High pressure leak test in walk in freezer All pricing on this"
type textarea "x"
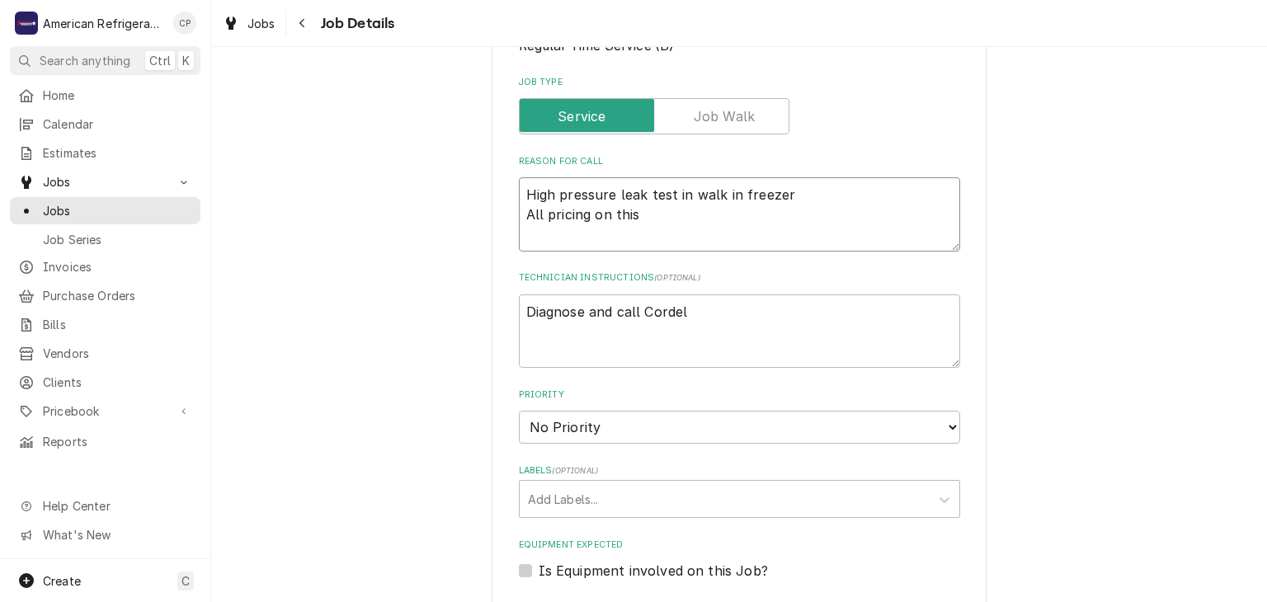
type textarea "High pressure leak test in walk in freezer All pricing on this i"
type textarea "x"
type textarea "High pressure leak test in walk in freezer All pricing on this in"
type textarea "x"
type textarea "High pressure leak test in walk in freezer All pricing on this invo"
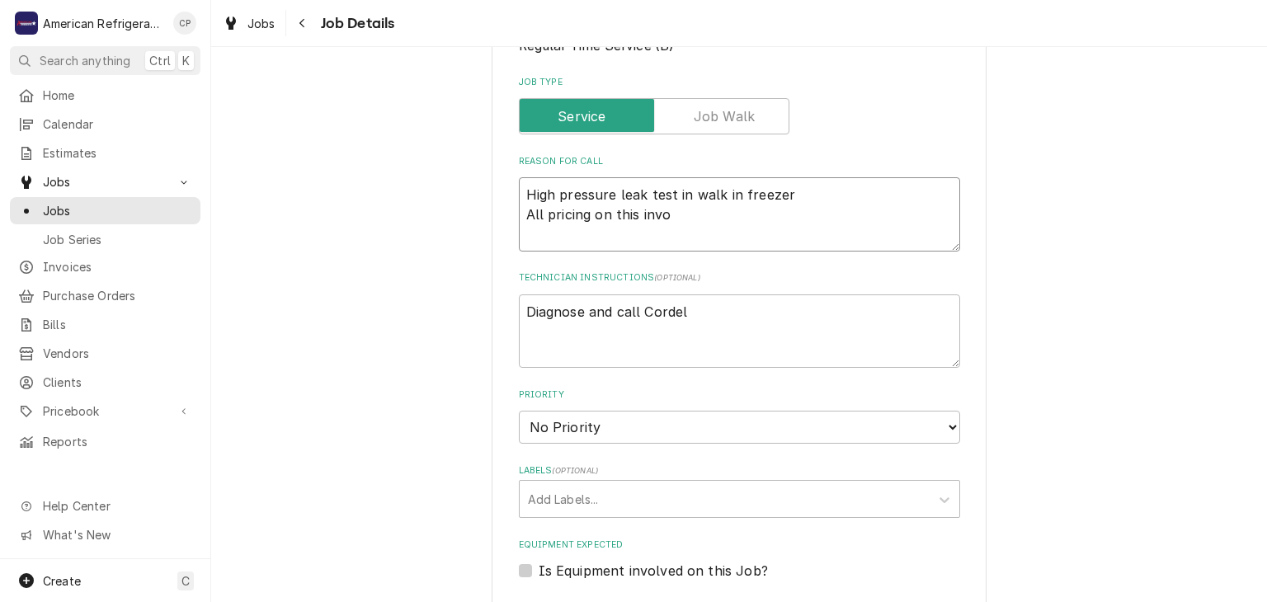
type textarea "x"
type textarea "High pressure leak test in walk in freezer All pricing on this invoi"
type textarea "x"
type textarea "High pressure leak test in walk in freezer All pricing on this invoic"
type textarea "x"
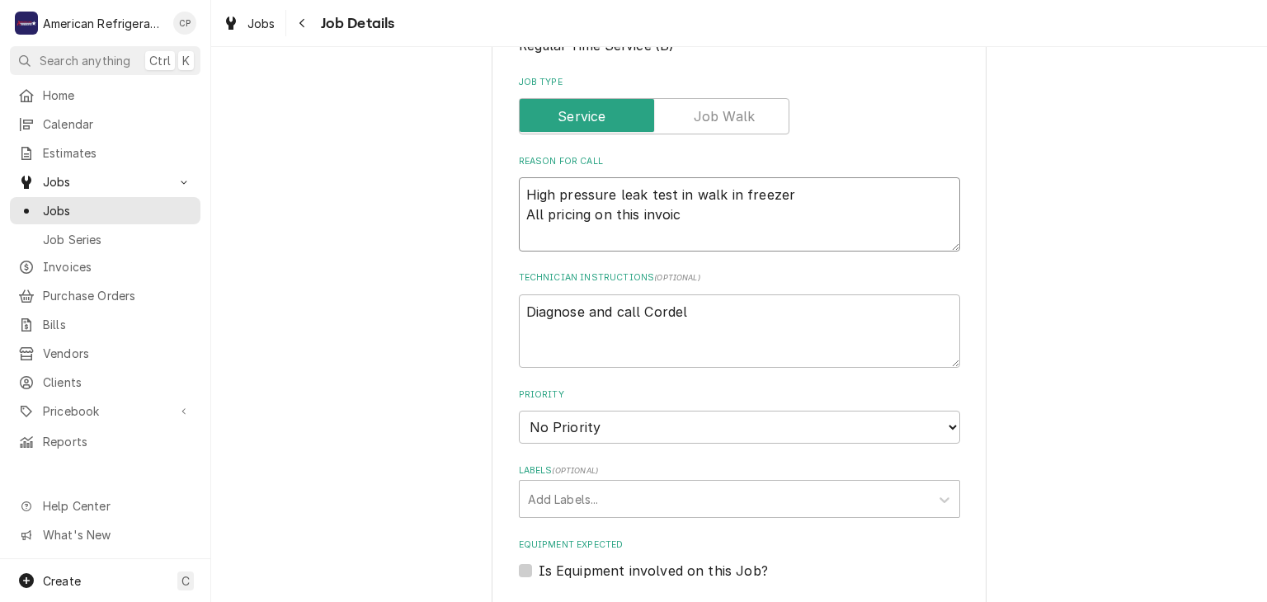
type textarea "High pressure leak test in walk in freezer All pricing on this invoice"
type textarea "x"
type textarea "High pressure leak test in walk in freezer All pricing on this invoice"
type textarea "x"
type textarea "High pressure leak test in walk in freezer All pricing on this invoice w"
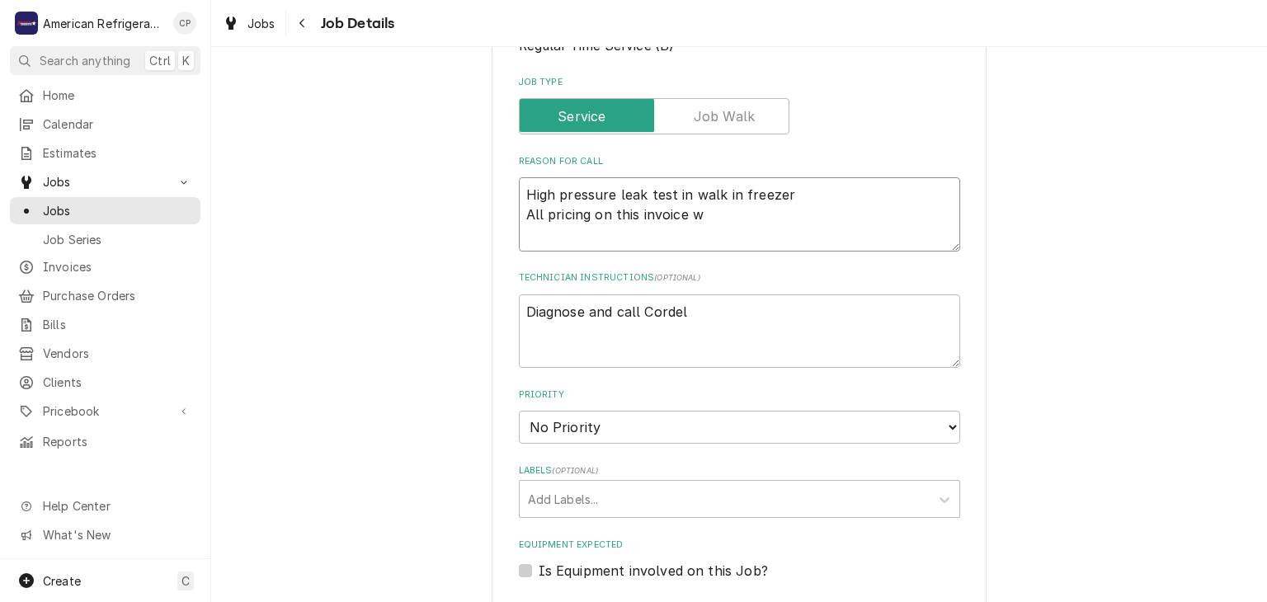
type textarea "x"
type textarea "High pressure leak test in walk in freezer All pricing on this invoice wa"
type textarea "x"
type textarea "High pressure leak test in walk in freezer All pricing on this invoice was"
type textarea "x"
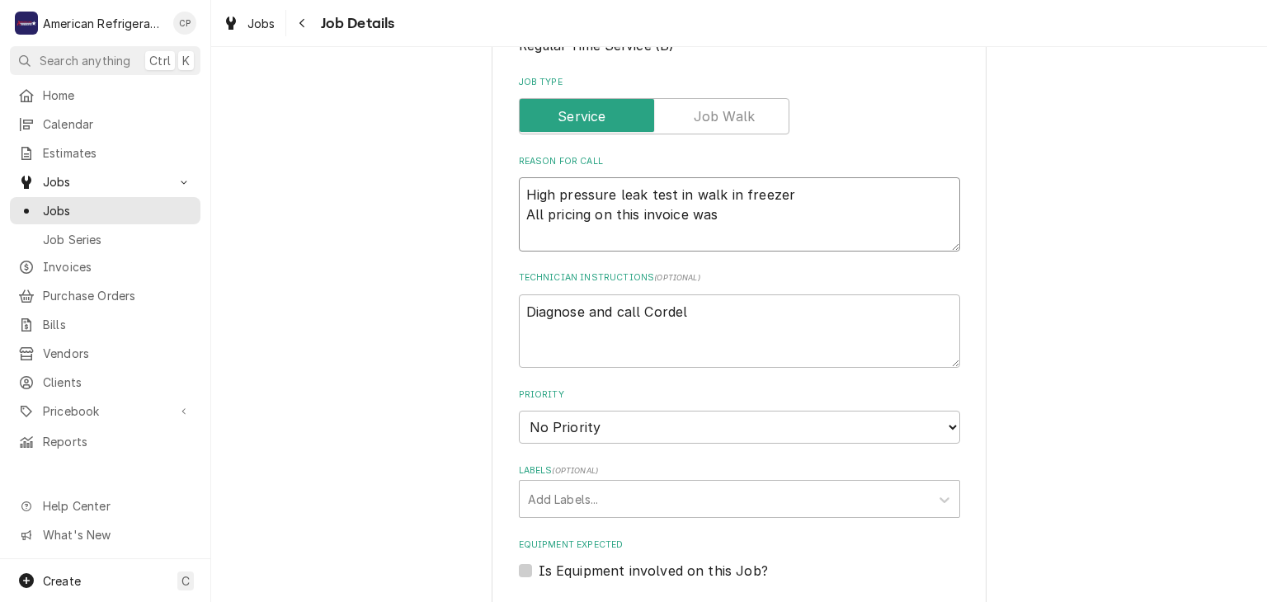
type textarea "High pressure leak test in walk in freezer All pricing on this invoice was"
type textarea "x"
type textarea "High pressure leak test in walk in freezer All pricing on this invoice was ap"
type textarea "x"
type textarea "High pressure leak test in walk in freezer All pricing on this invoice was app"
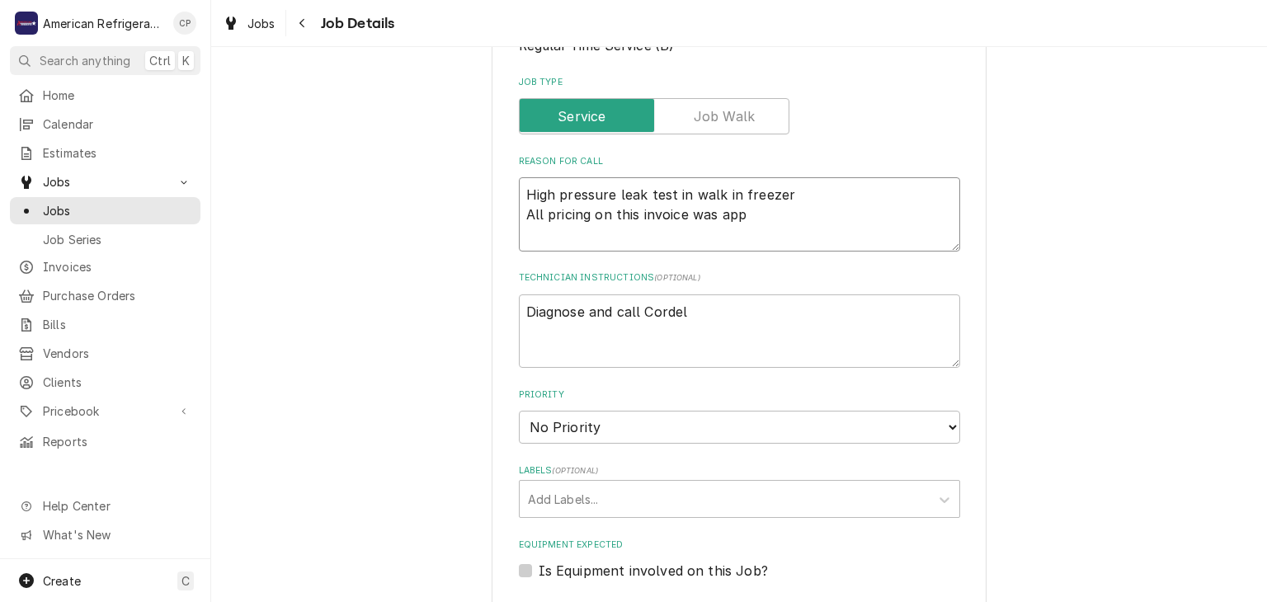
type textarea "x"
type textarea "High pressure leak test in walk in freezer All pricing on this invoice was appr"
type textarea "x"
type textarea "High pressure leak test in walk in freezer All pricing on this invoice was appro"
type textarea "x"
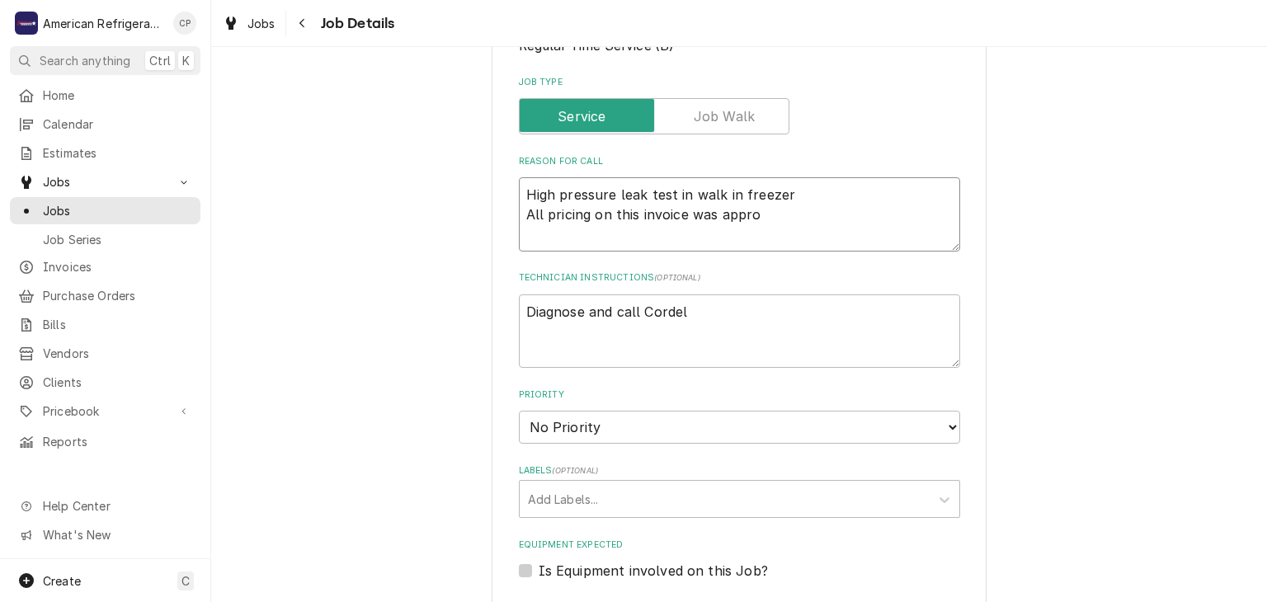
type textarea "High pressure leak test in walk in freezer All pricing on this invoice was appr…"
type textarea "x"
type textarea "High pressure leak test in walk in freezer All pricing on this invoice was appr…"
type textarea "x"
type textarea "High pressure leak test in walk in freezer All pricing on this invoice was appr…"
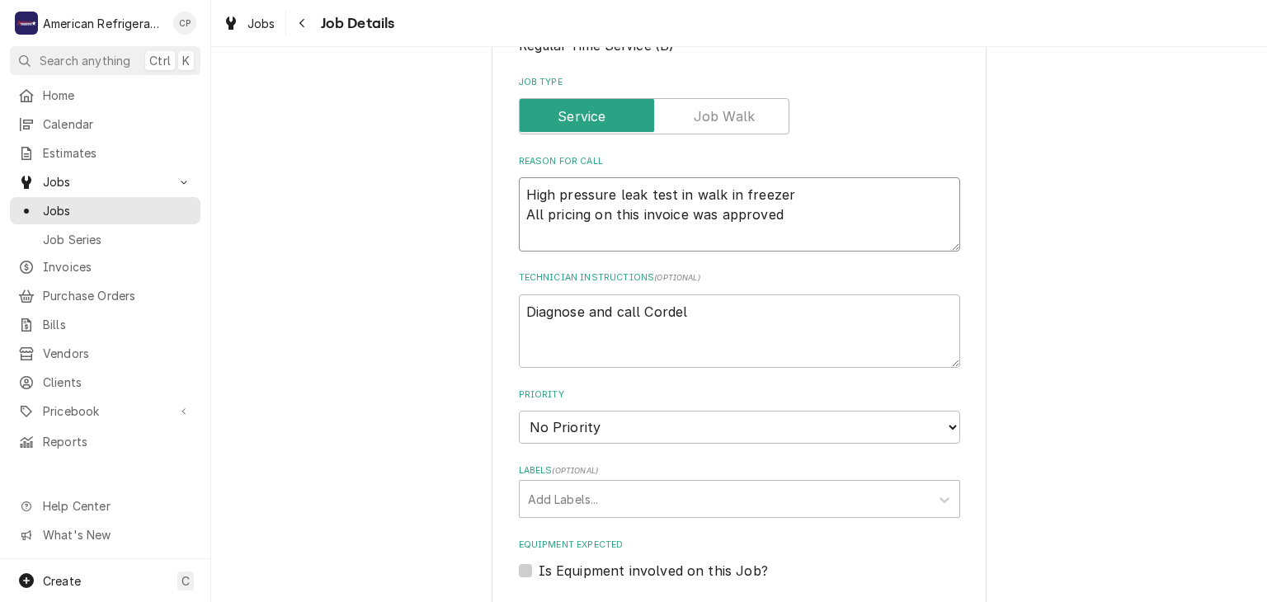
type textarea "x"
type textarea "High pressure leak test in walk in freezer All pricing on this invoice was appr…"
type textarea "x"
type textarea "High pressure leak test in walk in freezer All pricing on this invoice was appr…"
type textarea "x"
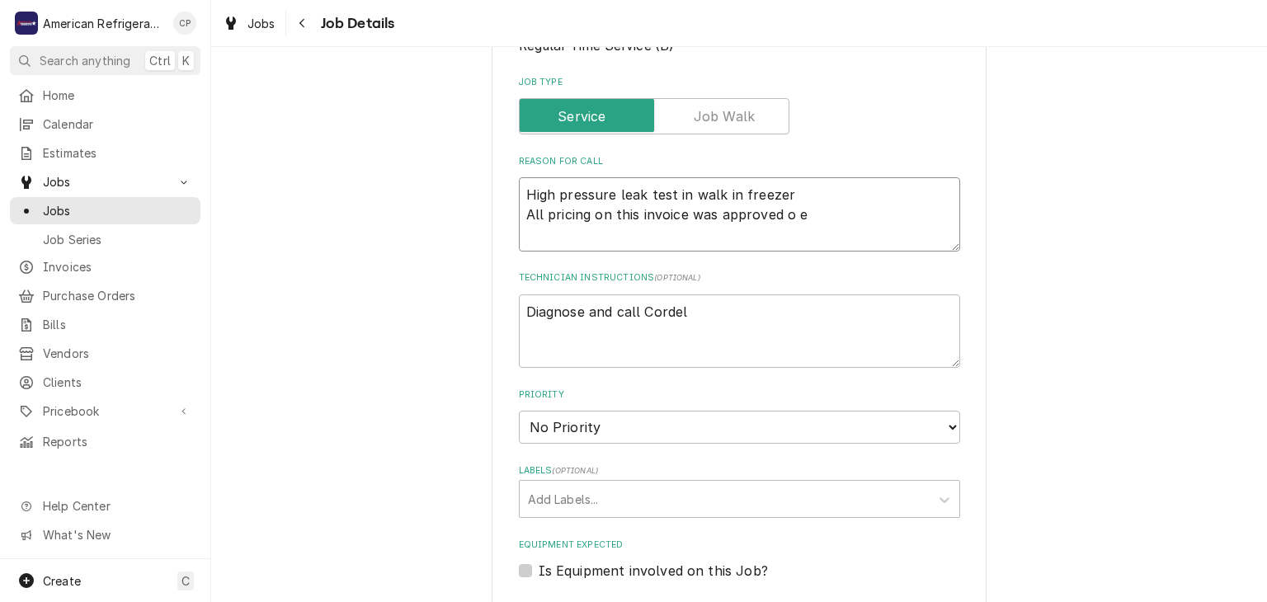
type textarea "High pressure leak test in walk in freezer All pricing on this invoice was appr…"
type textarea "x"
type textarea "High pressure leak test in walk in freezer All pricing on this invoice was appr…"
type textarea "x"
type textarea "High pressure leak test in walk in freezer All pricing on this invoice was appr…"
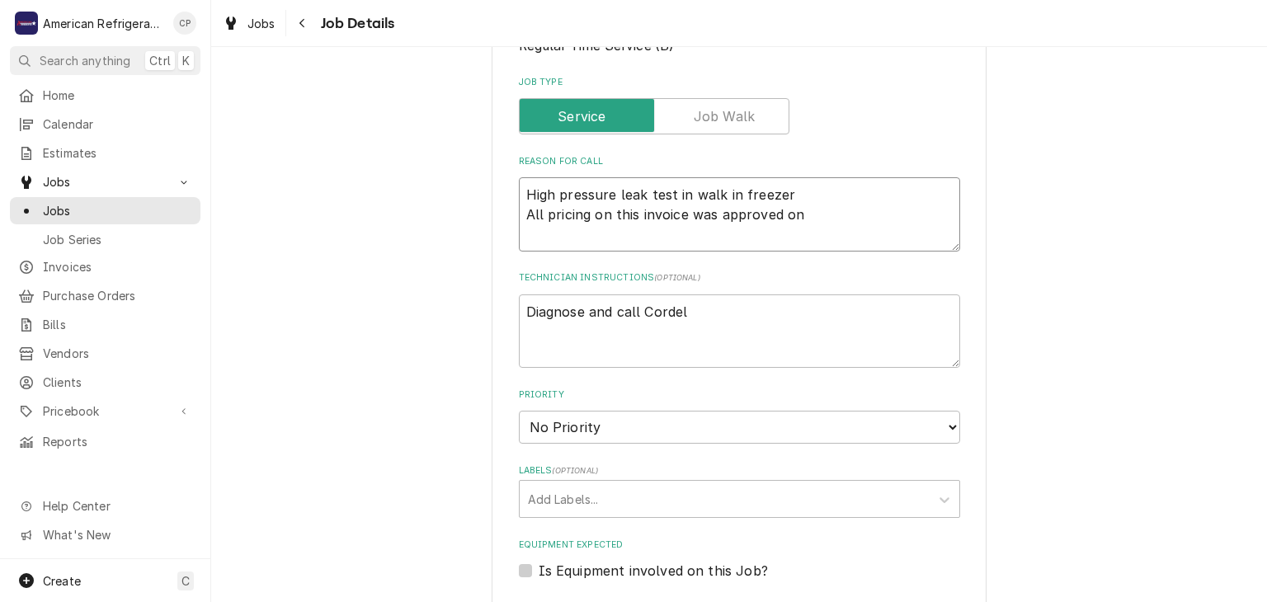
type textarea "x"
type textarea "High pressure leak test in walk in freezer All pricing on this invoice was appr…"
type textarea "x"
type textarea "High pressure leak test in walk in freezer All pricing on this invoice was appr…"
type textarea "x"
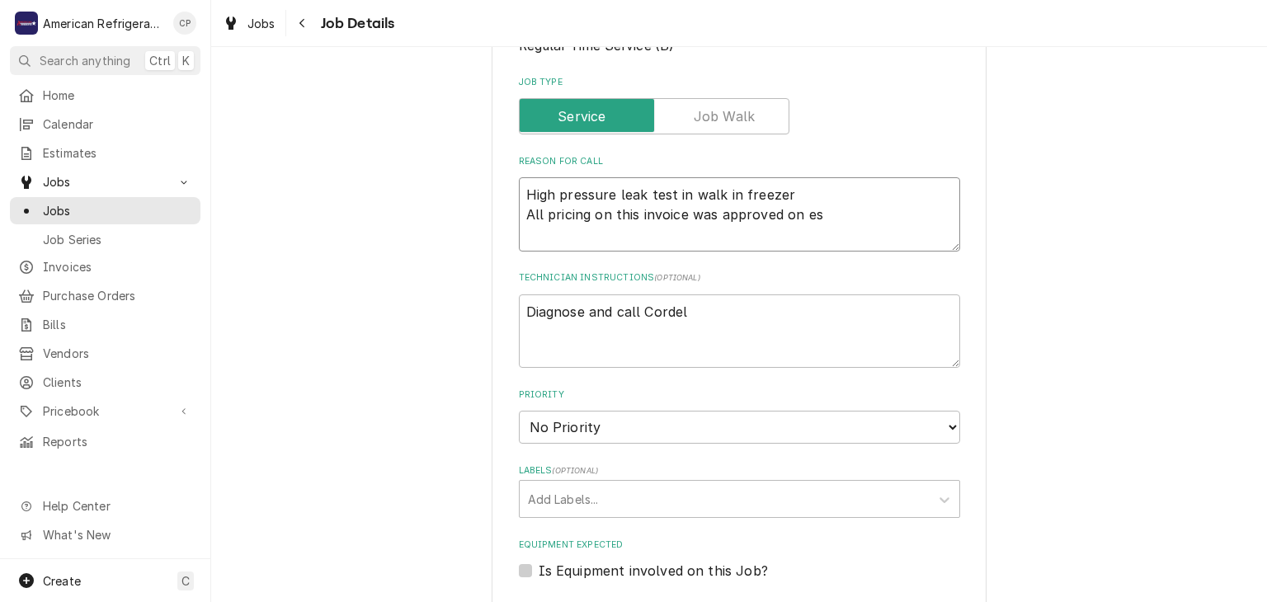
type textarea "High pressure leak test in walk in freezer All pricing on this invoice was appr…"
type textarea "x"
type textarea "High pressure leak test in walk in freezer All pricing on this invoice was appr…"
type textarea "x"
type textarea "High pressure leak test in walk in freezer All pricing on this invoice was appr…"
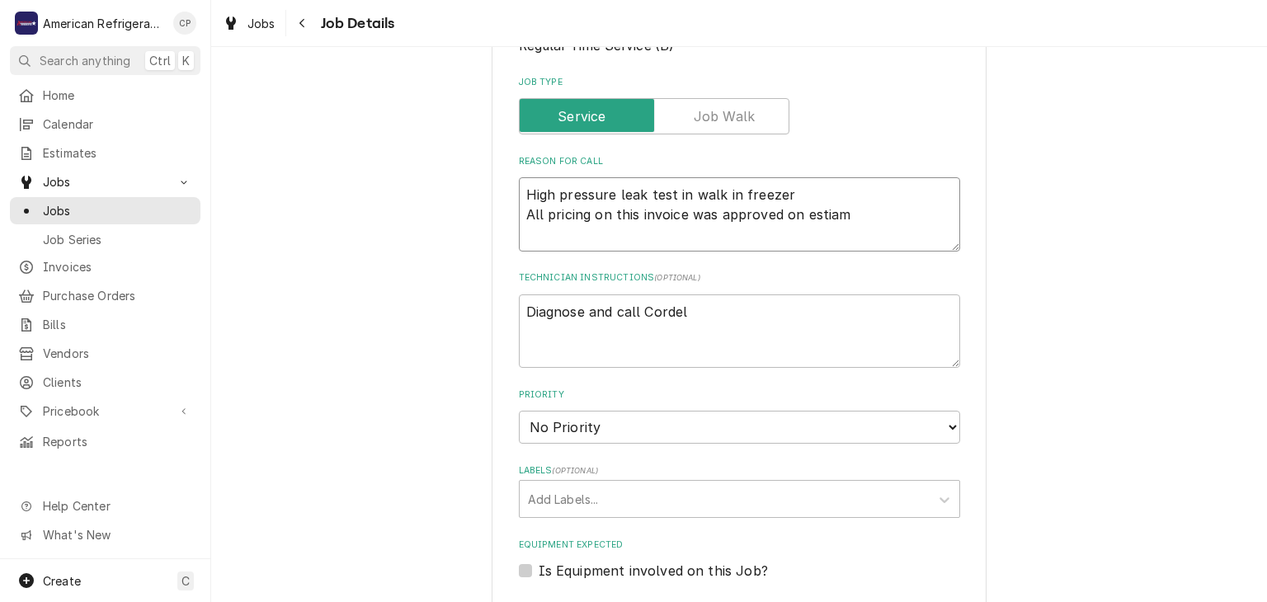
type textarea "x"
type textarea "High pressure leak test in walk in freezer All pricing on this invoice was appr…"
type textarea "x"
type textarea "High pressure leak test in walk in freezer All pricing on this invoice was appr…"
type textarea "x"
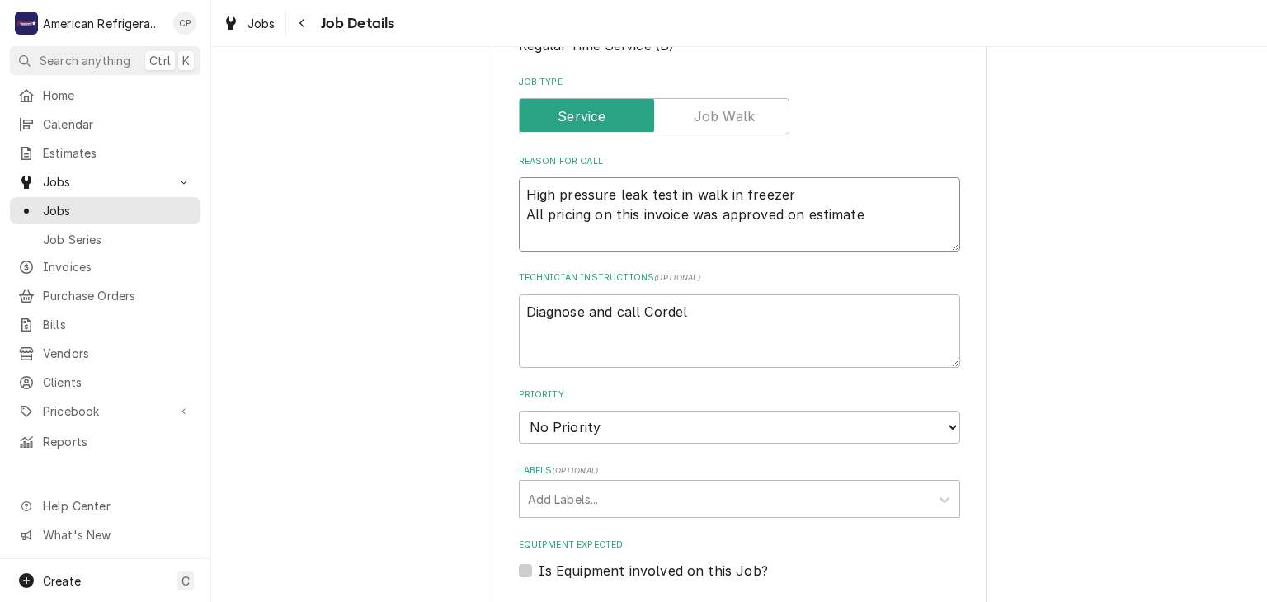
type textarea "High pressure leak test in walk in freezer All pricing on this invoice was appr…"
type textarea "x"
type textarea "High pressure leak test in walk in freezer All pricing on this invoice was appr…"
type textarea "x"
type textarea "High pressure leak test in walk in freezer All pricing on this invoice was appr…"
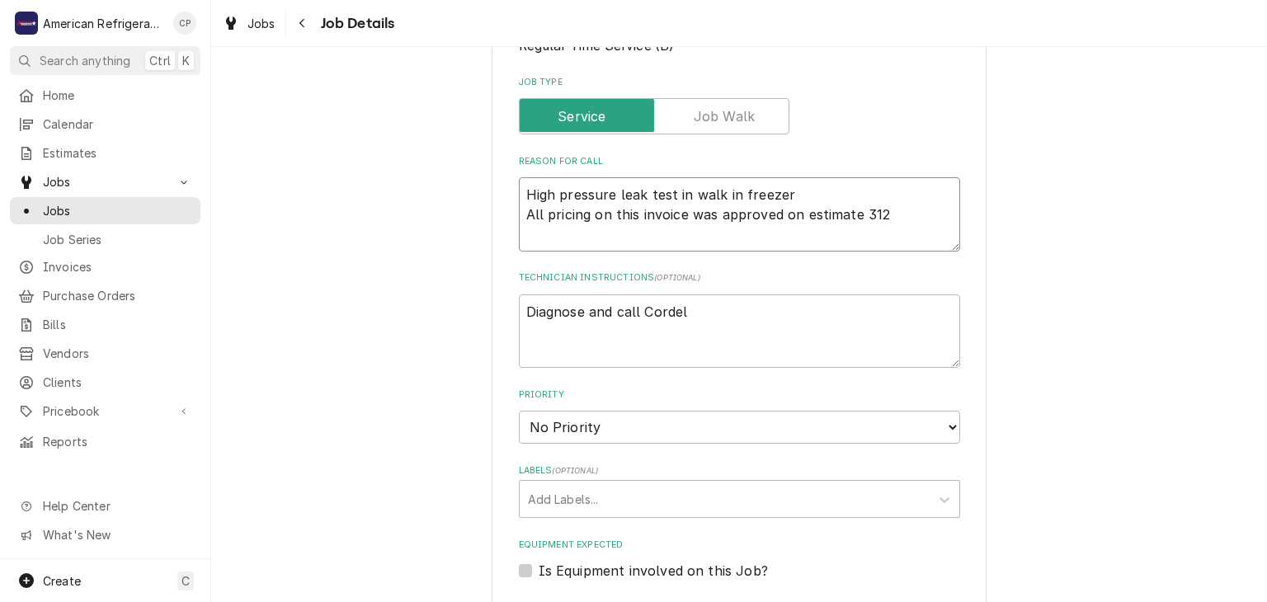
type textarea "x"
type textarea "High pressure leak test in walk in freezer All pricing on this invoice was appr…"
type textarea "x"
type textarea "High pressure leak test in walk in freezer All pricing on this invoice was appr…"
type textarea "x"
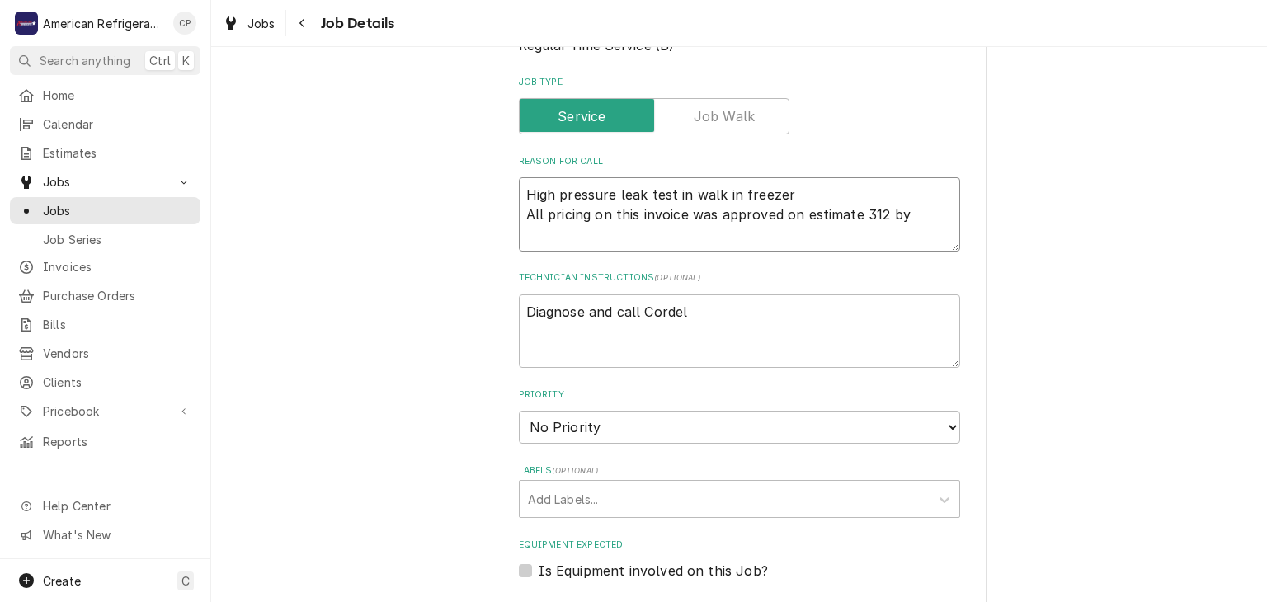
type textarea "High pressure leak test in walk in freezer All pricing on this invoice was appr…"
type textarea "x"
type textarea "High pressure leak test in walk in freezer All pricing on this invoice was appr…"
type textarea "x"
type textarea "High pressure leak test in walk in freezer All pricing on this invoice was appr…"
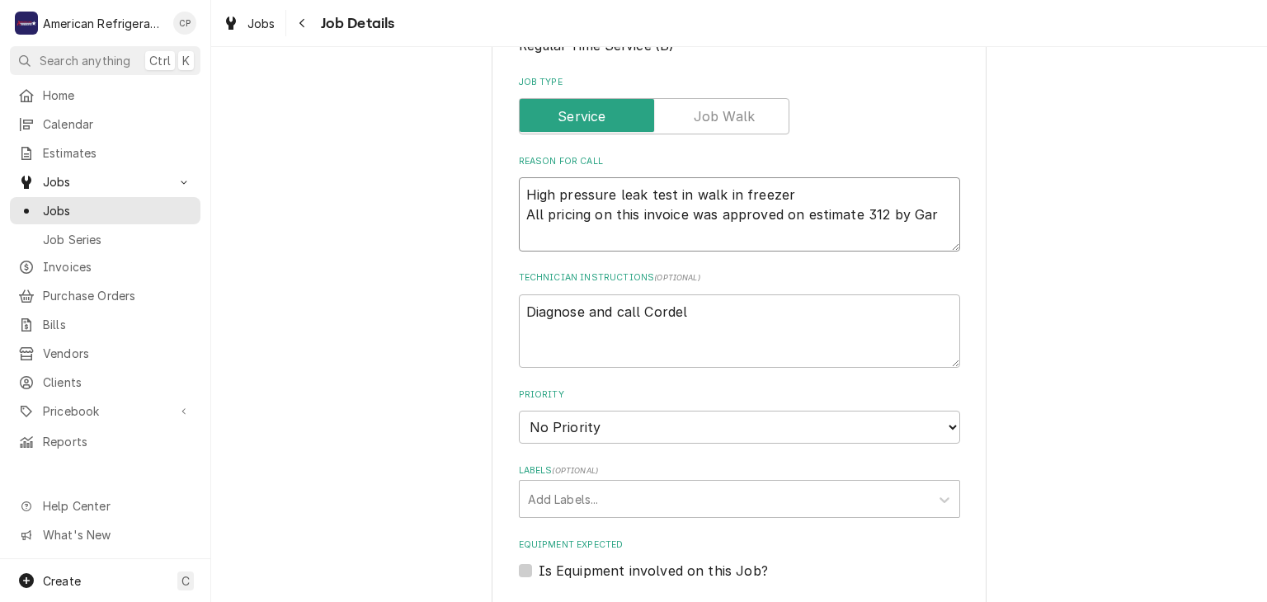
type textarea "x"
type textarea "High pressure leak test in walk in freezer All pricing on this invoice was appr…"
type textarea "x"
type textarea "High pressure leak test in walk in freezer All pricing on this invoice was appr…"
type textarea "x"
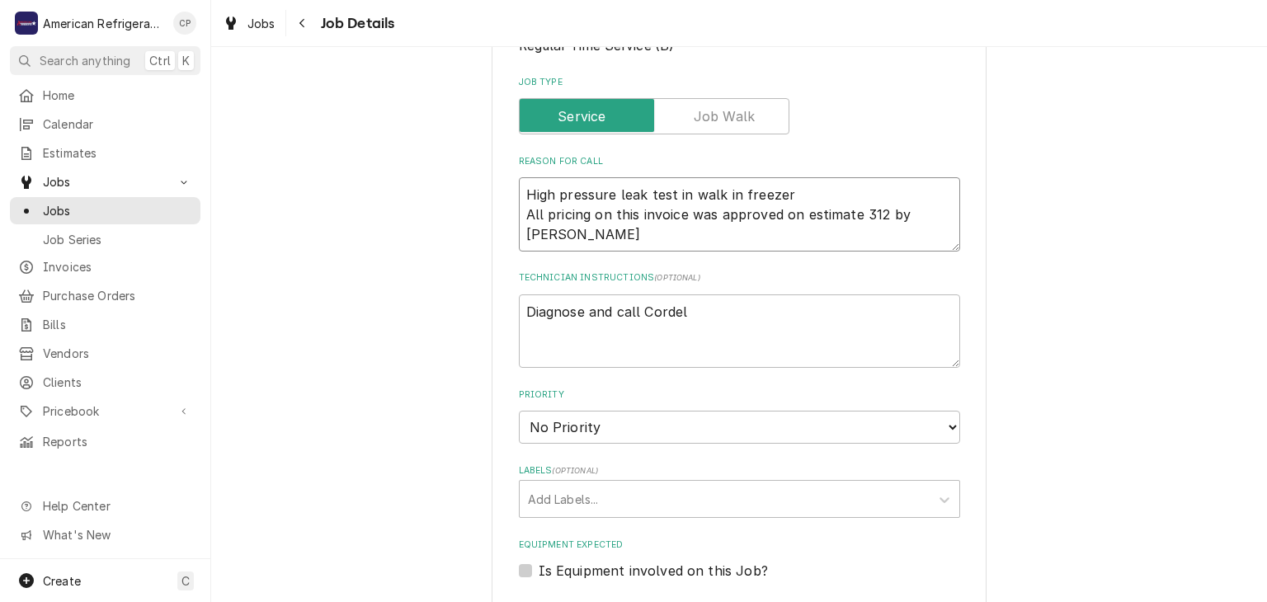
type textarea "High pressure leak test in walk in freezer All pricing on this invoice was appr…"
type textarea "x"
type textarea "High pressure leak test in walk in freezer All pricing on this invoice was appr…"
type textarea "x"
type textarea "High pressure leak test in walk in freezer All pricing on this invoice was appr…"
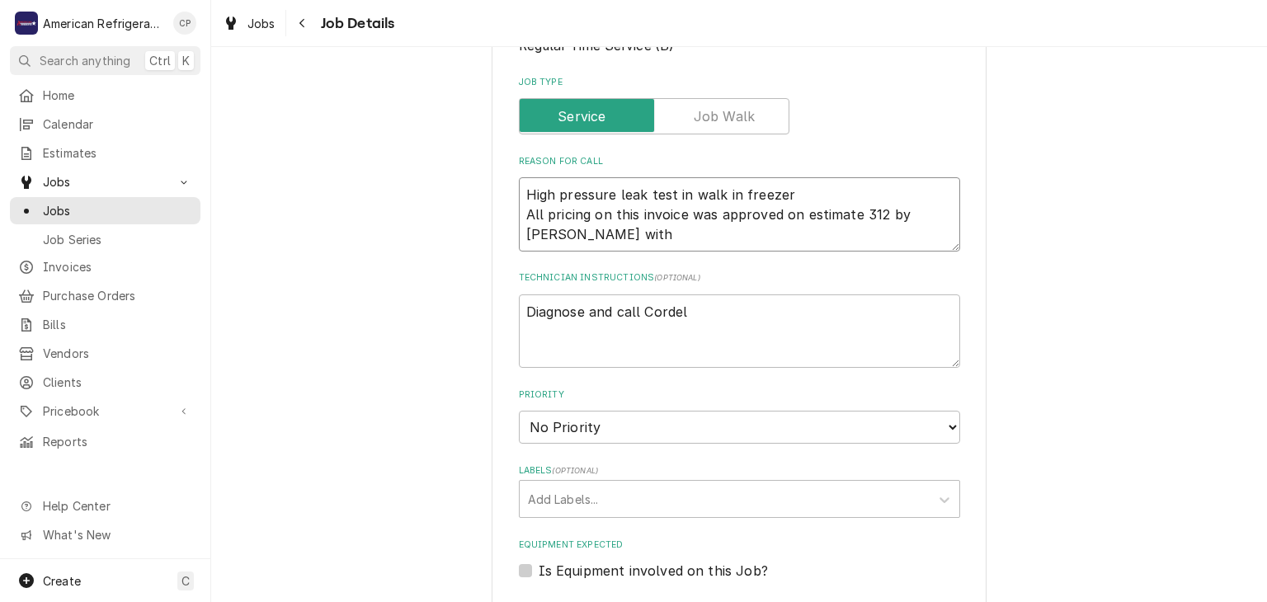
type textarea "x"
type textarea "High pressure leak test in walk in freezer All pricing on this invoice was appr…"
type textarea "x"
type textarea "High pressure leak test in walk in freezer All pricing on this invoice was appr…"
type textarea "x"
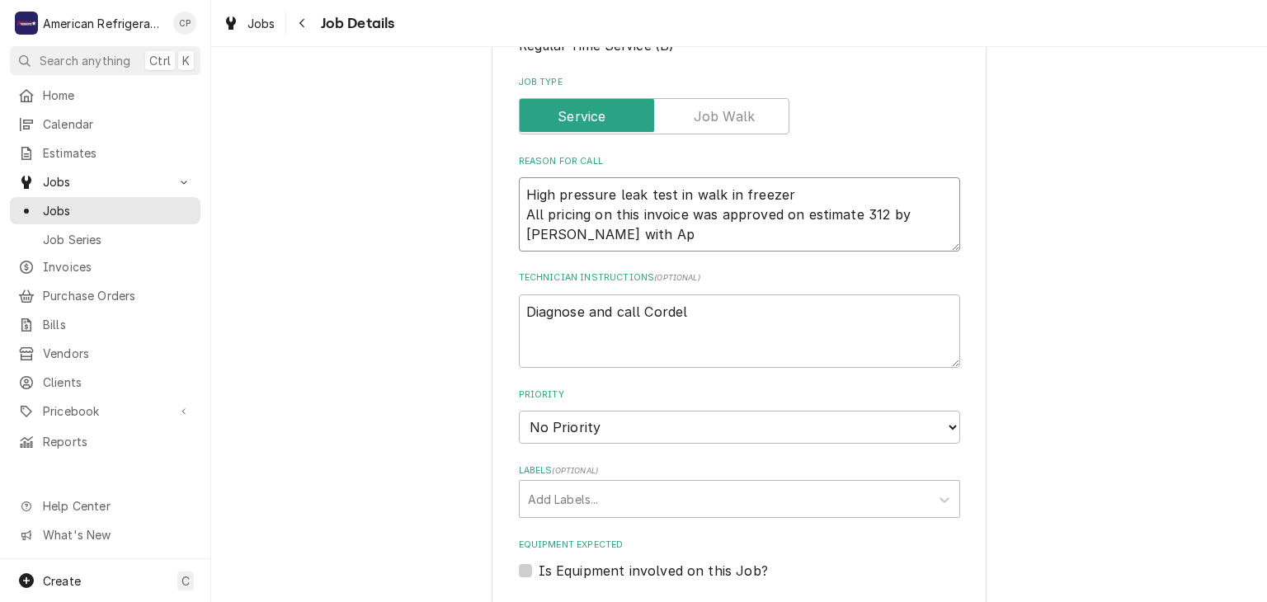
type textarea "High pressure leak test in walk in freezer All pricing on this invoice was appr…"
type textarea "x"
type textarea "High pressure leak test in walk in freezer All pricing on this invoice was appr…"
type textarea "x"
type textarea "High pressure leak test in walk in freezer All pricing on this invoice was appr…"
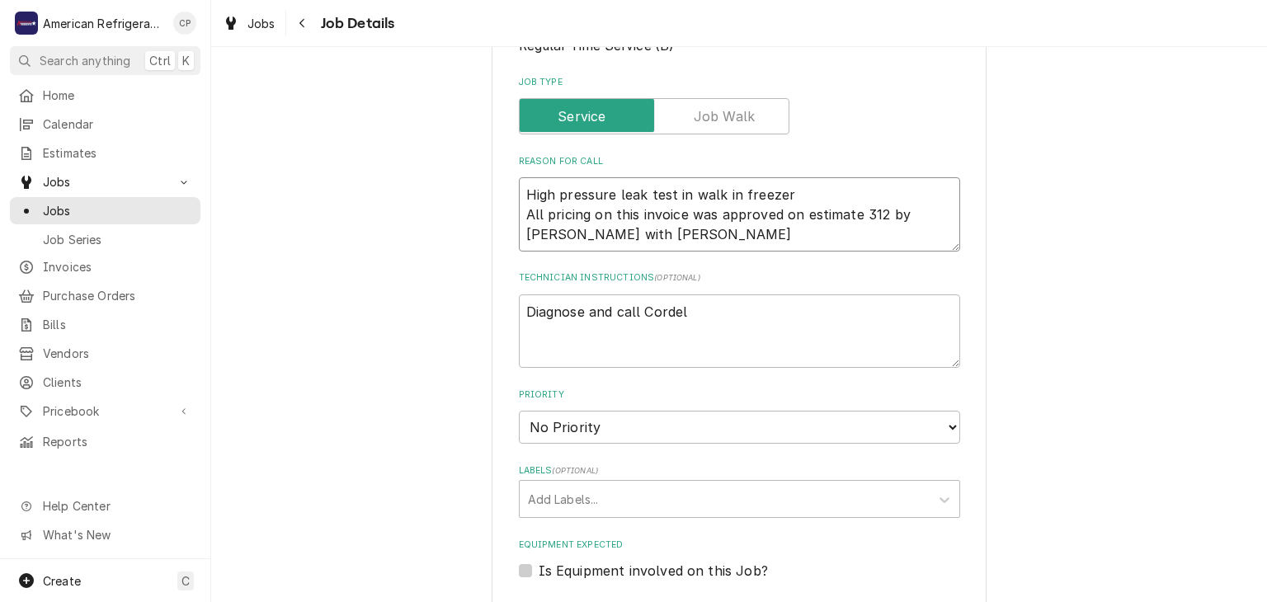
type textarea "x"
type textarea "High pressure leak test in walk in freezer All pricing on this invoice was appr…"
type textarea "x"
type textarea "High pressure leak test in walk in freezer All pricing on this invoice was appr…"
type textarea "x"
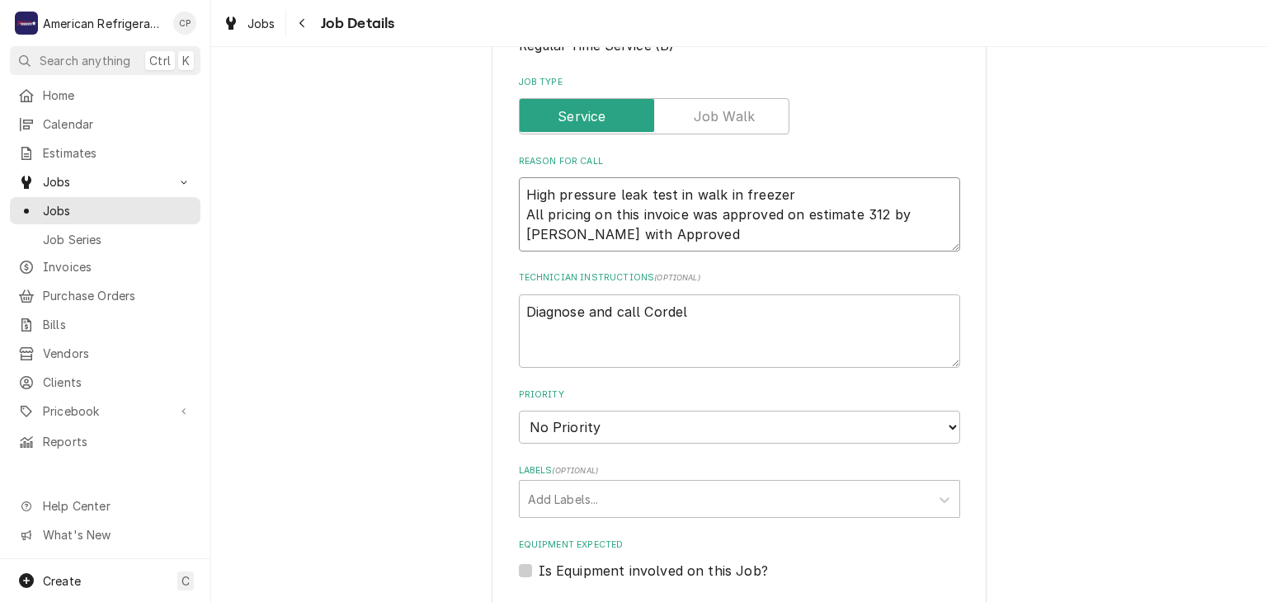
type textarea "High pressure leak test in walk in freezer All pricing on this invoice was appr…"
type textarea "x"
type textarea "High pressure leak test in walk in freezer All pricing on this invoice was appr…"
type textarea "x"
type textarea "High pressure leak test in walk in freezer All pricing on this invoice was appr…"
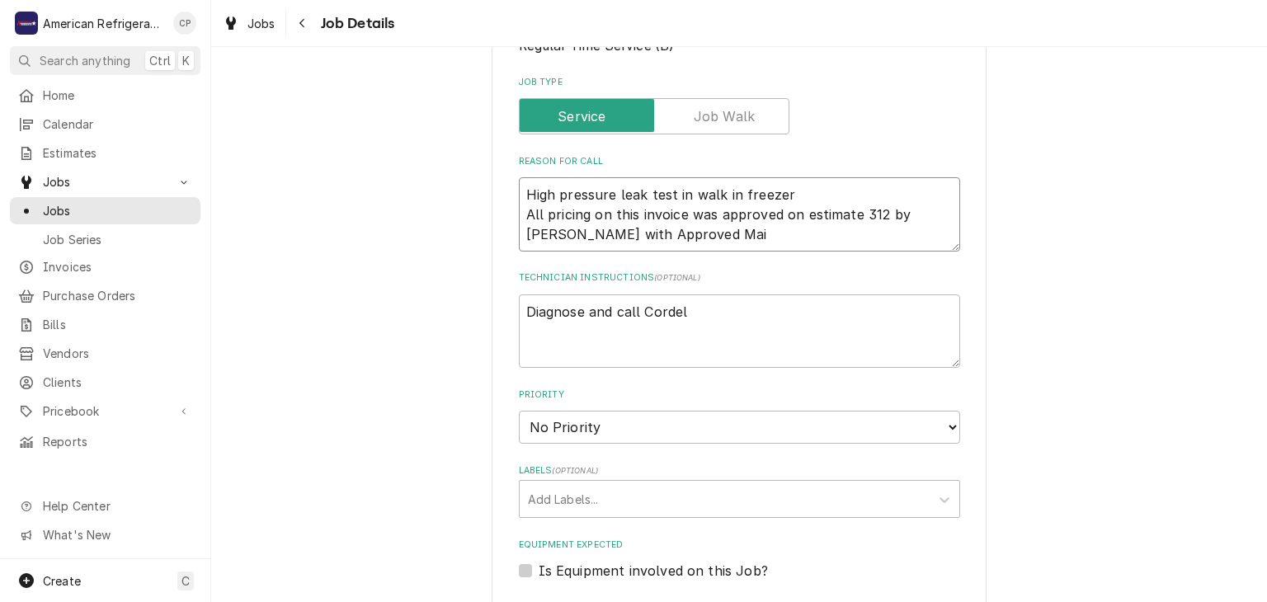
type textarea "x"
type textarea "High pressure leak test in walk in freezer All pricing on this invoice was appr…"
type textarea "x"
type textarea "High pressure leak test in walk in freezer All pricing on this invoice was appr…"
type textarea "x"
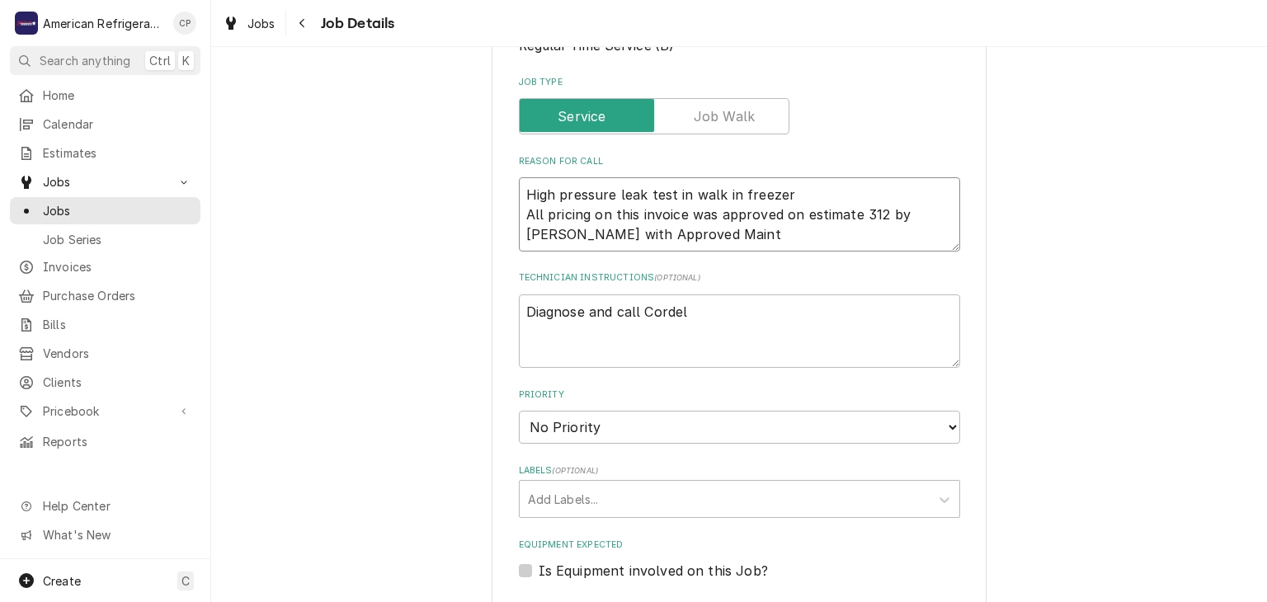
type textarea "High pressure leak test in walk in freezer All pricing on this invoice was appr…"
type textarea "x"
type textarea "High pressure leak test in walk in freezer All pricing on this invoice was appr…"
type textarea "x"
type textarea "High pressure leak test in walk in freezer All pricing on this invoice was appr…"
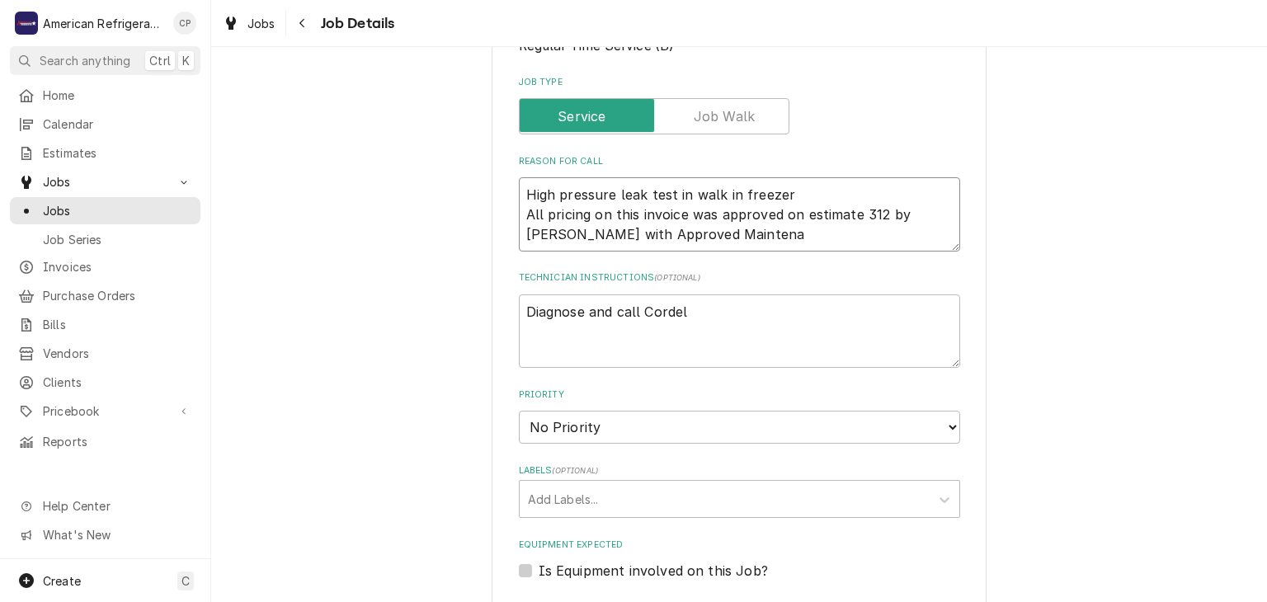
type textarea "x"
type textarea "High pressure leak test in walk in freezer All pricing on this invoice was appr…"
type textarea "x"
type textarea "High pressure leak test in walk in freezer All pricing on this invoice was appr…"
type textarea "x"
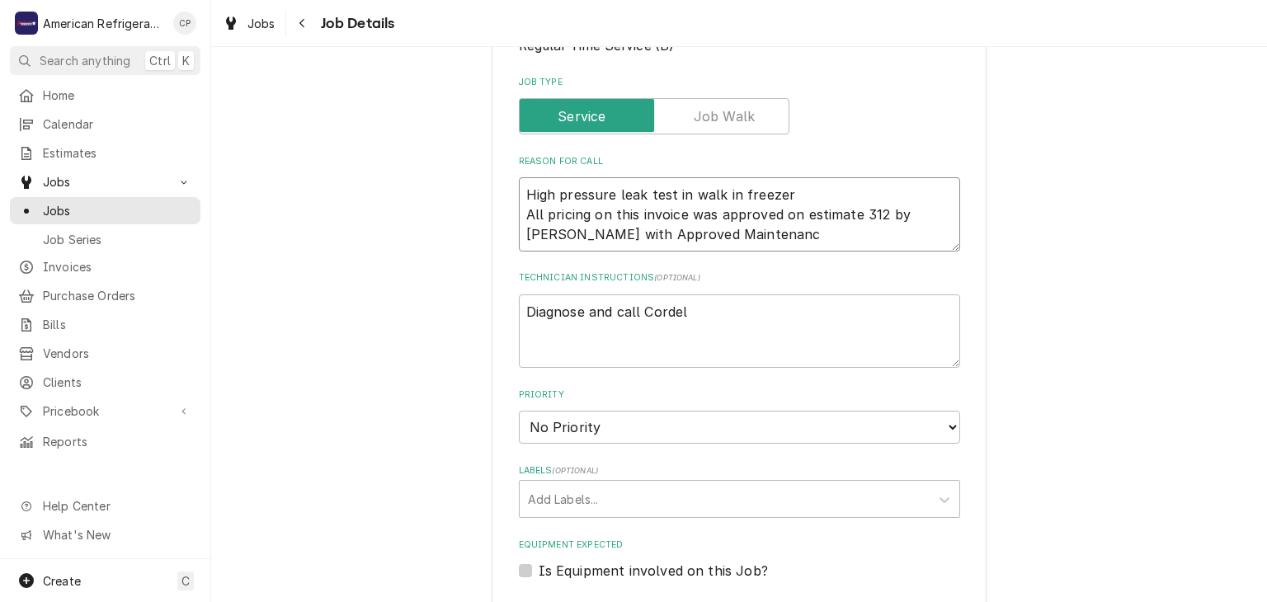
type textarea "High pressure leak test in walk in freezer All pricing on this invoice was appr…"
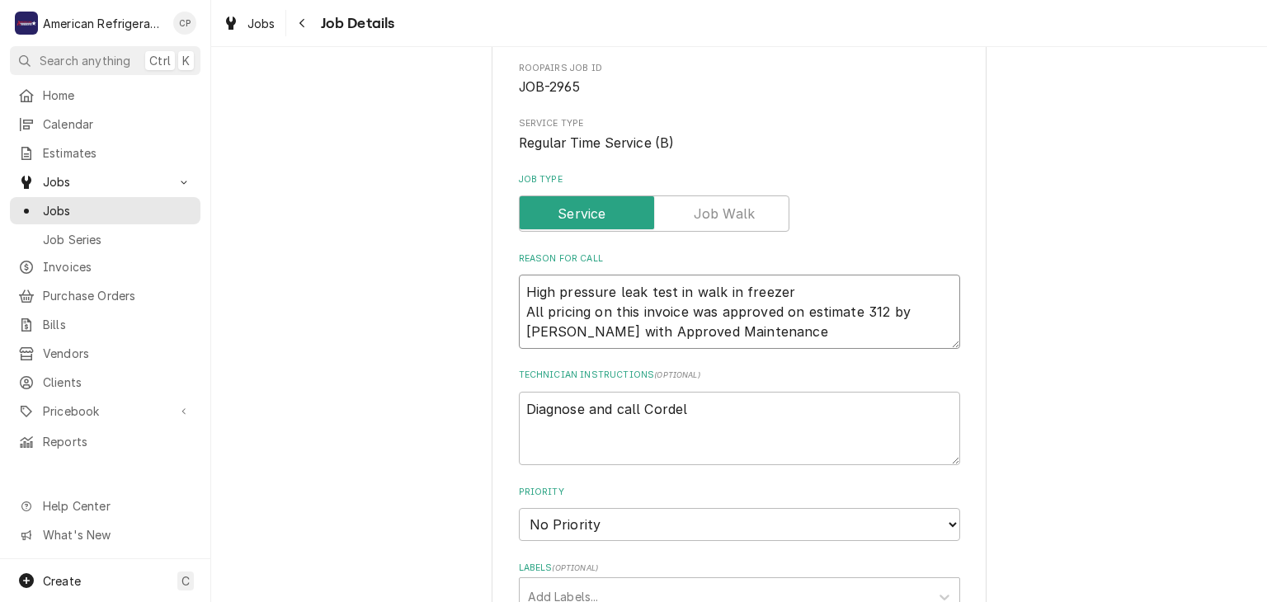
scroll to position [147, 0]
click at [816, 285] on textarea "High pressure leak test in walk in freezer All pricing on this invoice was appr…" at bounding box center [739, 314] width 441 height 74
type textarea "x"
type textarea "High pressure leak test in walk in freezer All pricing on this invoice was appr…"
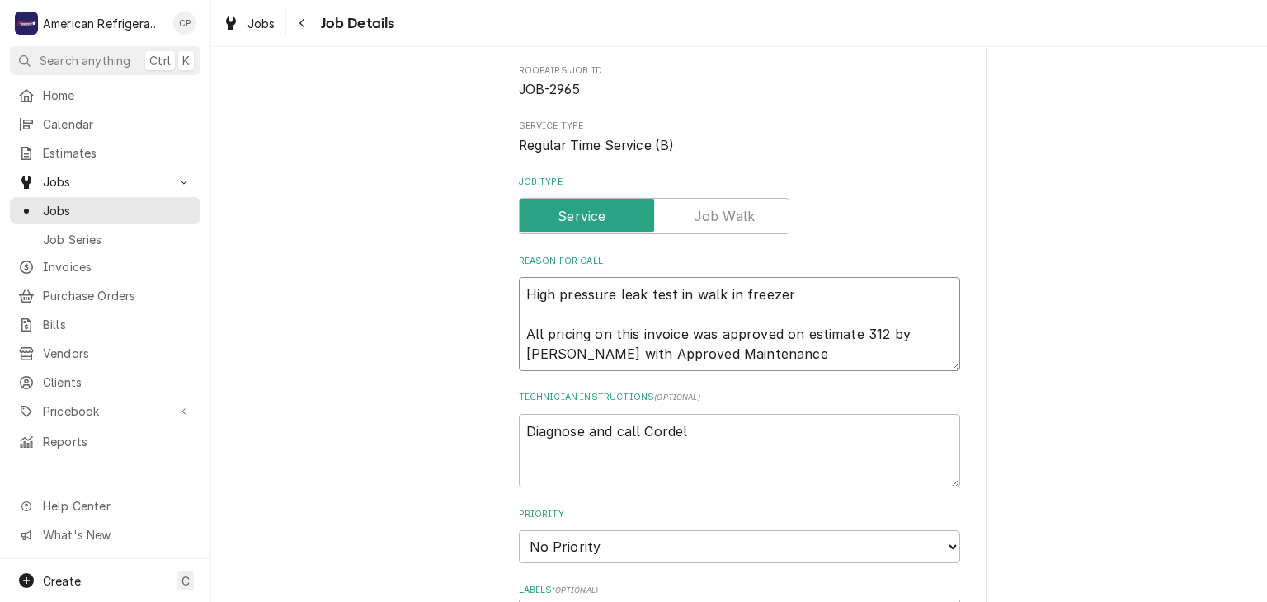
type textarea "x"
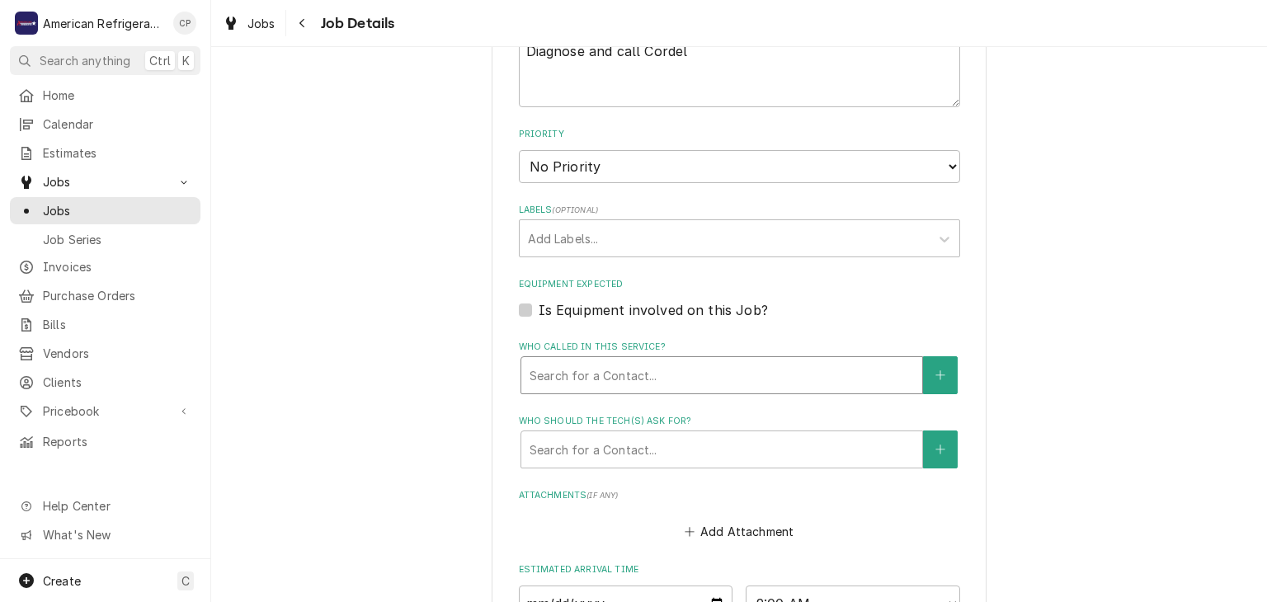
scroll to position [798, 0]
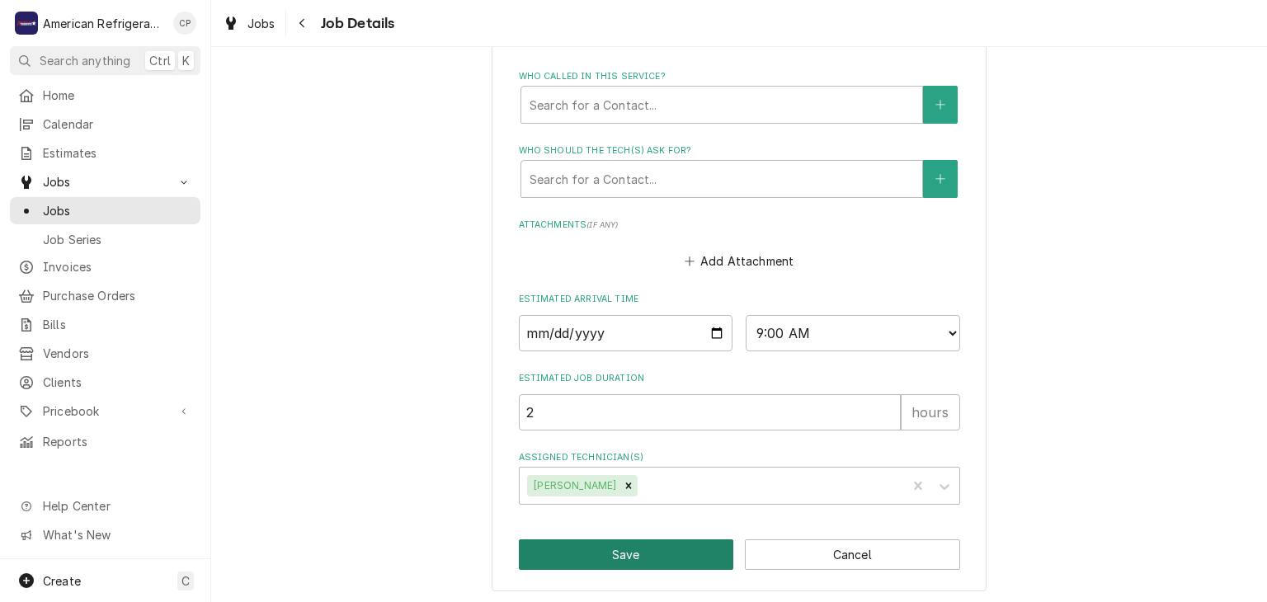
type textarea "High pressure leak test in walk in freezer All pricing on this invoice was appr…"
click at [598, 550] on button "Save" at bounding box center [626, 555] width 215 height 31
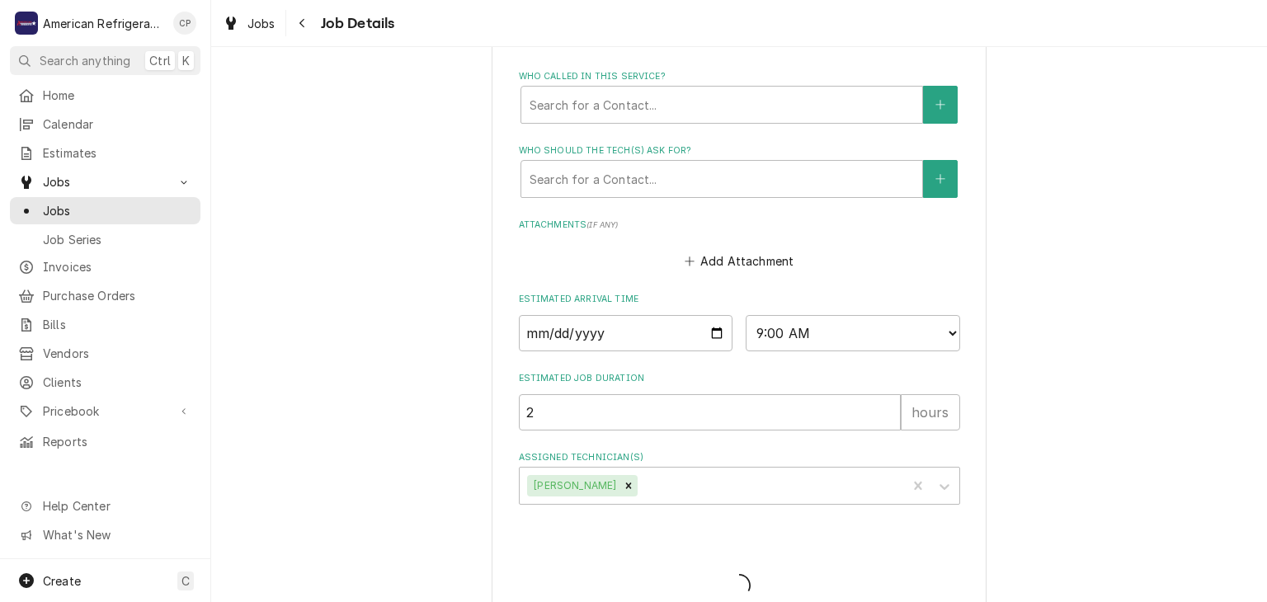
type textarea "x"
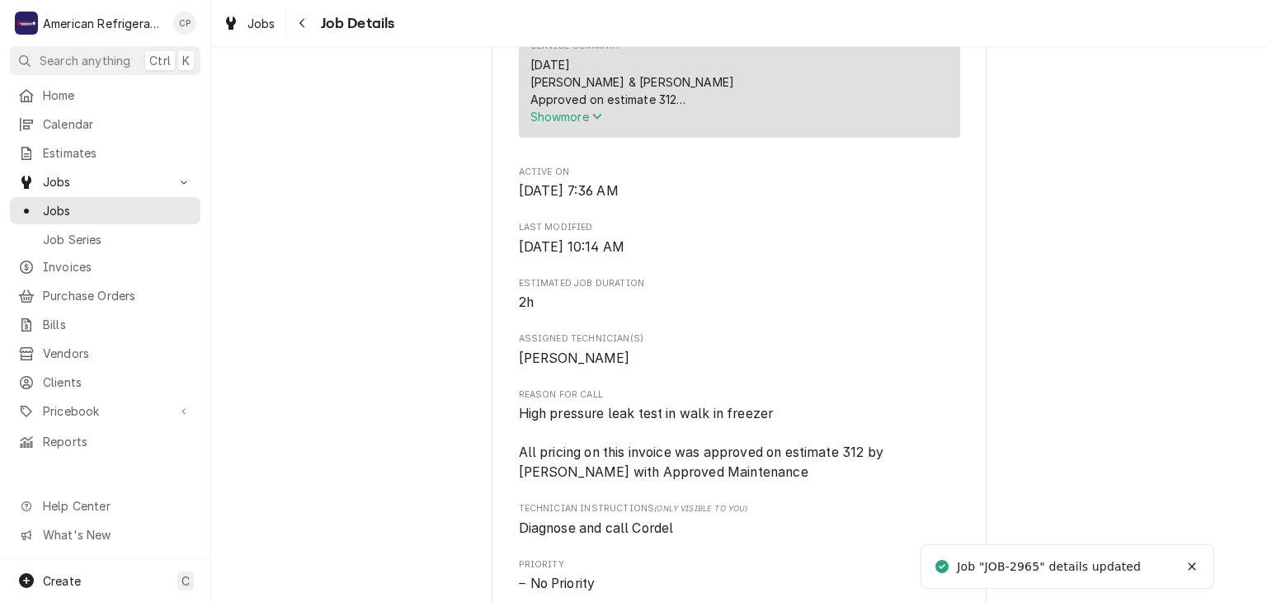
scroll to position [1039, 0]
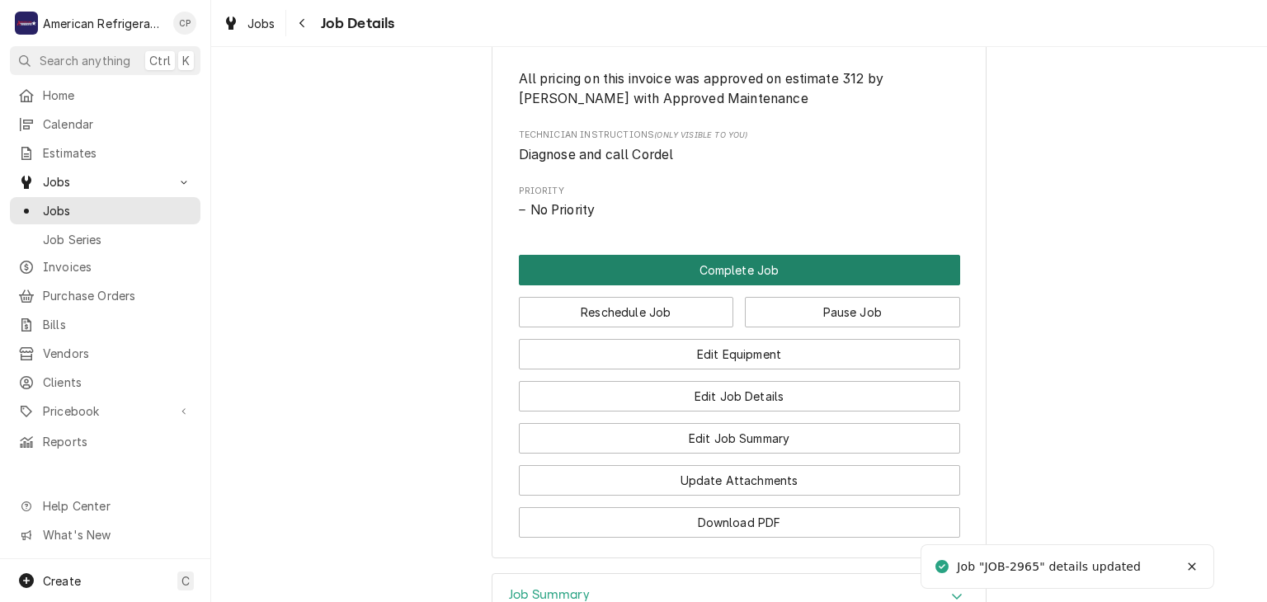
click at [702, 285] on button "Complete Job" at bounding box center [739, 270] width 441 height 31
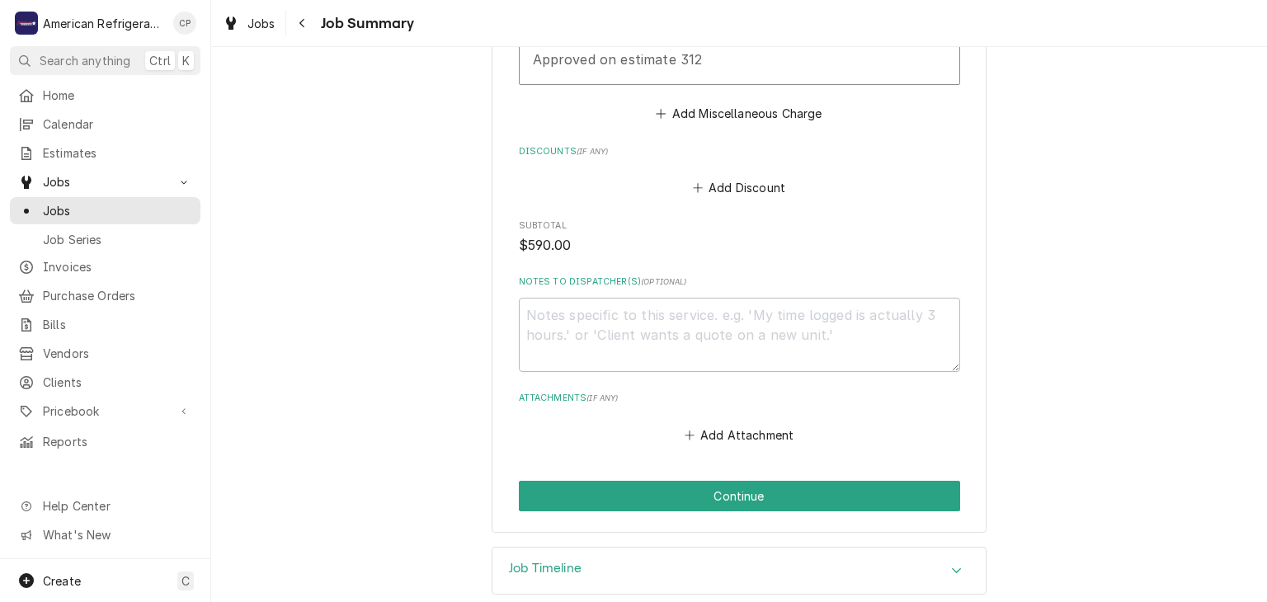
scroll to position [1521, 0]
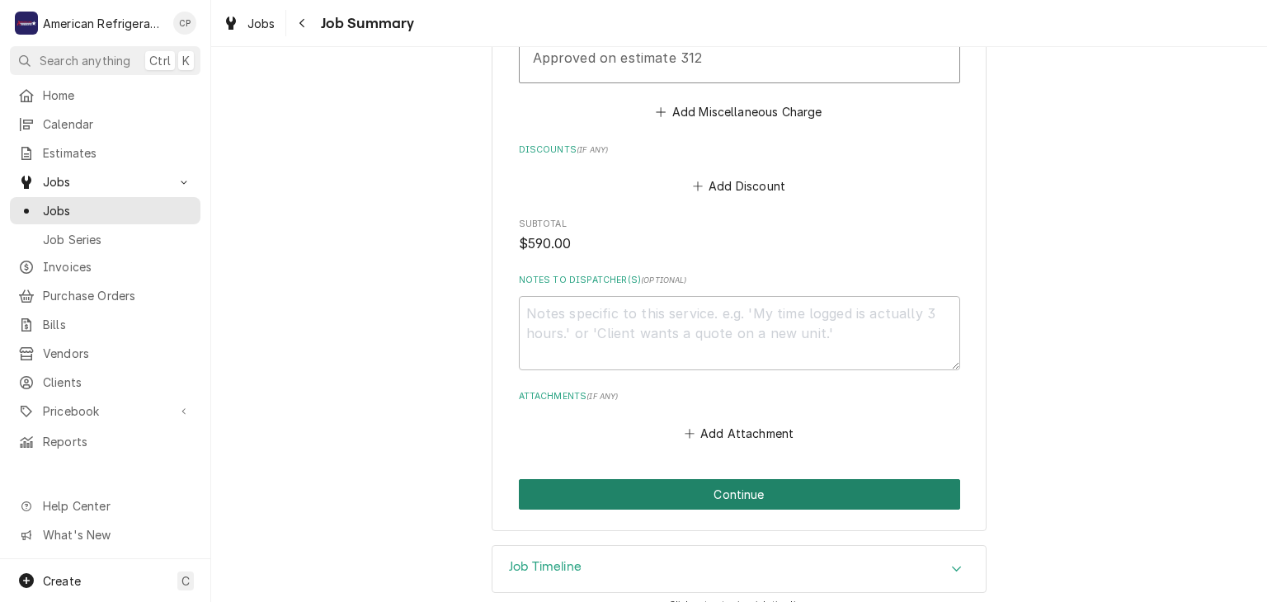
click at [596, 479] on button "Continue" at bounding box center [739, 494] width 441 height 31
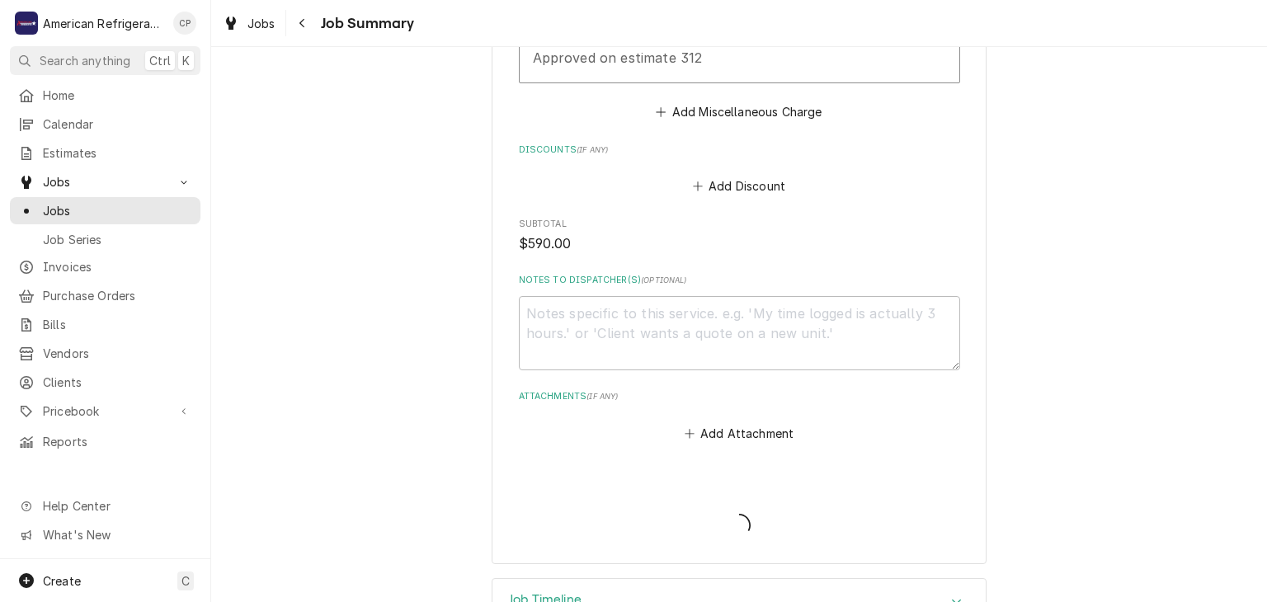
type textarea "x"
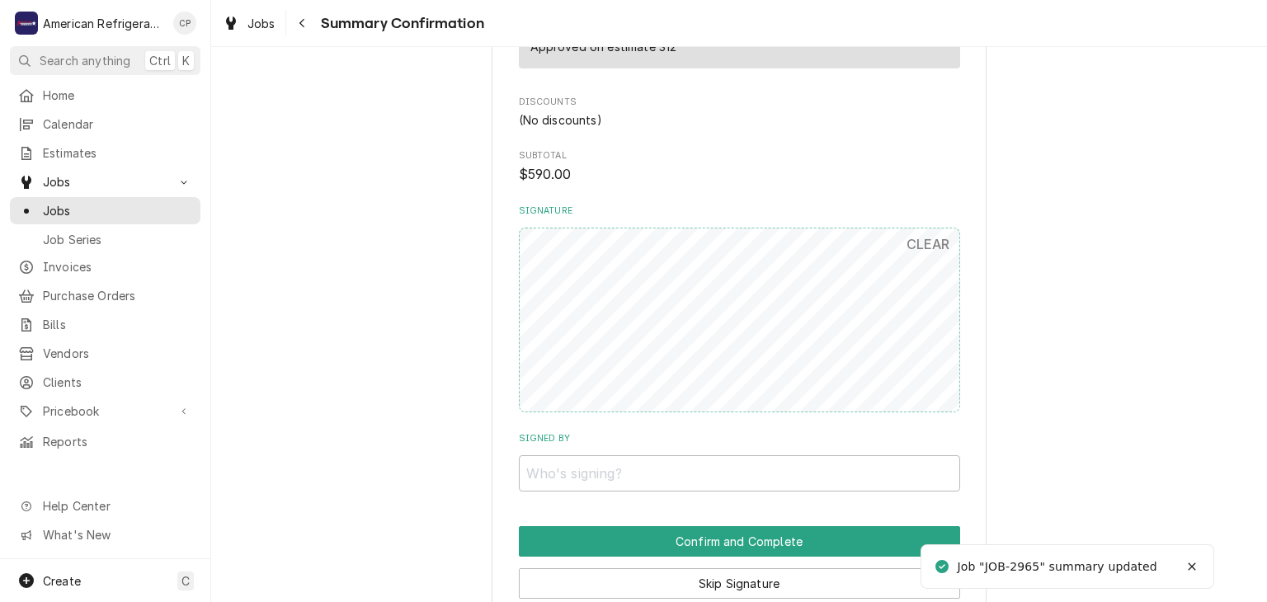
scroll to position [1424, 0]
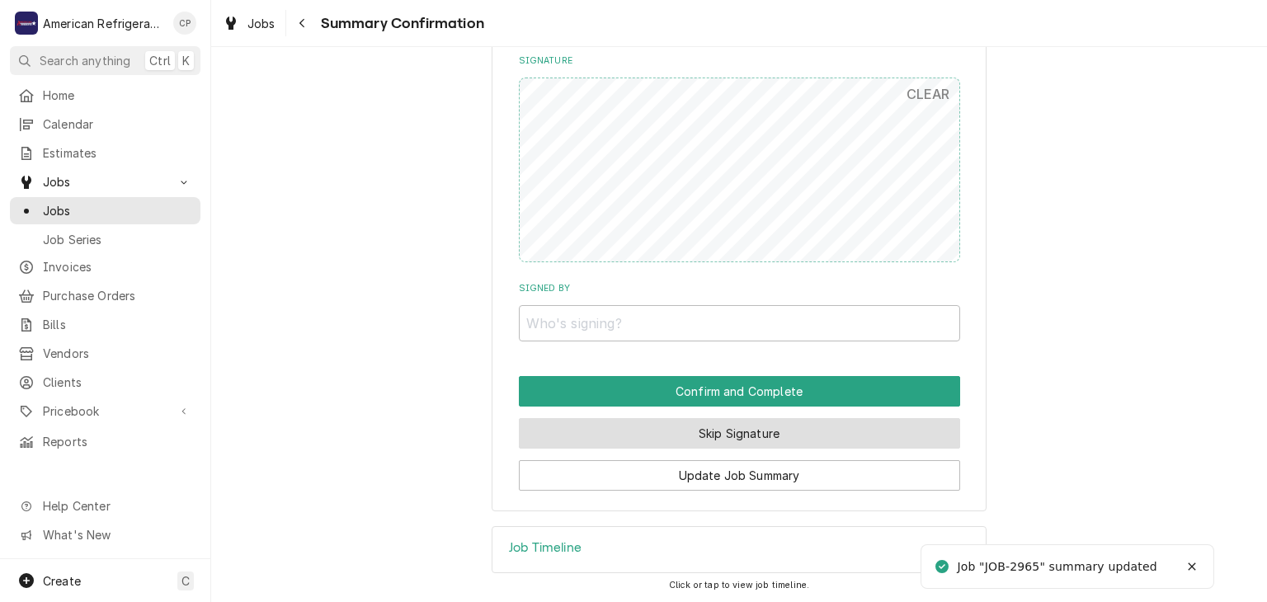
click at [664, 437] on button "Skip Signature" at bounding box center [739, 433] width 441 height 31
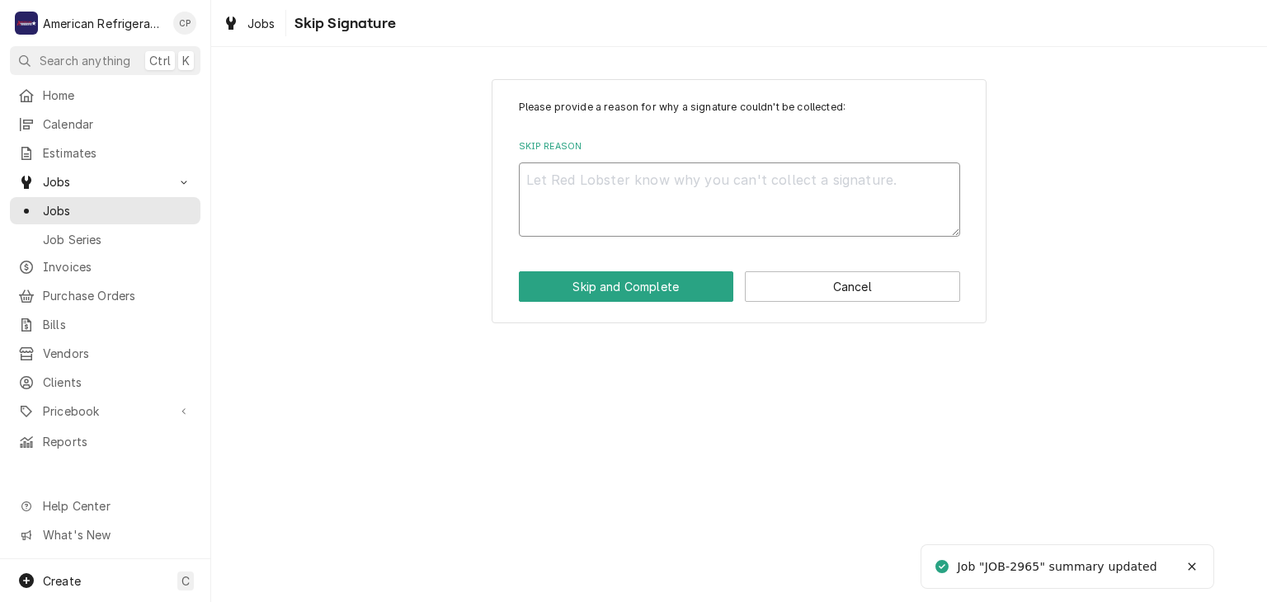
click at [611, 213] on textarea "Skip Reason" at bounding box center [739, 200] width 441 height 74
type textarea "x"
type textarea "n"
type textarea "x"
type textarea "n/"
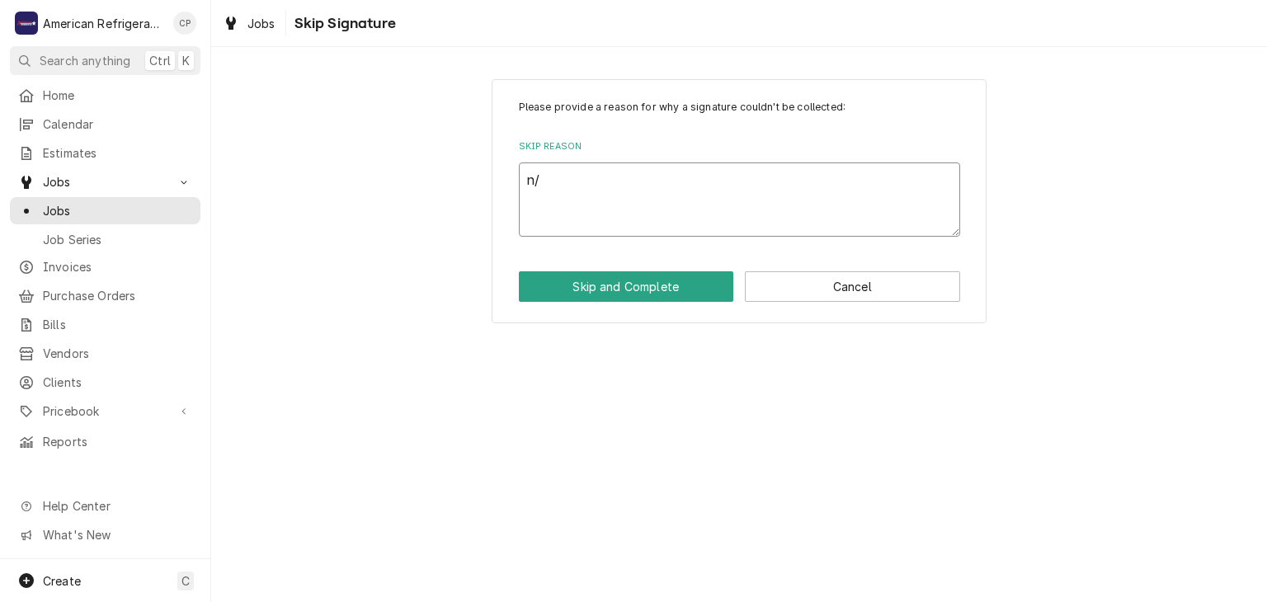
type textarea "x"
type textarea "n/a"
click at [519, 271] on button "Skip and Complete" at bounding box center [626, 286] width 215 height 31
type textarea "x"
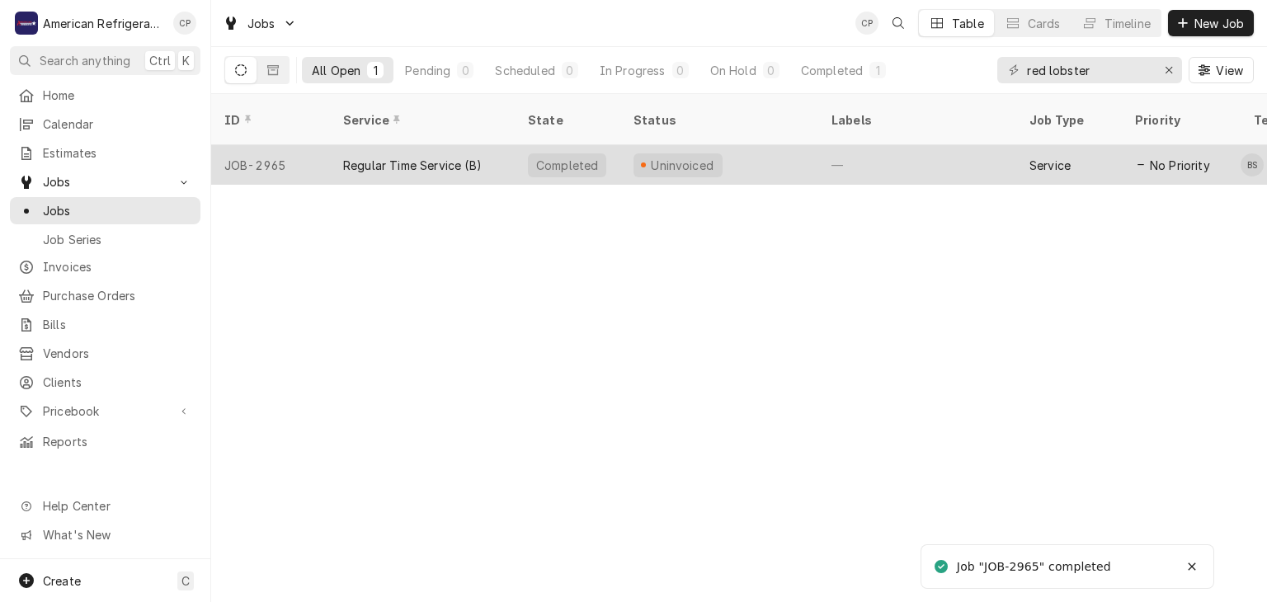
click at [425, 157] on div "Regular Time Service (B)" at bounding box center [412, 165] width 139 height 17
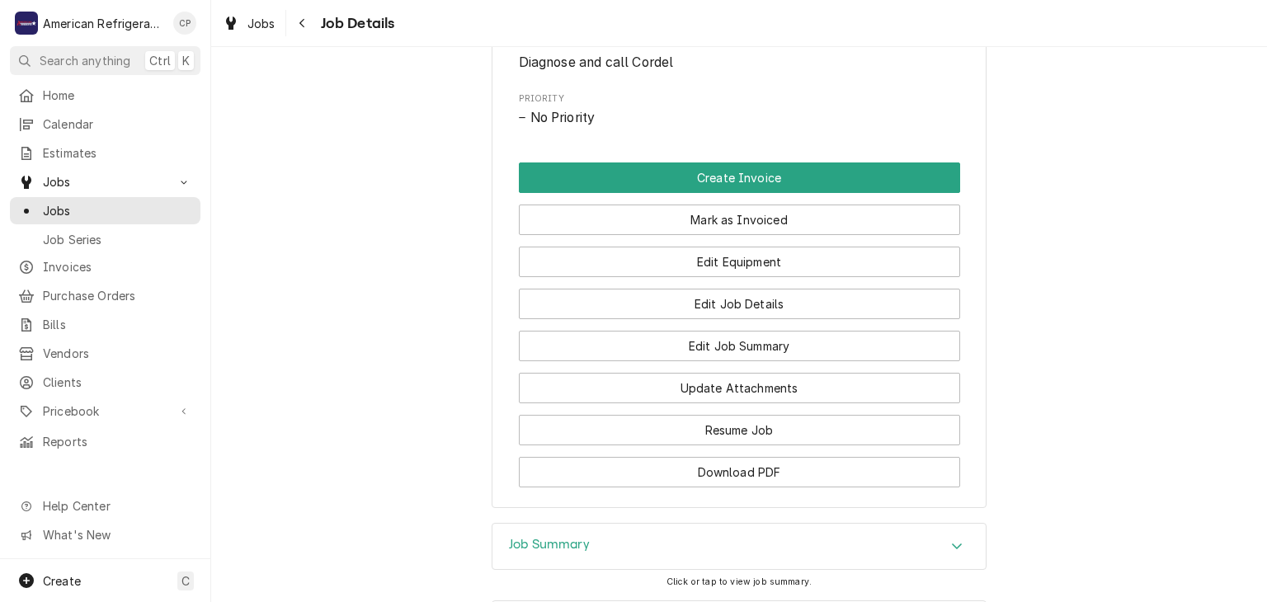
scroll to position [723, 0]
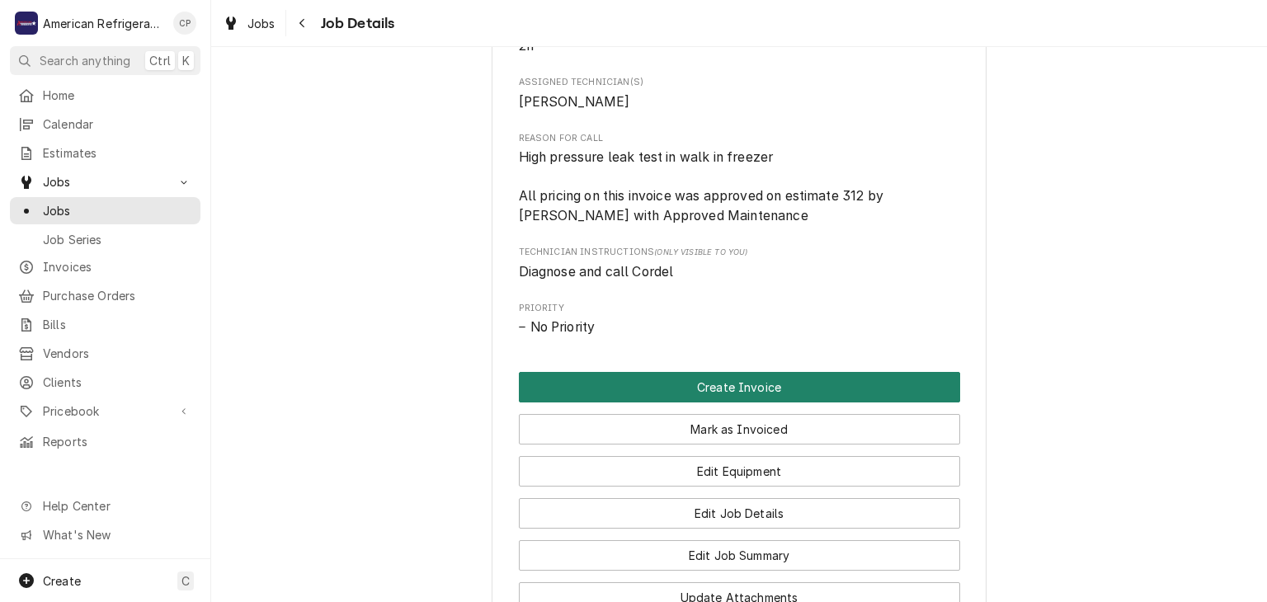
click at [728, 403] on button "Create Invoice" at bounding box center [739, 387] width 441 height 31
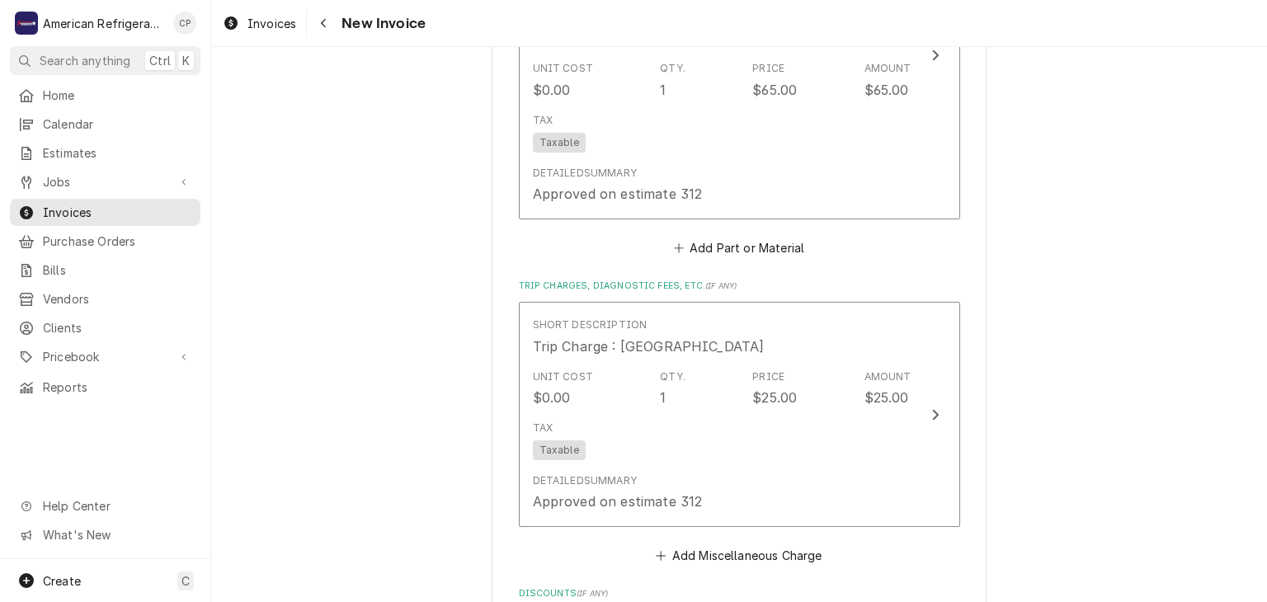
scroll to position [2385, 0]
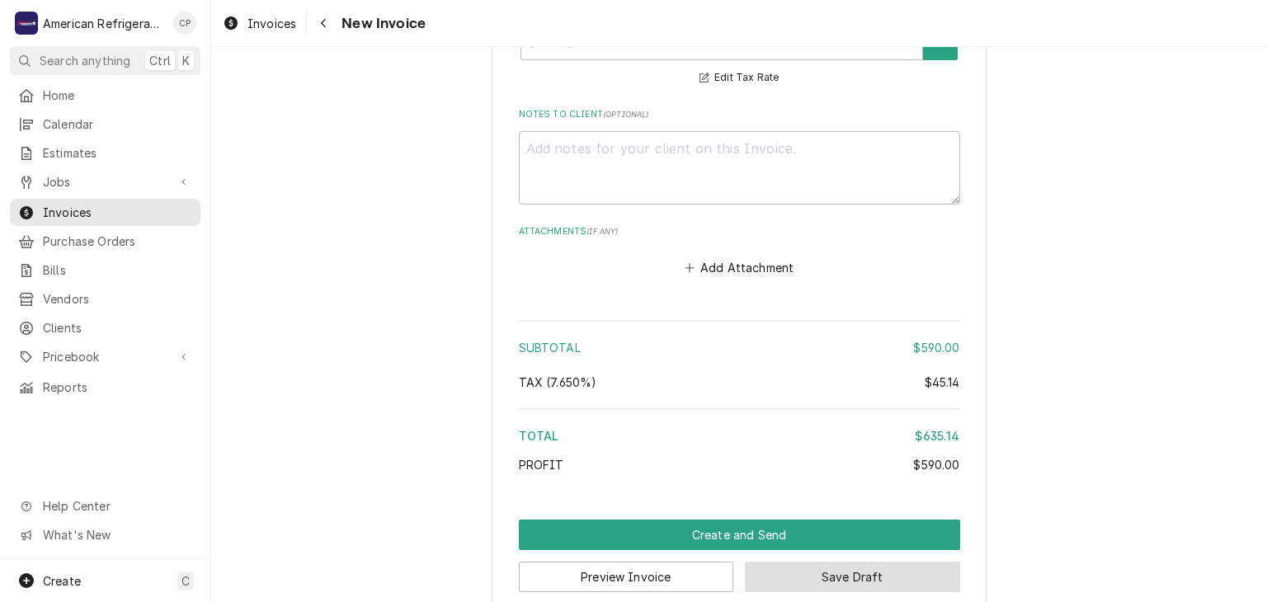
click at [842, 562] on button "Save Draft" at bounding box center [852, 577] width 215 height 31
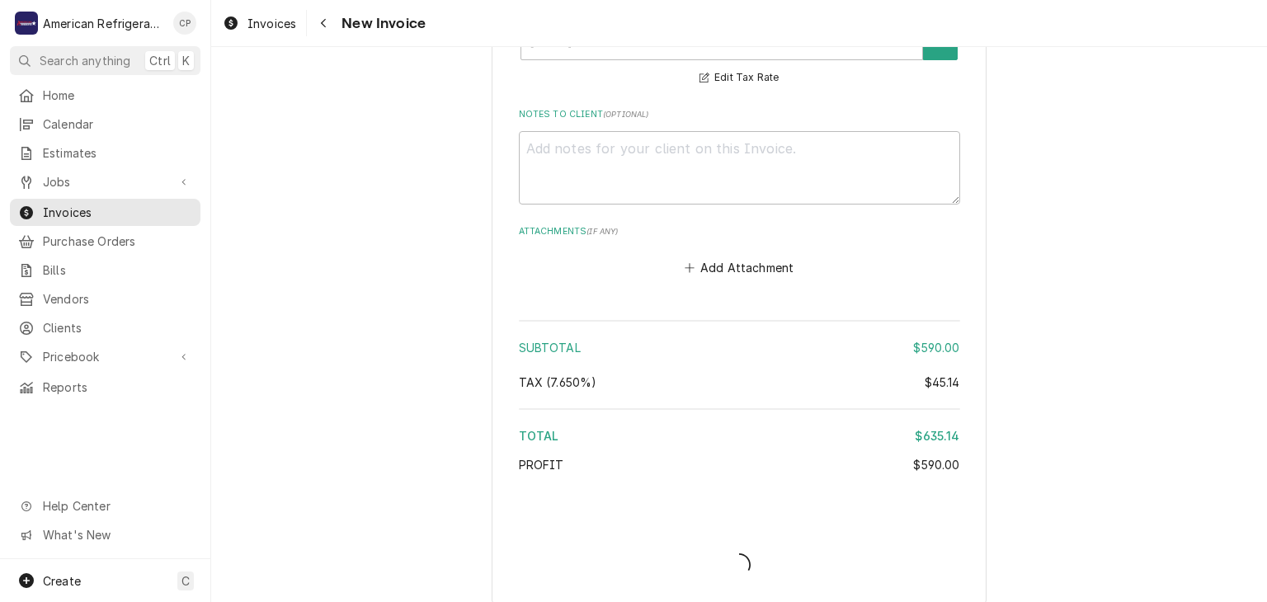
scroll to position [2377, 0]
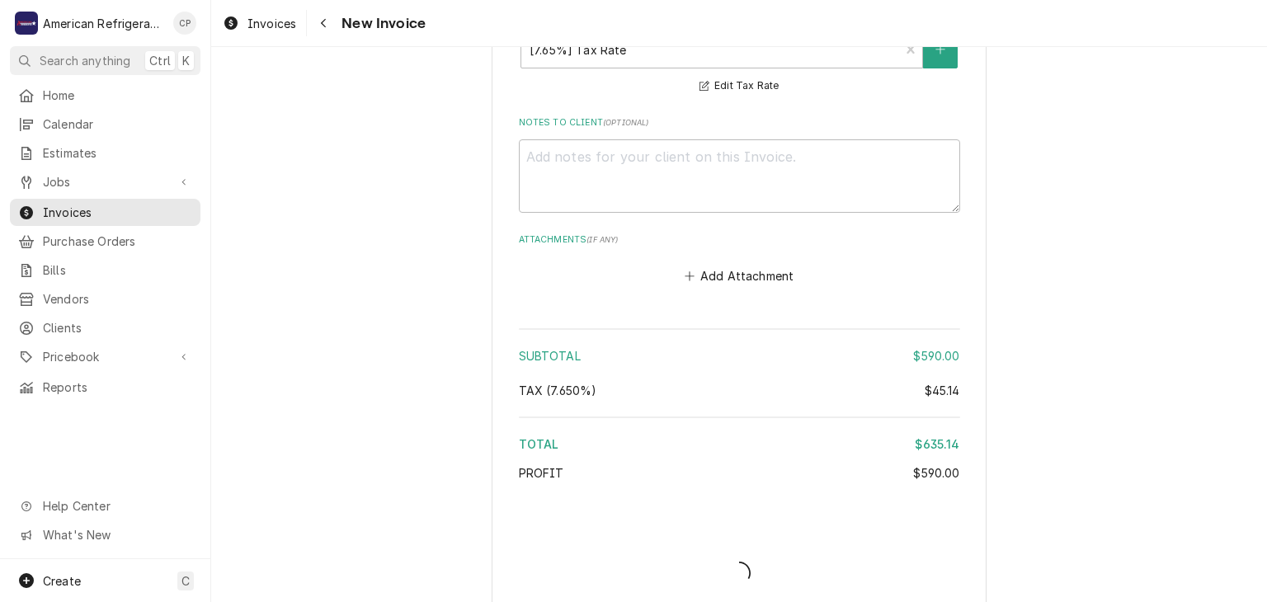
type textarea "x"
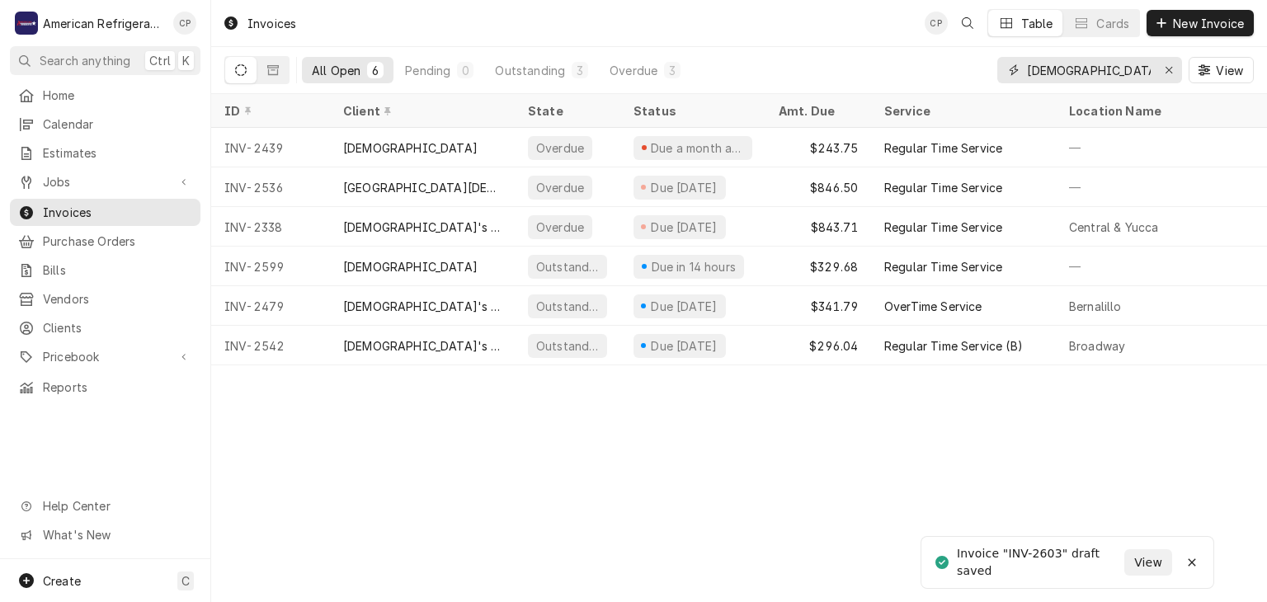
click at [1068, 75] on input "[DEMOGRAPHIC_DATA]" at bounding box center [1089, 70] width 124 height 26
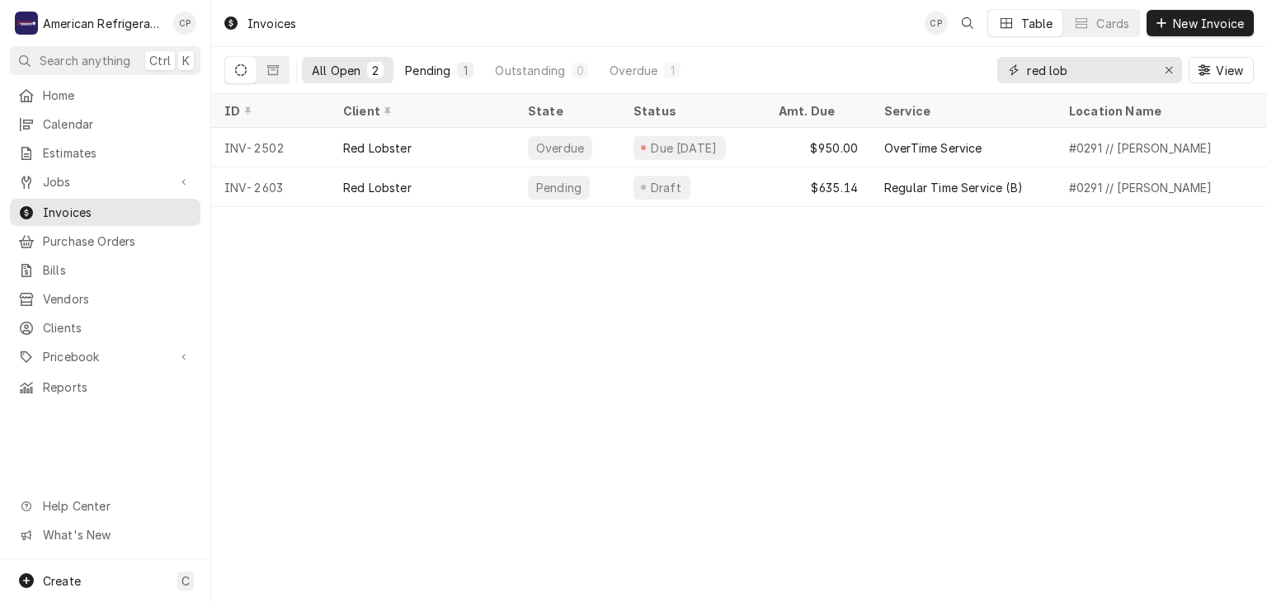
type input "red lob"
click at [415, 73] on div "Pending" at bounding box center [427, 70] width 45 height 17
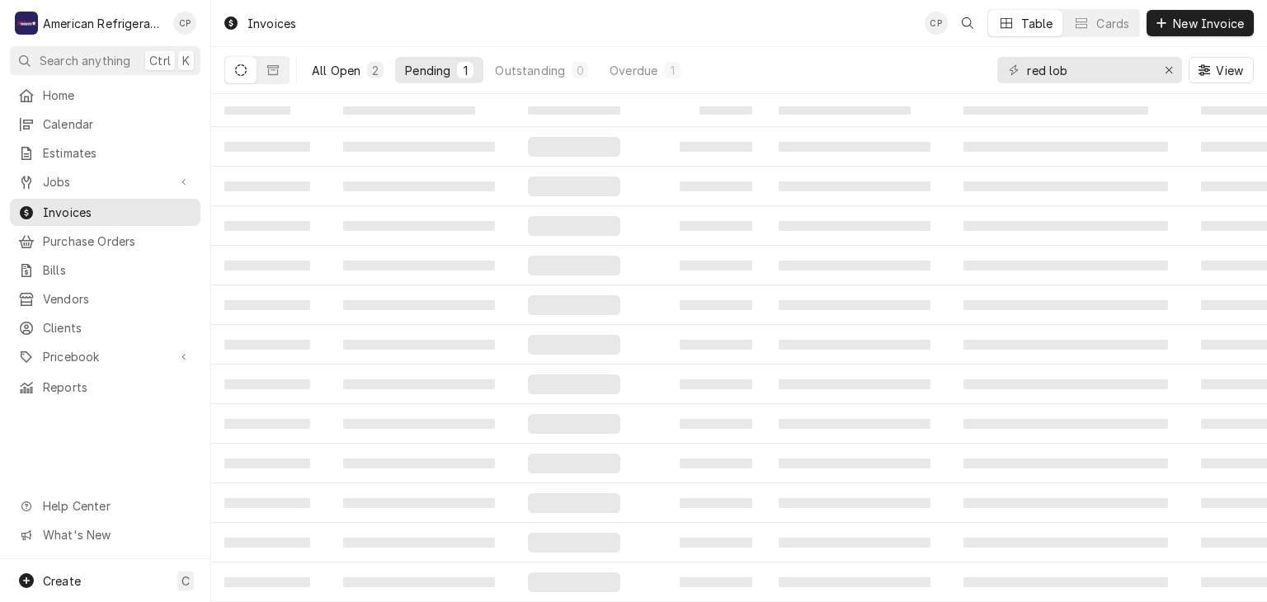
click at [325, 63] on div "All Open" at bounding box center [336, 70] width 49 height 17
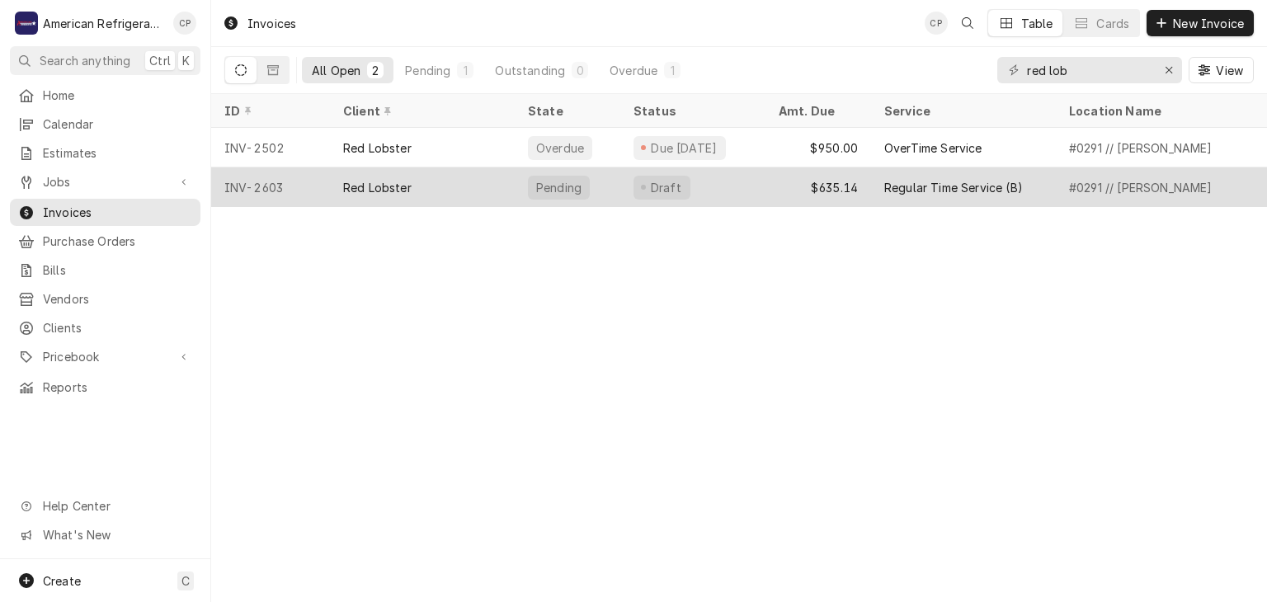
click at [417, 174] on div "Red Lobster" at bounding box center [422, 187] width 185 height 40
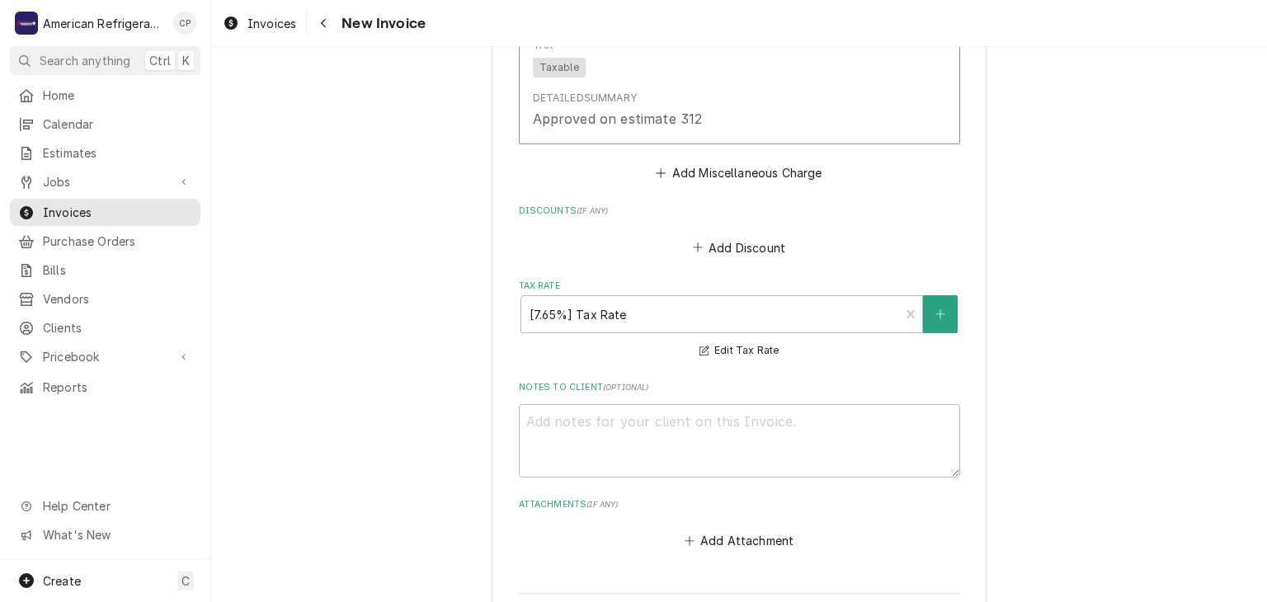
scroll to position [2505, 0]
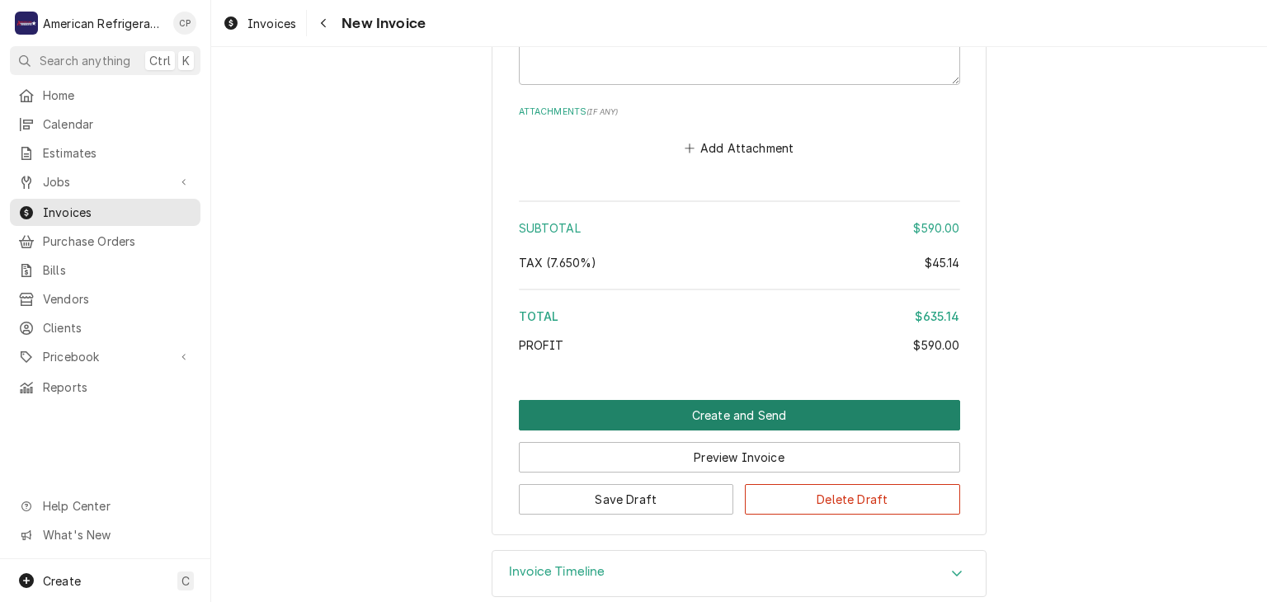
click at [675, 400] on button "Create and Send" at bounding box center [739, 415] width 441 height 31
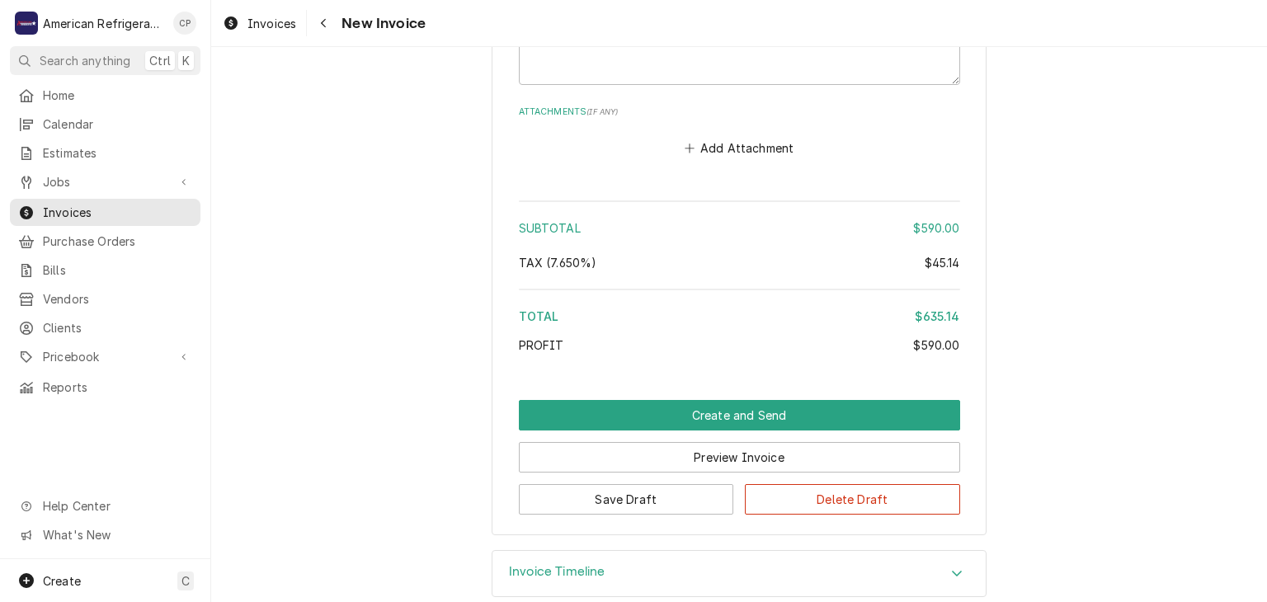
scroll to position [2454, 0]
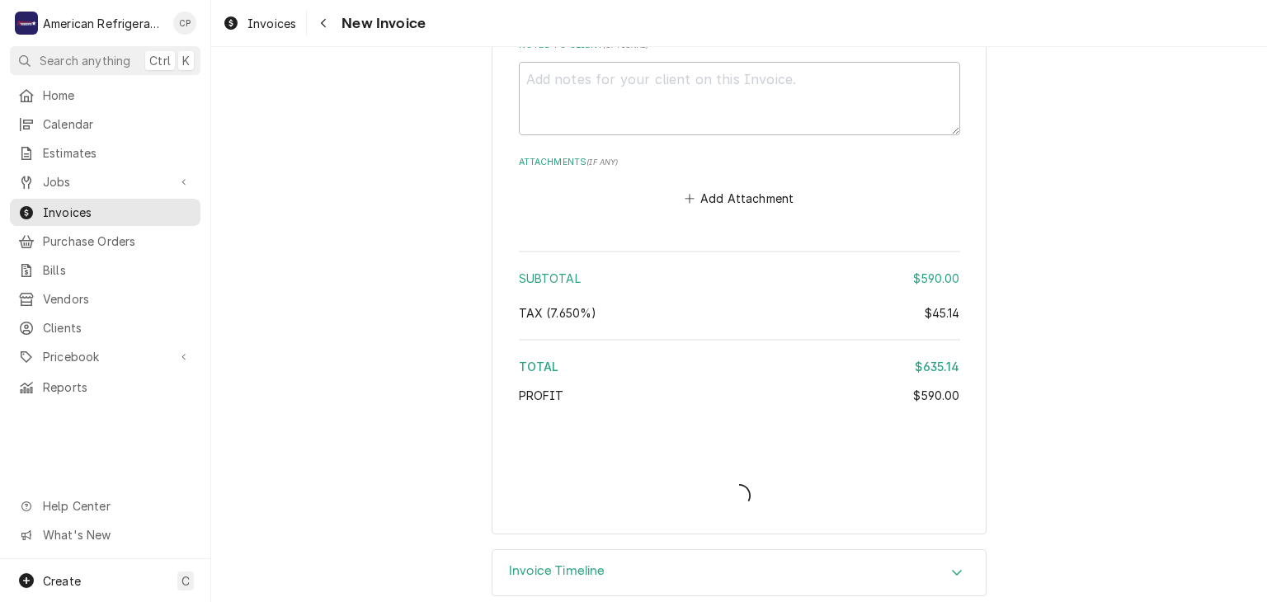
type textarea "x"
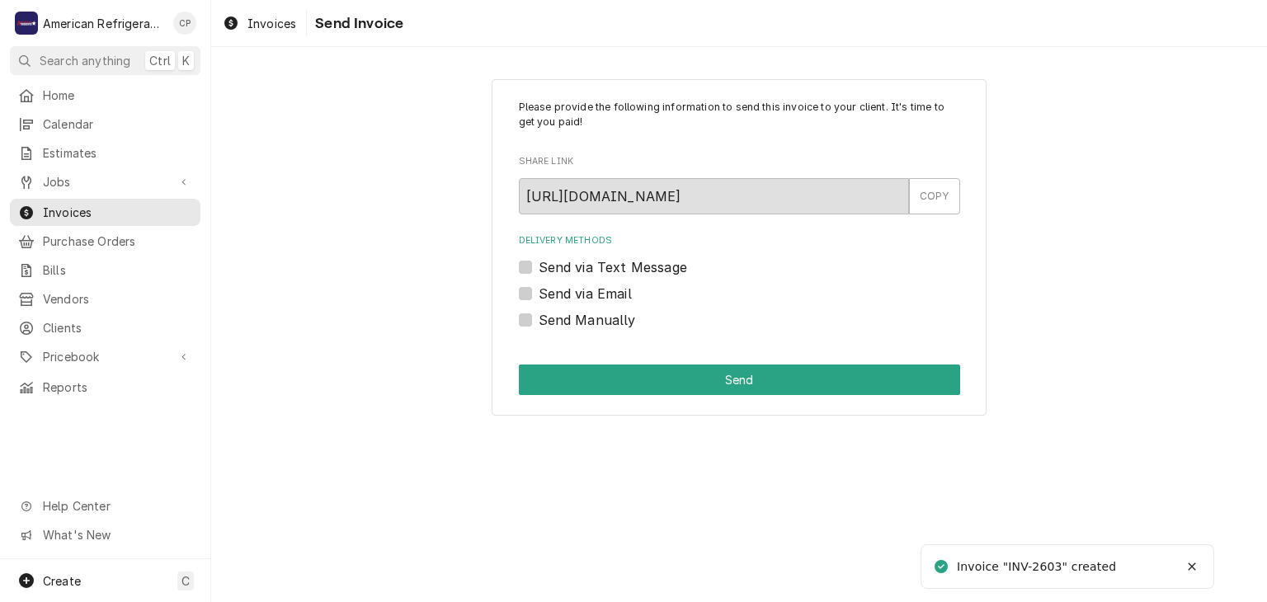
click at [606, 319] on label "Send Manually" at bounding box center [587, 320] width 97 height 20
click at [606, 319] on input "Send Manually" at bounding box center [759, 328] width 441 height 36
checkbox input "true"
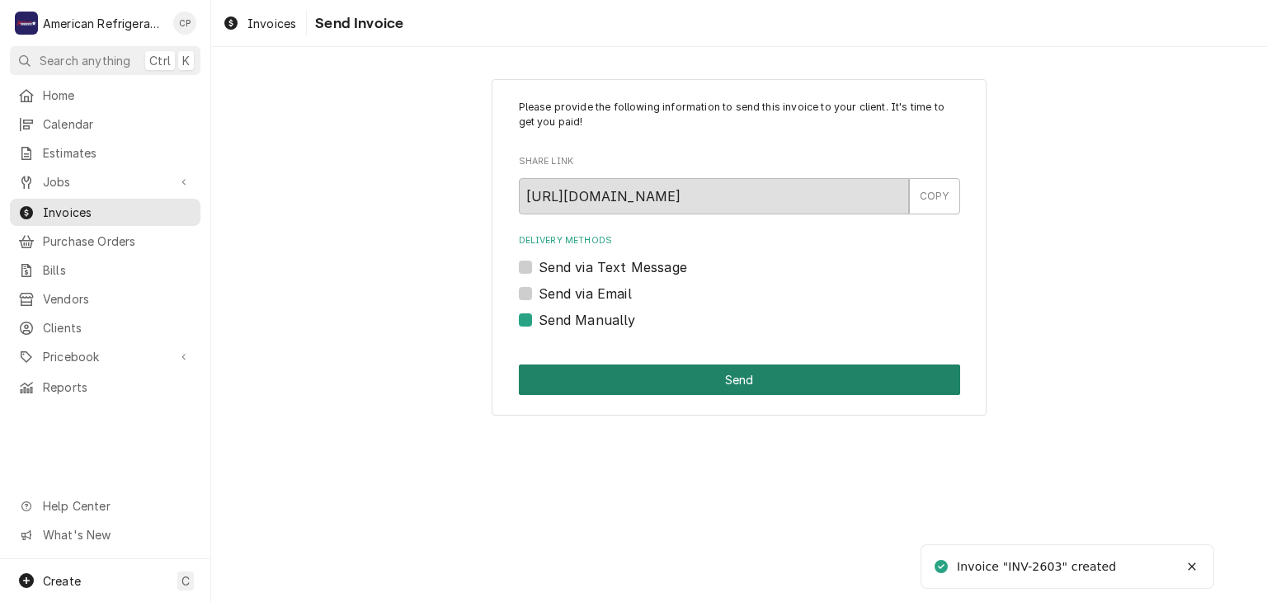
click at [624, 385] on button "Send" at bounding box center [739, 380] width 441 height 31
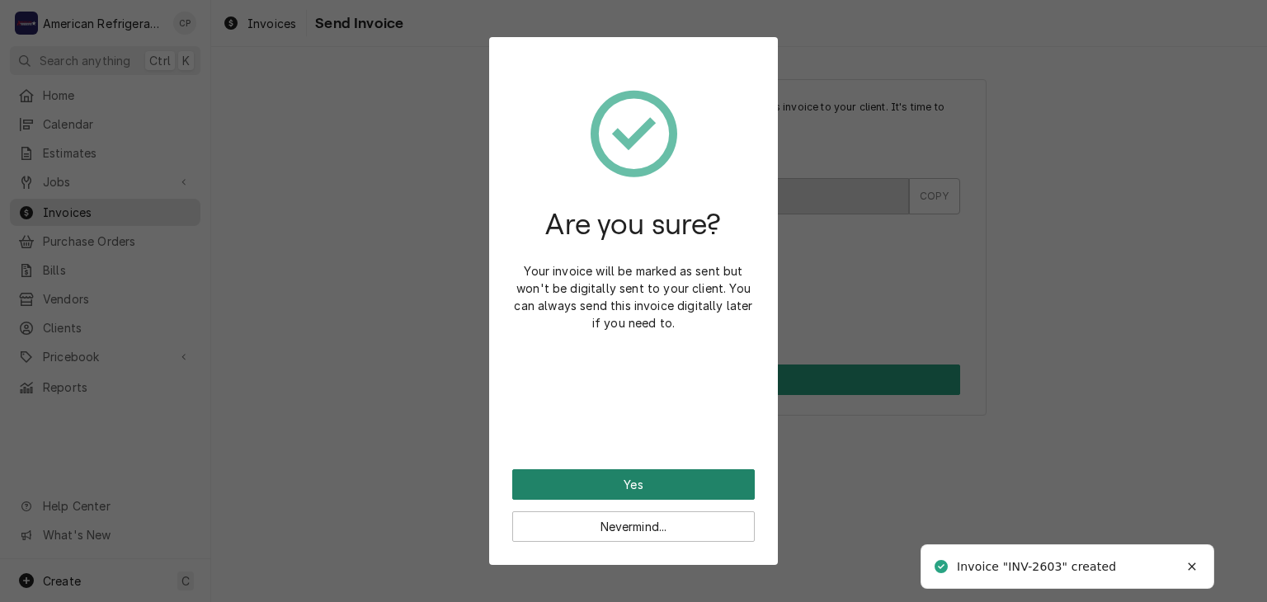
click at [623, 482] on button "Yes" at bounding box center [633, 484] width 243 height 31
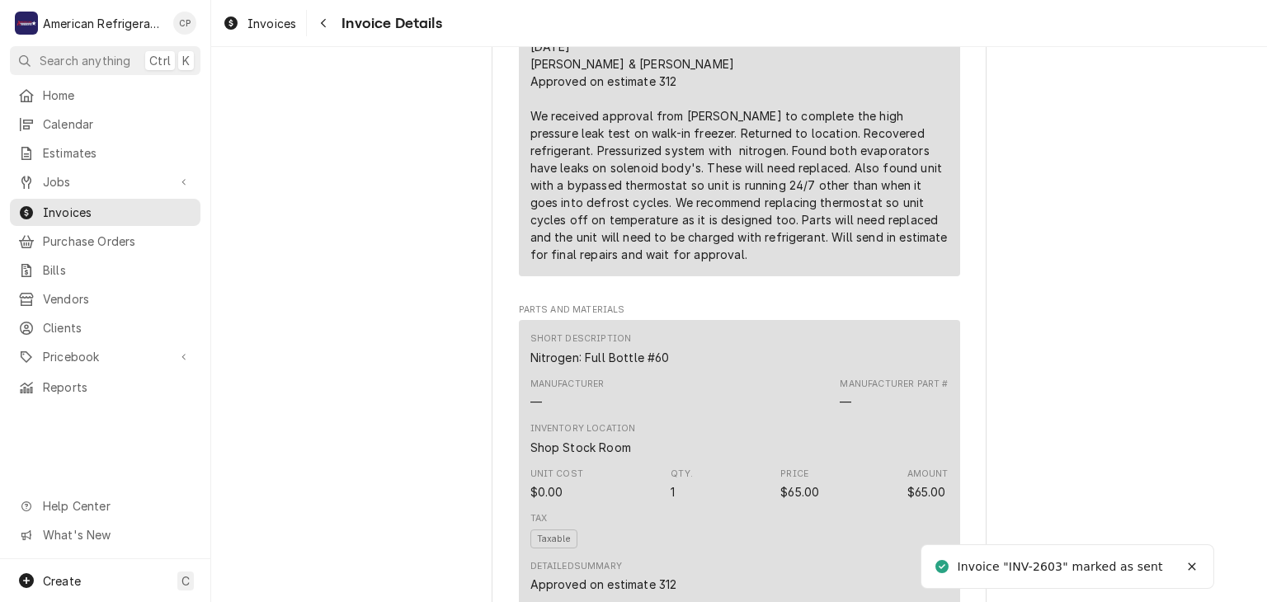
scroll to position [2241, 0]
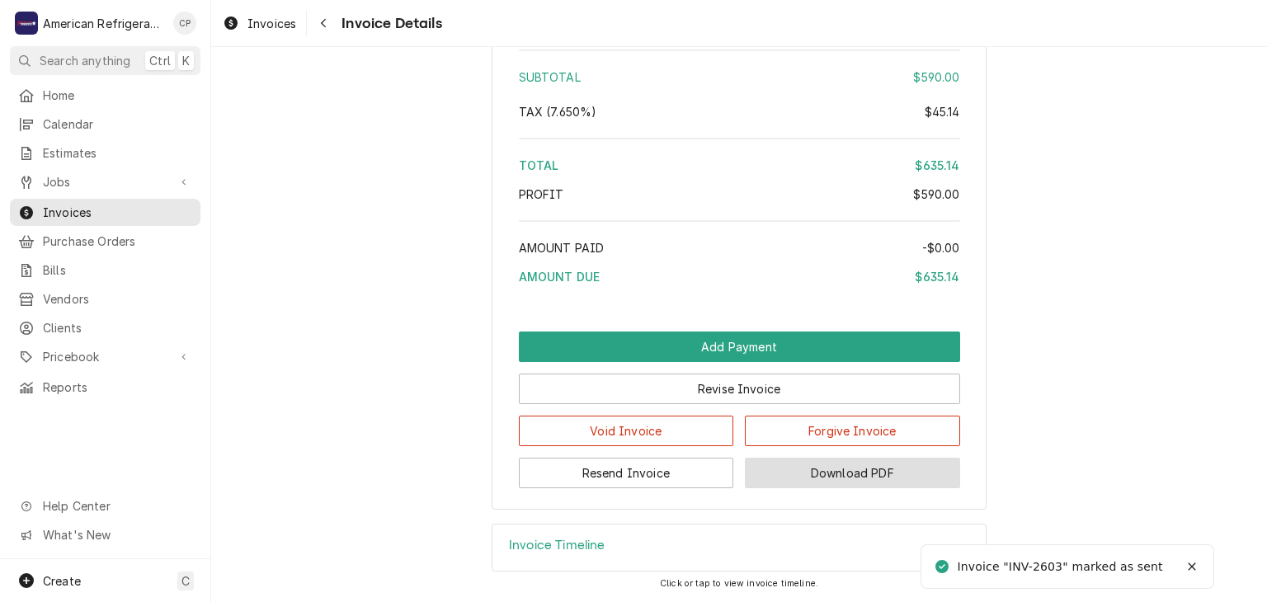
click at [819, 479] on button "Download PDF" at bounding box center [852, 473] width 215 height 31
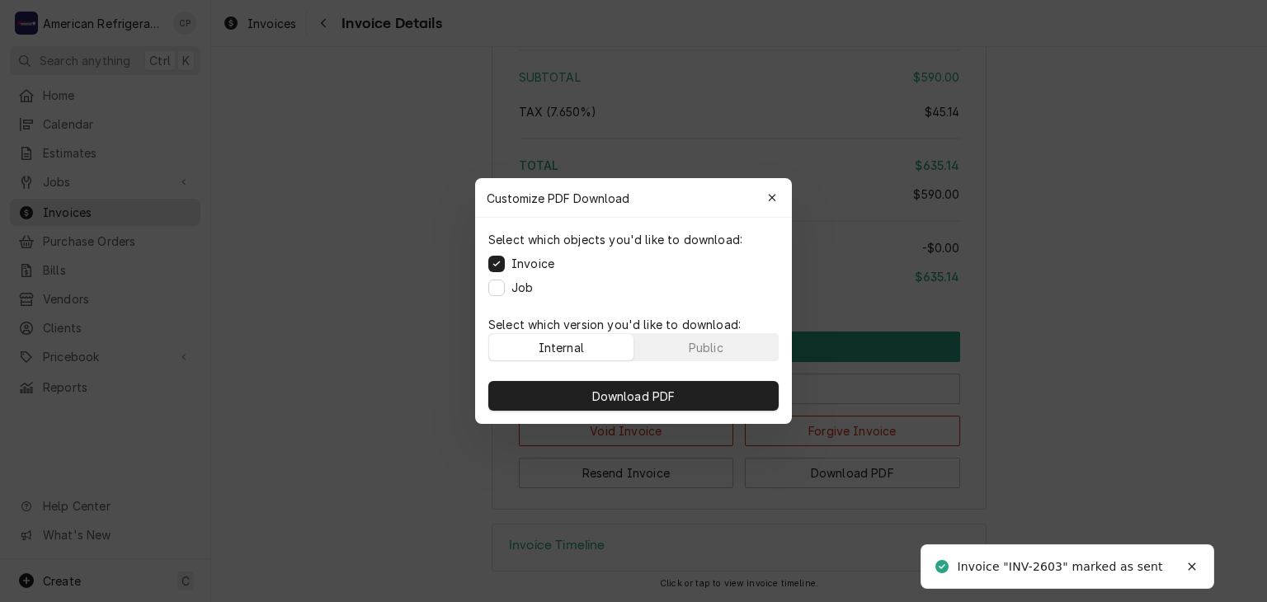
click at [523, 291] on label "Job" at bounding box center [521, 287] width 21 height 17
click at [505, 291] on button "Job" at bounding box center [496, 288] width 16 height 16
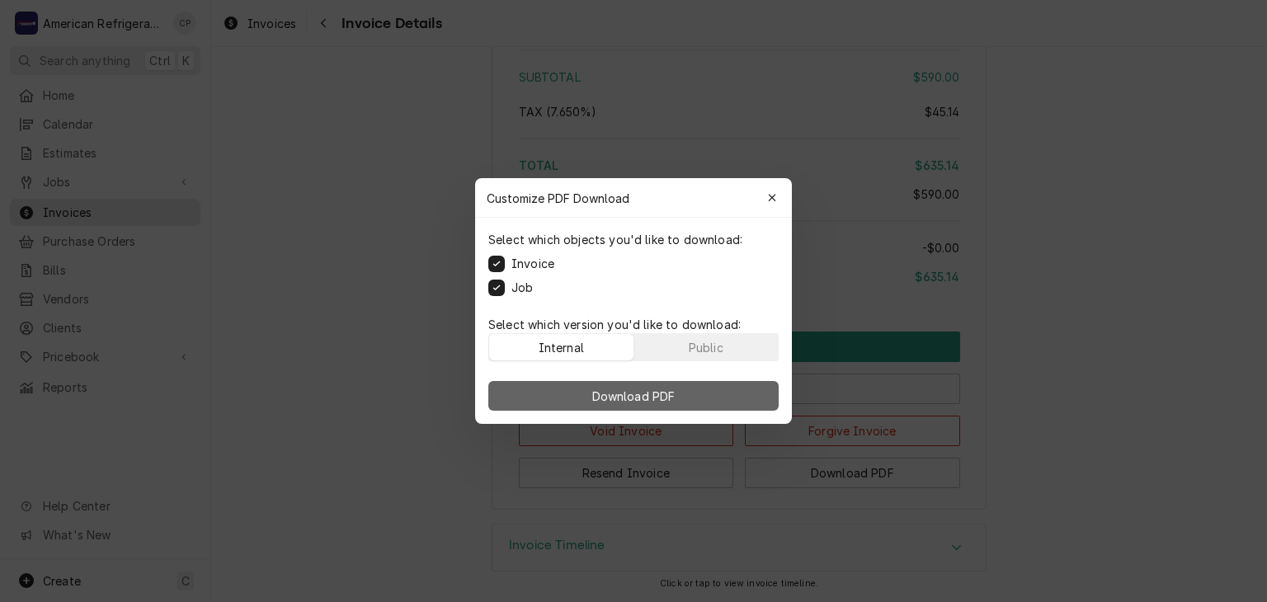
click at [568, 390] on button "Download PDF" at bounding box center [633, 396] width 290 height 30
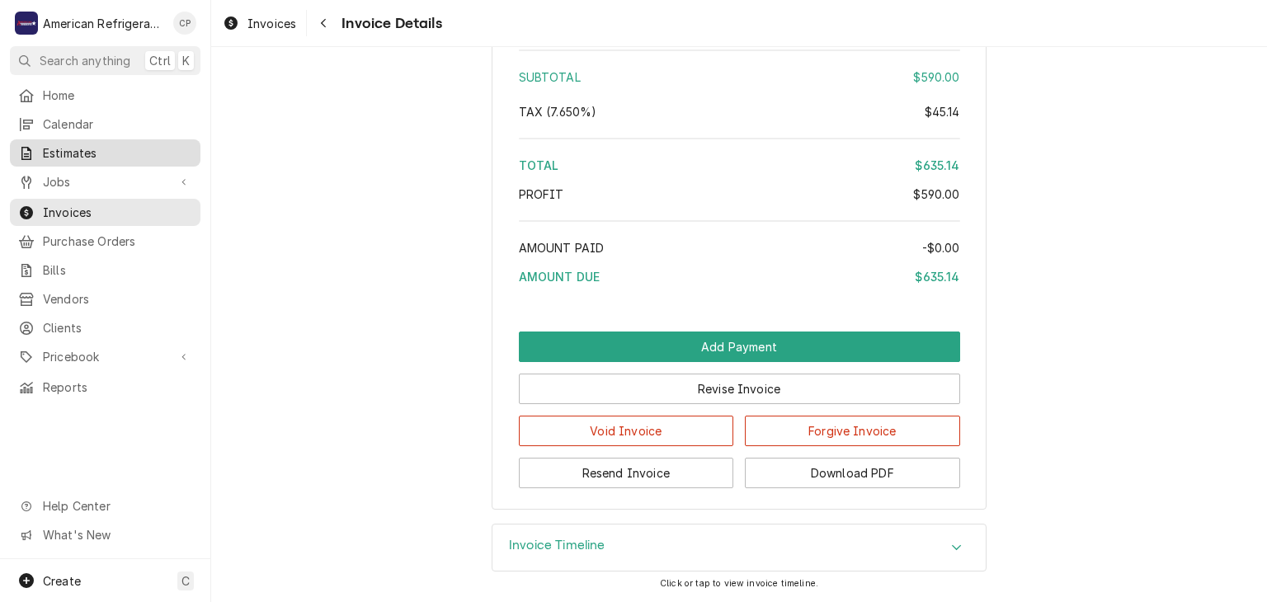
click at [120, 153] on span "Estimates" at bounding box center [117, 152] width 149 height 17
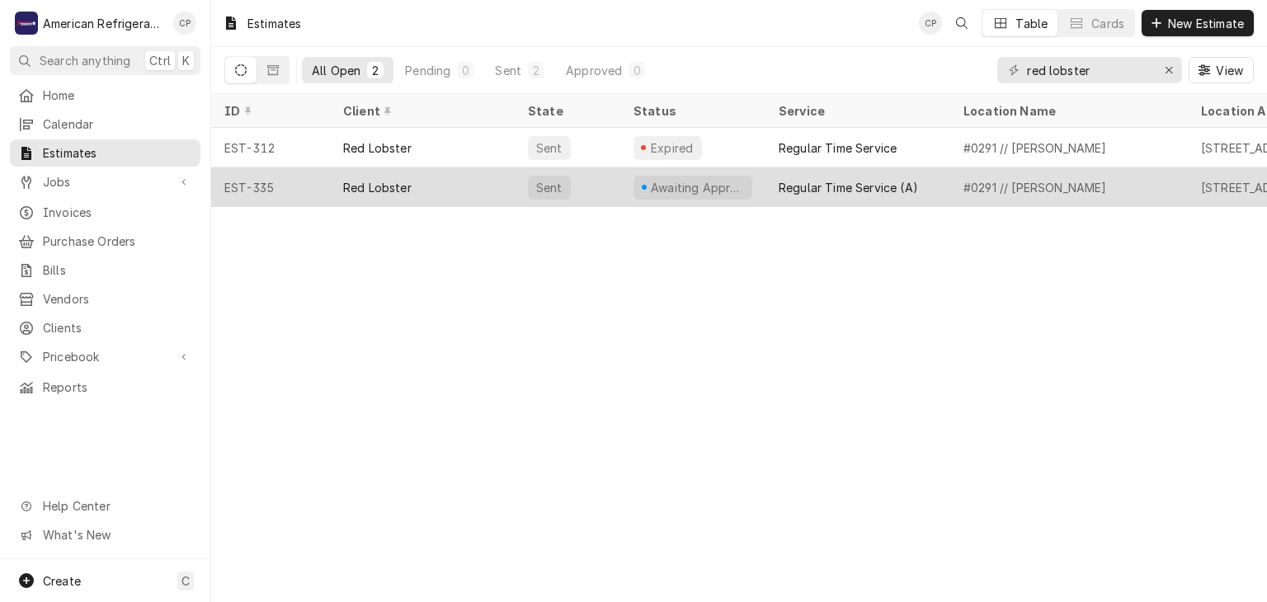
click at [384, 180] on div "Red Lobster" at bounding box center [377, 187] width 68 height 17
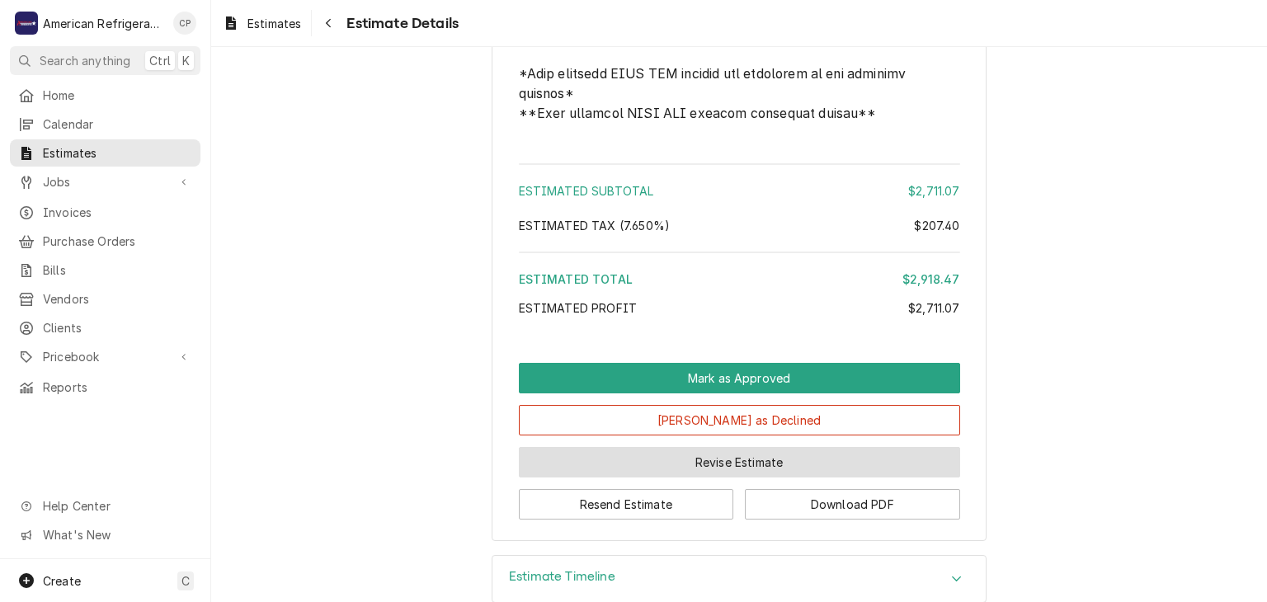
scroll to position [3137, 0]
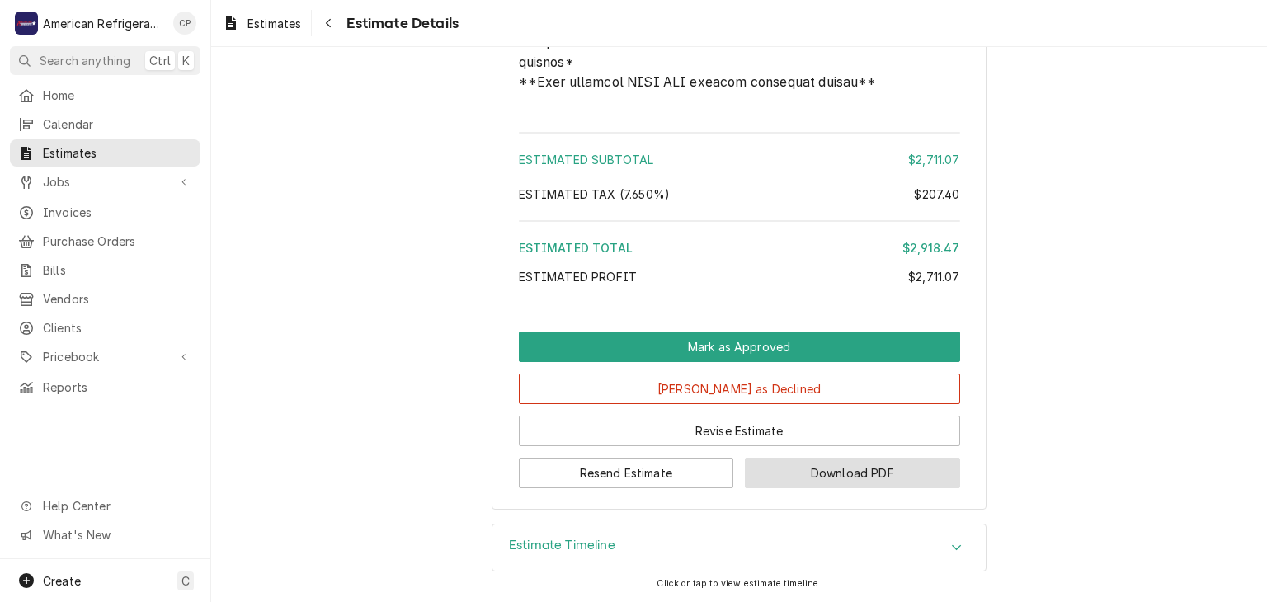
click at [839, 475] on button "Download PDF" at bounding box center [852, 473] width 215 height 31
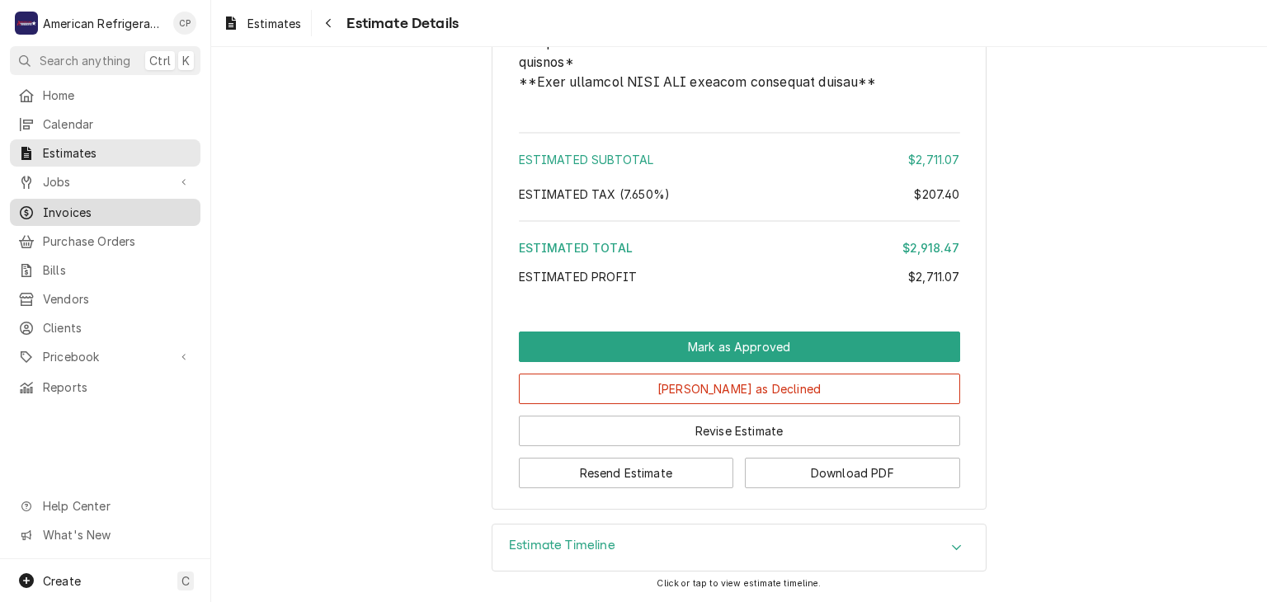
click at [125, 210] on span "Invoices" at bounding box center [117, 212] width 149 height 17
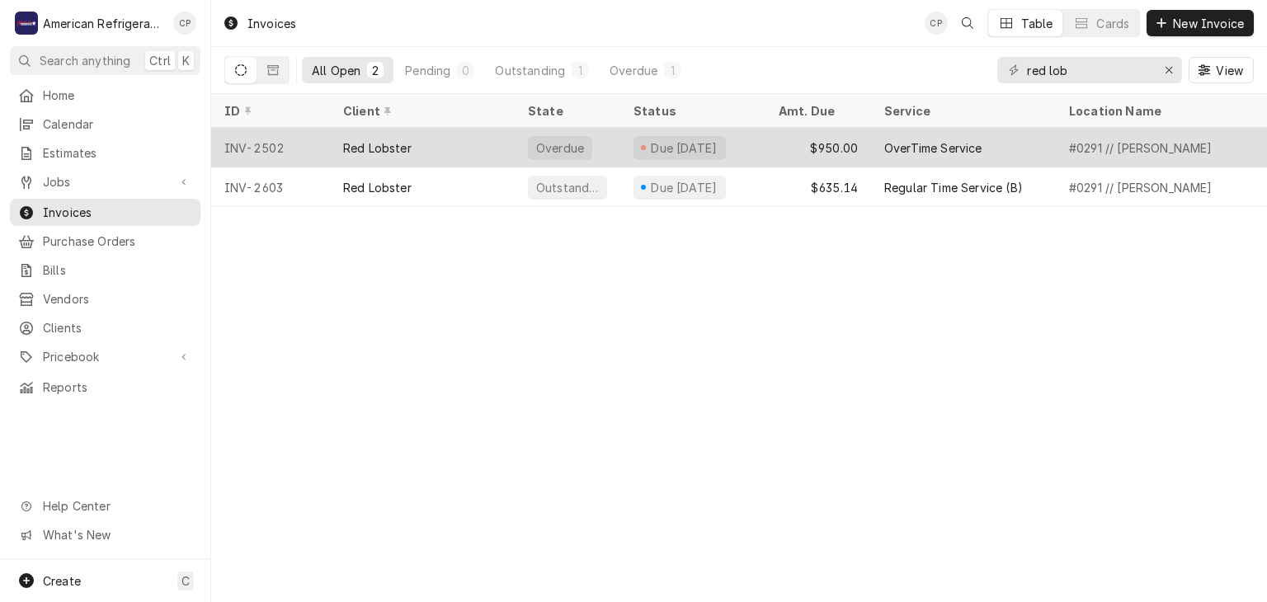
click at [478, 140] on div "Red Lobster" at bounding box center [422, 148] width 185 height 40
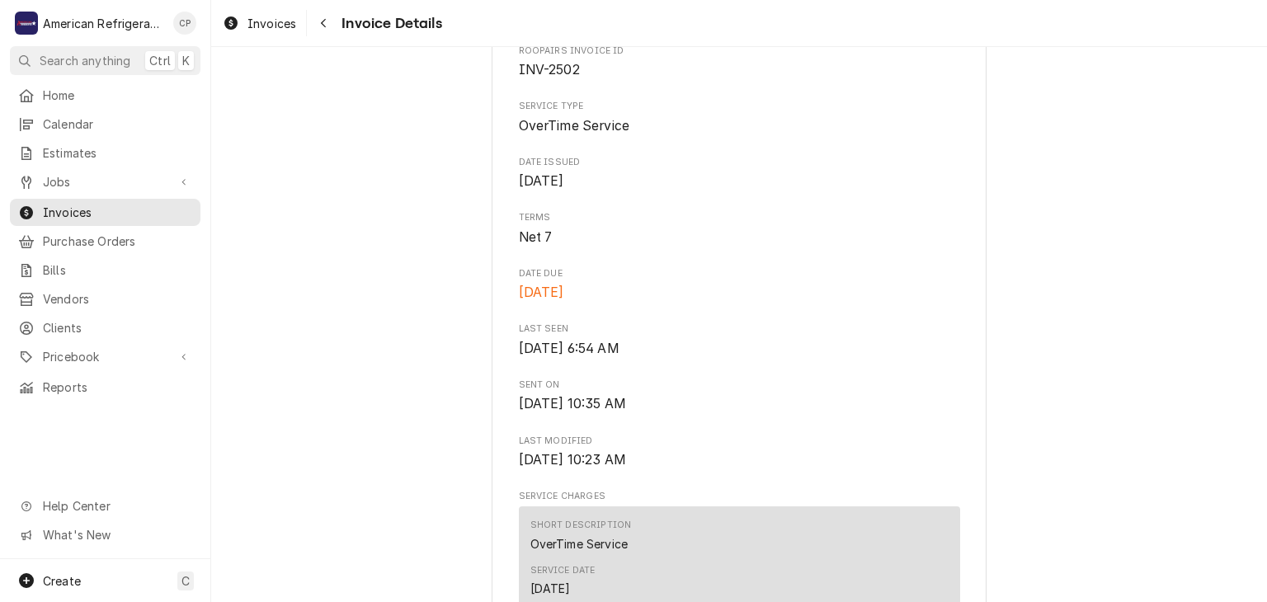
scroll to position [682, 0]
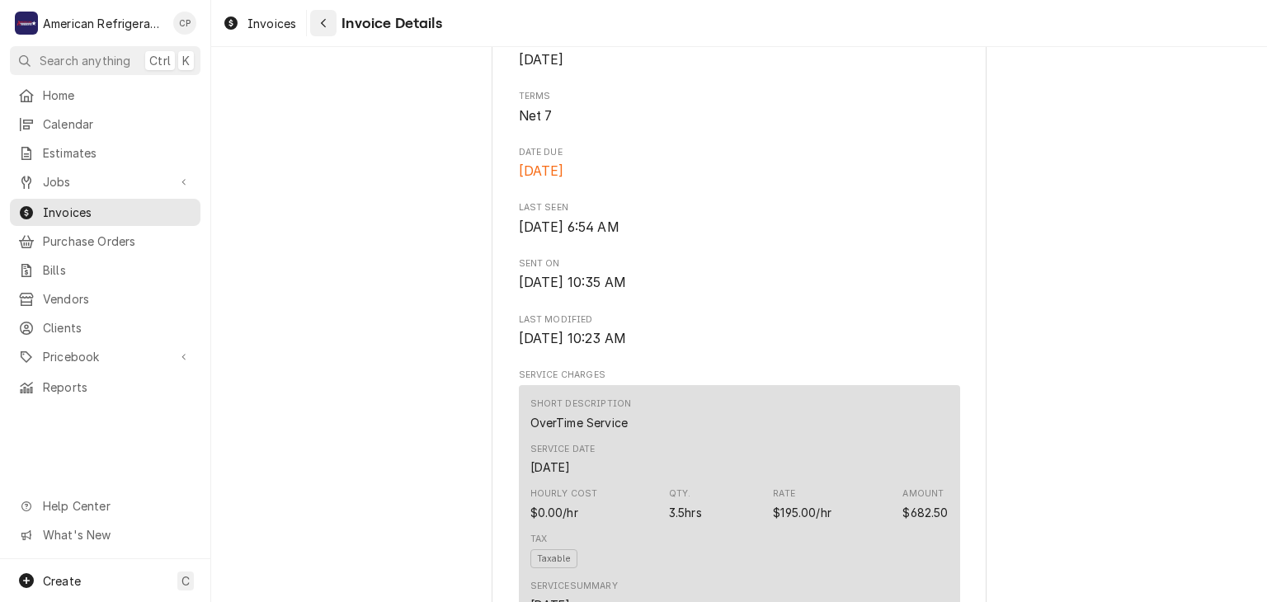
click at [332, 26] on button "Navigate back" at bounding box center [323, 23] width 26 height 26
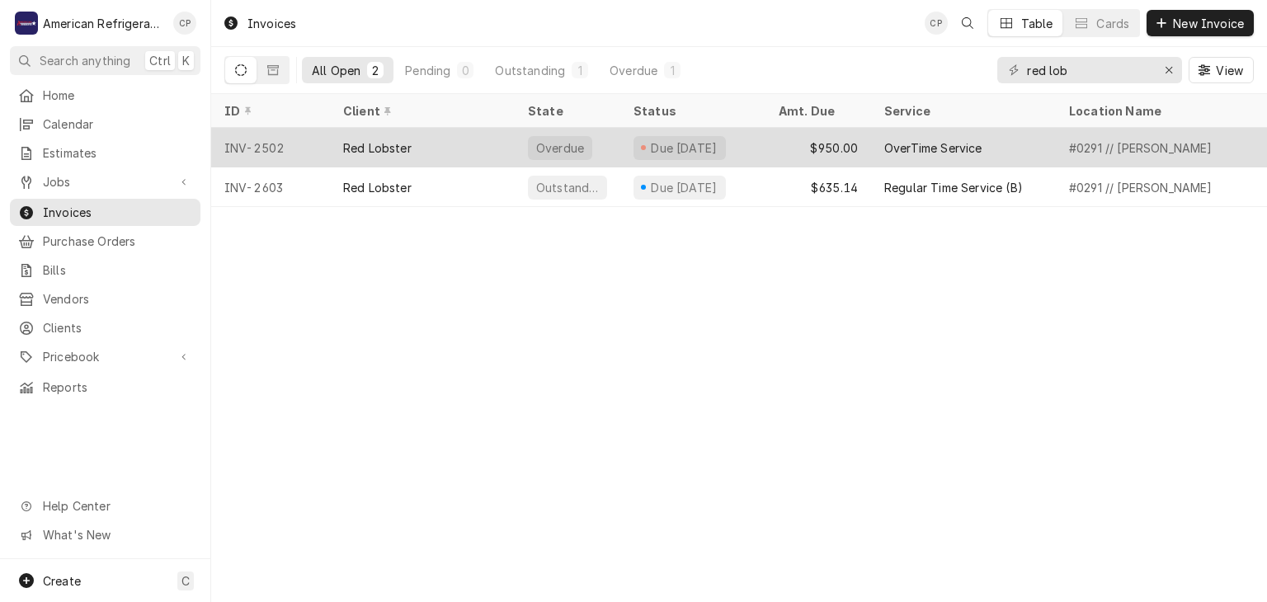
click at [439, 142] on div "Red Lobster" at bounding box center [422, 148] width 185 height 40
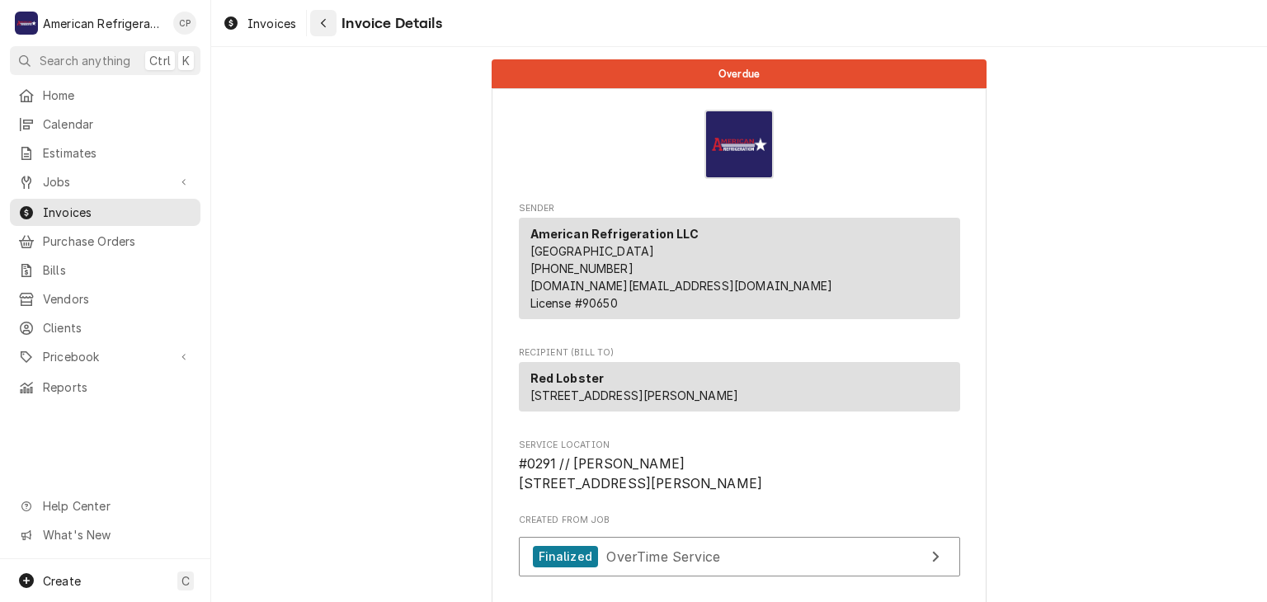
click at [333, 27] on button "Navigate back" at bounding box center [323, 23] width 26 height 26
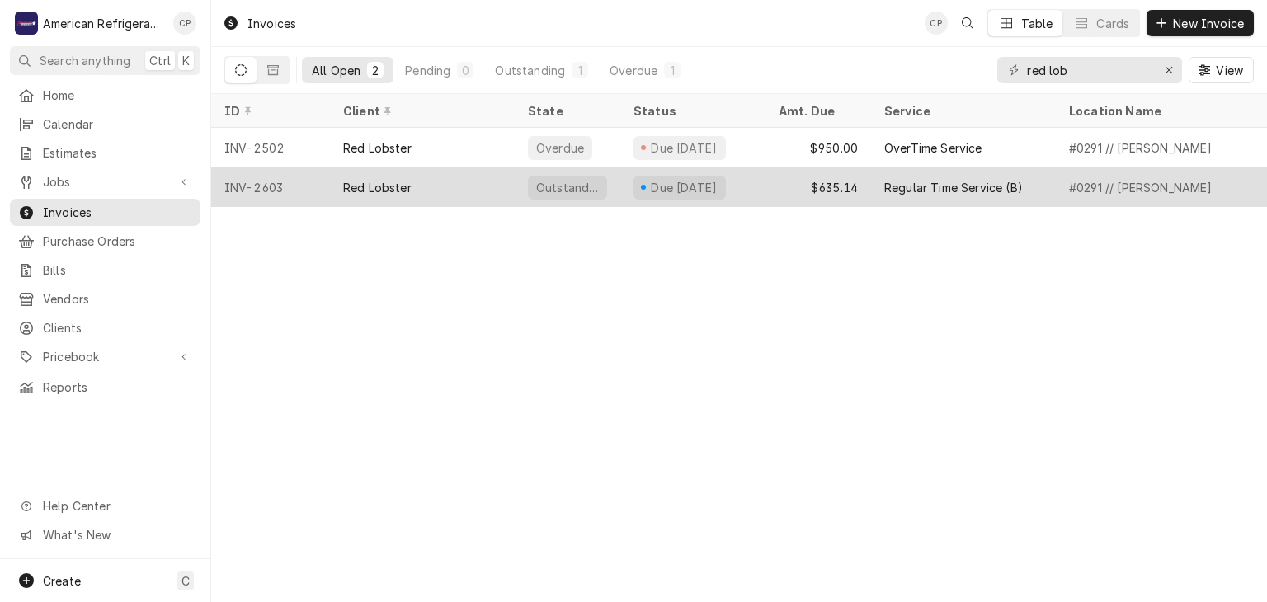
click at [322, 187] on div "INV-2603" at bounding box center [270, 187] width 119 height 40
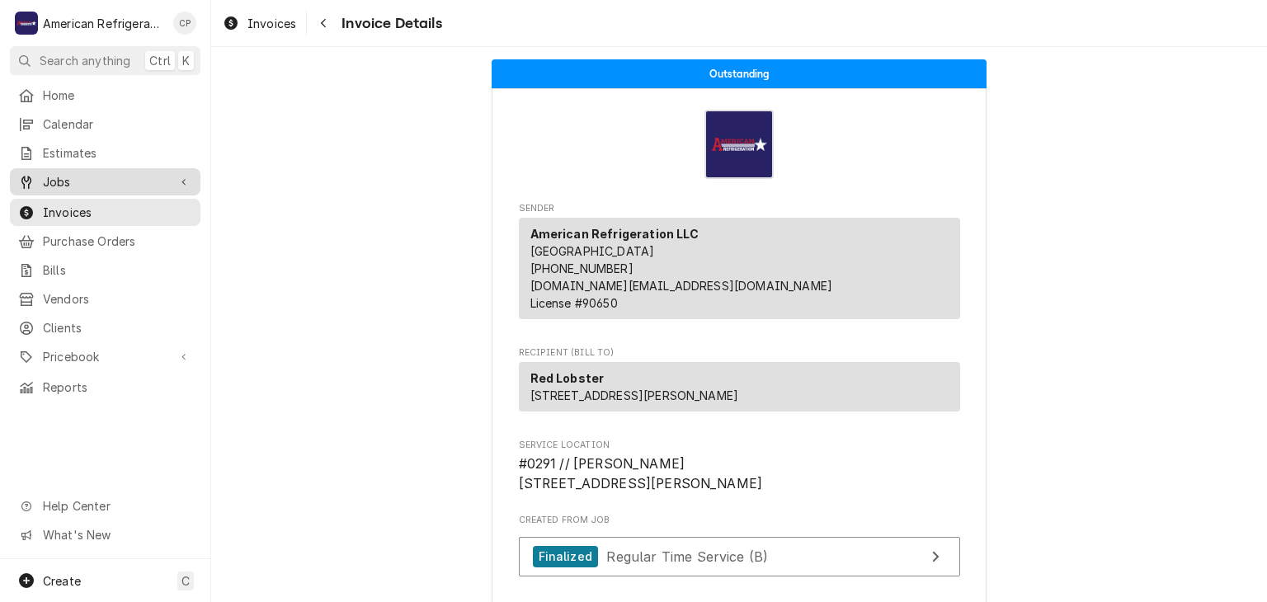
click at [120, 173] on span "Jobs" at bounding box center [105, 181] width 125 height 17
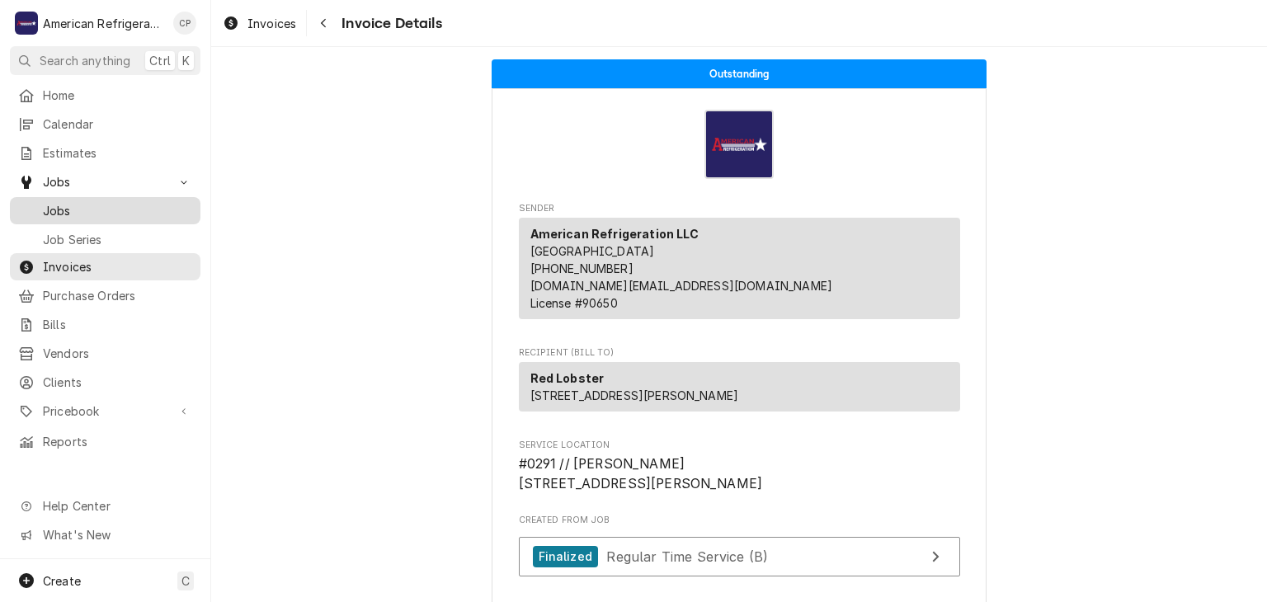
click at [123, 205] on span "Jobs" at bounding box center [117, 210] width 149 height 17
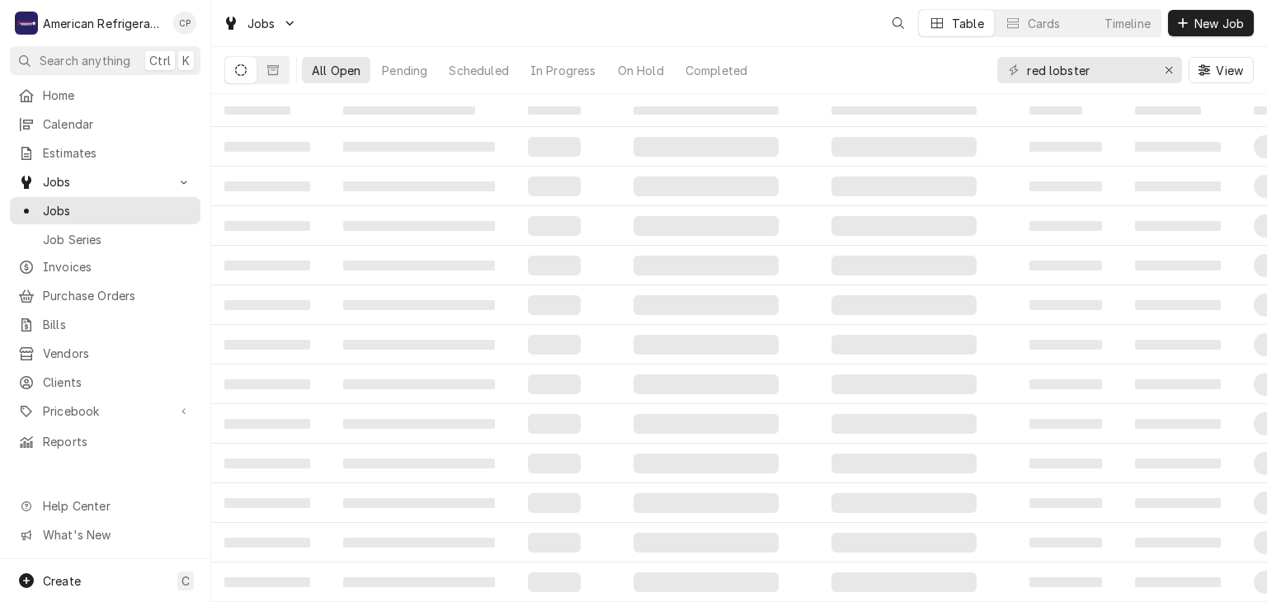
click at [1085, 74] on input "red lobster" at bounding box center [1089, 70] width 124 height 26
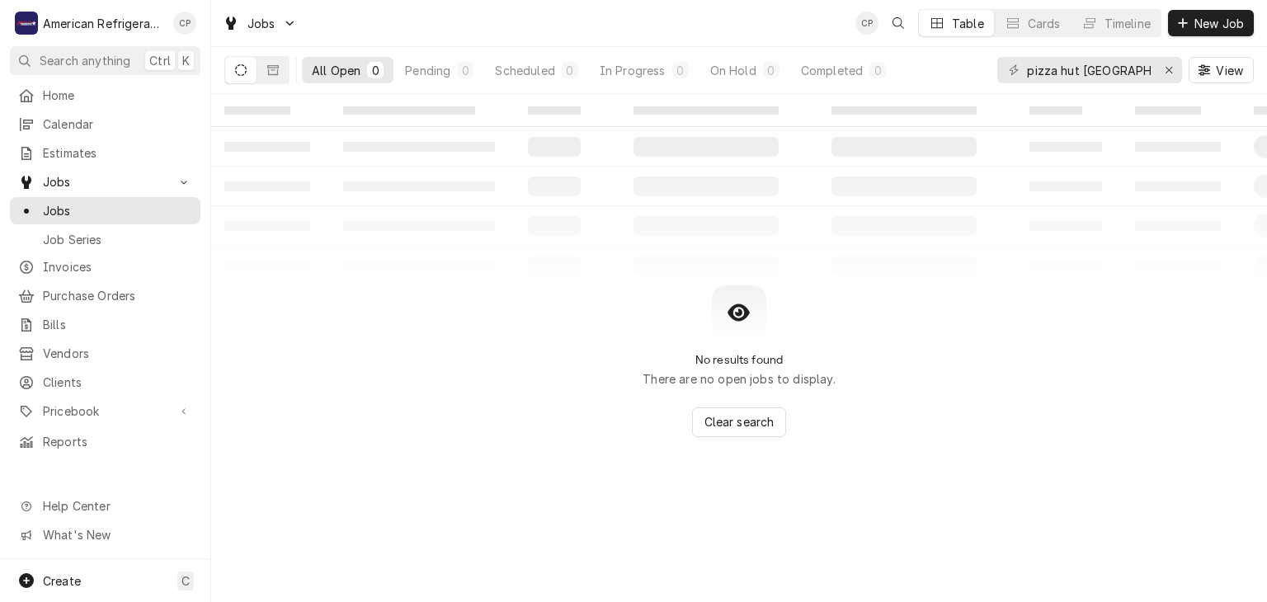
type input "pizza hut Santa fe"
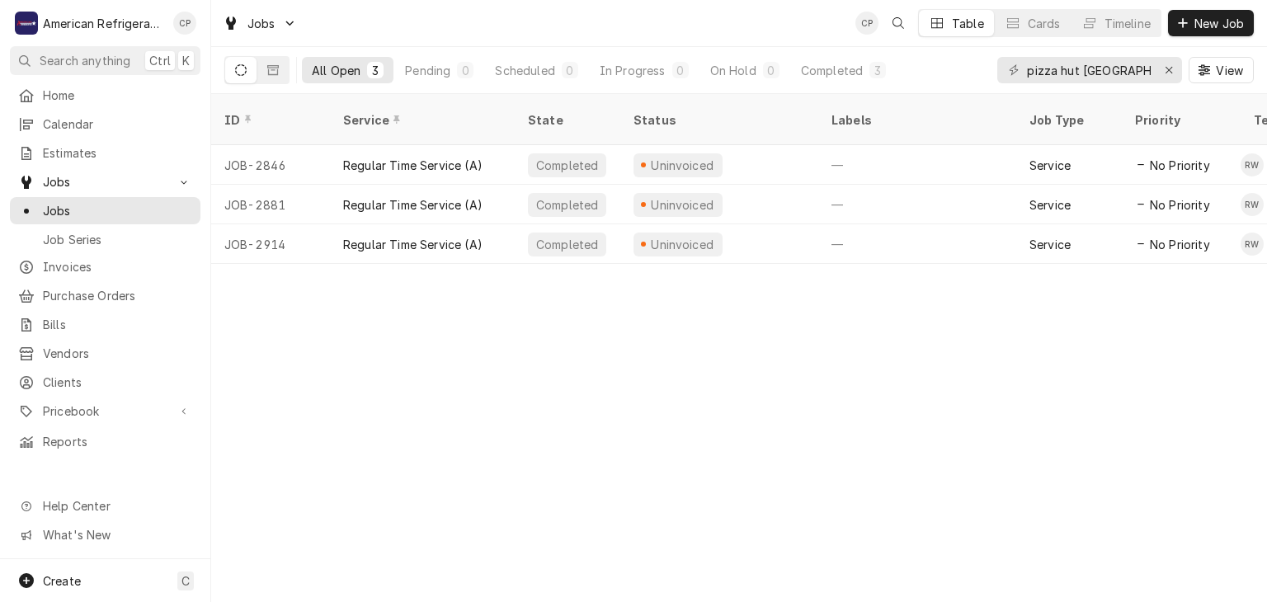
drag, startPoint x: 466, startPoint y: 242, endPoint x: 403, endPoint y: 276, distance: 72.4
click at [403, 276] on div "ID Service State Status Labels Job Type Priority Techs Date Received Client Loc…" at bounding box center [739, 348] width 1056 height 508
click at [403, 284] on div "ID Service State Status Labels Job Type Priority Techs Date Received Client Loc…" at bounding box center [739, 348] width 1056 height 508
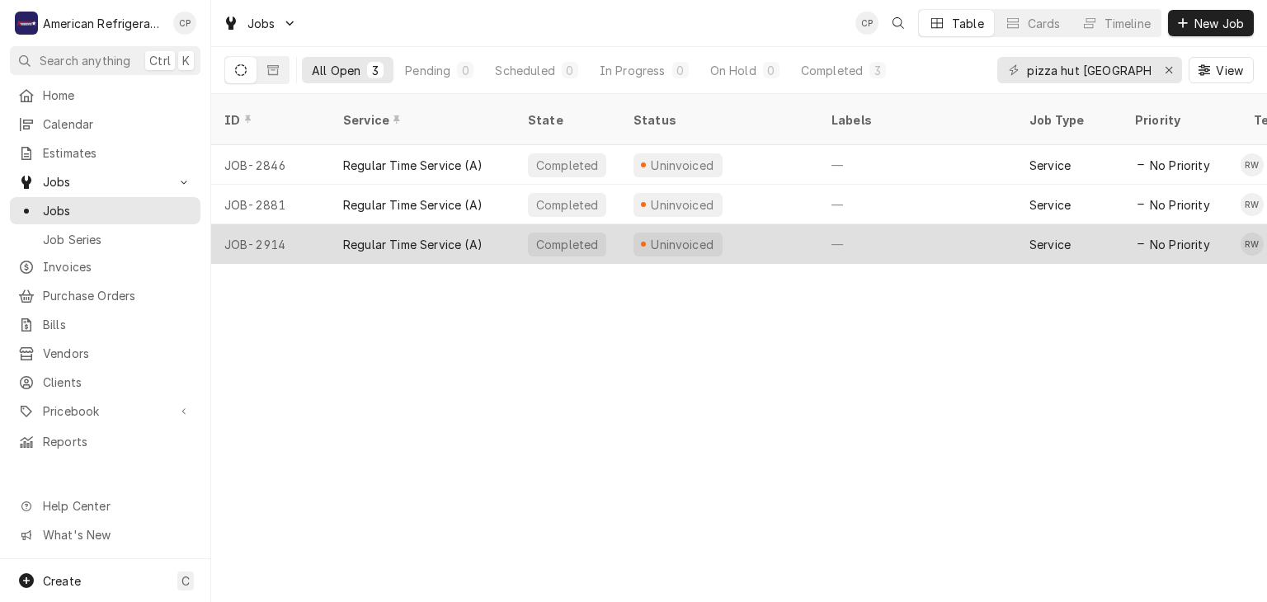
click at [313, 230] on div "JOB-2914" at bounding box center [270, 244] width 119 height 40
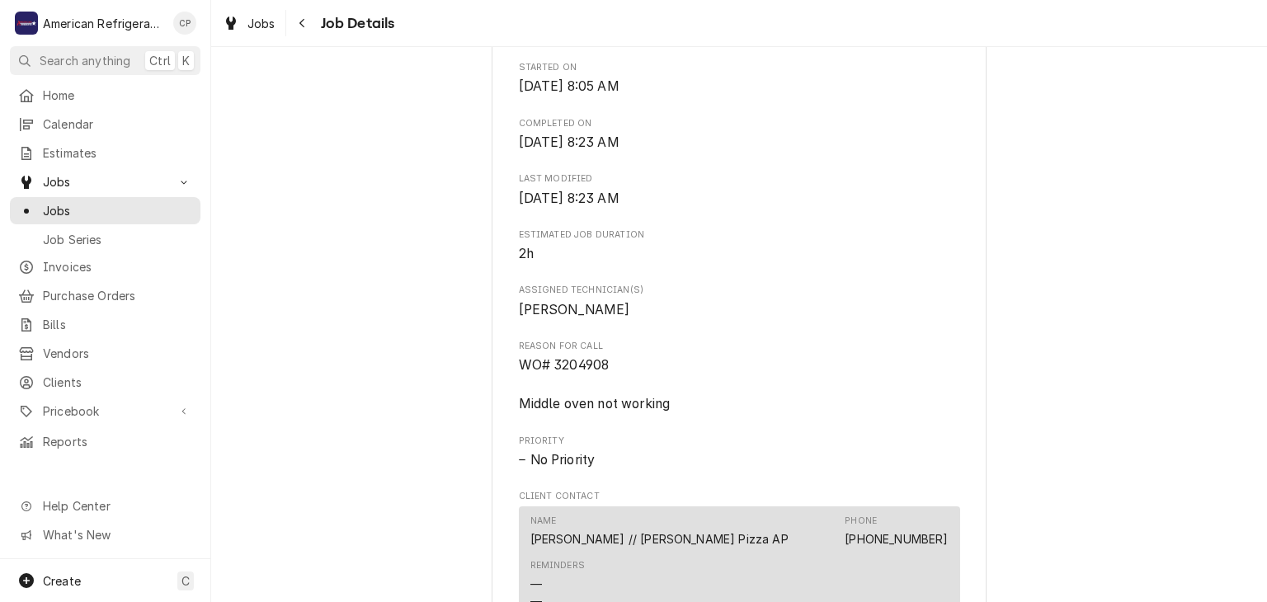
scroll to position [571, 0]
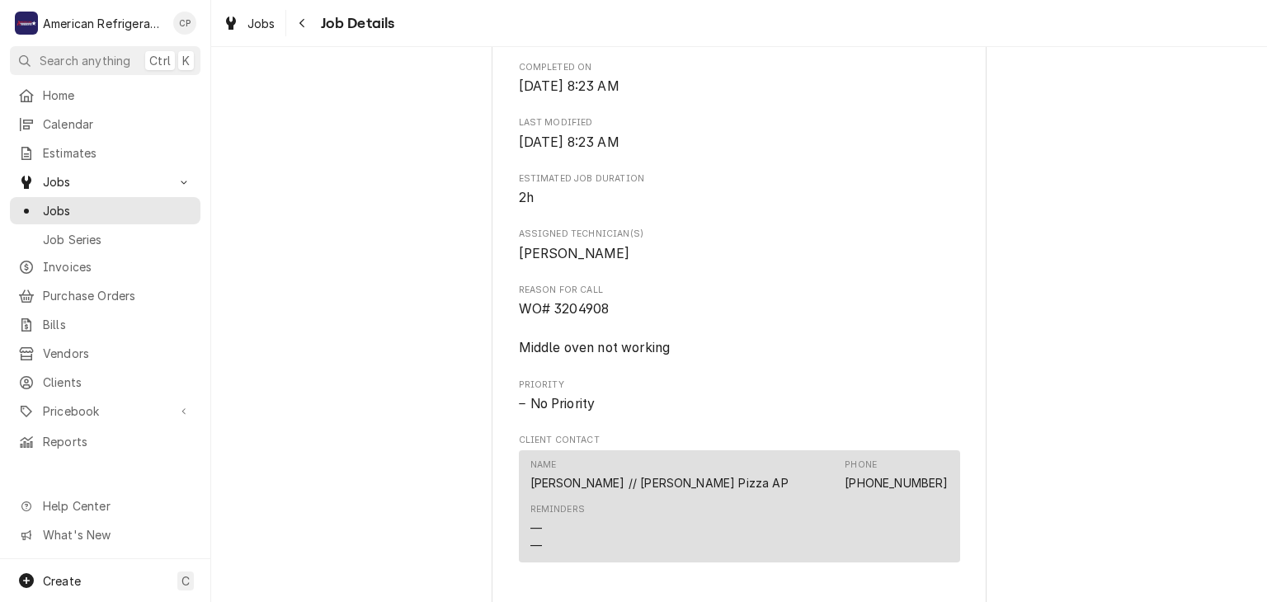
click at [569, 323] on span "WO# 3204908 Middle oven not working" at bounding box center [595, 328] width 152 height 54
click at [309, 21] on div "Navigate back" at bounding box center [303, 23] width 16 height 16
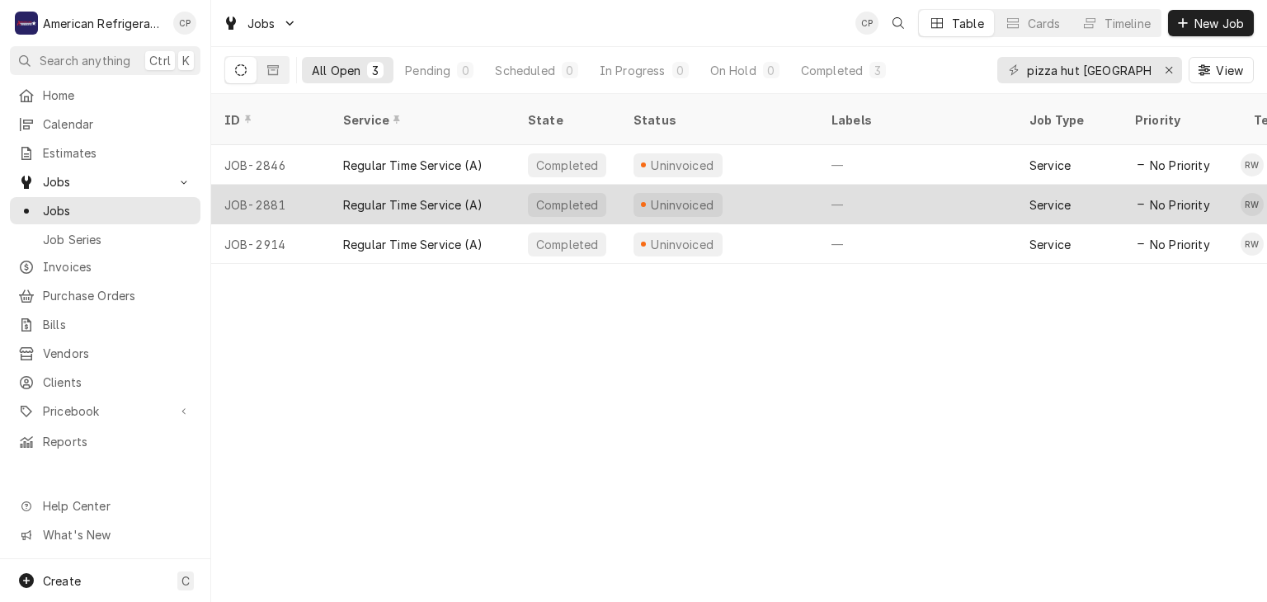
click at [410, 196] on div "Regular Time Service (A)" at bounding box center [412, 204] width 139 height 17
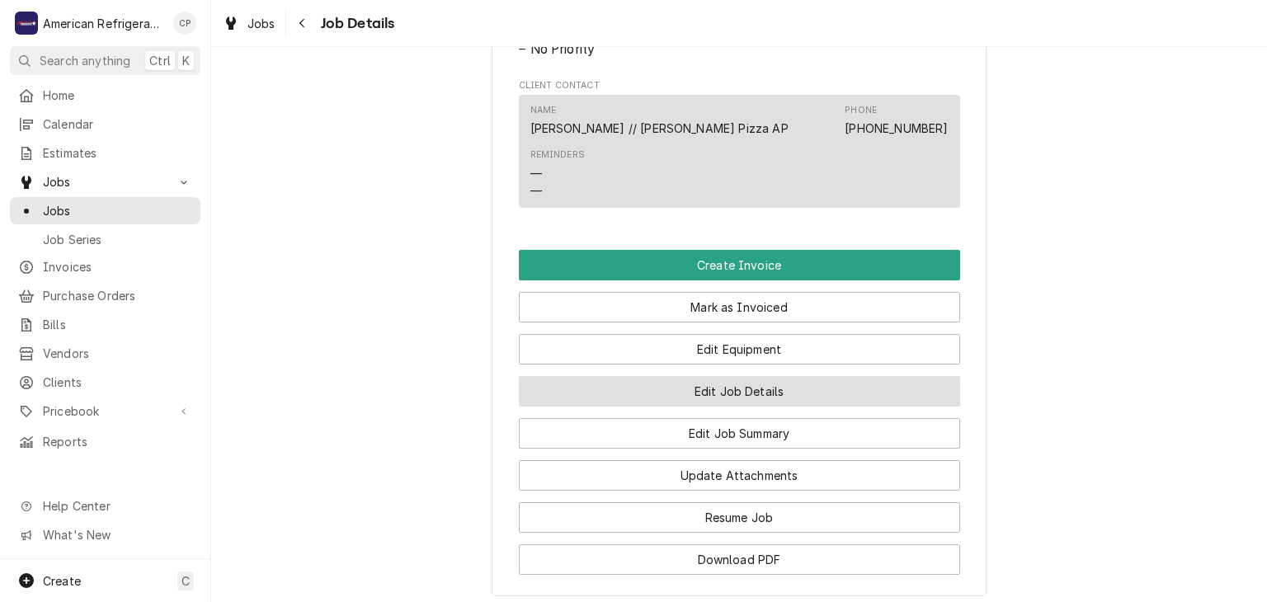
scroll to position [964, 0]
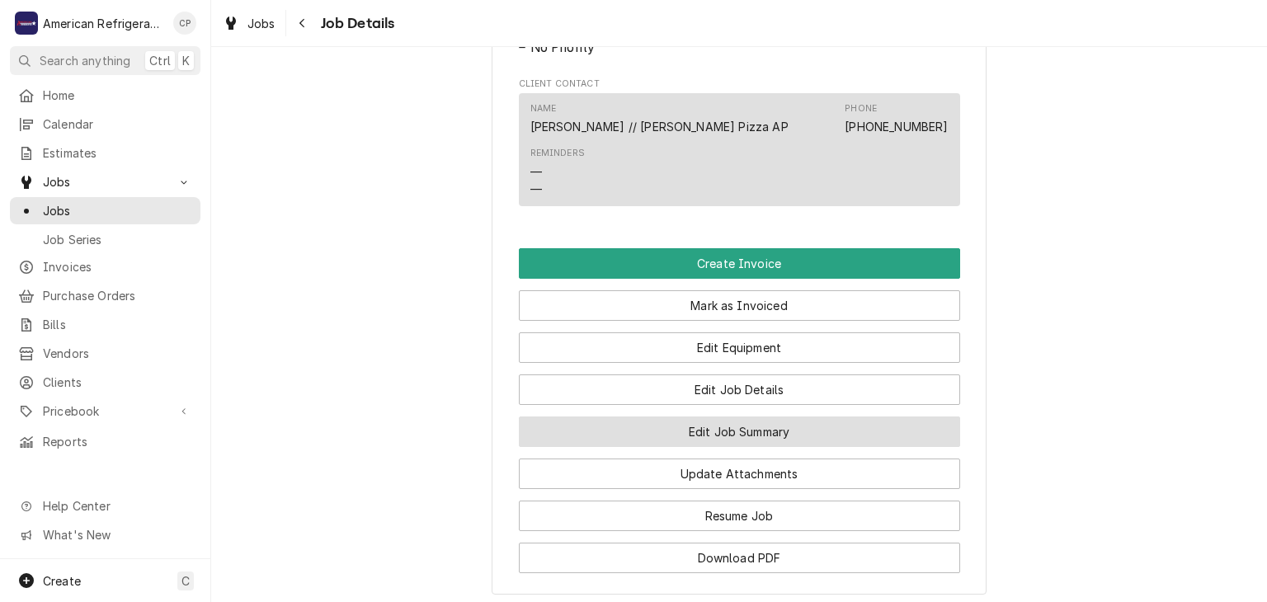
click at [692, 443] on button "Edit Job Summary" at bounding box center [739, 432] width 441 height 31
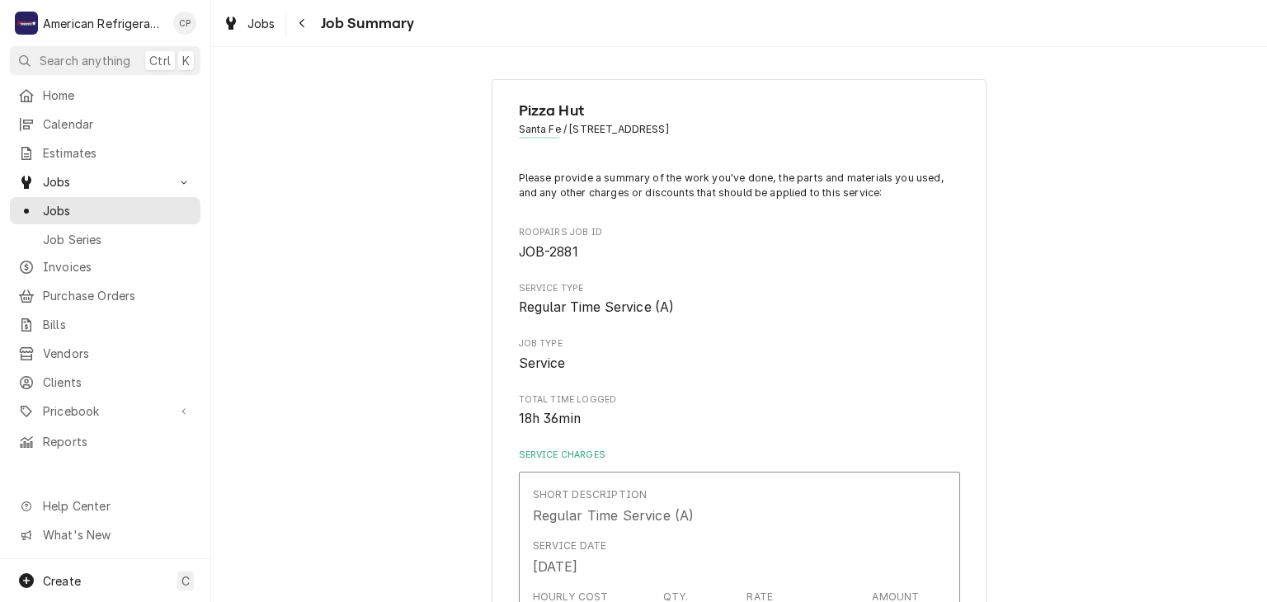
type textarea "x"
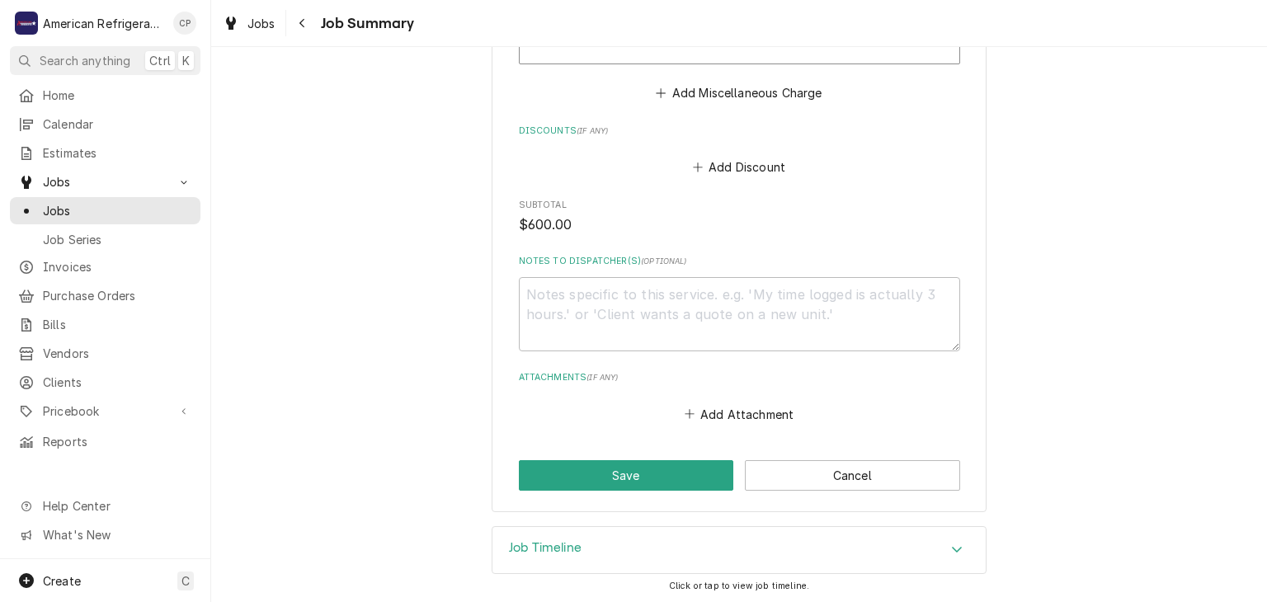
scroll to position [1247, 0]
click at [813, 478] on button "Cancel" at bounding box center [852, 475] width 215 height 31
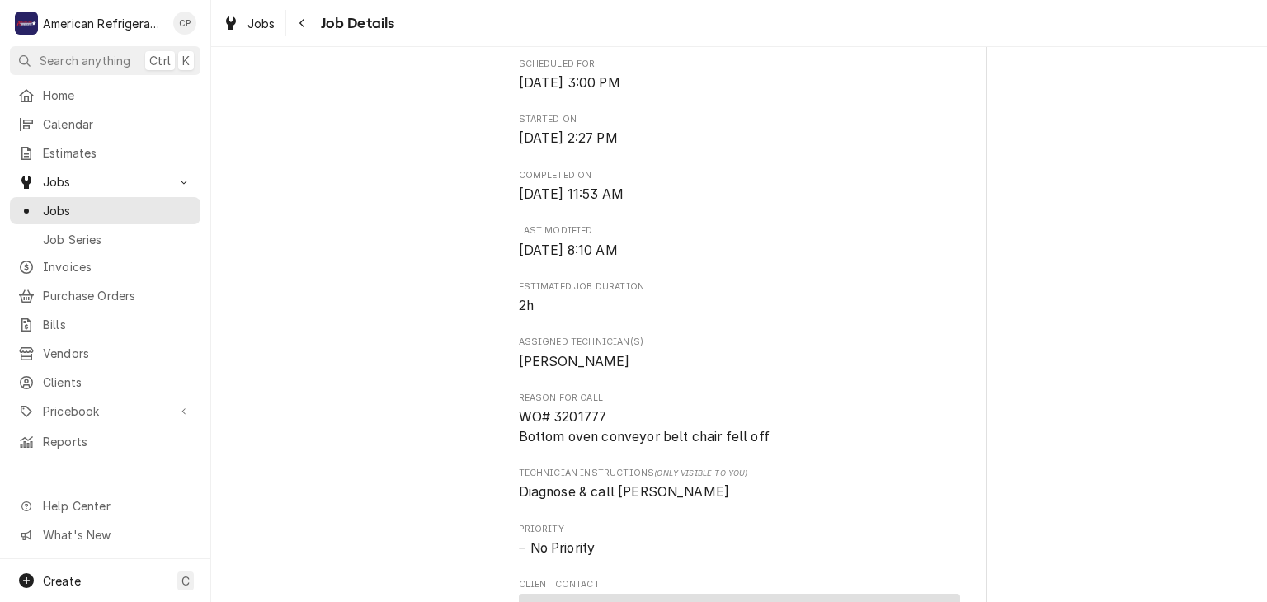
scroll to position [465, 0]
click at [290, 21] on button "Navigate back" at bounding box center [303, 23] width 26 height 26
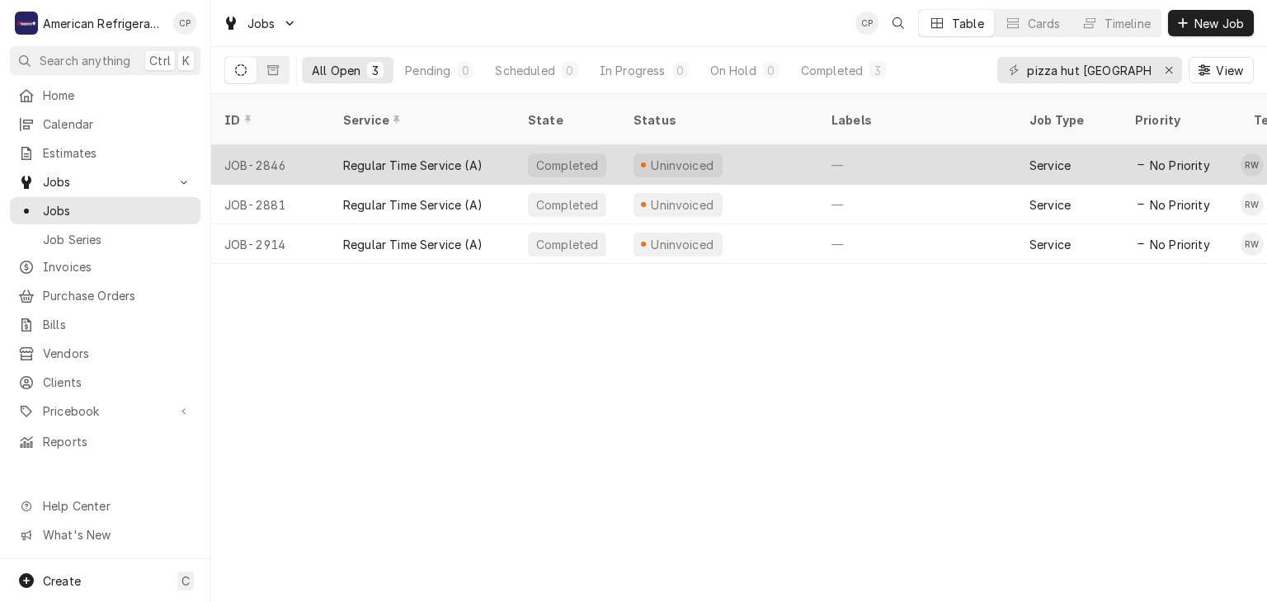
click at [364, 157] on div "Regular Time Service (A)" at bounding box center [412, 165] width 139 height 17
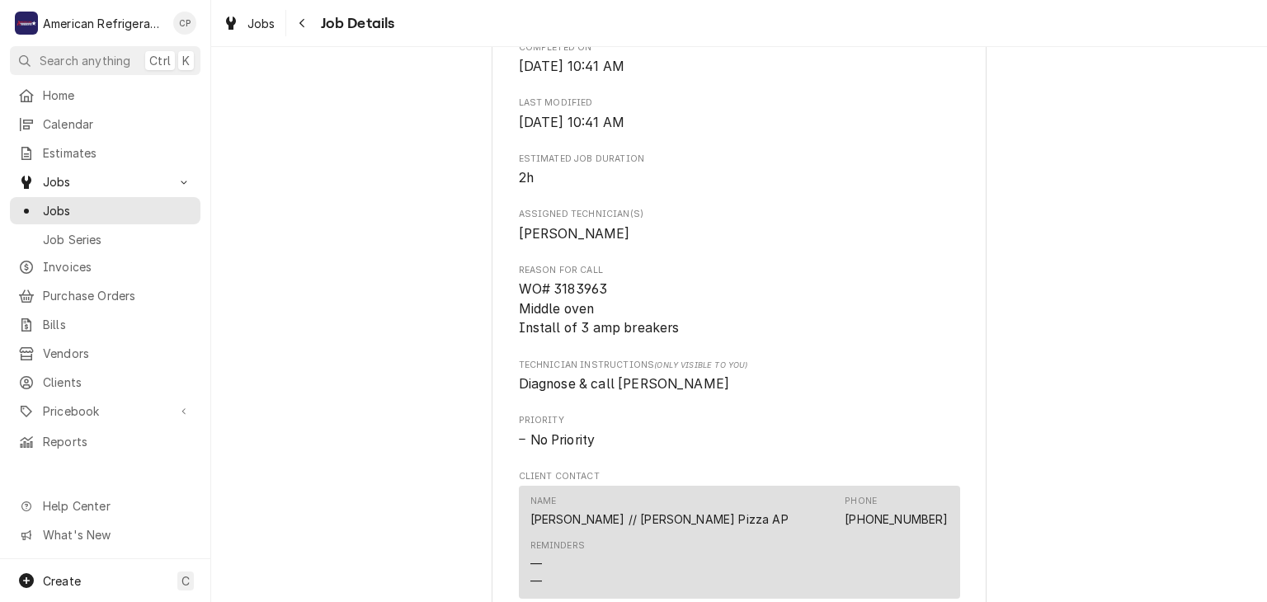
scroll to position [587, 0]
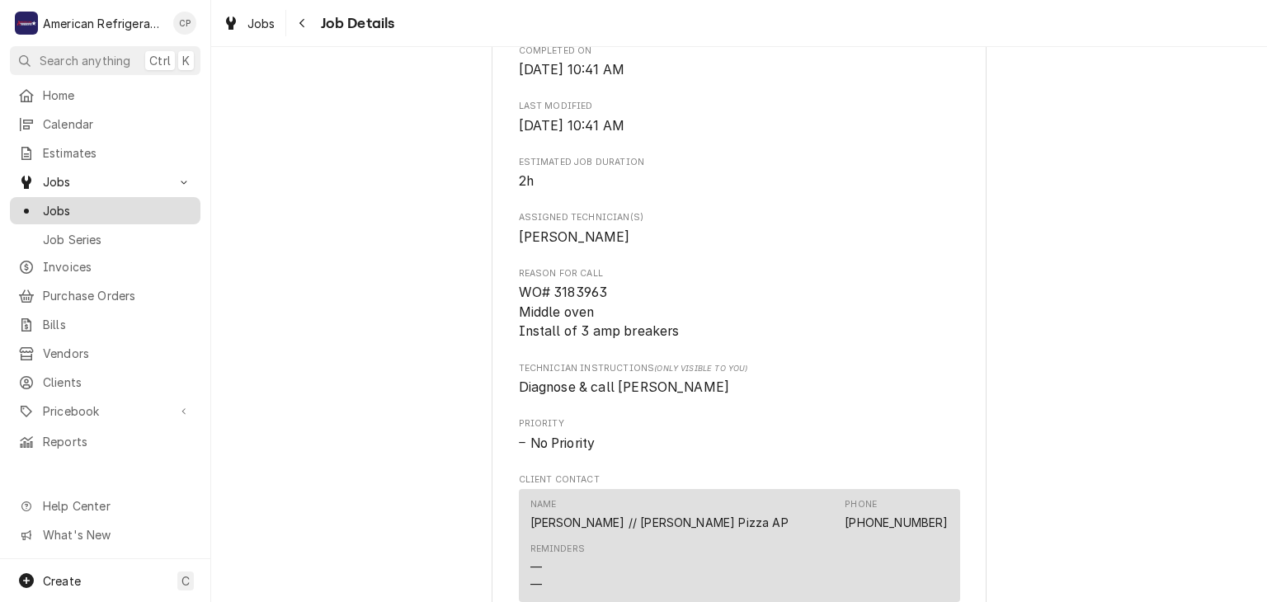
click at [145, 202] on span "Jobs" at bounding box center [117, 210] width 149 height 17
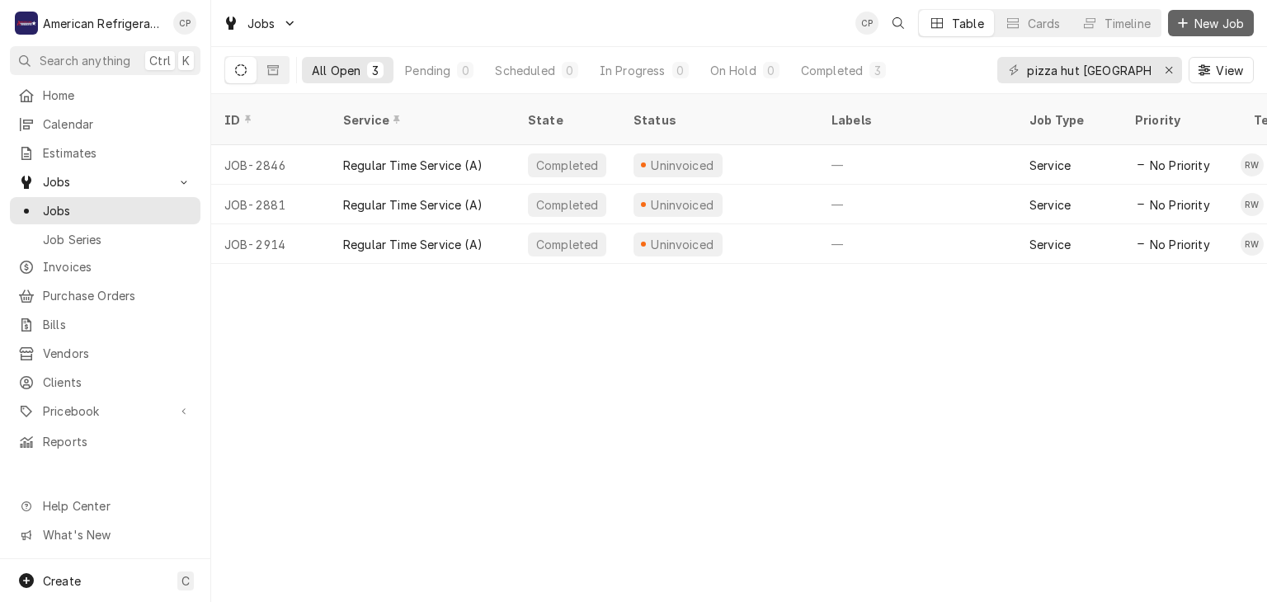
click at [1224, 20] on span "New Job" at bounding box center [1219, 23] width 56 height 17
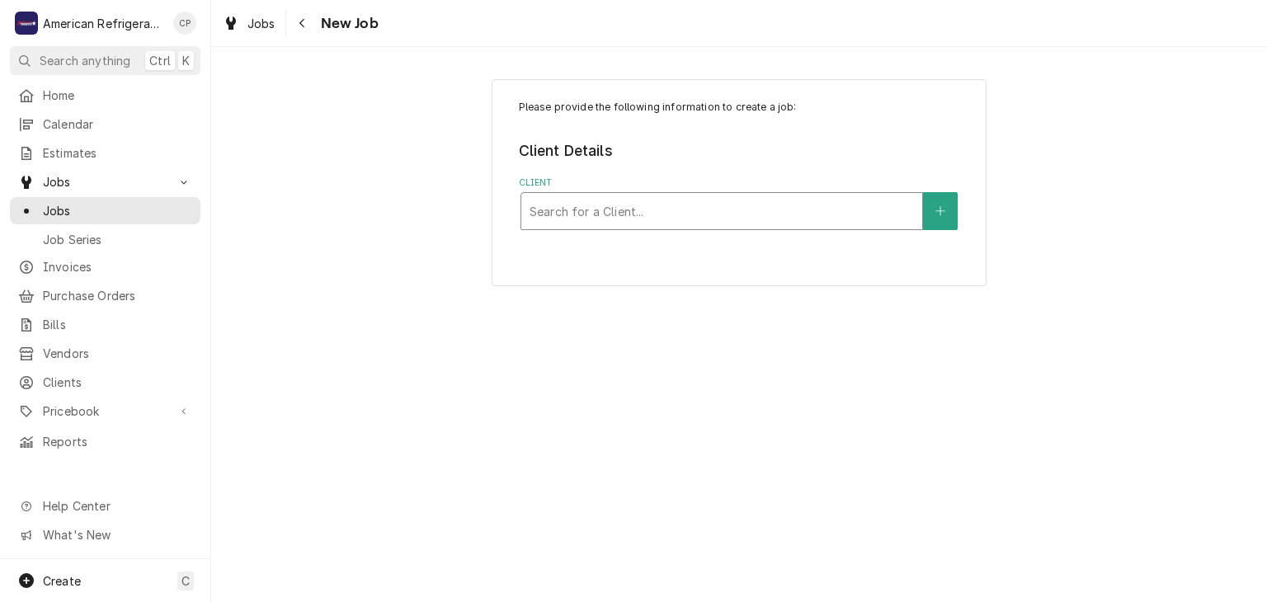
click at [624, 211] on div "Client" at bounding box center [722, 211] width 384 height 30
type input "red"
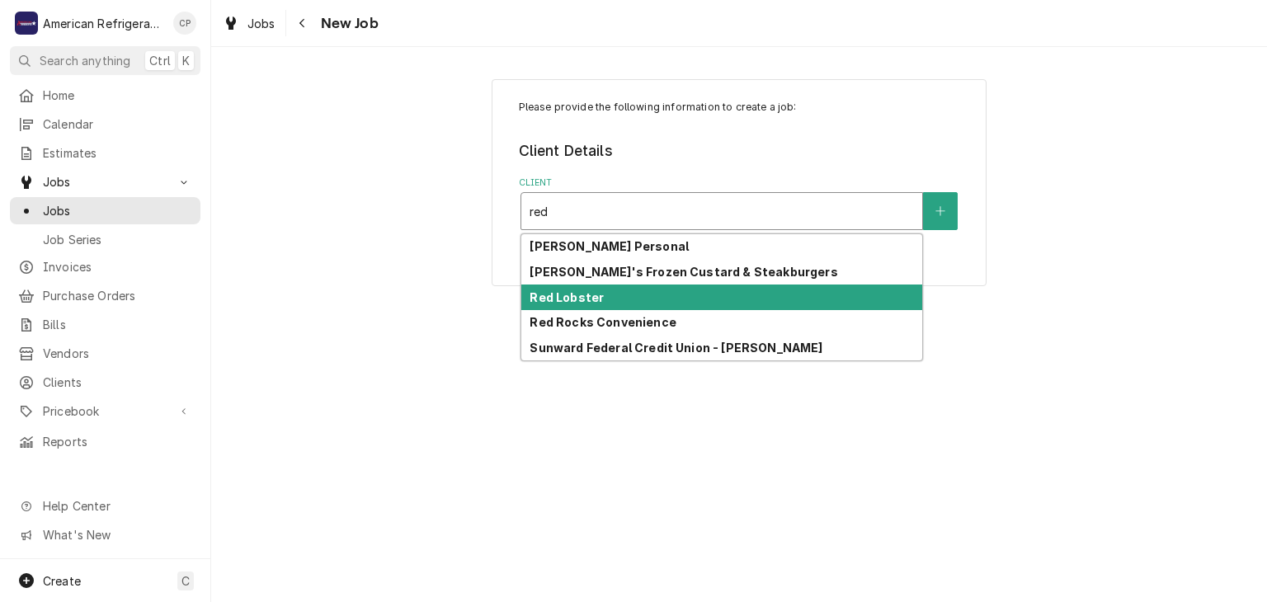
click at [619, 301] on div "Red Lobster" at bounding box center [721, 298] width 401 height 26
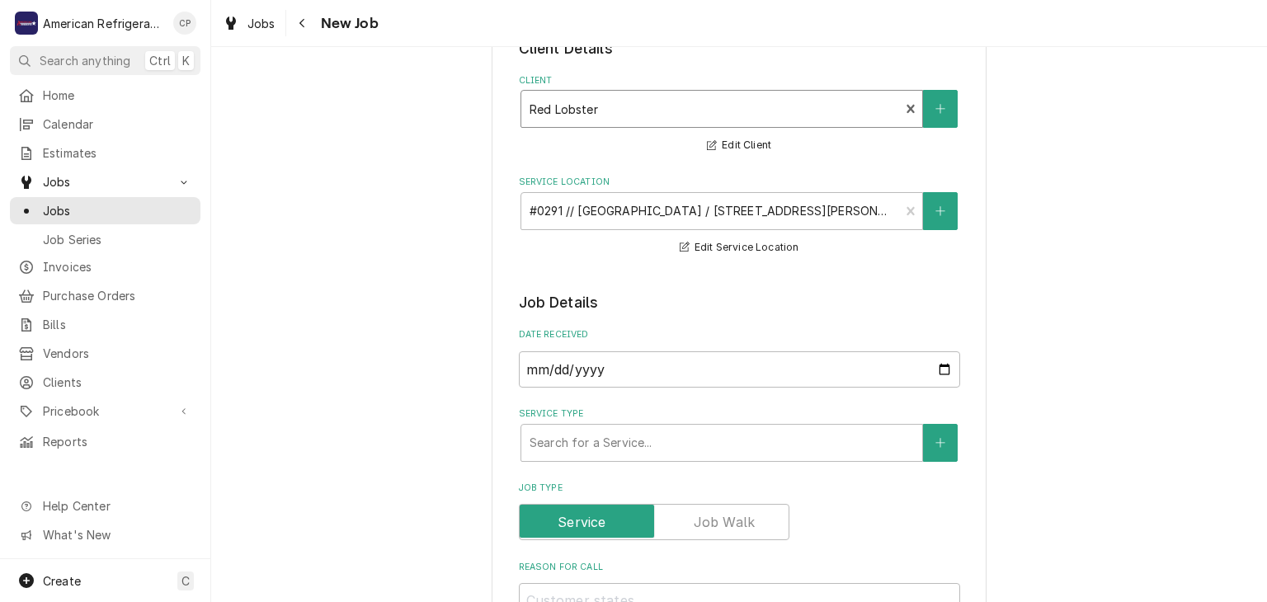
scroll to position [247, 0]
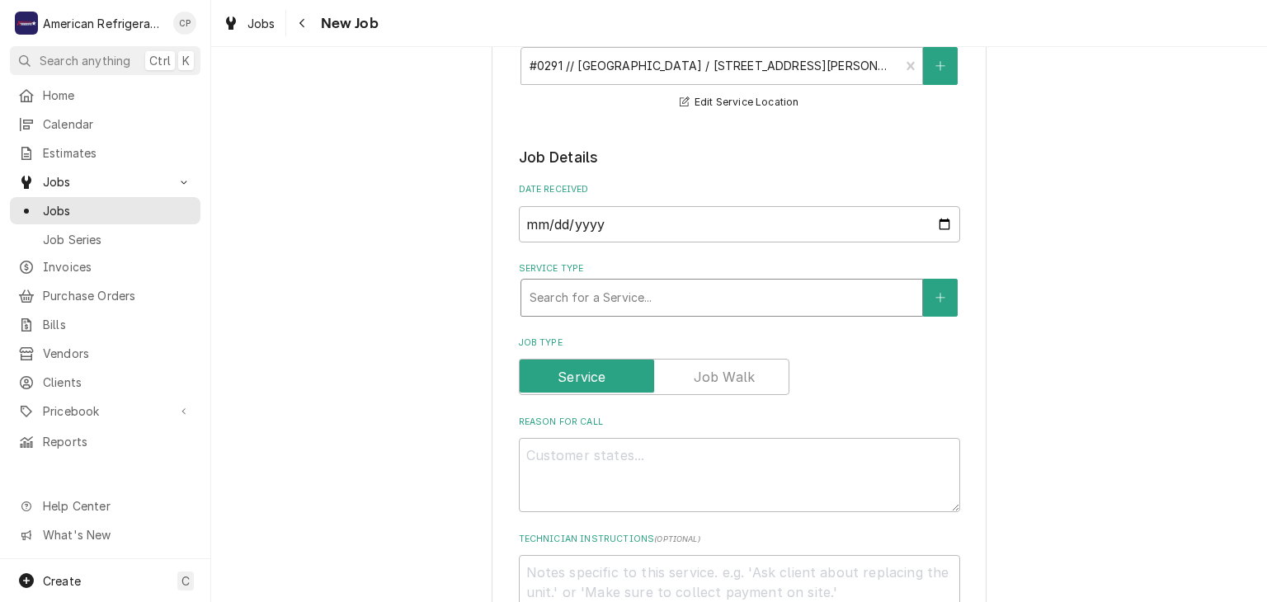
click at [639, 299] on div "Service Type" at bounding box center [722, 298] width 384 height 30
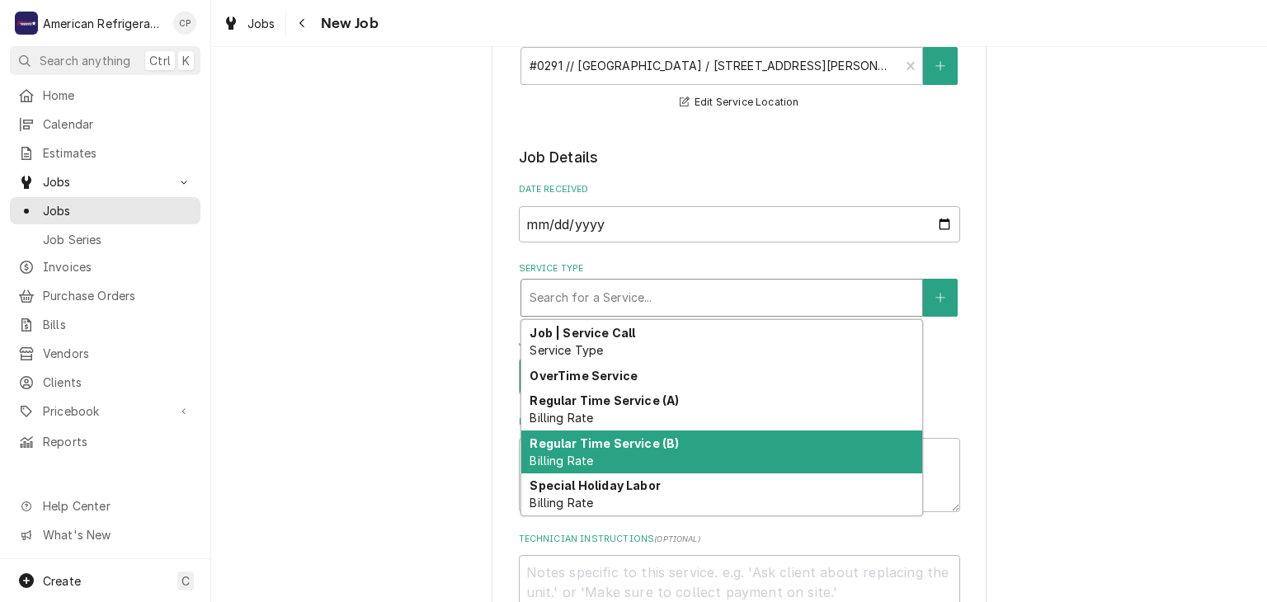
click at [649, 445] on strong "Regular Time Service (B)" at bounding box center [604, 443] width 149 height 14
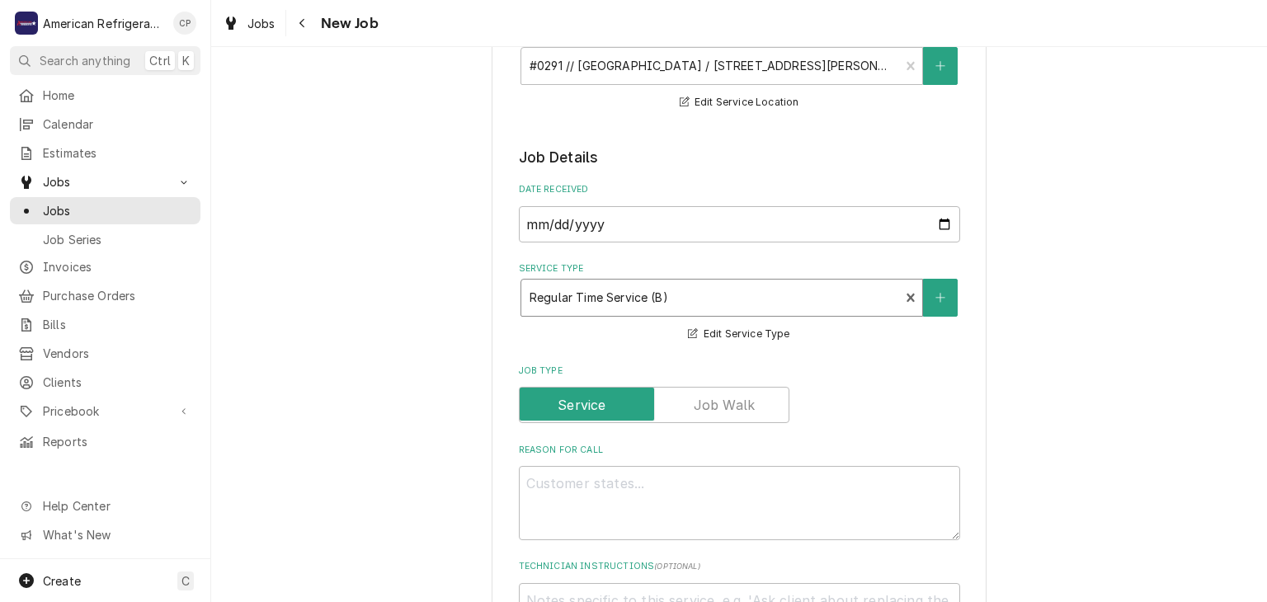
scroll to position [393, 0]
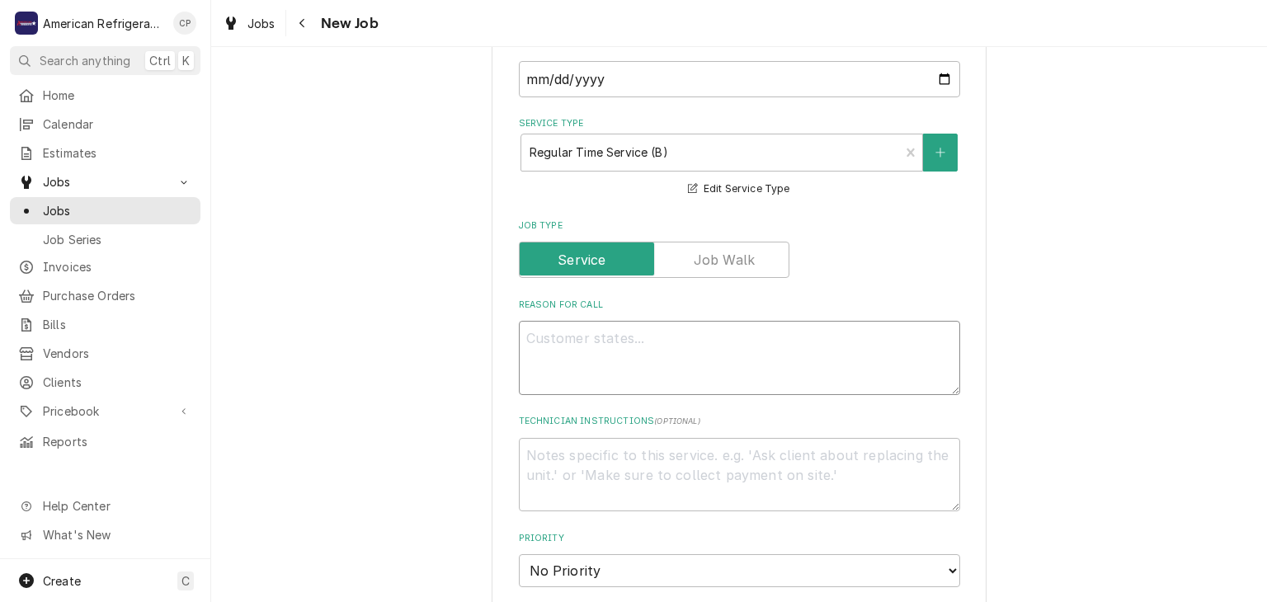
click at [586, 365] on textarea "Reason For Call" at bounding box center [739, 358] width 441 height 74
type textarea "x"
type textarea "Wo"
type textarea "x"
type textarea "Wor"
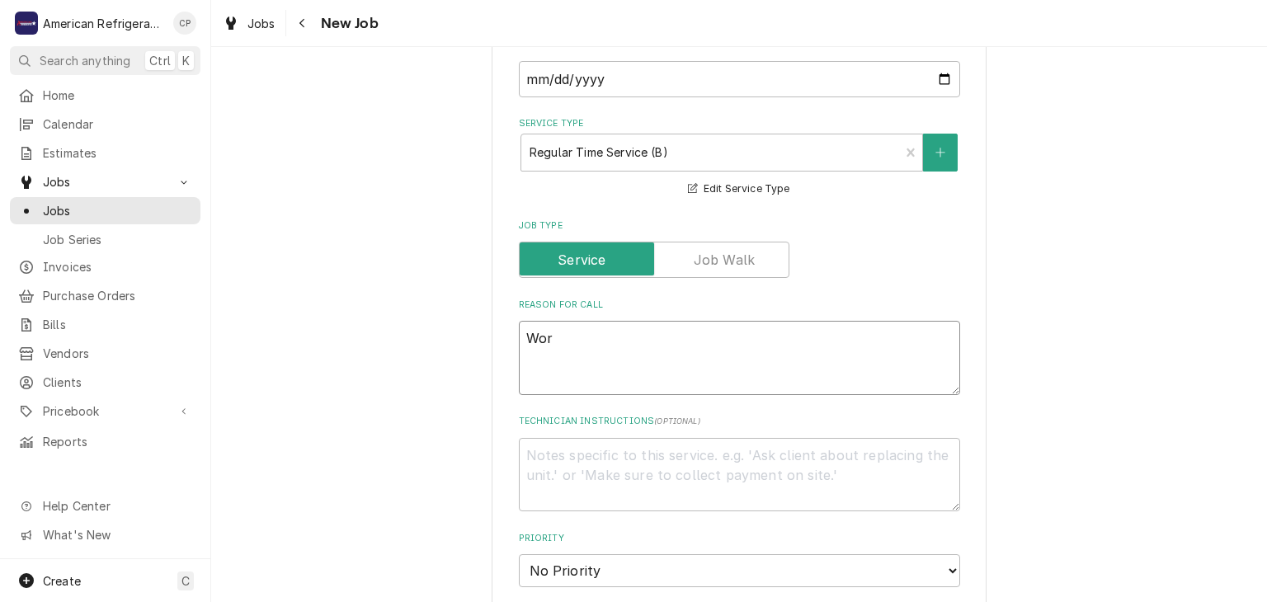
type textarea "x"
type textarea "Work"
type textarea "x"
type textarea "Work"
type textarea "x"
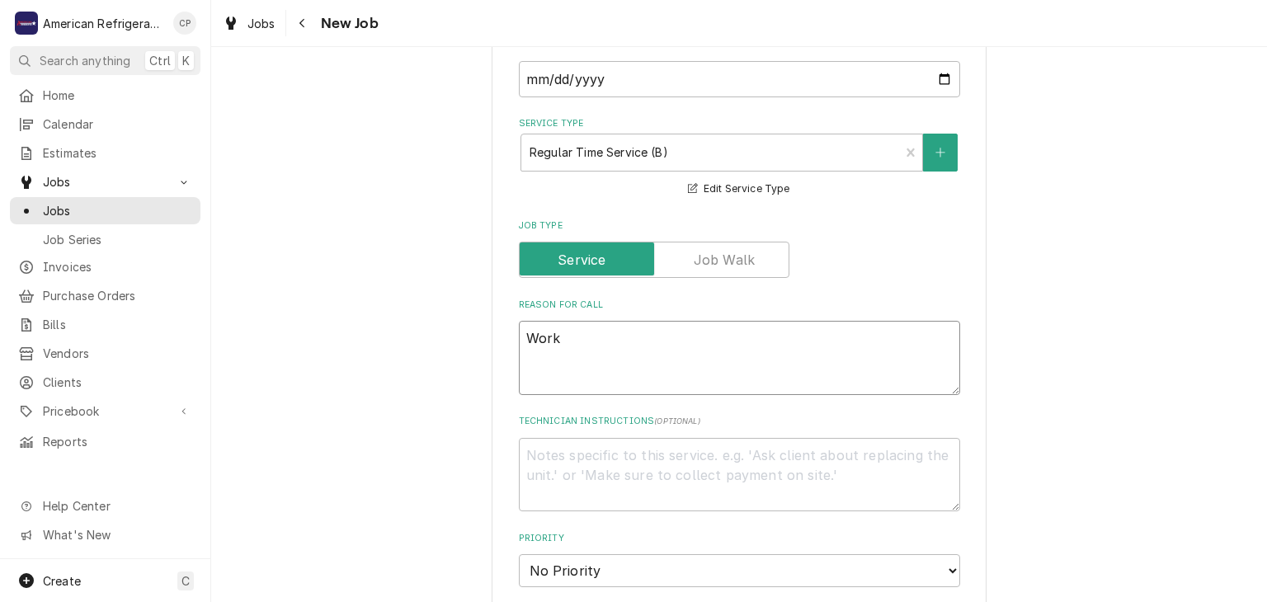
type textarea "Work w"
type textarea "x"
type textarea "Work wa"
type textarea "x"
type textarea "Work was"
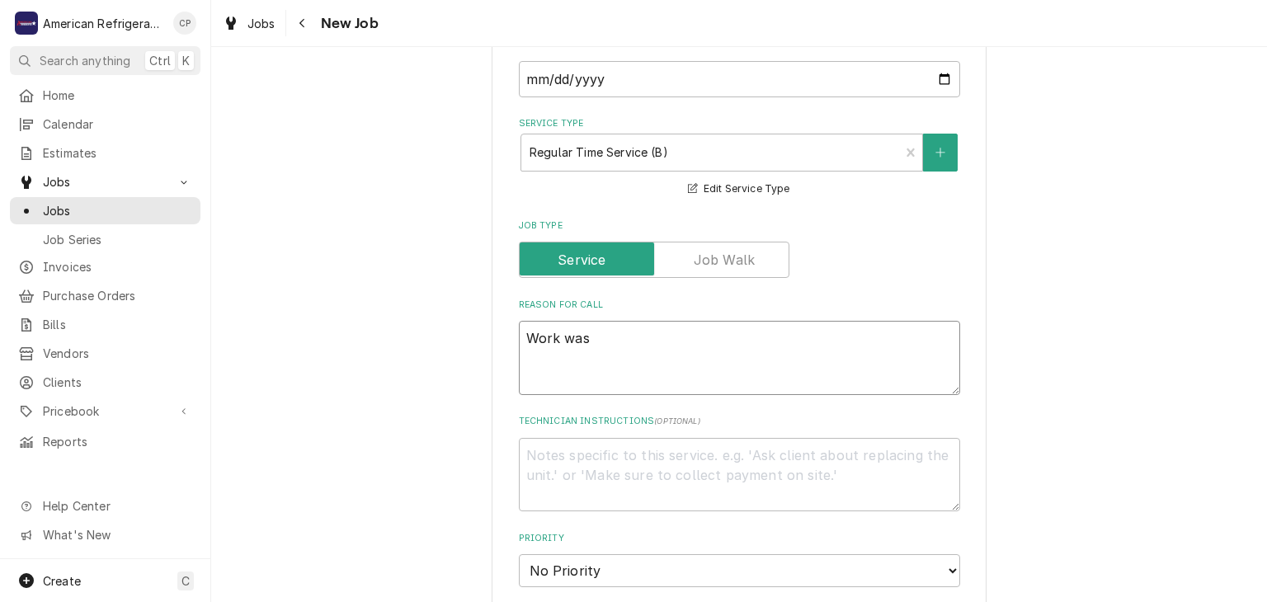
type textarea "x"
type textarea "Work was ap"
type textarea "x"
type textarea "Work was app"
type textarea "x"
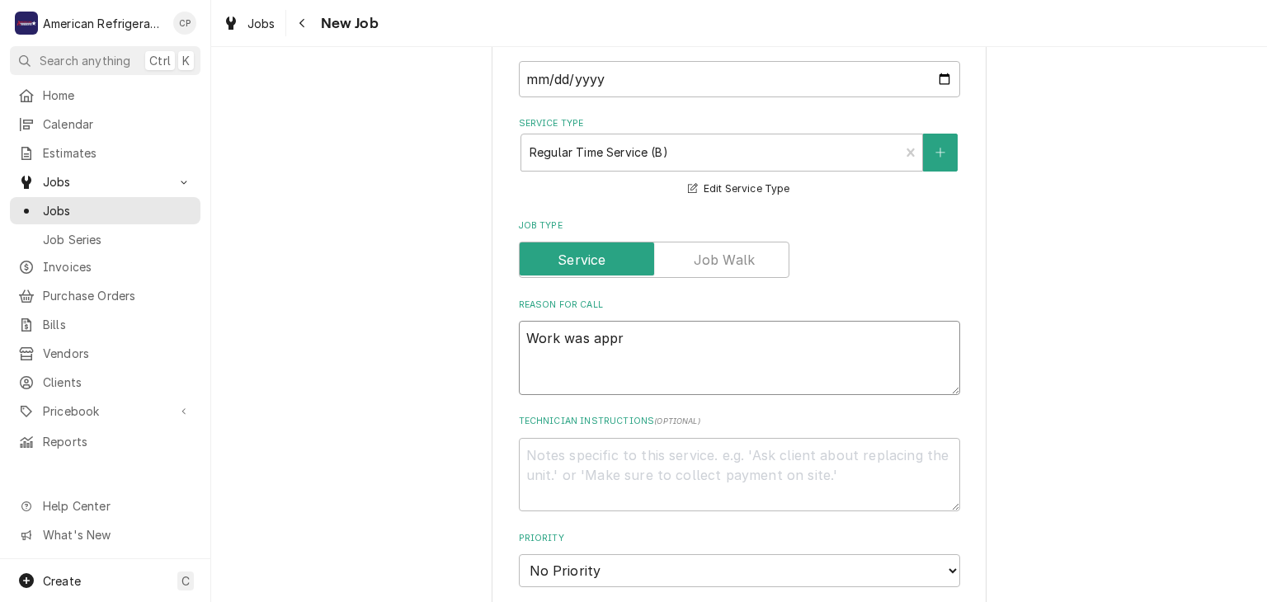
type textarea "Work was appro"
type textarea "x"
type textarea "Work was approv"
type textarea "x"
type textarea "Work was approve"
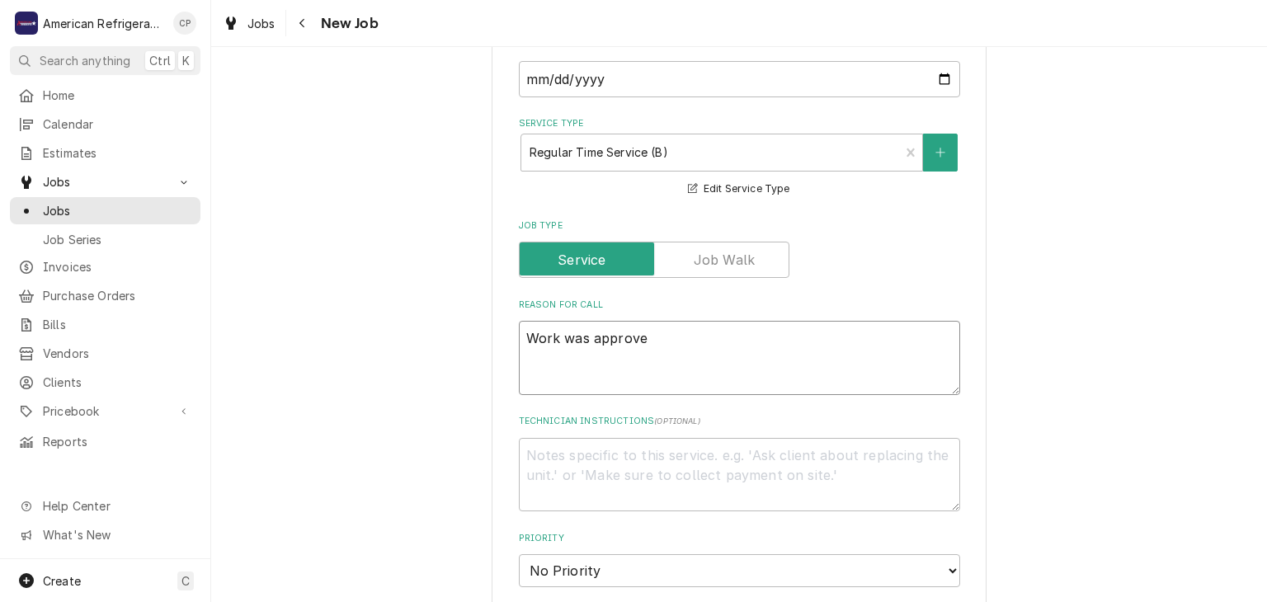
type textarea "x"
type textarea "Work was approved"
type textarea "x"
type textarea "Work was approved"
type textarea "x"
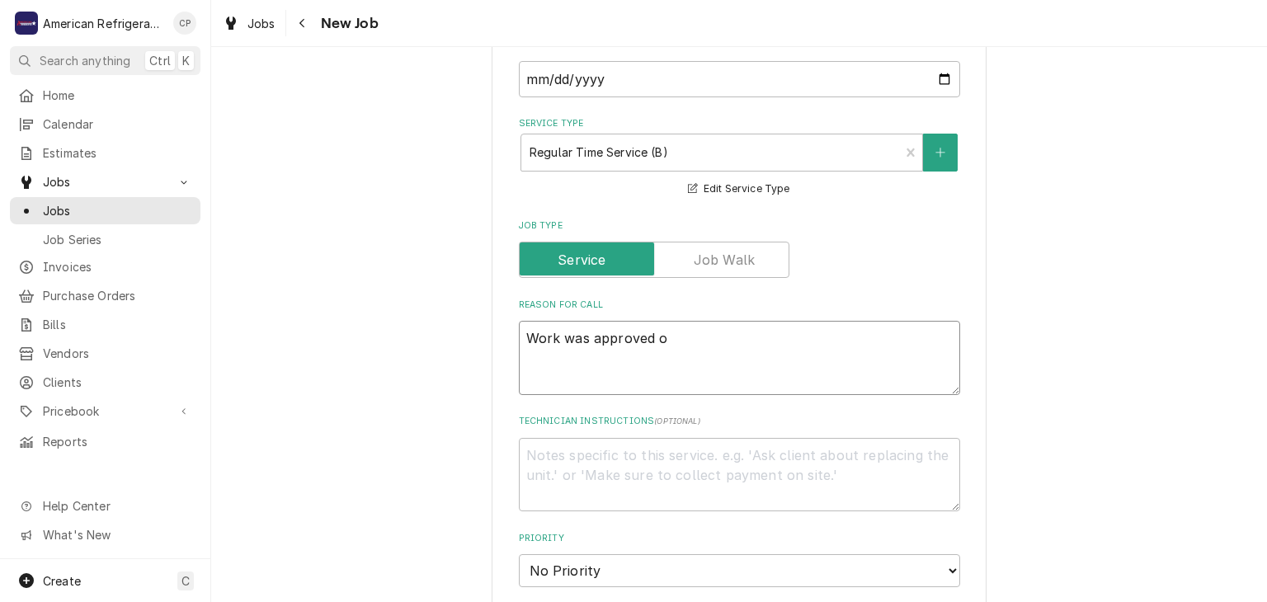
type textarea "Work was approved oj"
type textarea "x"
type textarea "Work was approved on"
type textarea "x"
type textarea "Work was approved on e"
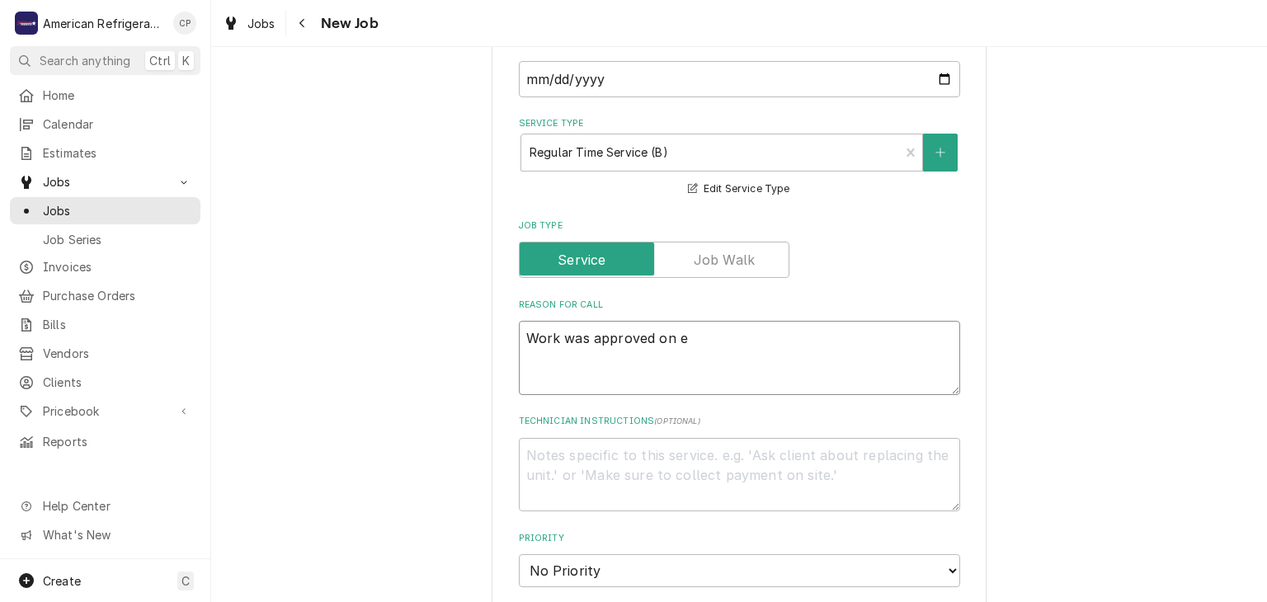
type textarea "x"
type textarea "Work was approved on es"
type textarea "x"
type textarea "Work was approved on esti"
type textarea "x"
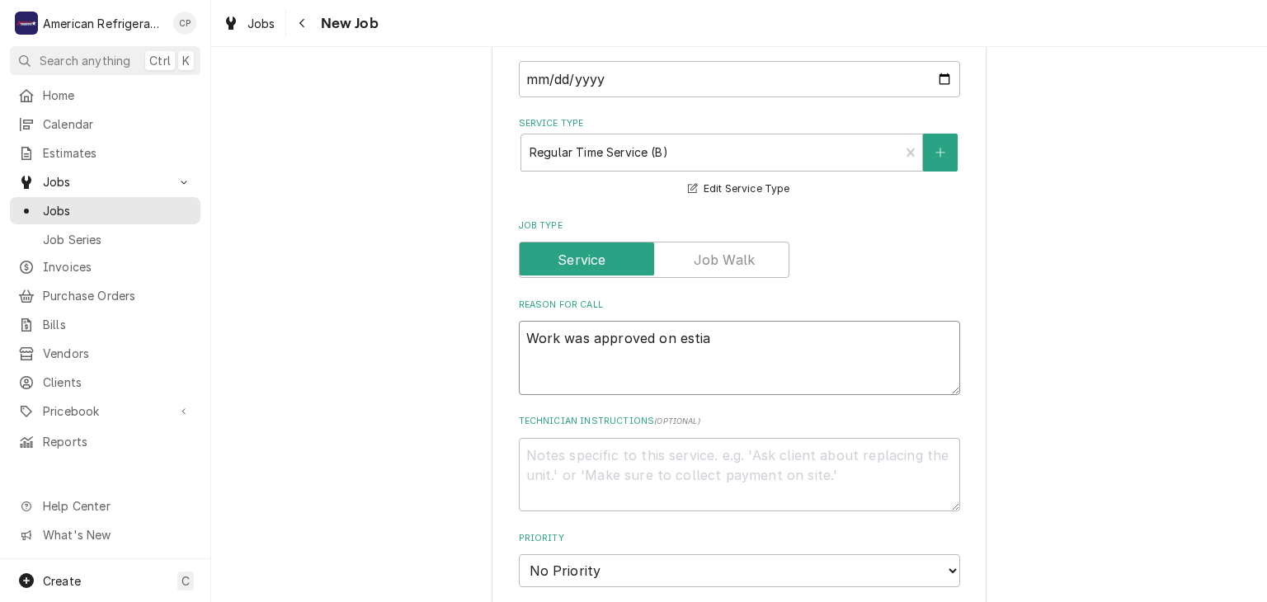
type textarea "Work was approved on estiam"
type textarea "x"
type textarea "Work was approved on estiamt"
type textarea "x"
type textarea "Work was approved on estimate"
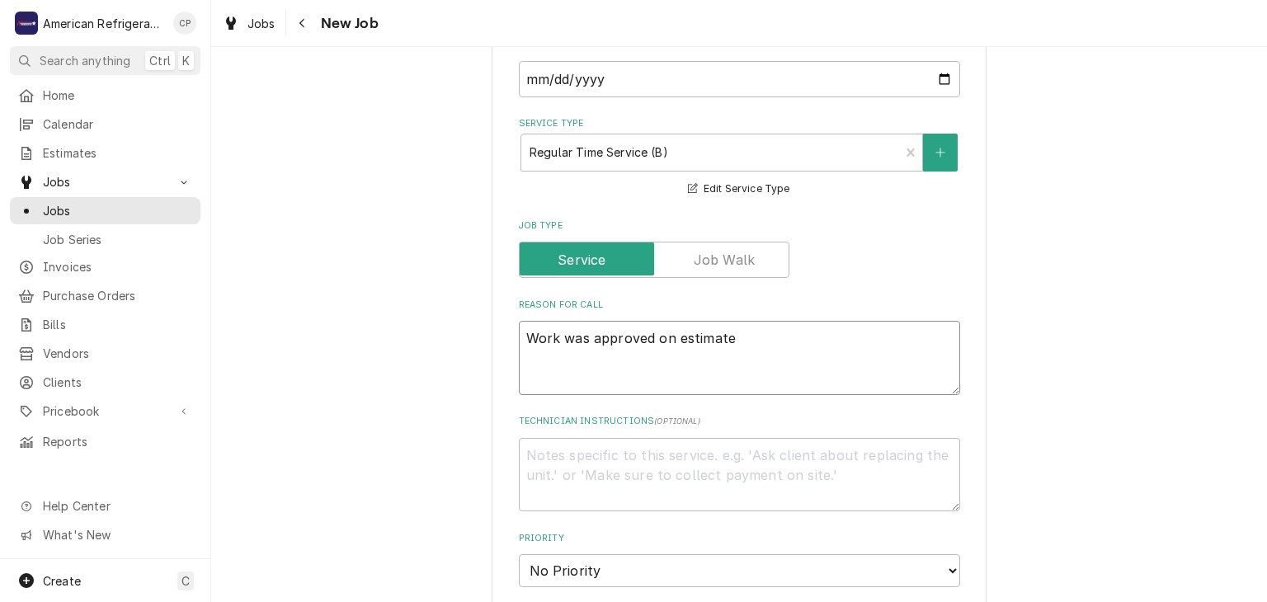
type textarea "x"
type textarea "Work was approved on estimate"
type textarea "x"
type textarea "Work was approved on estimate 3"
type textarea "x"
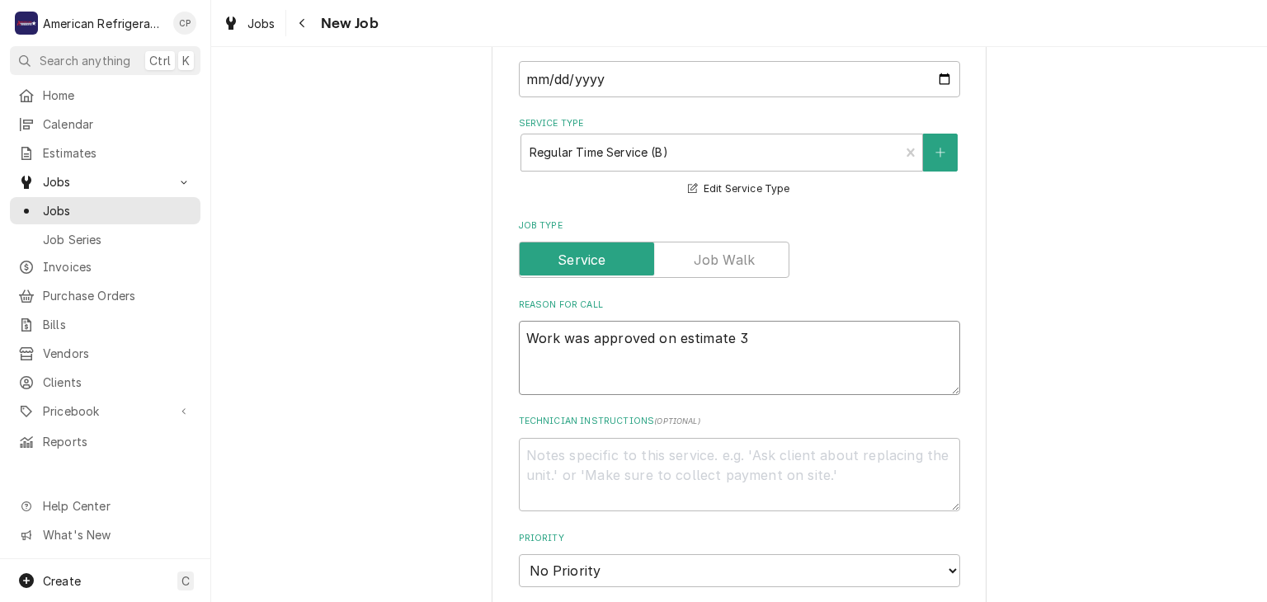
type textarea "Work was approved on estimate 33"
type textarea "x"
type textarea "Work was approved on estimate 335"
type textarea "x"
type textarea "Work was approved on estimate 335"
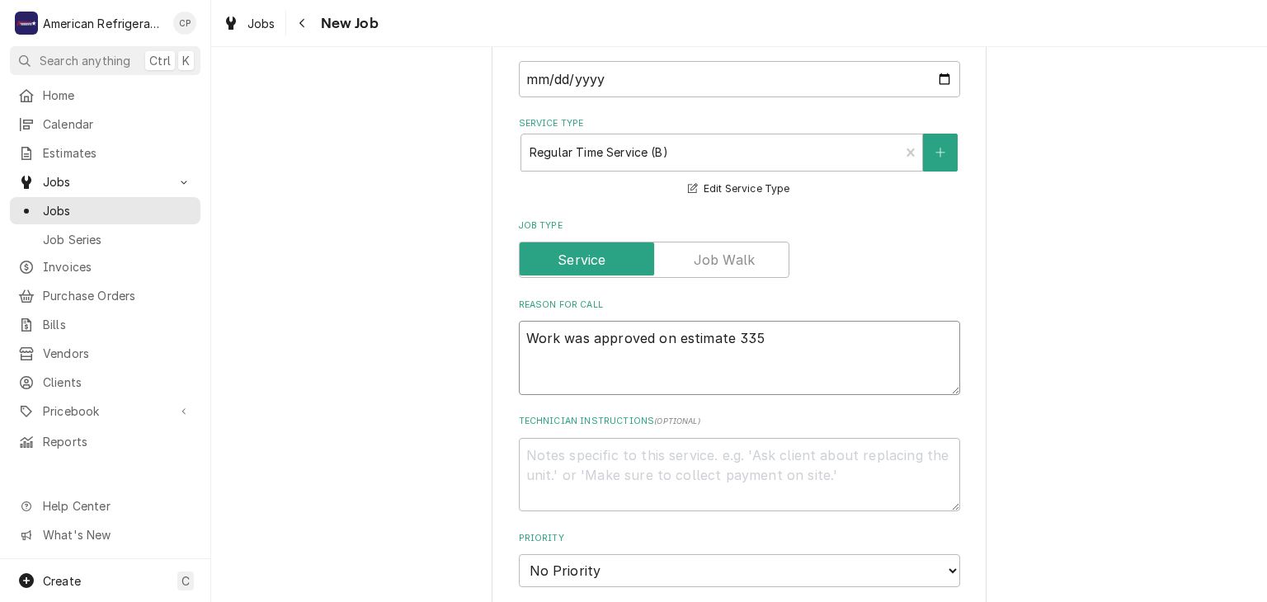
type textarea "x"
type textarea "Work was approved on estimate 335 I"
type textarea "x"
type textarea "Work was approved on estimate 335 In"
type textarea "x"
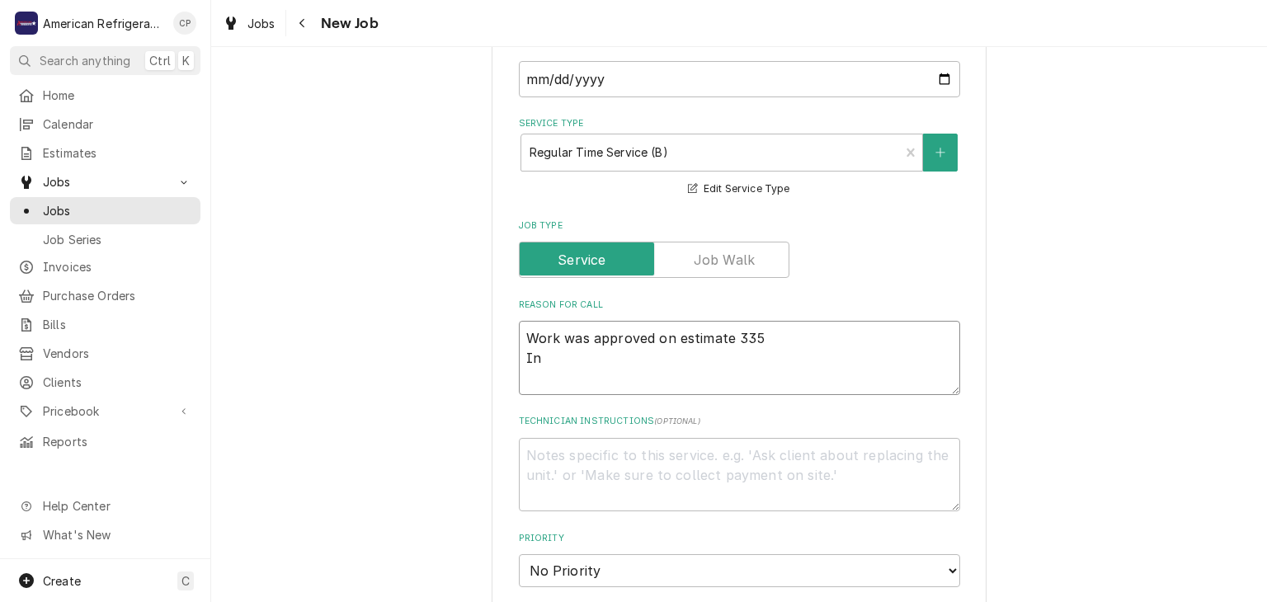
type textarea "Work was approved on estimate 335 Ins"
type textarea "x"
type textarea "Work was approved on estimate 335 Ins"
type textarea "x"
type textarea "Work was approved on estimate 335 Inst"
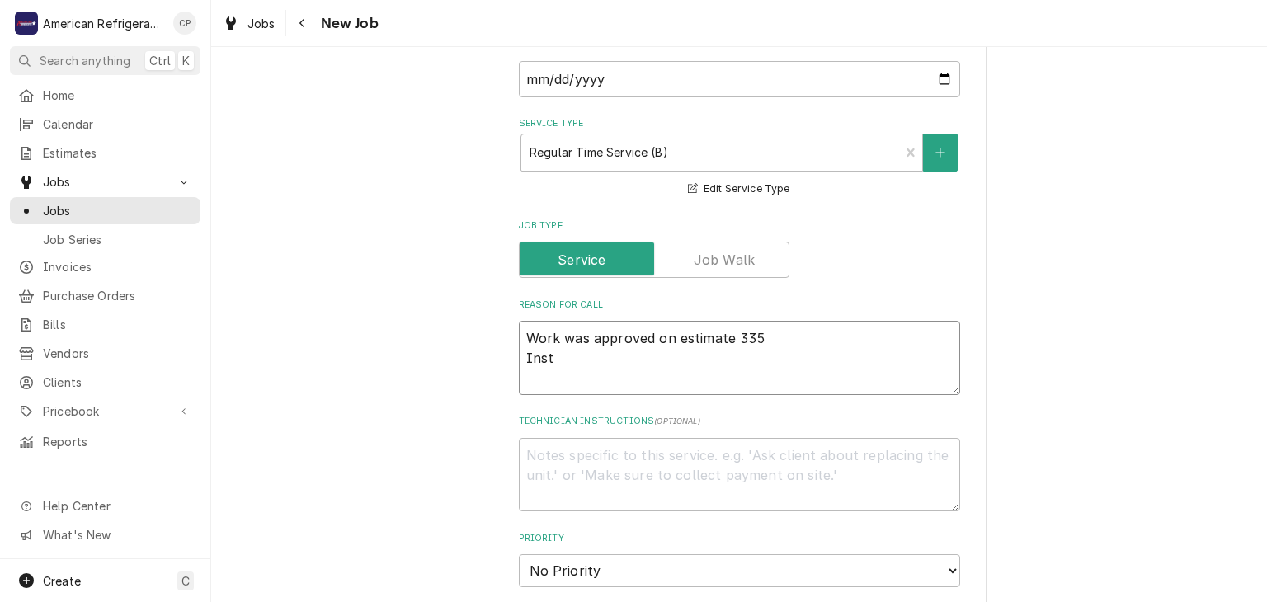
type textarea "x"
type textarea "Work was approved on estimate 335 Insta"
type textarea "x"
type textarea "Work was approved on estimate 335 Install"
type textarea "x"
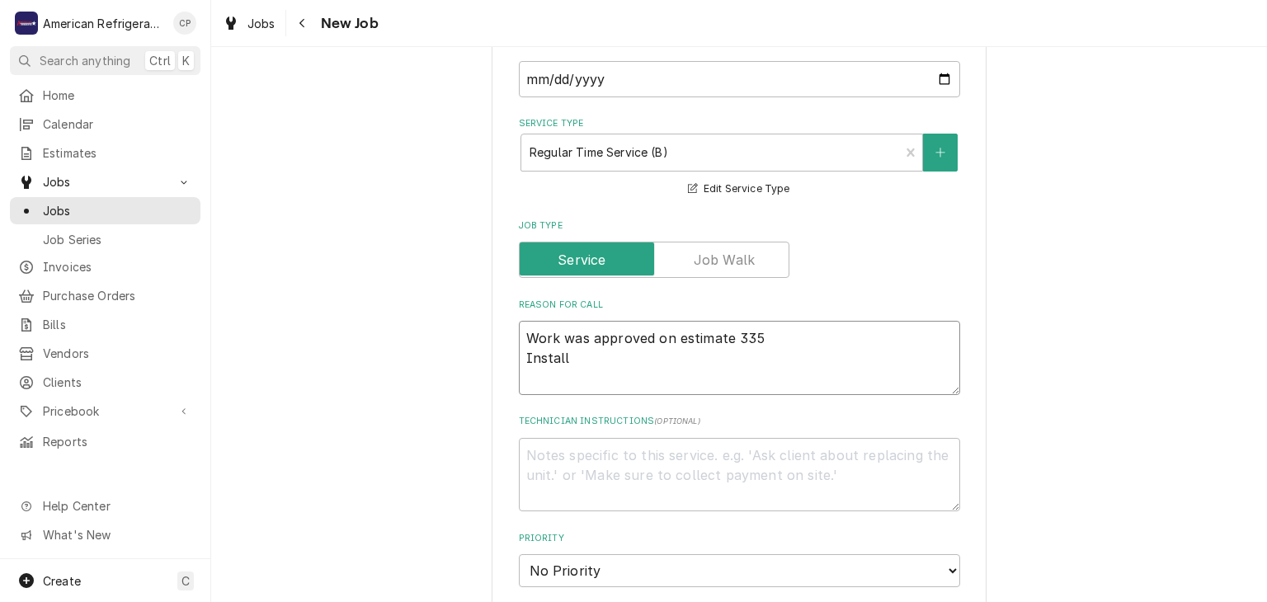
type textarea "Work was approved on estimate 335 Install"
type textarea "x"
type textarea "Work was approved on estimate 335 Install o"
type textarea "x"
type textarea "Work was approved on estimate 335 Install of"
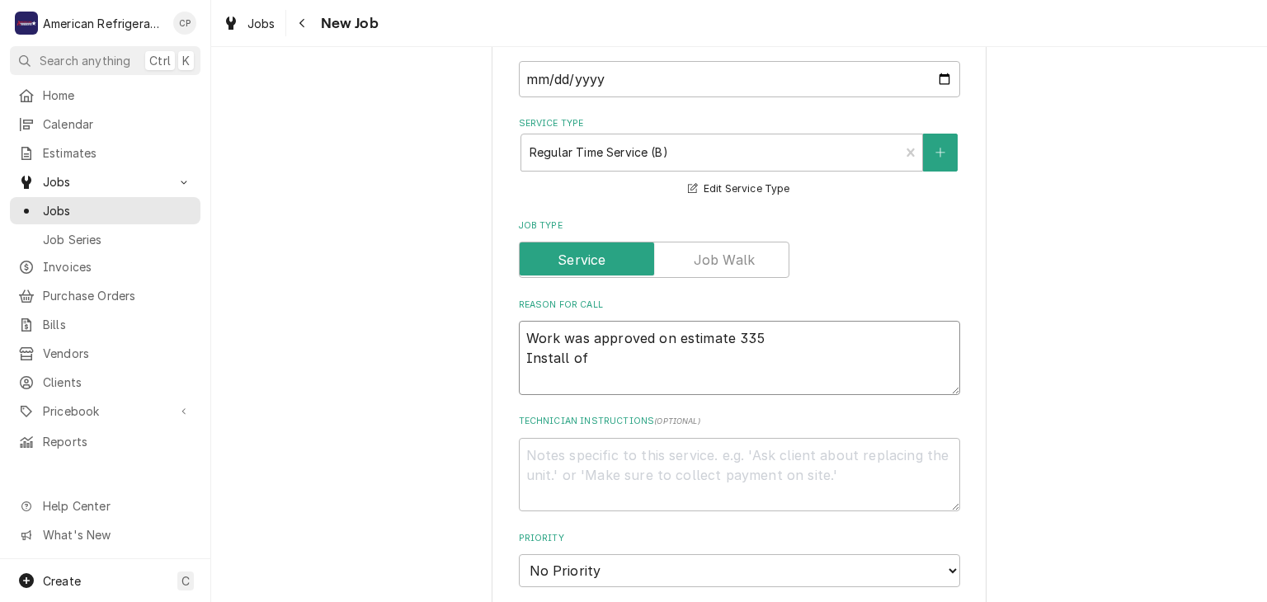
type textarea "x"
type textarea "Work was approved on estimate 335 Install of"
type textarea "x"
type textarea "Work was approved on estimate 335 Install of So"
type textarea "x"
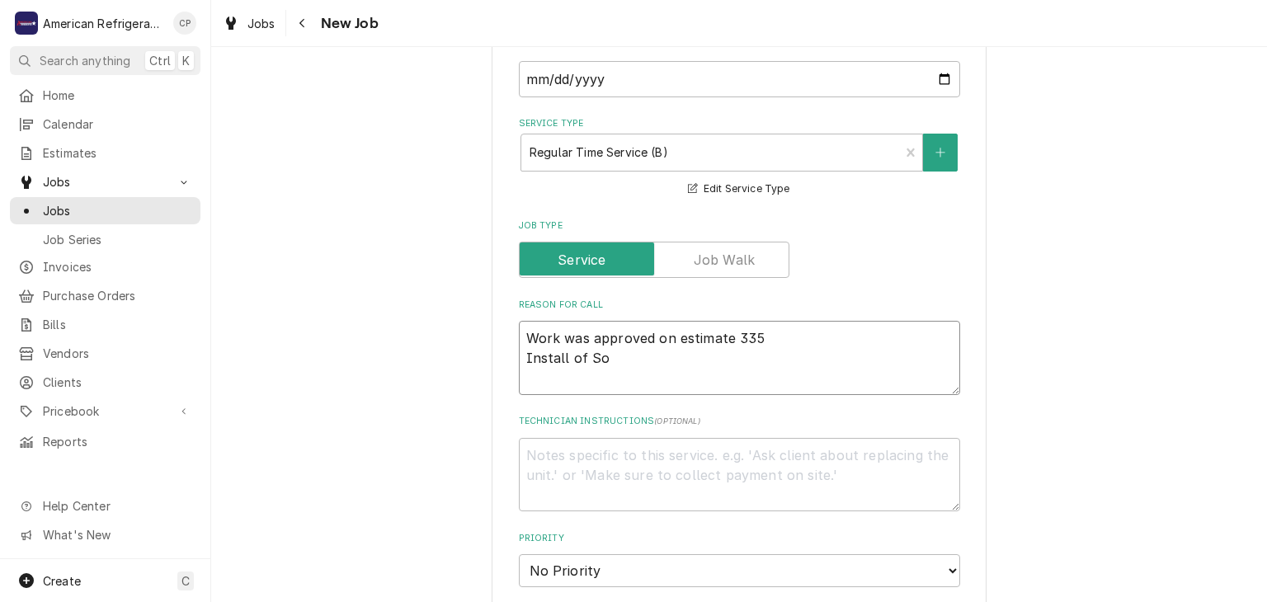
type textarea "Work was approved on estimate 335 Install of Sol"
type textarea "x"
type textarea "Work was approved on estimate 335 Install of Sole"
type textarea "x"
type textarea "Work was approved on estimate 335 Install of Solen"
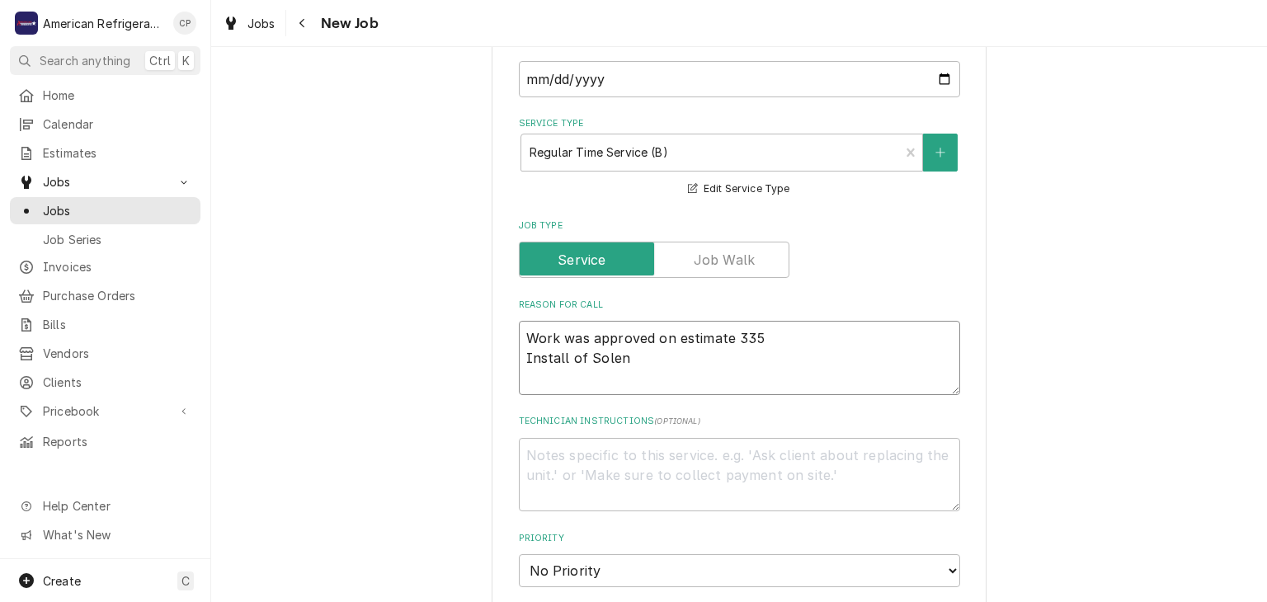
type textarea "x"
type textarea "Work was approved on estimate 335 Install of Soleno"
type textarea "x"
type textarea "Work was approved on estimate 335 Install of Solenoi"
type textarea "x"
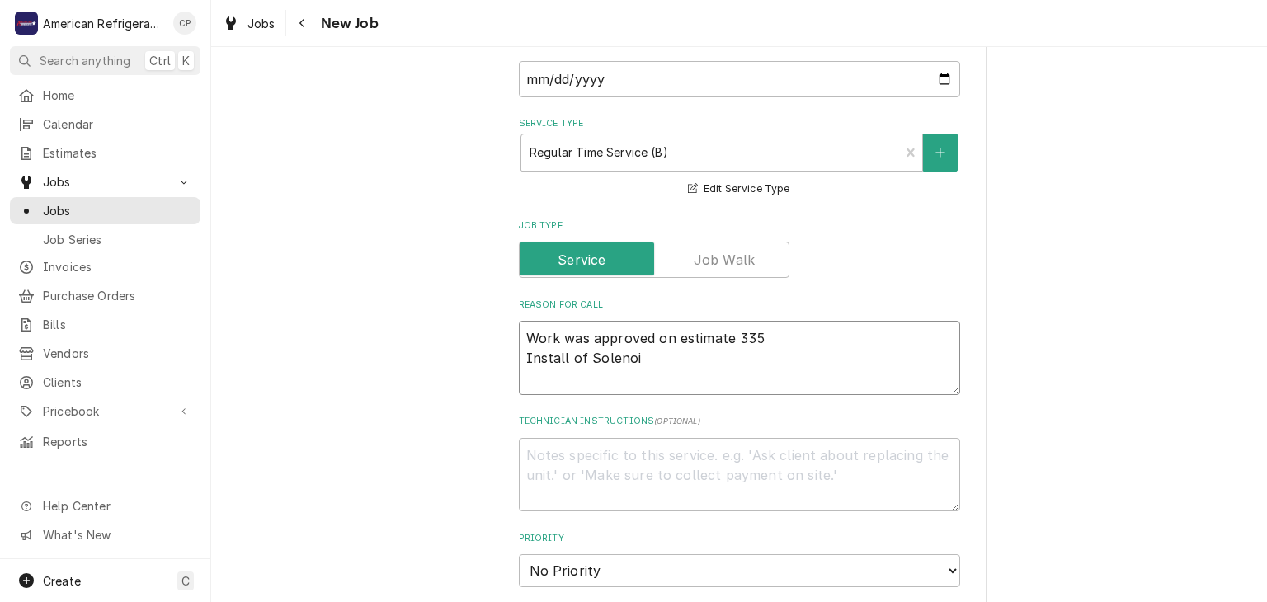
type textarea "Work was approved on estimate 335 Install of Solenoid"
type textarea "x"
type textarea "Work was approved on estimate 335 Install of Solenoid"
type textarea "x"
type textarea "Work was approved on estimate 335 Install of Solenoid co"
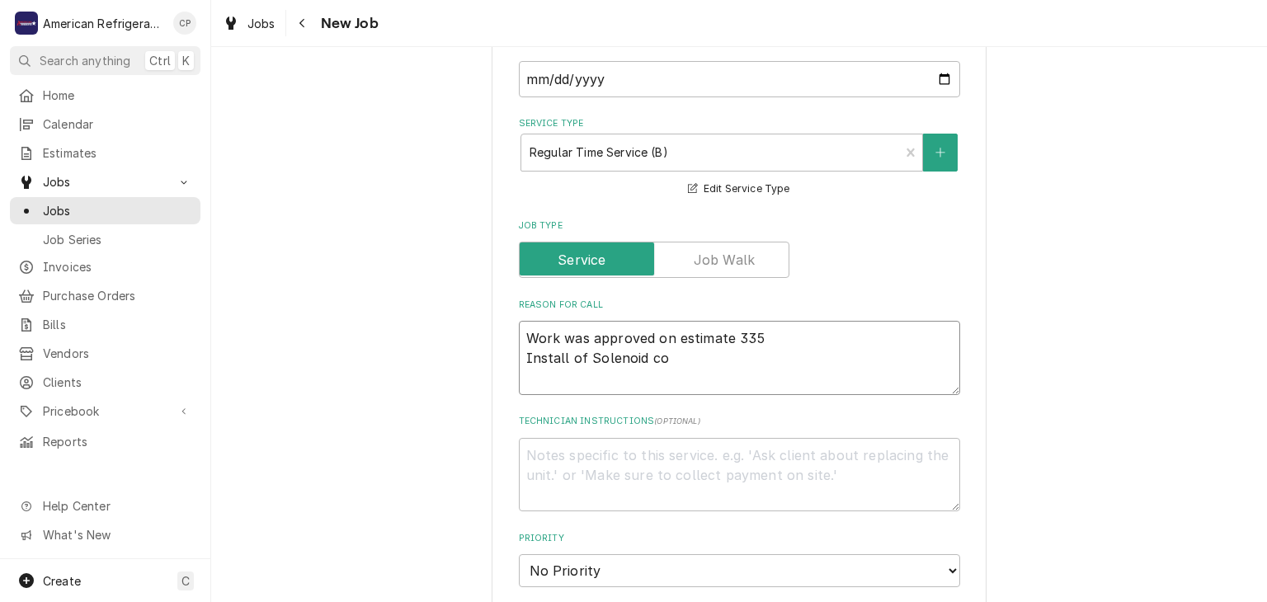
type textarea "x"
type textarea "Work was approved on estimate 335 Install of Solenoid coiu"
type textarea "x"
type textarea "Work was approved on estimate 335 Install of Solenoid coiu"
type textarea "x"
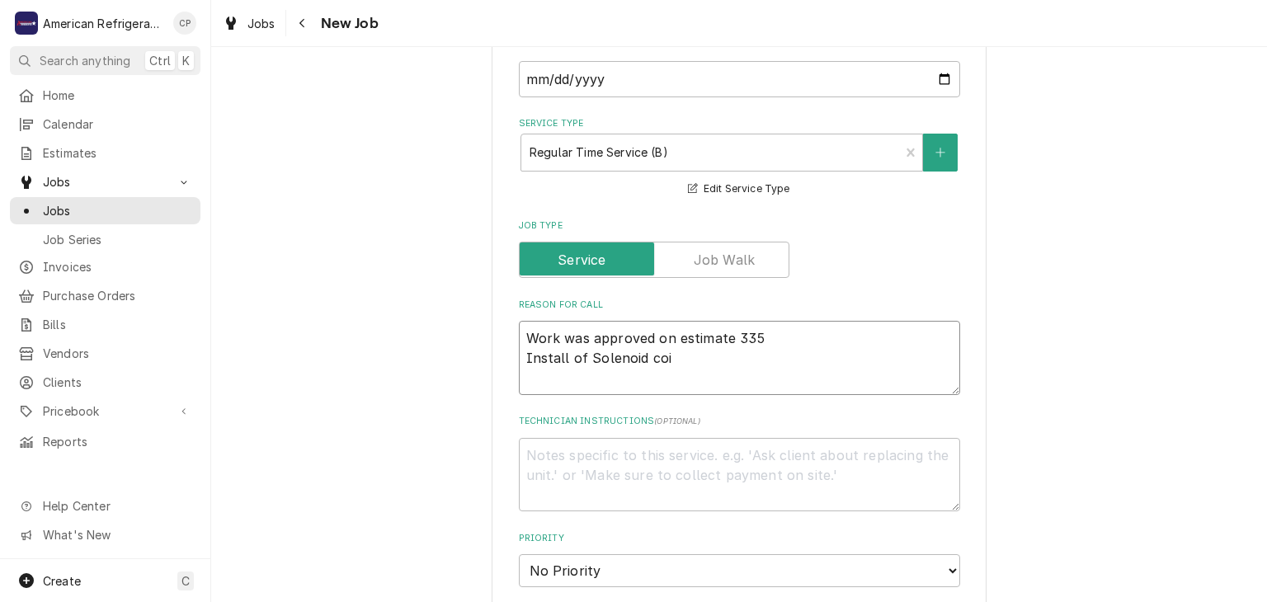
type textarea "Work was approved on estimate 335 Install of Solenoid coil"
type textarea "x"
type textarea "Work was approved on estimate 335 Install of Solenoid coils"
type textarea "x"
type textarea "Work was approved on estimate 335 Install of Solenoid coils,"
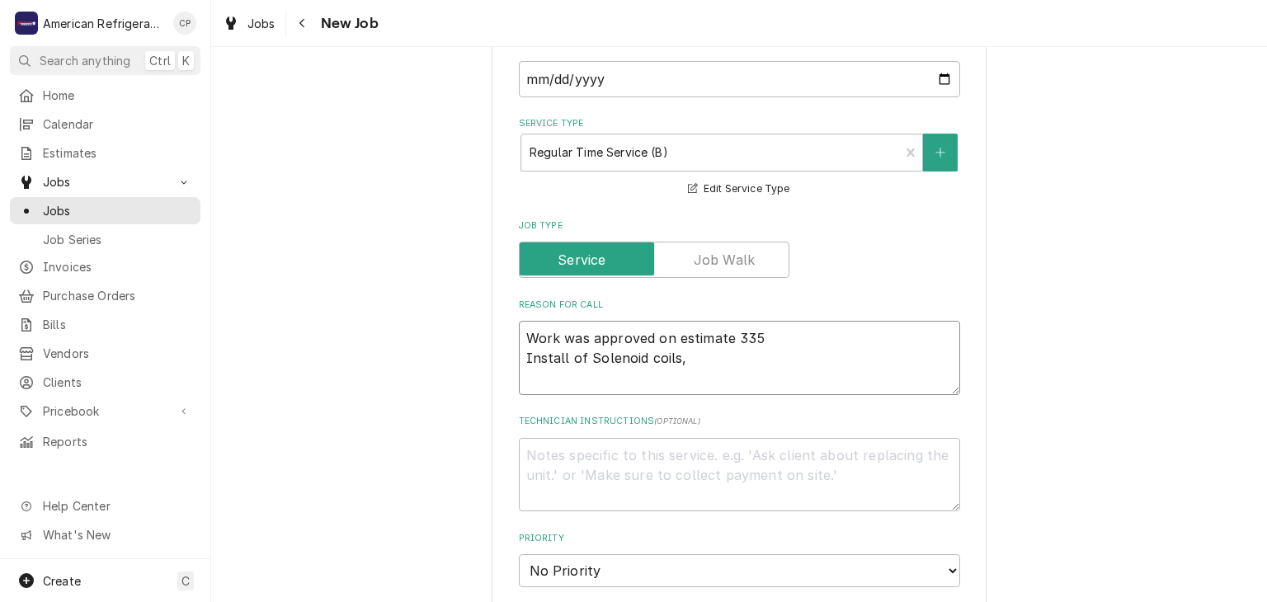
type textarea "x"
type textarea "Work was approved on estimate 335 Install of Solenoid coils,"
type textarea "x"
type textarea "Work was approved on estimate 335 Install of Solenoid coils, C"
type textarea "x"
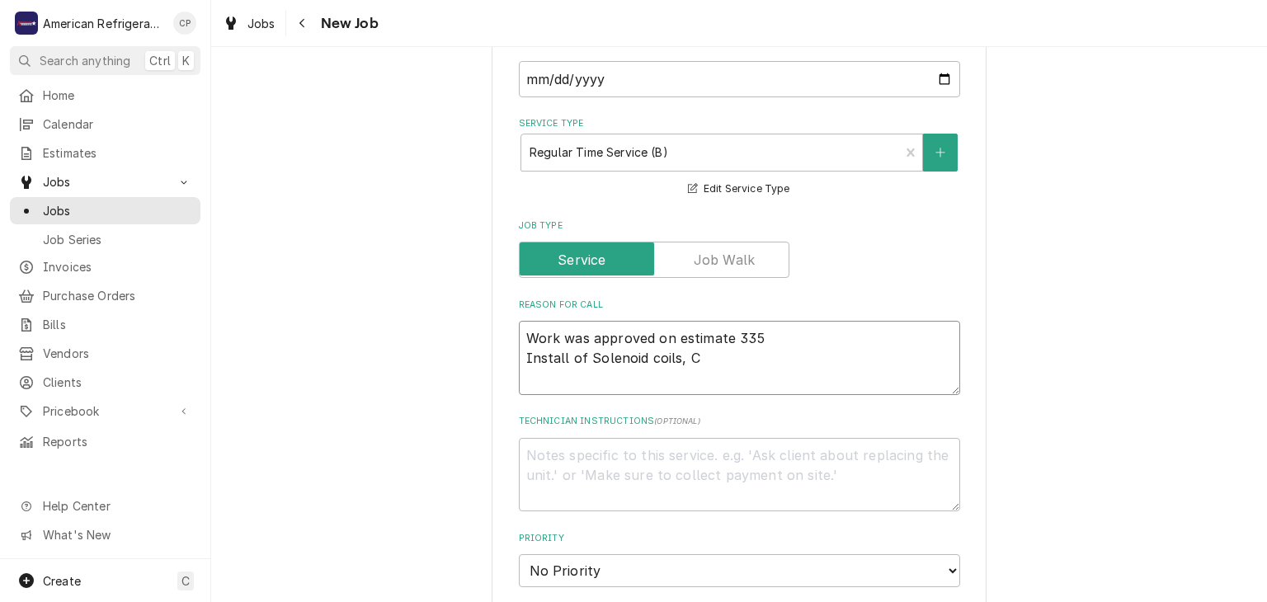
type textarea "Work was approved on estimate 335 Install of Solenoid coils,"
type textarea "x"
type textarea "Work was approved on estimate 335 Install of Solenoid coils, So"
type textarea "x"
type textarea "Work was approved on estimate 335 Install of Solenoid coils, Sol"
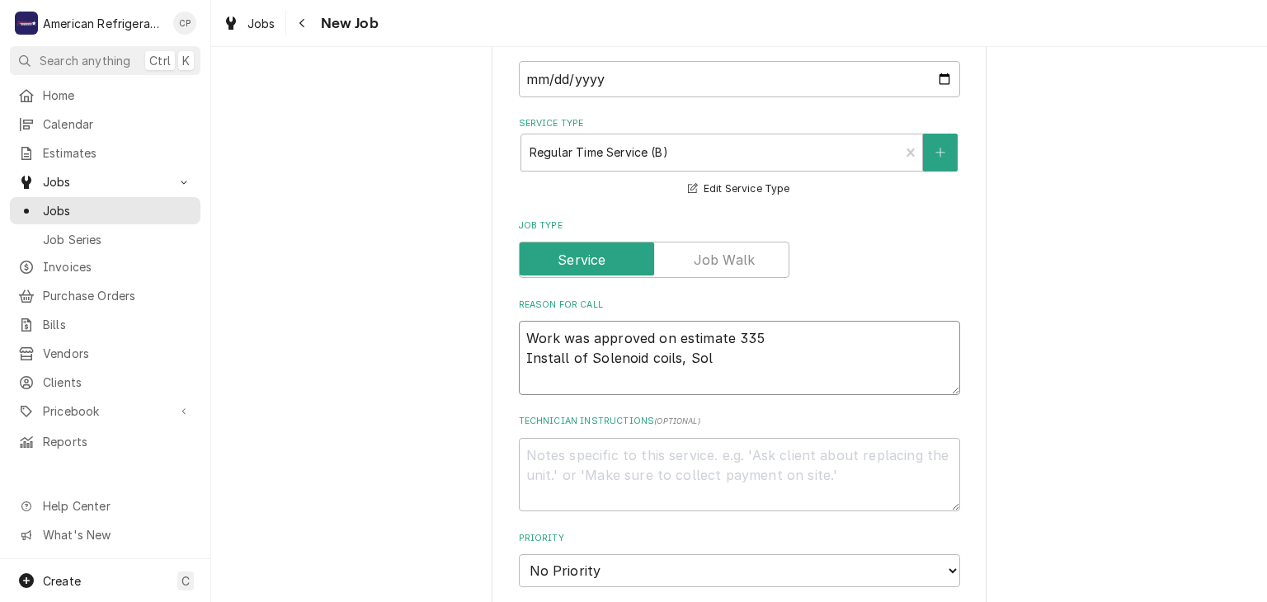
type textarea "x"
type textarea "Work was approved on estimate 335 Install of Solenoid coils, Solen"
type textarea "x"
type textarea "Work was approved on estimate 335 Install of Solenoid coils, Soleno"
type textarea "x"
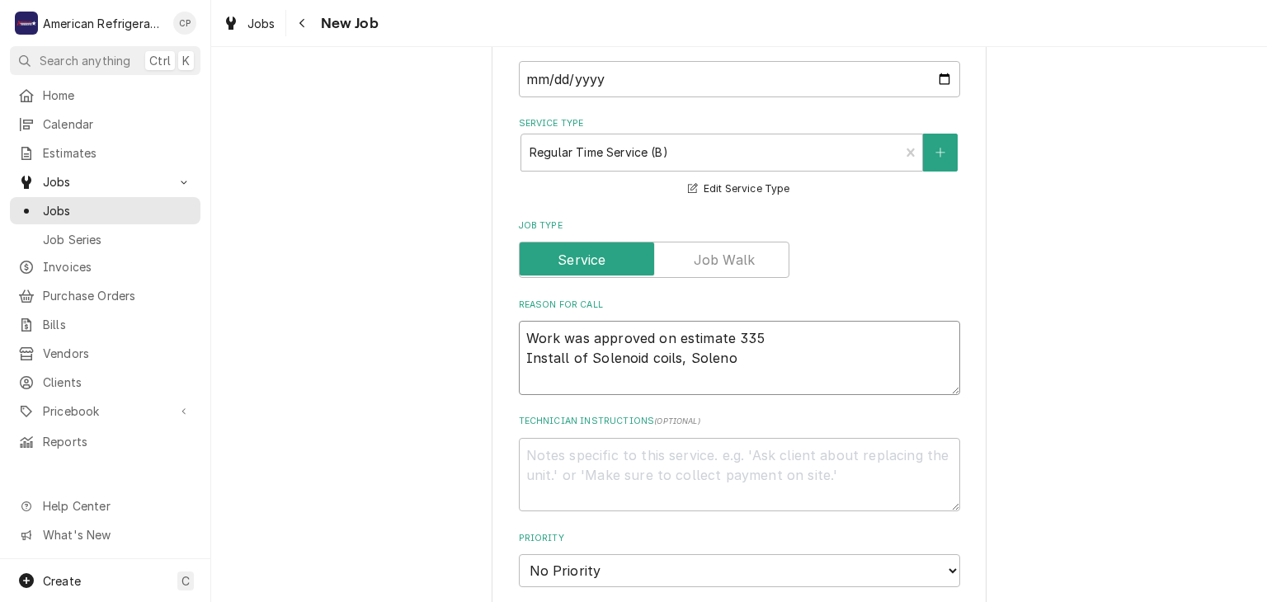
type textarea "Work was approved on estimate 335 Install of Solenoid coils, Solenoi"
type textarea "x"
type textarea "Work was approved on estimate 335 Install of Solenoid coils, Solenoid"
type textarea "x"
type textarea "Work was approved on estimate 335 Install of Solenoid coils, Solenoid B"
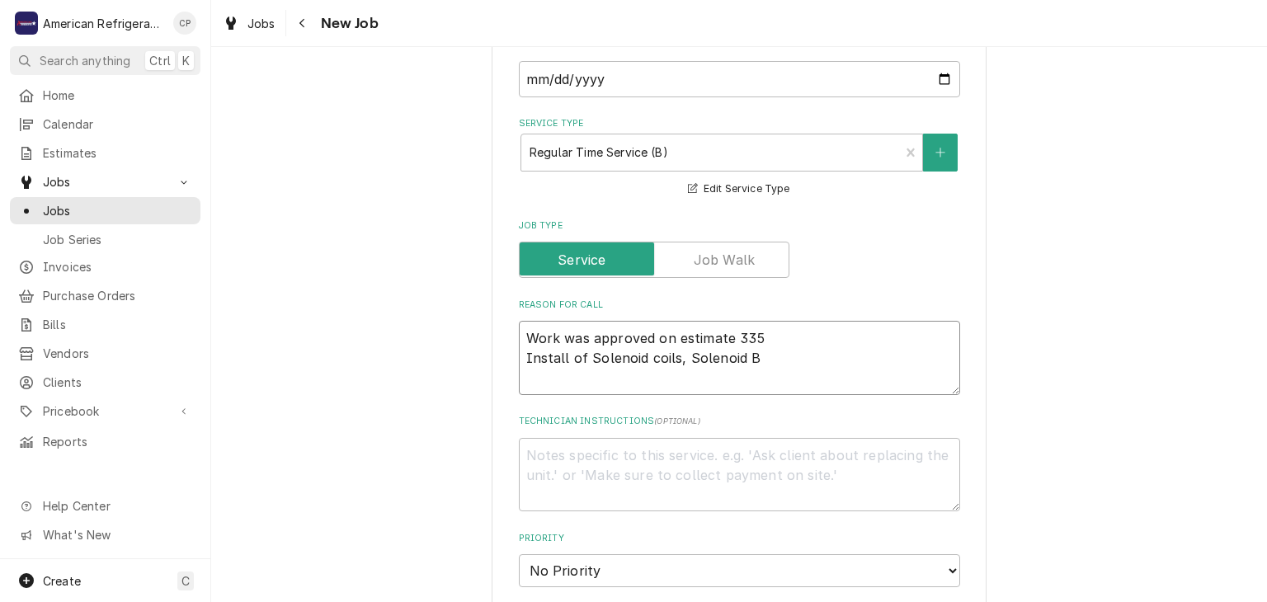
type textarea "x"
type textarea "Work was approved on estimate 335 Install of Solenoid coils, Solenoid Bo"
type textarea "x"
type textarea "Work was approved on estimate 335 Install of Solenoid coils, Solenoid Bo"
type textarea "x"
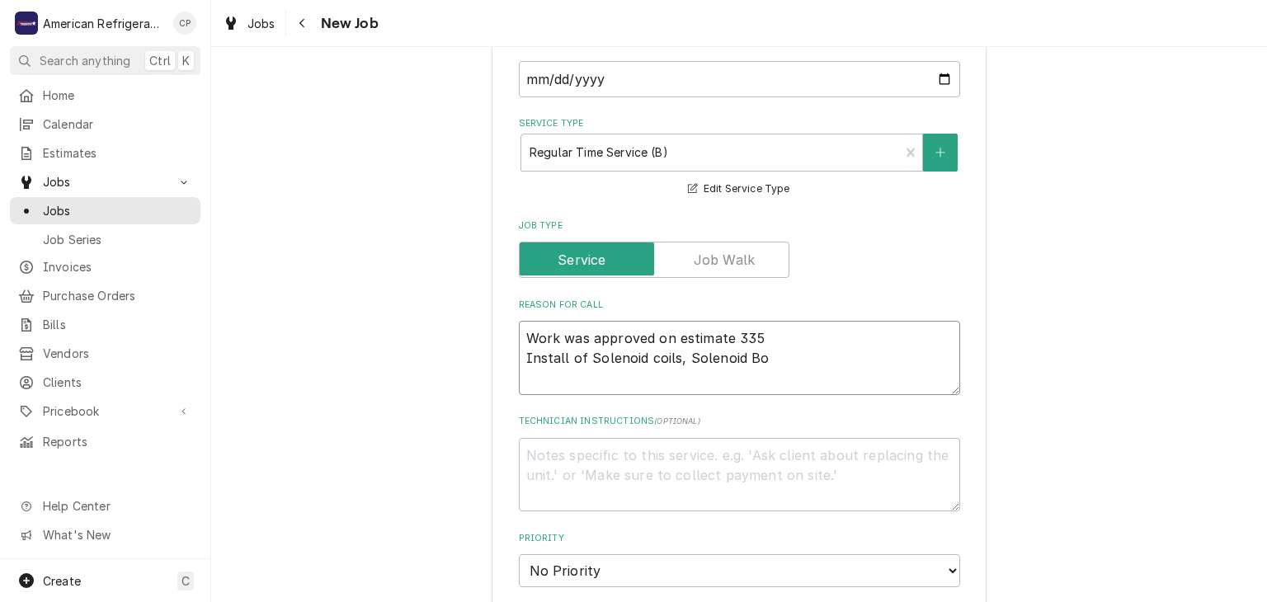
type textarea "Work was approved on estimate 335 Install of Solenoid coils, Solenoid Bod"
type textarea "x"
type textarea "Work was approved on estimate 335 Install of Solenoid coils, Solenoid Body"
type textarea "x"
type textarea "Work was approved on estimate 335 Install of Solenoid coils, Solenoid Body'"
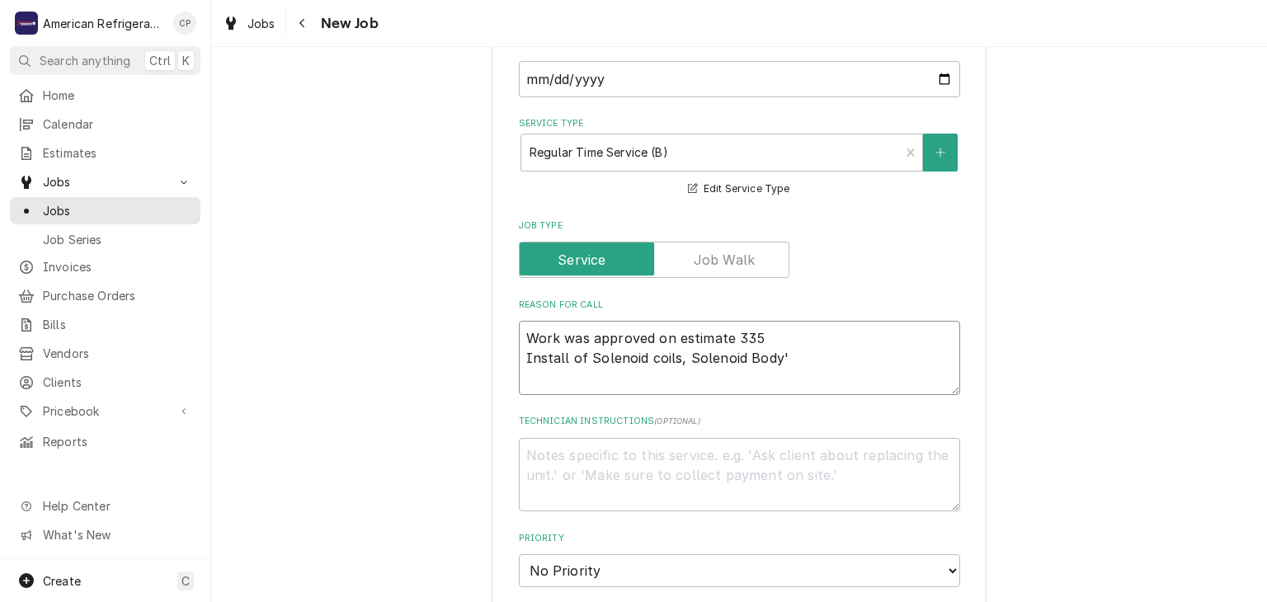
type textarea "x"
type textarea "Work was approved on estimate 335 Install of Solenoid coils, Solenoid Body's"
type textarea "x"
type textarea "Work was approved on estimate 335 Install of Solenoid coils, Solenoid Body's,"
type textarea "x"
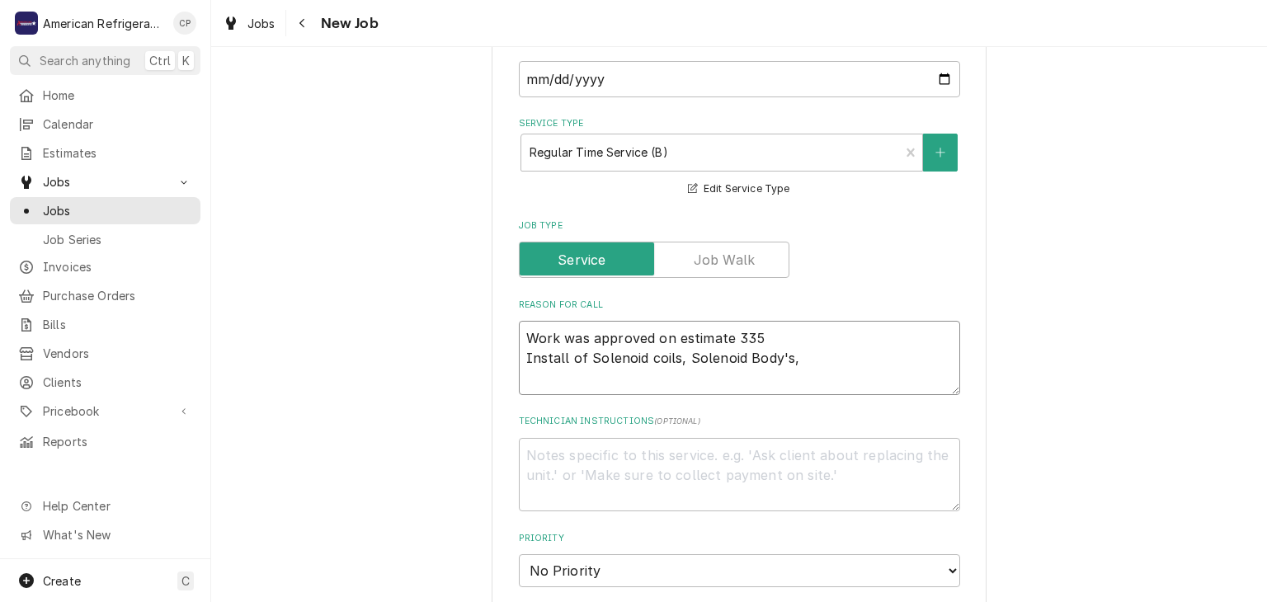
type textarea "Work was approved on estimate 335 Install of Solenoid coils, Solenoid Body's,"
type textarea "x"
type textarea "Work was approved on estimate 335 Install of Solenoid coils, Solenoid Body's, T"
type textarea "x"
type textarea "Work was approved on estimate 335 Install of Solenoid coils, Solenoid Body's, Th"
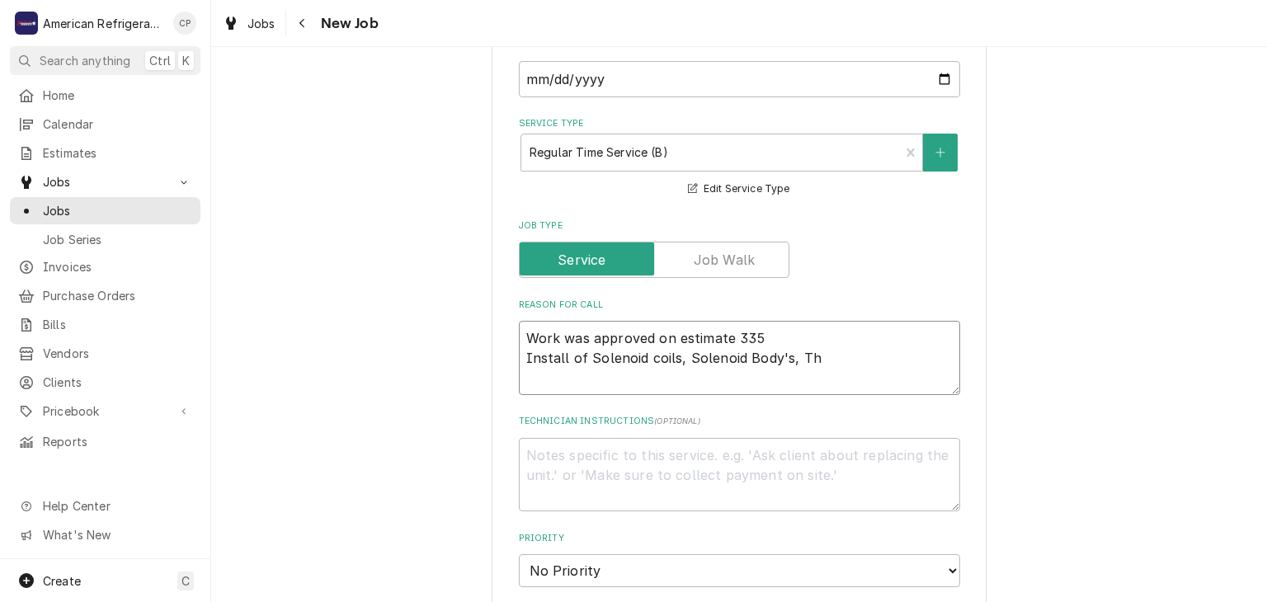
type textarea "x"
type textarea "Work was approved on estimate 335 Install of Solenoid coils, Solenoid Body's, T…"
type textarea "x"
type textarea "Work was approved on estimate 335 Install of Solenoid coils, Solenoid Body's, T…"
type textarea "x"
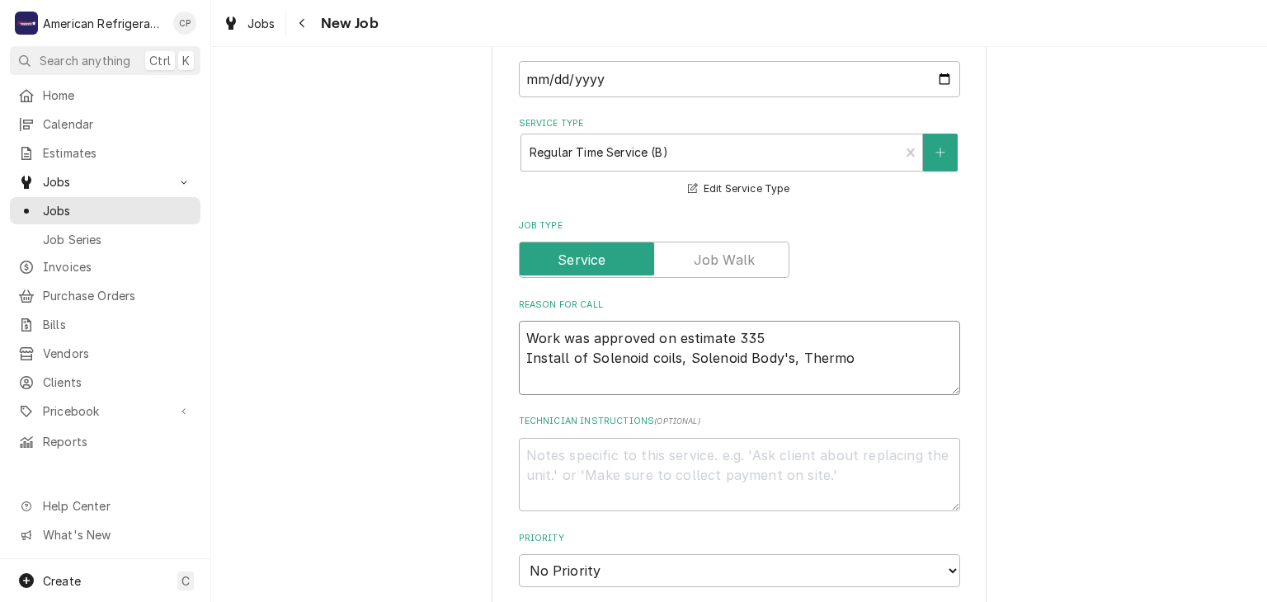
type textarea "Work was approved on estimate 335 Install of Solenoid coils, Solenoid Body's, T…"
type textarea "x"
type textarea "Work was approved on estimate 335 Install of Solenoid coils, Solenoid Body's, T…"
type textarea "x"
type textarea "Work was approved on estimate 335 Install of Solenoid coils, Solenoid Body's, T…"
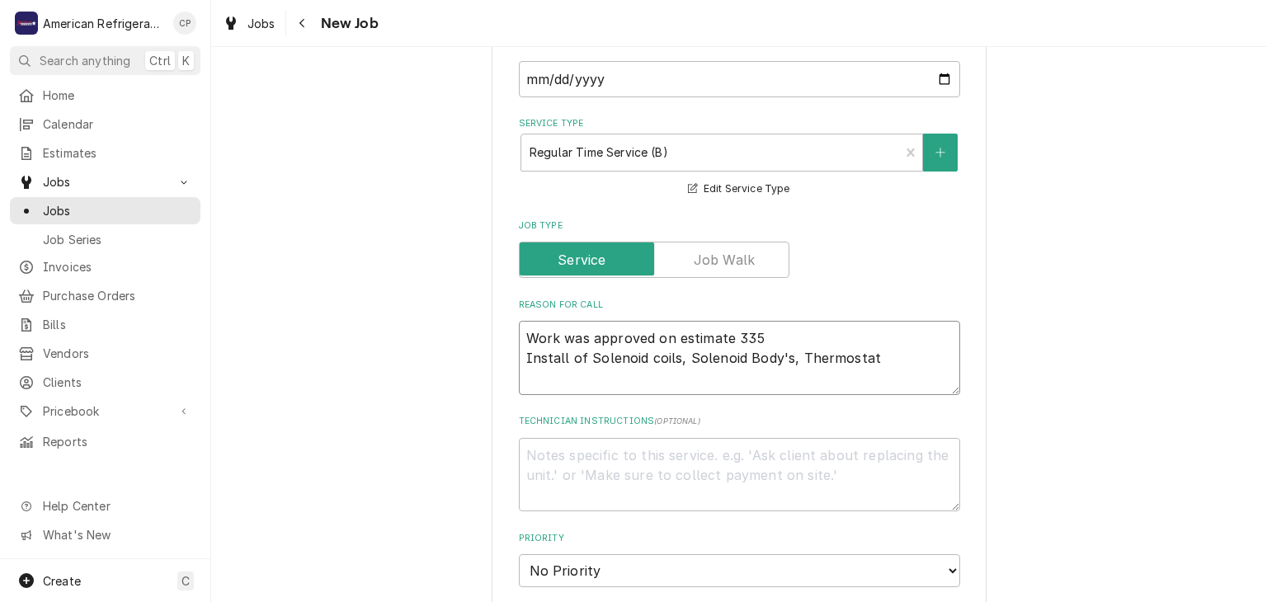
type textarea "x"
type textarea "Work was approved on estimate 335 Install of Solenoid coils, Solenoid Body's, T…"
type textarea "x"
type textarea "Work was approved on estimate 335 Install of Solenoid coils, Solenoid Body's, T…"
type textarea "x"
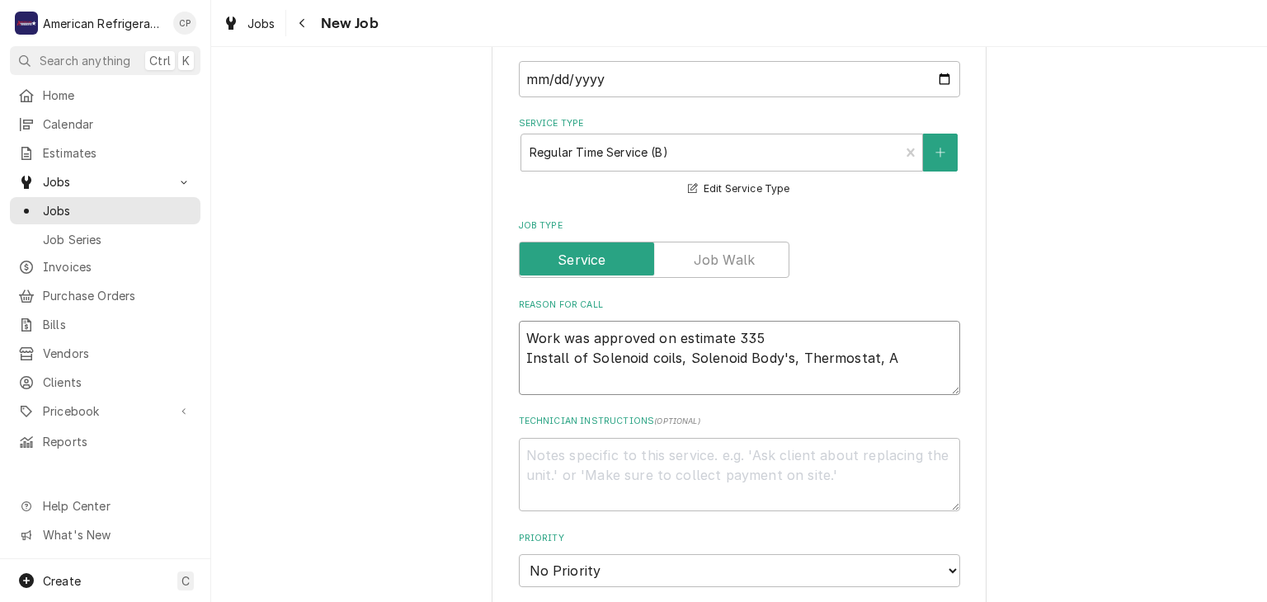
type textarea "Work was approved on estimate 335 Install of Solenoid coils, Solenoid Body's, T…"
type textarea "x"
type textarea "Work was approved on estimate 335 Install of Solenoid coils, Solenoid Body's, T…"
type textarea "x"
type textarea "Work was approved on estimate 335 Install of Solenoid coils, Solenoid Body's, T…"
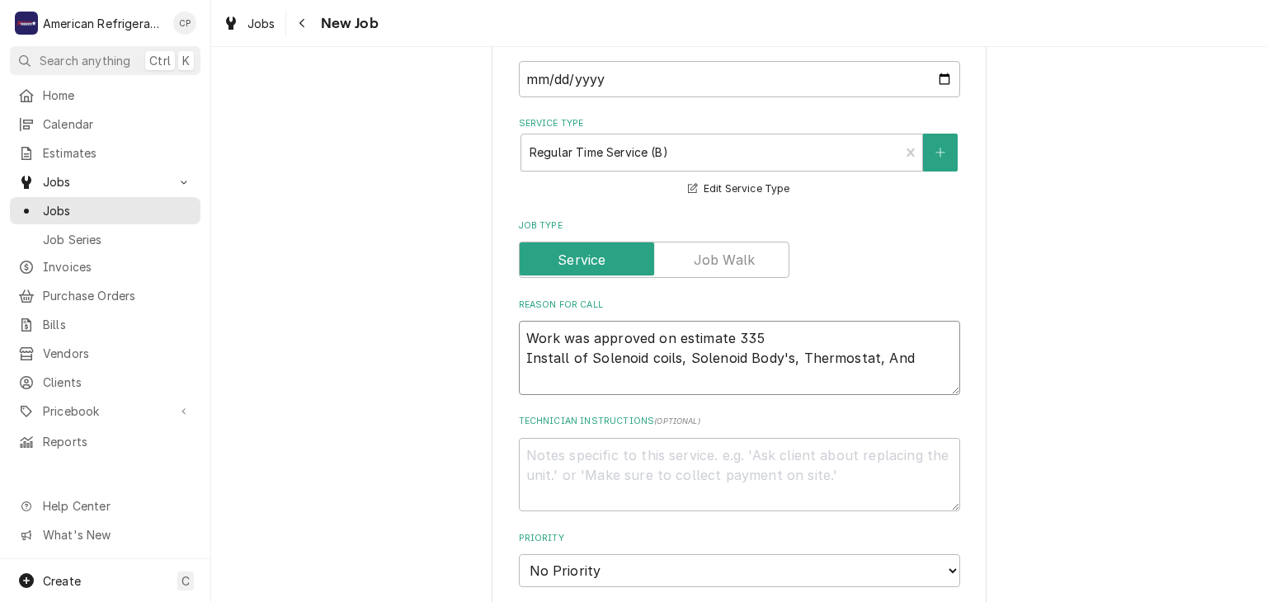
type textarea "x"
type textarea "Work was approved on estimate 335 Install of Solenoid coils, Solenoid Body's, T…"
type textarea "x"
type textarea "Work was approved on estimate 335 Install of Solenoid coils, Solenoid Body's, T…"
type textarea "x"
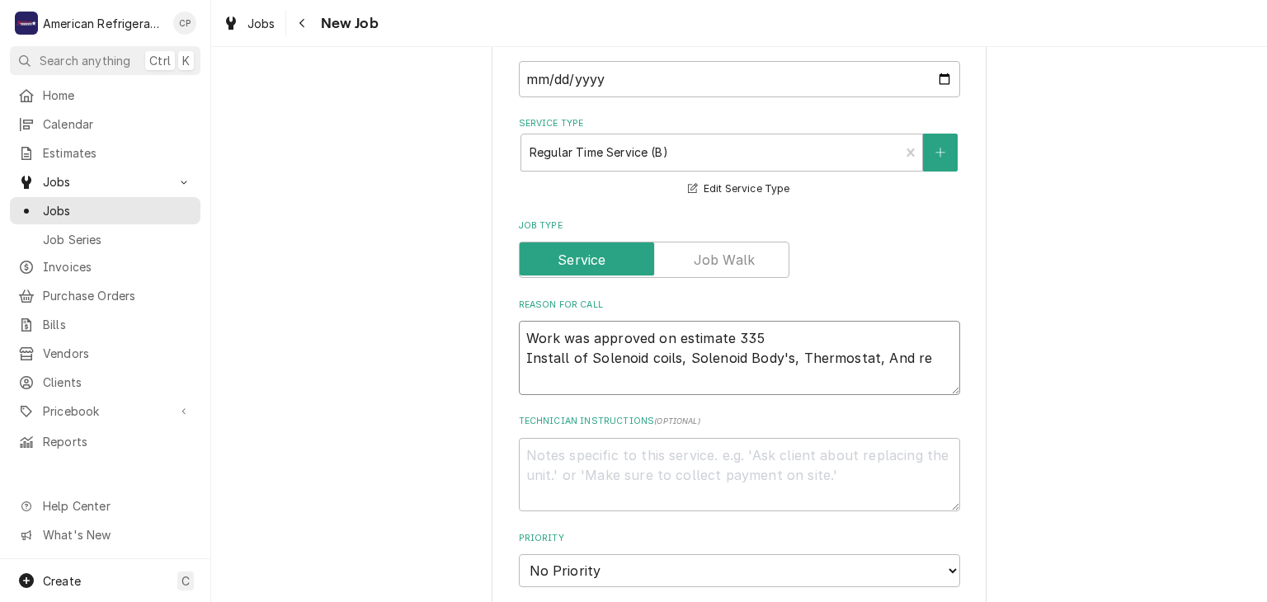
type textarea "Work was approved on estimate 335 Install of Solenoid coils, Solenoid Body's, T…"
type textarea "x"
type textarea "Work was approved on estimate 335 Install of Solenoid coils, Solenoid Body's, T…"
type textarea "x"
type textarea "Work was approved on estimate 335 Install of Solenoid coils, Solenoid Body's, T…"
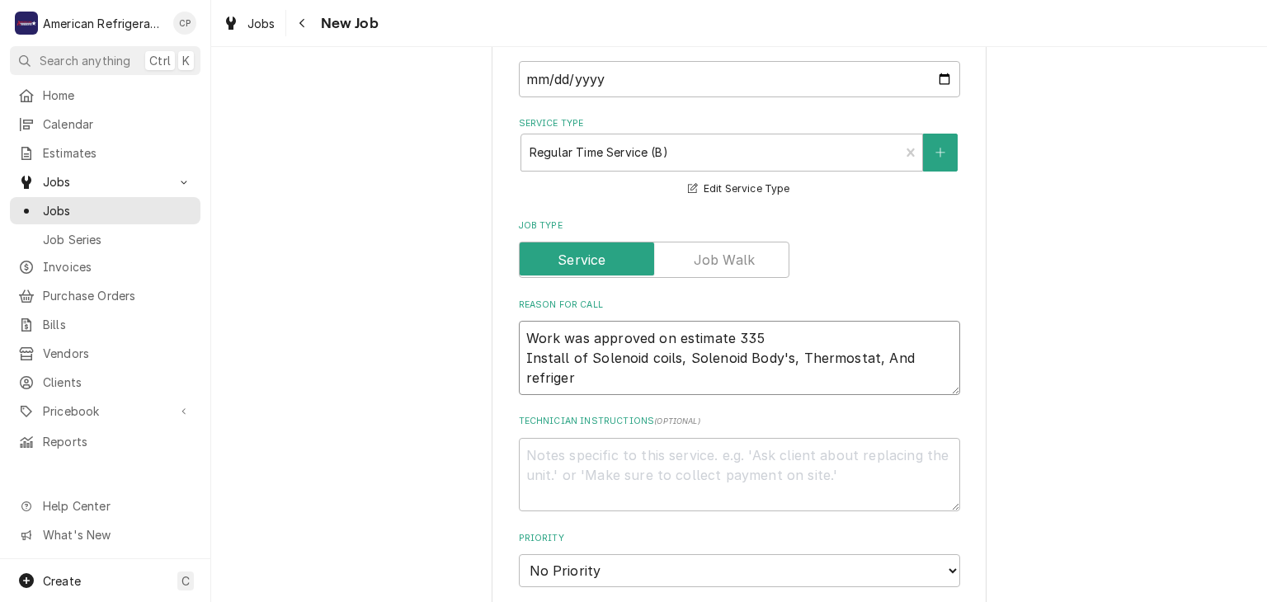
type textarea "x"
type textarea "Work was approved on estimate 335 Install of Solenoid coils, Solenoid Body's, T…"
type textarea "x"
type textarea "Work was approved on estimate 335 Install of Solenoid coils, Solenoid Body's, T…"
type textarea "x"
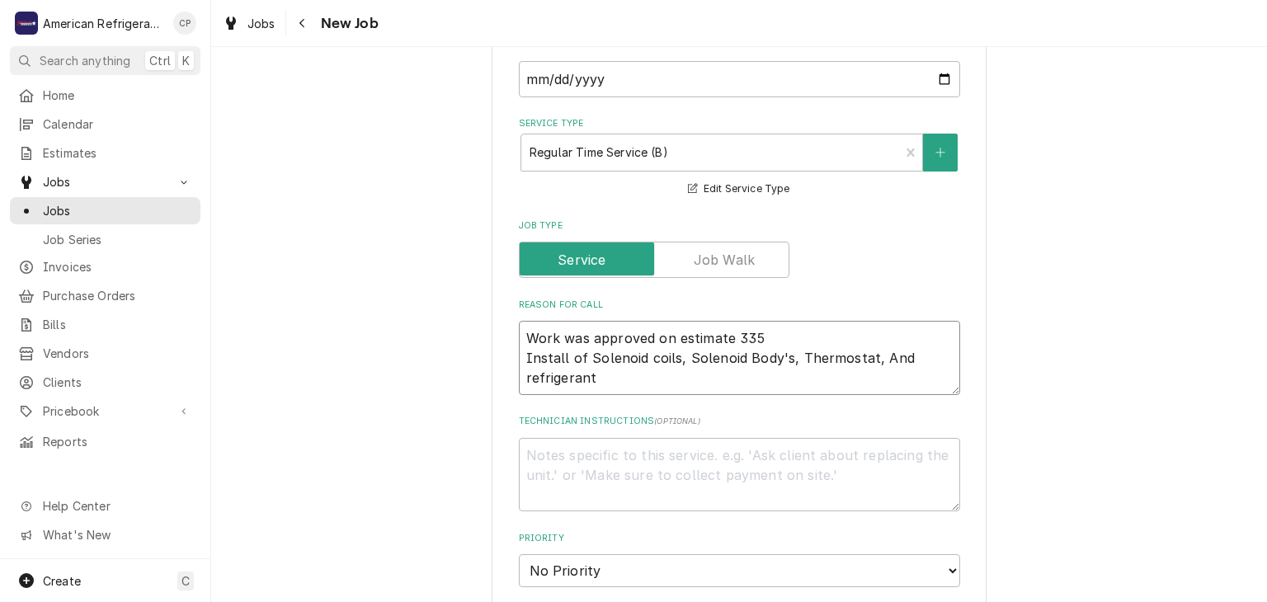
type textarea "Work was approved on estimate 335 Install of Solenoid coils, Solenoid Body's, T…"
type textarea "x"
type textarea "Work was approved on estimate 335 Install of Solenoid coils, Solenoid Body's, T…"
type textarea "x"
type textarea "Work was approved on estimate 335 Install of Solenoid coils, Solenoid Body's, T…"
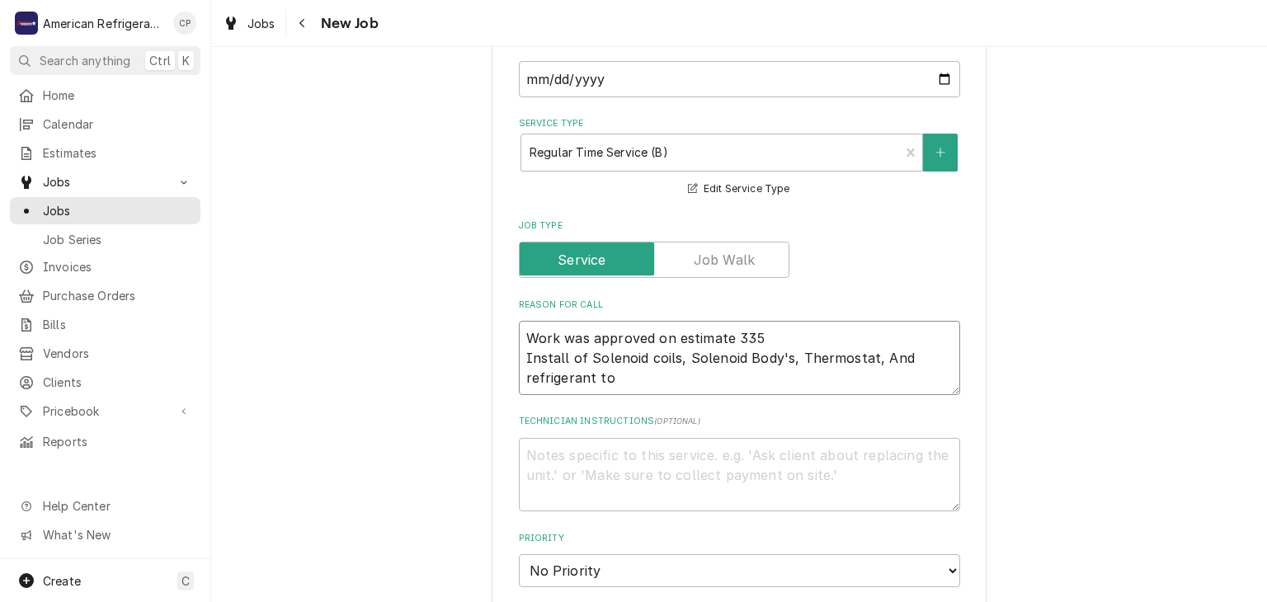
type textarea "x"
type textarea "Work was approved on estimate 335 Install of Solenoid coils, Solenoid Body's, T…"
type textarea "x"
type textarea "Work was approved on estimate 335 Install of Solenoid coils, Solenoid Body's, T…"
type textarea "x"
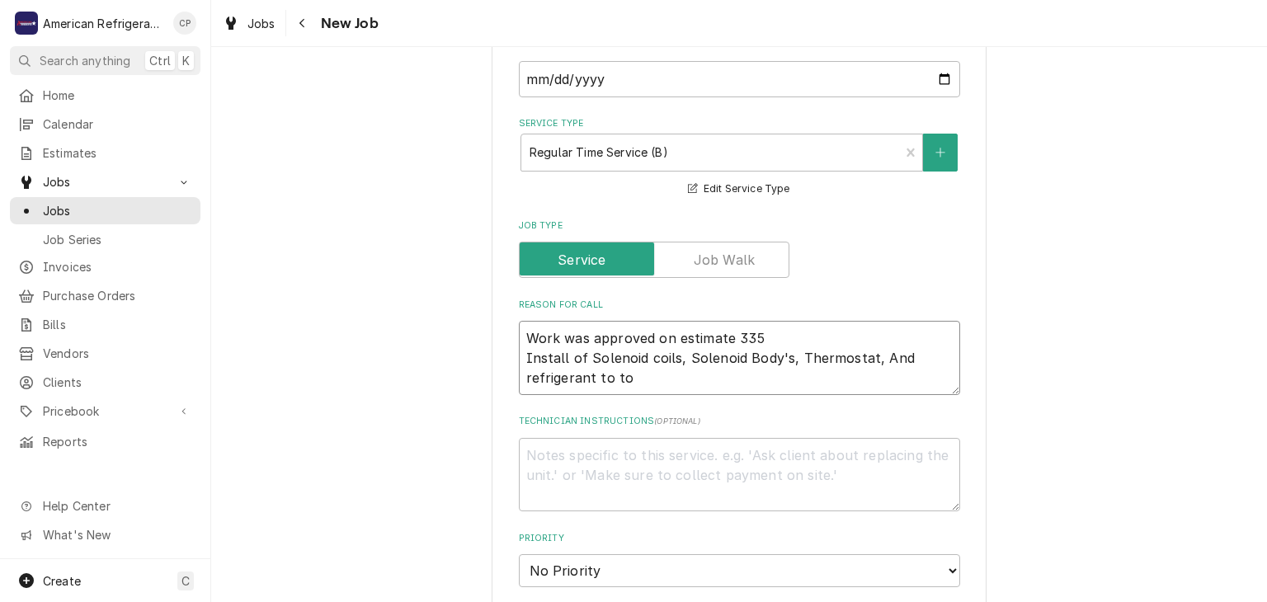
type textarea "Work was approved on estimate 335 Install of Solenoid coils, Solenoid Body's, T…"
type textarea "x"
type textarea "Work was approved on estimate 335 Install of Solenoid coils, Solenoid Body's, T…"
type textarea "x"
type textarea "Work was approved on estimate 335 Install of Solenoid coils, Solenoid Body's, T…"
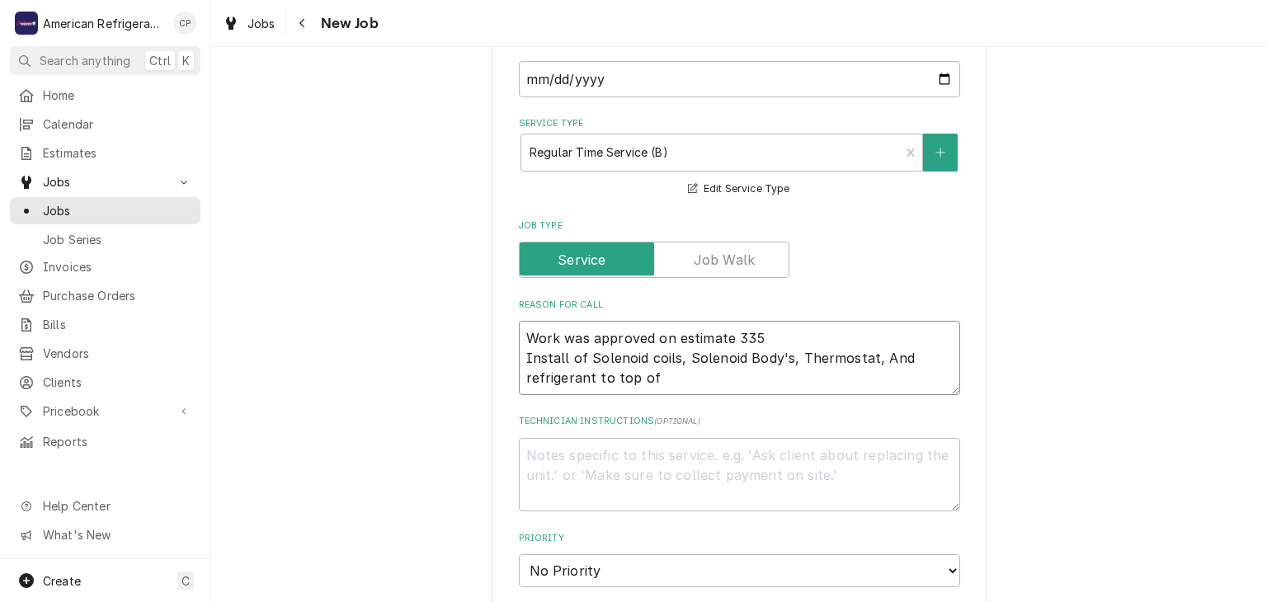
type textarea "x"
type textarea "Work was approved on estimate 335 Install of Solenoid coils, Solenoid Body's, T…"
type textarea "x"
type textarea "Work was approved on estimate 335 Install of Solenoid coils, Solenoid Body's, T…"
click at [739, 483] on textarea "Technician Instructions ( optional )" at bounding box center [739, 475] width 441 height 74
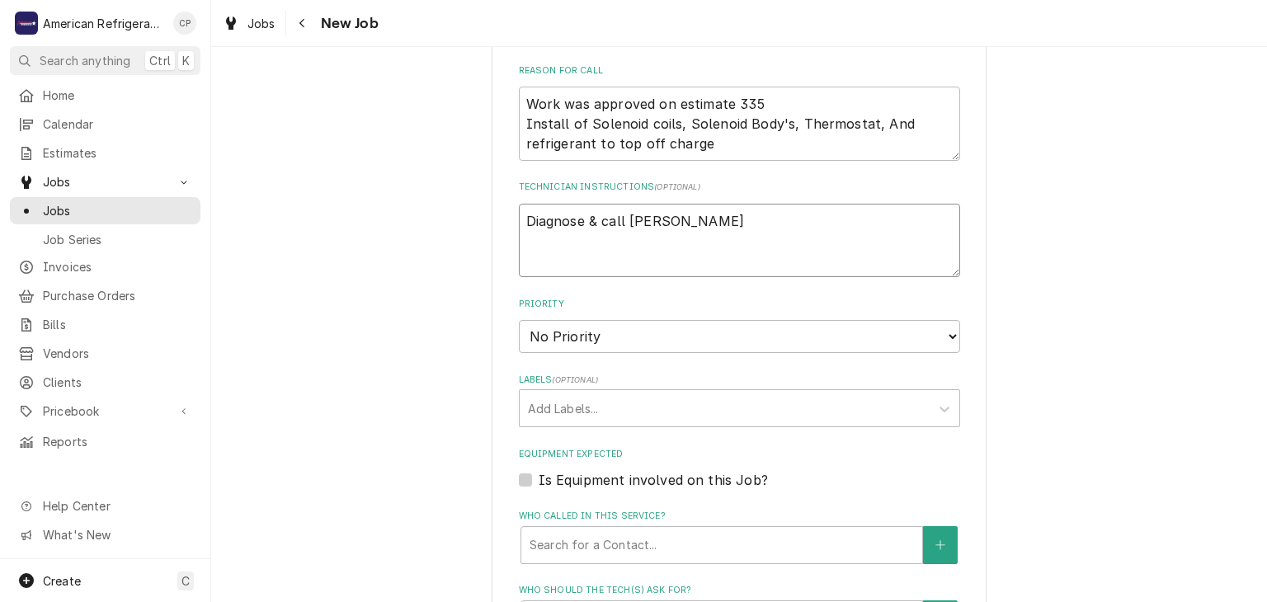
scroll to position [1109, 0]
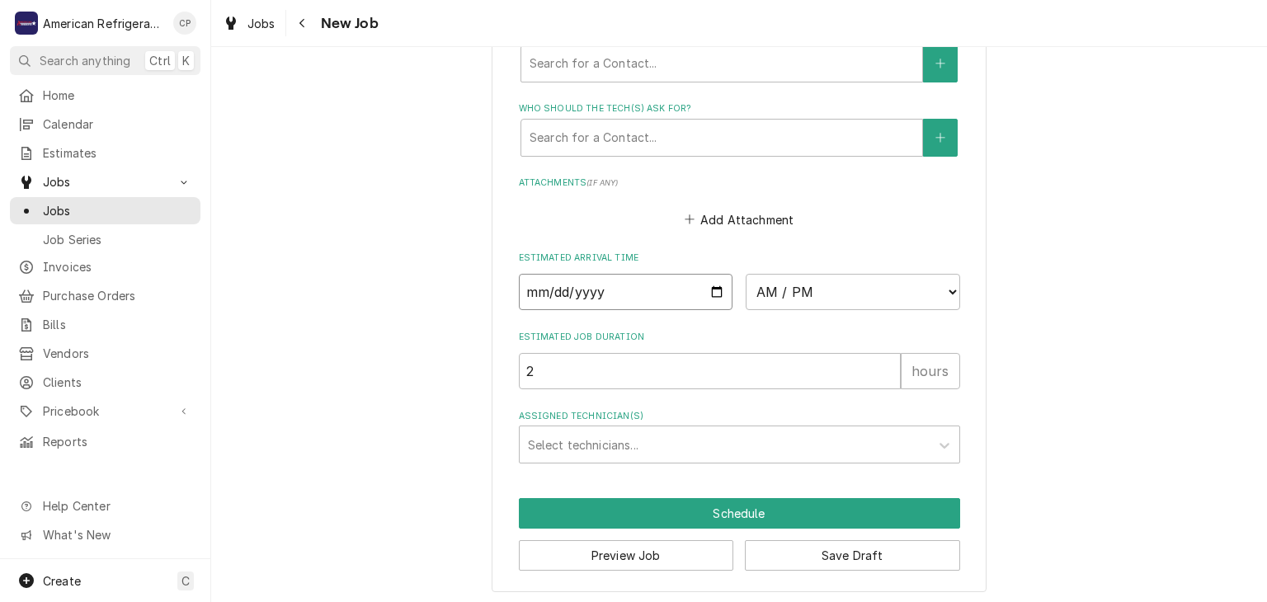
click at [718, 286] on input "Date" at bounding box center [626, 292] width 214 height 36
click at [846, 289] on select "AM / PM 6:00 AM 6:15 AM 6:30 AM 6:45 AM 7:00 AM 7:15 AM 7:30 AM 7:45 AM 8:00 AM…" at bounding box center [853, 292] width 214 height 36
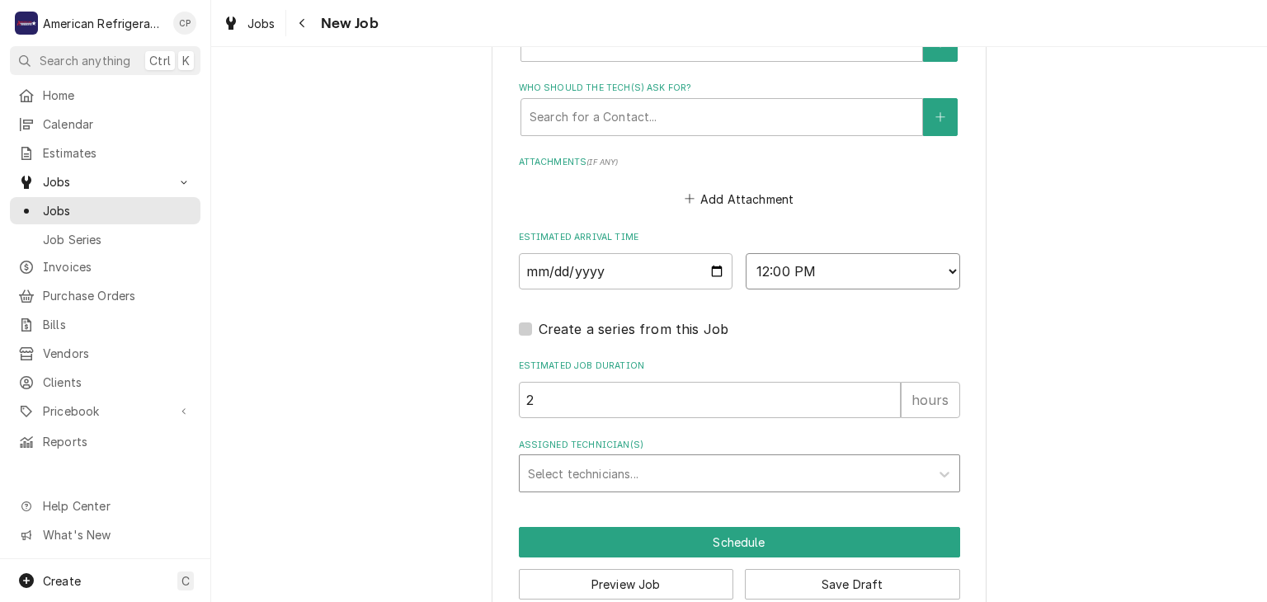
scroll to position [1158, 0]
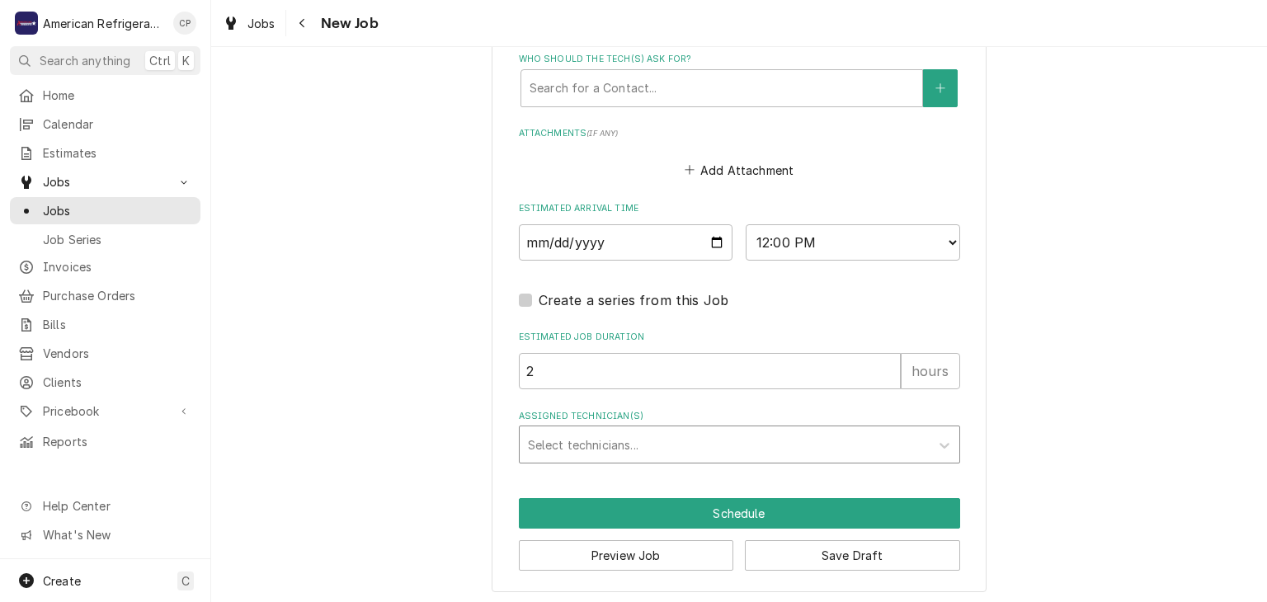
click at [643, 439] on div "Assigned Technician(s)" at bounding box center [725, 445] width 394 height 30
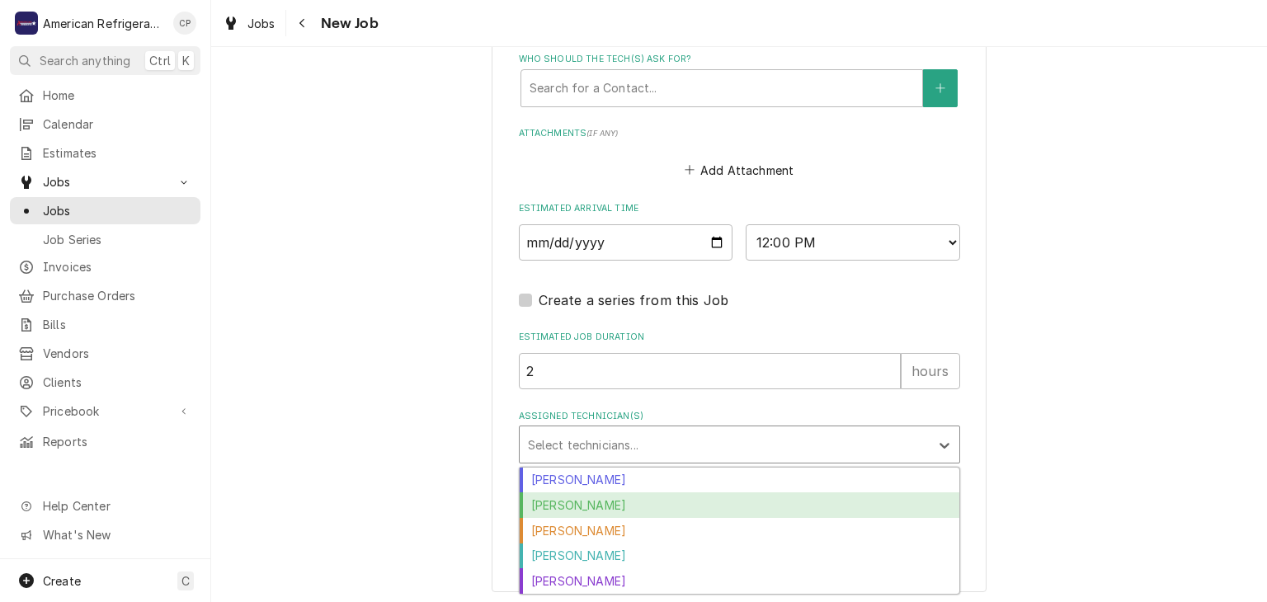
click at [621, 501] on div "Brandon Stephens" at bounding box center [740, 506] width 440 height 26
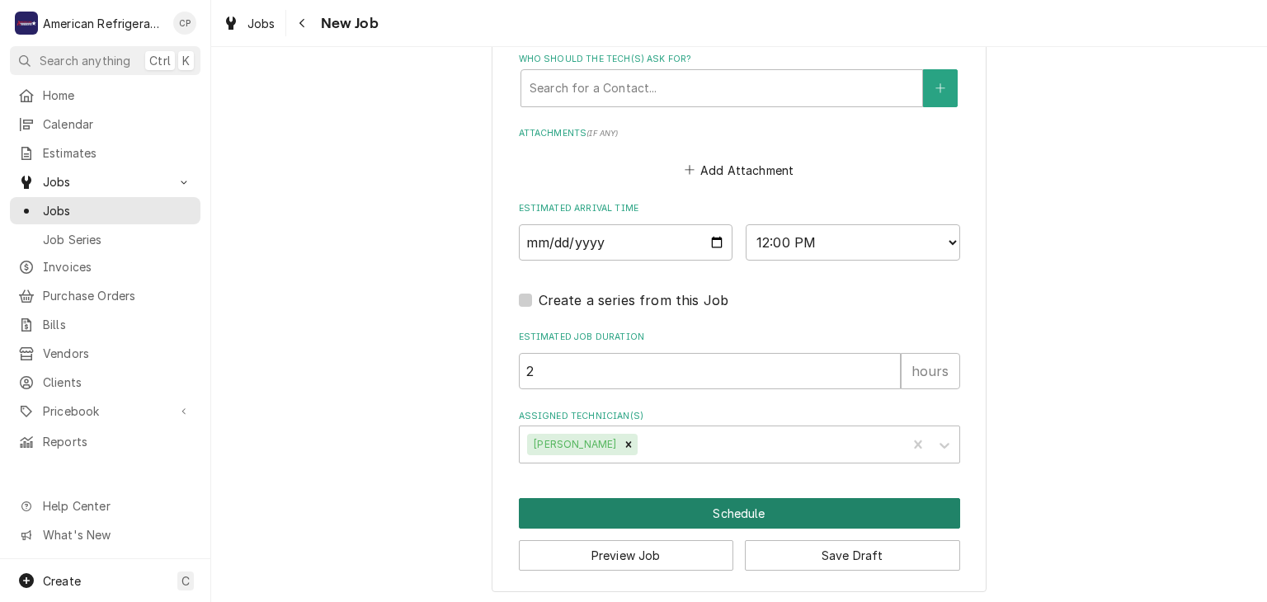
click at [621, 501] on button "Schedule" at bounding box center [739, 513] width 441 height 31
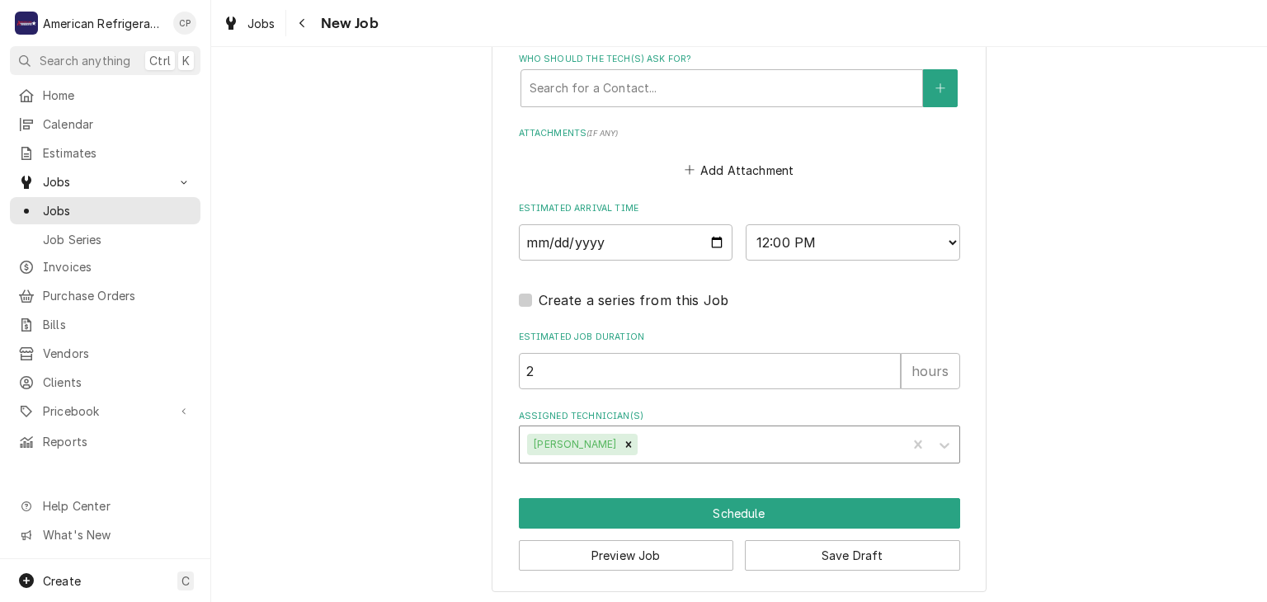
scroll to position [1143, 0]
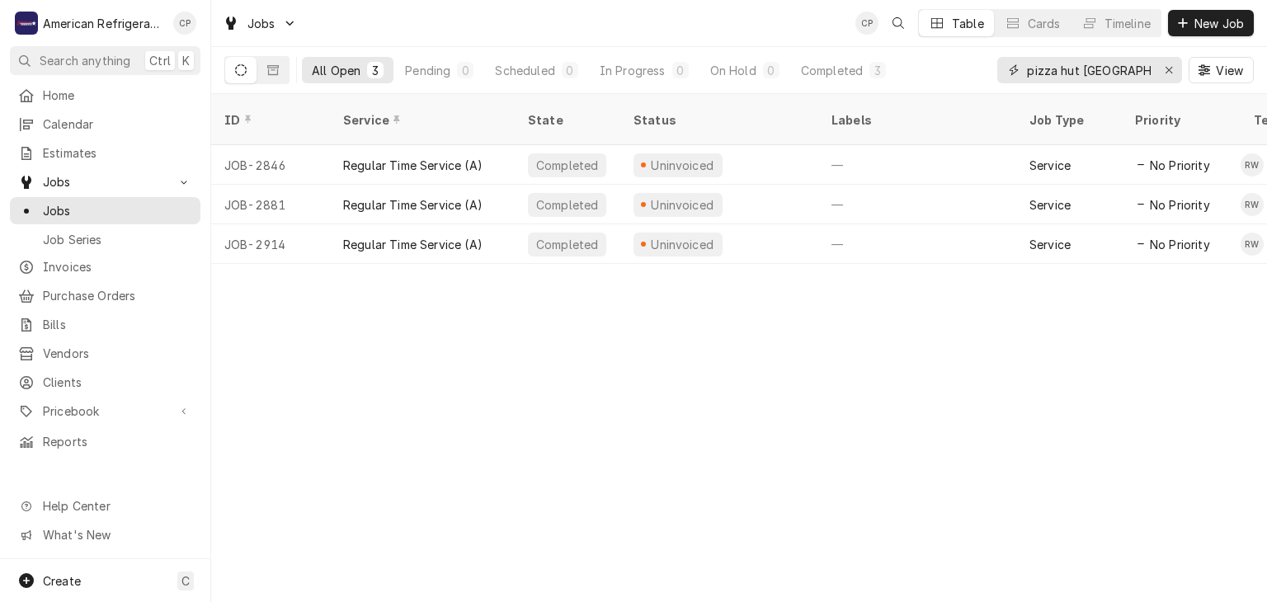
click at [1093, 73] on input "pizza hut Santa fe" at bounding box center [1089, 70] width 124 height 26
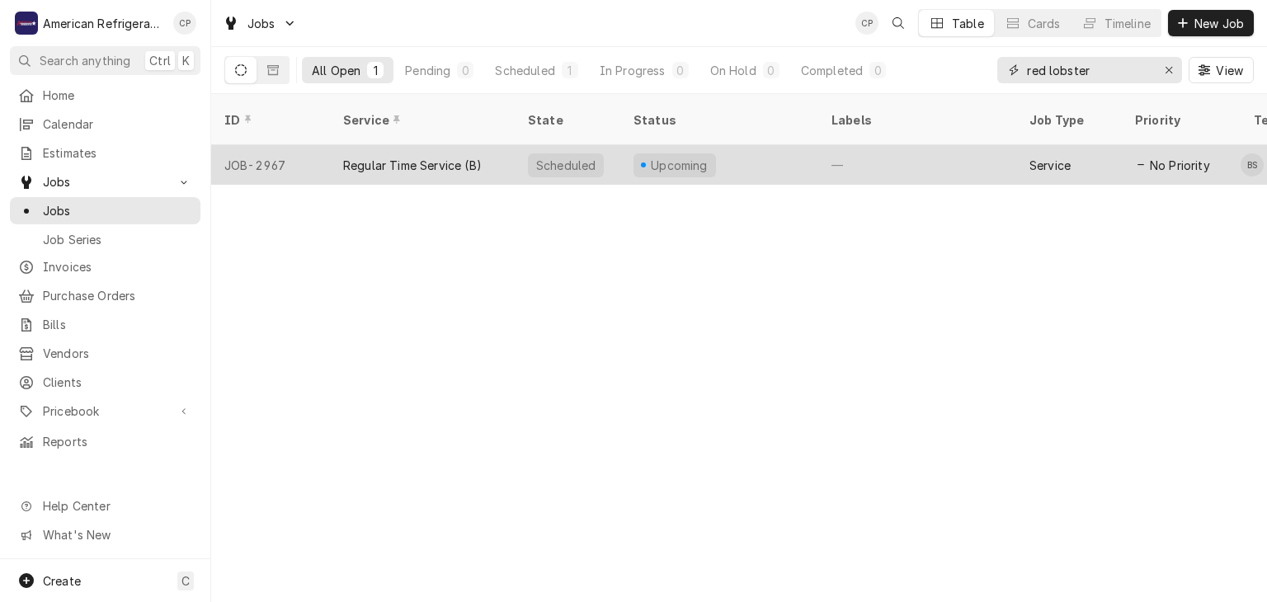
type input "red lobster"
click at [389, 157] on div "Regular Time Service (B)" at bounding box center [412, 165] width 139 height 17
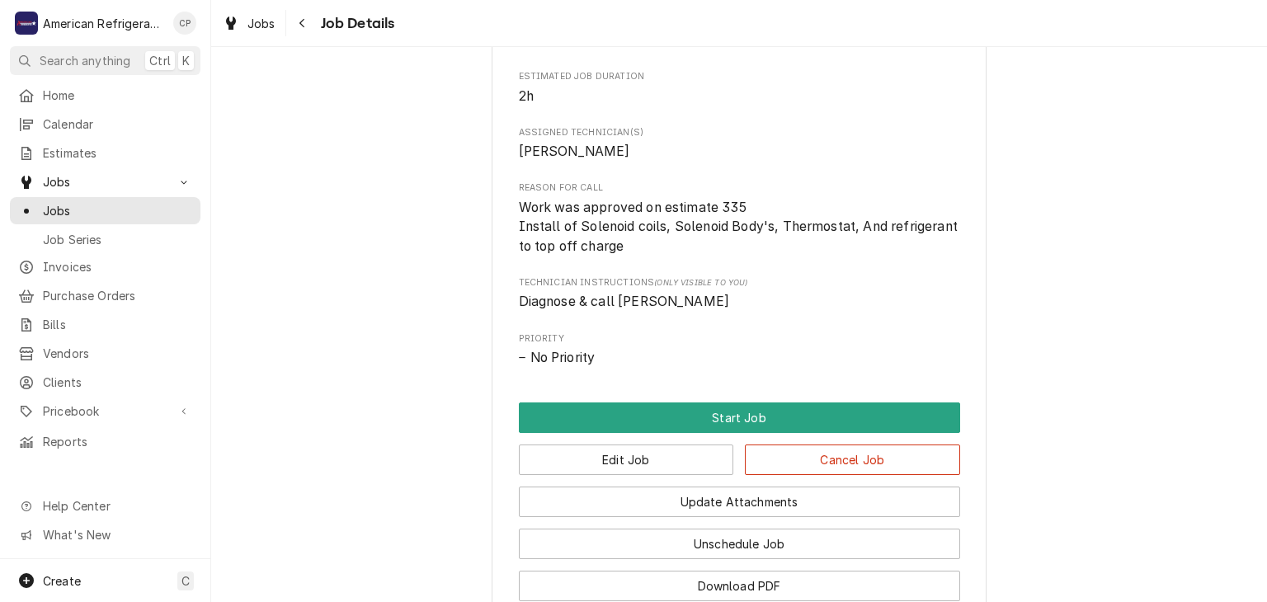
scroll to position [792, 0]
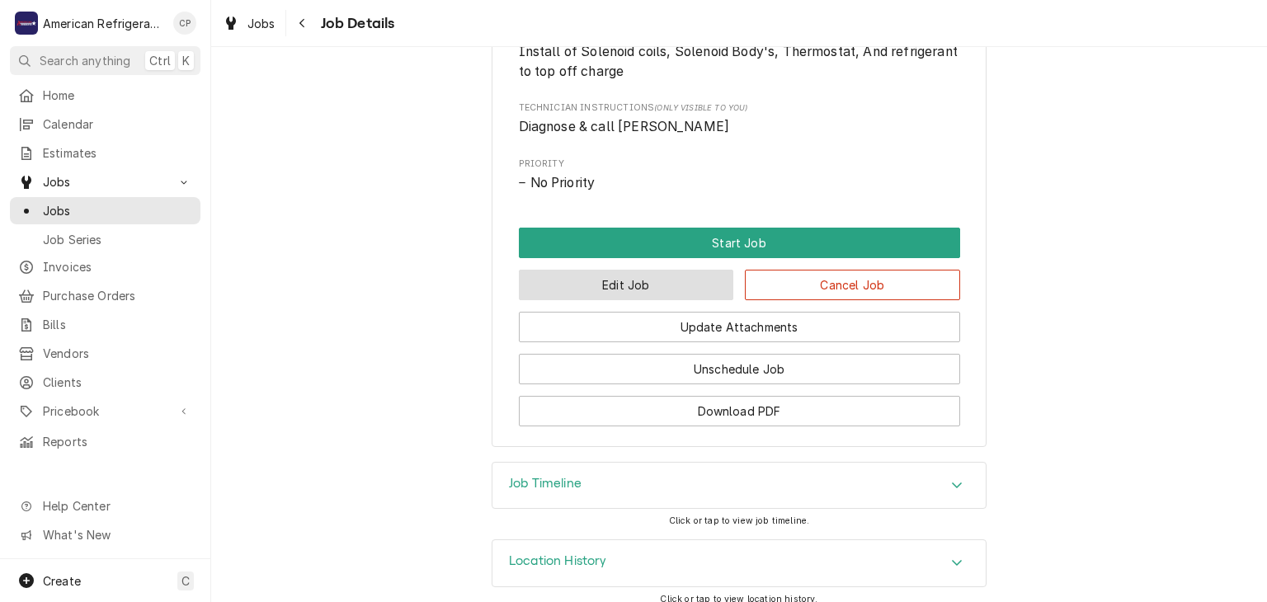
click at [603, 300] on button "Edit Job" at bounding box center [626, 285] width 215 height 31
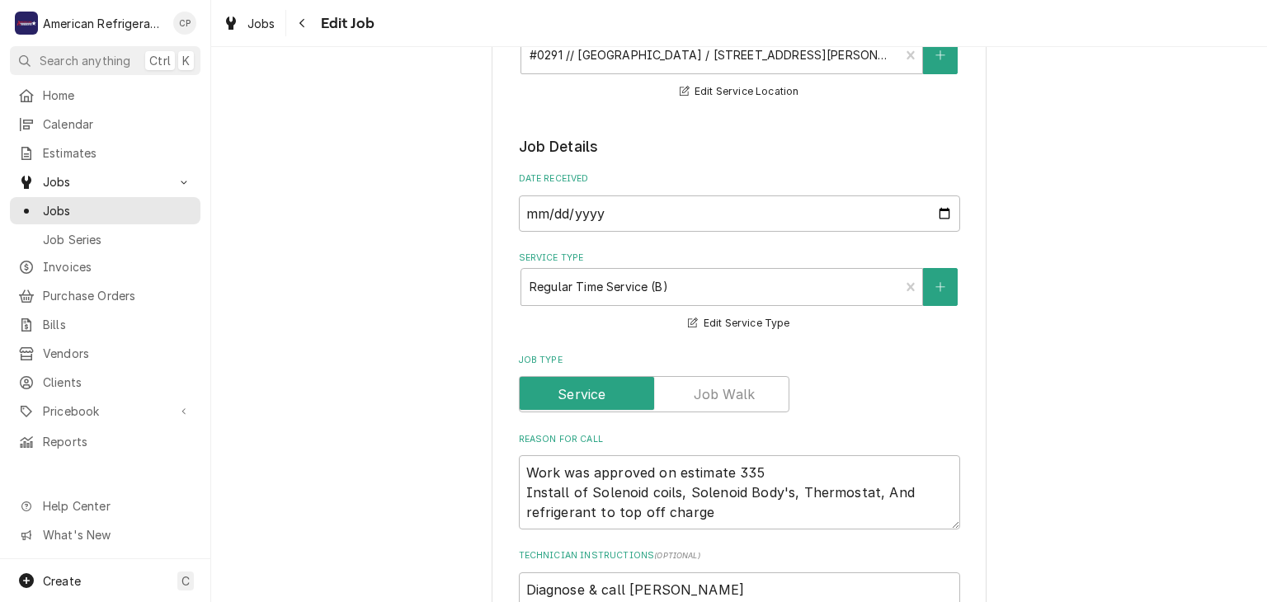
scroll to position [617, 0]
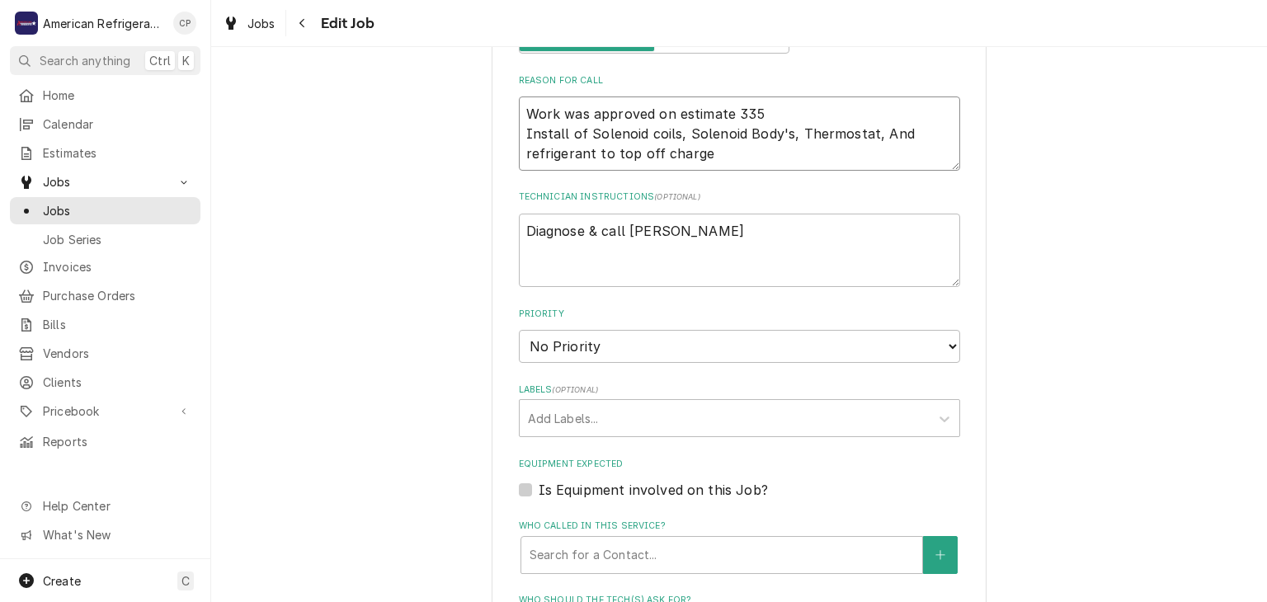
click at [728, 158] on textarea "Work was approved on estimate 335 Install of Solenoid coils, Solenoid Body's, T…" at bounding box center [739, 134] width 441 height 74
click at [530, 120] on textarea "Work was approved on estimate 335 Install of Solenoid coils, Solenoid Body's, T…" at bounding box center [739, 134] width 441 height 74
click at [529, 134] on textarea "Work was approved on estimate 335 Install of Solenoid coils, Solenoid Body's, T…" at bounding box center [739, 134] width 441 height 74
click at [789, 105] on textarea "Work was approved on estimate 335 Install of Solenoid coils, Solenoid Body's, T…" at bounding box center [739, 134] width 441 height 74
type textarea "x"
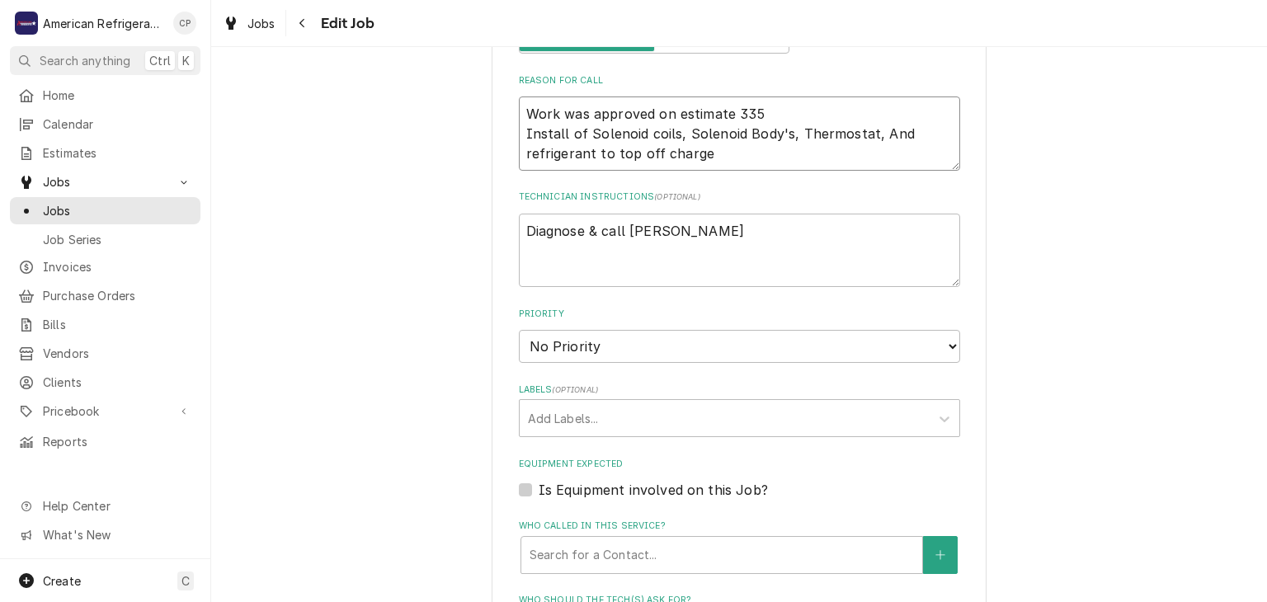
type textarea "Work was approved on estimate 335 Install of Solenoid coils, Solenoid Body's, T…"
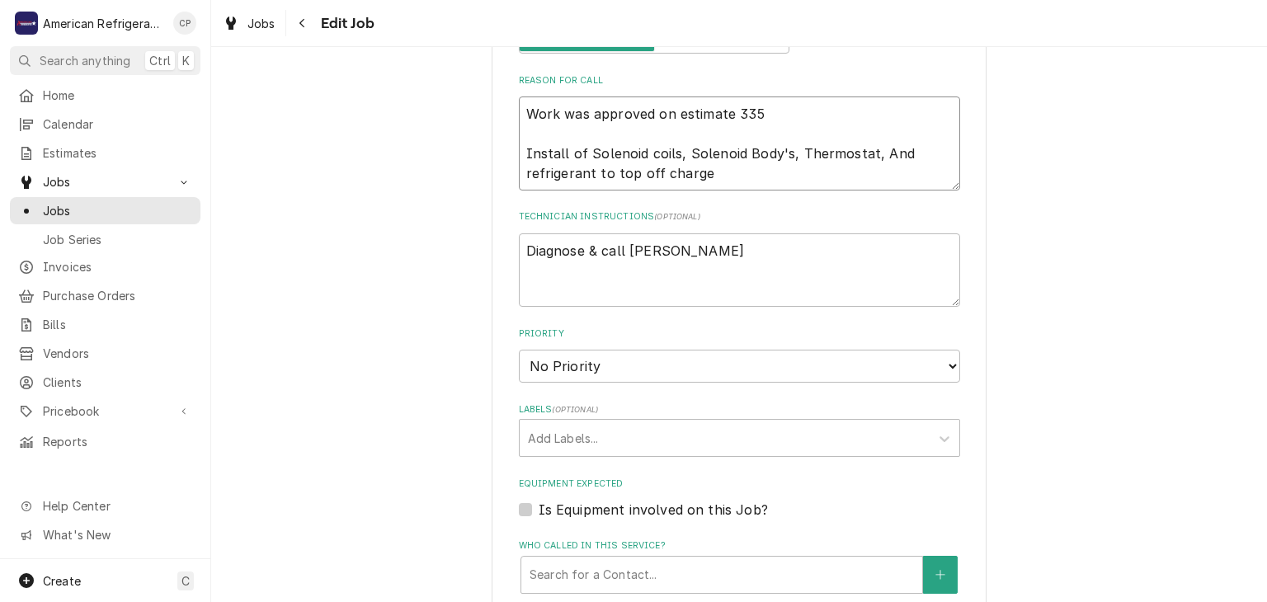
type textarea "x"
type textarea "Work was approved on estimate 335 P Install of Solenoid coils, Solenoid Body's,…"
type textarea "x"
type textarea "Work was approved on estimate 335 PO Install of Solenoid coils, Solenoid Body's…"
type textarea "x"
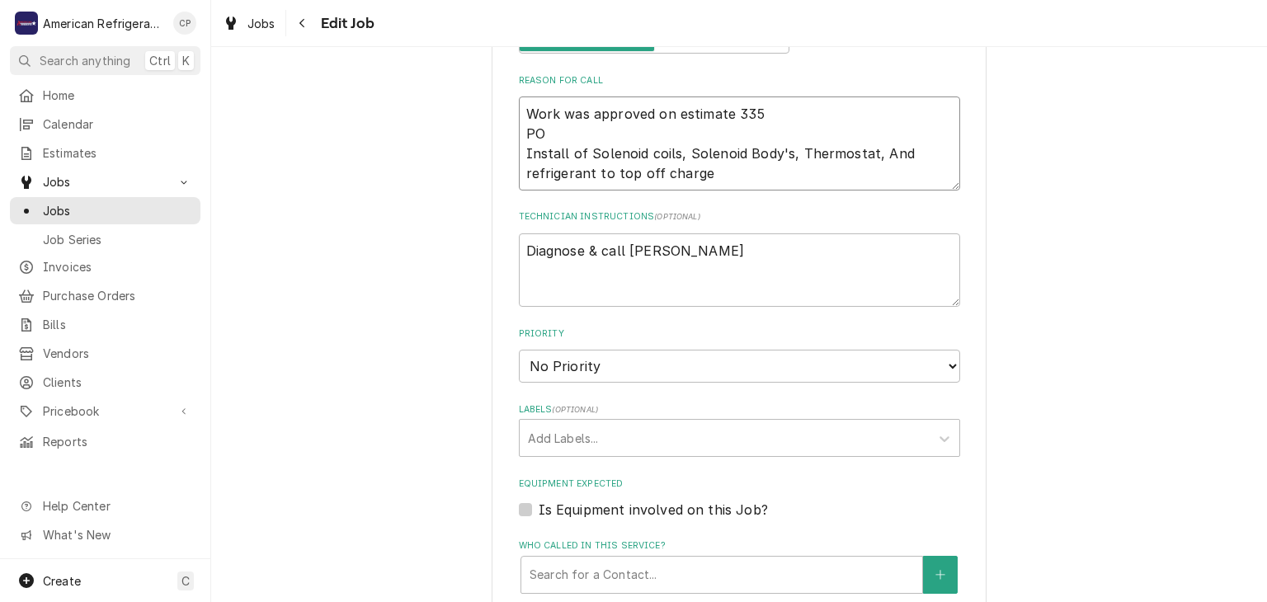
type textarea "Work was approved on estimate 335 PO# Install of Solenoid coils, Solenoid Body'…"
type textarea "x"
type textarea "Work was approved on estimate 335 PO# Install of Solenoid coils, Solenoid Body'…"
paste textarea "45993"
type textarea "x"
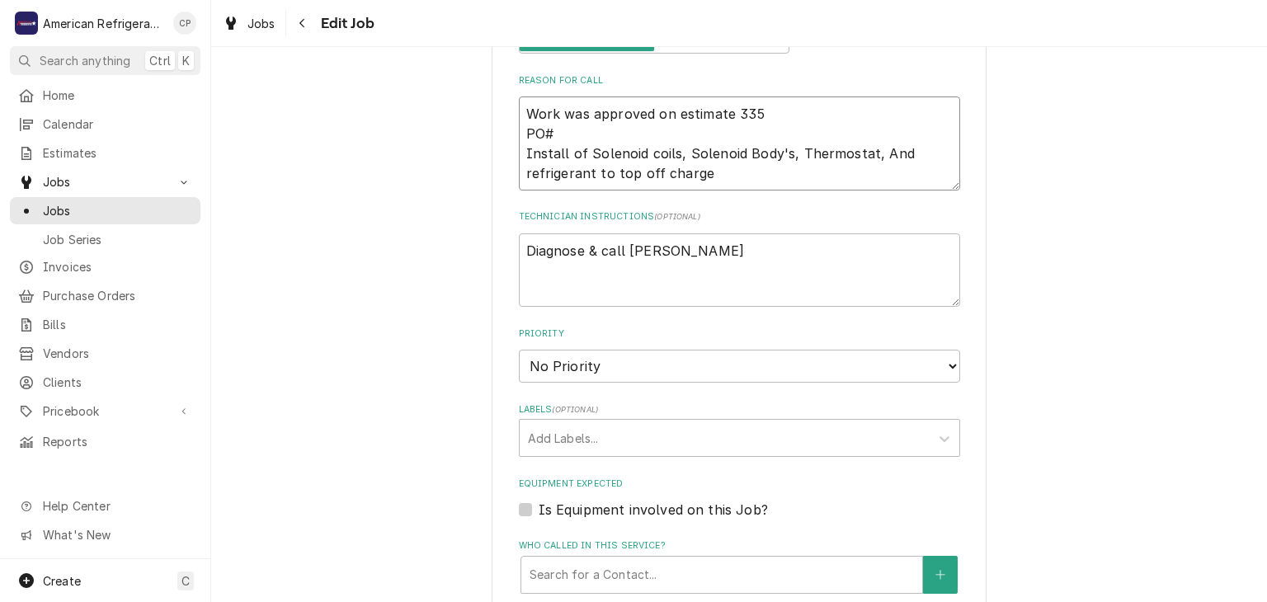
type textarea "Work was approved on estimate 335 PO# 45993 Install of Solenoid coils, Solenoid…"
click at [730, 170] on textarea "Work was approved on estimate 335 PO# 45993 Install of Solenoid coils, Solenoid…" at bounding box center [739, 144] width 441 height 94
type textarea "x"
type textarea "Work was approved on estimate 335 PO# 45993 Install of Solenoid coils, Solenoid…"
type textarea "x"
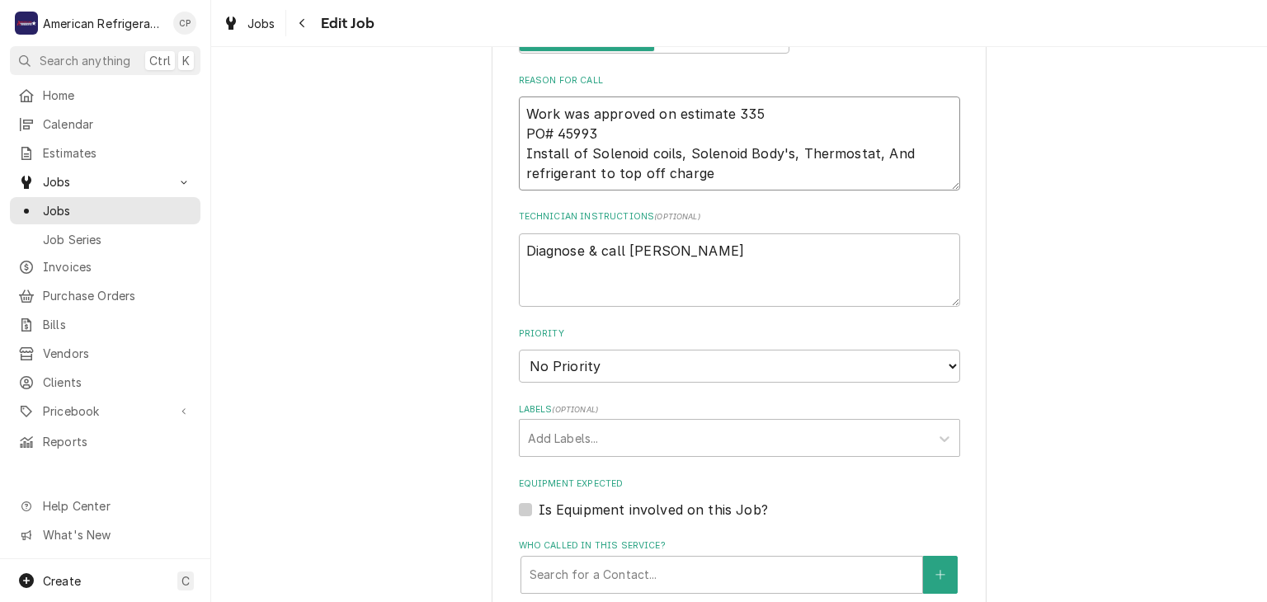
type textarea "Work was approved on estimate 335 PO# 45993 Install of Solenoid coils, Solenoid…"
type textarea "x"
type textarea "Work was approved on estimate 335 PO# 45993 Install of Solenoid coils, Solenoid…"
type textarea "x"
type textarea "Work was approved on estimate 335 PO# 45993 Install of Solenoid coils, Solenoid…"
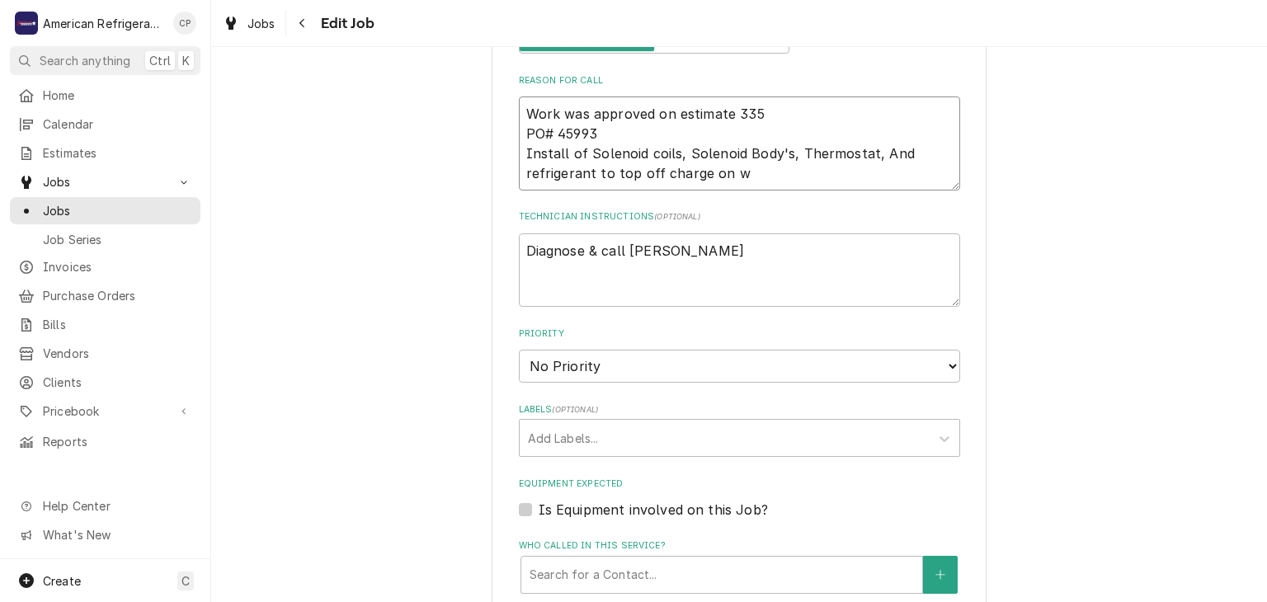
type textarea "x"
type textarea "Work was approved on estimate 335 PO# 45993 Install of Solenoid coils, Solenoid…"
type textarea "x"
type textarea "Work was approved on estimate 335 PO# 45993 Install of Solenoid coils, Solenoid…"
type textarea "x"
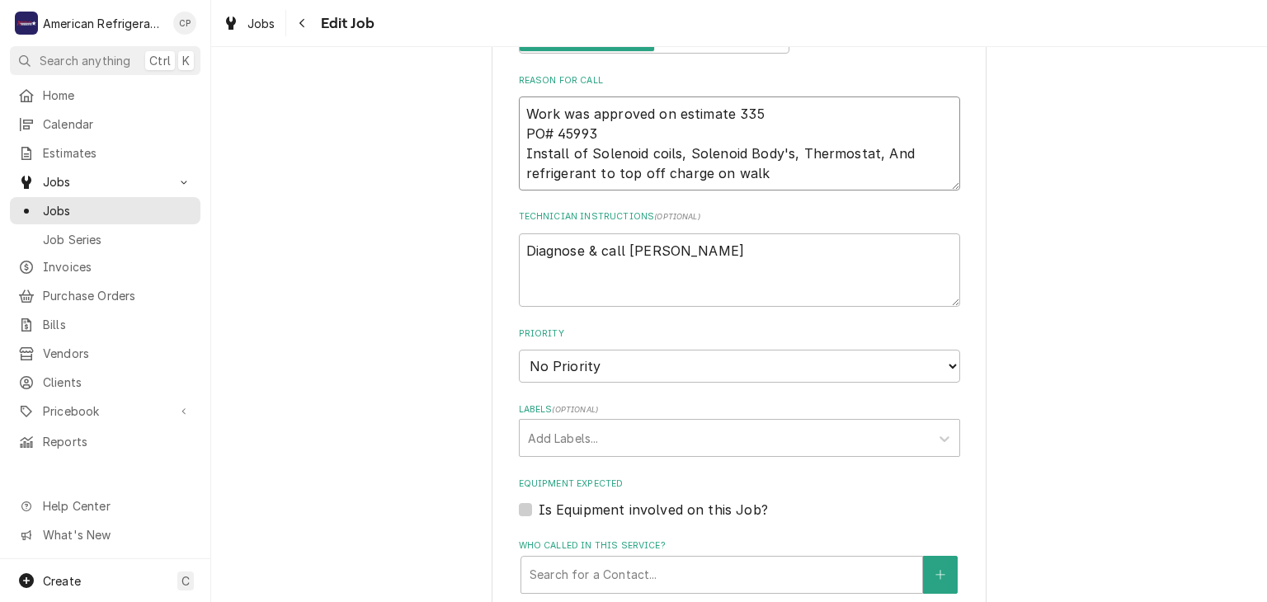
type textarea "Work was approved on estimate 335 PO# 45993 Install of Solenoid coils, Solenoid…"
type textarea "x"
type textarea "Work was approved on estimate 335 PO# 45993 Install of Solenoid coils, Solenoid…"
type textarea "x"
type textarea "Work was approved on estimate 335 PO# 45993 Install of Solenoid coils, Solenoid…"
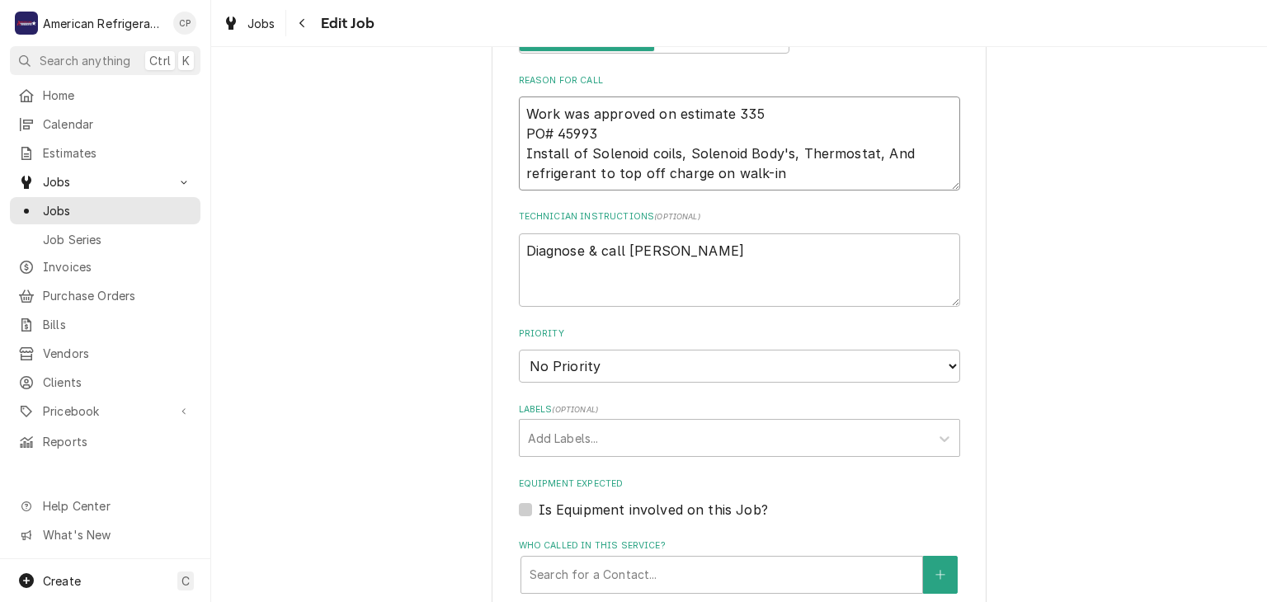
type textarea "x"
type textarea "Work was approved on estimate 335 PO# 45993 Install of Solenoid coils, Solenoid…"
type textarea "x"
type textarea "Work was approved on estimate 335 PO# 45993 Install of Solenoid coils, Solenoid…"
type textarea "x"
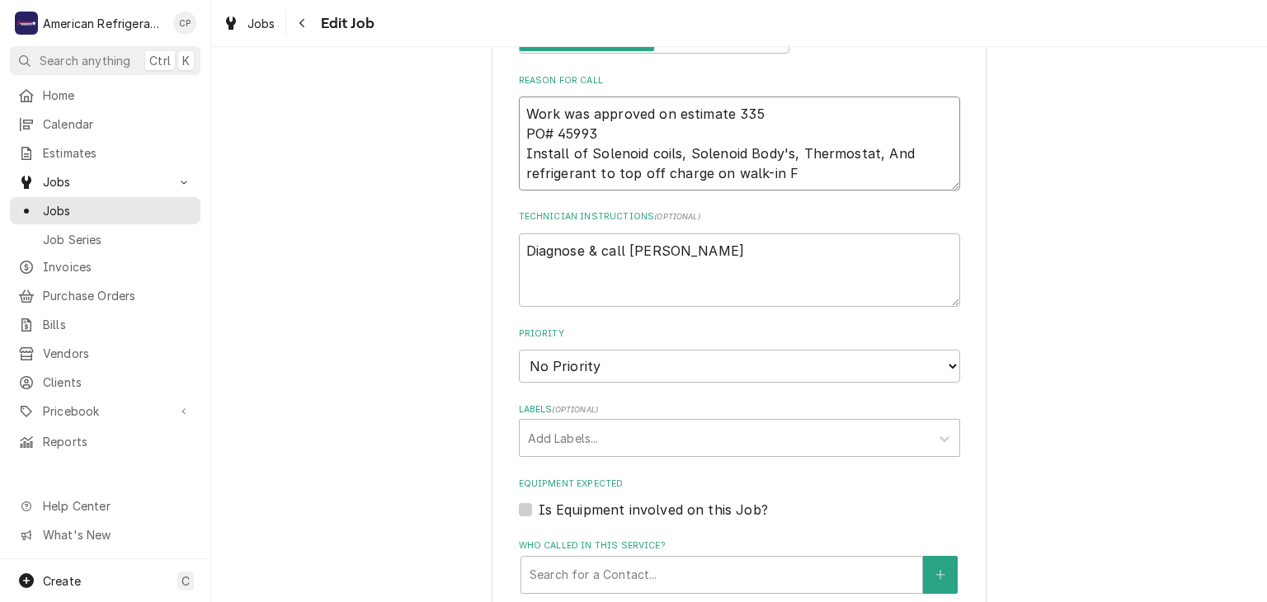
type textarea "Work was approved on estimate 335 PO# 45993 Install of Solenoid coils, Solenoid…"
type textarea "x"
type textarea "Work was approved on estimate 335 PO# 45993 Install of Solenoid coils, Solenoid…"
type textarea "x"
type textarea "Work was approved on estimate 335 PO# 45993 Install of Solenoid coils, Solenoid…"
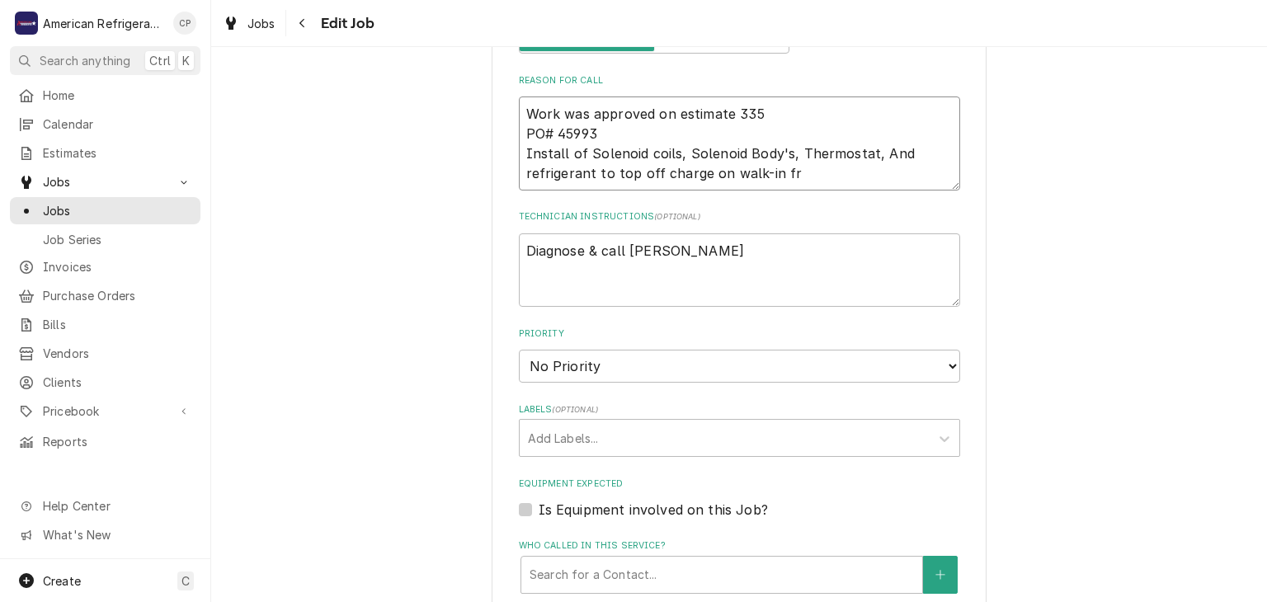
type textarea "x"
type textarea "Work was approved on estimate 335 PO# 45993 Install of Solenoid coils, Solenoid…"
type textarea "x"
type textarea "Work was approved on estimate 335 PO# 45993 Install of Solenoid coils, Solenoid…"
type textarea "x"
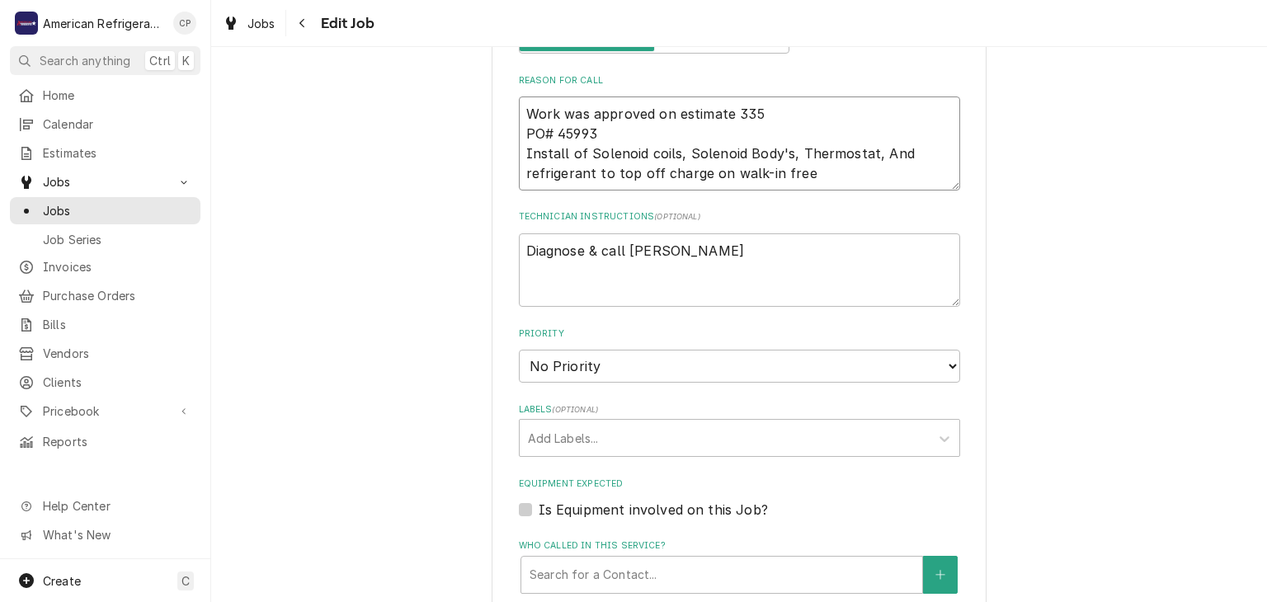
type textarea "Work was approved on estimate 335 PO# 45993 Install of Solenoid coils, Solenoid…"
type textarea "x"
type textarea "Work was approved on estimate 335 PO# 45993 Install of Solenoid coils, Solenoid…"
type textarea "x"
type textarea "Work was approved on estimate 335 PO# 45993 Install of Solenoid coils, Solenoid…"
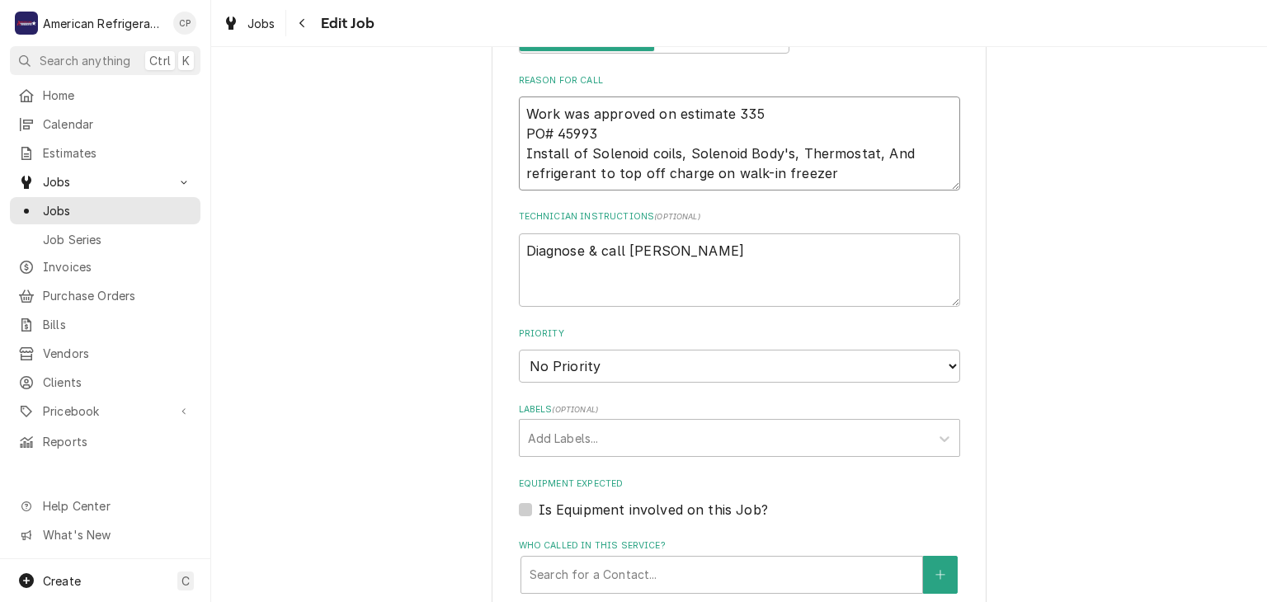
type textarea "x"
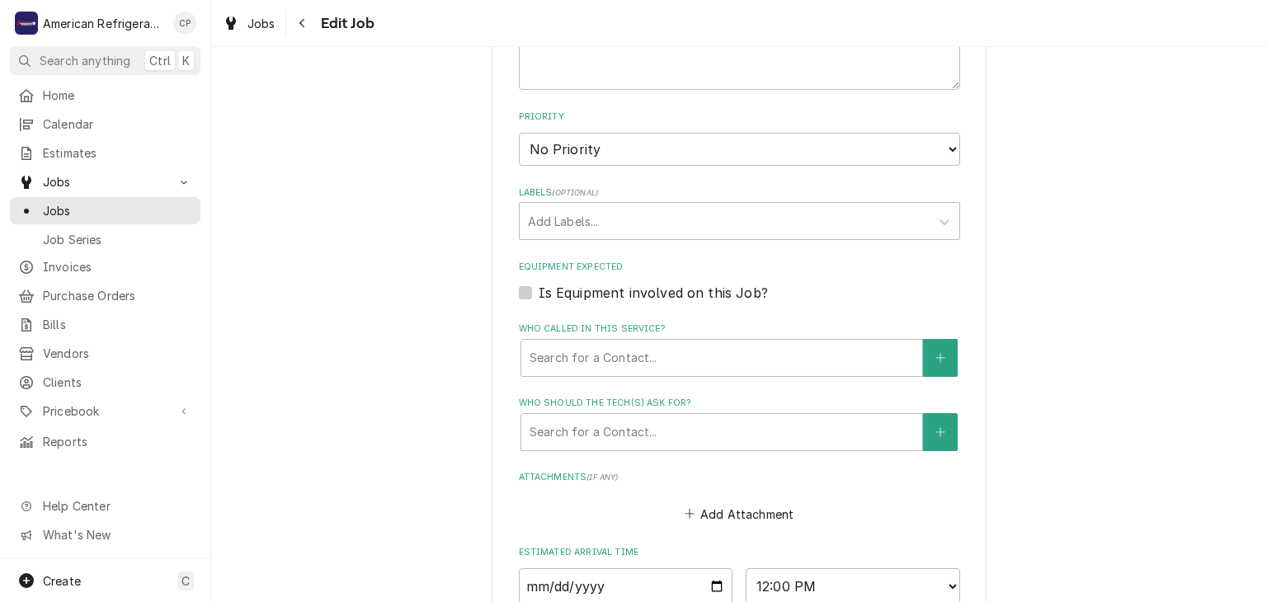
scroll to position [1136, 0]
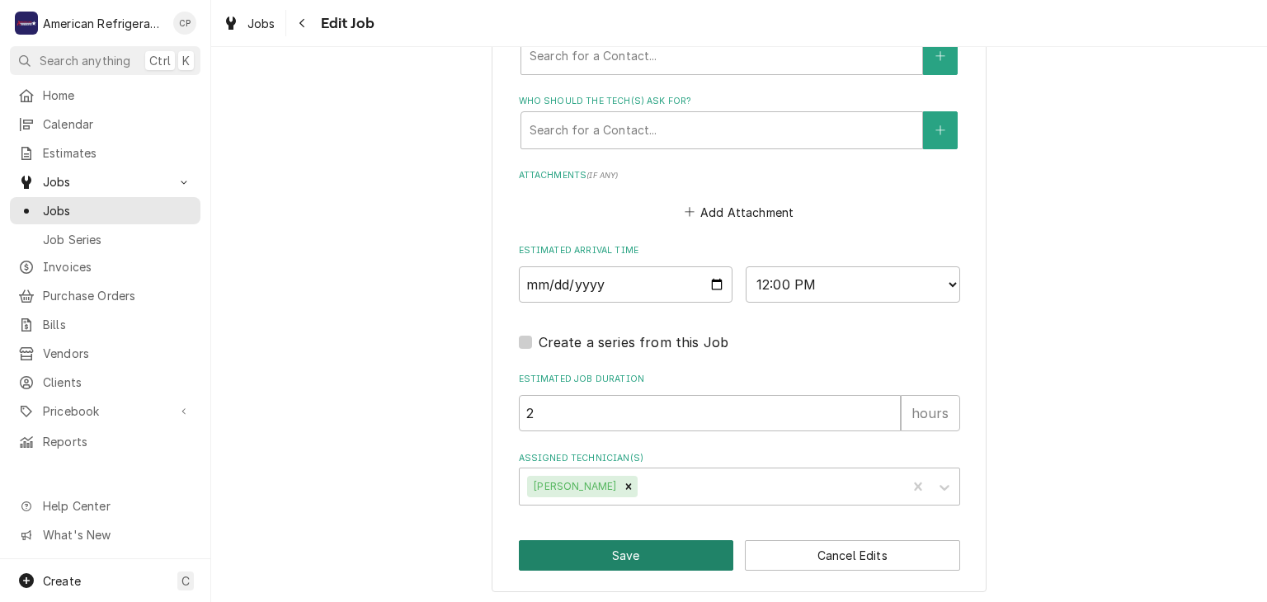
type textarea "Work was approved on estimate 335 PO# 45993 Install of Solenoid coils, Solenoid…"
click at [609, 546] on button "Save" at bounding box center [626, 555] width 215 height 31
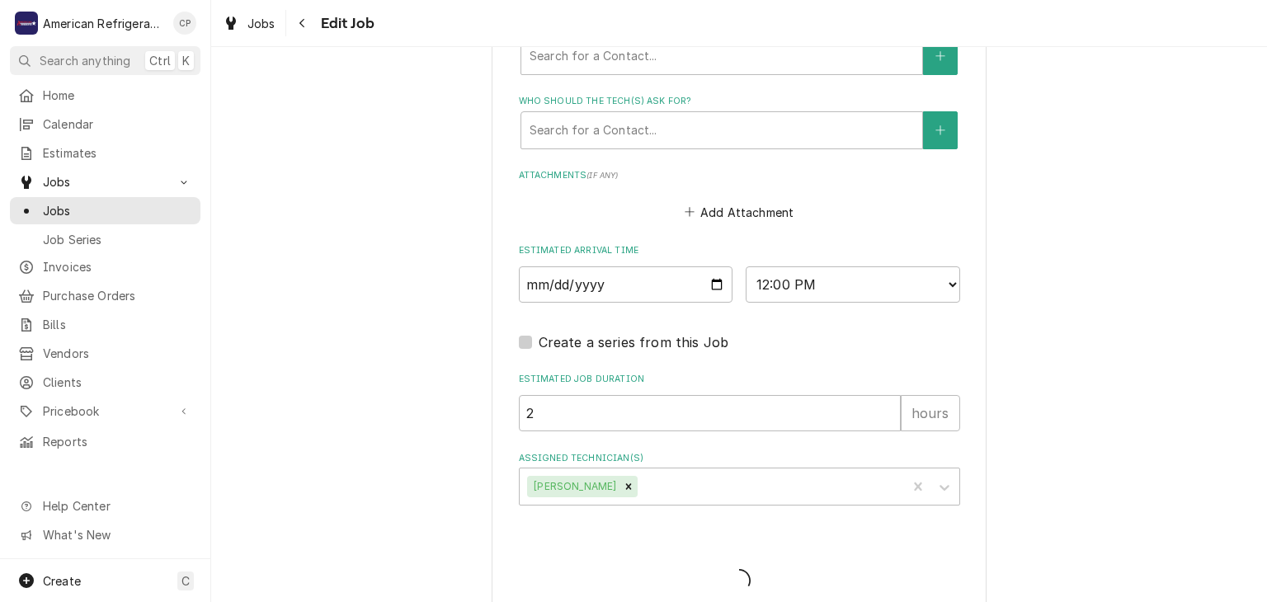
type textarea "x"
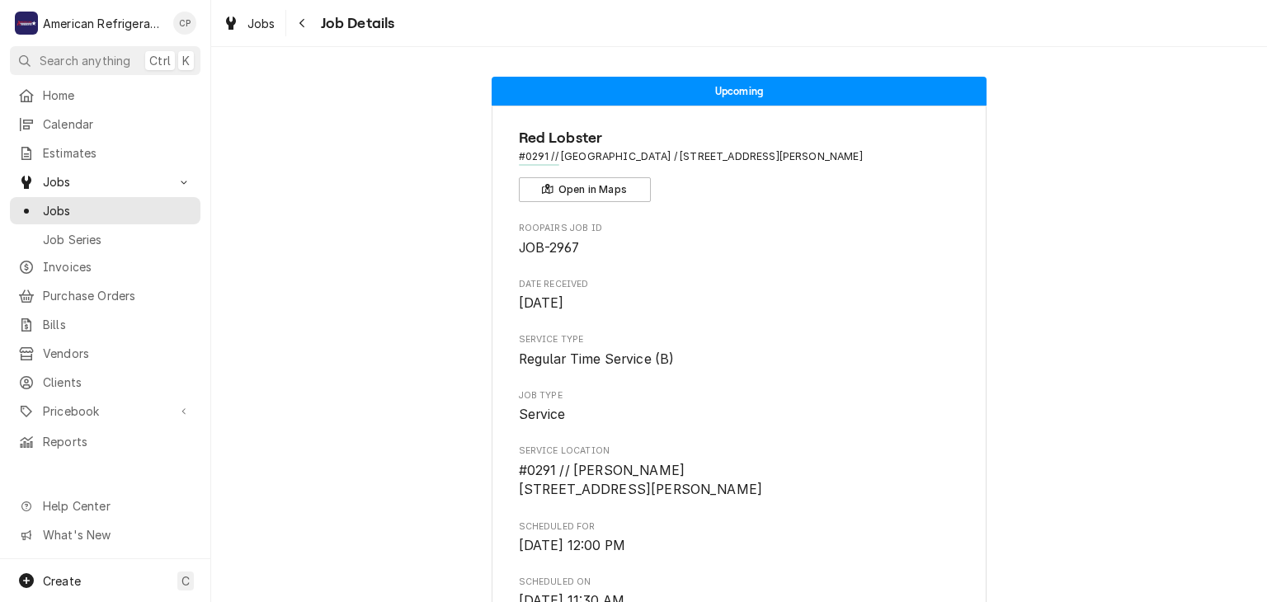
click at [139, 202] on span "Jobs" at bounding box center [117, 210] width 149 height 17
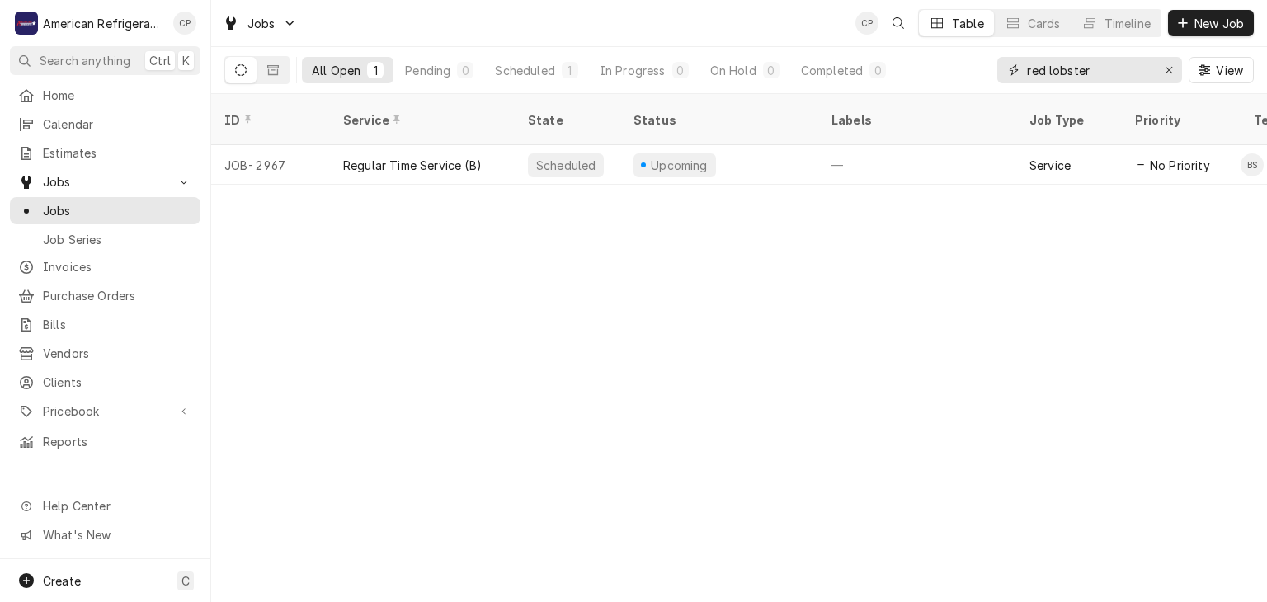
click at [1059, 77] on input "red lobster" at bounding box center [1089, 70] width 124 height 26
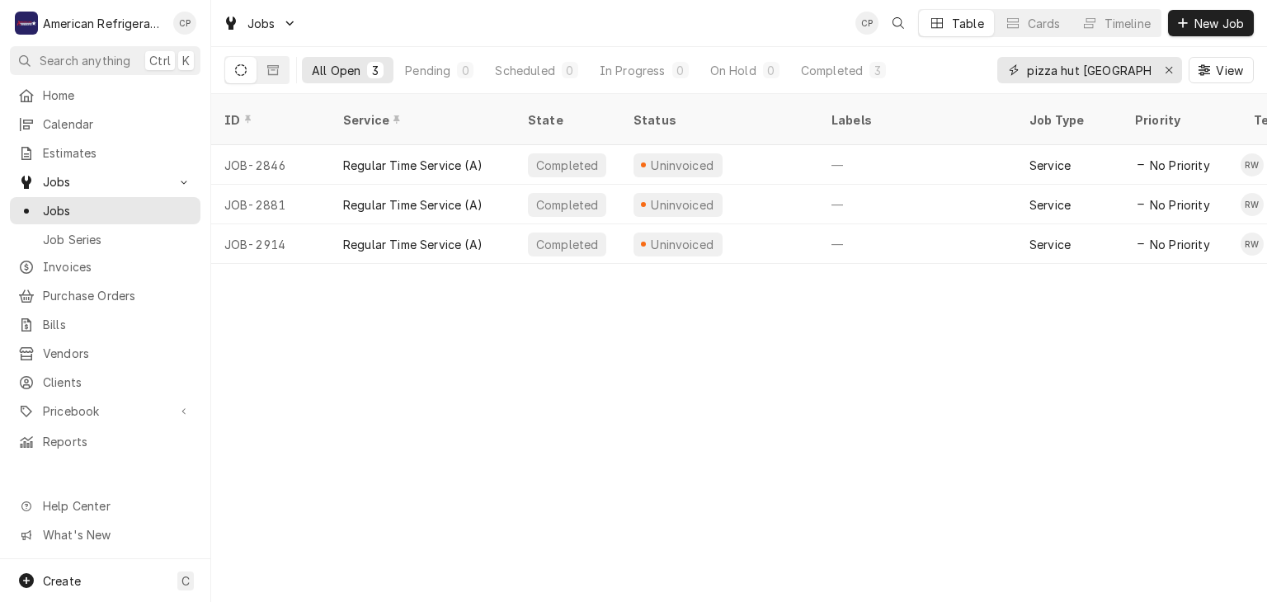
drag, startPoint x: 1079, startPoint y: 66, endPoint x: 1188, endPoint y: 83, distance: 110.3
click at [1188, 83] on div "pizza hut Santa fe View" at bounding box center [1125, 70] width 257 height 46
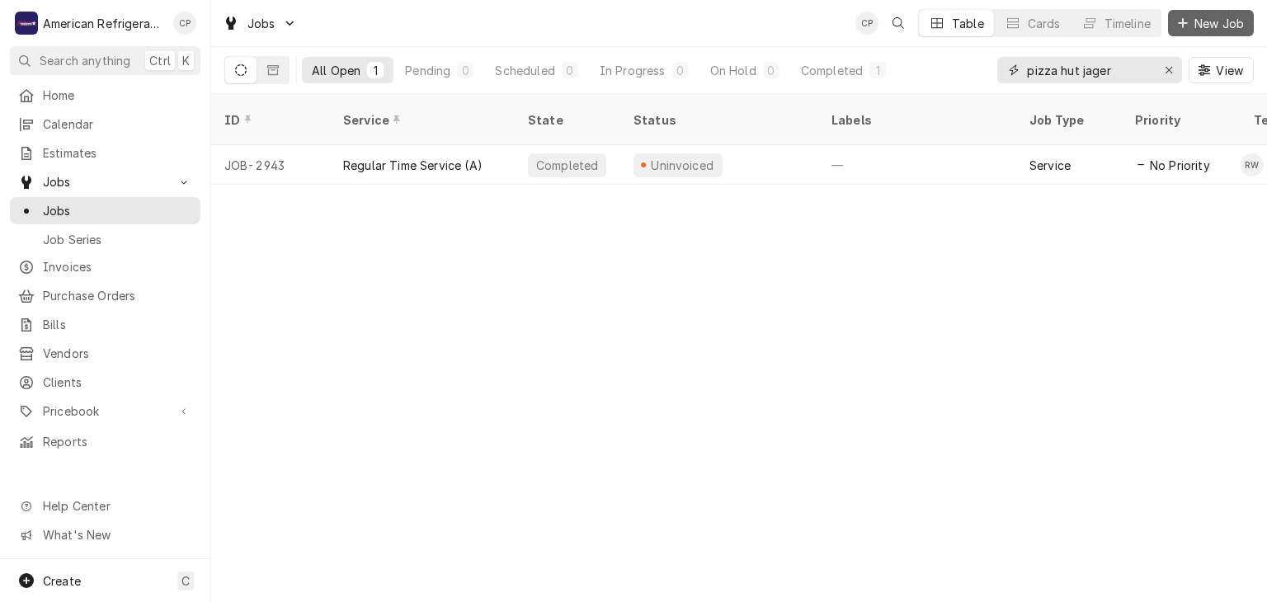
type input "pizza hut jager"
click at [1201, 22] on span "New Job" at bounding box center [1219, 23] width 56 height 17
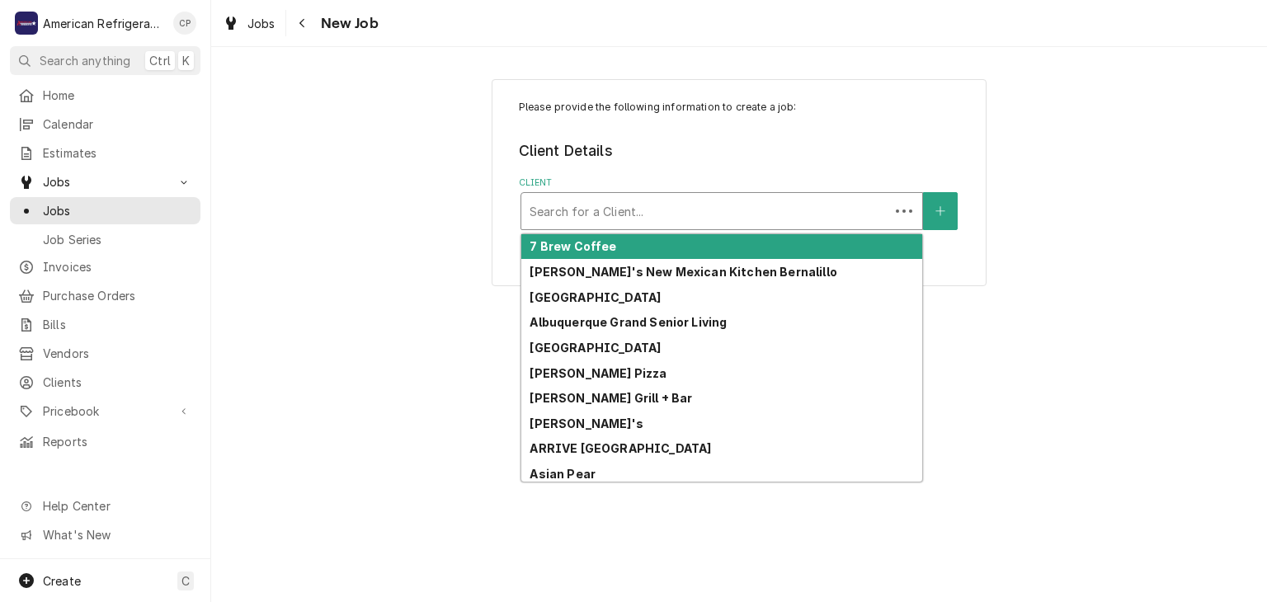
click at [600, 214] on div "Client" at bounding box center [705, 211] width 351 height 30
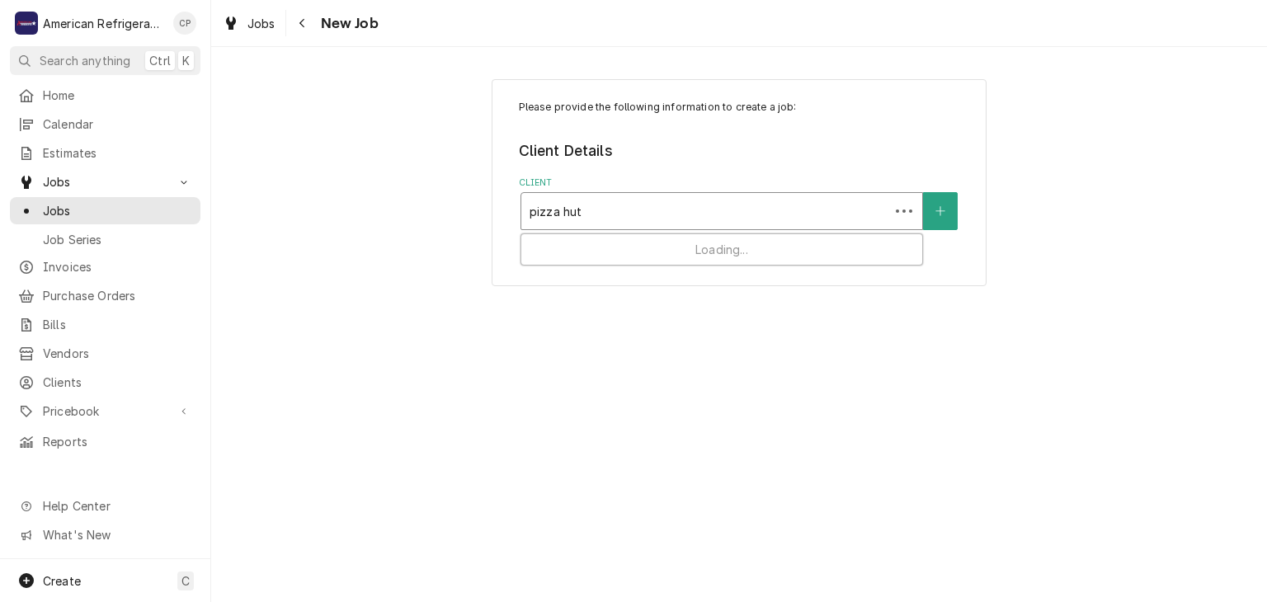
type input "pizza hut"
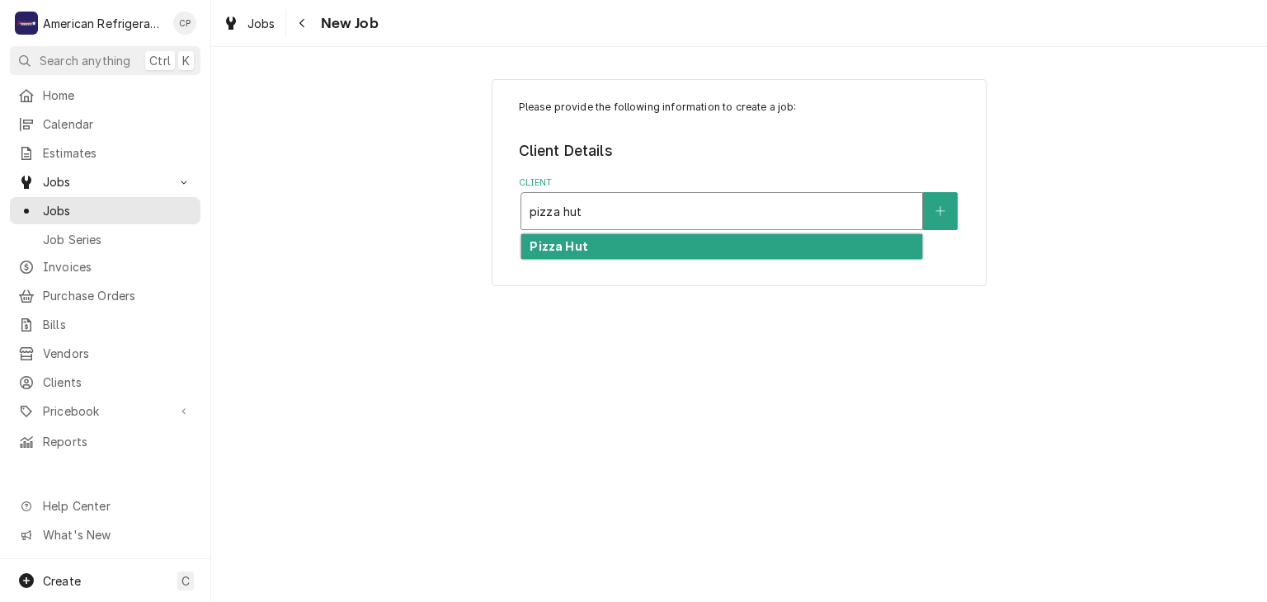
click at [609, 244] on div "Pizza Hut" at bounding box center [721, 247] width 401 height 26
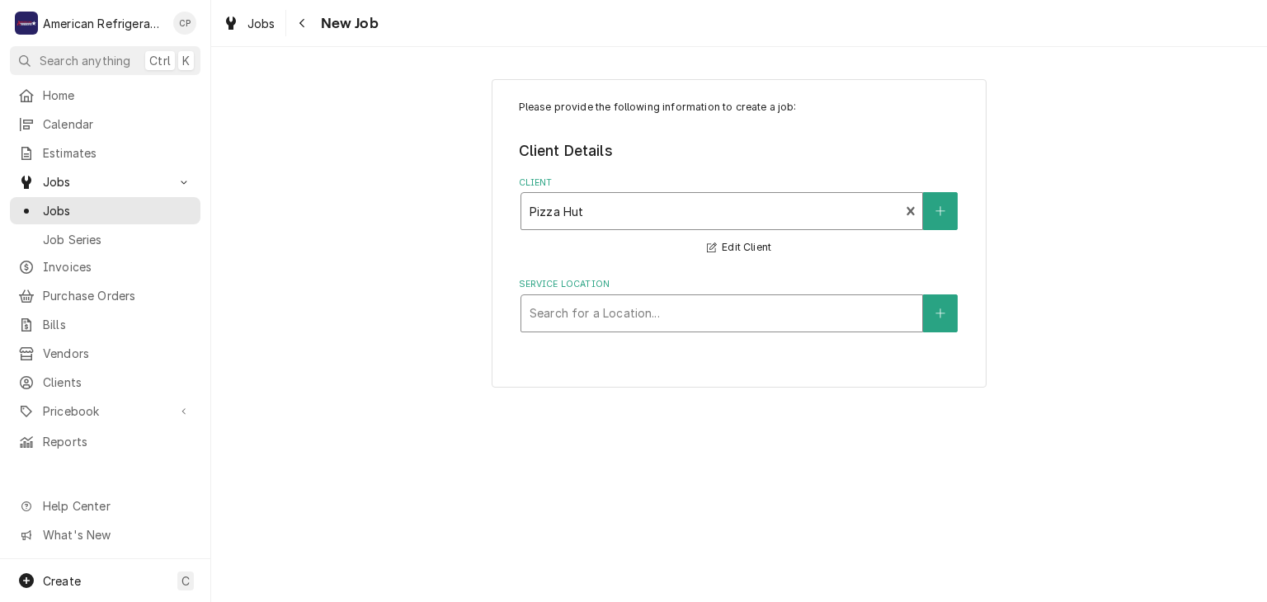
click at [602, 321] on div "Service Location" at bounding box center [722, 314] width 384 height 30
type input "jager"
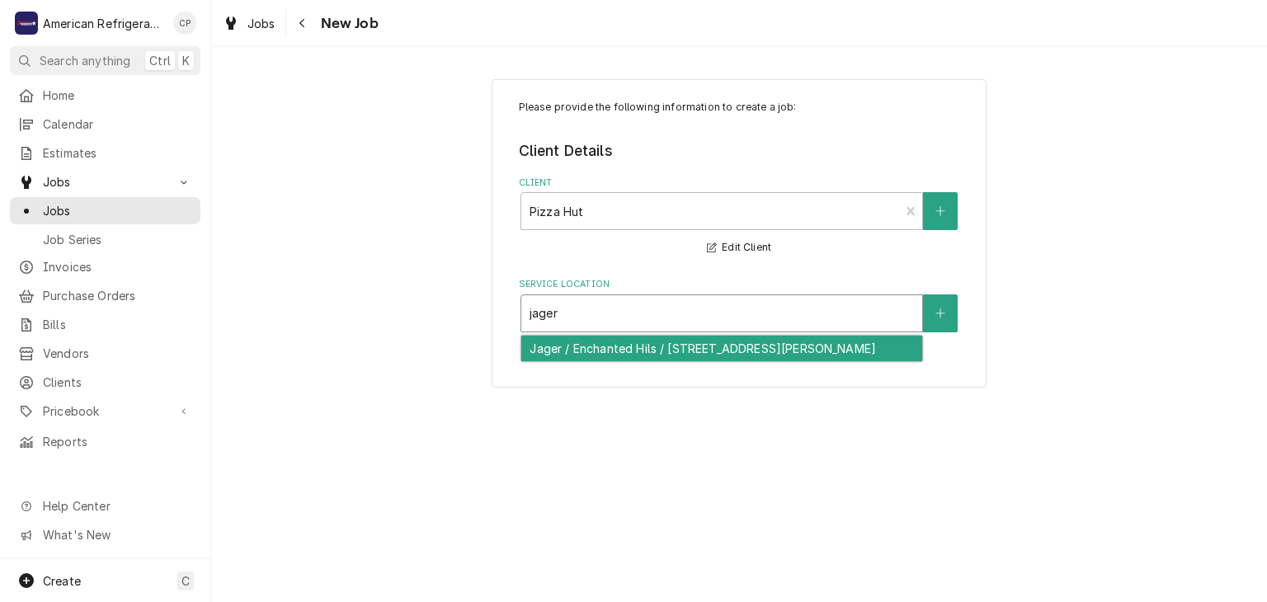
click at [611, 347] on div "Jager / Enchanted Hils / [STREET_ADDRESS][PERSON_NAME]" at bounding box center [721, 349] width 401 height 26
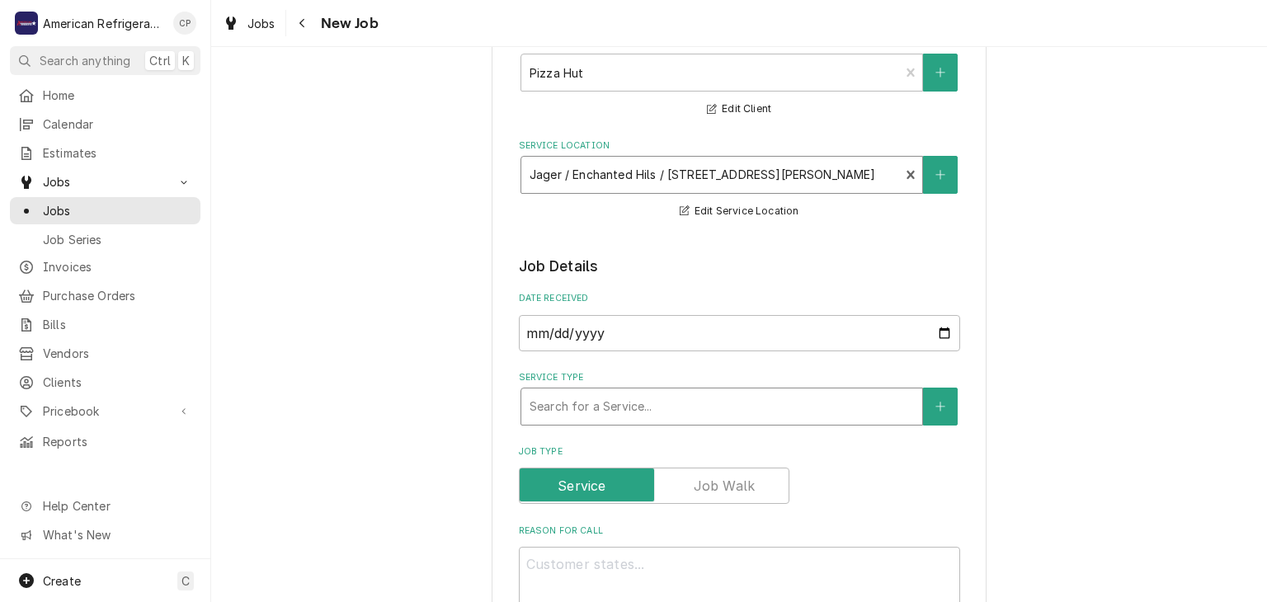
scroll to position [140, 0]
click at [592, 413] on div "Service Type" at bounding box center [722, 405] width 384 height 30
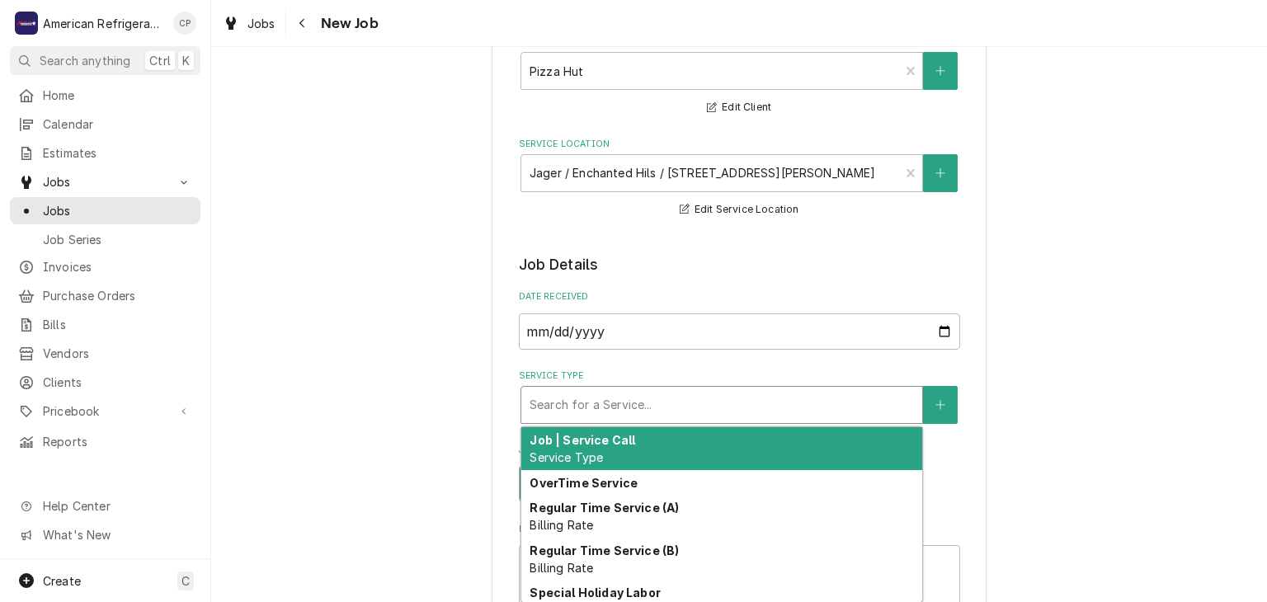
click at [606, 370] on label "Service Type" at bounding box center [739, 376] width 441 height 13
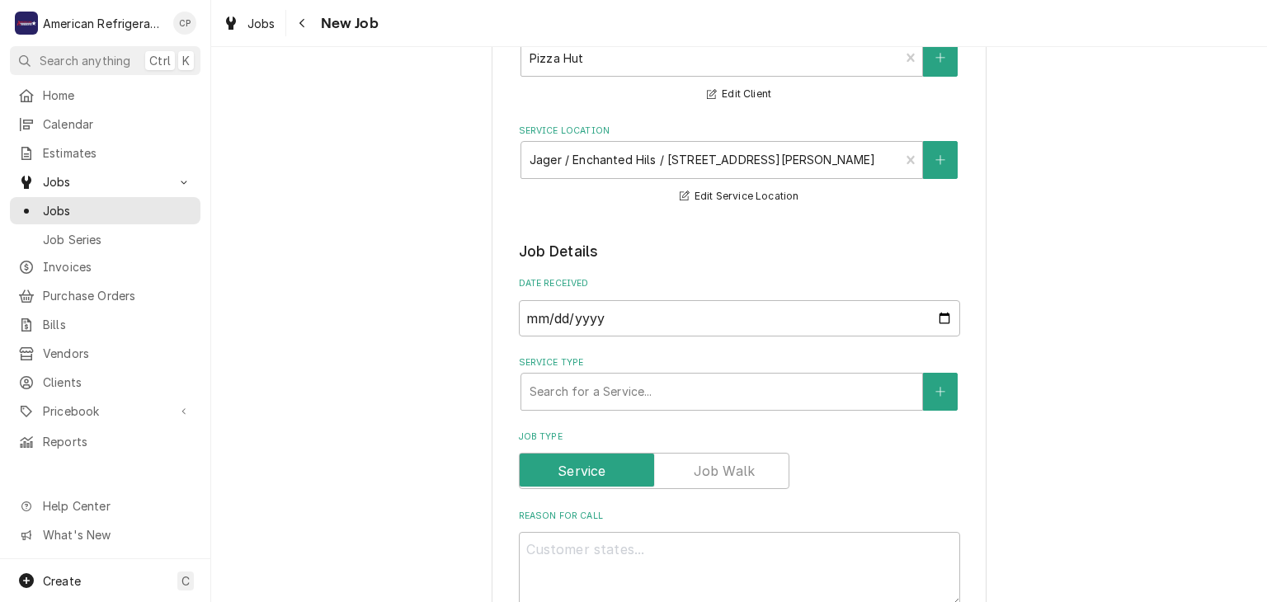
scroll to position [167, 0]
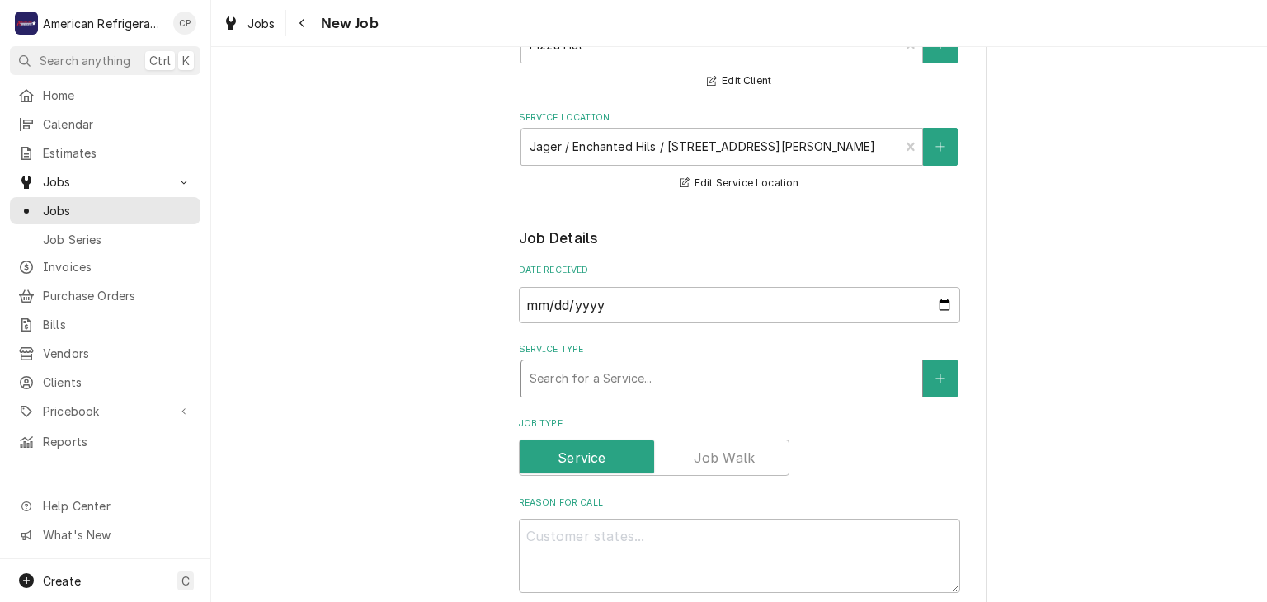
click at [606, 370] on div "Service Type" at bounding box center [722, 379] width 384 height 30
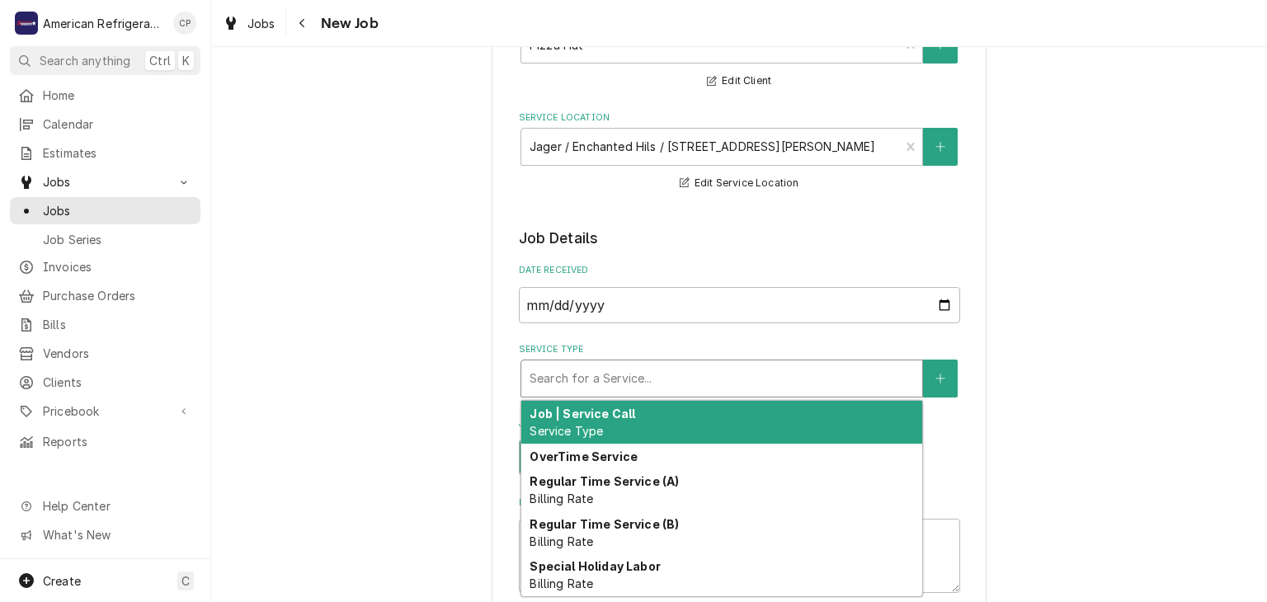
click at [606, 370] on div "Service Type" at bounding box center [722, 379] width 384 height 30
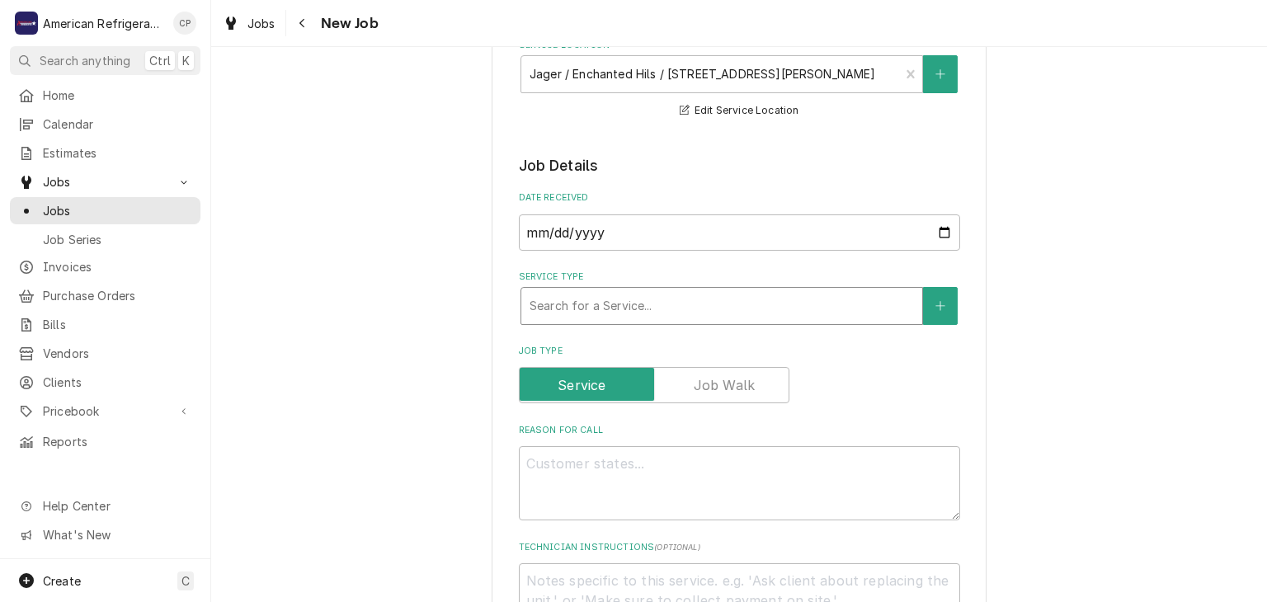
scroll to position [251, 0]
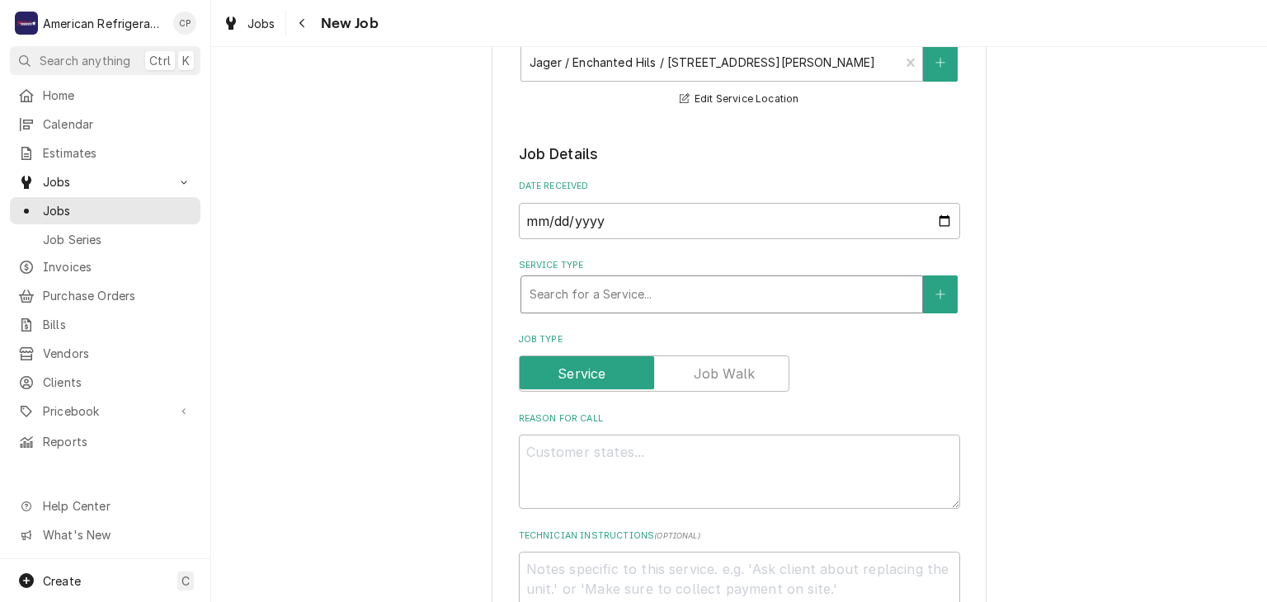
click at [608, 290] on div "Service Type" at bounding box center [722, 295] width 384 height 30
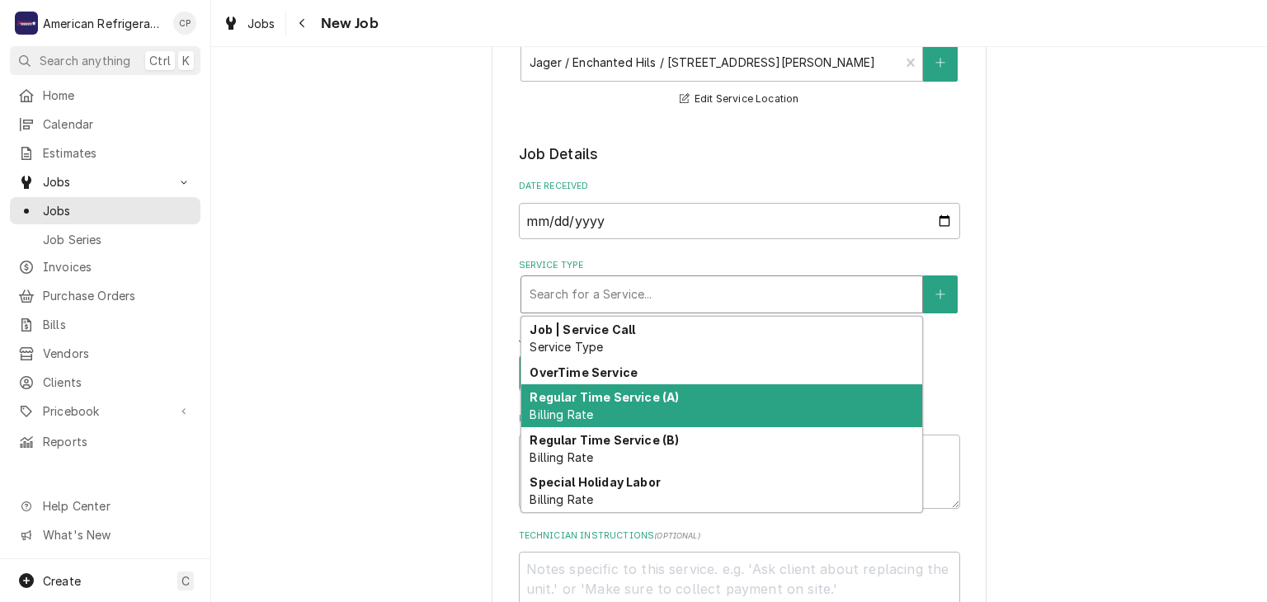
click at [617, 399] on strong "Regular Time Service (A)" at bounding box center [604, 397] width 149 height 14
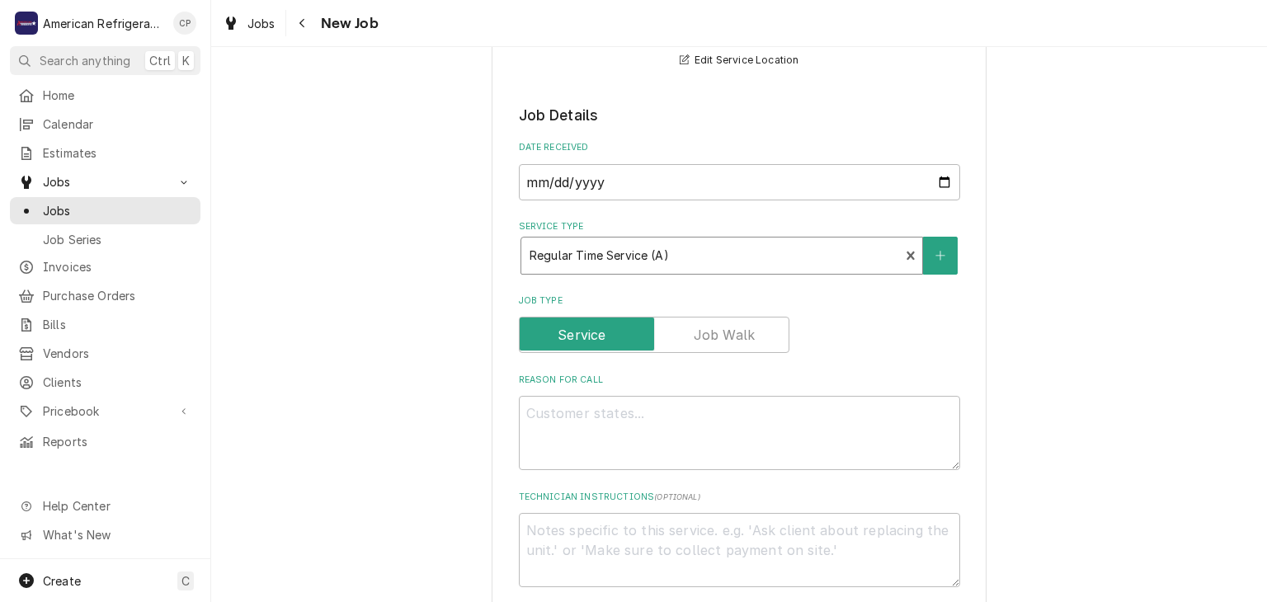
scroll to position [370, 0]
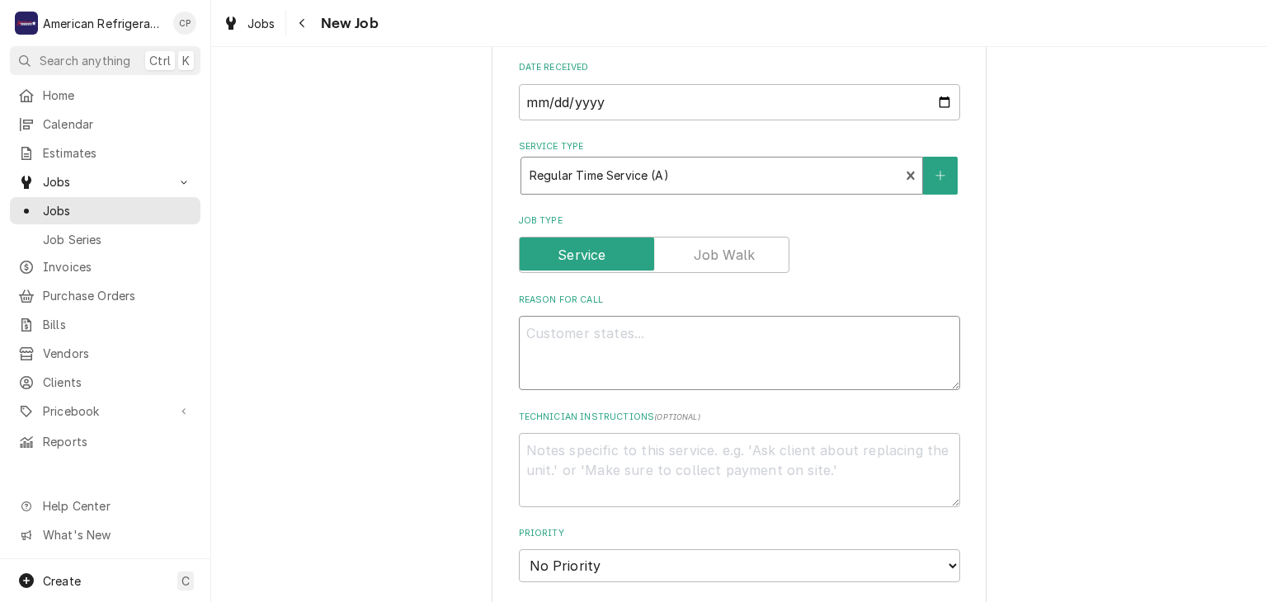
click at [575, 371] on textarea "Reason For Call" at bounding box center [739, 353] width 441 height 74
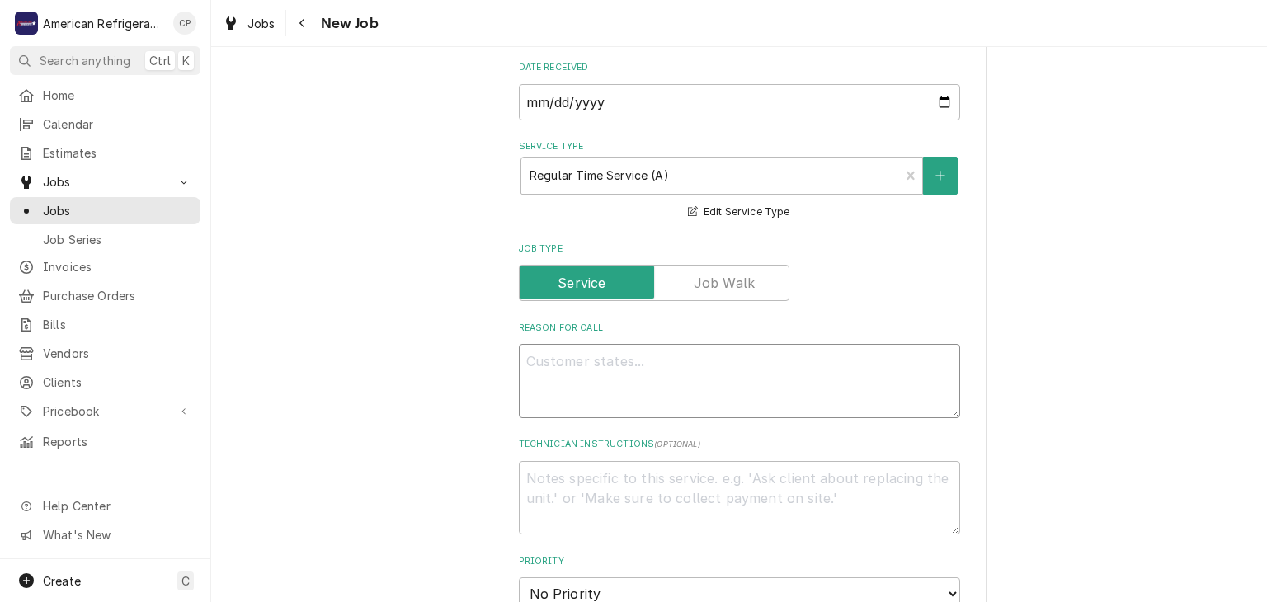
type textarea "x"
type textarea "W"
type textarea "x"
type textarea "WO"
type textarea "x"
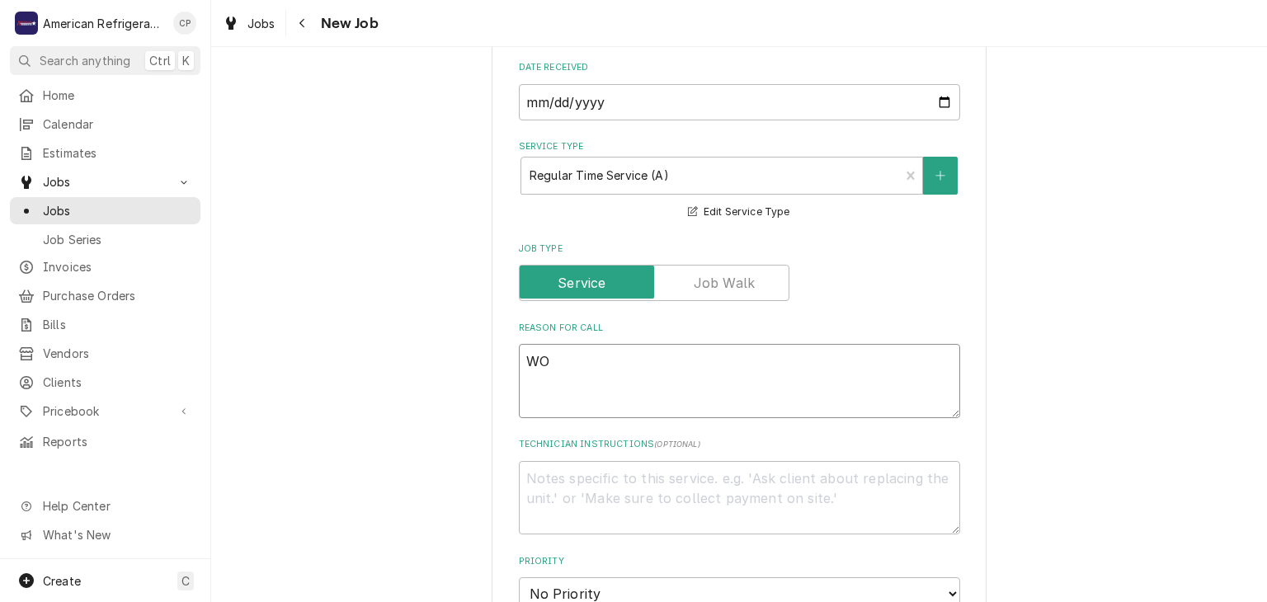
type textarea "WO#"
type textarea "x"
type textarea "WO#"
type textarea "x"
type textarea "WO# I"
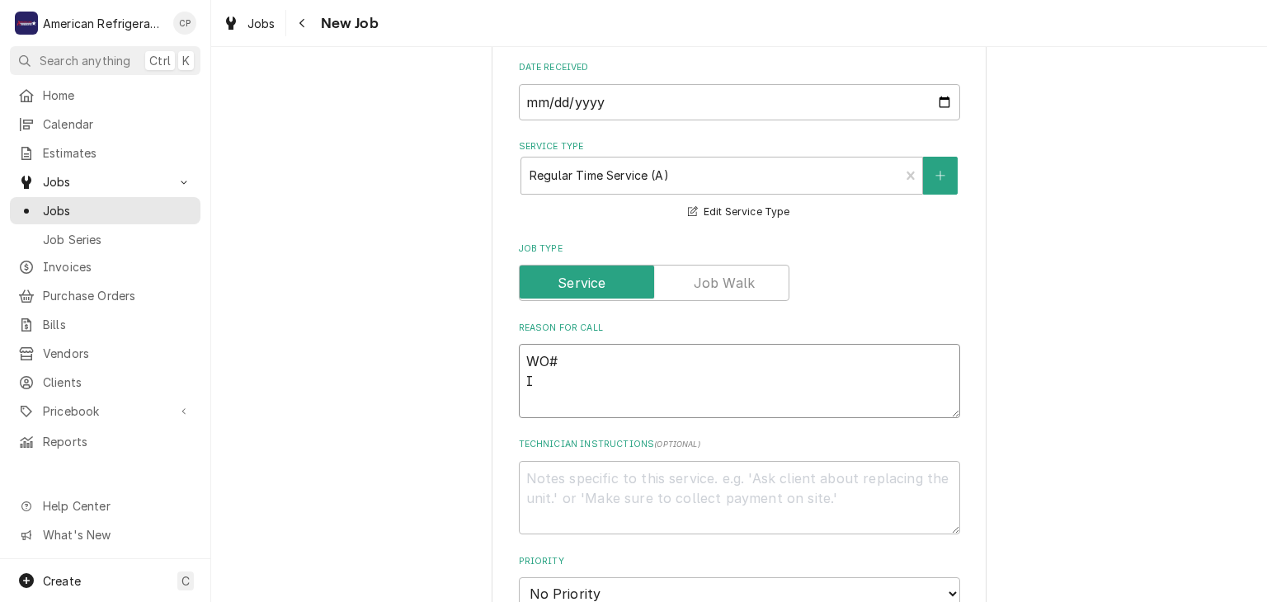
type textarea "x"
type textarea "WO# Ins"
type textarea "x"
type textarea "WO# Insta"
type textarea "x"
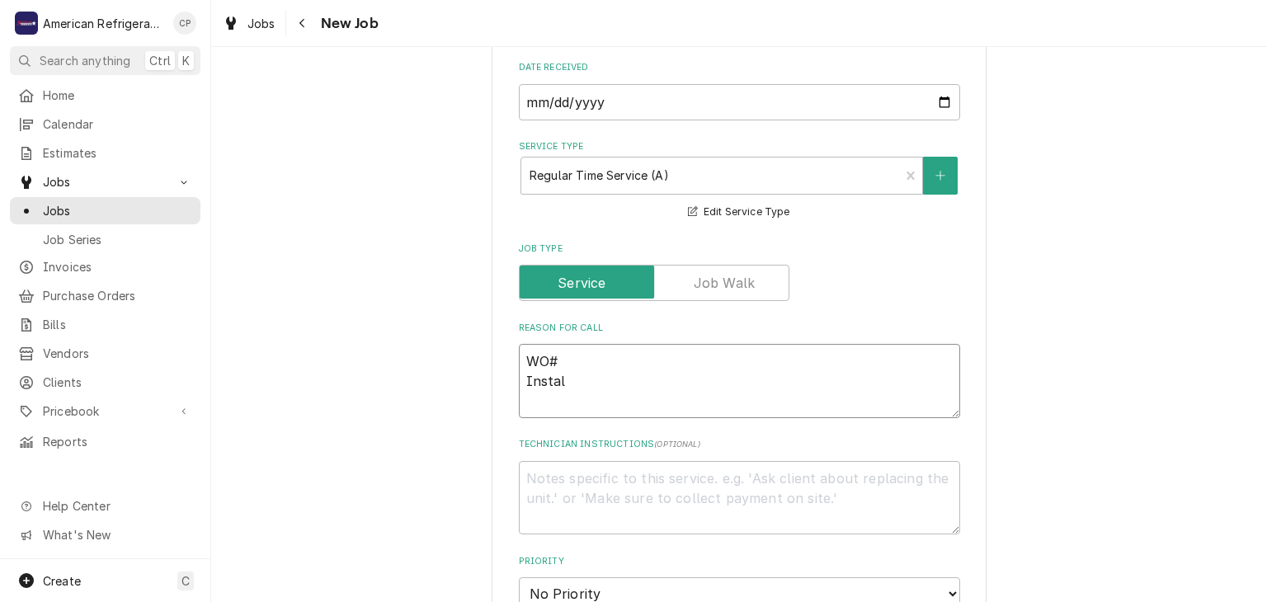
type textarea "WO# Install"
type textarea "x"
type textarea "WO# Install"
type textarea "x"
type textarea "WO# Install o"
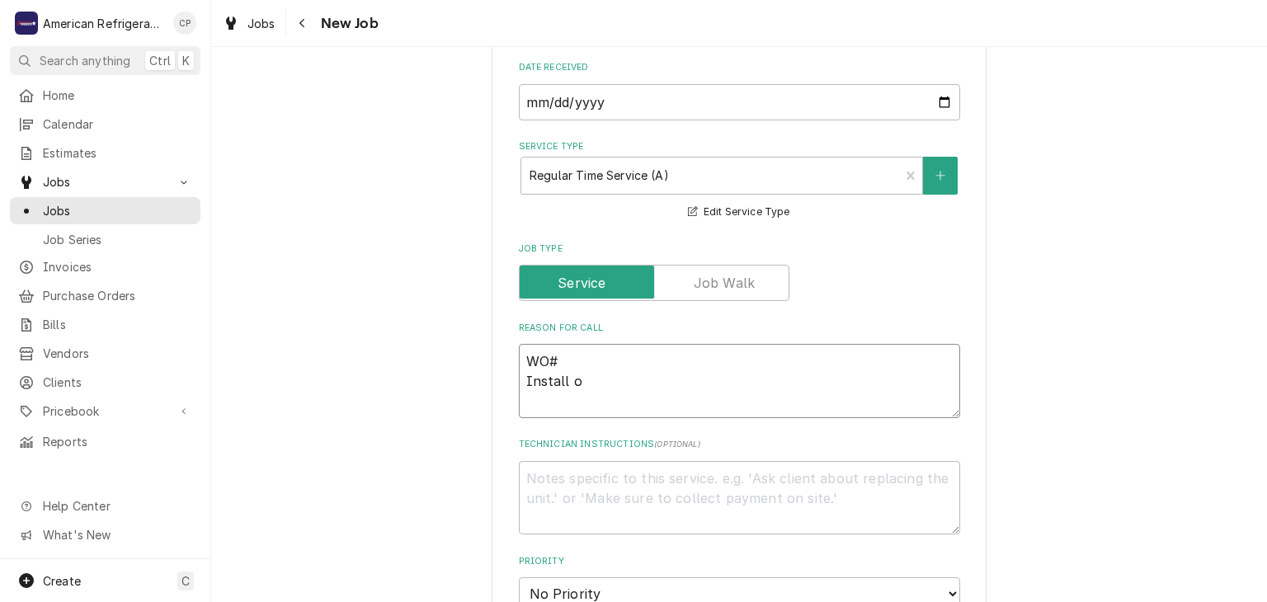
type textarea "x"
type textarea "WO# Install of"
type textarea "x"
type textarea "WO# Install of"
type textarea "x"
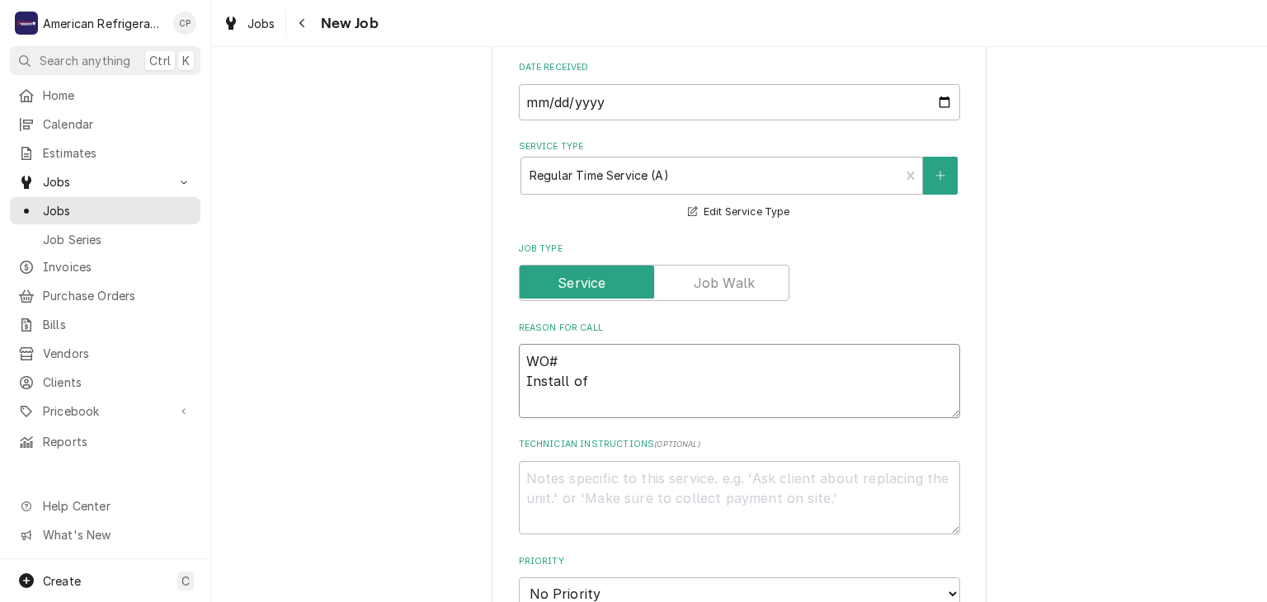
type textarea "WO# Install of"
type textarea "x"
type textarea "WO# Install of"
type textarea "x"
click at [692, 396] on textarea "WO# Install of" at bounding box center [739, 381] width 441 height 74
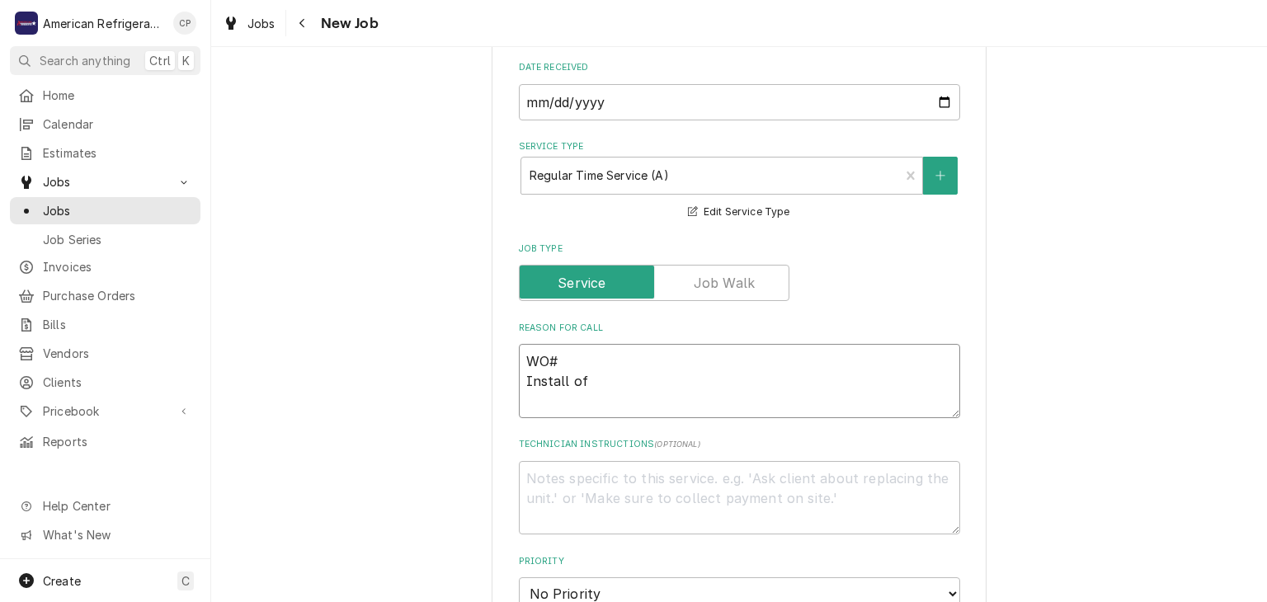
click at [692, 396] on textarea "WO# Install of" at bounding box center [739, 381] width 441 height 74
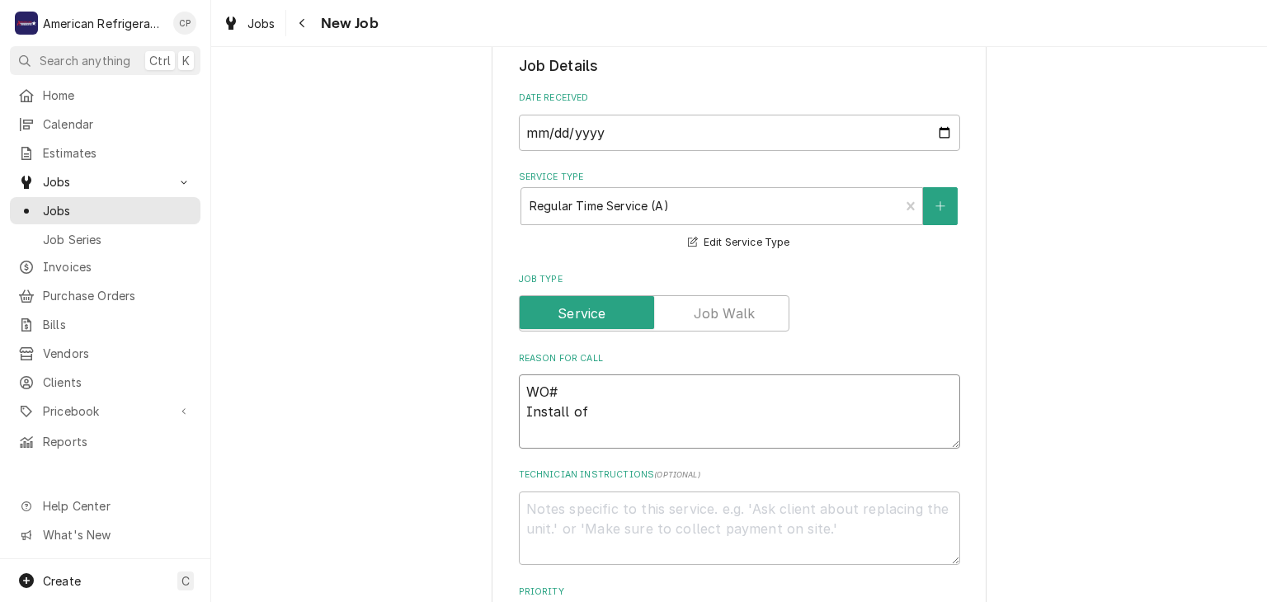
scroll to position [460, 0]
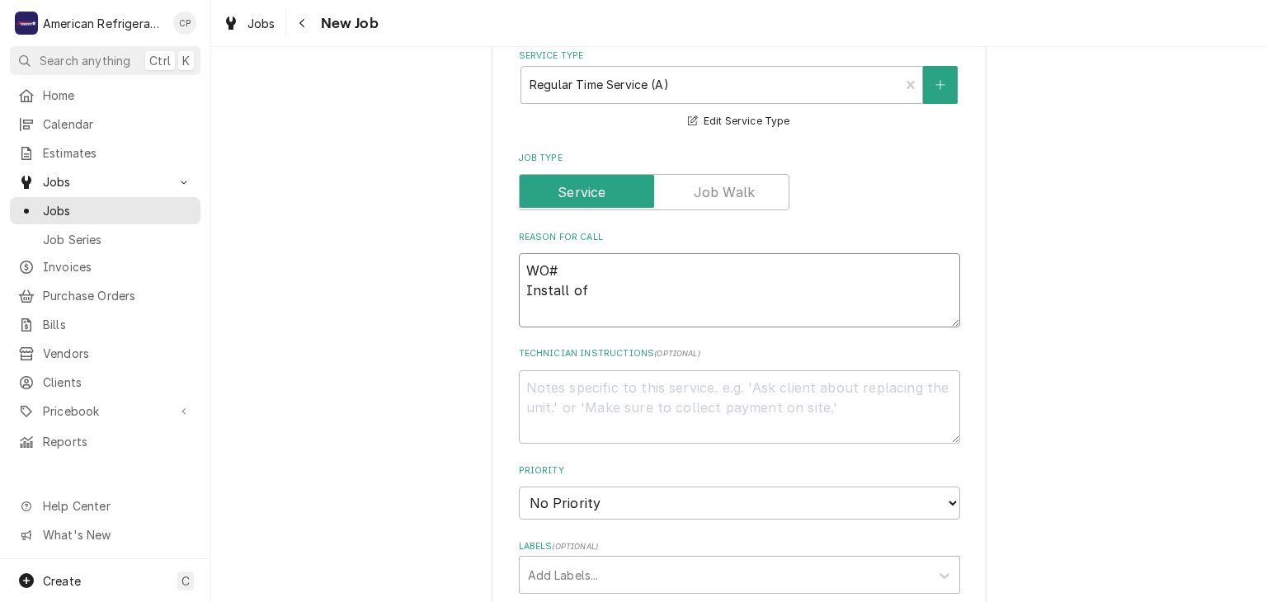
click at [620, 293] on textarea "WO# Install of" at bounding box center [739, 290] width 441 height 74
type textarea "WO# Install of"
click at [581, 270] on textarea "WO# Install of" at bounding box center [739, 290] width 441 height 74
paste textarea "3161643"
type textarea "x"
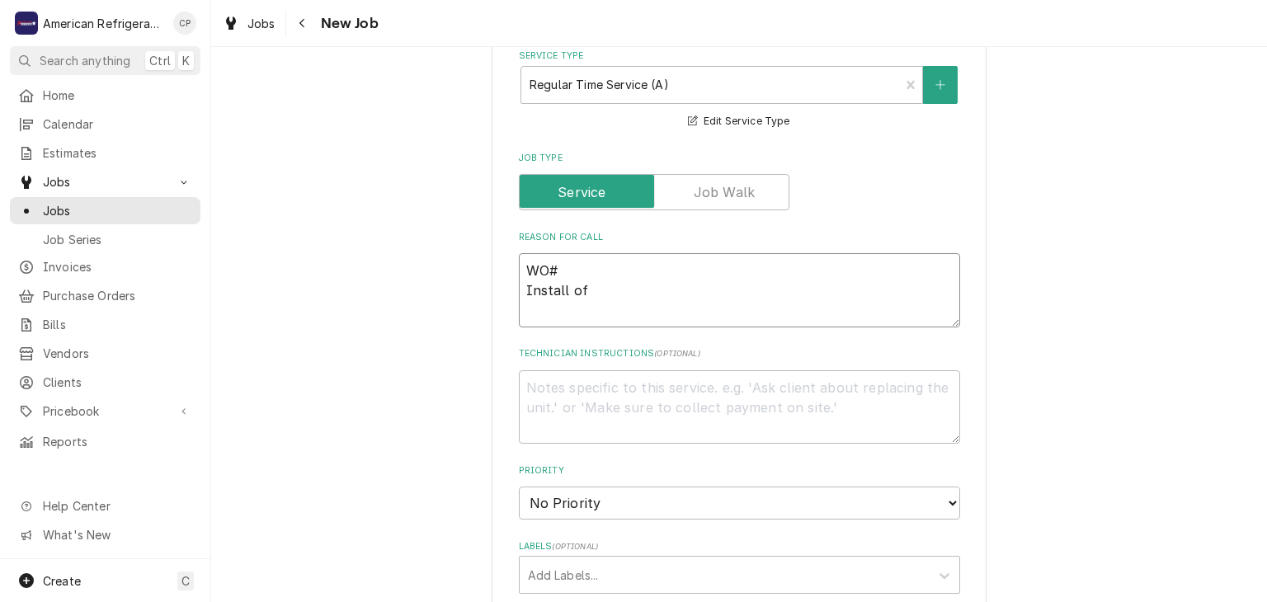
type textarea "WO# 3161643 Install of"
click at [647, 302] on textarea "WO# 3161643 Install of" at bounding box center [739, 290] width 441 height 74
type textarea "x"
type textarea "WO# 3161643 Install of e"
type textarea "x"
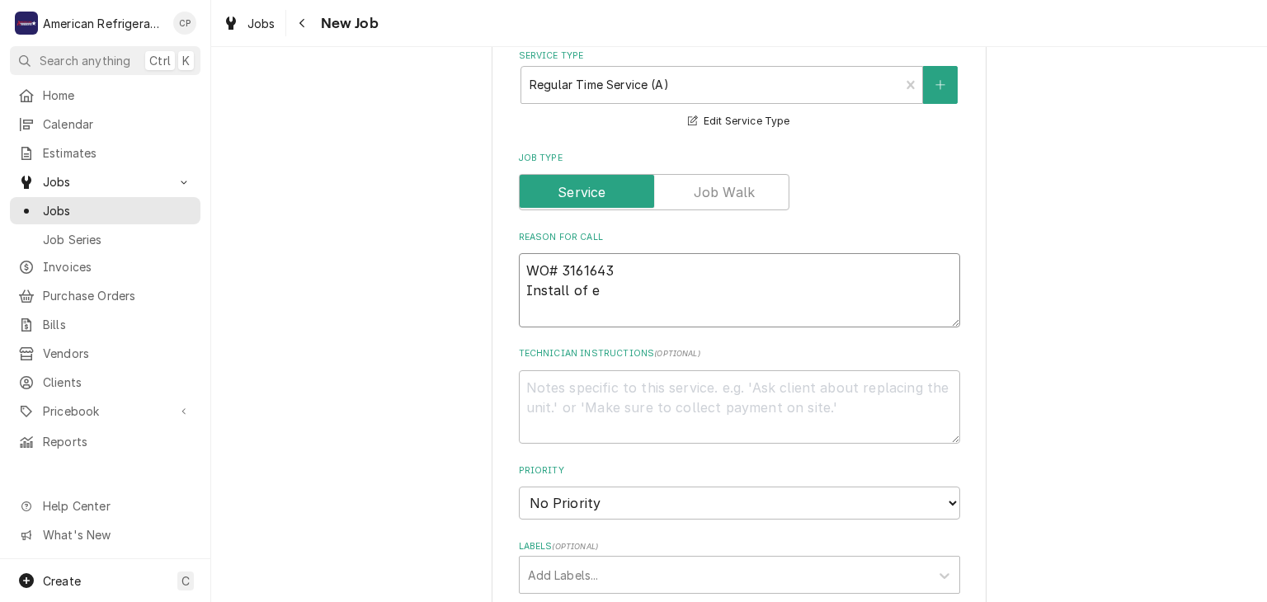
type textarea "WO# 3161643 Install of ev"
type textarea "x"
type textarea "WO# 3161643 Install of evap"
type textarea "x"
type textarea "WO# 3161643 Install of evapor"
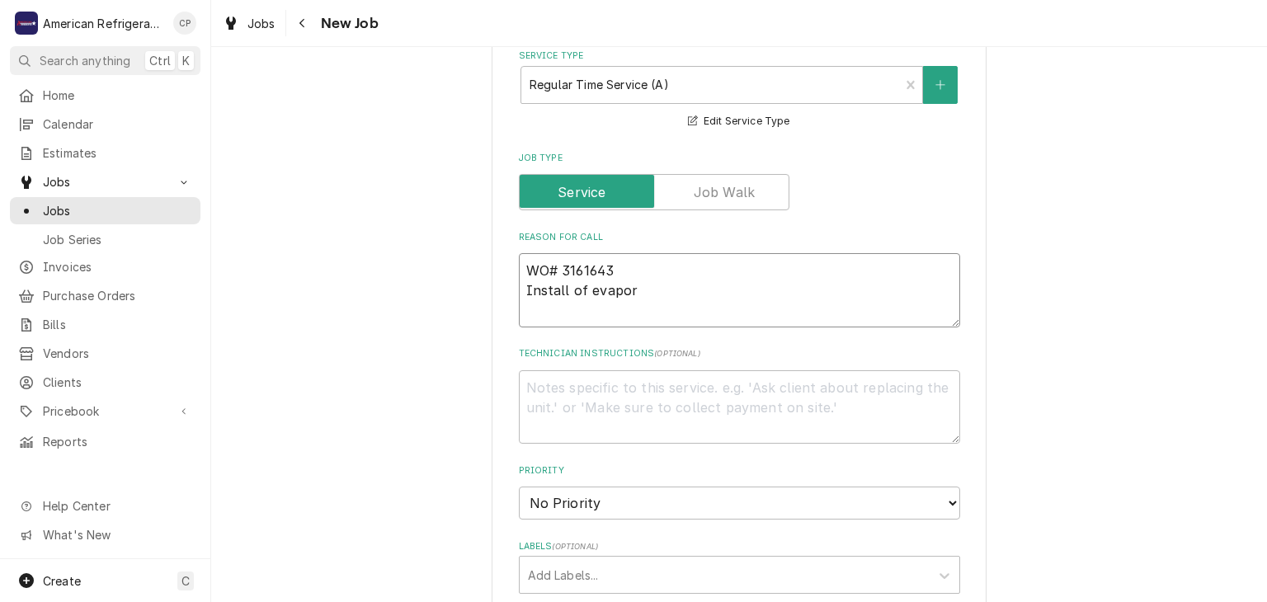
type textarea "x"
type textarea "WO# 3161643 Install of evapora"
type textarea "x"
type textarea "WO# 3161643 Install of evaporato"
type textarea "x"
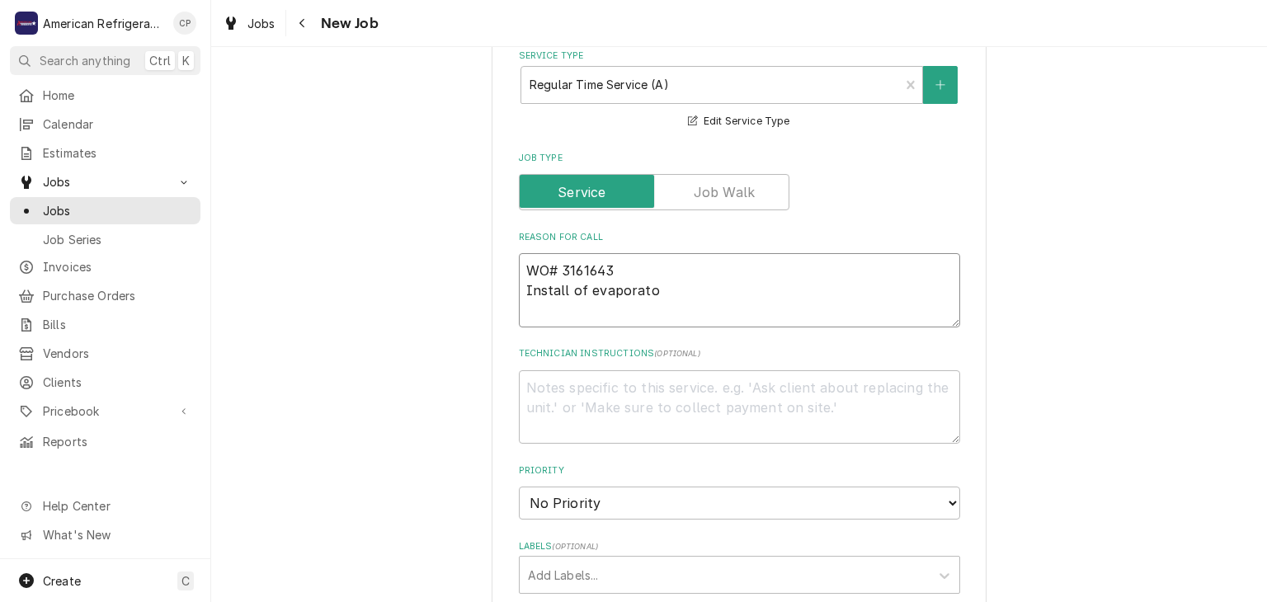
type textarea "WO# 3161643 Install of evaporator"
type textarea "x"
type textarea "WO# 3161643 Install of evaporator"
type textarea "x"
type textarea "WO# 3161643 Install of evaporator o"
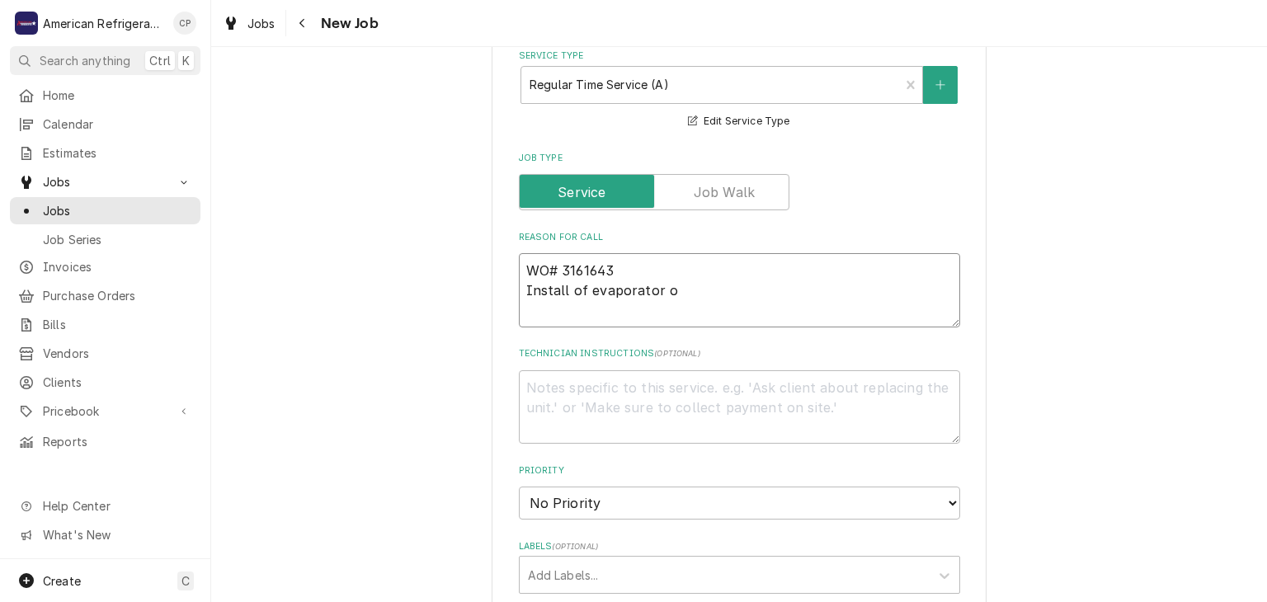
type textarea "x"
type textarea "WO# 3161643 Install of evaporator on"
type textarea "x"
type textarea "WO# 3161643 Install of evaporator on"
type textarea "x"
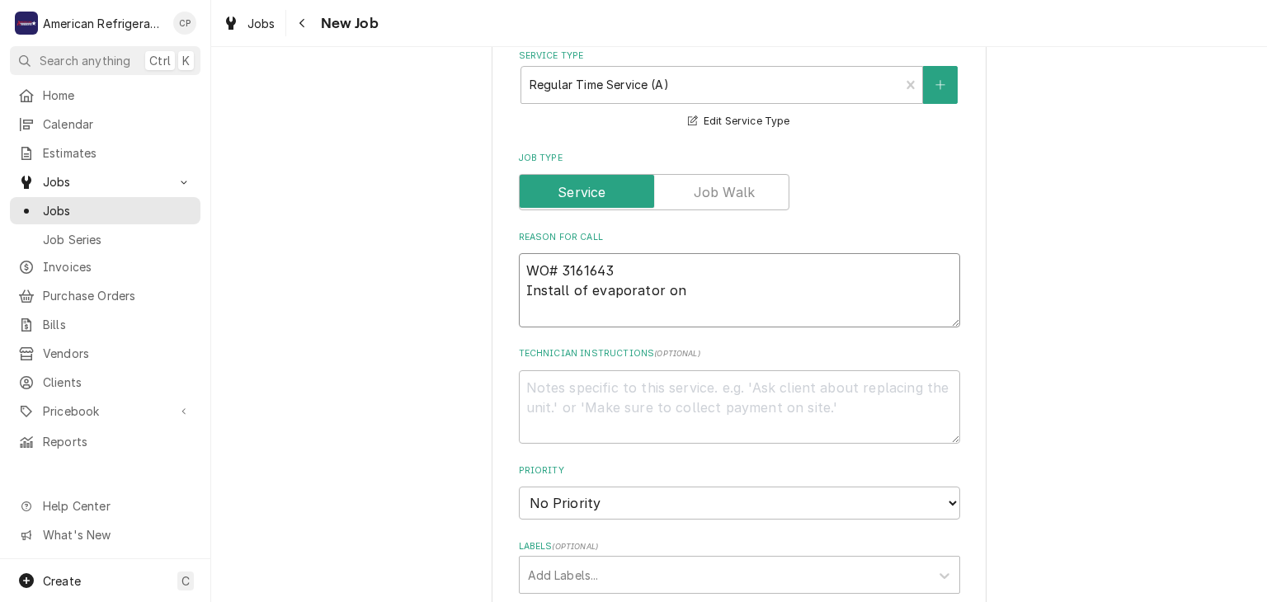
type textarea "WO# 3161643 Install of evaporator on p"
type textarea "x"
type textarea "WO# 3161643 Install of evaporator on pr"
type textarea "x"
type textarea "WO# 3161643 Install of evaporator on prep"
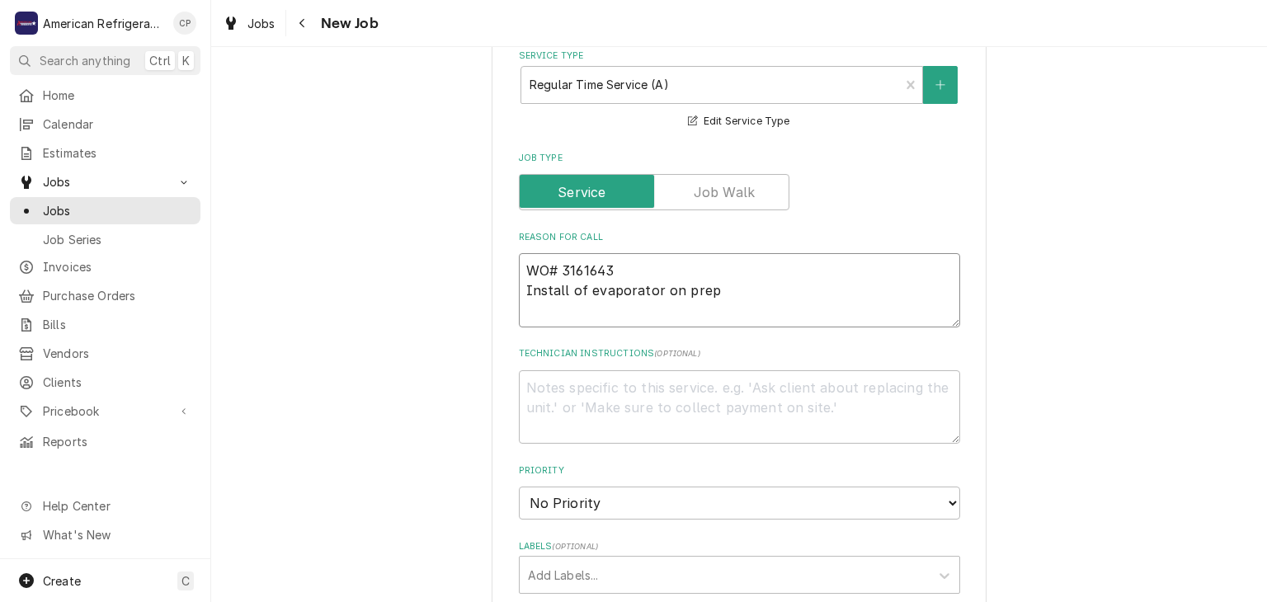
type textarea "x"
type textarea "WO# 3161643 Install of evaporator on prep t"
type textarea "x"
type textarea "WO# 3161643 Install of evaporator on prep ta"
type textarea "x"
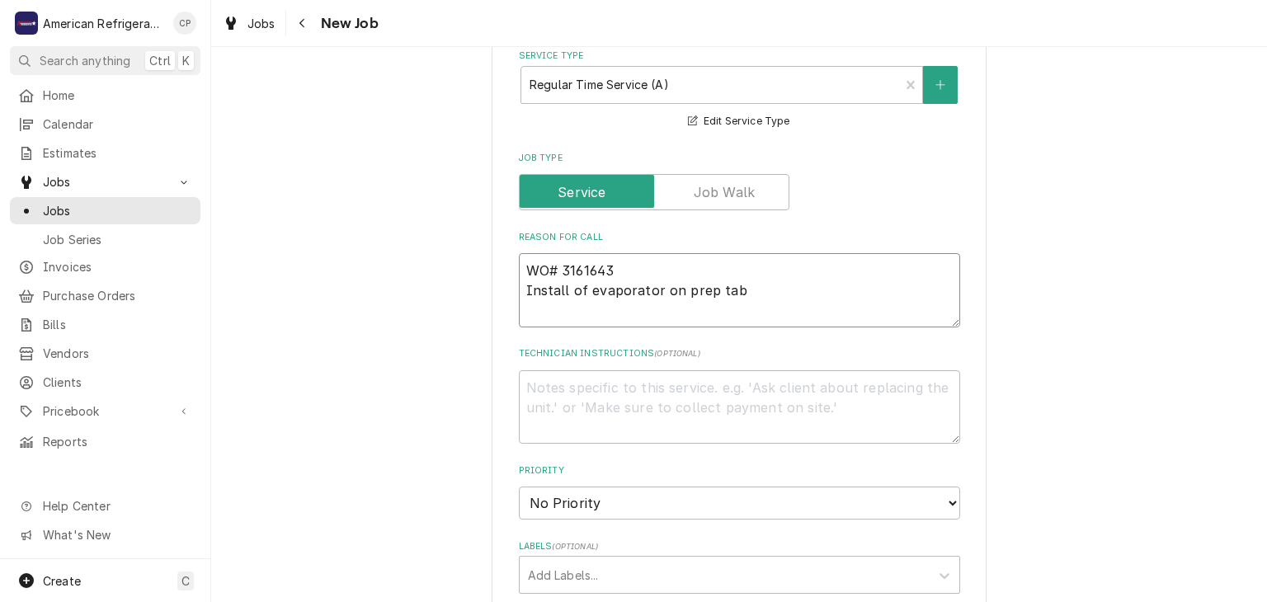
type textarea "WO# 3161643 Install of evaporator on prep tabl"
type textarea "x"
type textarea "WO# 3161643 Install of evaporator on prep table"
type textarea "x"
type textarea "WO# 3161643 Install of evaporator on prep table"
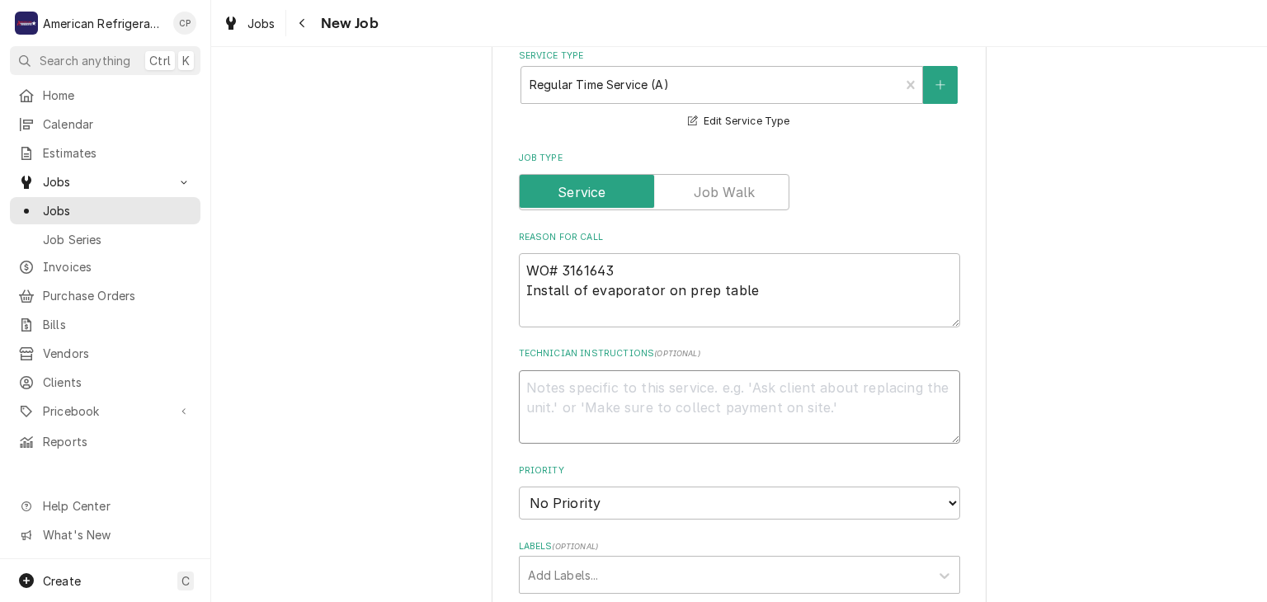
type textarea "x"
type textarea "D"
type textarea "x"
type textarea "Di"
type textarea "x"
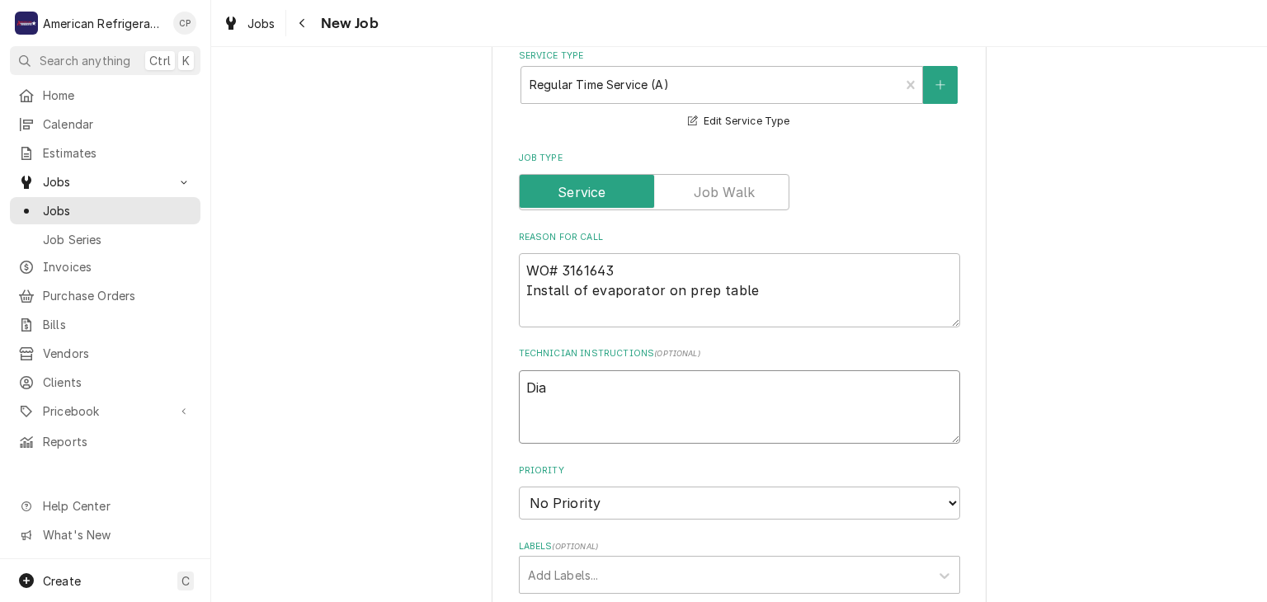
type textarea "Diag"
type textarea "x"
type textarea "Diagno"
type textarea "x"
type textarea "Diagnos"
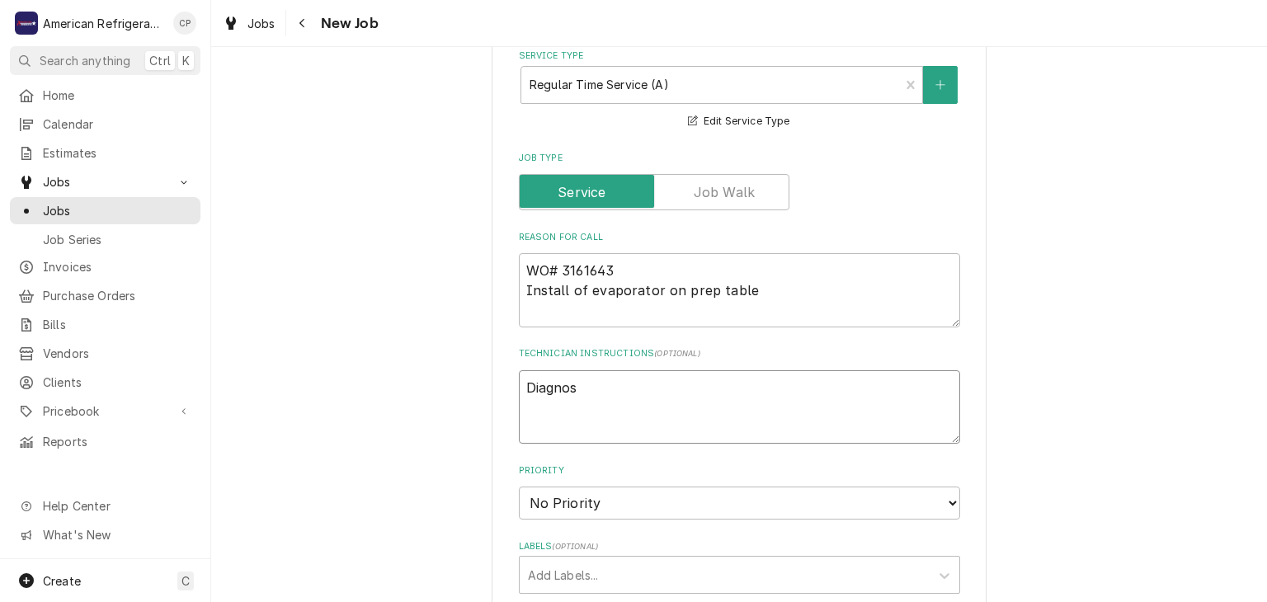
type textarea "x"
type textarea "Diagnose"
type textarea "x"
type textarea "Diagnose"
type textarea "x"
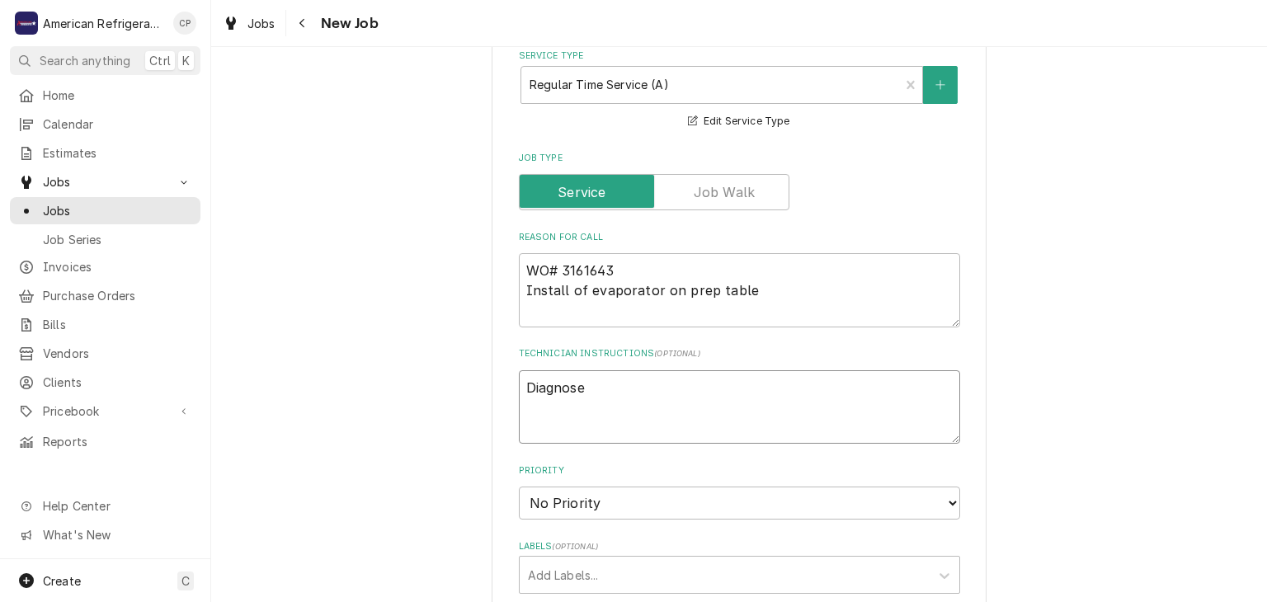
type textarea "Diagnose &"
type textarea "x"
type textarea "Diagnose & c"
type textarea "x"
type textarea "Diagnose & ca"
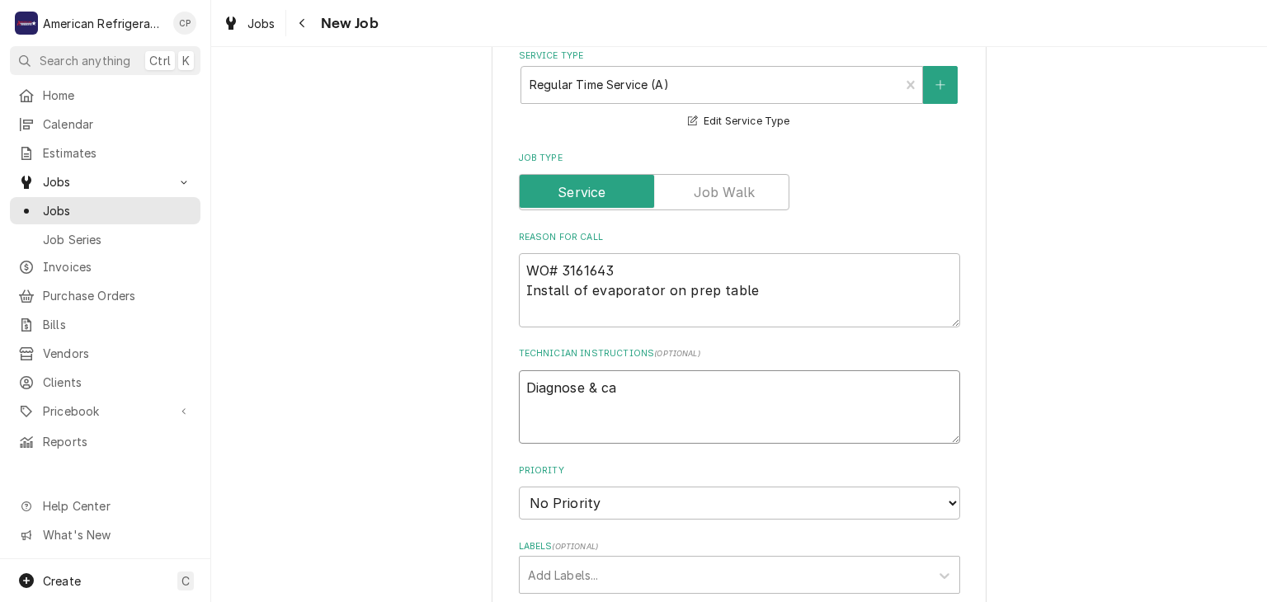
type textarea "x"
type textarea "Diagnose & cal"
type textarea "x"
type textarea "Diagnose & call"
type textarea "x"
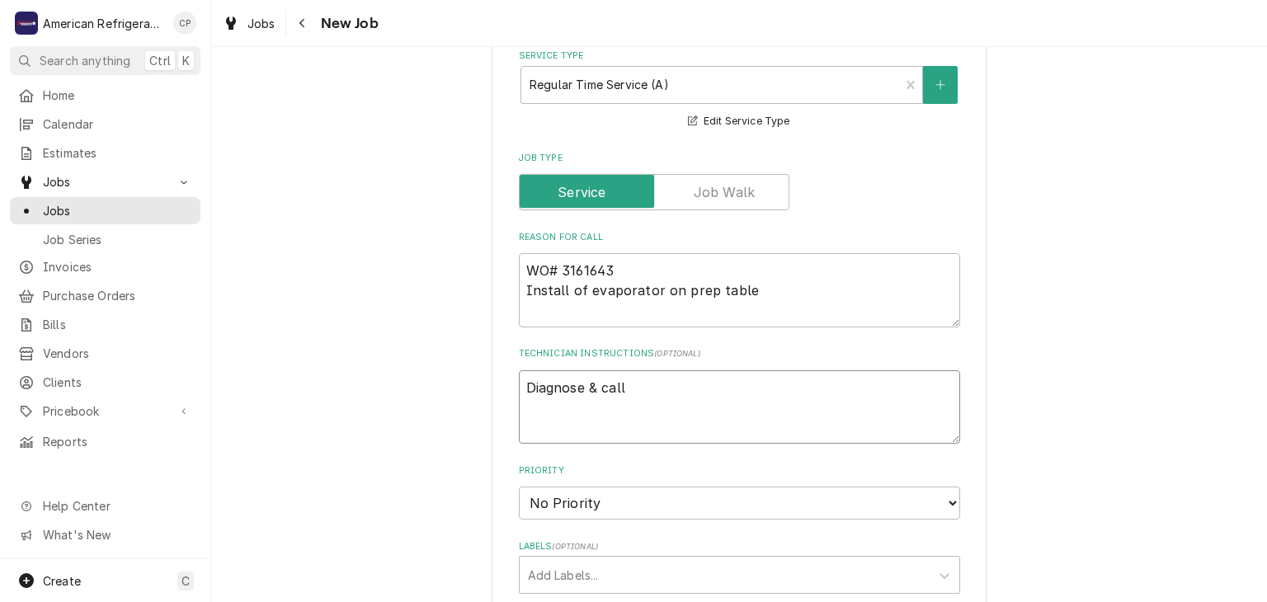
type textarea "Diagnose & call G"
type textarea "x"
type textarea "Diagnose & call Gl"
type textarea "x"
type textarea "Diagnose & call Gl"
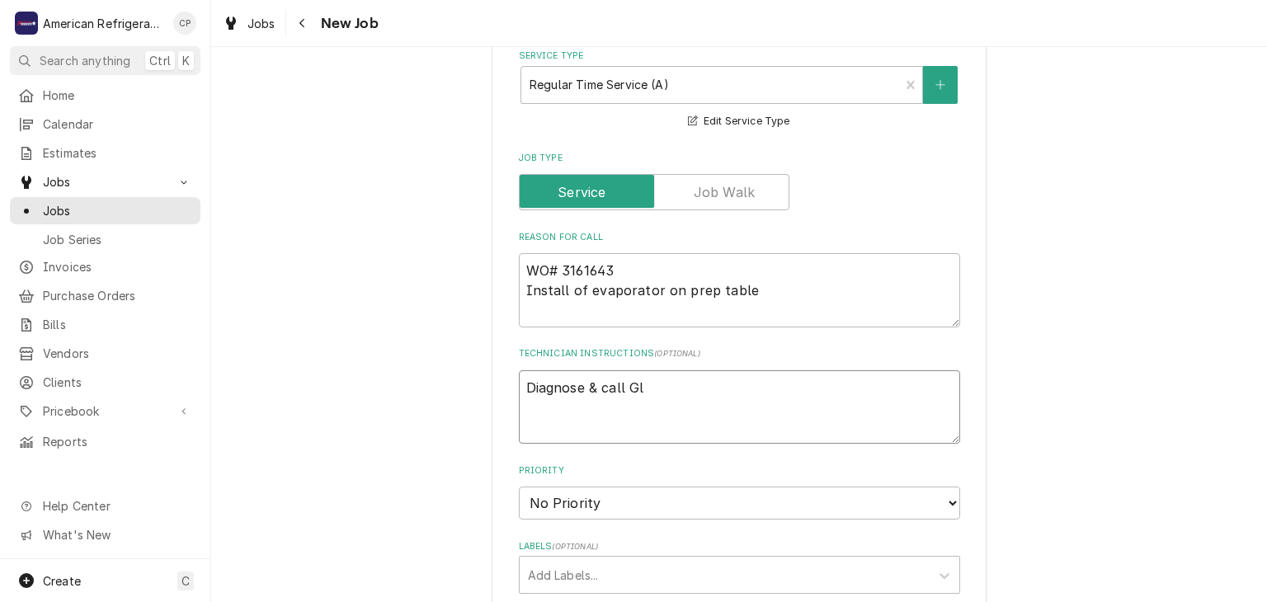
type textarea "x"
type textarea "Diagnose & call G"
type textarea "x"
type textarea "Diagnose & call"
type textarea "x"
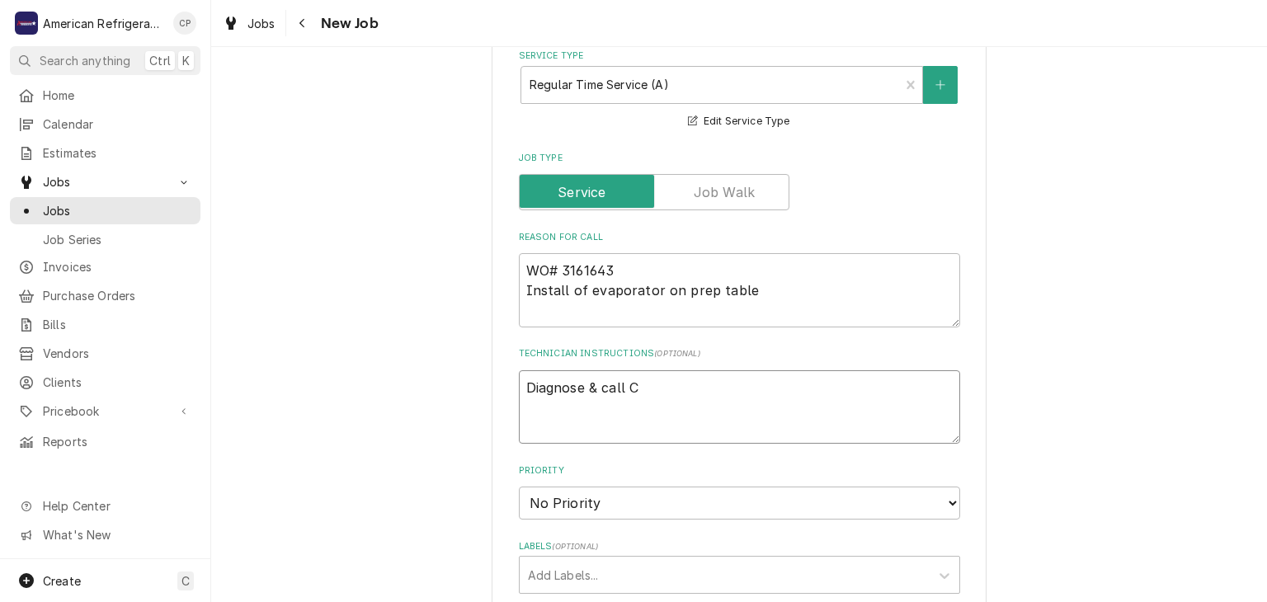
type textarea "Diagnose & call Co"
type textarea "x"
type textarea "Diagnose & call Cor"
type textarea "x"
type textarea "Diagnose & call Corde"
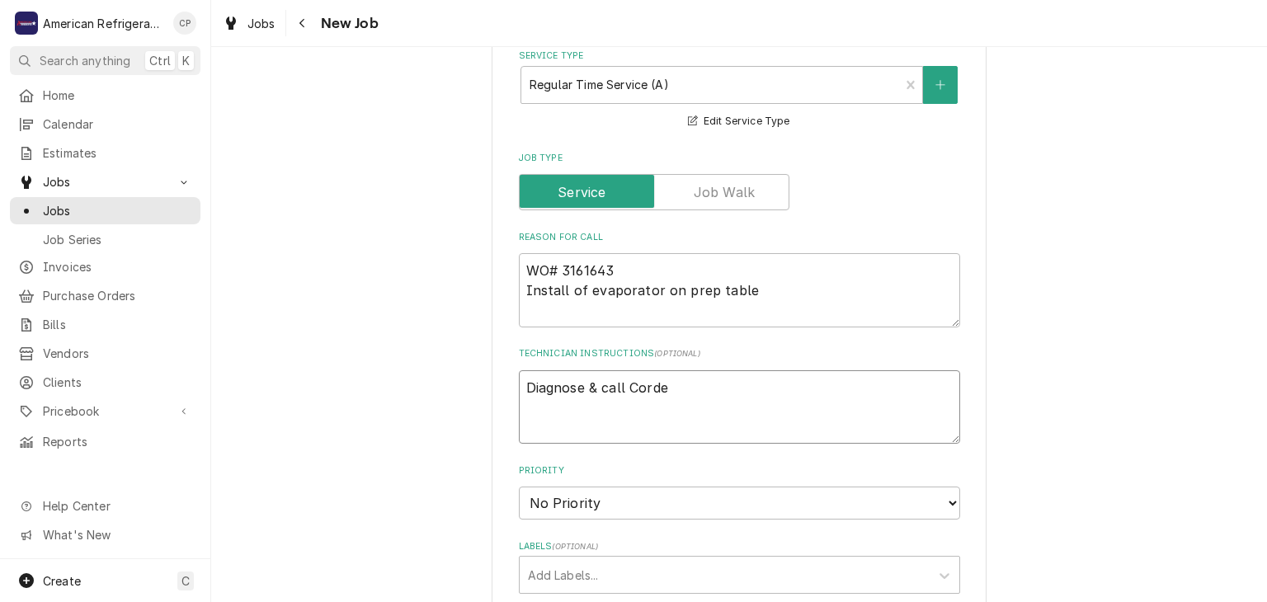
type textarea "x"
type textarea "Diagnose & call Cordel"
type textarea "x"
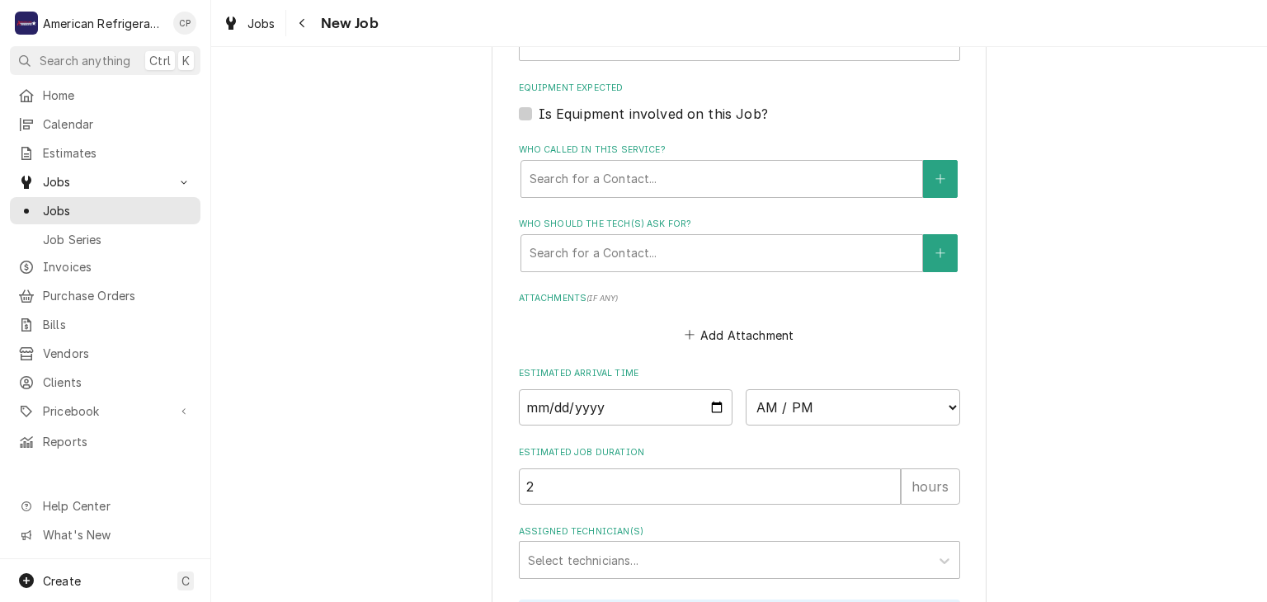
scroll to position [1216, 0]
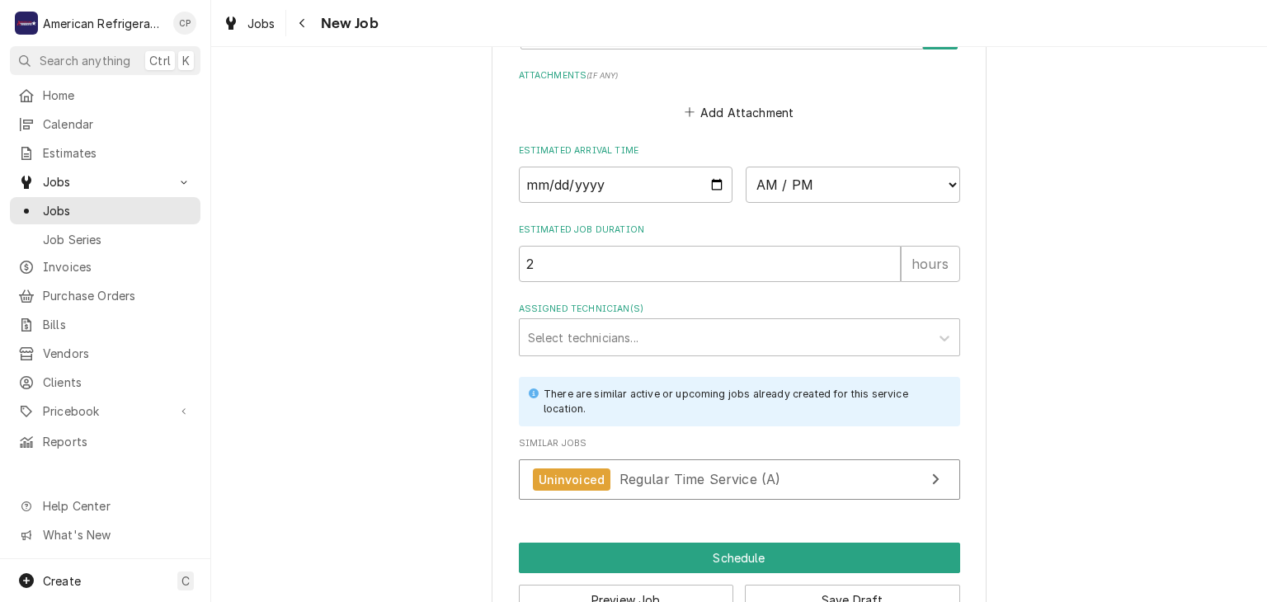
type textarea "Diagnose & call Cordel"
click at [721, 177] on input "Date" at bounding box center [626, 185] width 214 height 36
type textarea "x"
type input "2025-09-04"
type textarea "x"
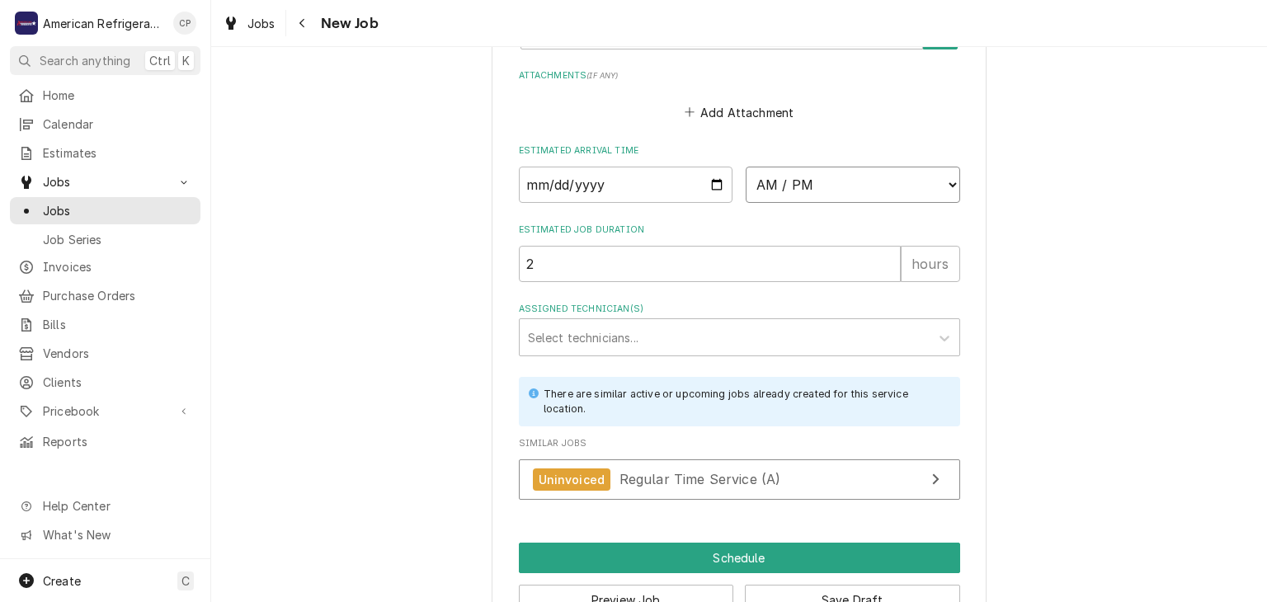
click at [798, 181] on select "AM / PM 6:00 AM 6:15 AM 6:30 AM 6:45 AM 7:00 AM 7:15 AM 7:30 AM 7:45 AM 8:00 AM…" at bounding box center [853, 185] width 214 height 36
select select "12:00:00"
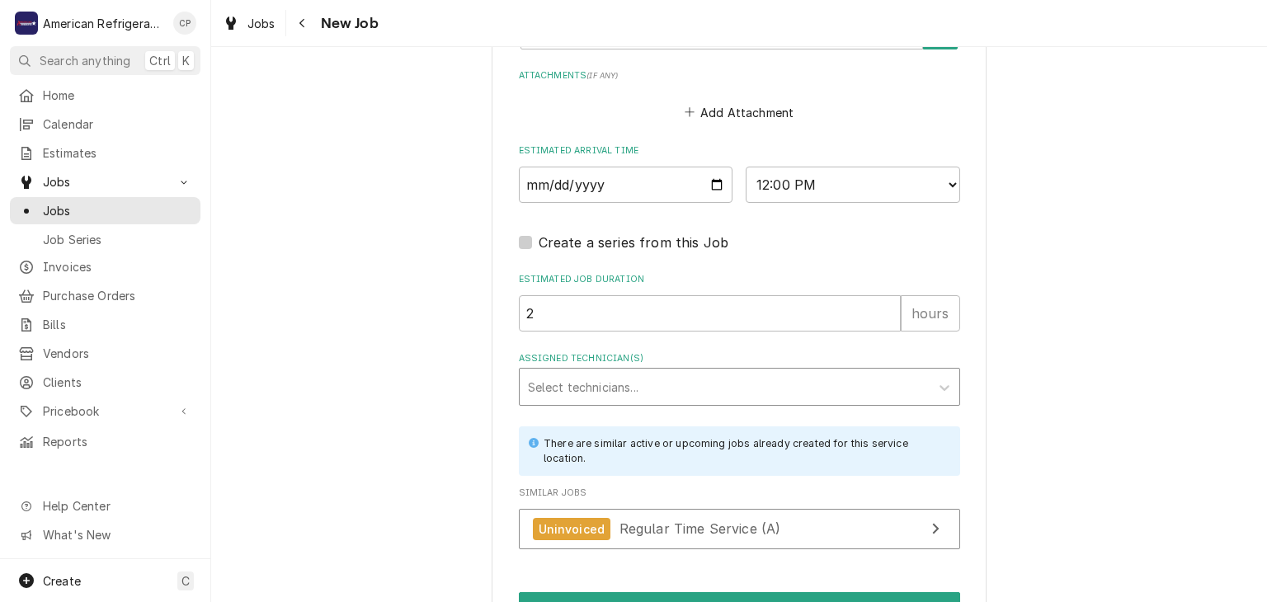
click at [610, 383] on div "Assigned Technician(s)" at bounding box center [725, 387] width 394 height 30
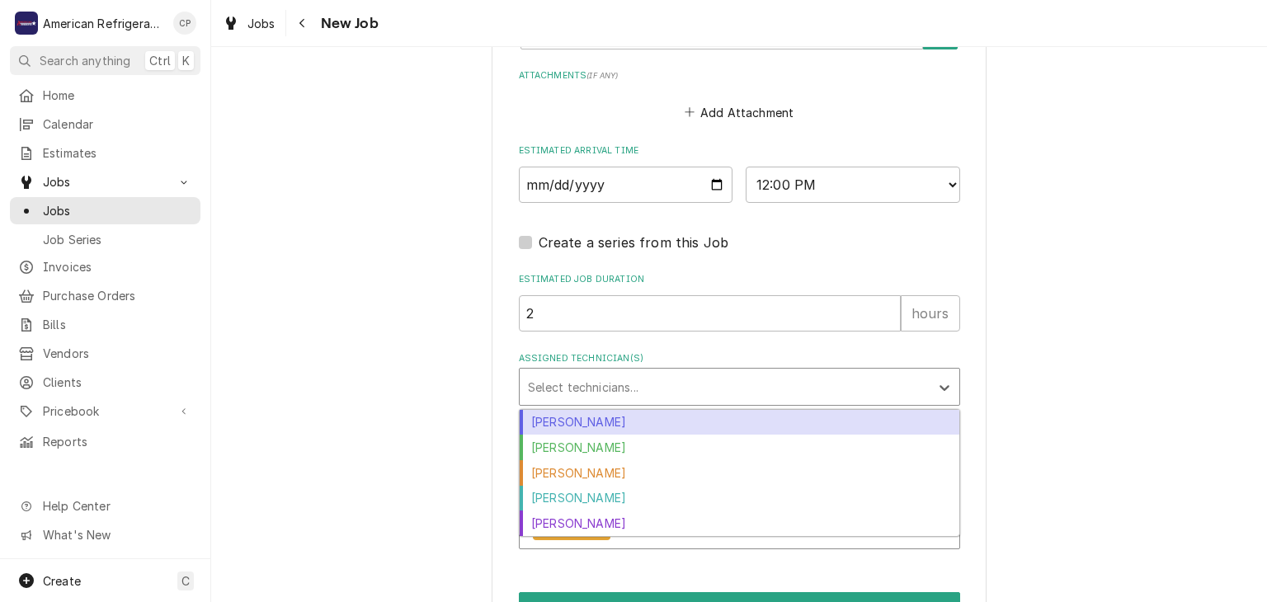
click at [633, 382] on div "Assigned Technician(s)" at bounding box center [725, 387] width 394 height 30
click at [634, 381] on div "Assigned Technician(s)" at bounding box center [725, 387] width 394 height 30
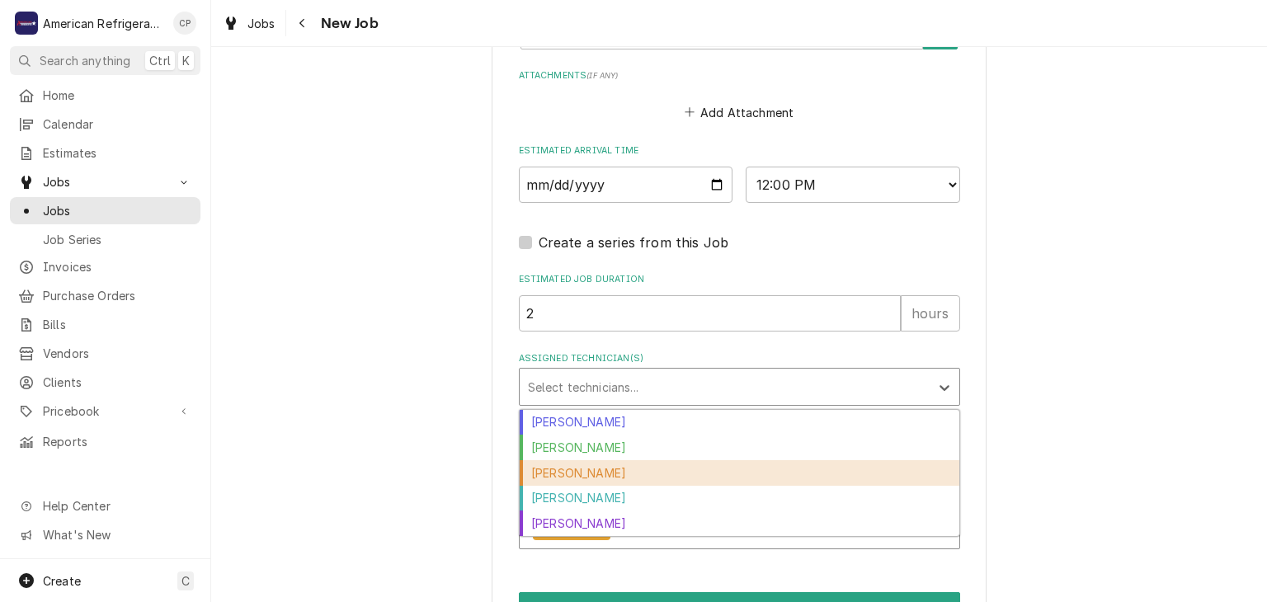
click at [632, 469] on div "Carlos Garcia" at bounding box center [740, 473] width 440 height 26
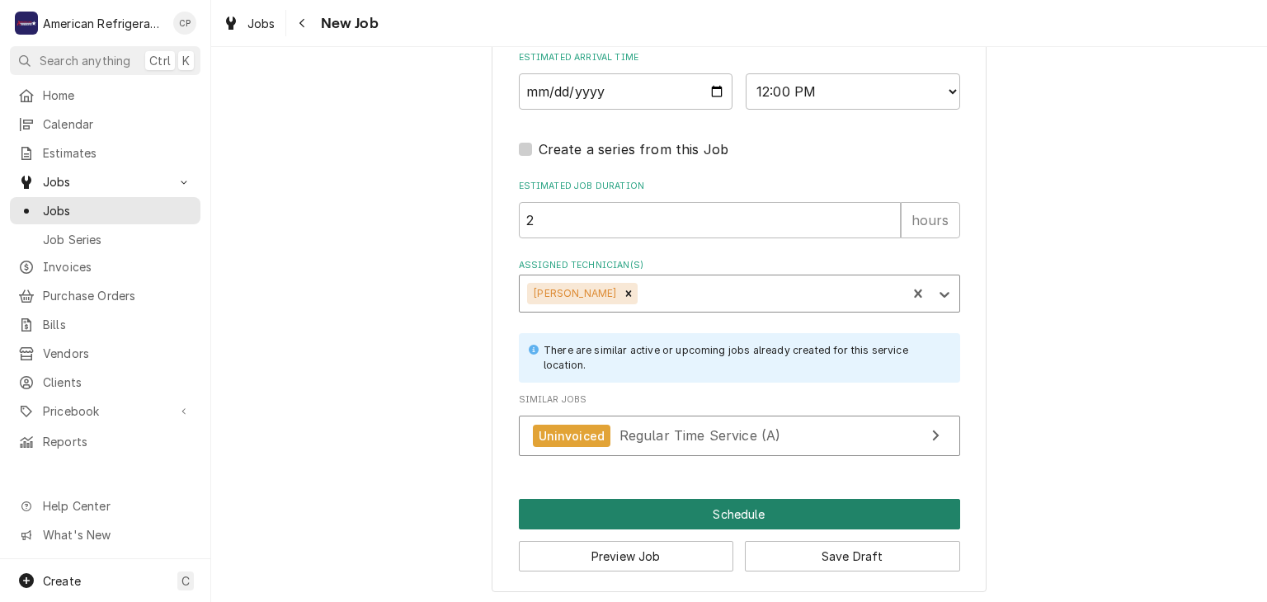
click at [658, 512] on button "Schedule" at bounding box center [739, 514] width 441 height 31
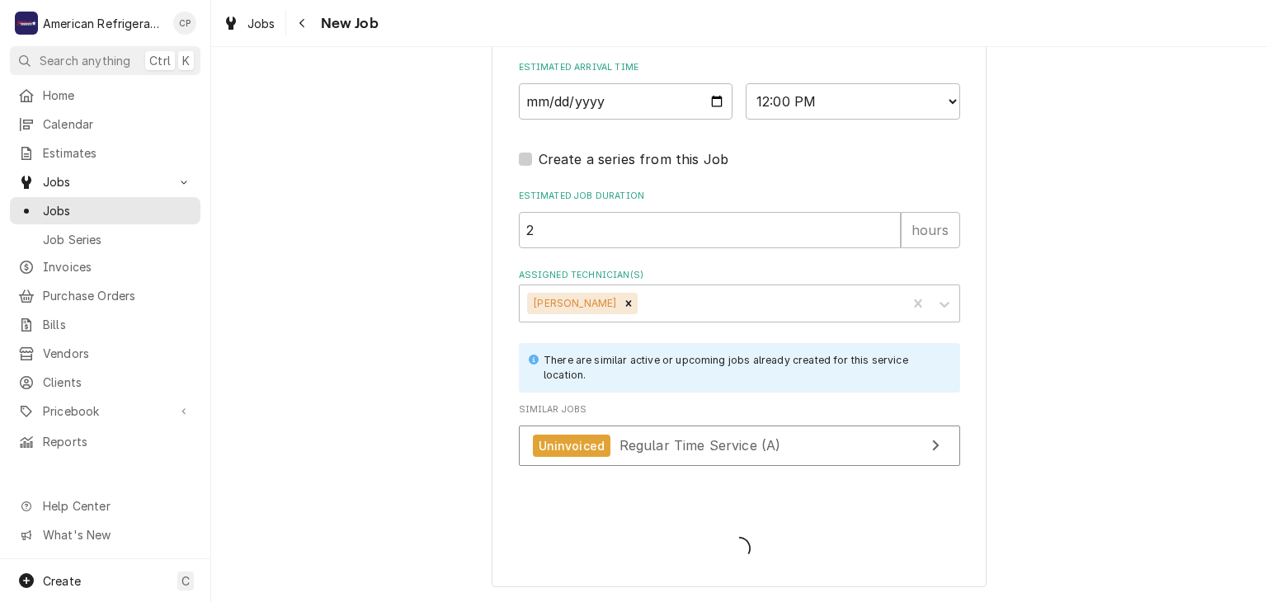
scroll to position [1295, 0]
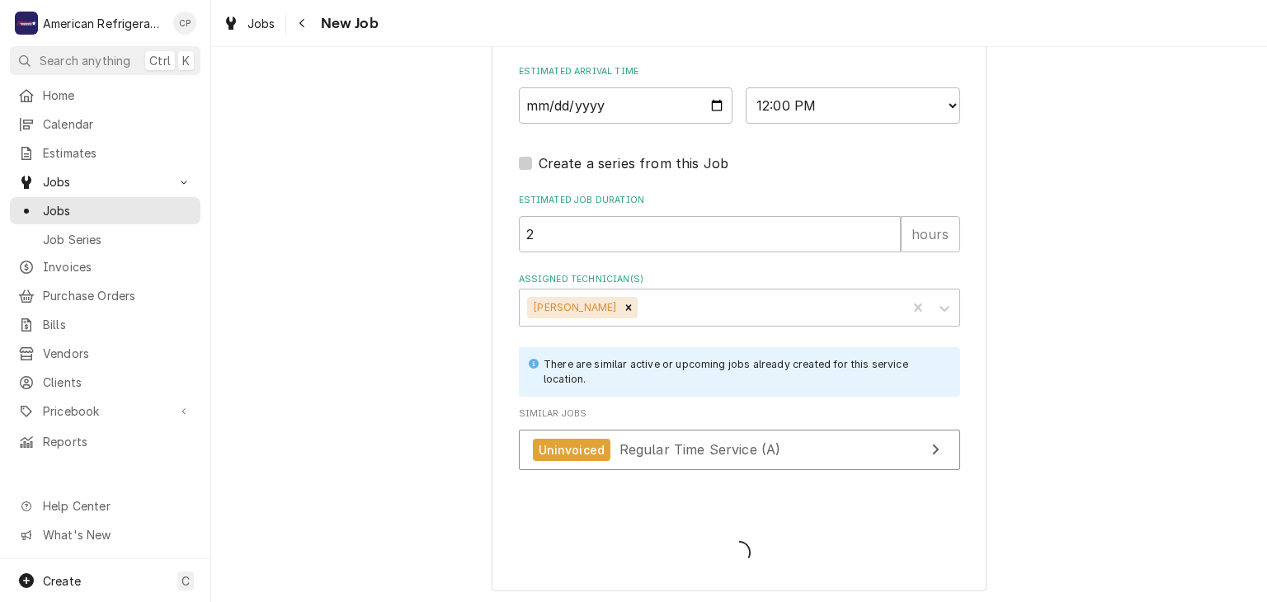
type textarea "x"
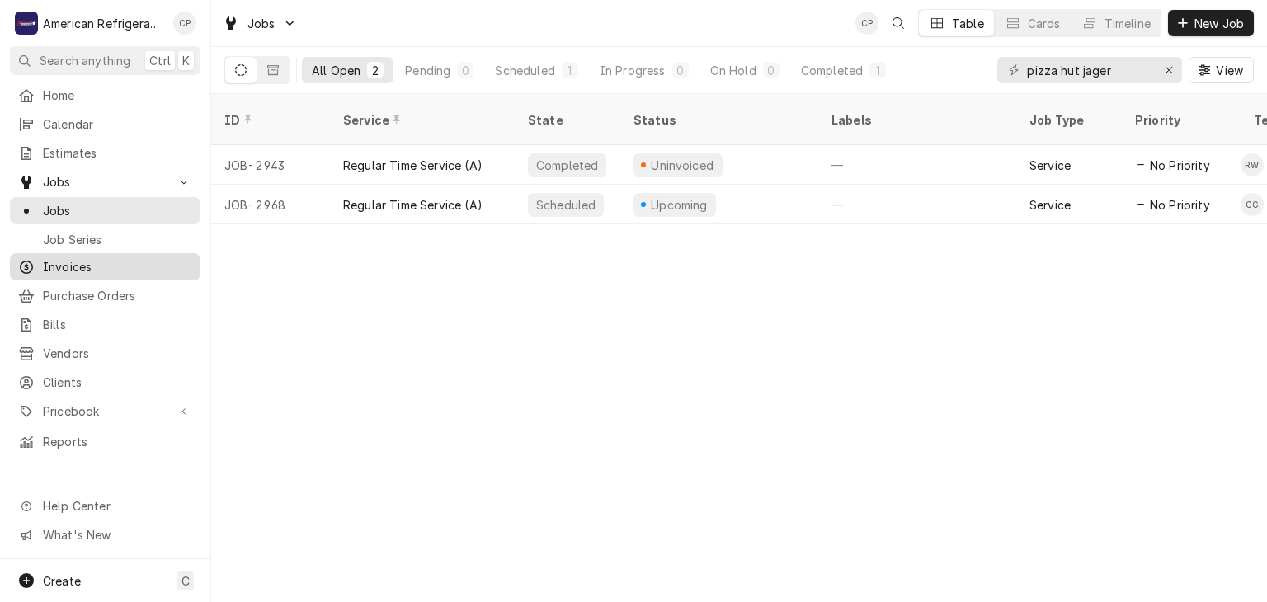
click at [129, 264] on span "Invoices" at bounding box center [117, 266] width 149 height 17
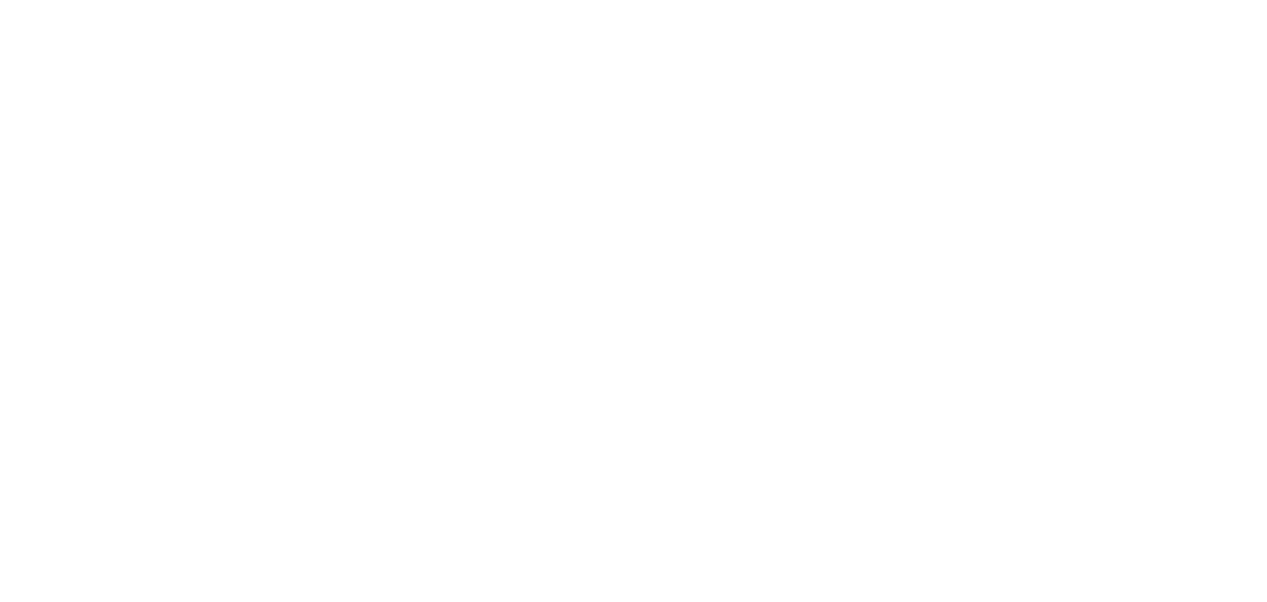
click at [1081, 68] on div "Dynamic Content Wrapper" at bounding box center [633, 301] width 1267 height 602
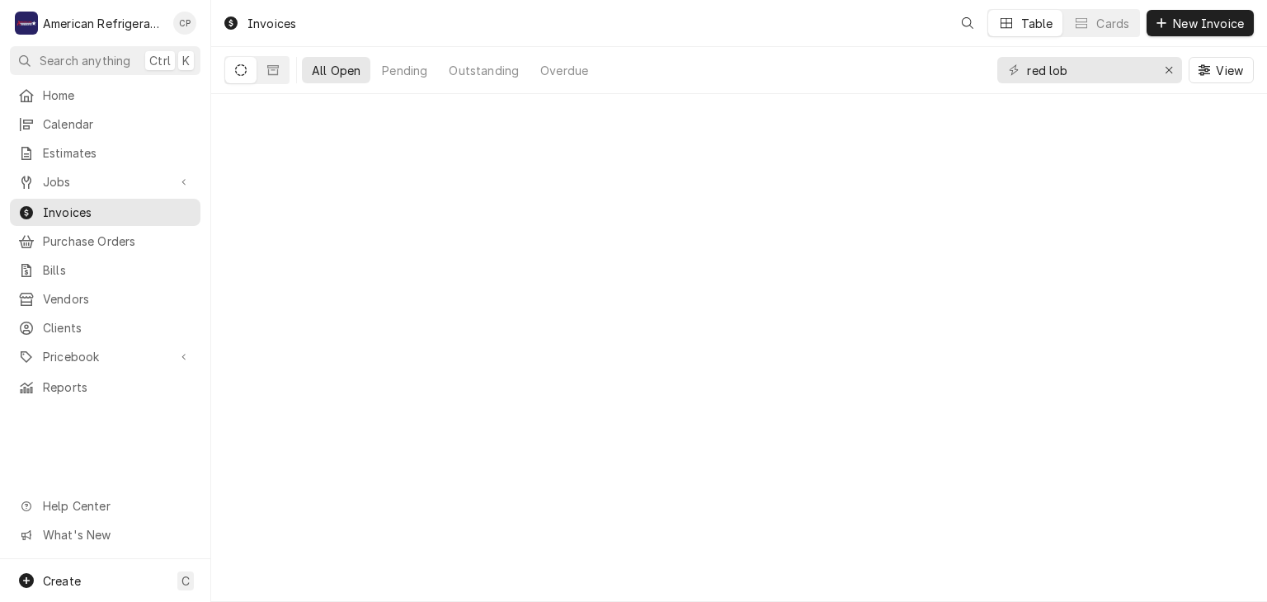
click at [1081, 68] on input "red lob" at bounding box center [1089, 70] width 124 height 26
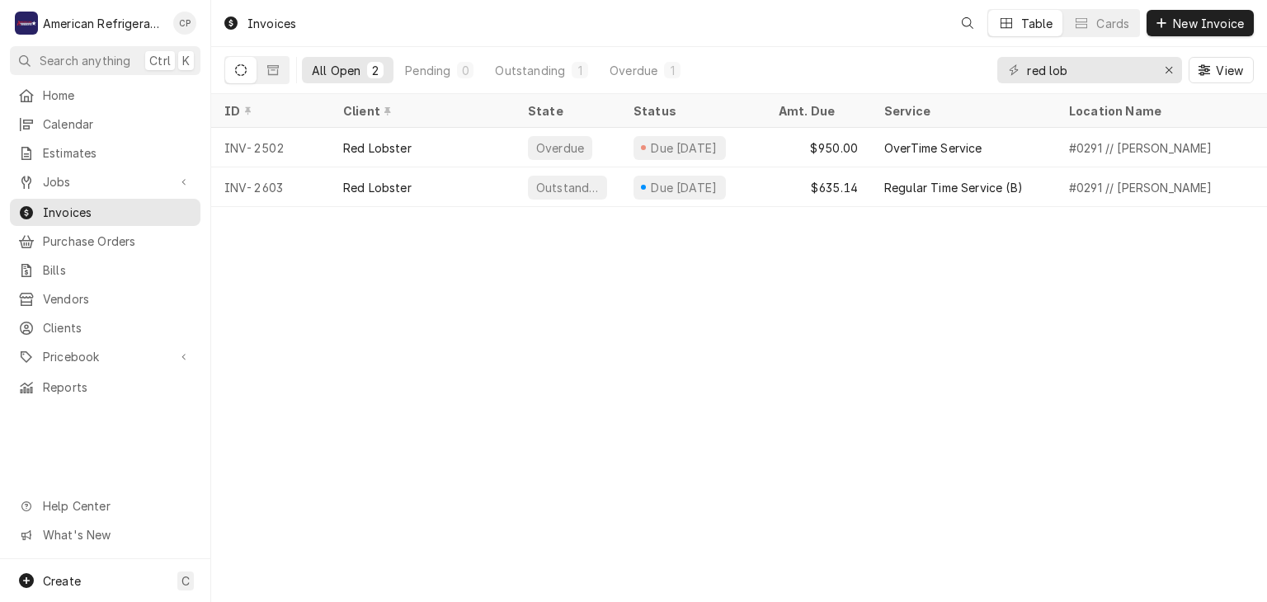
click at [1080, 68] on input "red lob" at bounding box center [1089, 70] width 124 height 26
type input "red lob"
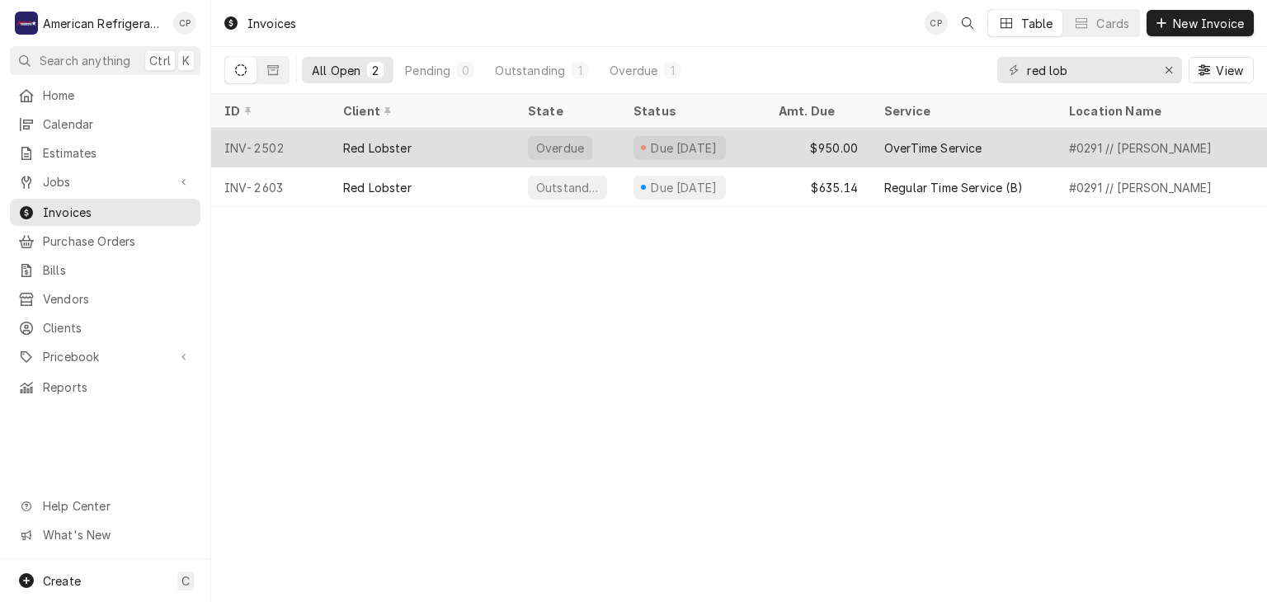
click at [474, 137] on div "Red Lobster" at bounding box center [422, 148] width 185 height 40
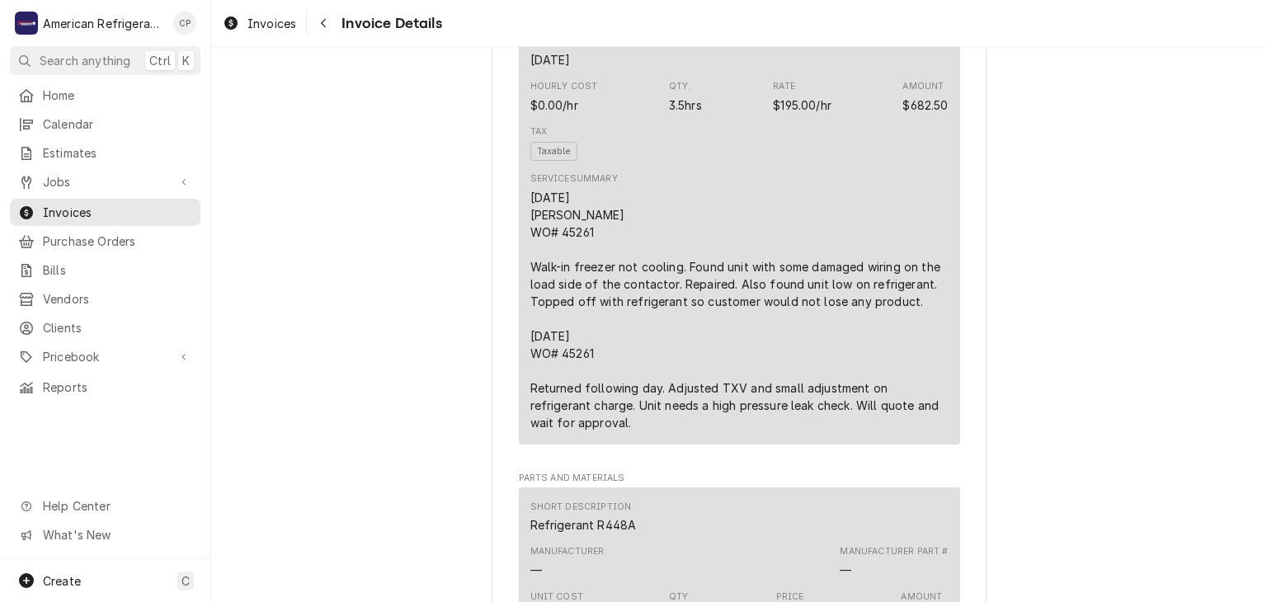
scroll to position [1068, 0]
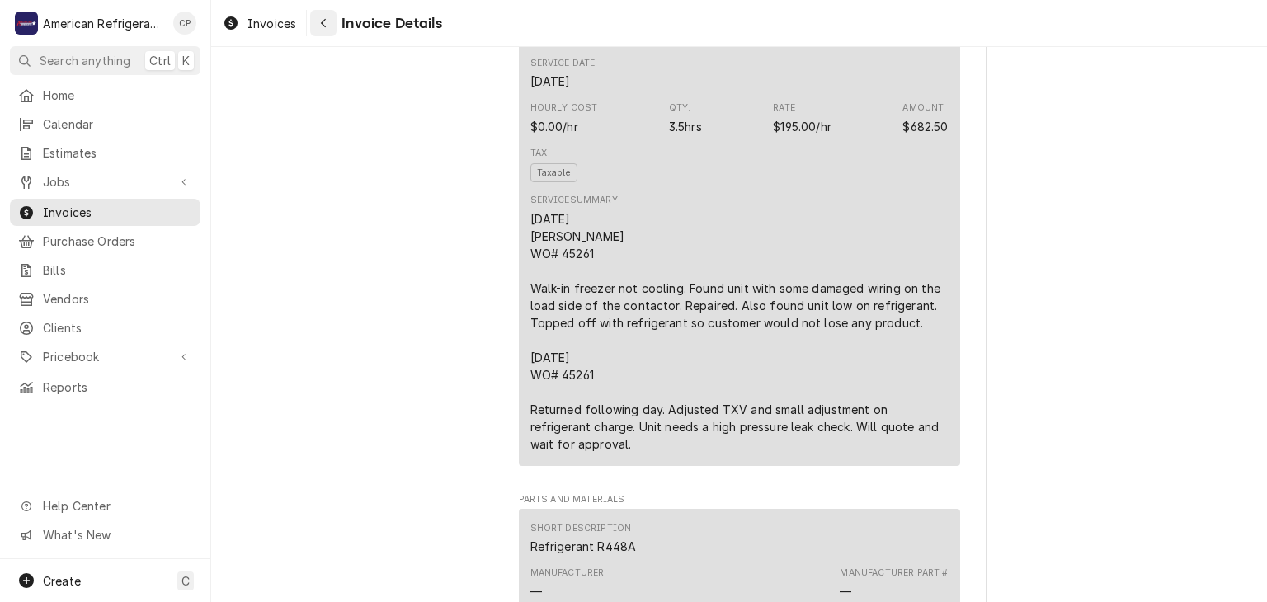
click at [325, 25] on icon "Navigate back" at bounding box center [323, 23] width 7 height 12
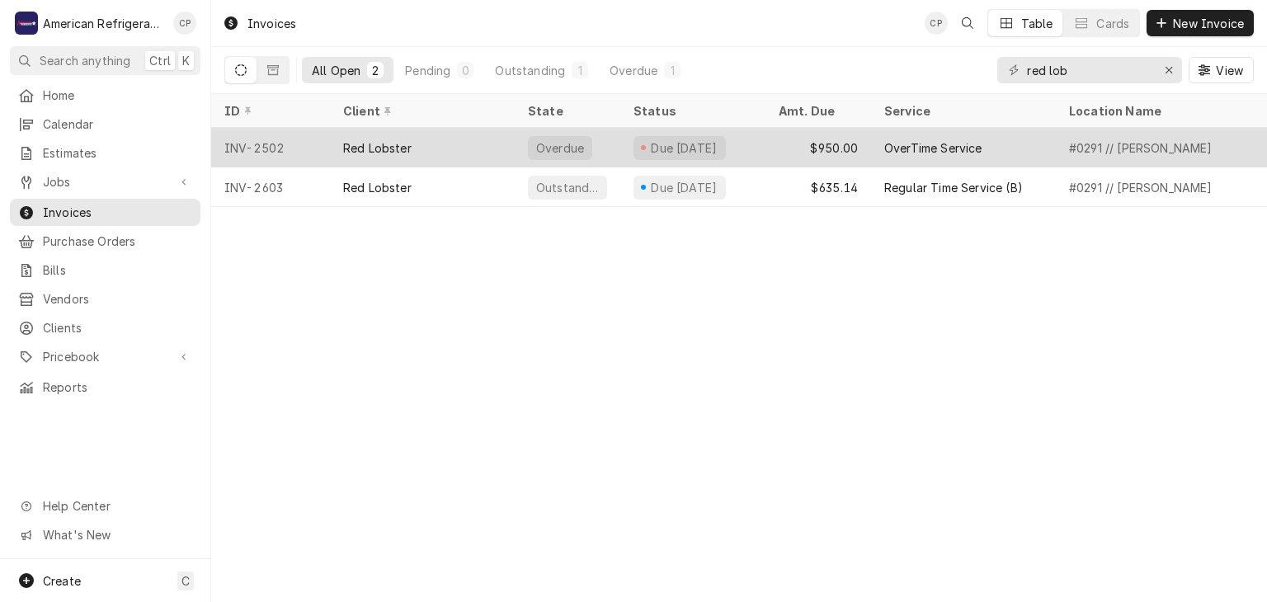
click at [394, 139] on div "Red Lobster" at bounding box center [377, 147] width 68 height 17
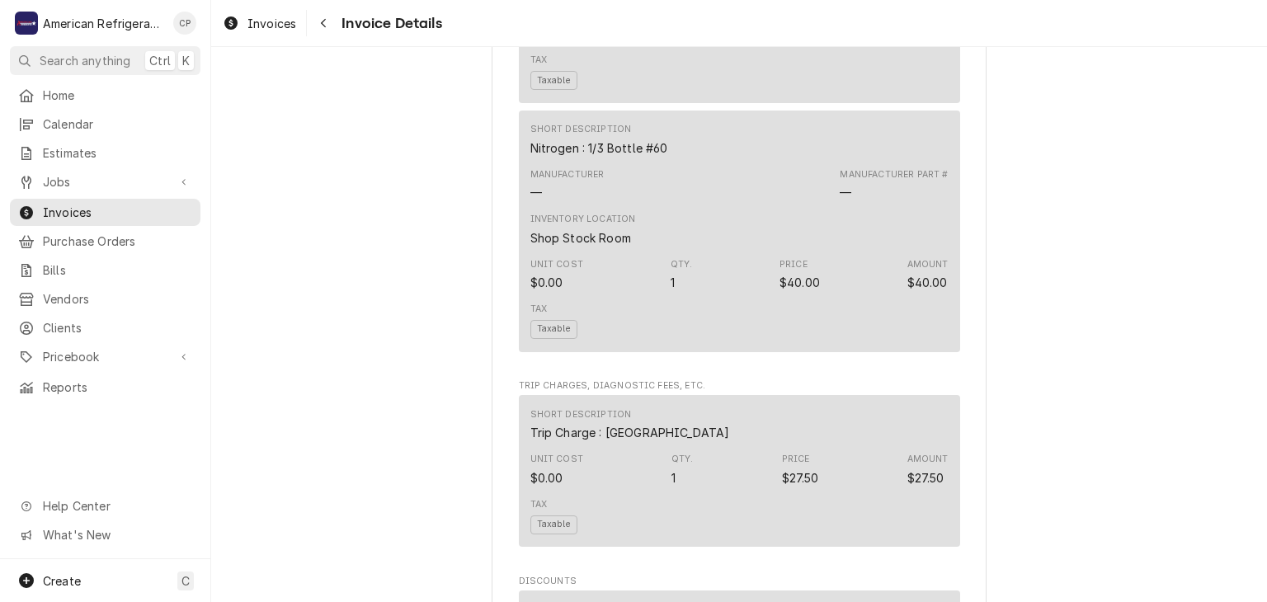
scroll to position [2591, 0]
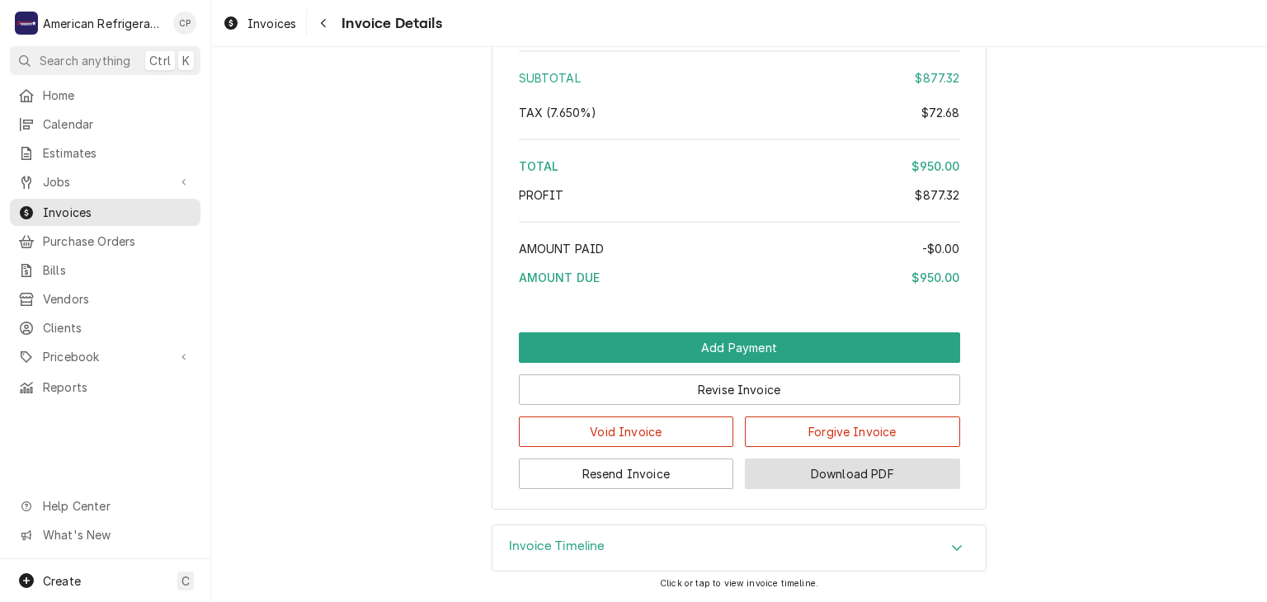
click at [827, 469] on button "Download PDF" at bounding box center [852, 474] width 215 height 31
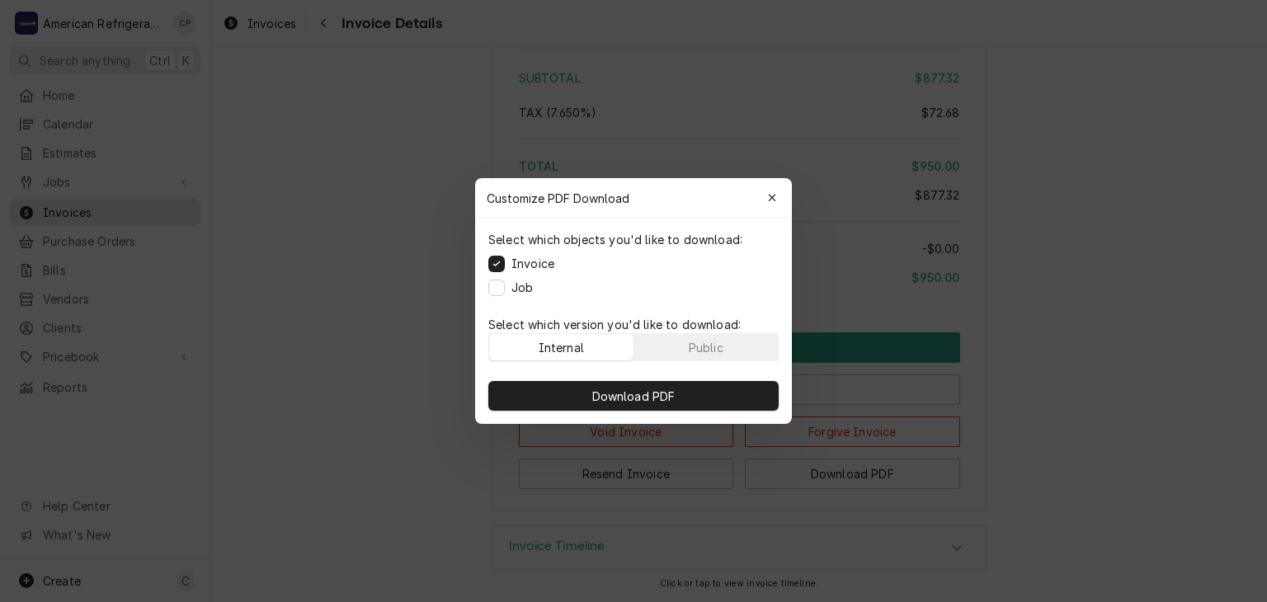
click at [521, 285] on label "Job" at bounding box center [521, 287] width 21 height 17
click at [505, 285] on button "Job" at bounding box center [496, 288] width 16 height 16
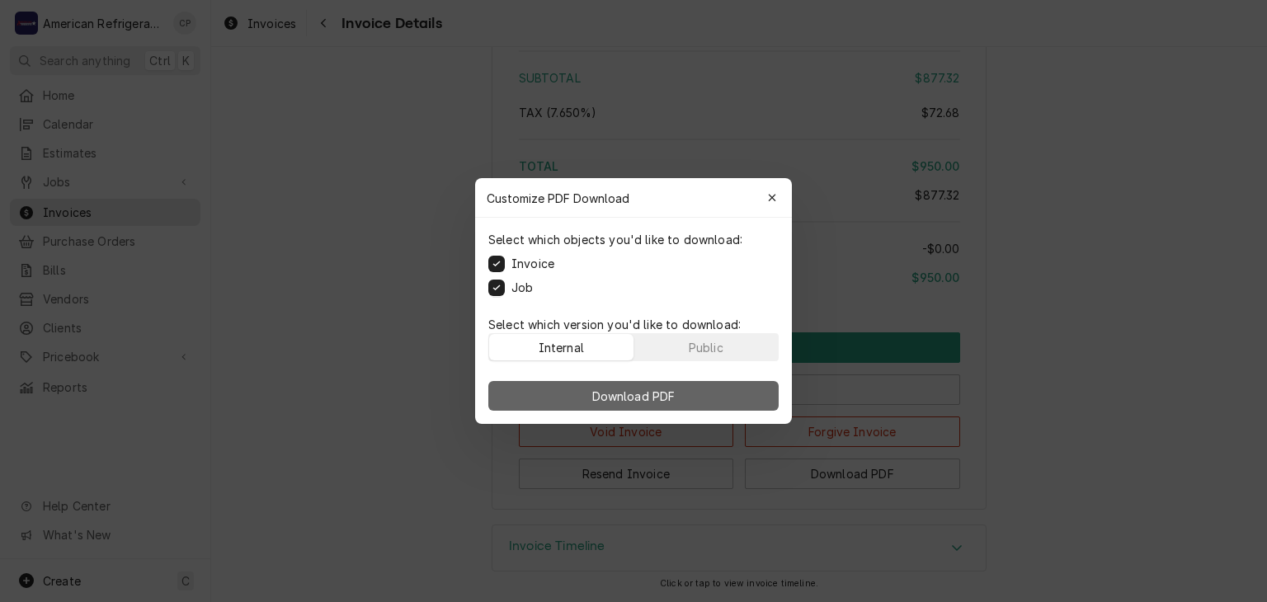
click at [535, 388] on button "Download PDF" at bounding box center [633, 396] width 290 height 30
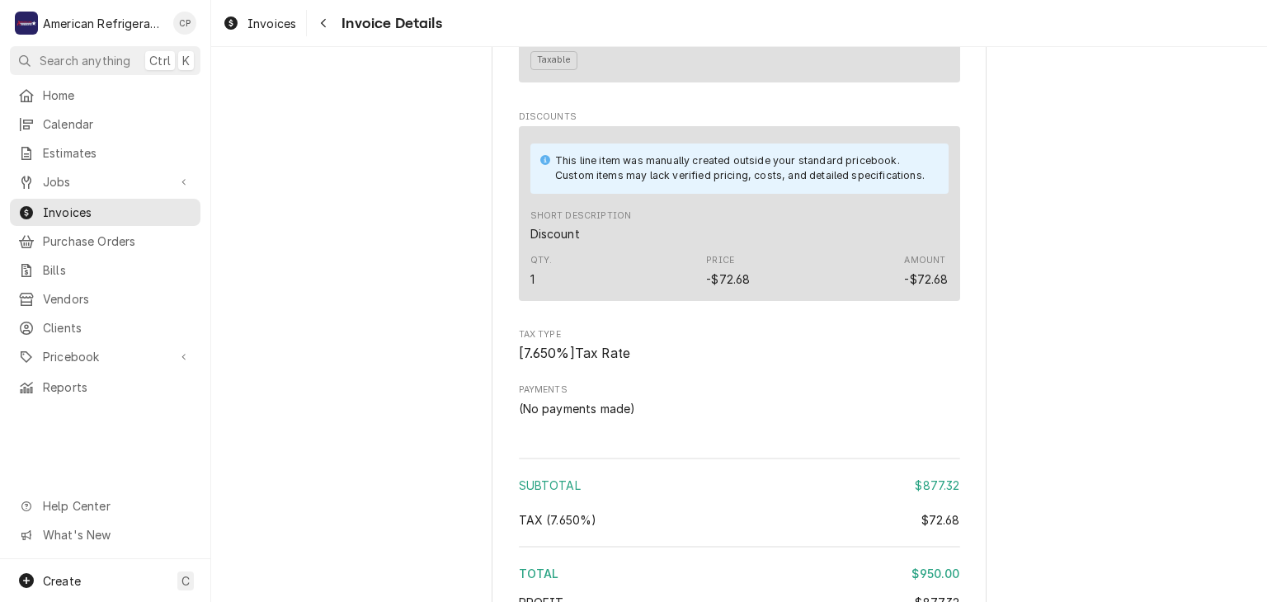
scroll to position [0, 0]
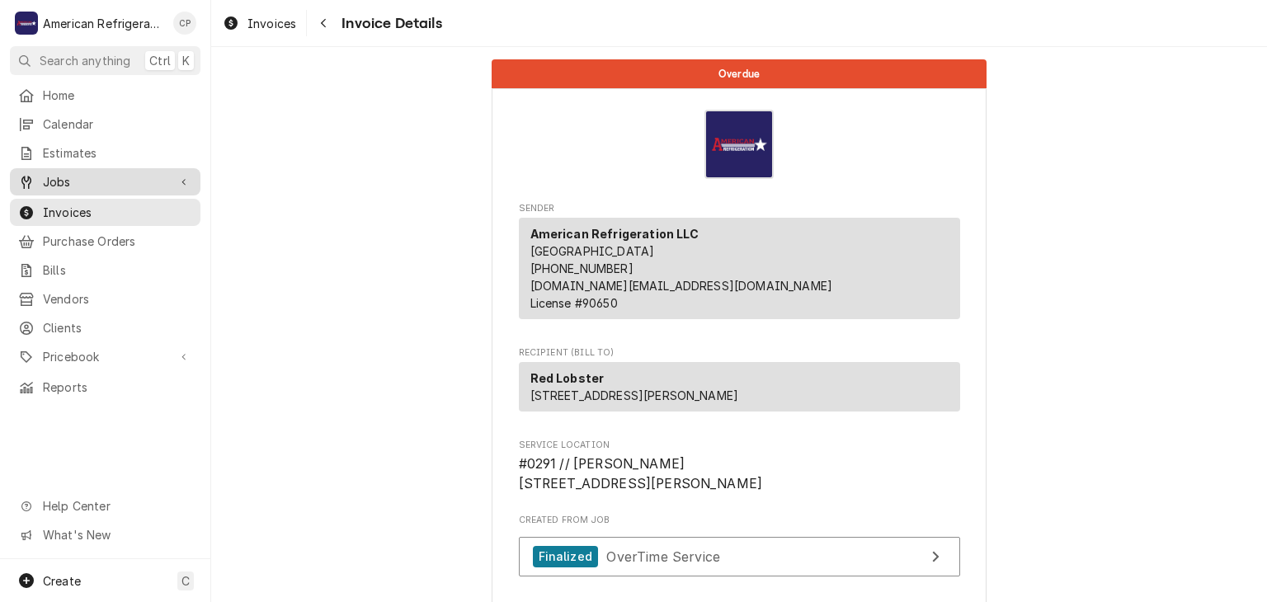
click at [111, 174] on span "Jobs" at bounding box center [105, 181] width 125 height 17
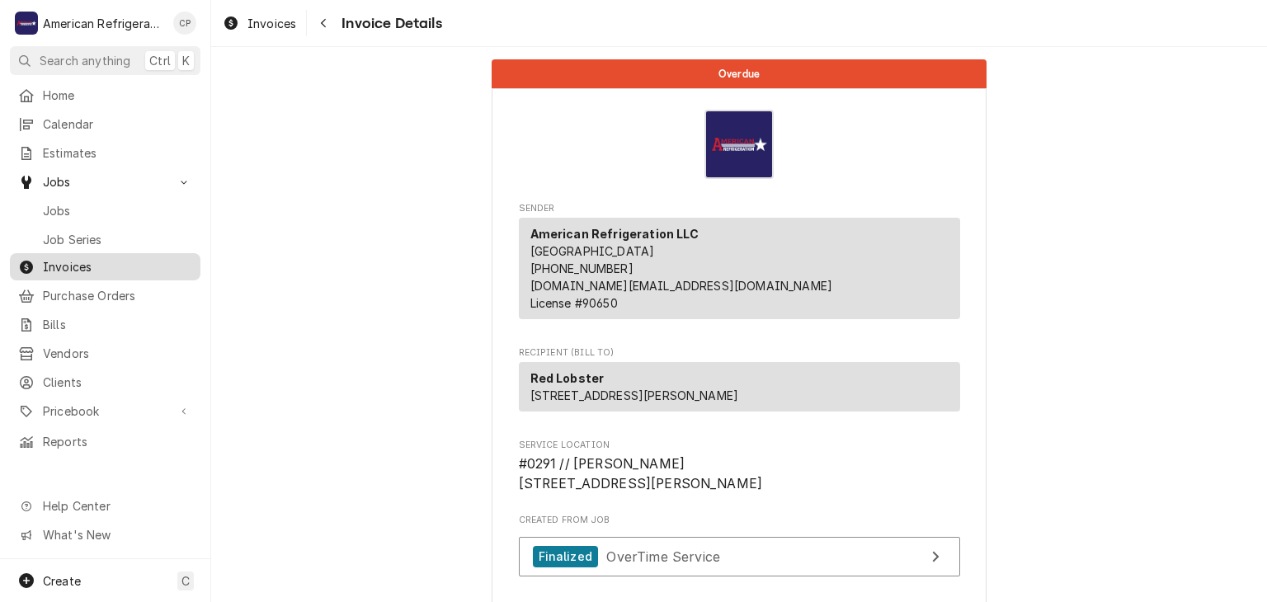
click at [117, 262] on span "Invoices" at bounding box center [117, 266] width 149 height 17
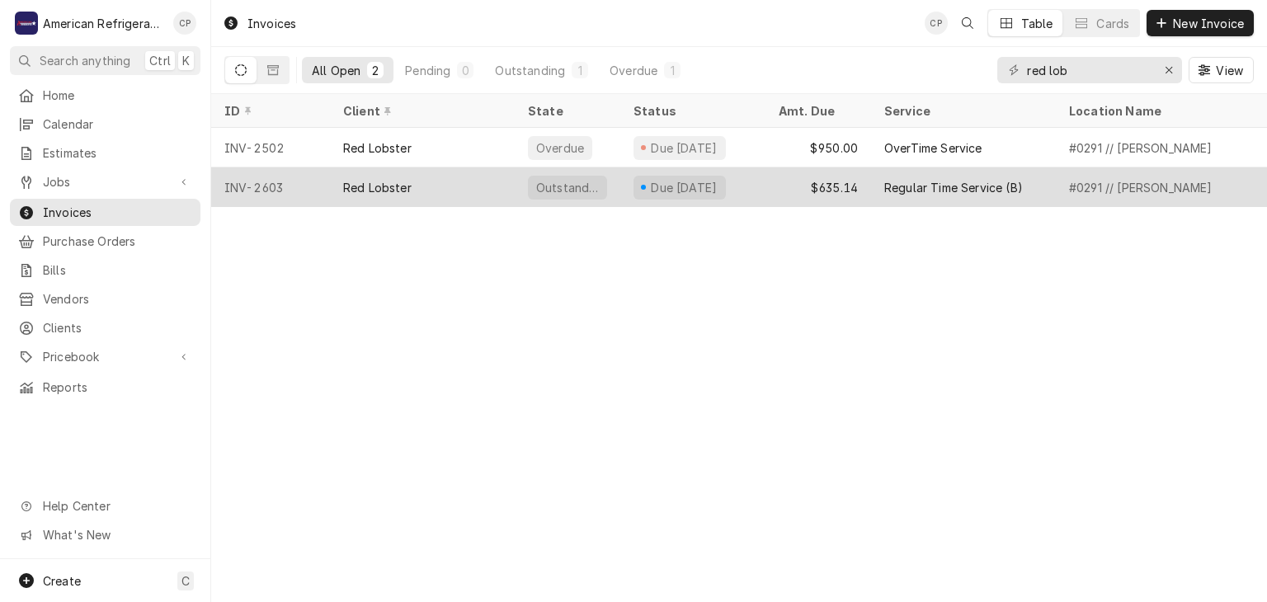
click at [415, 181] on div "Red Lobster" at bounding box center [422, 187] width 185 height 40
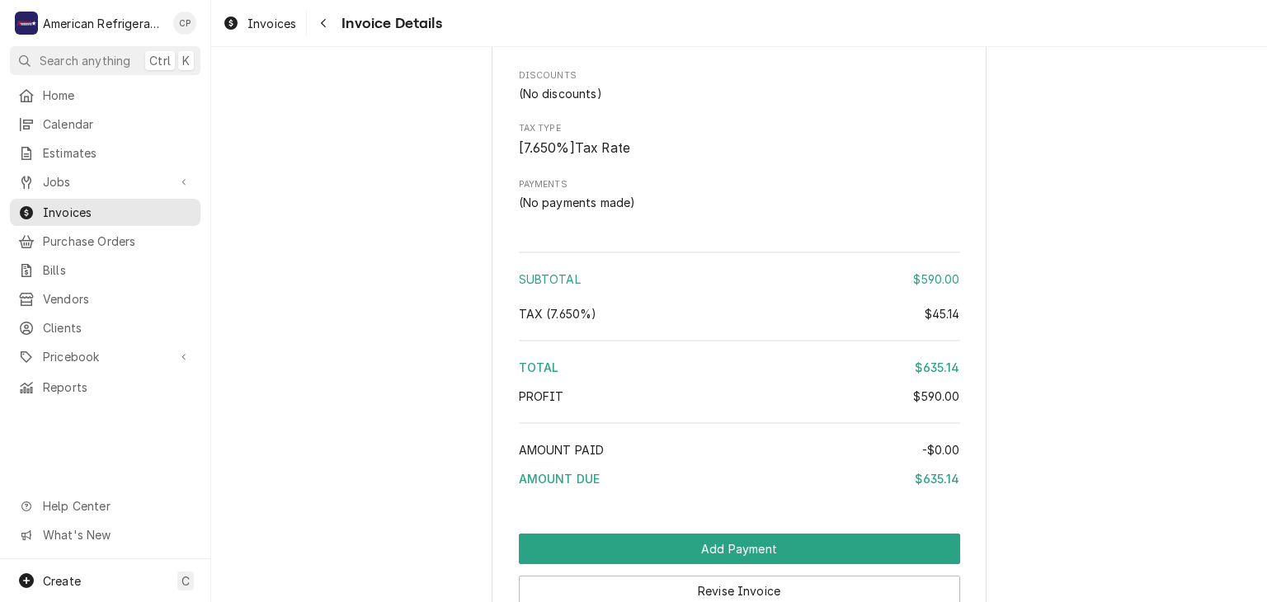
scroll to position [2241, 0]
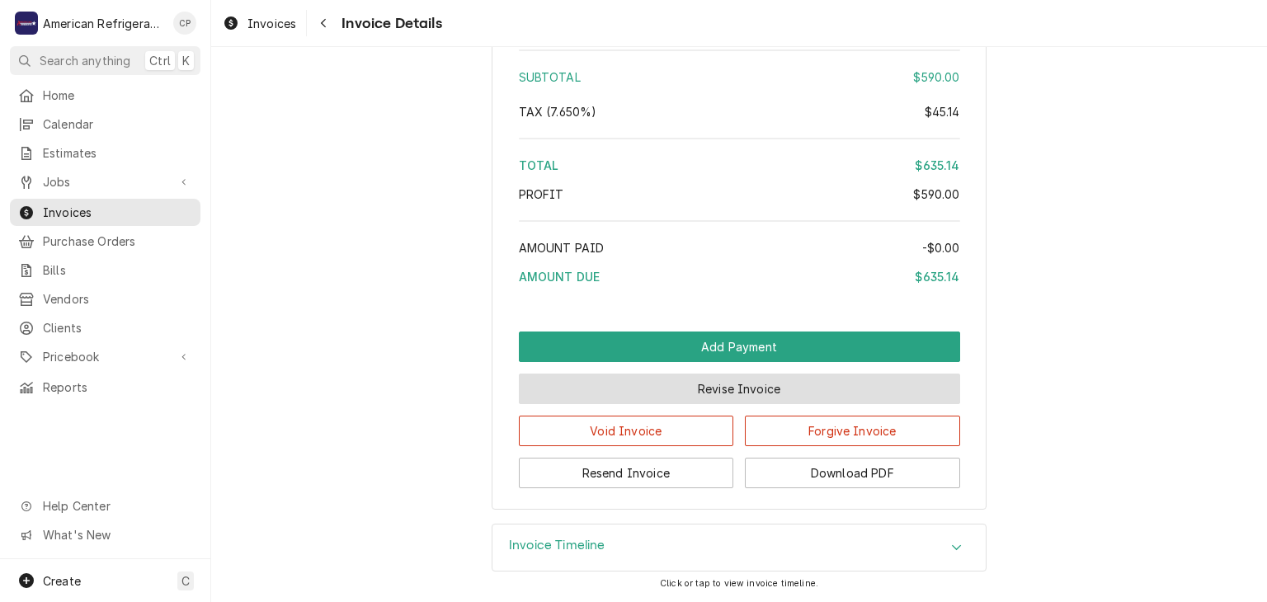
click at [695, 398] on button "Revise Invoice" at bounding box center [739, 389] width 441 height 31
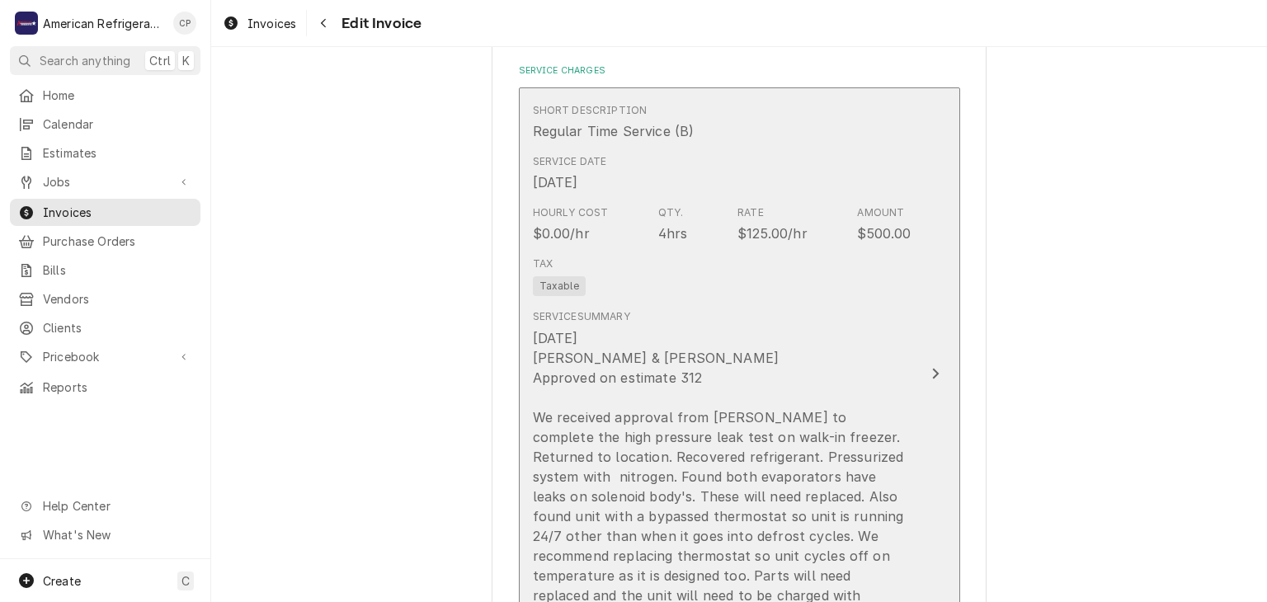
click at [619, 347] on div "[DATE] [PERSON_NAME] & [PERSON_NAME] Approved on estimate 312 We received appro…" at bounding box center [722, 486] width 379 height 317
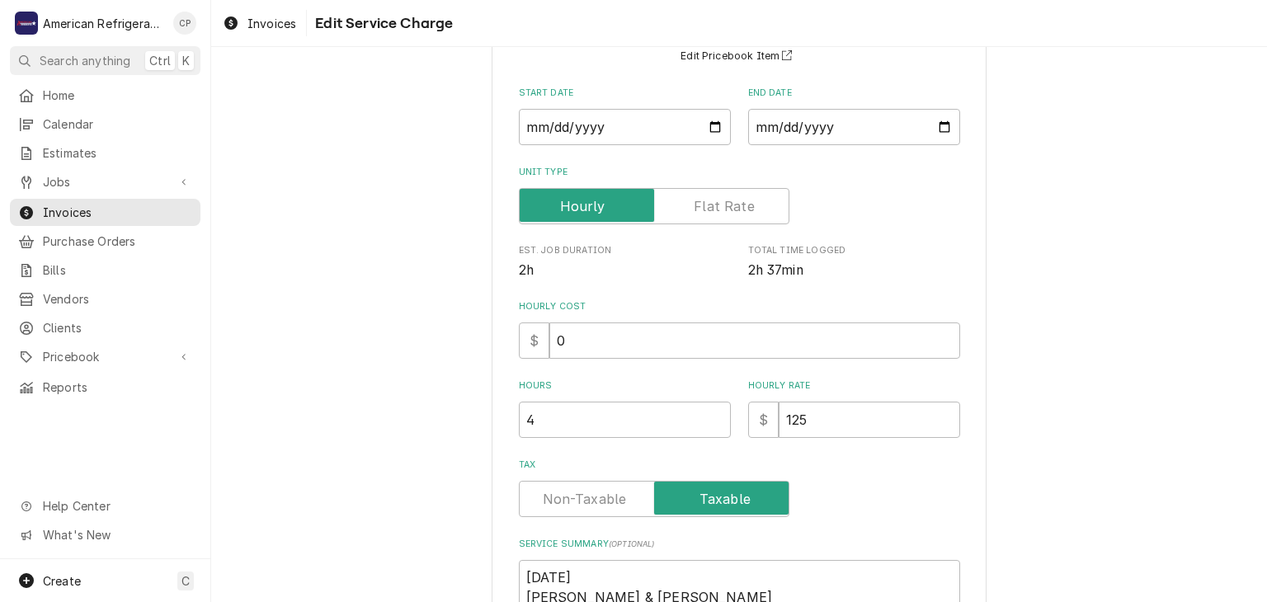
scroll to position [332, 0]
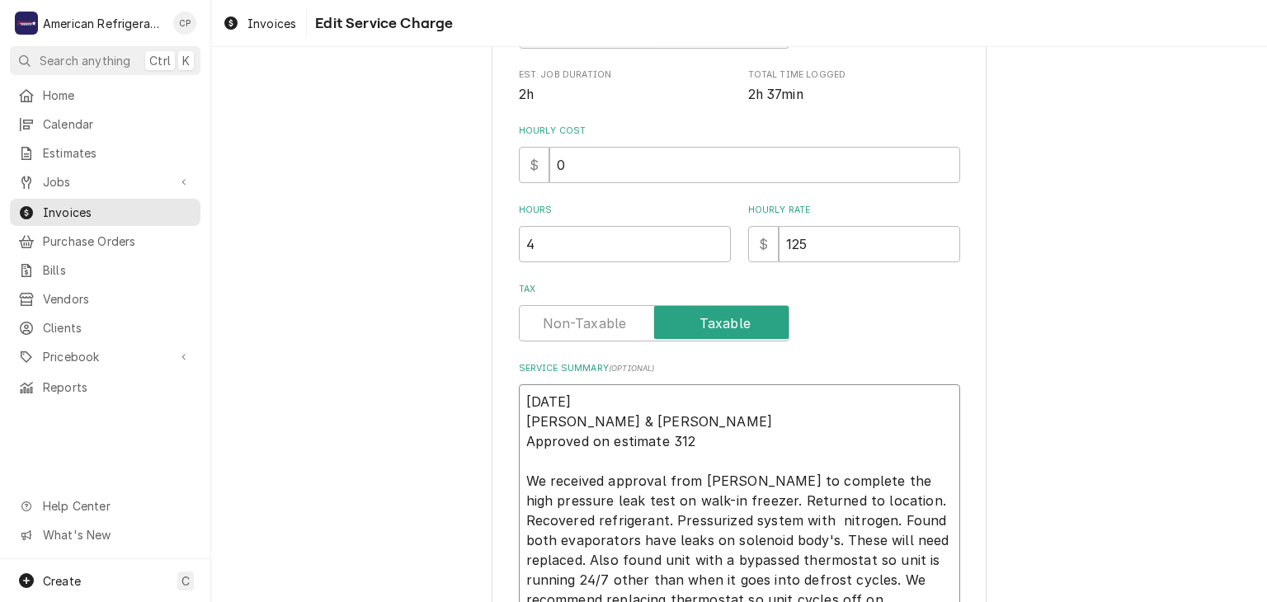
click at [734, 445] on textarea "9/4/25 Brandon & Cordel Approved on estimate 312 We received approval from Gary…" at bounding box center [739, 530] width 441 height 292
type textarea "x"
type textarea "9/4/25 Brandon & Cordel Approved on estimate 312 We received approval from Gary…"
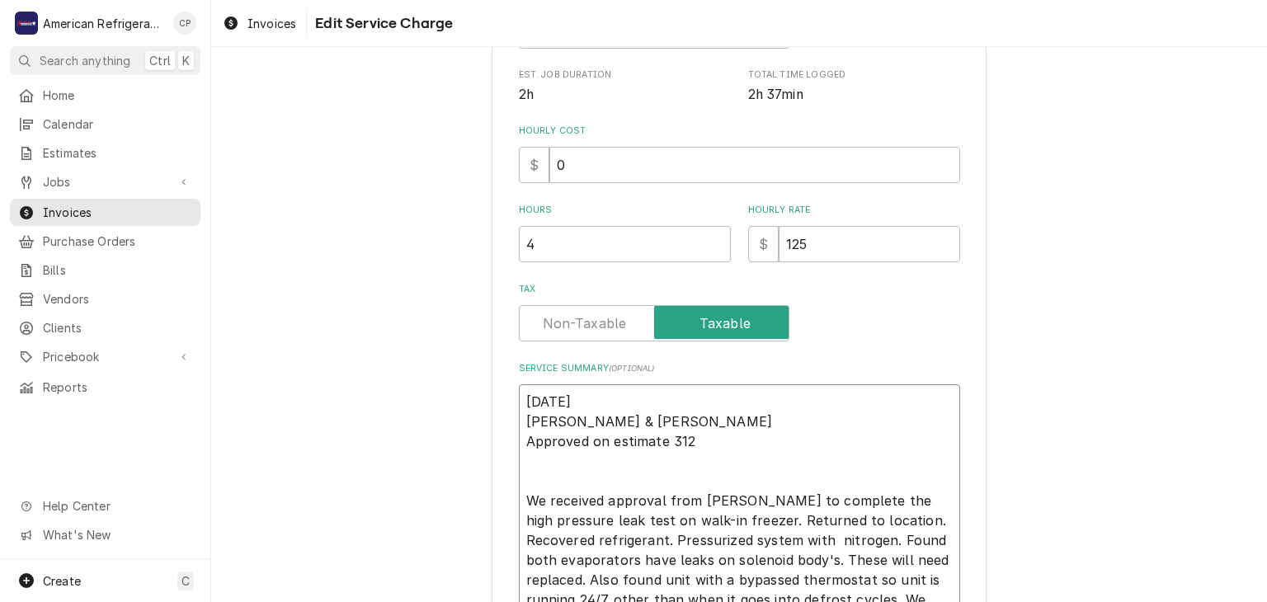
type textarea "x"
type textarea "9/4/25 Brandon & Cordel Approved on estimate 312 P We received approval from Ga…"
type textarea "x"
type textarea "9/4/25 Brandon & Cordel Approved on estimate 312 PO We received approval from G…"
type textarea "x"
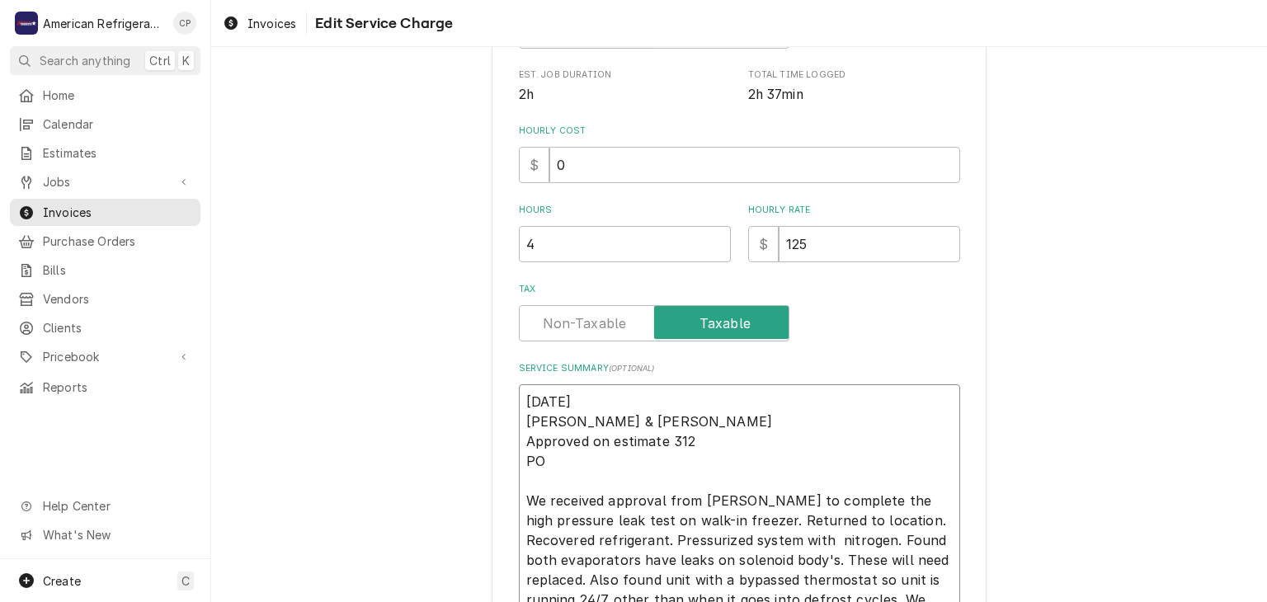
type textarea "9/4/25 Brandon & Cordel Approved on estimate 312 PO# We received approval from …"
type textarea "x"
paste textarea "45992"
type textarea "9/4/25 Brandon & Cordel Approved on estimate 312 PO# 45992 We received approval…"
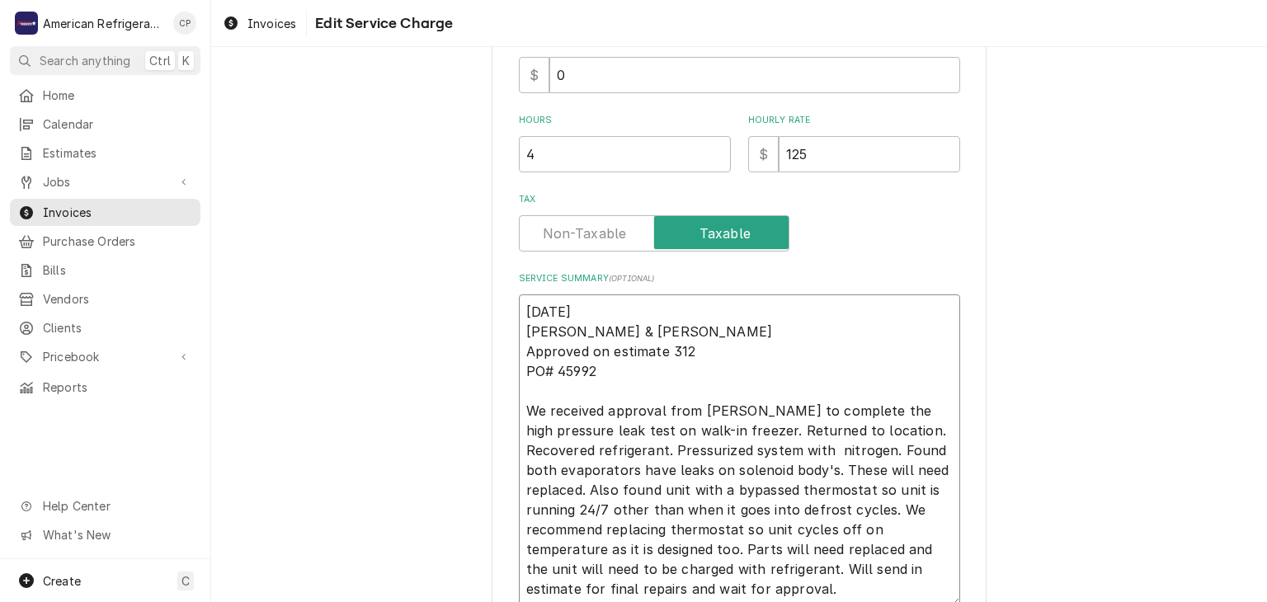
scroll to position [567, 0]
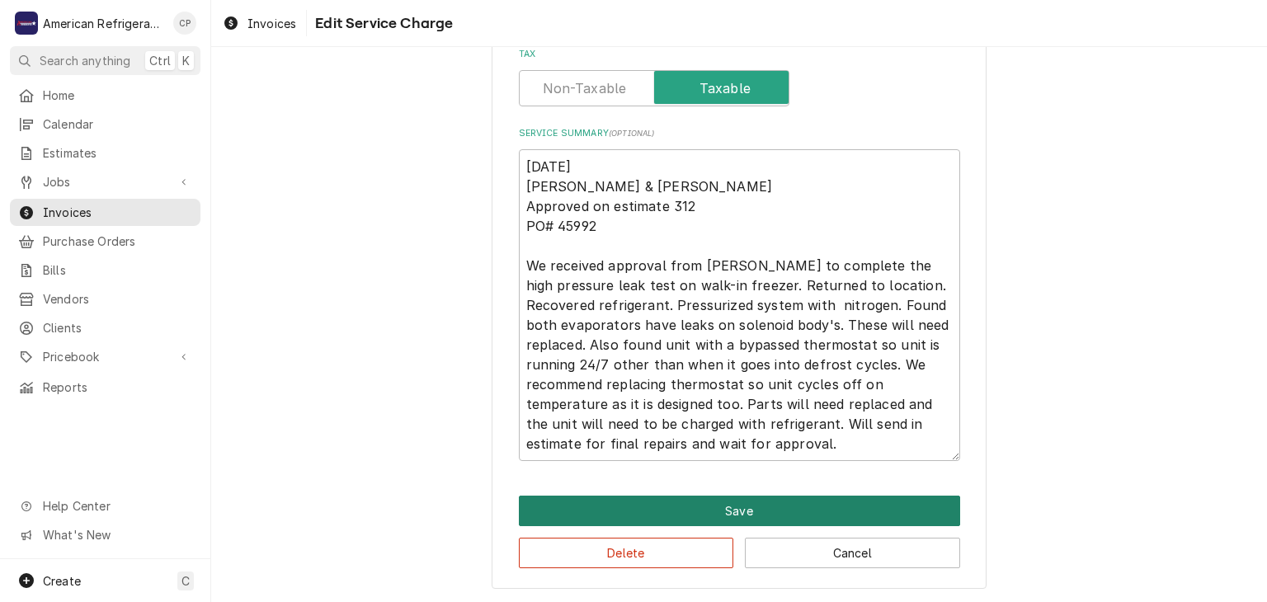
click at [717, 520] on button "Save" at bounding box center [739, 511] width 441 height 31
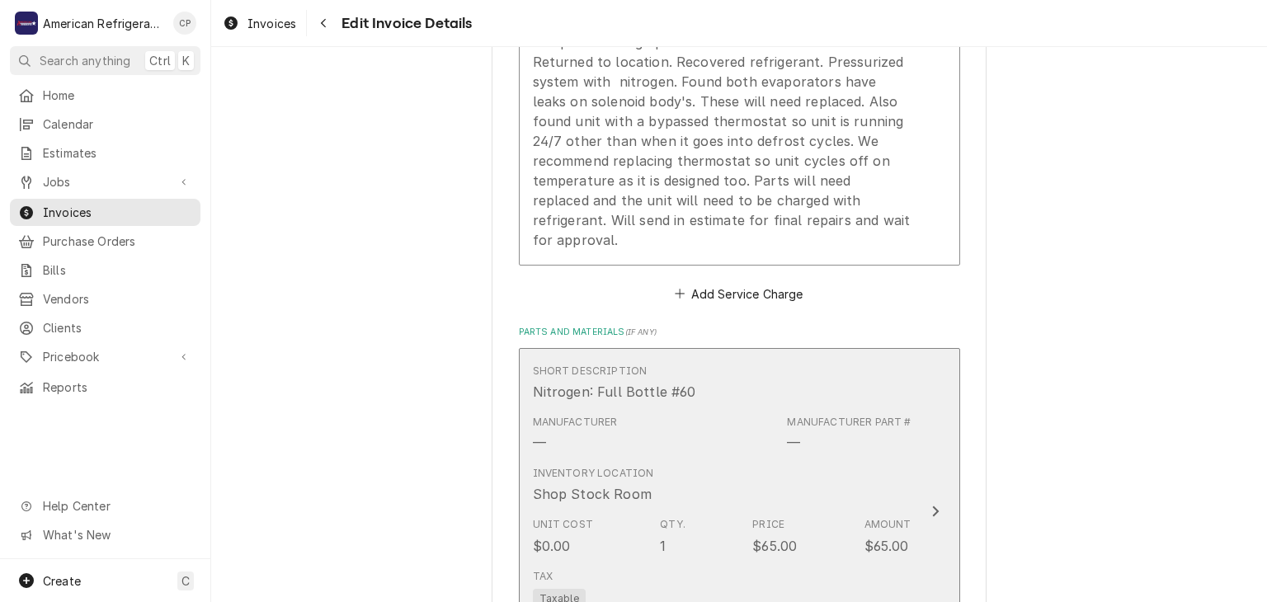
scroll to position [1152, 0]
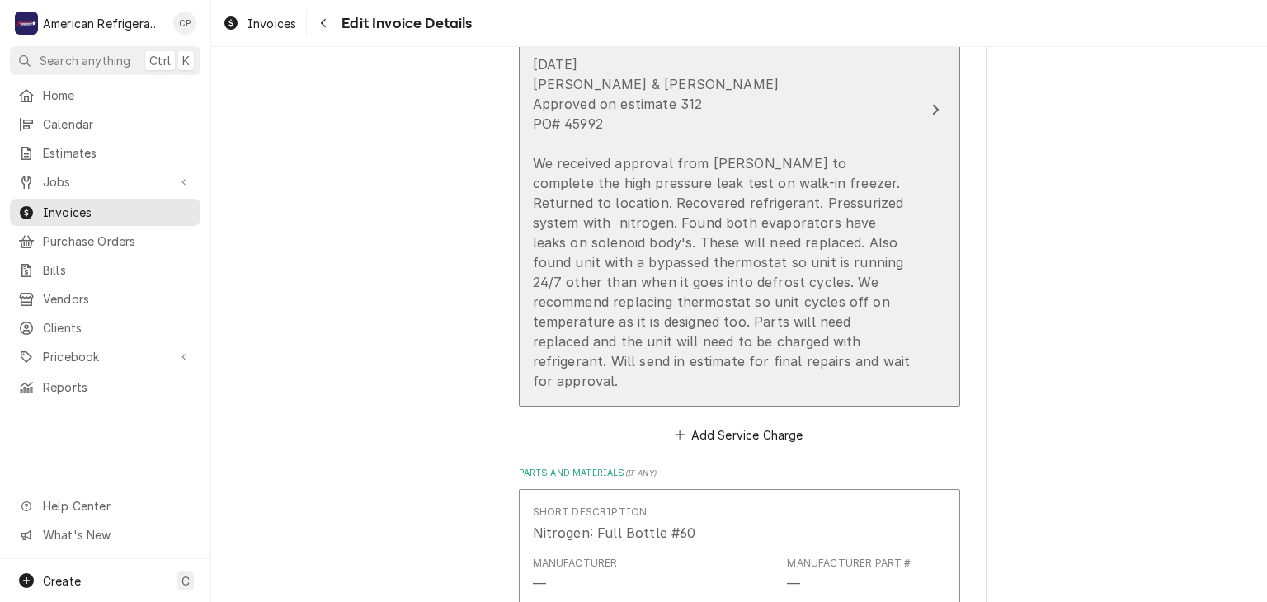
click at [628, 262] on div "9/4/25 Brandon & Cordel Approved on estimate 312 PO# 45992 We received approval…" at bounding box center [722, 222] width 379 height 337
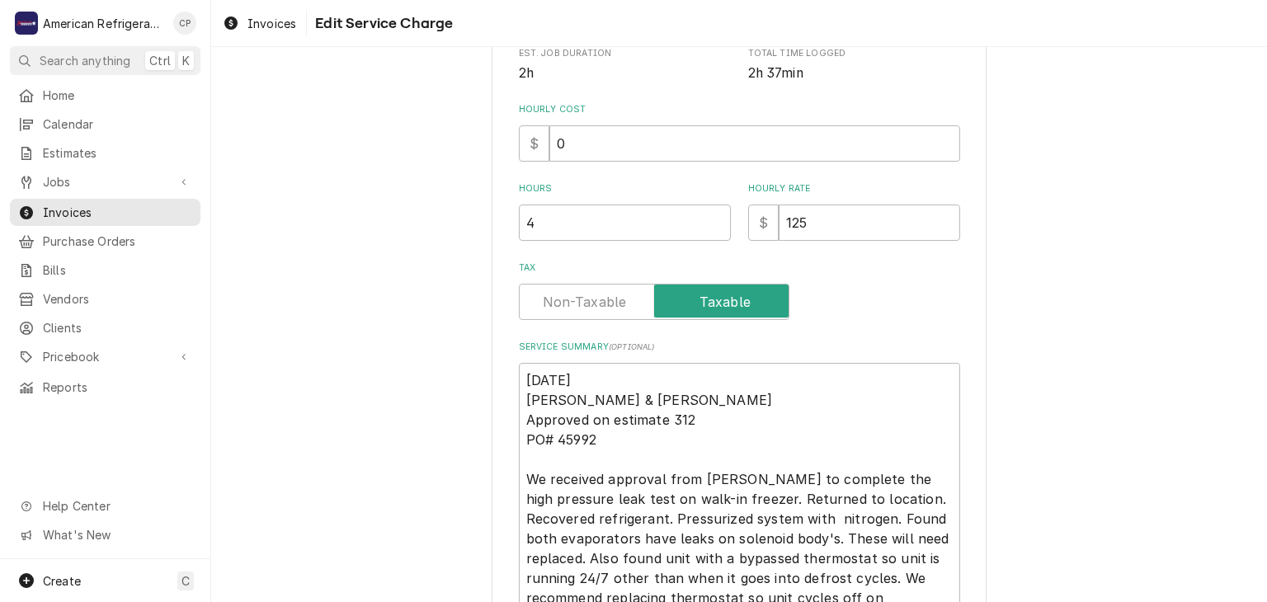
scroll to position [567, 0]
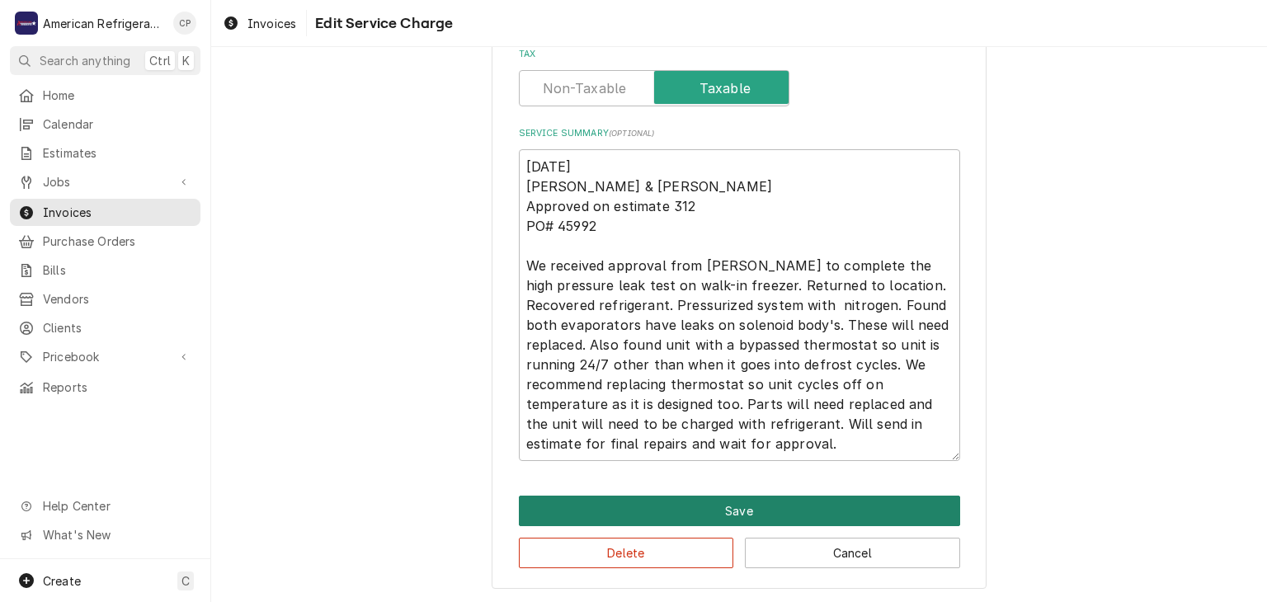
click at [662, 508] on button "Save" at bounding box center [739, 511] width 441 height 31
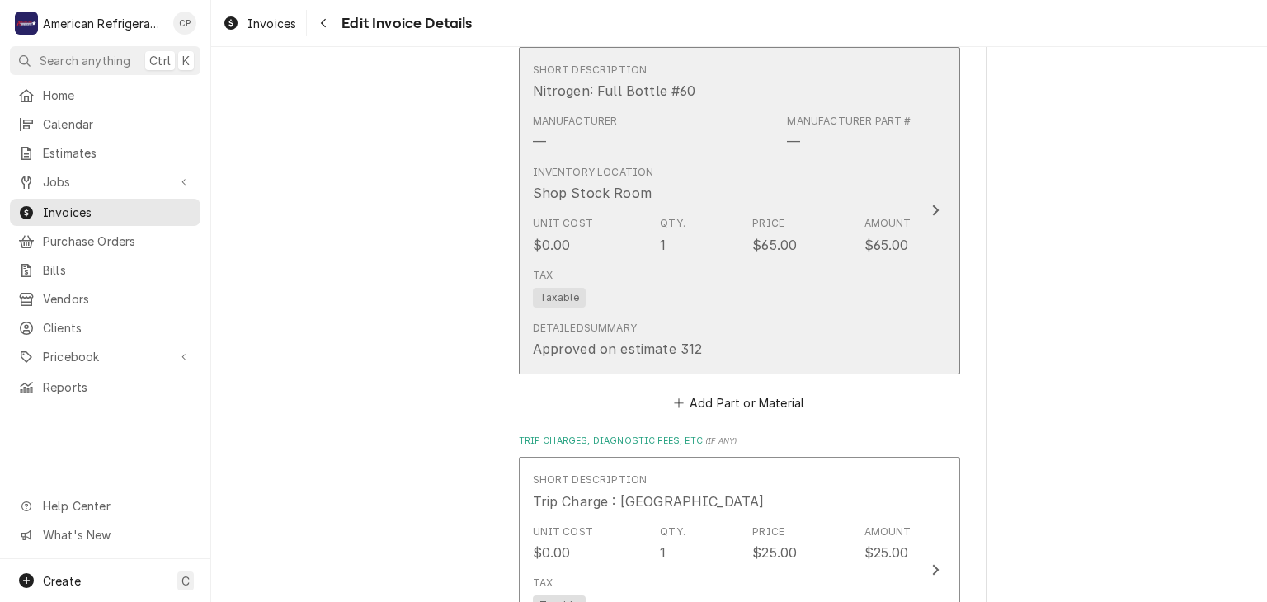
click at [667, 262] on div "Tax Taxable" at bounding box center [722, 288] width 379 height 53
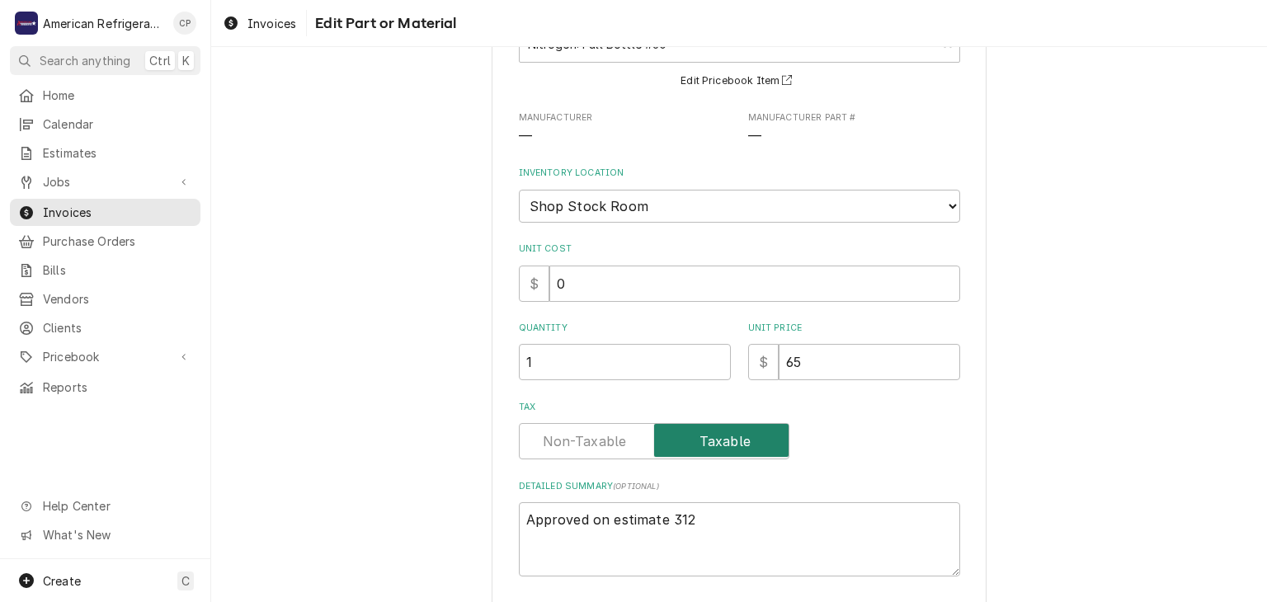
scroll to position [245, 0]
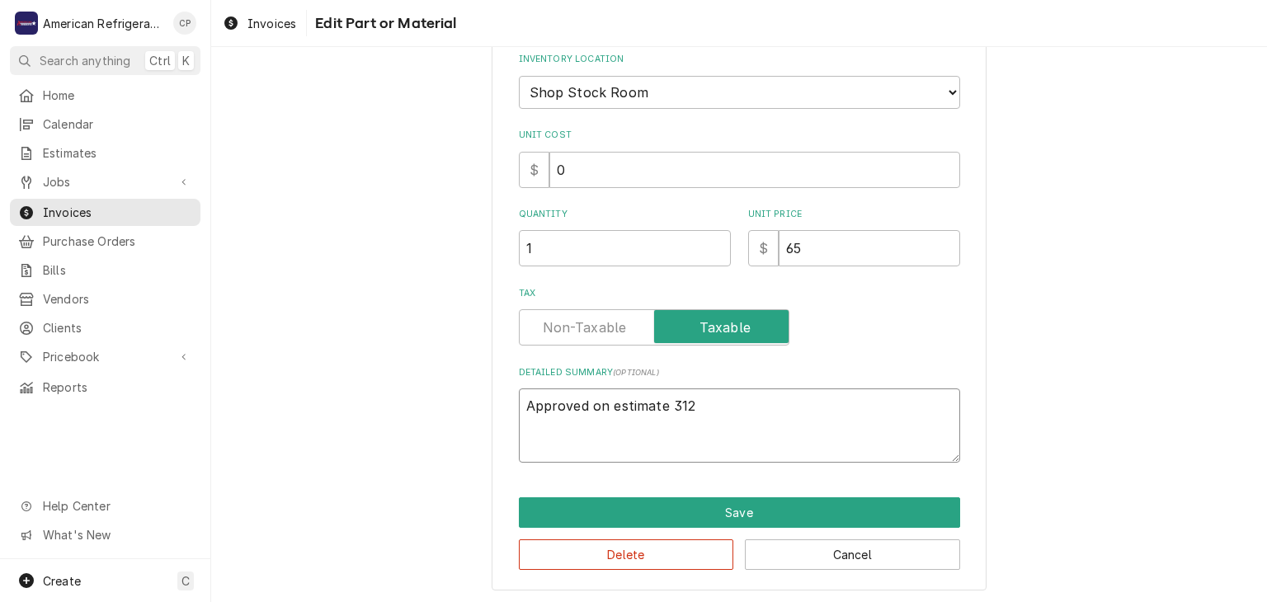
click at [748, 421] on textarea "Approved on estimate 312" at bounding box center [739, 426] width 441 height 74
type textarea "x"
type textarea "Approved on estimate 312"
paste textarea "45992"
type textarea "x"
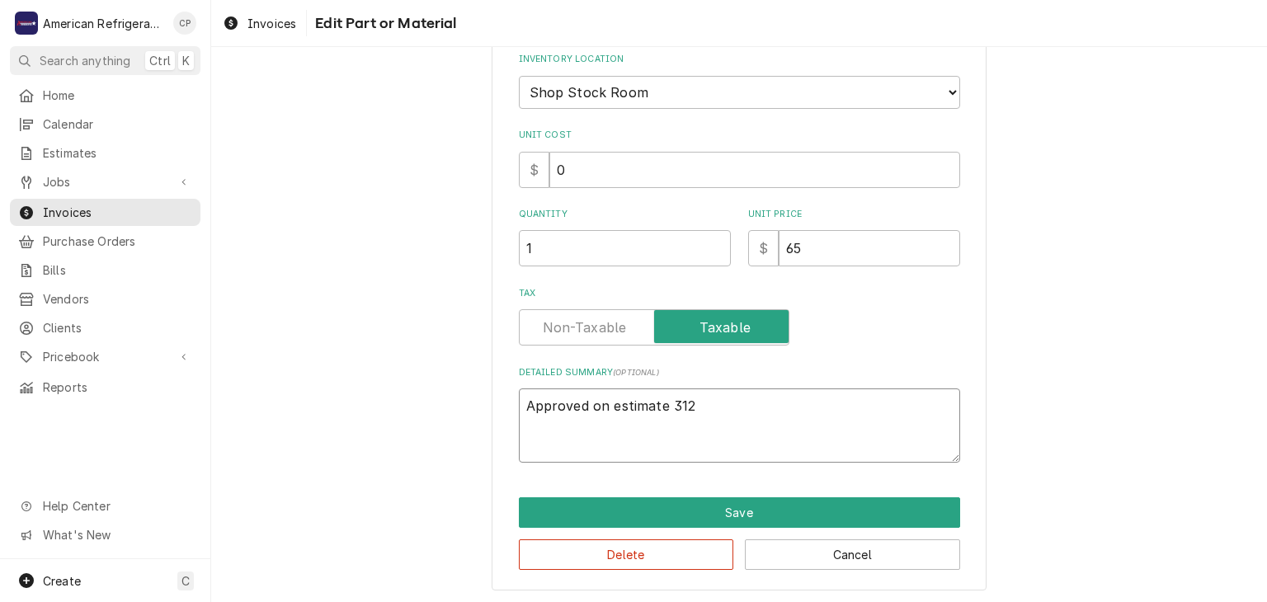
type textarea "Approved on estimate 312 45992"
type textarea "x"
type textarea "Approved on estimate 312 P45992"
type textarea "x"
type textarea "Approved on estimate 312 PO45992"
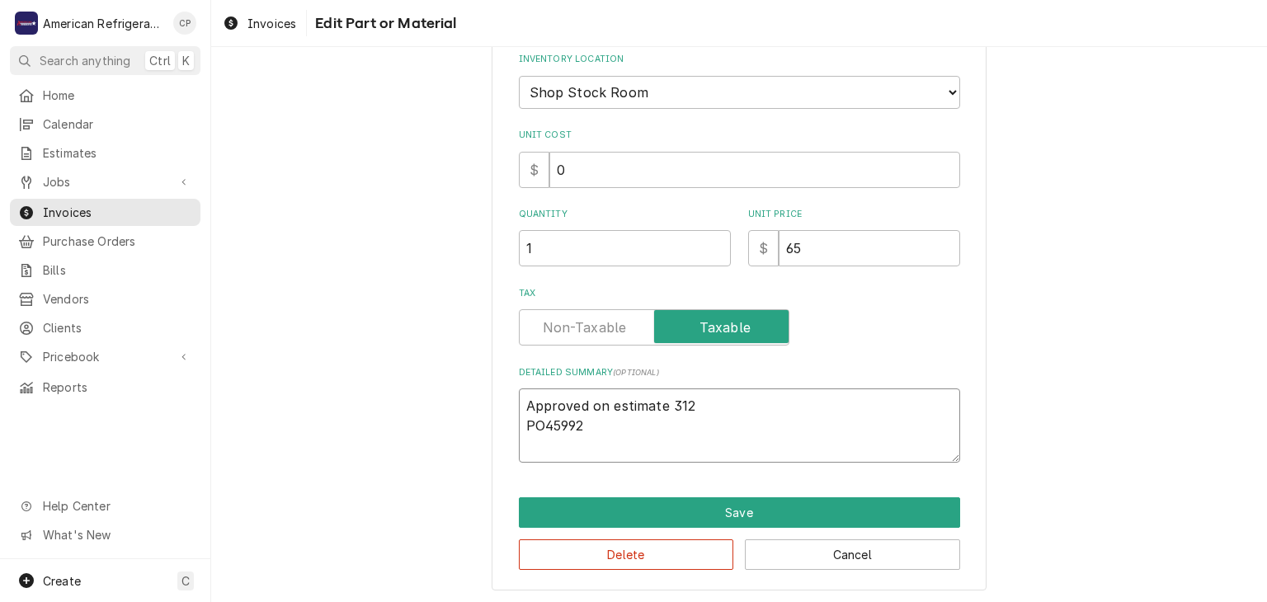
type textarea "x"
type textarea "Approved on estimate 312 PO#45992"
type textarea "x"
type textarea "Approved on estimate 312 PO# 45992"
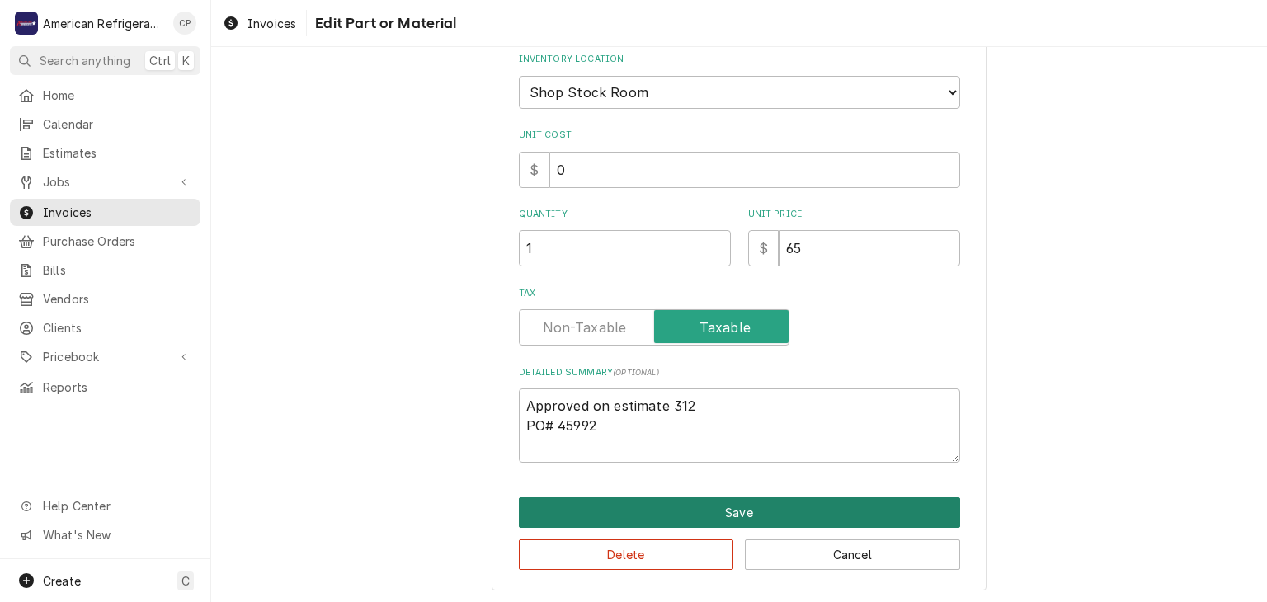
click at [708, 516] on button "Save" at bounding box center [739, 512] width 441 height 31
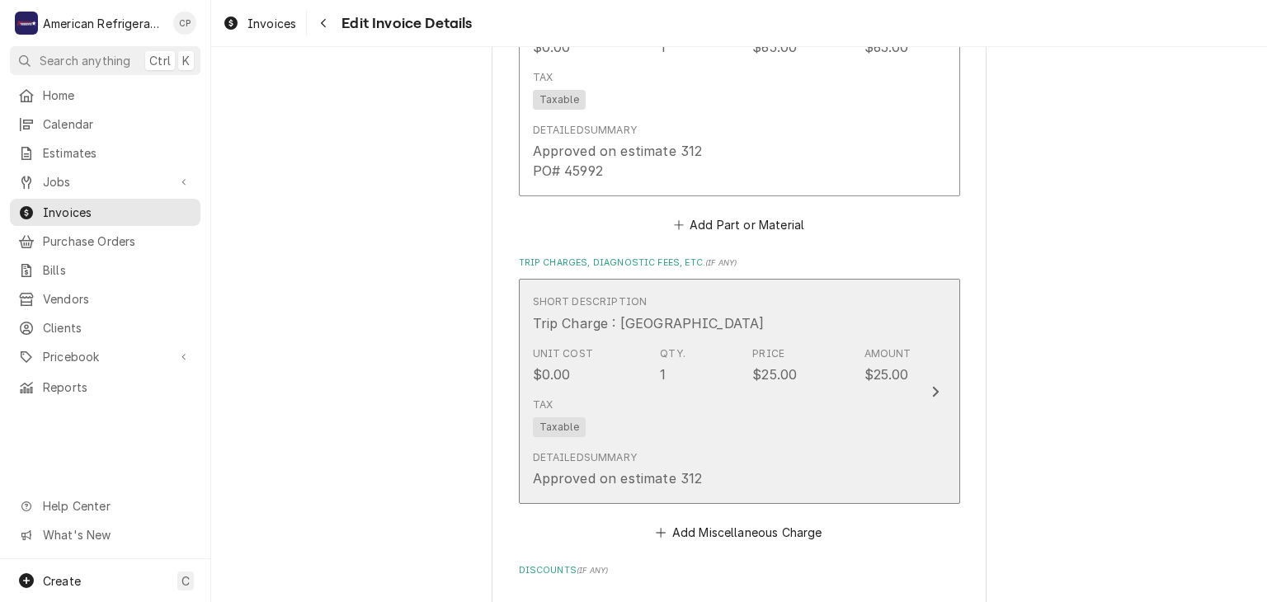
click at [655, 394] on div "Tax Taxable" at bounding box center [722, 417] width 379 height 53
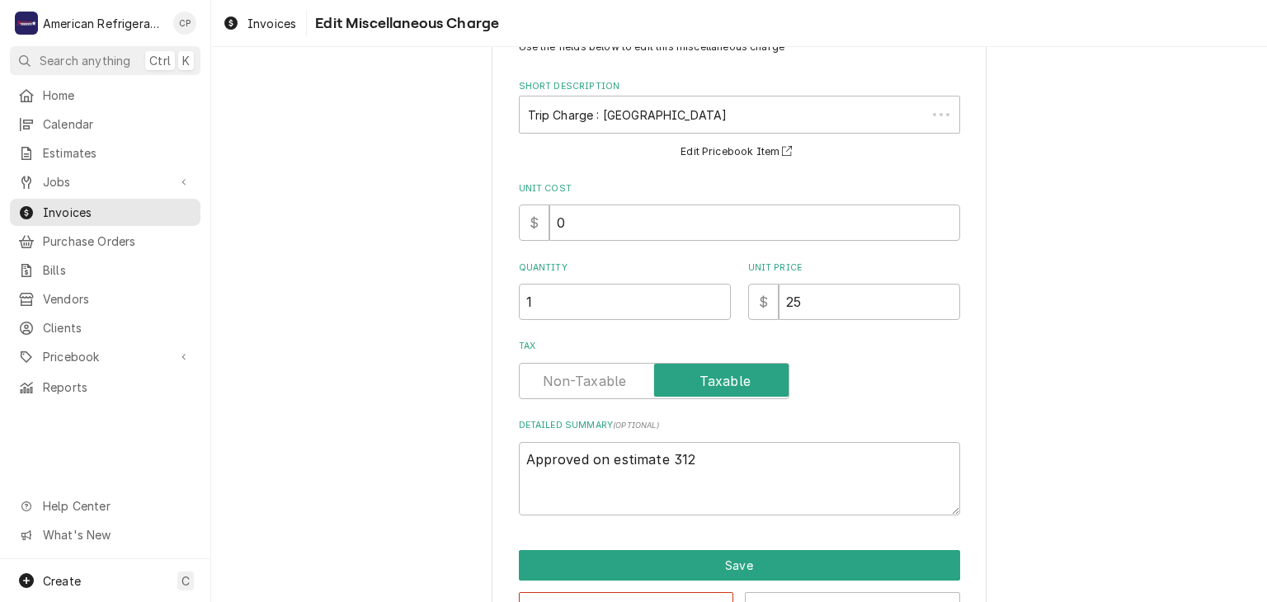
scroll to position [115, 0]
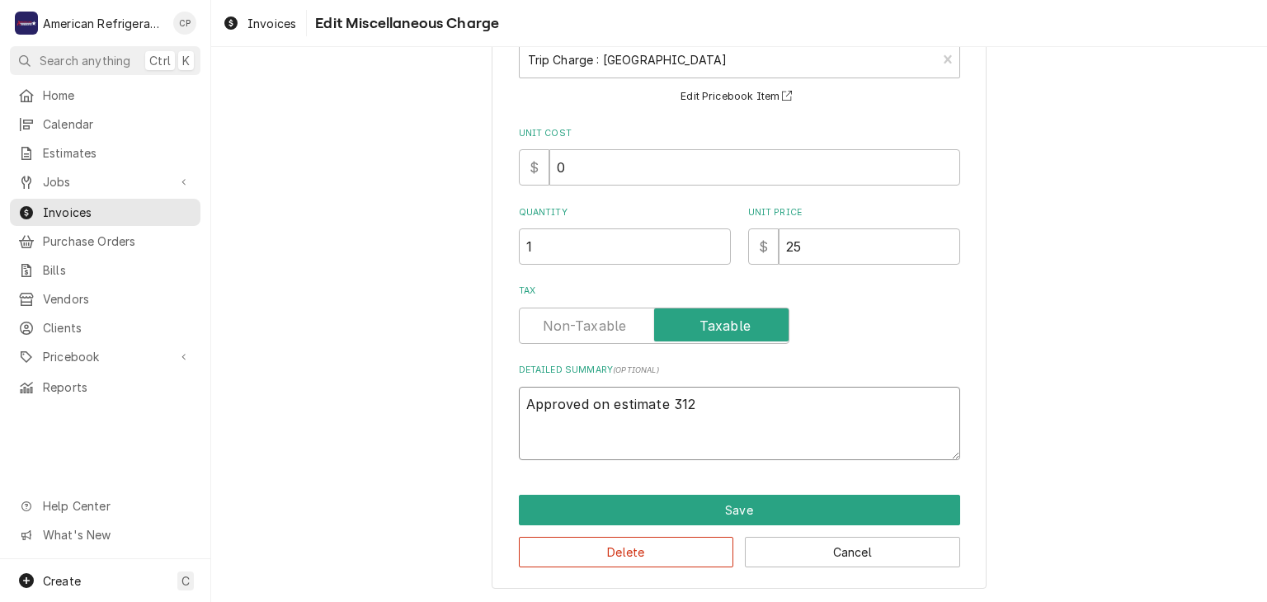
click at [742, 422] on textarea "Approved on estimate 312" at bounding box center [739, 424] width 441 height 74
type textarea "x"
type textarea "Approved on estimate 312"
type textarea "x"
type textarea "Approved on estimate 312 P"
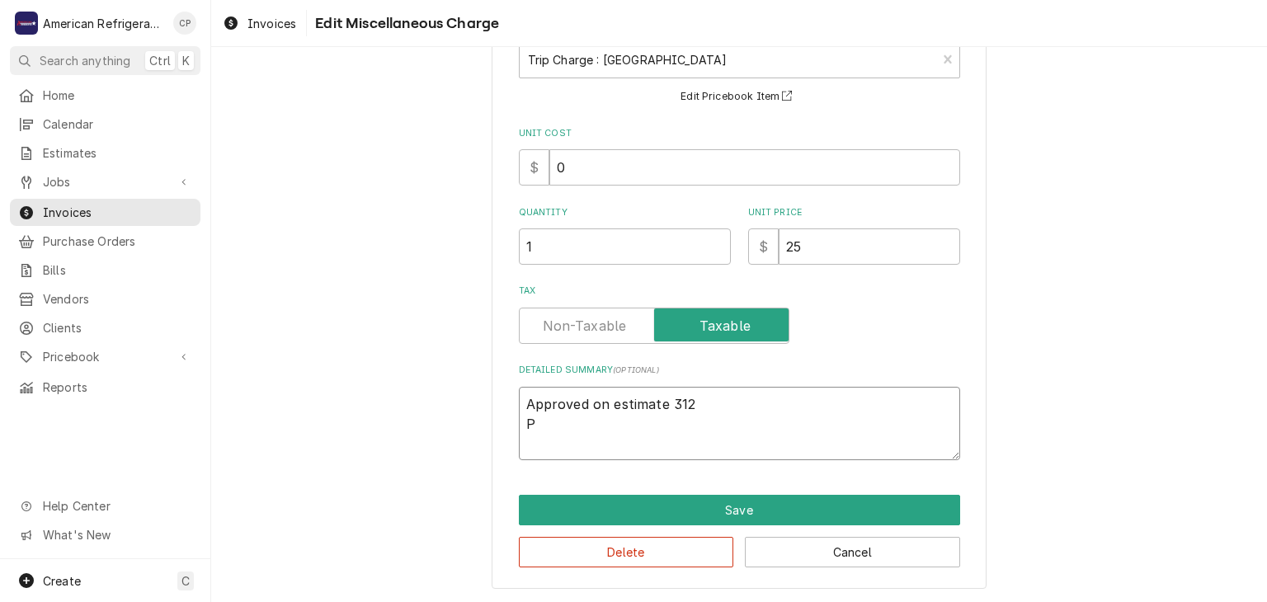
type textarea "x"
type textarea "Approved on estimate 312 PO"
type textarea "x"
type textarea "Approved on estimate 312 PO"
paste textarea "45992"
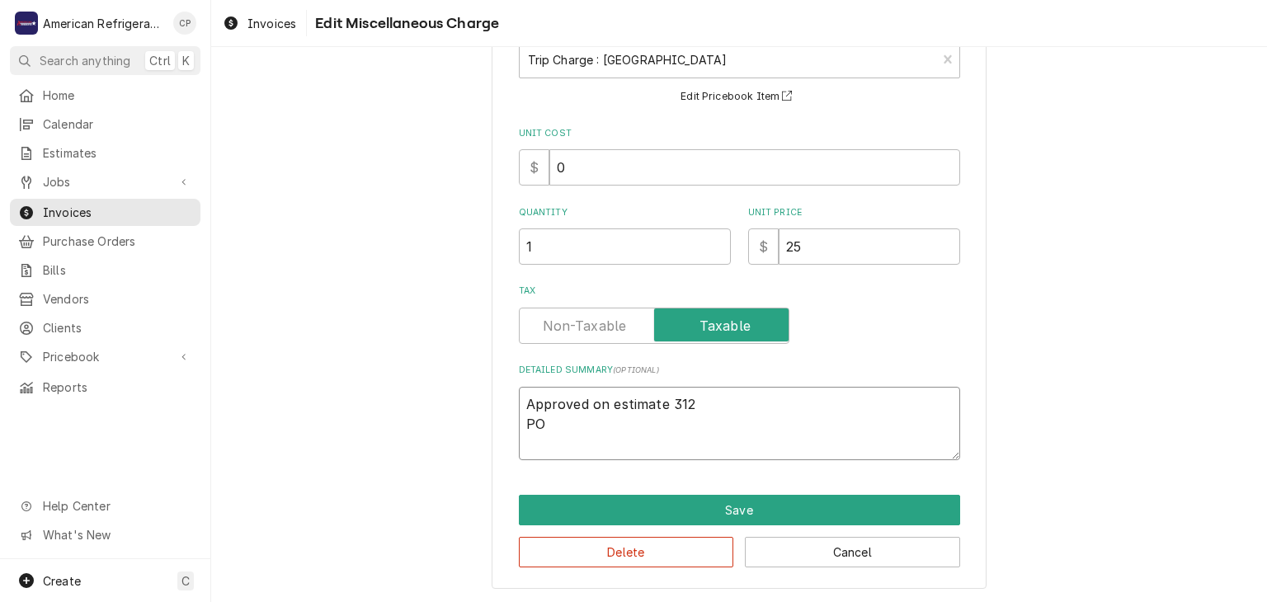
type textarea "x"
type textarea "Approved on estimate 312 PO 45992"
type textarea "x"
type textarea "Approved on estimate 312 PO# 45992"
type textarea "x"
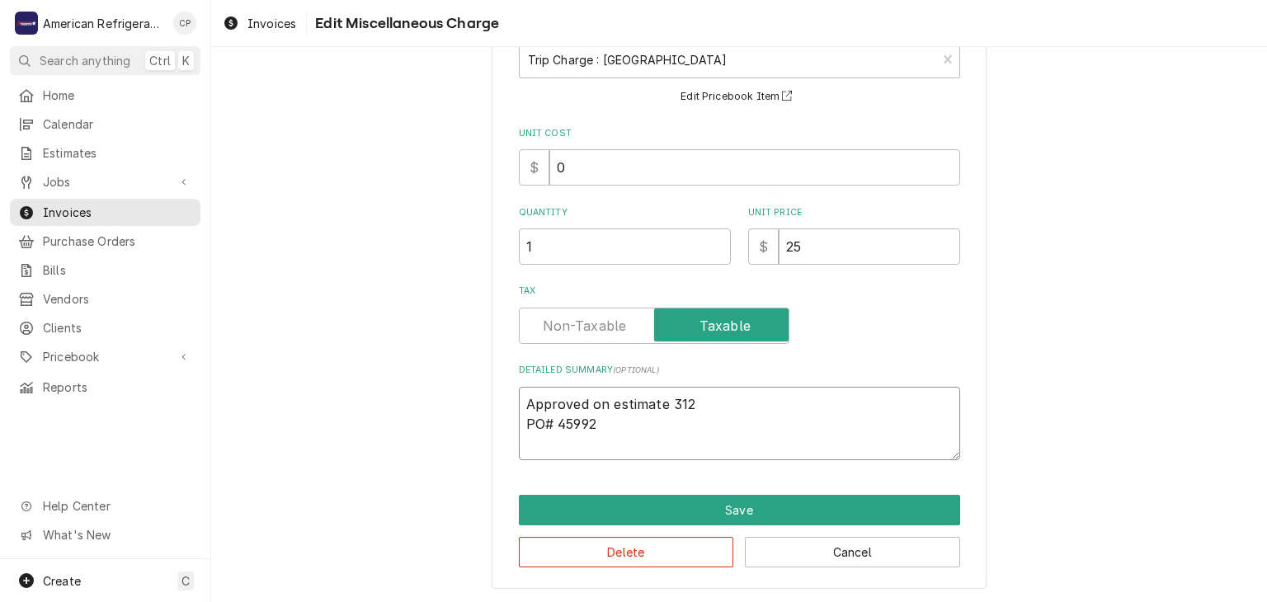
type textarea "Approved on estimate 312 PO # 45992"
type textarea "x"
type textarea "Approved on estimate 312 PO# 45992"
type textarea "x"
type textarea "Approved on estimate 312 PO# 45992"
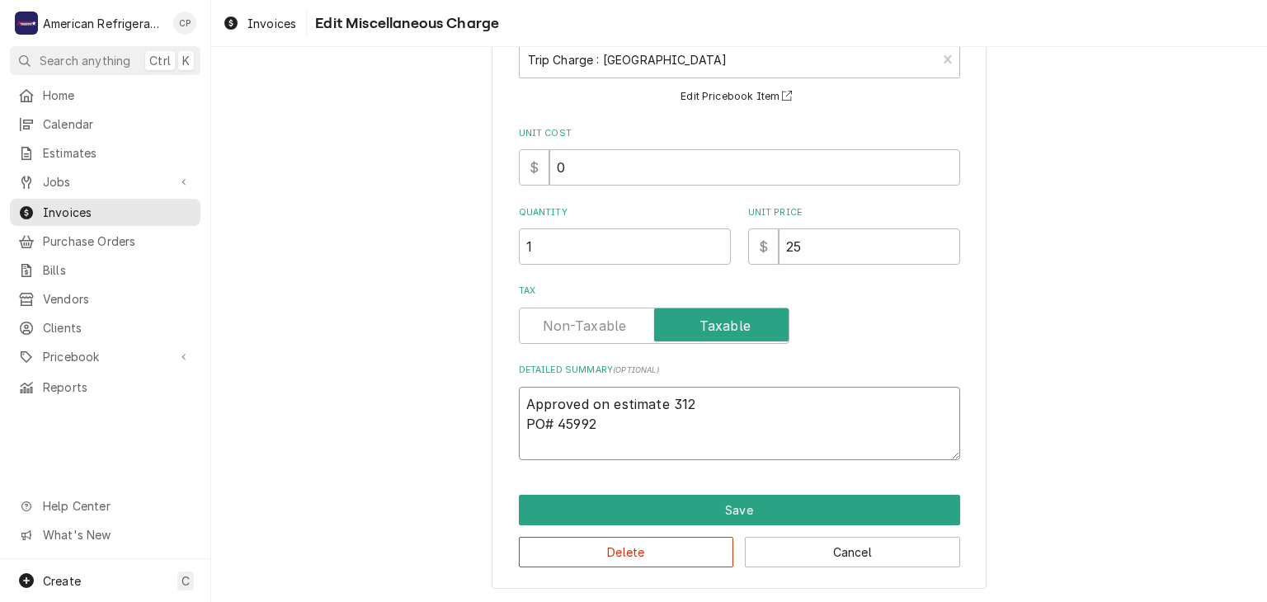
type textarea "x"
type textarea "Approved on estimate 312 PO# 45992"
type textarea "x"
type textarea "Approved on estimate 312 PO# 45992"
type textarea "x"
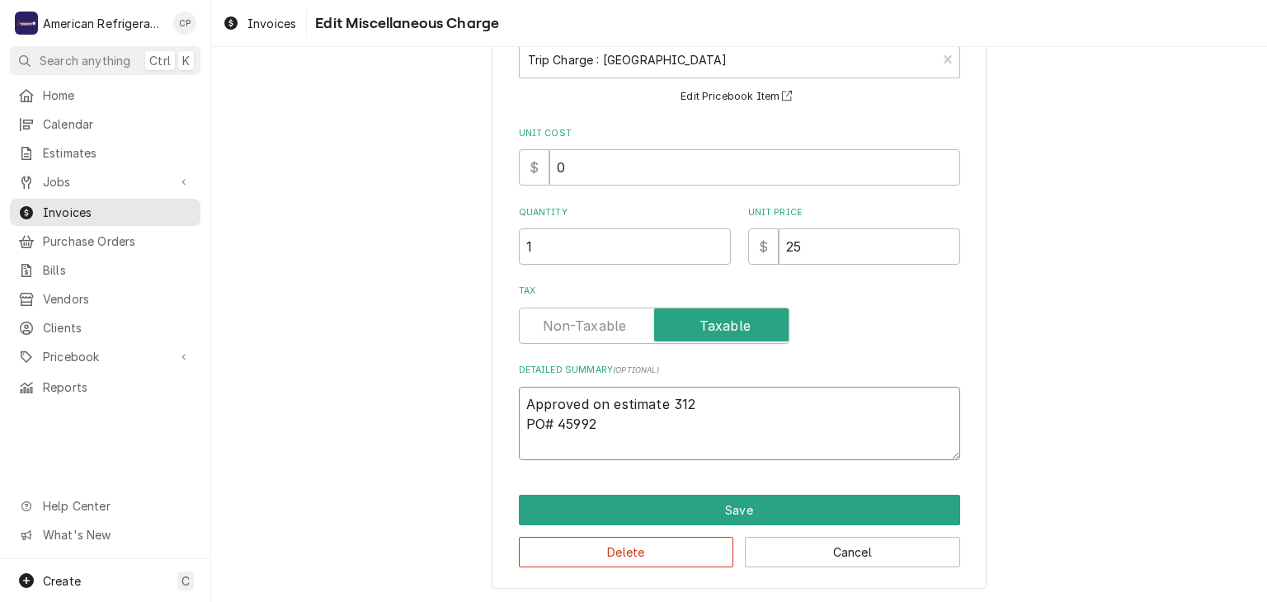
type textarea "Approved on estimate 312 PO# 45992"
type textarea "x"
type textarea "Approved on estimate 312 PO# 45992"
type textarea "x"
type textarea "Approved on estimate 312 PO# 45992"
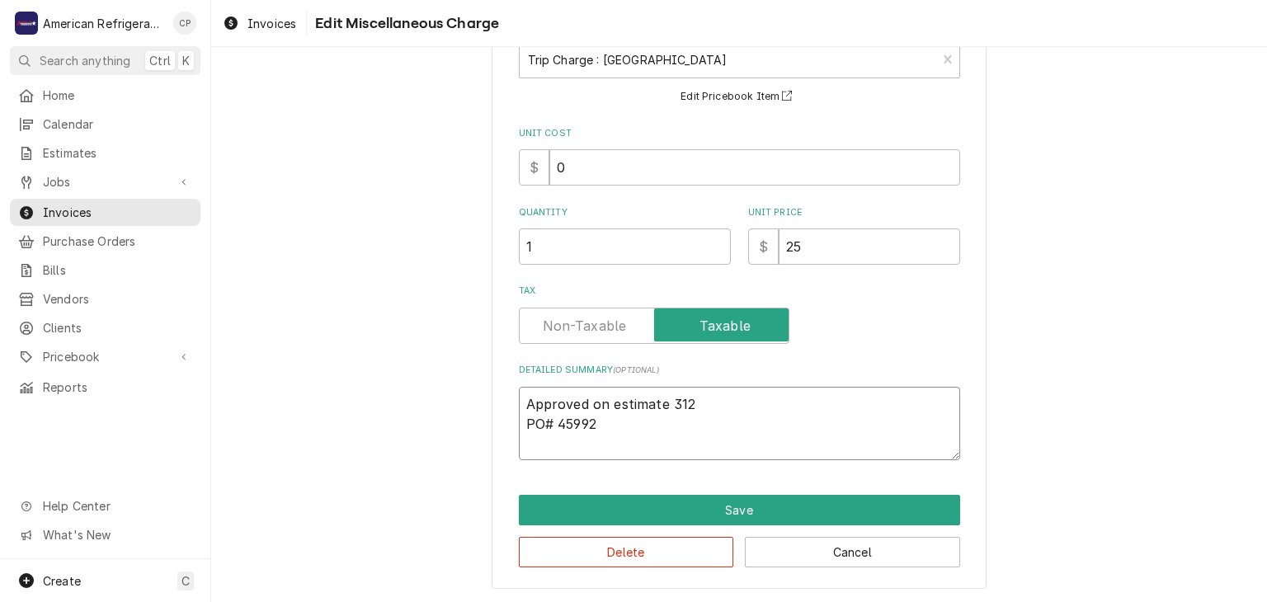
type textarea "x"
type textarea "Approved on estimate 312 PO# 45992"
type textarea "x"
type textarea "Approved on estimate 312 PO# 45992"
type textarea "x"
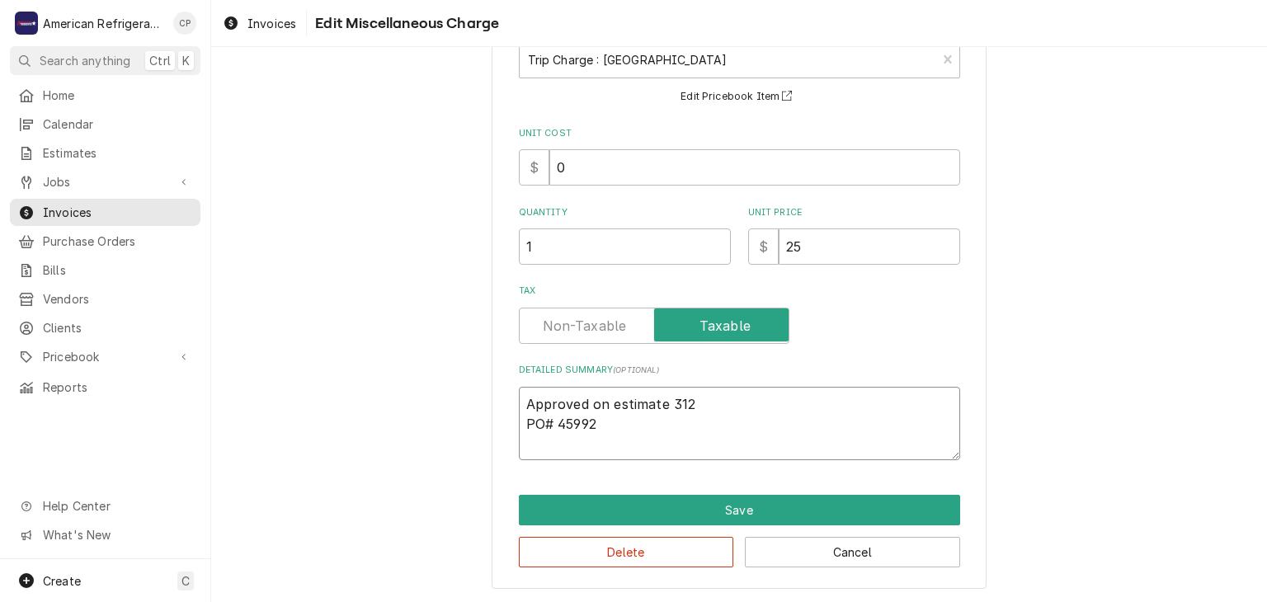
type textarea "Approved on estimate 312 PO# 45992"
type textarea "x"
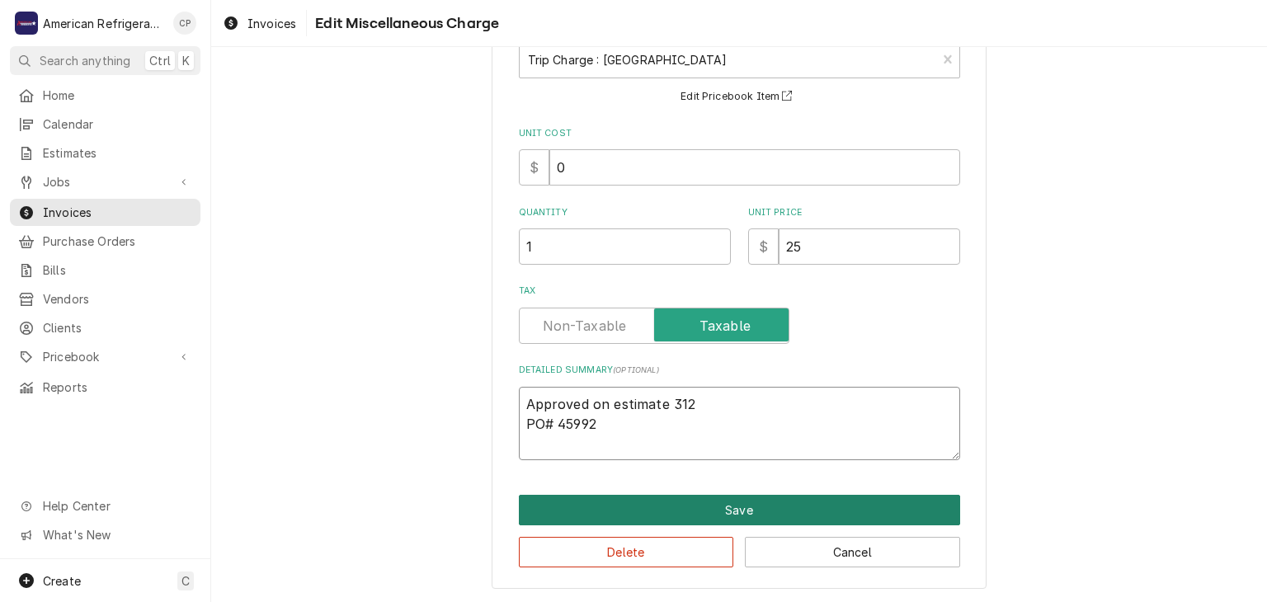
type textarea "Approved on estimate 312 PO# 45992"
click at [733, 502] on button "Save" at bounding box center [739, 510] width 441 height 31
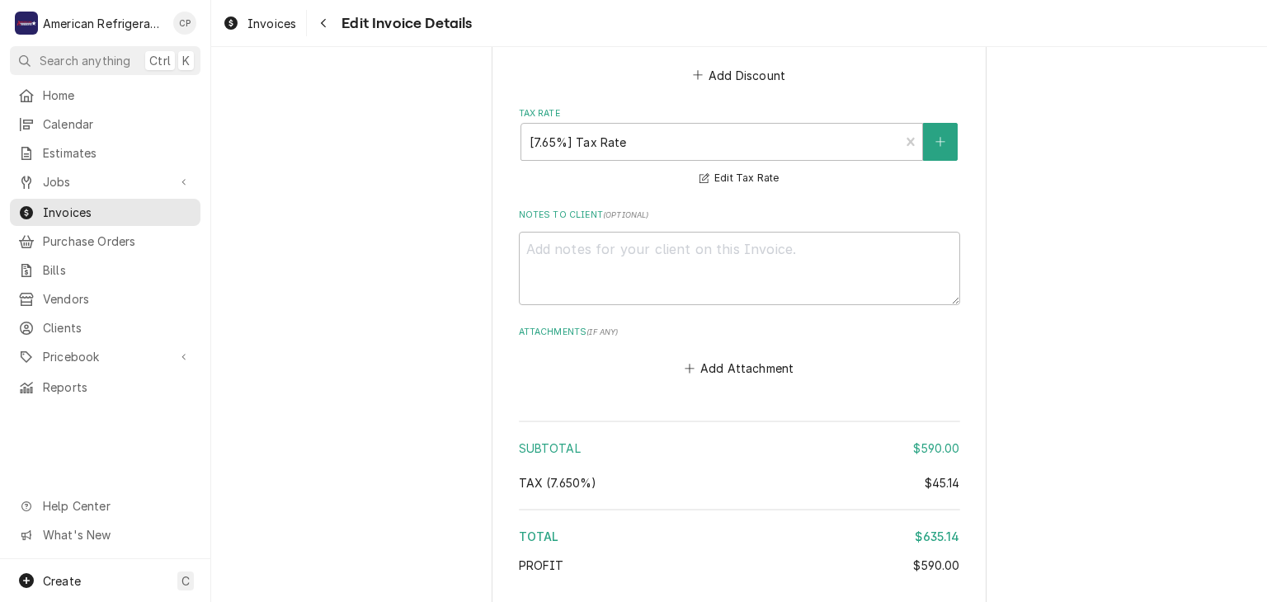
scroll to position [2481, 0]
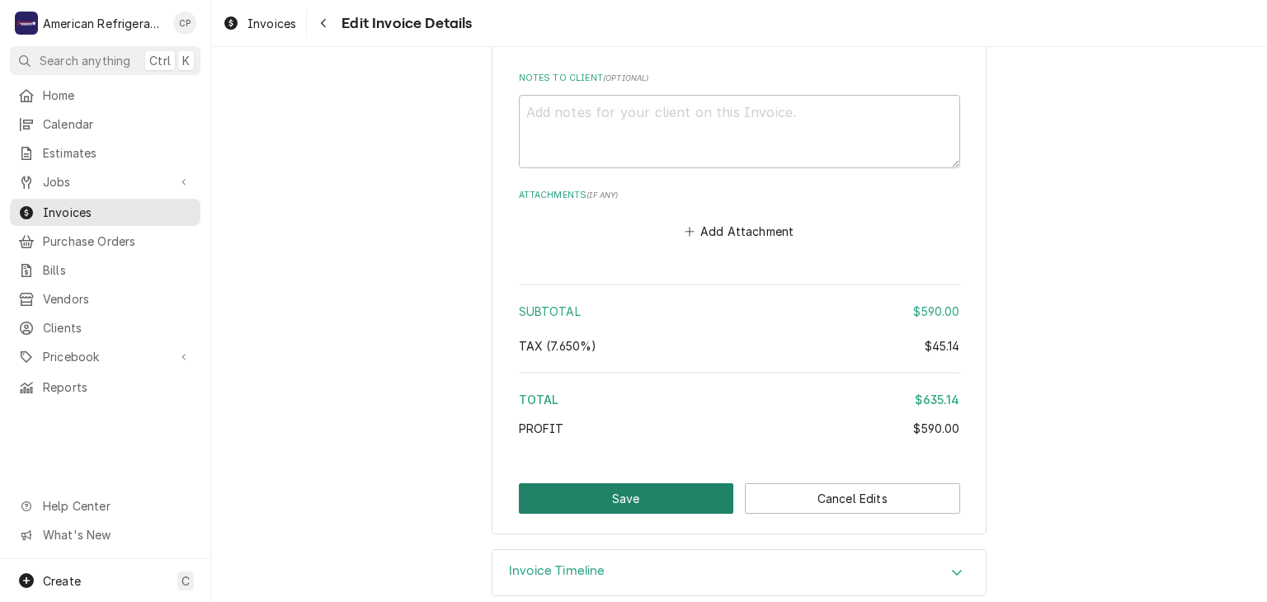
click at [646, 483] on button "Save" at bounding box center [626, 498] width 215 height 31
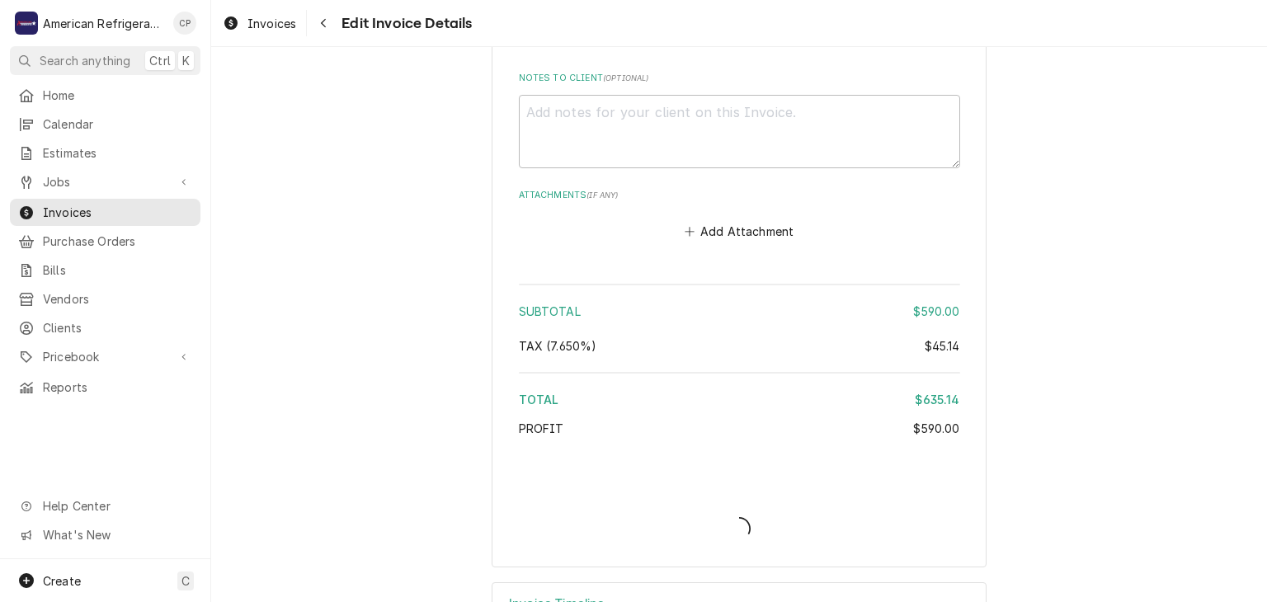
type textarea "x"
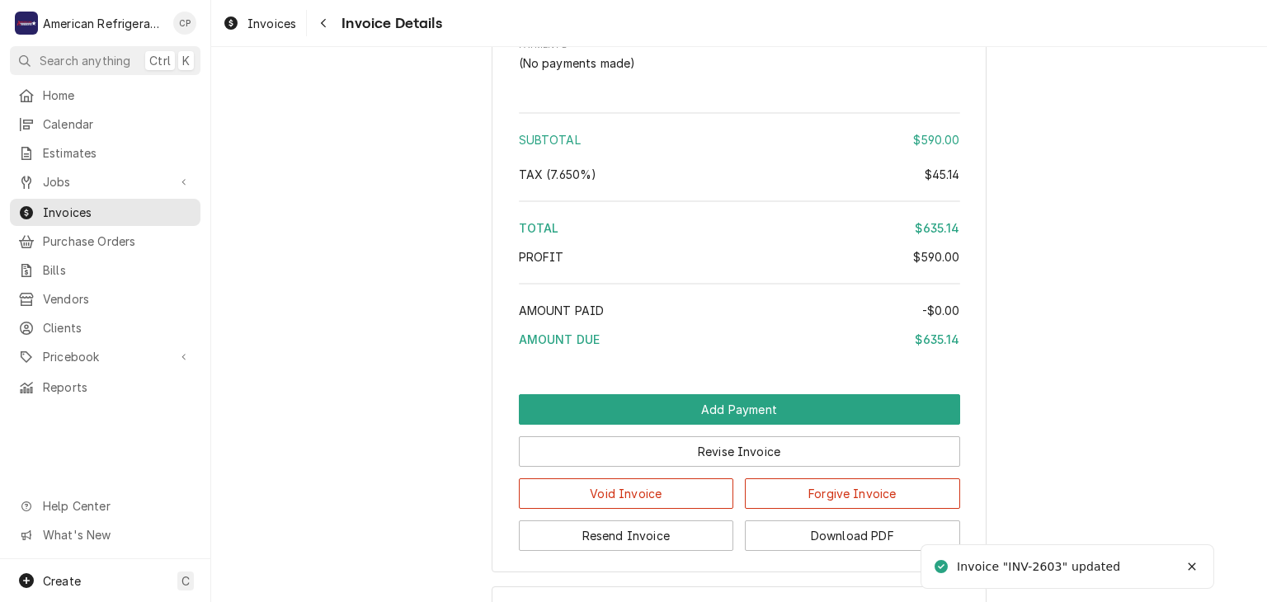
scroll to position [2293, 0]
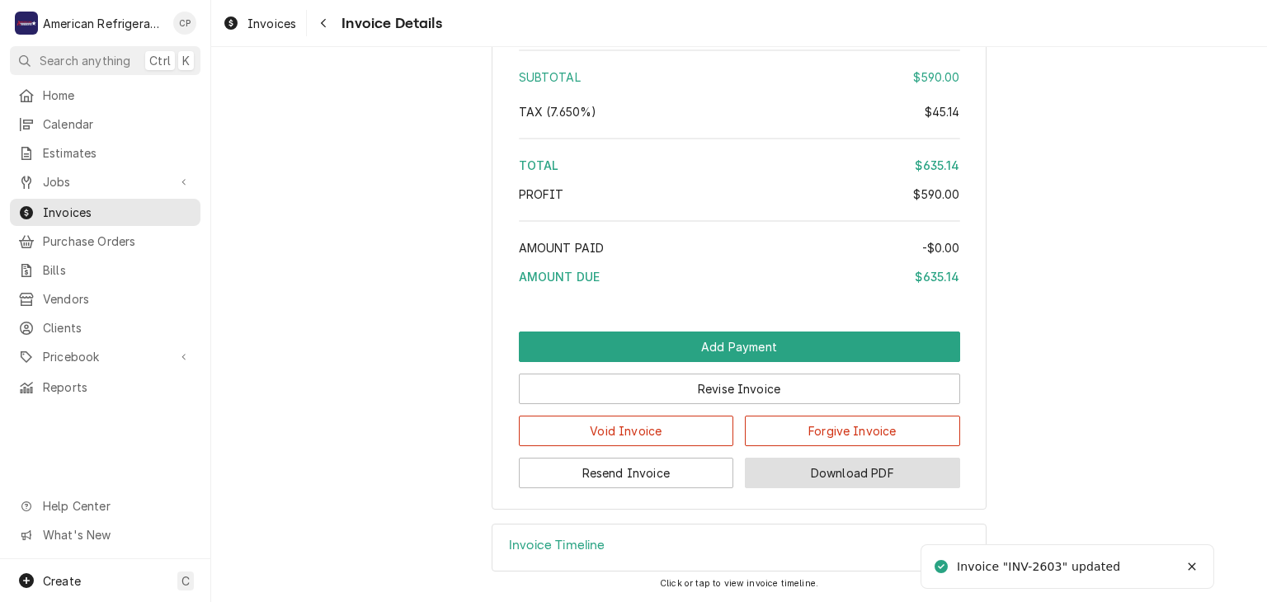
click at [790, 470] on button "Download PDF" at bounding box center [852, 473] width 215 height 31
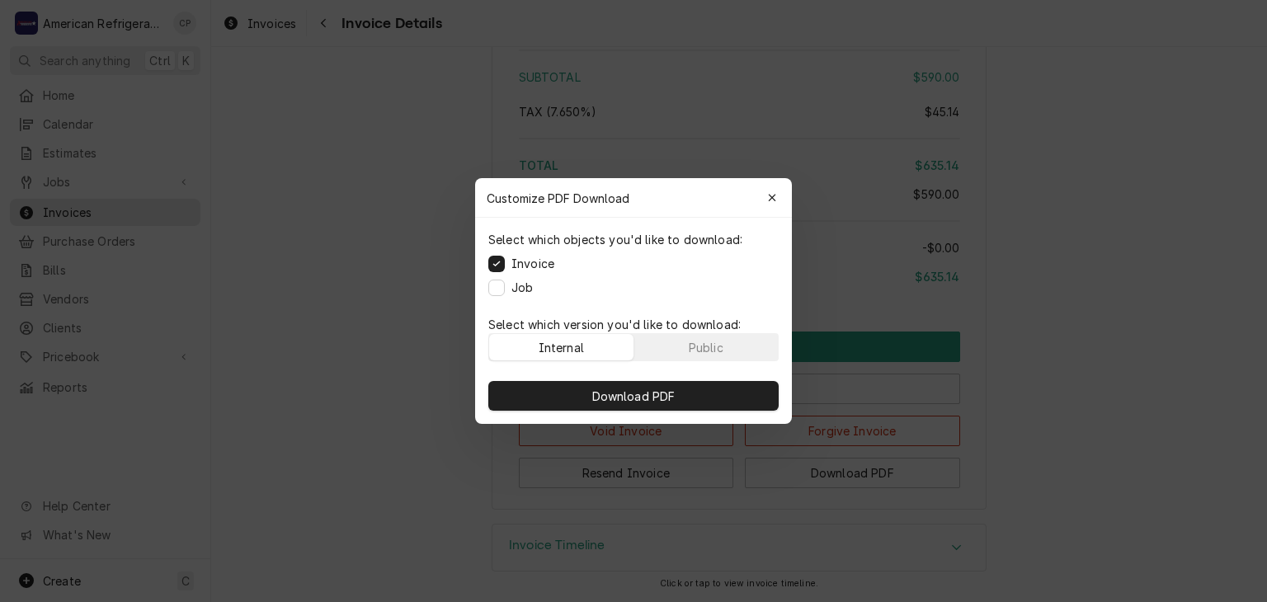
click at [521, 292] on label "Job" at bounding box center [521, 287] width 21 height 17
click at [505, 292] on button "Job" at bounding box center [496, 288] width 16 height 16
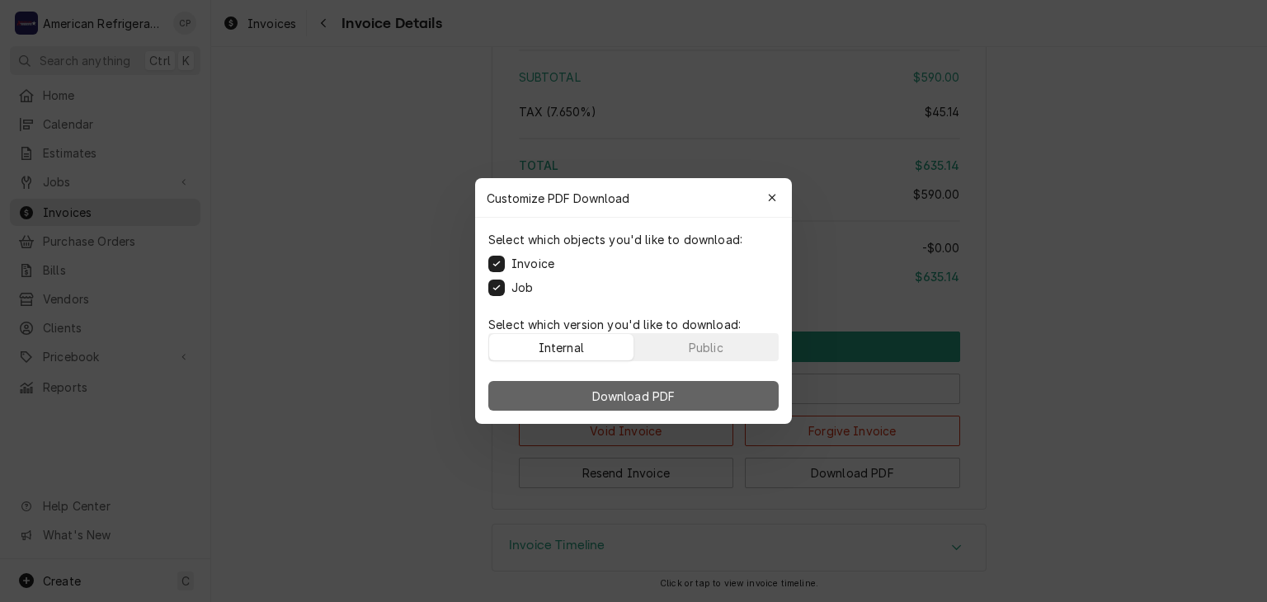
click at [589, 398] on span "Download PDF" at bounding box center [634, 396] width 90 height 17
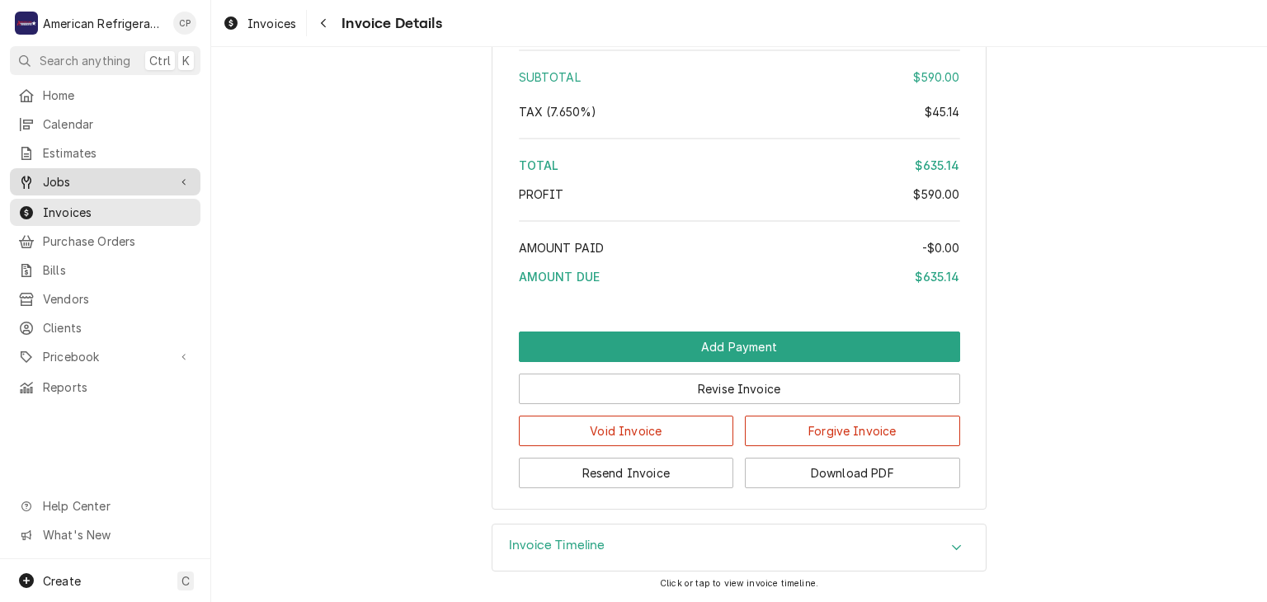
click at [101, 177] on span "Jobs" at bounding box center [105, 181] width 125 height 17
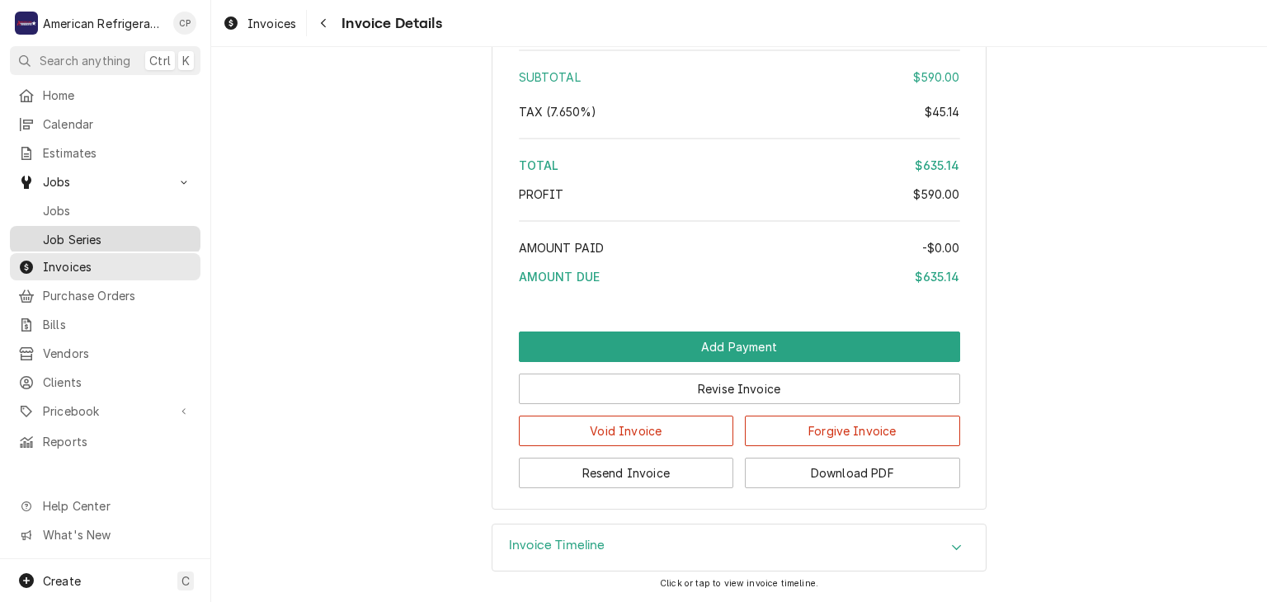
click at [121, 233] on span "Job Series" at bounding box center [117, 239] width 149 height 17
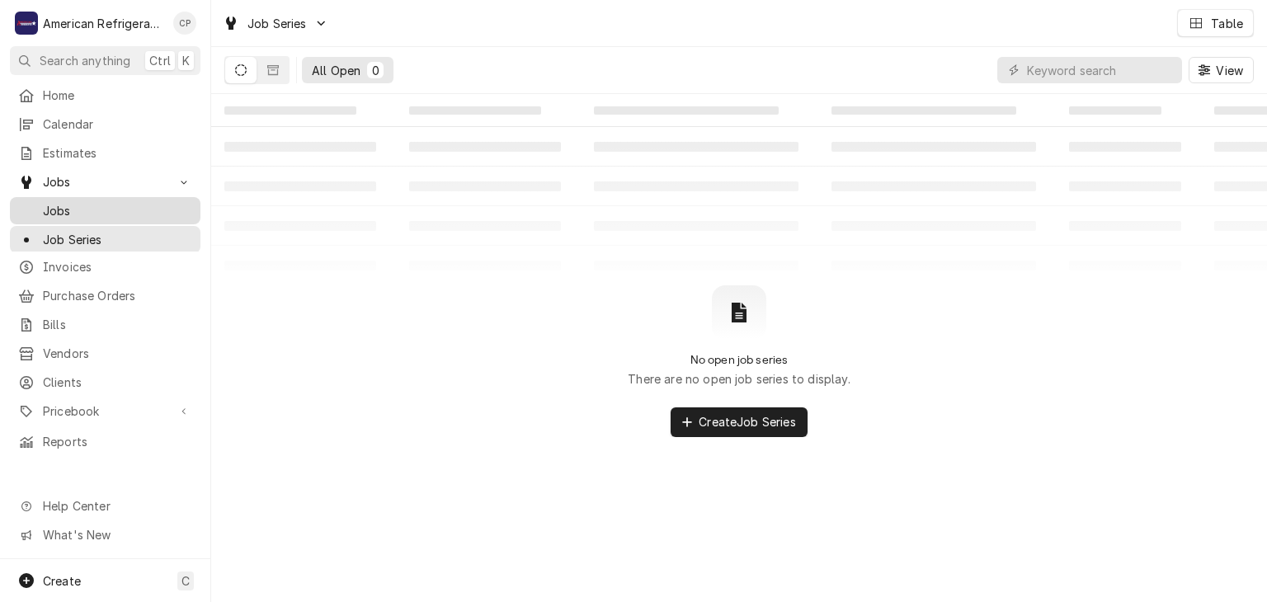
click at [106, 202] on span "Jobs" at bounding box center [117, 210] width 149 height 17
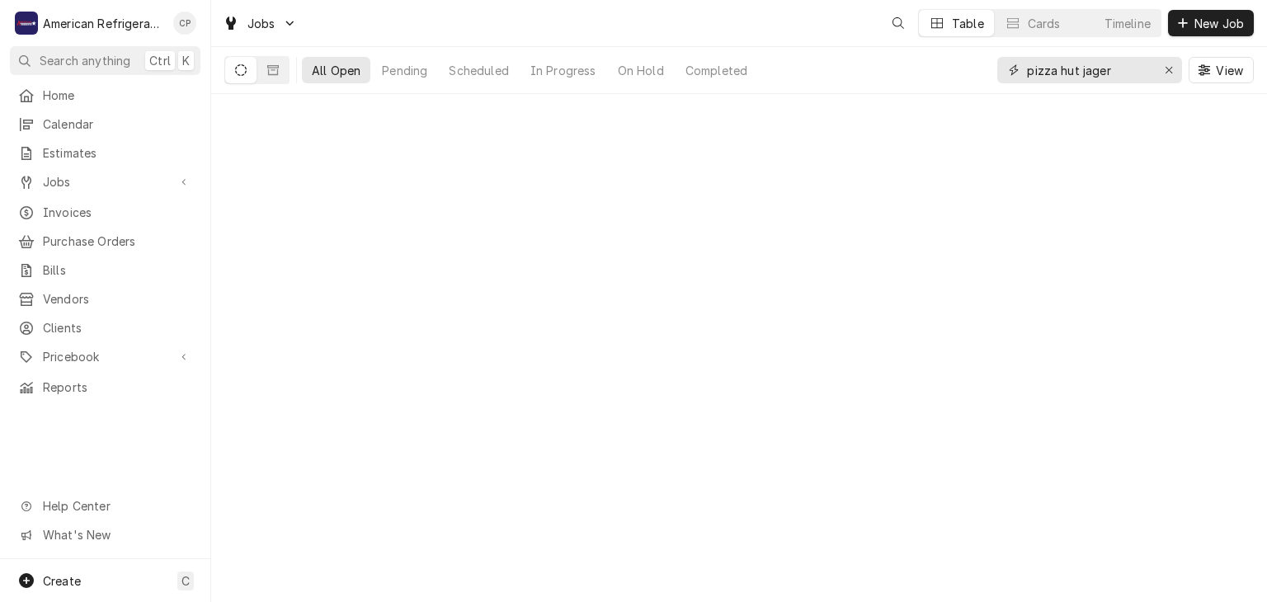
click at [1072, 72] on input "pizza hut jager" at bounding box center [1089, 70] width 124 height 26
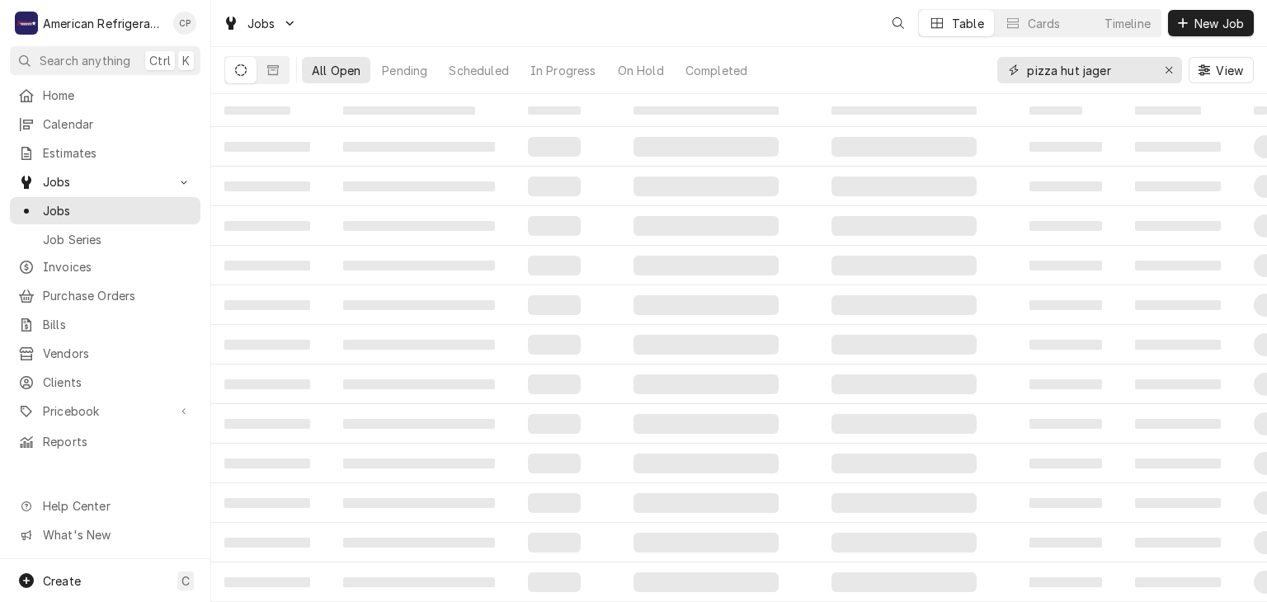
click at [1072, 72] on input "pizza hut jager" at bounding box center [1089, 70] width 124 height 26
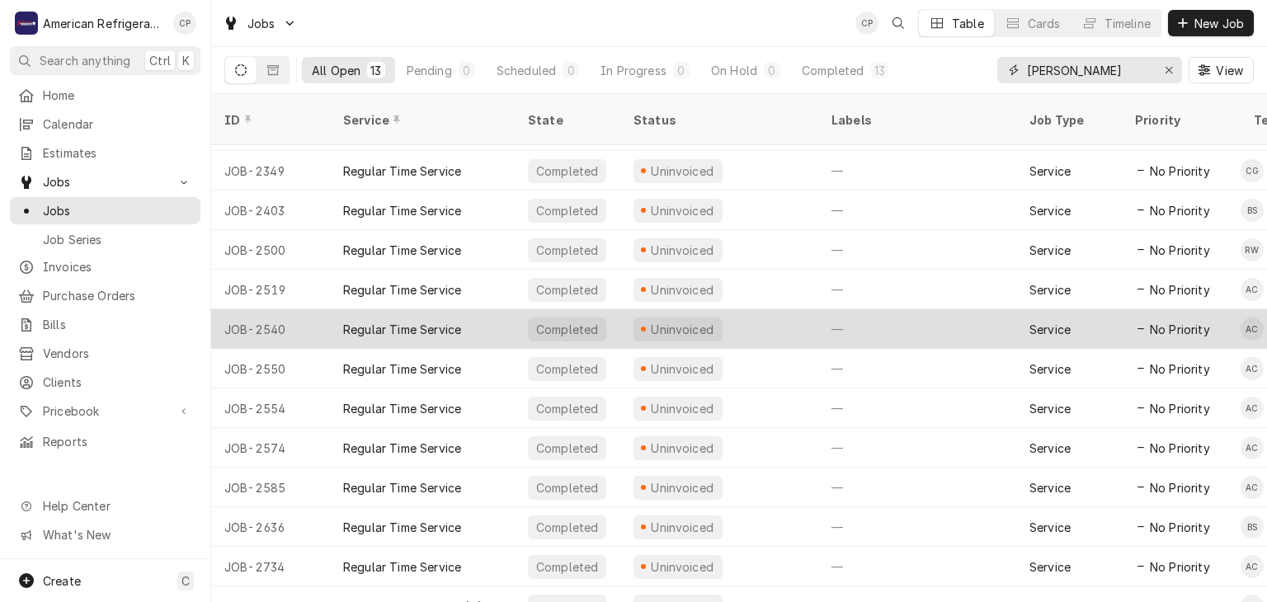
scroll to position [36, 0]
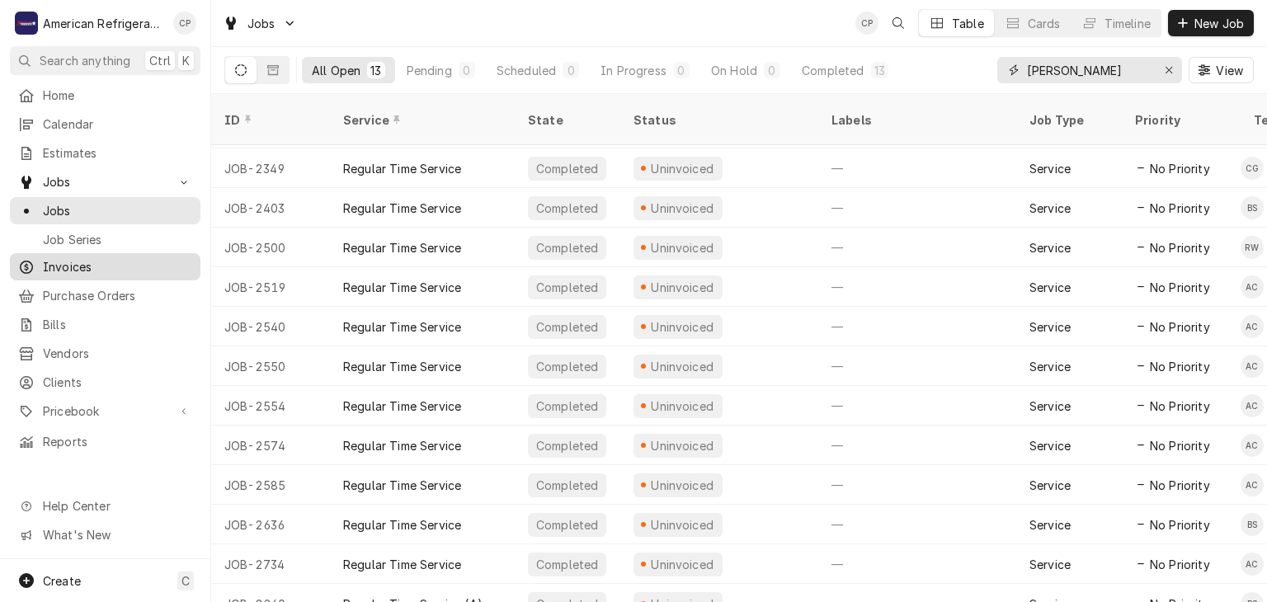
type input "carl jr"
click at [131, 265] on span "Invoices" at bounding box center [117, 266] width 149 height 17
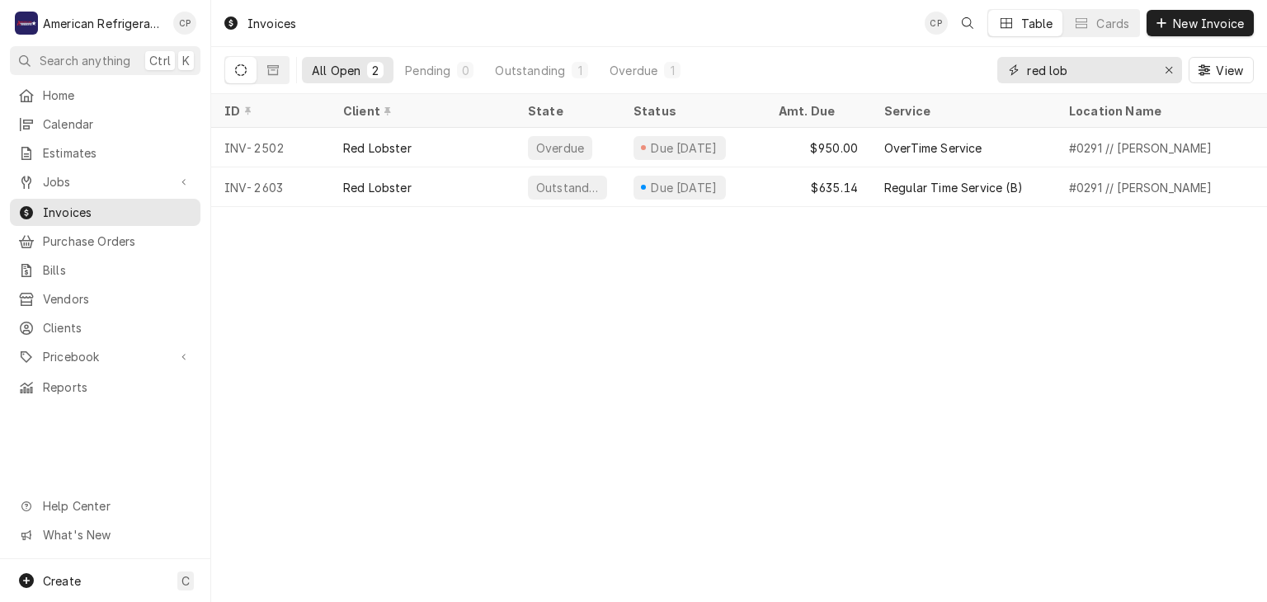
click at [1082, 73] on input "red lob" at bounding box center [1089, 70] width 124 height 26
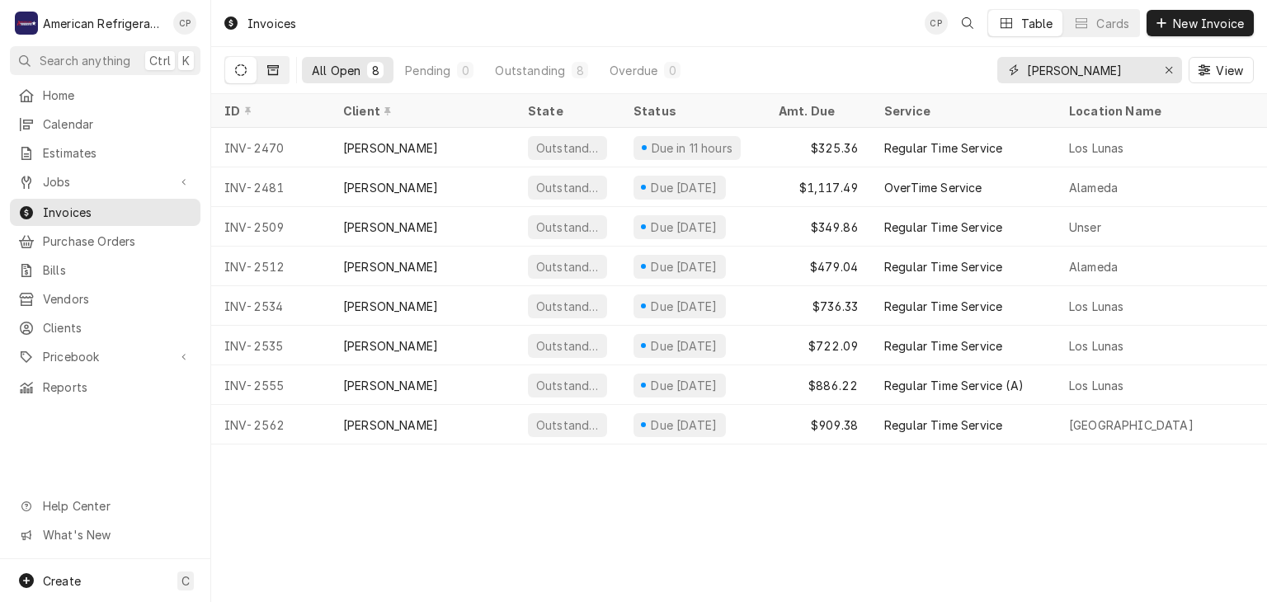
type input "[PERSON_NAME]"
click at [272, 72] on icon "Dynamic Content Wrapper" at bounding box center [273, 70] width 12 height 12
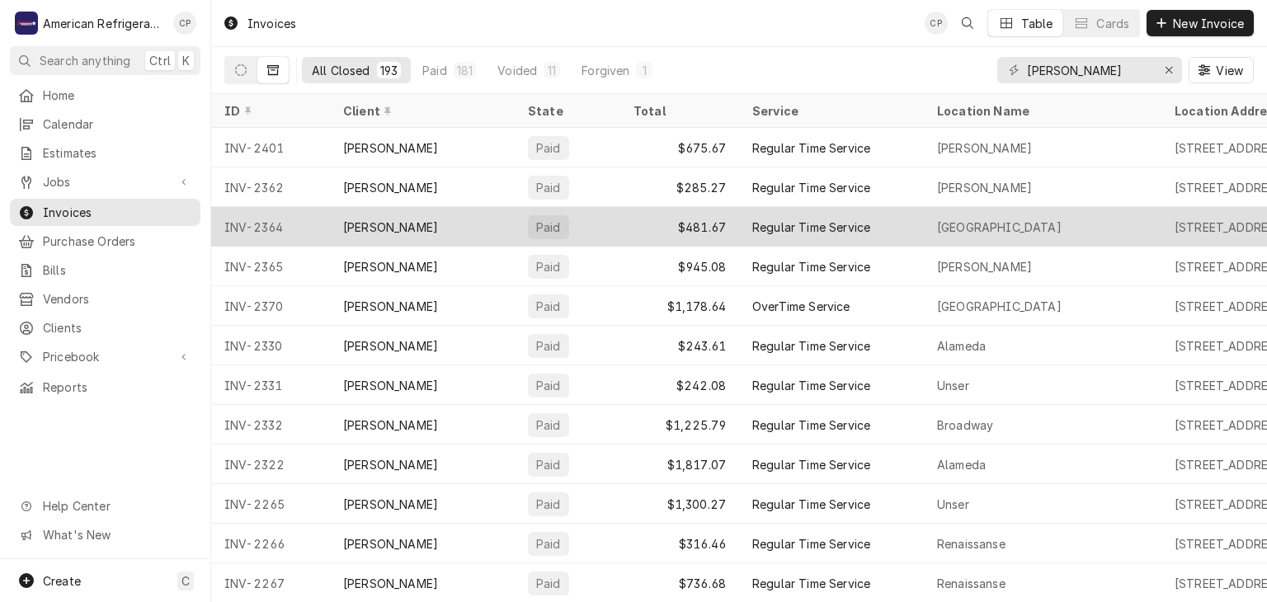
click at [422, 227] on div "[PERSON_NAME]" at bounding box center [422, 227] width 185 height 40
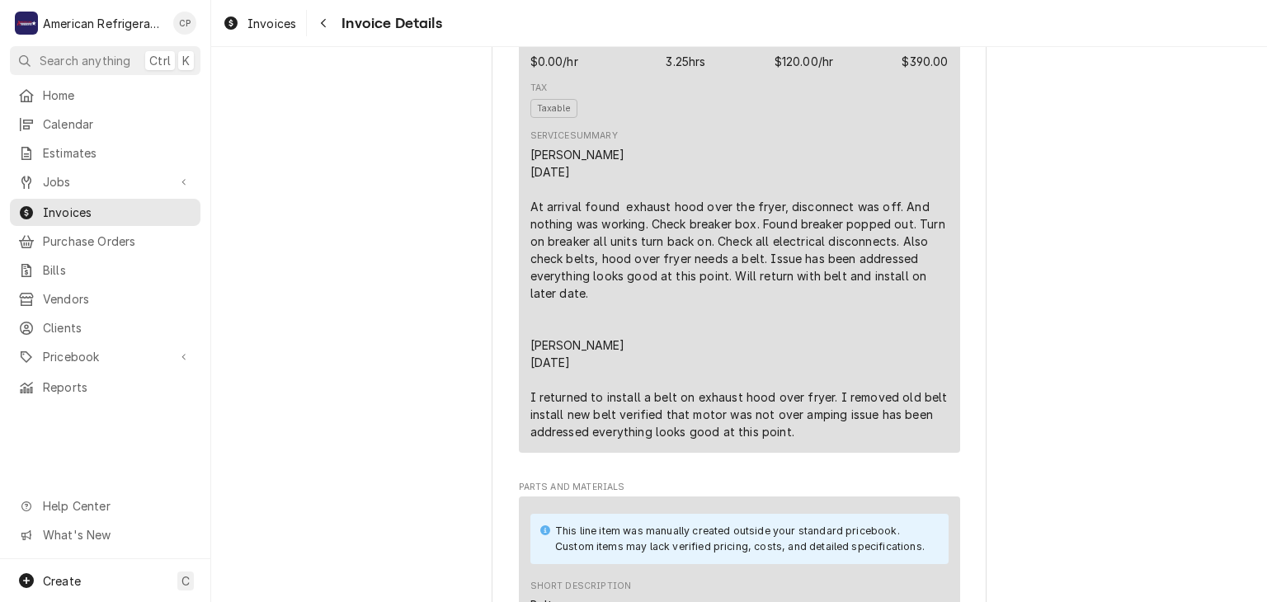
scroll to position [1175, 0]
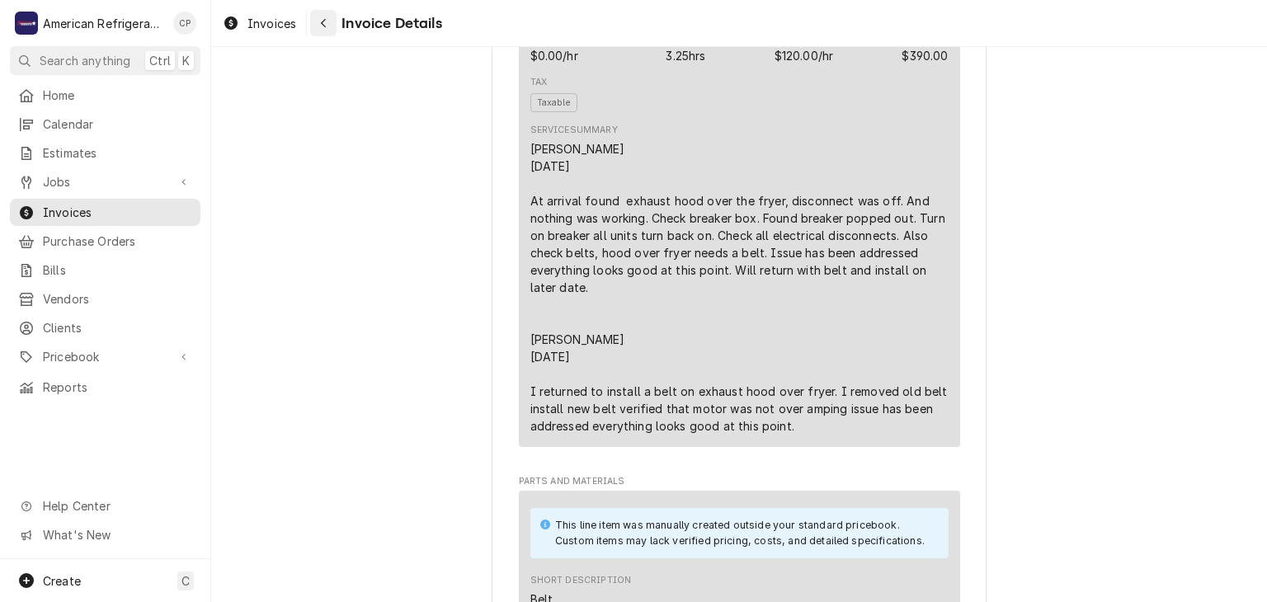
click at [327, 29] on div "Navigate back" at bounding box center [323, 23] width 16 height 16
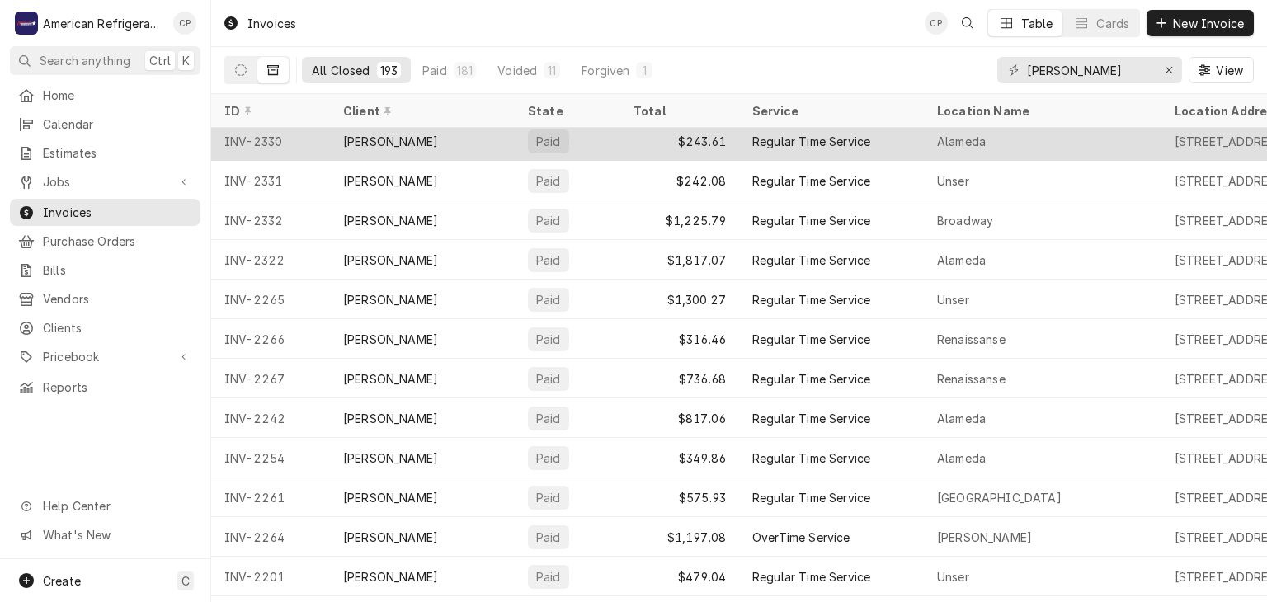
scroll to position [224, 0]
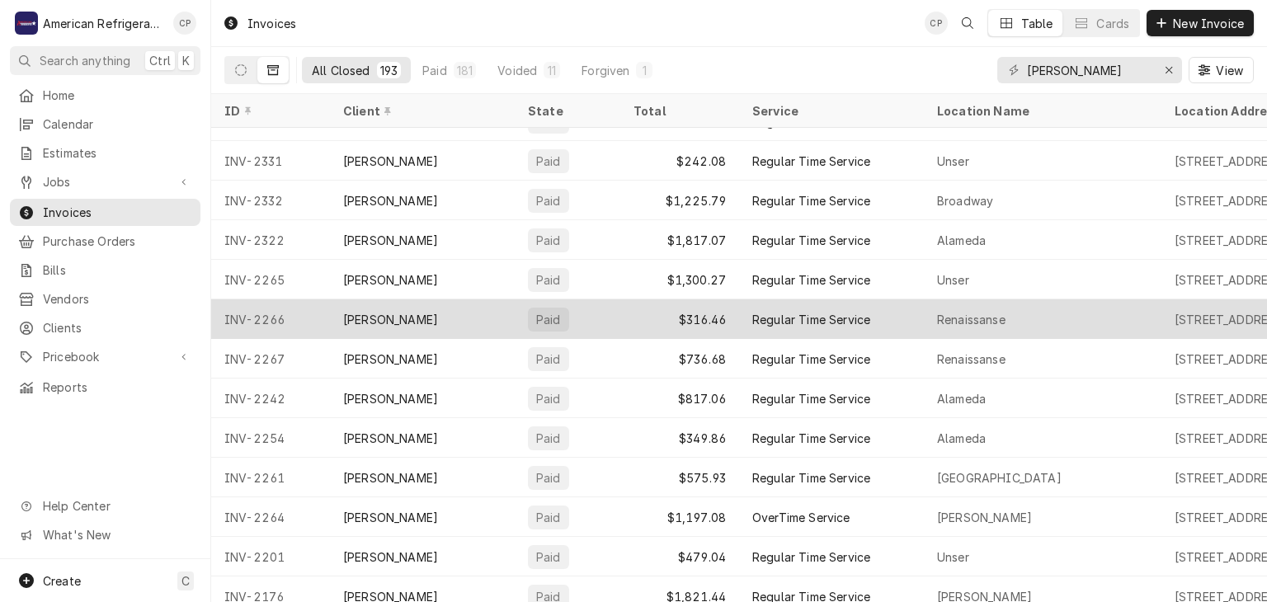
click at [443, 323] on div "[PERSON_NAME]" at bounding box center [422, 319] width 185 height 40
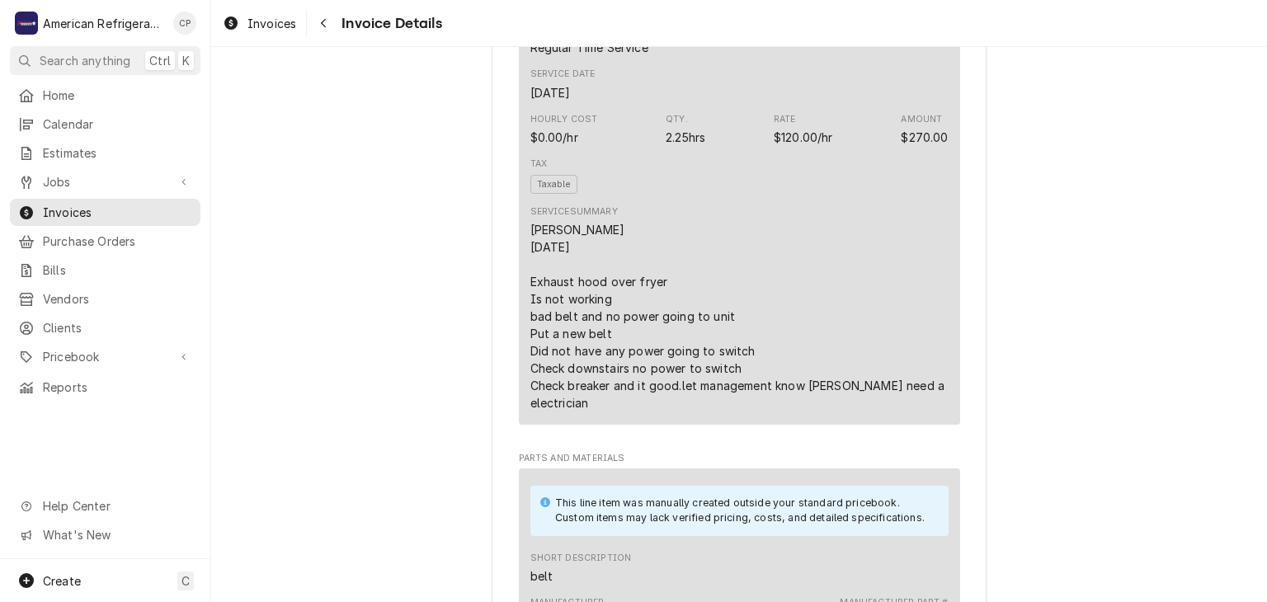
scroll to position [1118, 0]
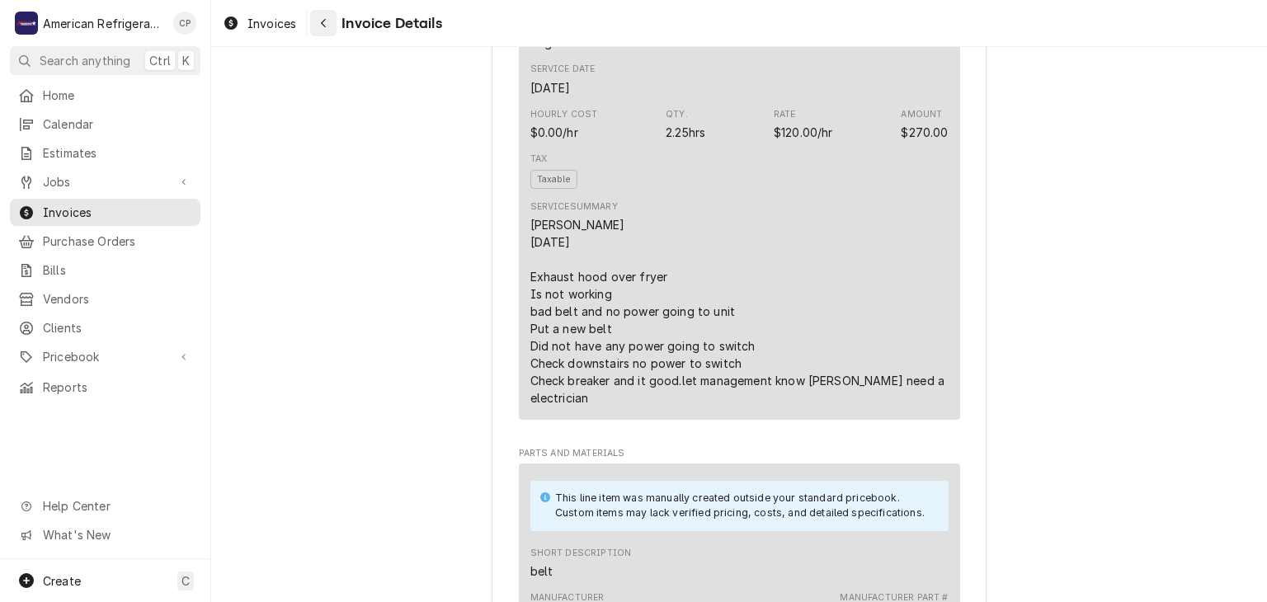
click at [326, 21] on icon "Navigate back" at bounding box center [323, 23] width 7 height 12
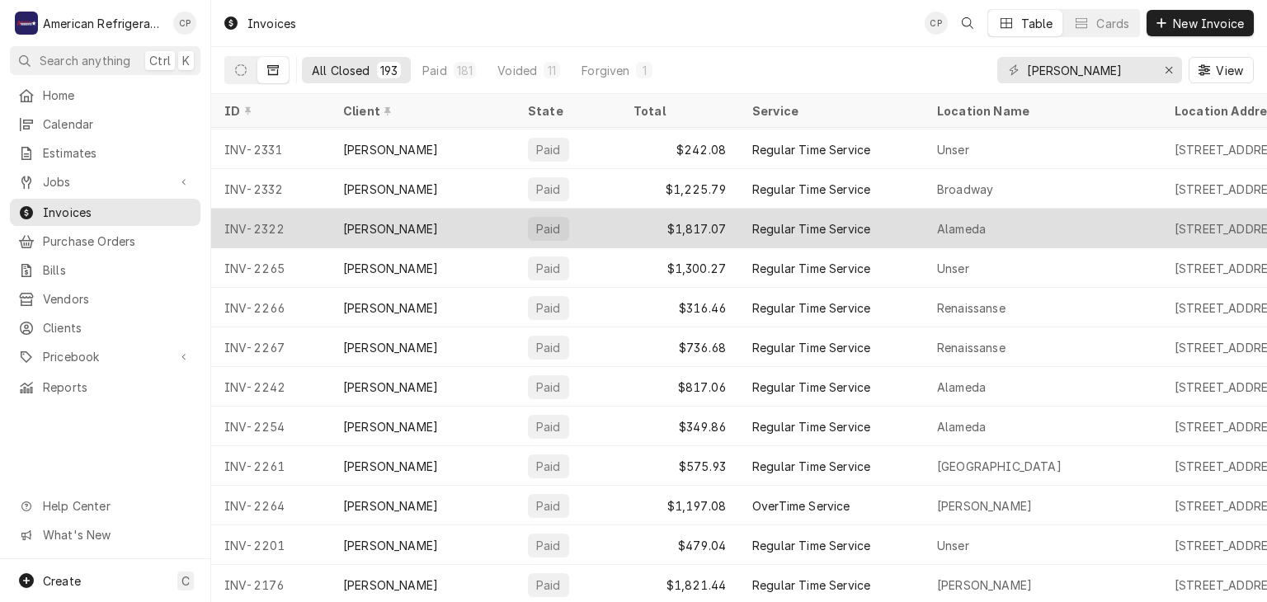
scroll to position [294, 0]
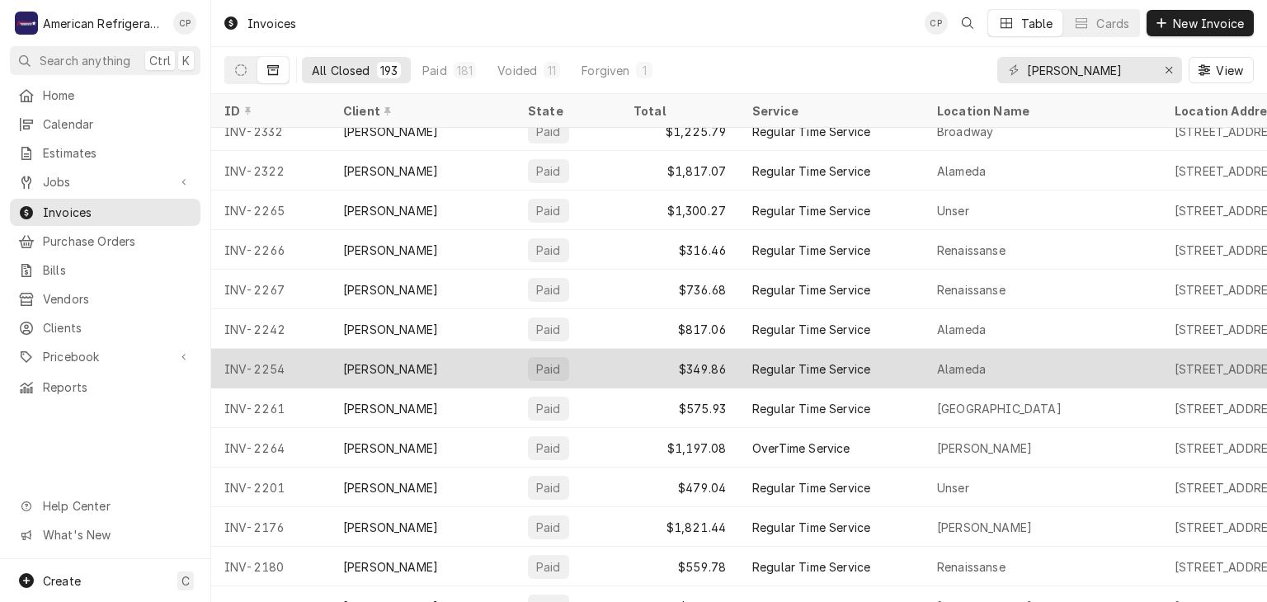
click at [448, 370] on div "[PERSON_NAME]" at bounding box center [422, 369] width 185 height 40
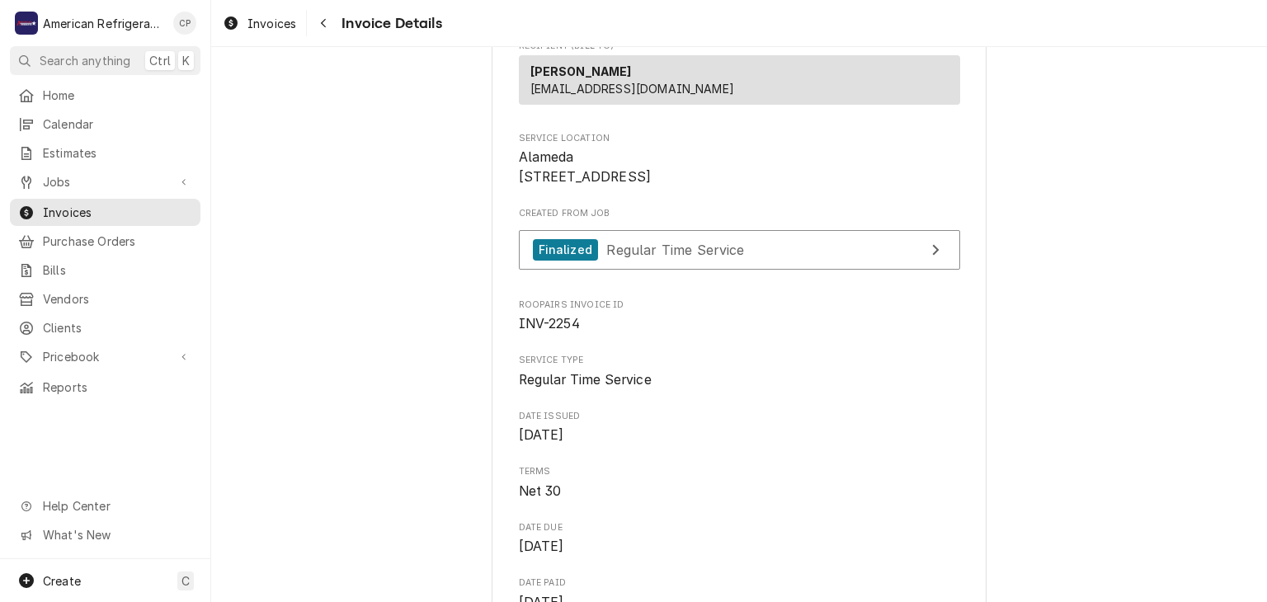
scroll to position [309, 0]
click at [322, 28] on icon "Navigate back" at bounding box center [323, 23] width 7 height 12
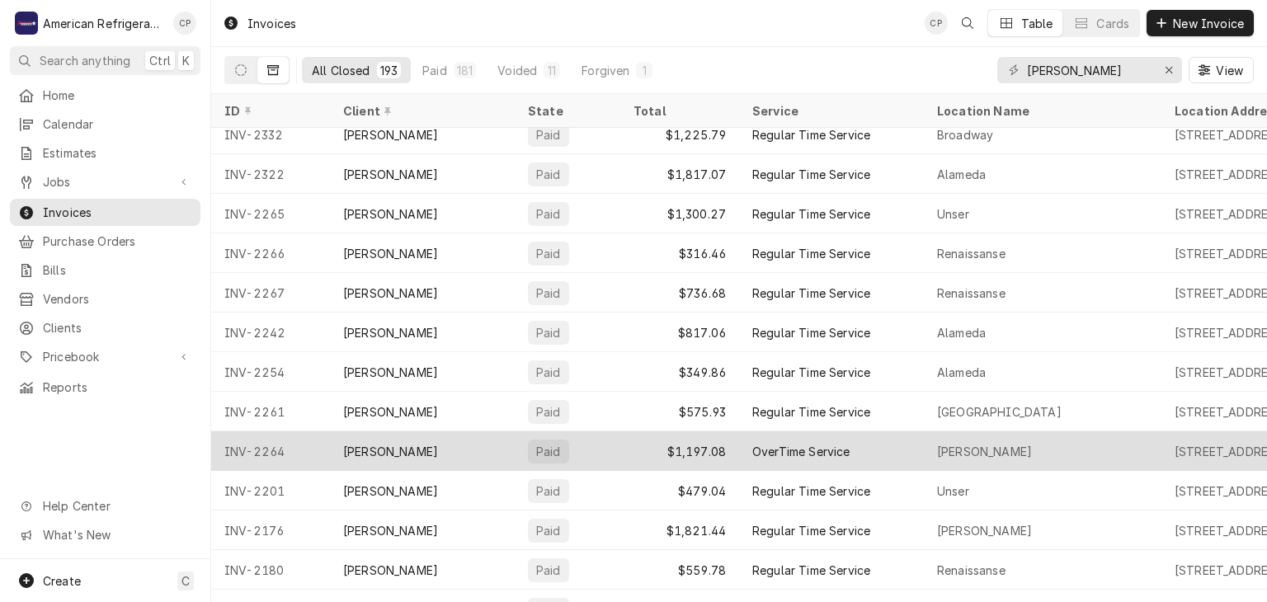
scroll to position [339, 0]
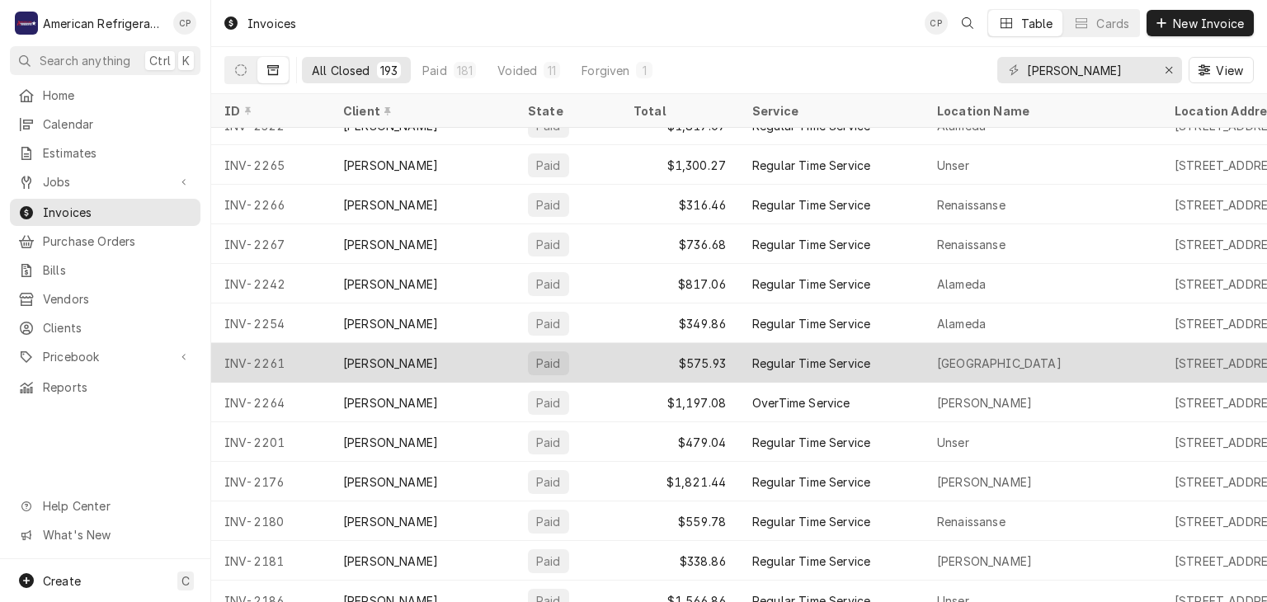
click at [427, 360] on div "[PERSON_NAME]" at bounding box center [422, 363] width 185 height 40
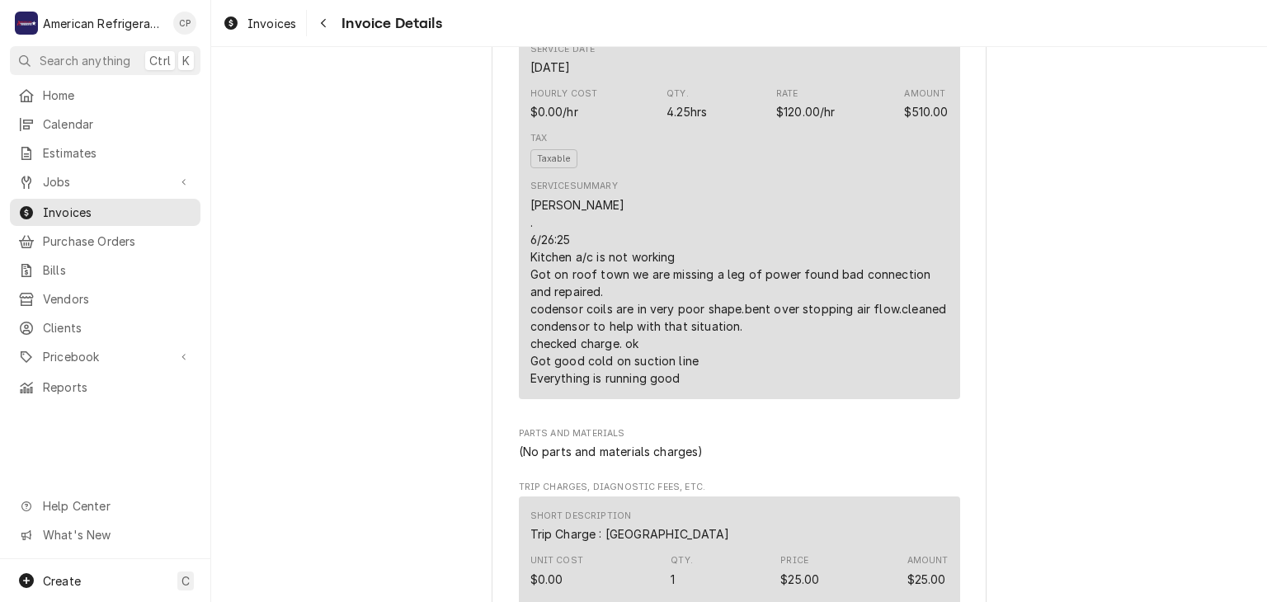
scroll to position [1131, 0]
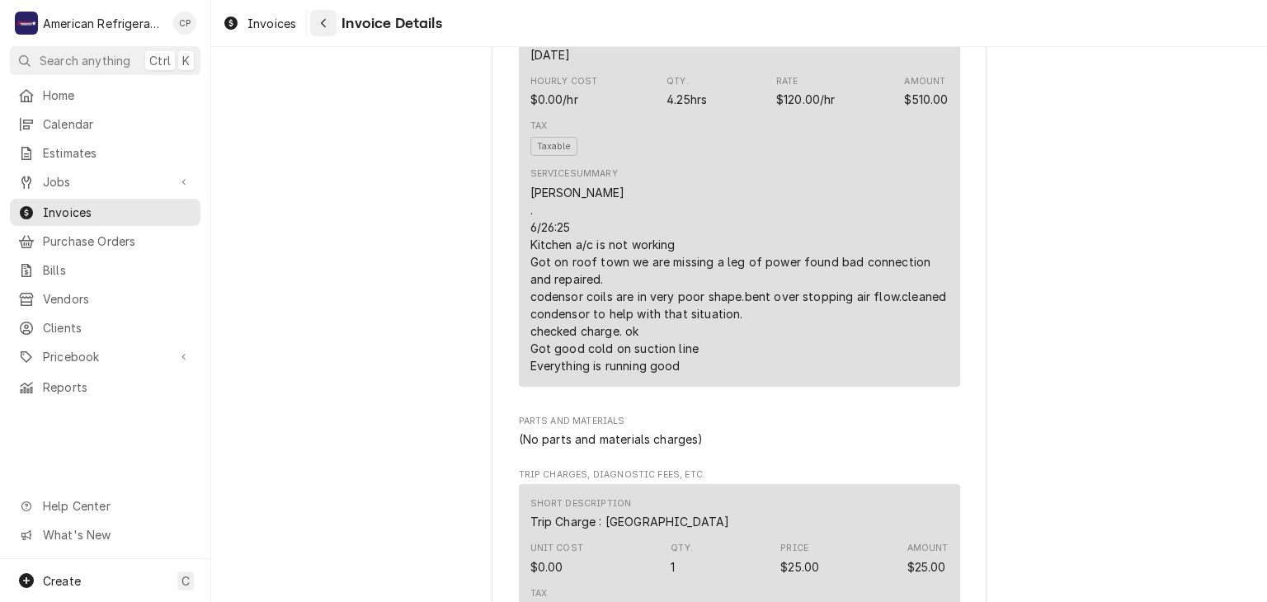
click at [329, 33] on button "Navigate back" at bounding box center [323, 23] width 26 height 26
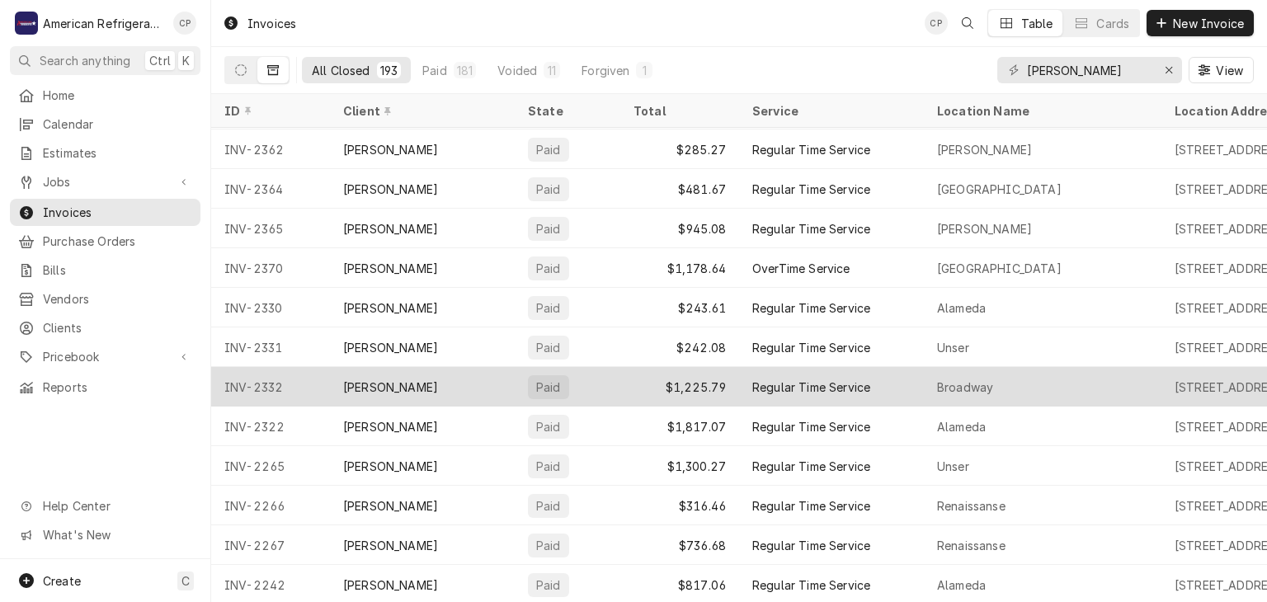
scroll to position [74, 0]
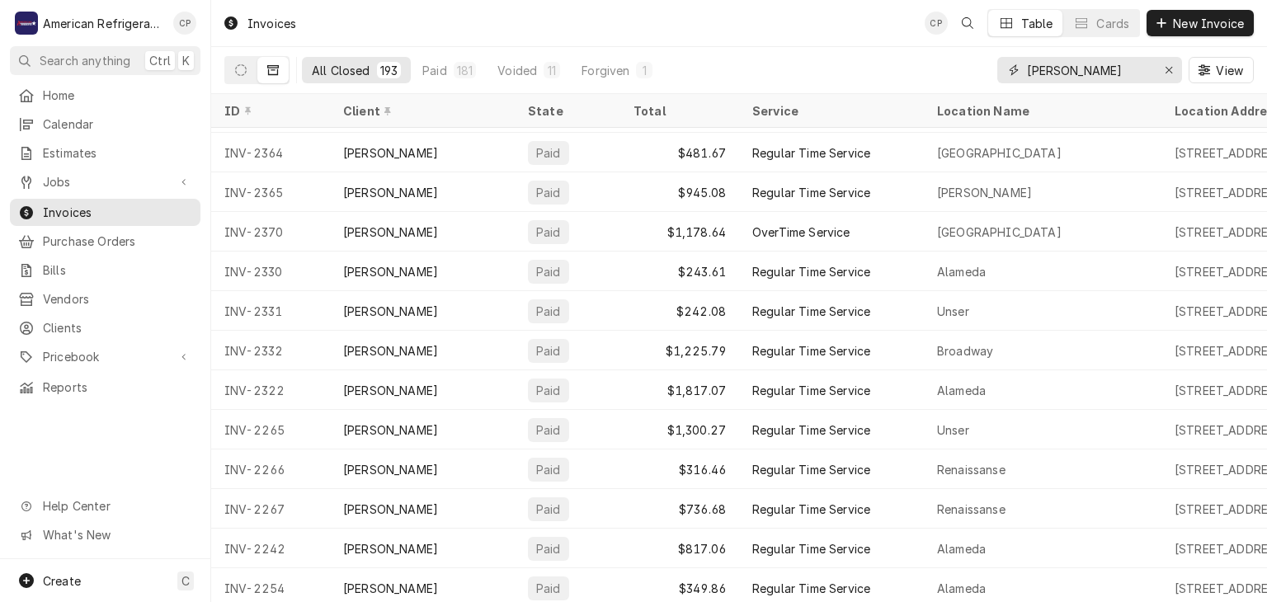
click at [1096, 59] on input "[PERSON_NAME]" at bounding box center [1089, 70] width 124 height 26
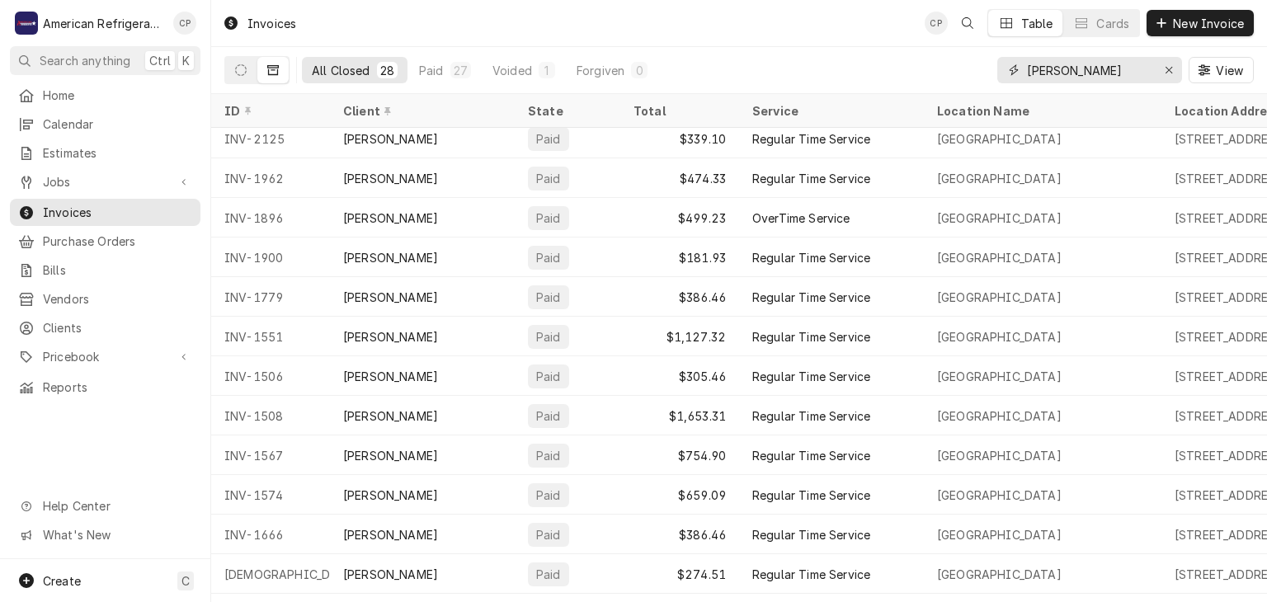
scroll to position [115, 0]
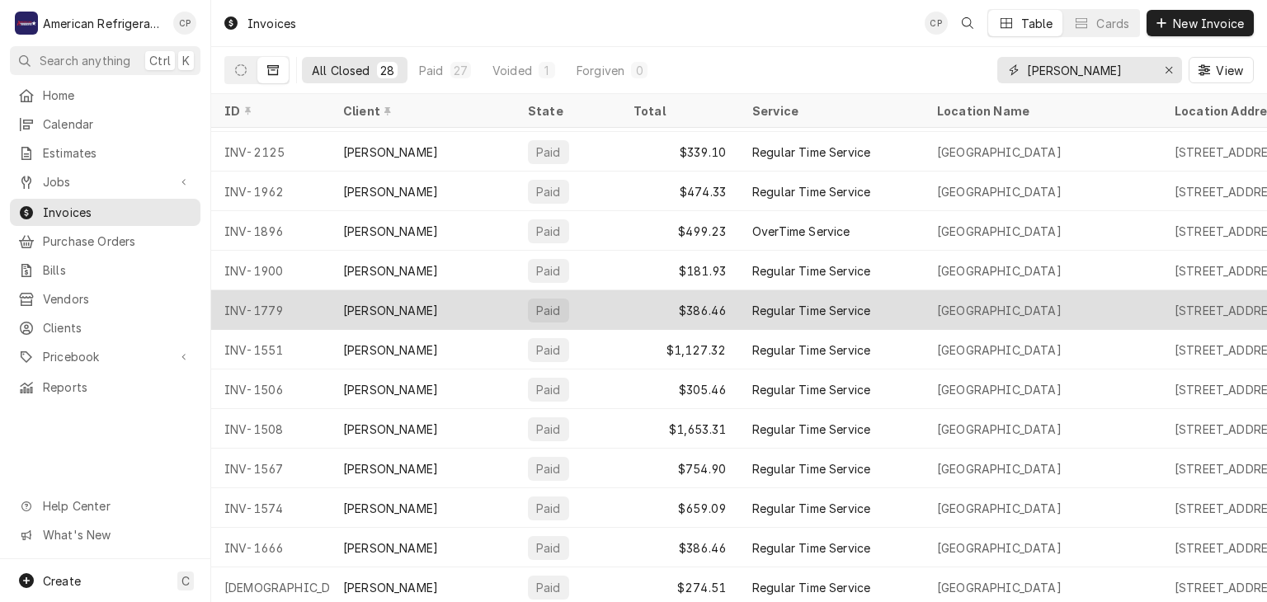
type input "[PERSON_NAME]"
click at [456, 309] on div "[PERSON_NAME]" at bounding box center [422, 310] width 185 height 40
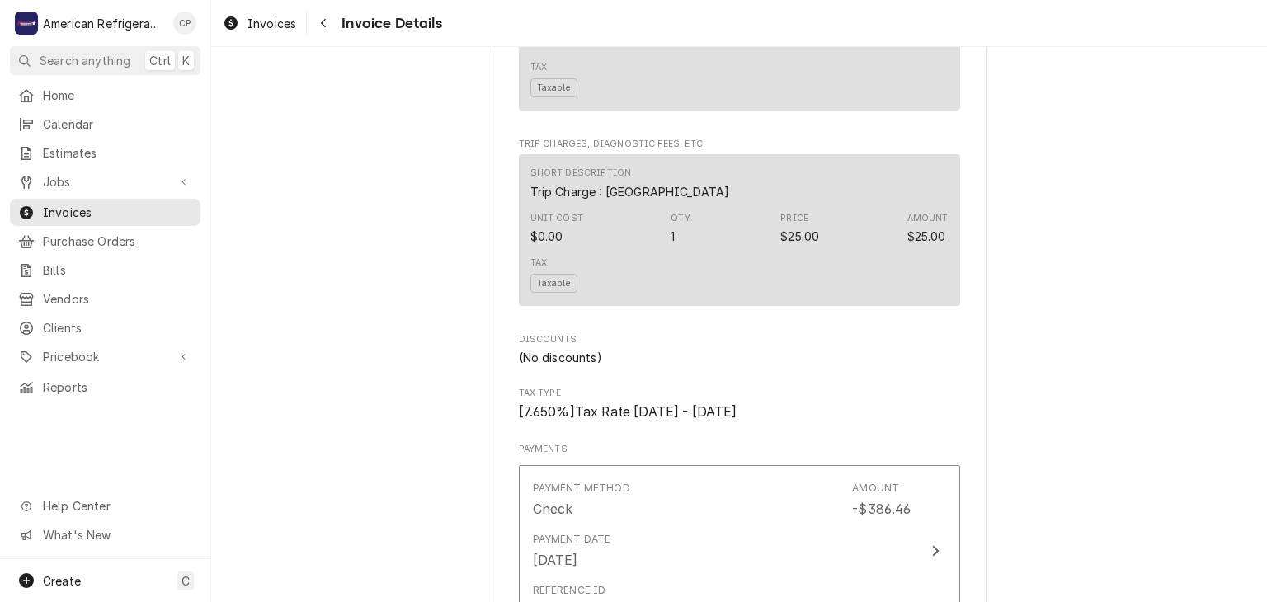
scroll to position [2747, 0]
drag, startPoint x: 102, startPoint y: 220, endPoint x: 113, endPoint y: 212, distance: 13.5
click at [109, 218] on div "Home Calendar Estimates Jobs Jobs Job Series Invoices Purchase Orders Bills Ven…" at bounding box center [105, 241] width 210 height 319
click at [328, 27] on div "Navigate back" at bounding box center [323, 23] width 16 height 16
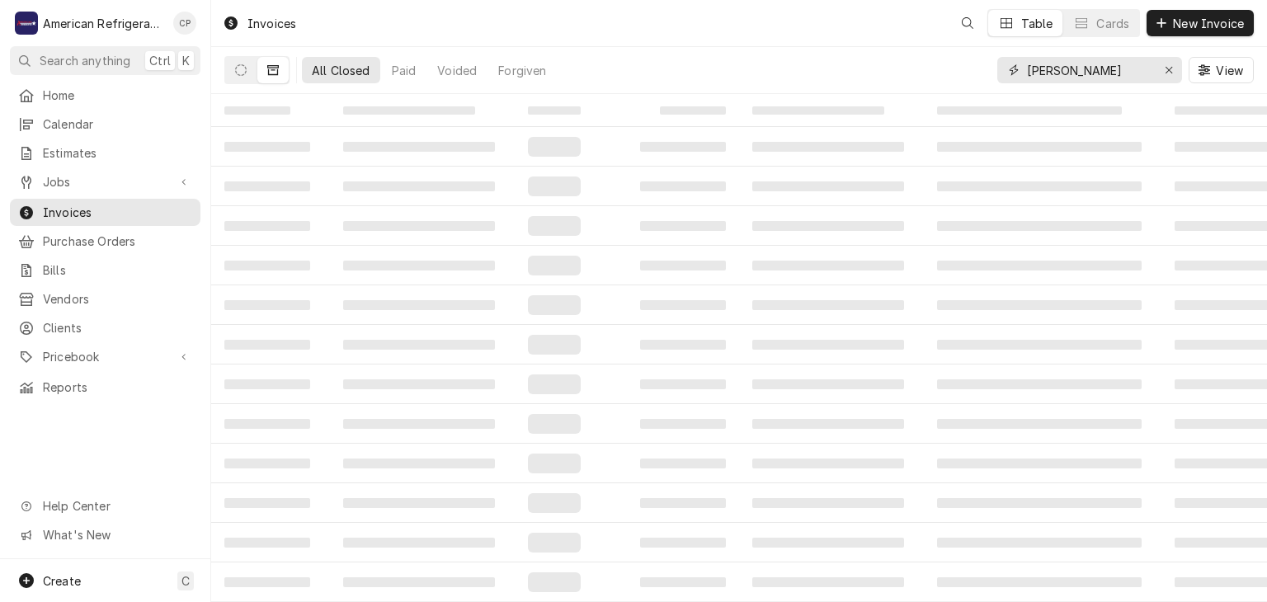
click at [1100, 71] on input "carl jr west" at bounding box center [1089, 70] width 124 height 26
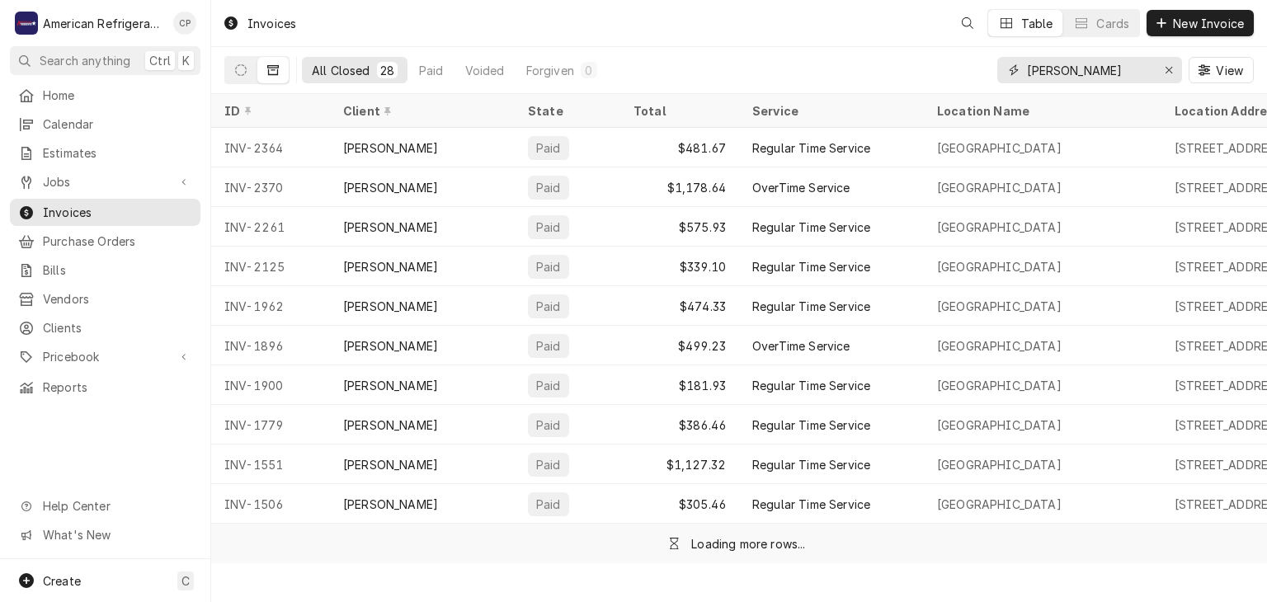
click at [1100, 71] on input "carl jr west" at bounding box center [1089, 70] width 124 height 26
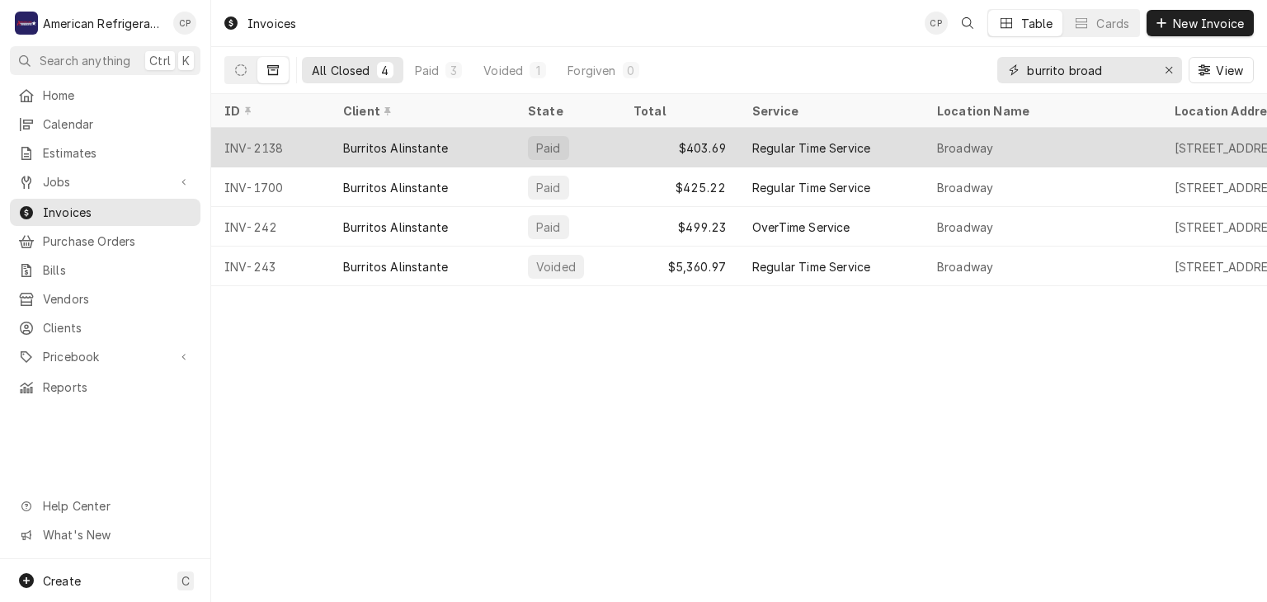
type input "burrito broad"
click at [418, 143] on div "Burritos Alinstante" at bounding box center [395, 147] width 105 height 17
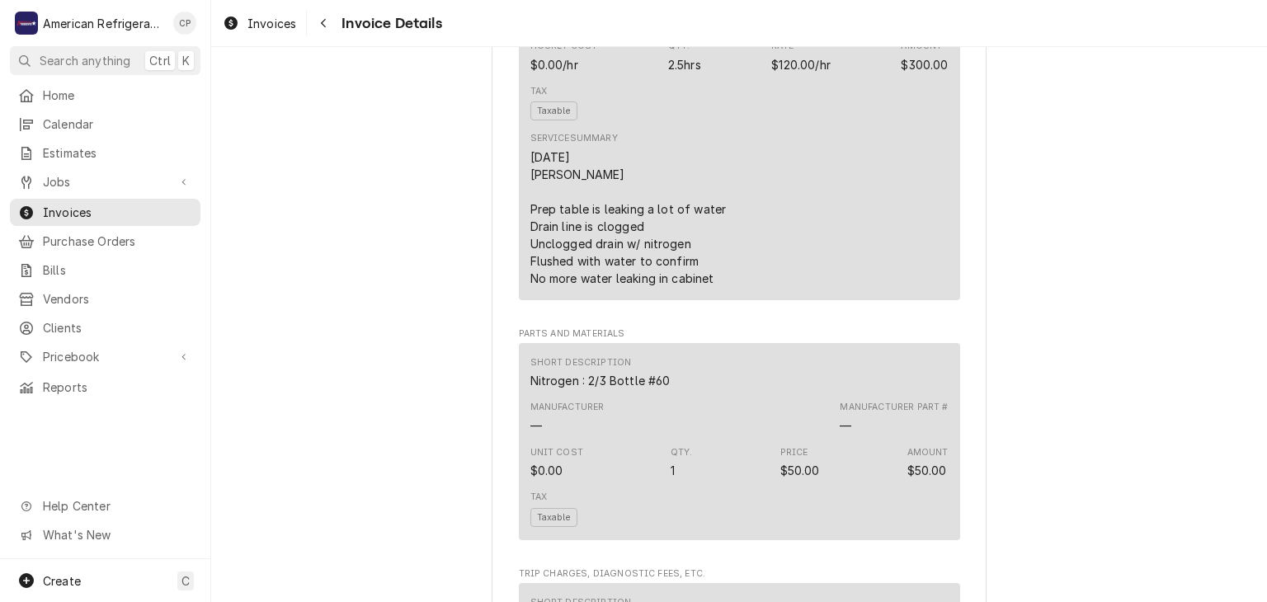
scroll to position [1244, 0]
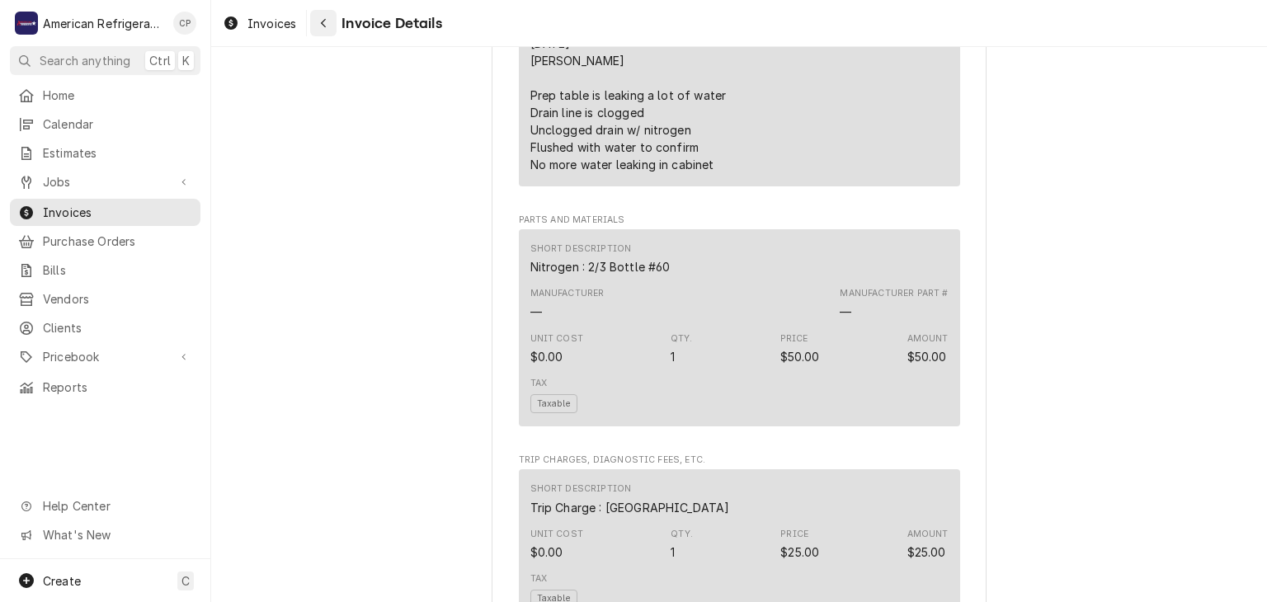
click at [324, 20] on icon "Navigate back" at bounding box center [323, 23] width 5 height 9
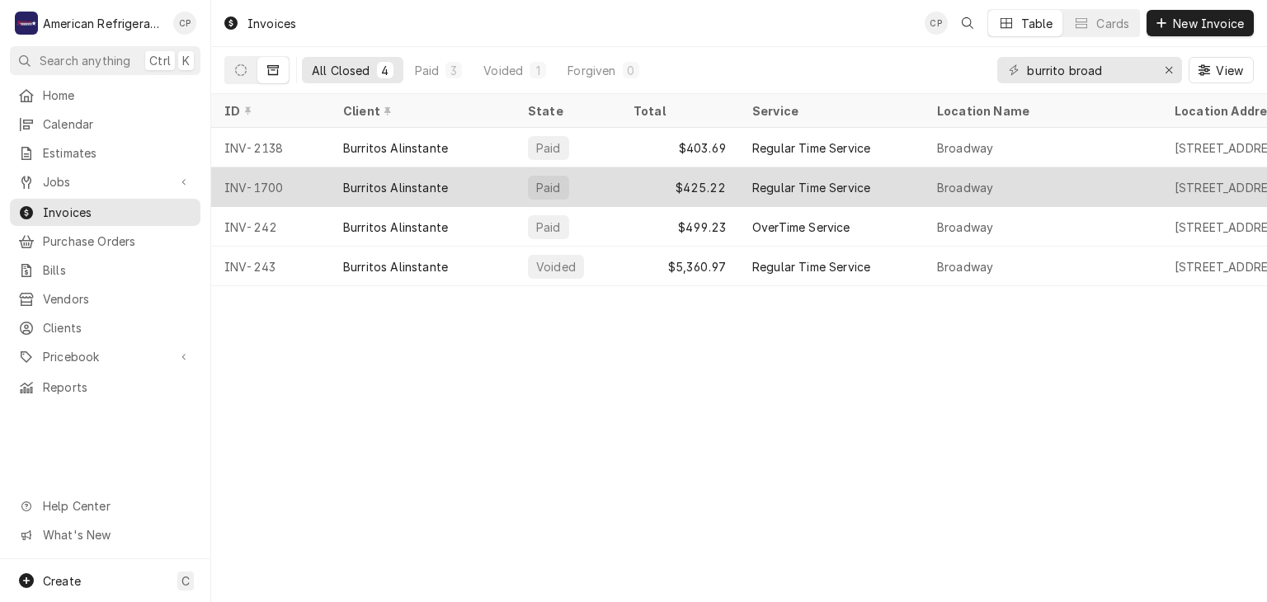
click at [412, 181] on div "Burritos Alinstante" at bounding box center [395, 187] width 105 height 17
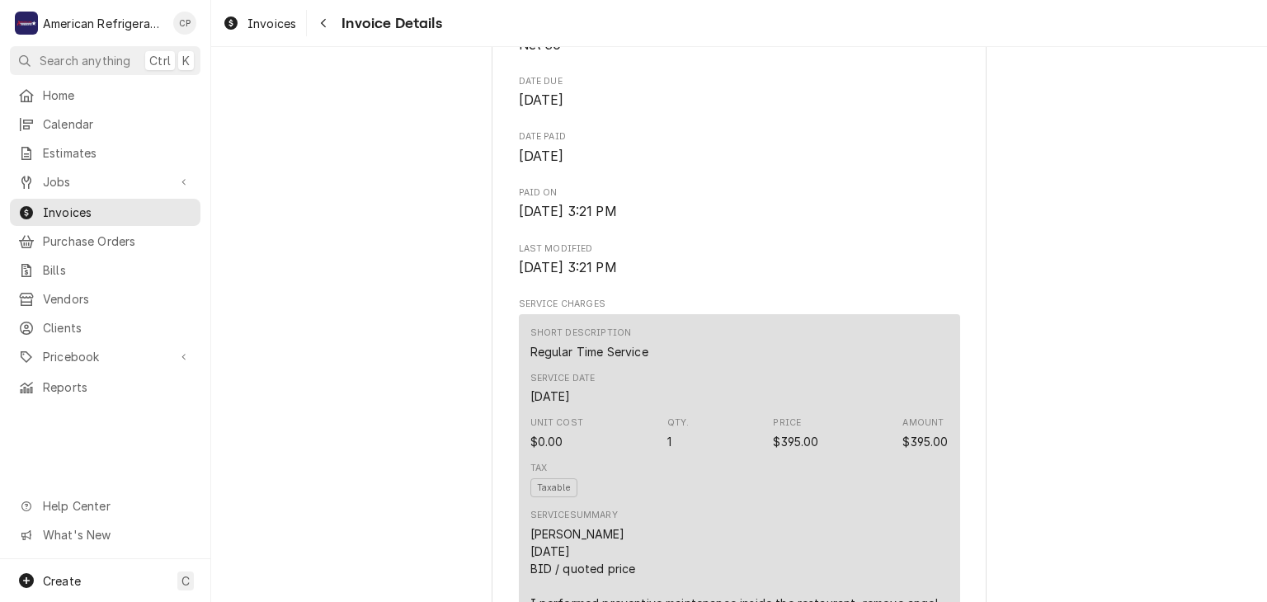
scroll to position [470, 0]
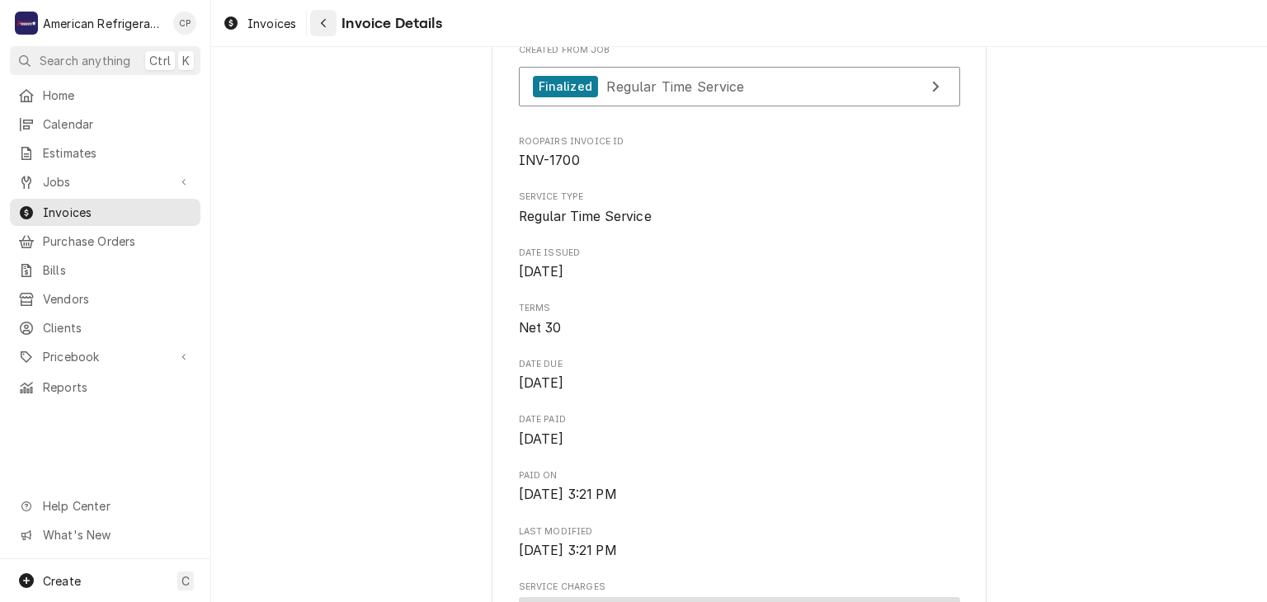
click at [328, 21] on div "Navigate back" at bounding box center [323, 23] width 16 height 16
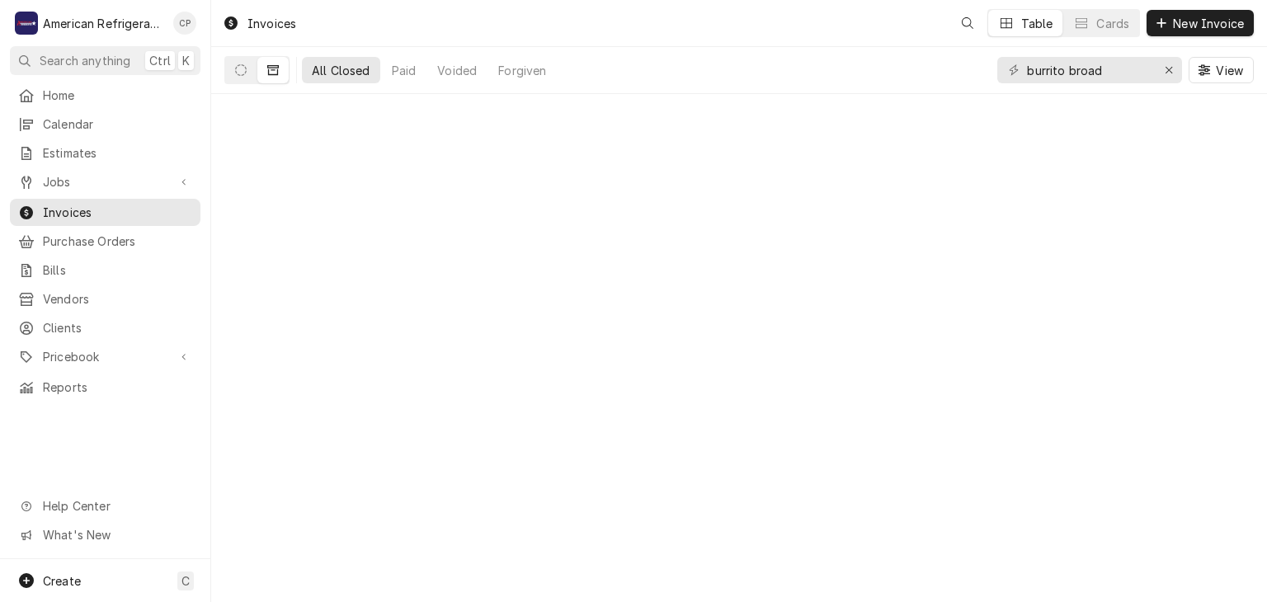
click at [1080, 68] on input "burrito broad" at bounding box center [1089, 70] width 124 height 26
drag, startPoint x: 1069, startPoint y: 73, endPoint x: 1082, endPoint y: 68, distance: 13.0
click at [1082, 68] on input "burrito broad" at bounding box center [1089, 70] width 124 height 26
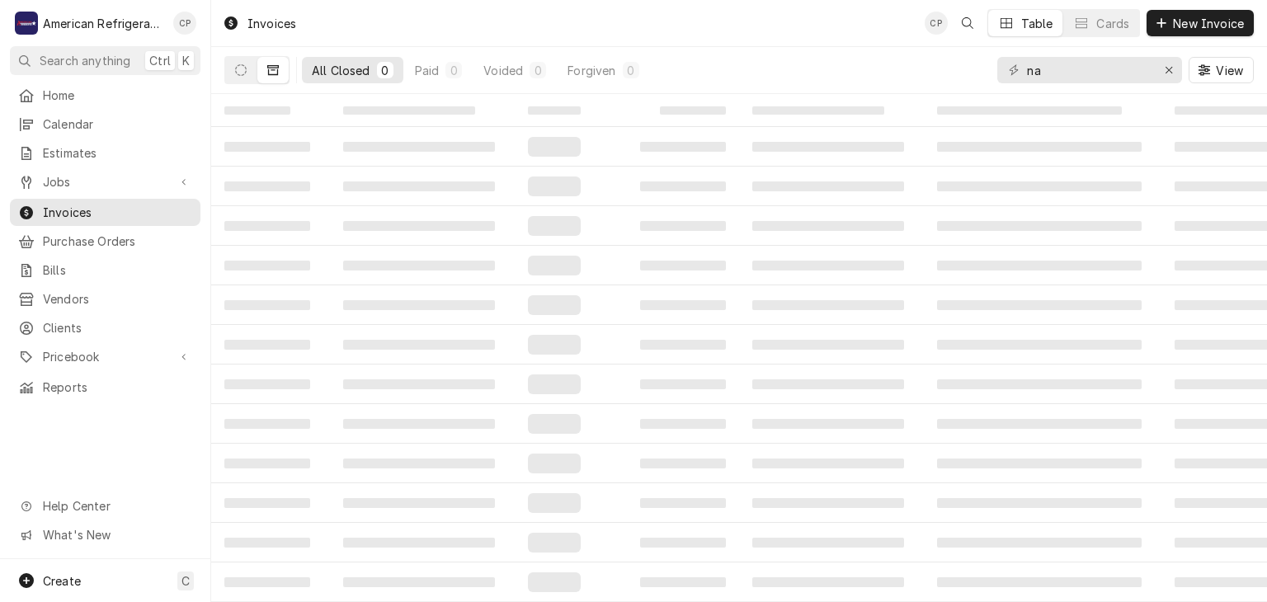
type input "n"
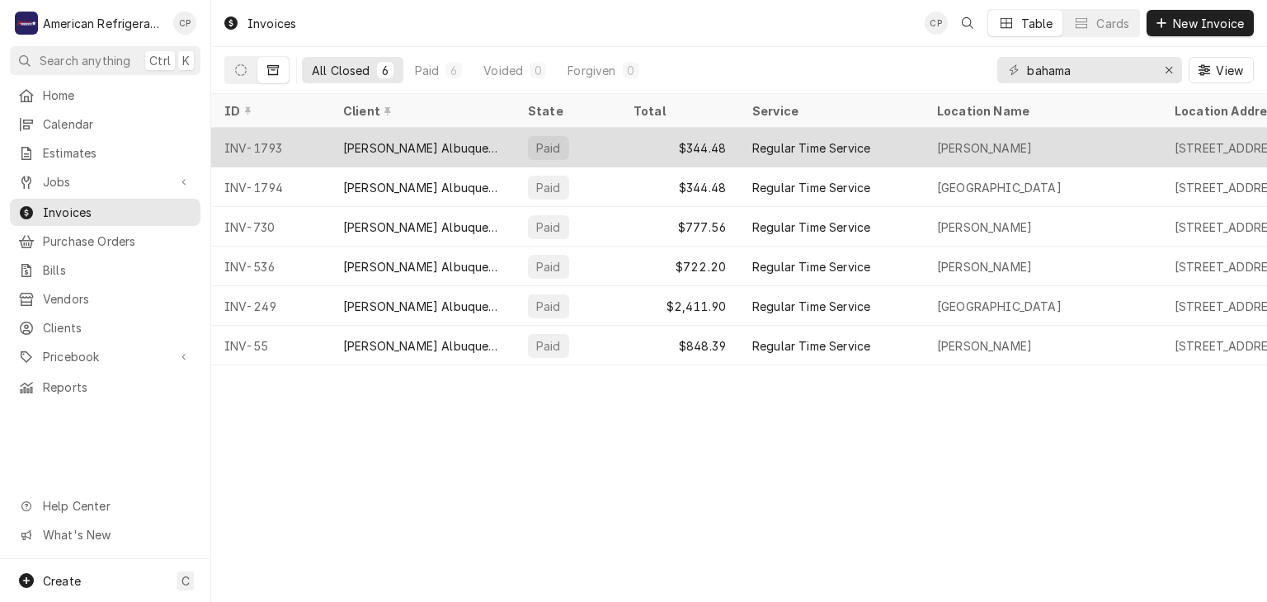
type input "bahama"
click at [419, 141] on div "[PERSON_NAME] Albuquerque" at bounding box center [422, 147] width 158 height 17
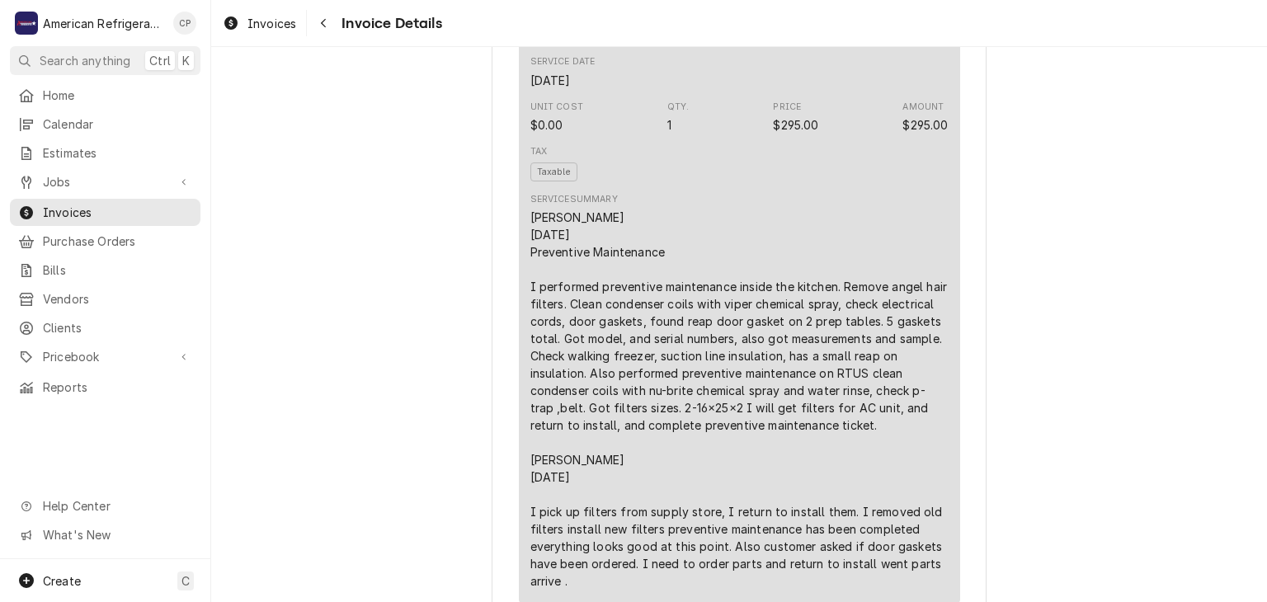
scroll to position [1114, 0]
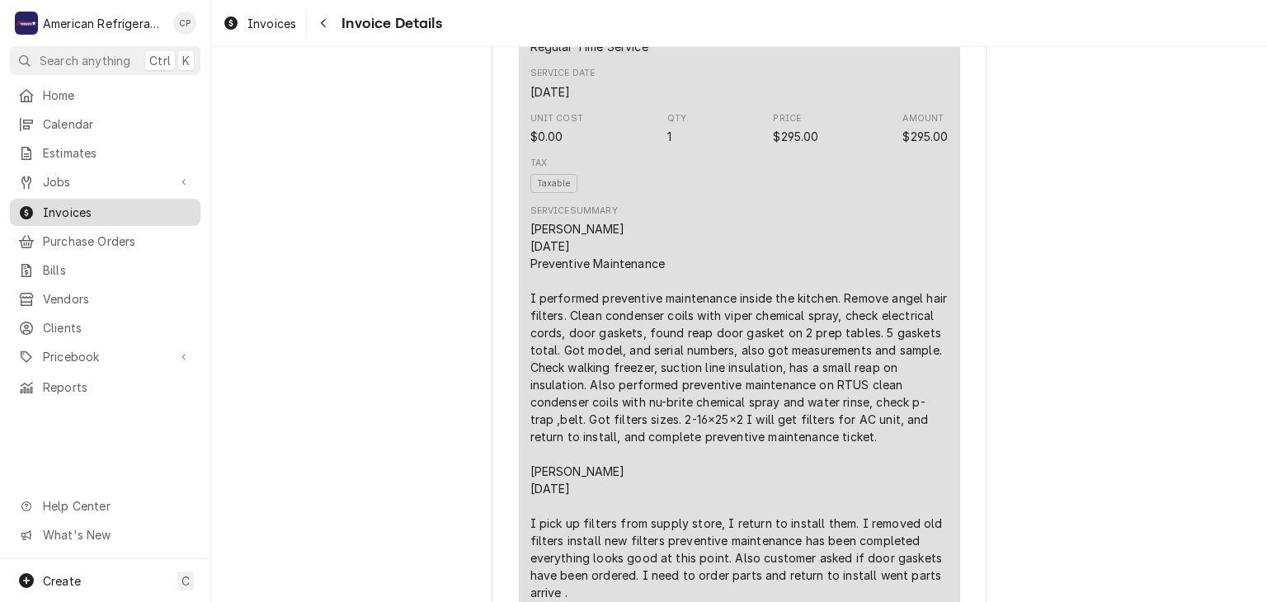
click at [140, 199] on link "Invoices" at bounding box center [105, 212] width 191 height 27
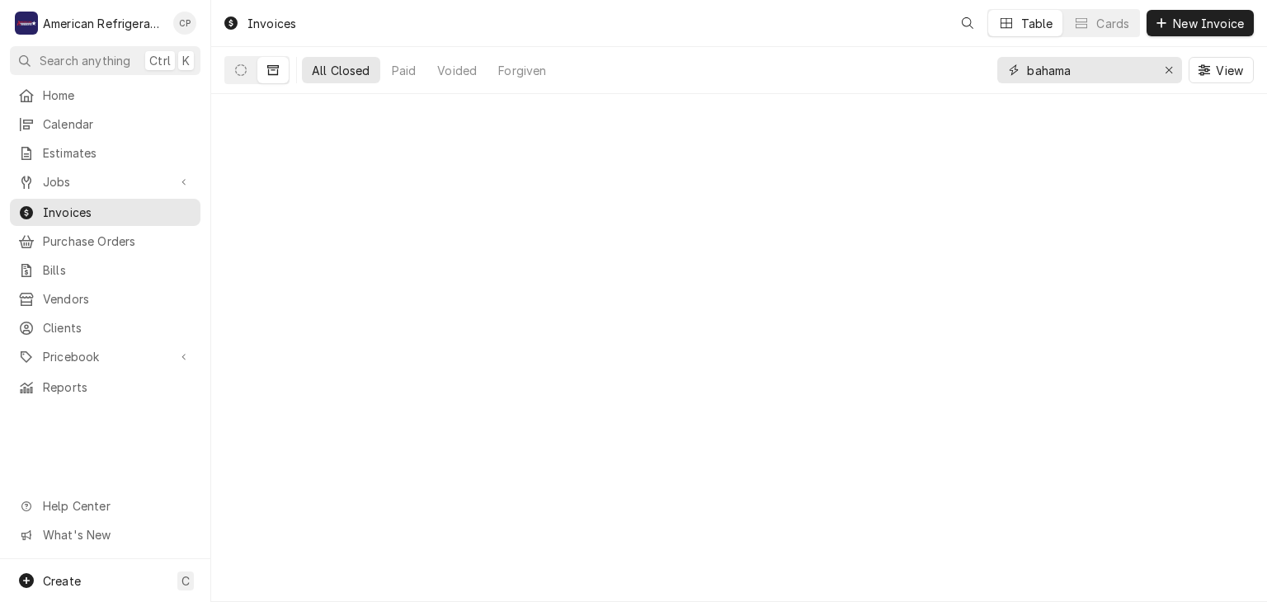
click at [1076, 78] on input "bahama" at bounding box center [1089, 70] width 124 height 26
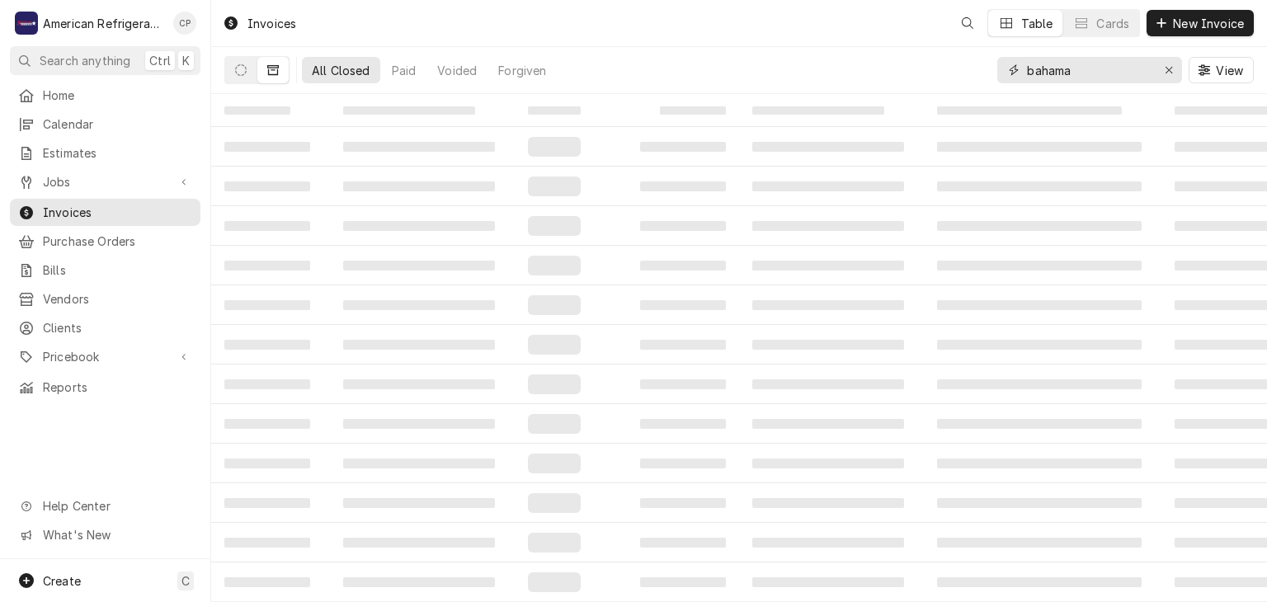
click at [1076, 78] on input "bahama" at bounding box center [1089, 70] width 124 height 26
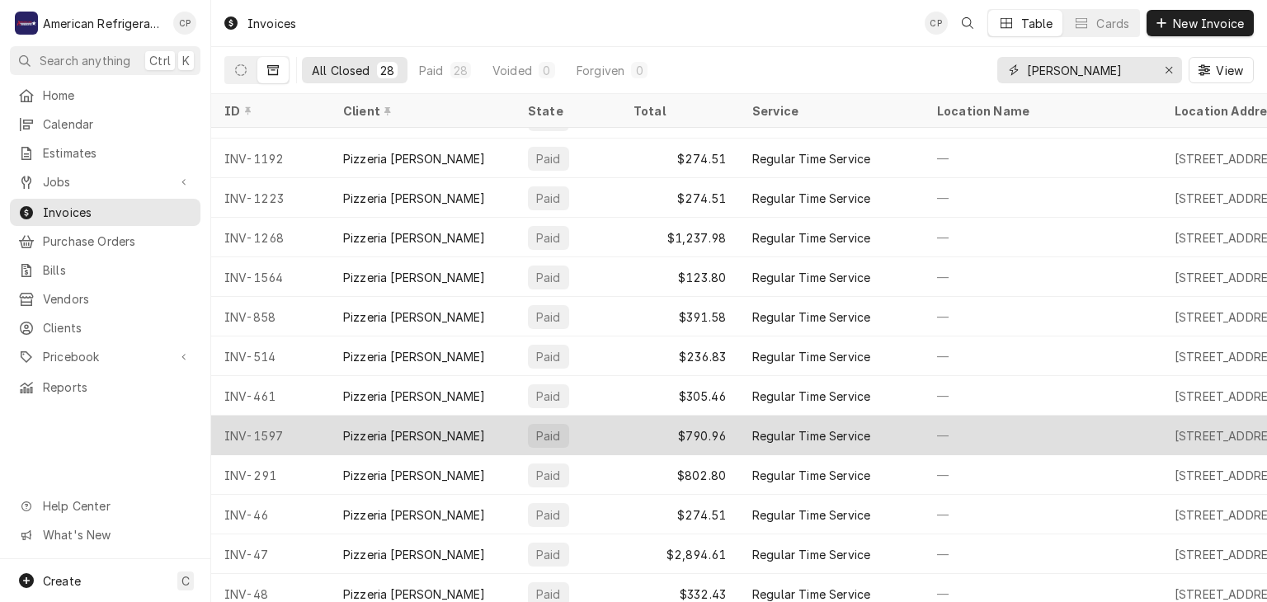
scroll to position [632, 0]
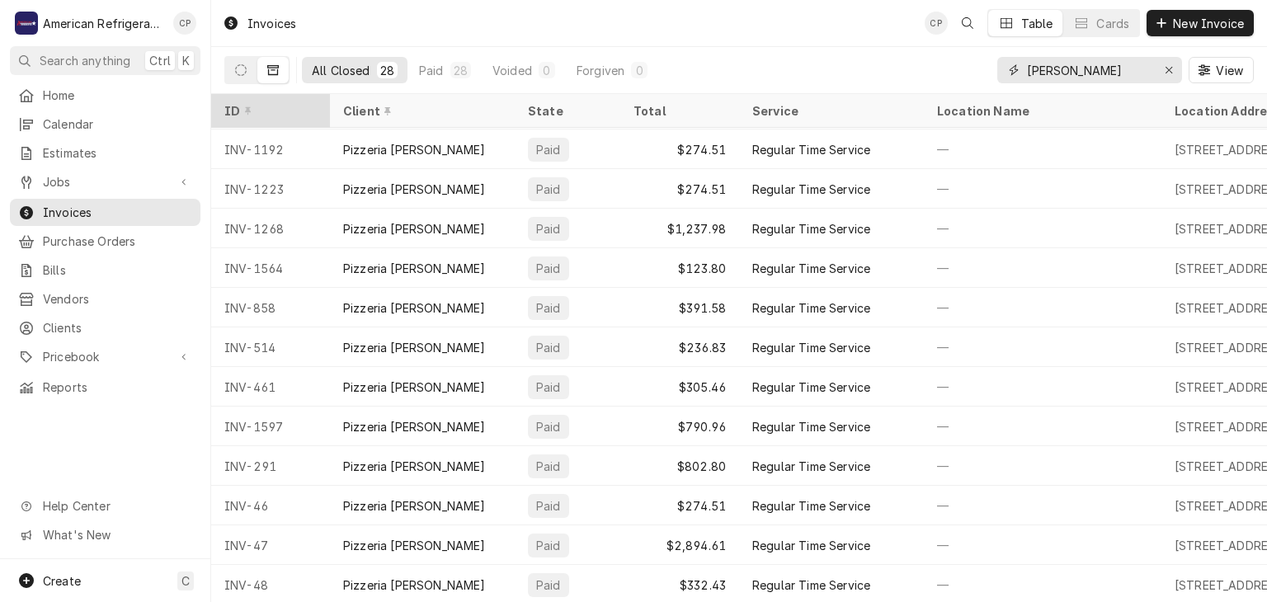
type input "luca"
click at [254, 106] on div "ID" at bounding box center [268, 110] width 89 height 17
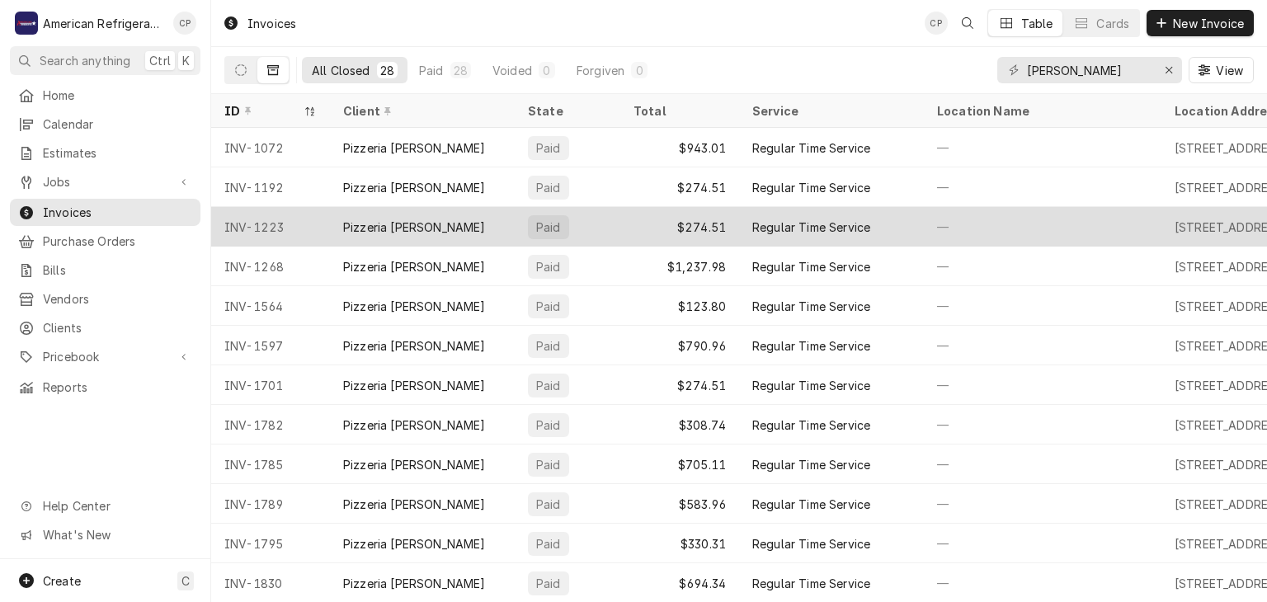
scroll to position [0, 0]
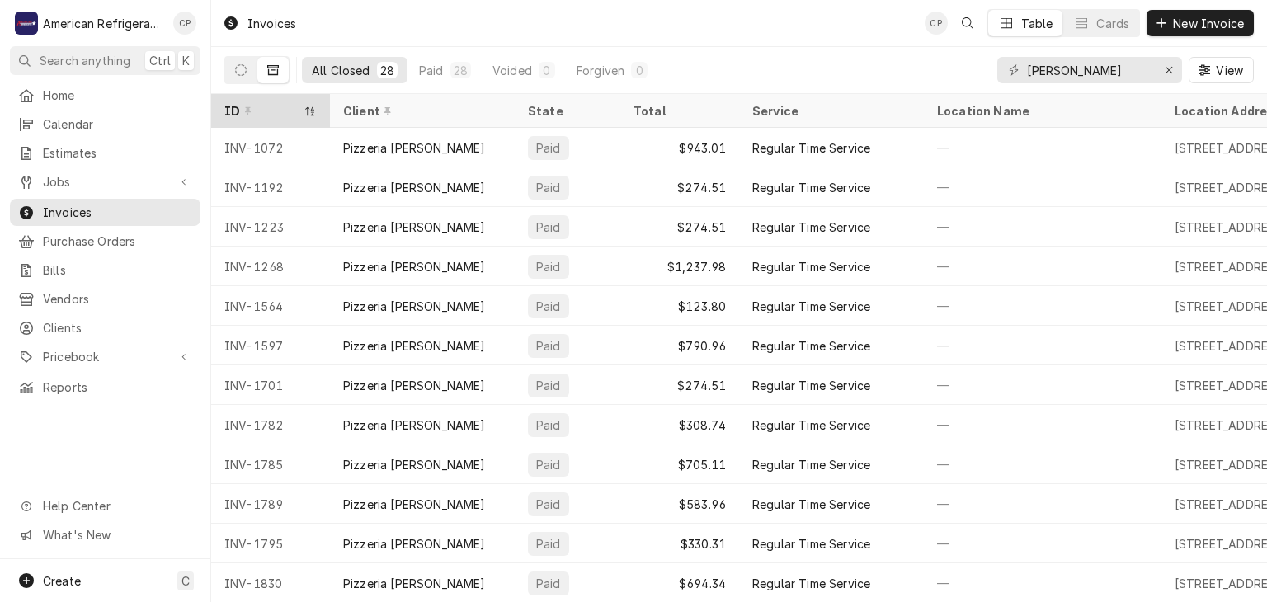
click at [307, 111] on icon "Dynamic Content Wrapper" at bounding box center [310, 111] width 12 height 10
click at [312, 112] on icon "Dynamic Content Wrapper" at bounding box center [309, 110] width 9 height 9
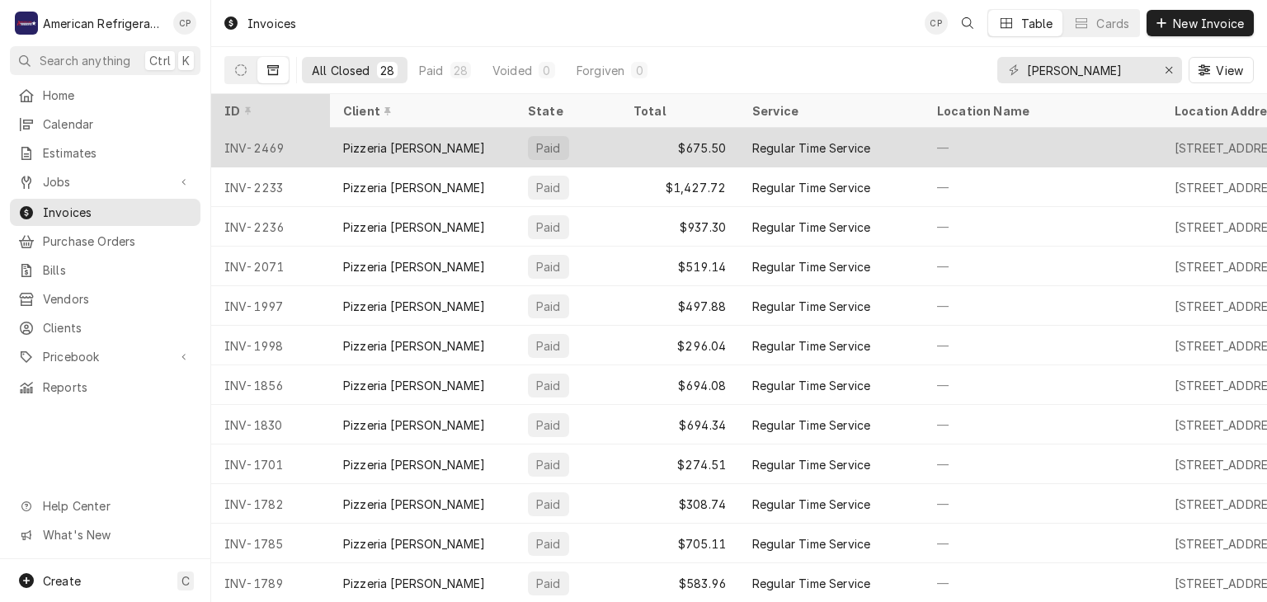
click at [427, 144] on div "Pizzeria [PERSON_NAME]" at bounding box center [422, 148] width 185 height 40
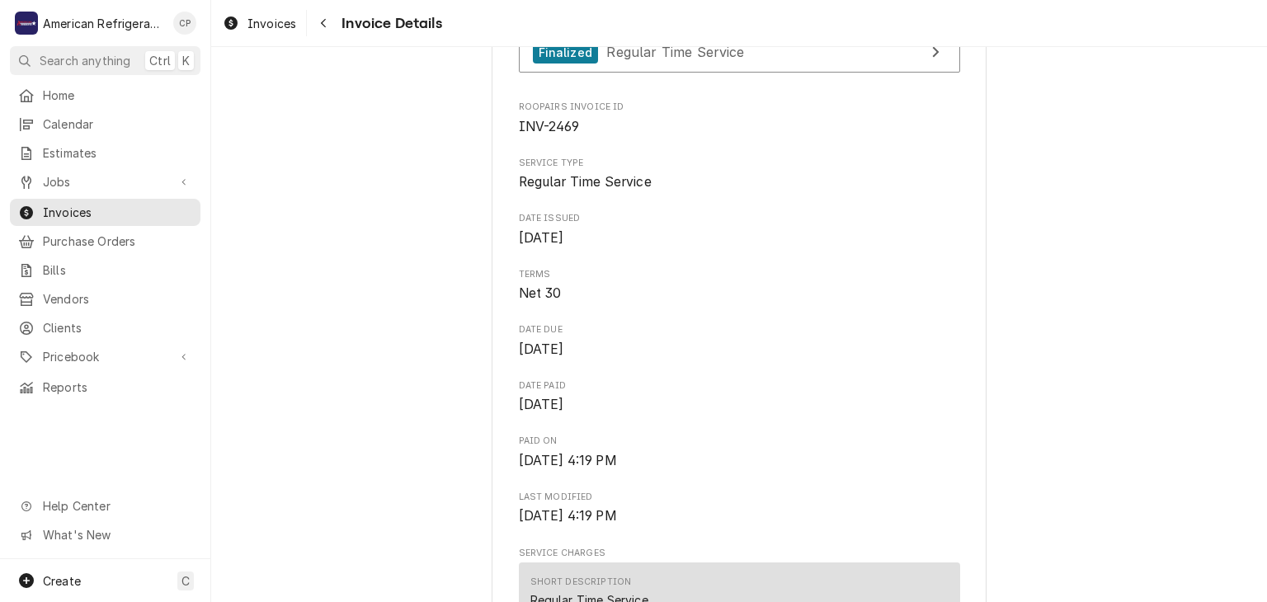
scroll to position [1002, 0]
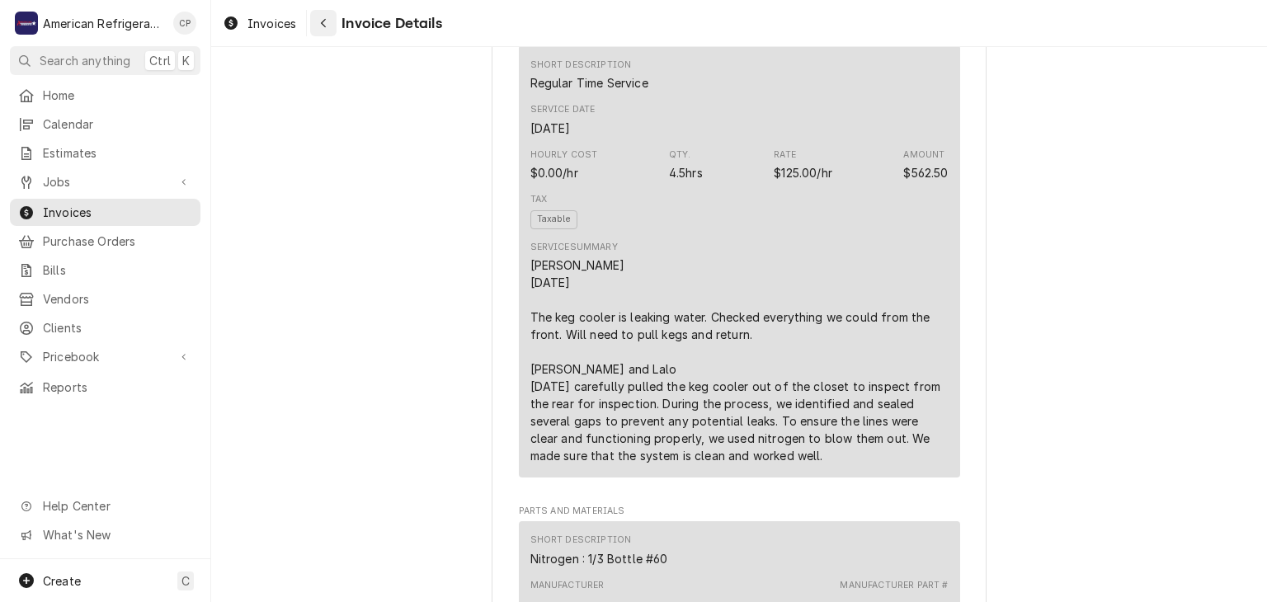
click at [313, 25] on button "Navigate back" at bounding box center [323, 23] width 26 height 26
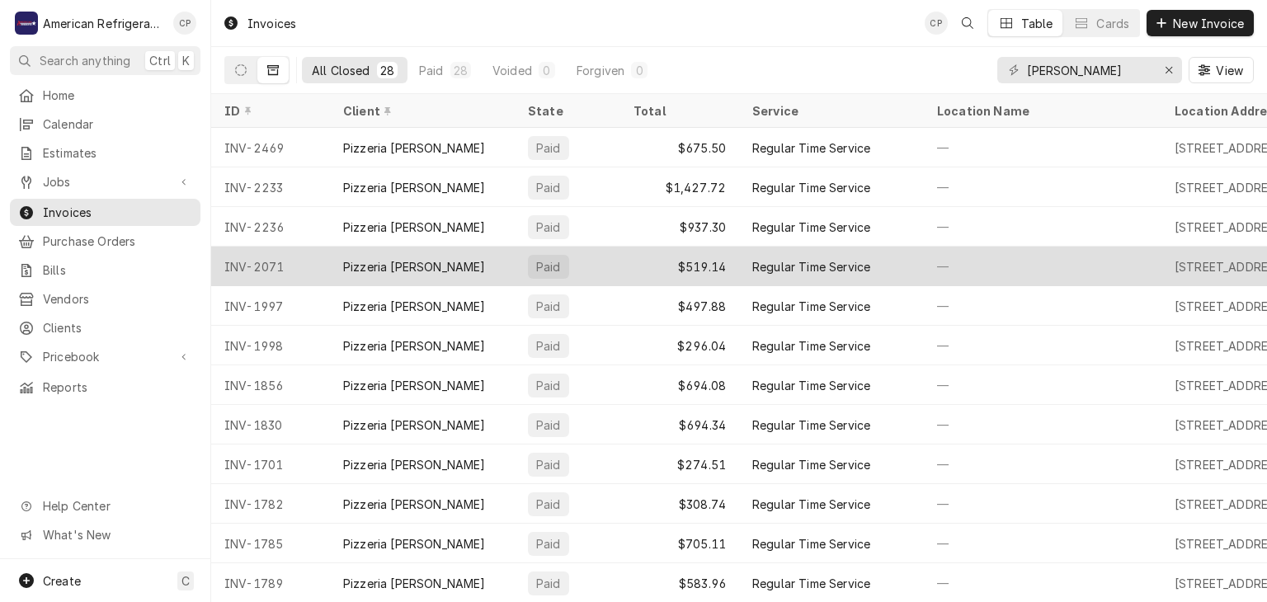
click at [385, 258] on div "Pizzeria [PERSON_NAME]" at bounding box center [414, 266] width 143 height 17
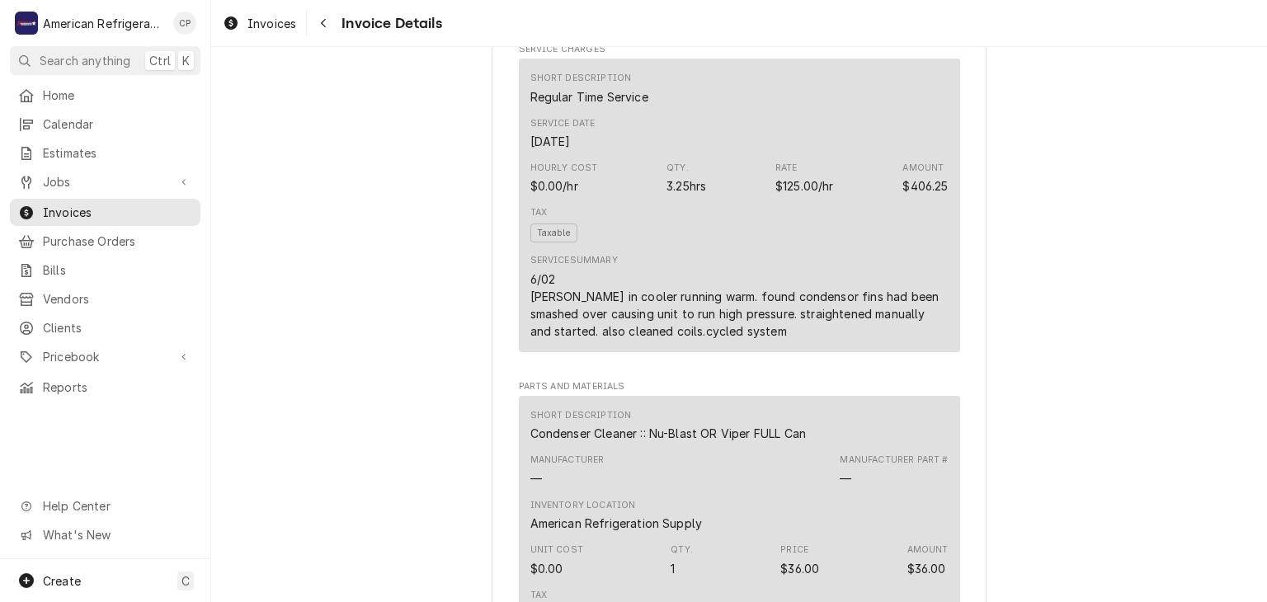
scroll to position [1049, 0]
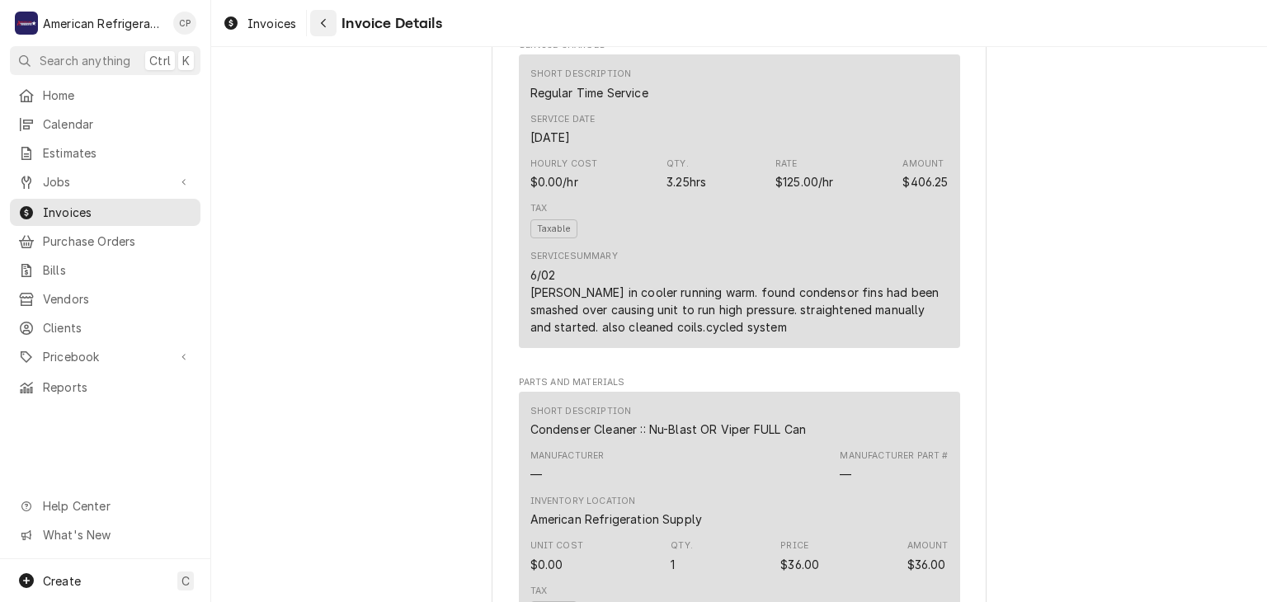
click at [320, 26] on icon "Navigate back" at bounding box center [323, 23] width 7 height 12
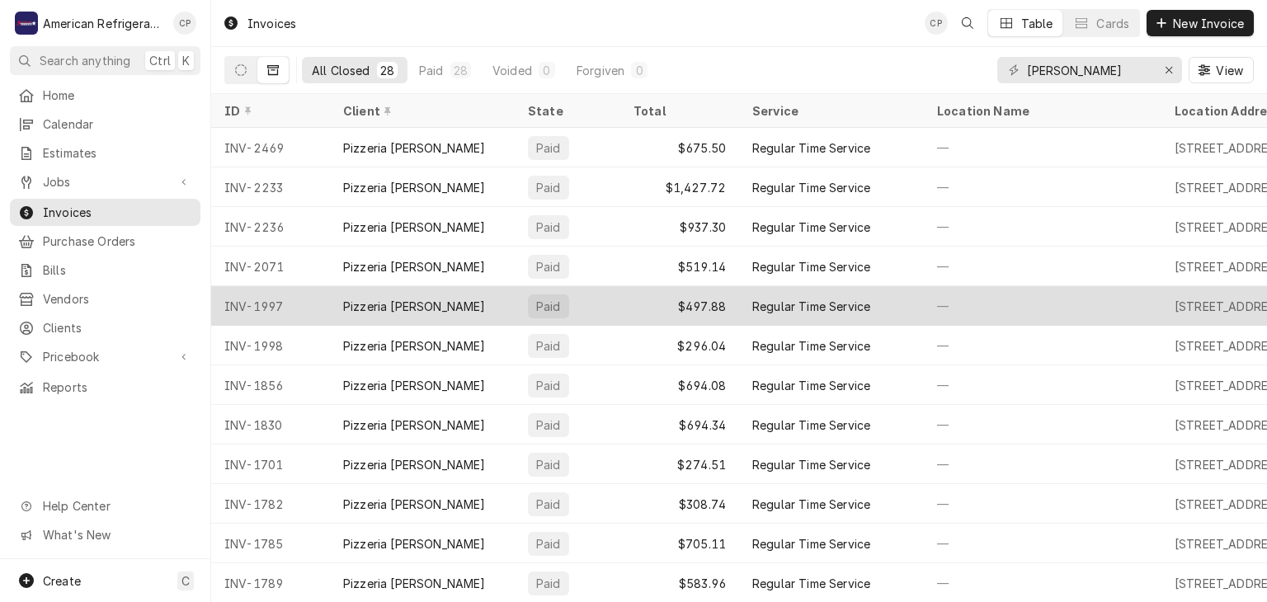
click at [431, 309] on div "Pizzeria [PERSON_NAME]" at bounding box center [422, 306] width 185 height 40
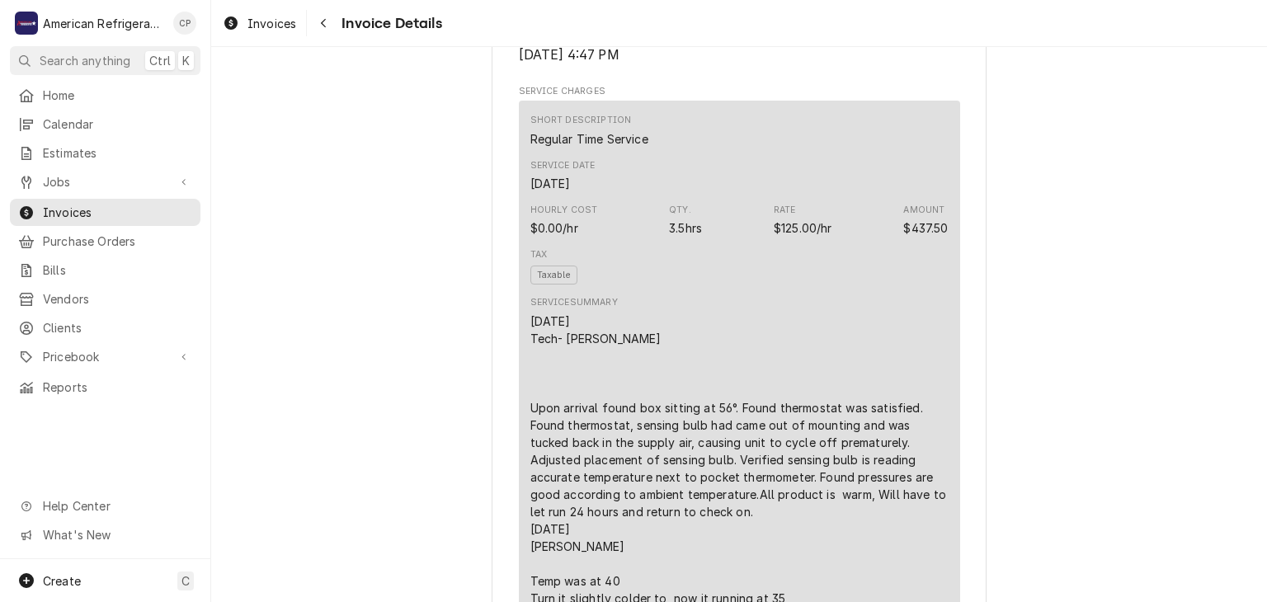
scroll to position [1105, 0]
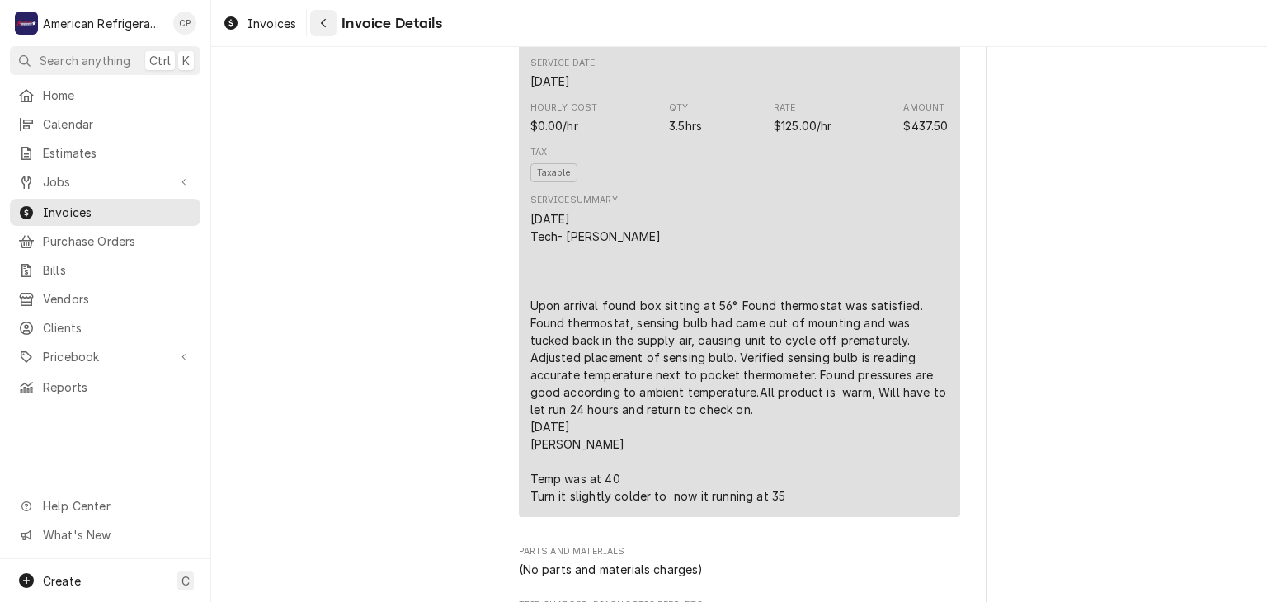
click at [329, 28] on div "Navigate back" at bounding box center [323, 23] width 16 height 16
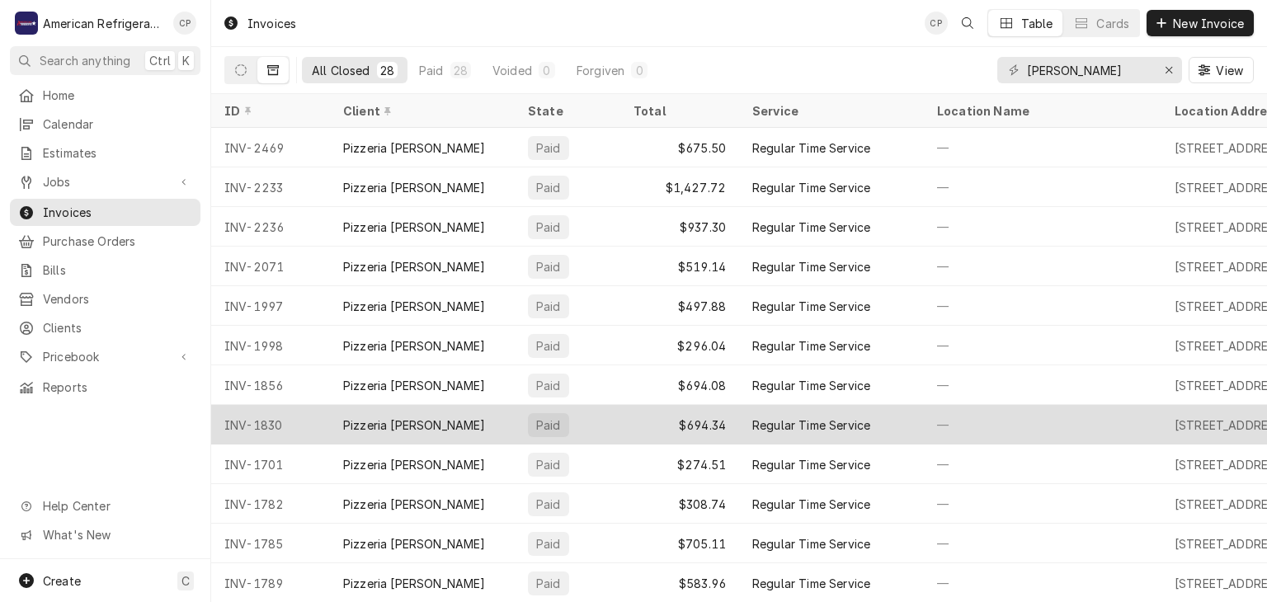
click at [436, 421] on div "Pizzeria [PERSON_NAME]" at bounding box center [422, 425] width 185 height 40
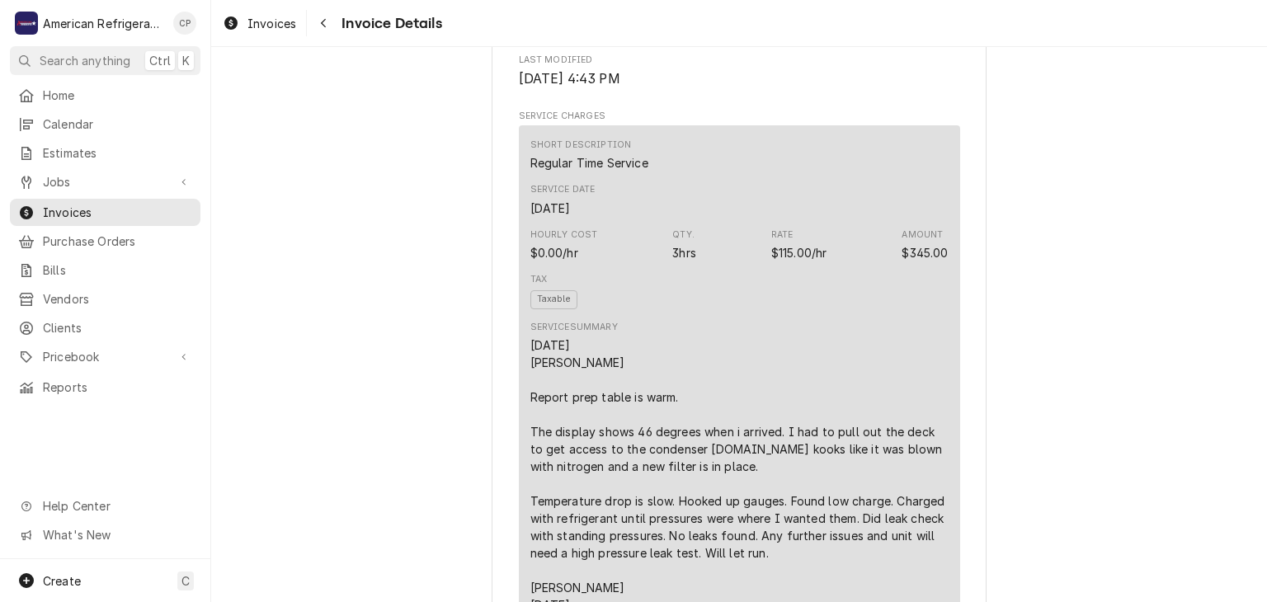
scroll to position [1101, 0]
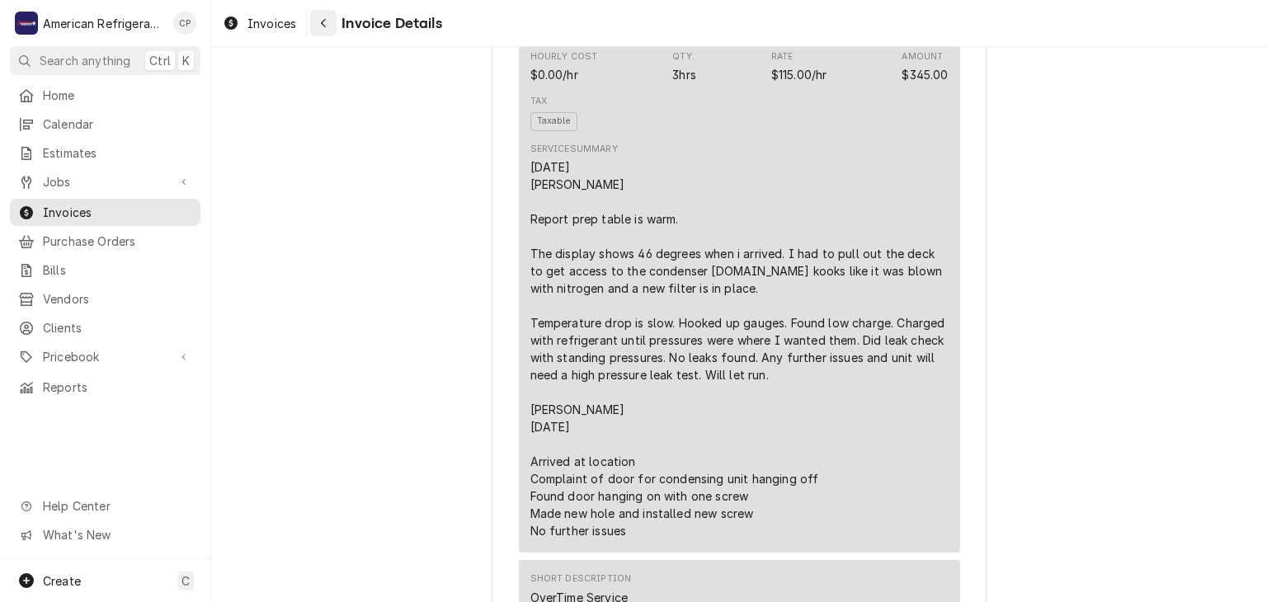
click at [323, 24] on icon "Navigate back" at bounding box center [323, 23] width 5 height 9
